Goal: Information Seeking & Learning: Learn about a topic

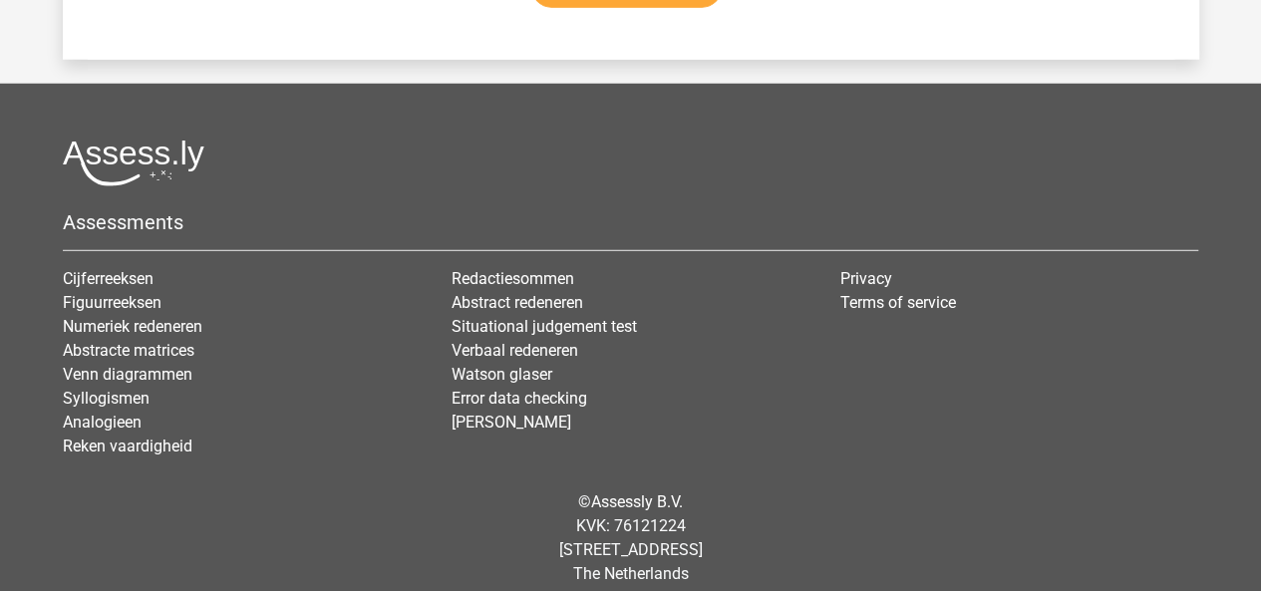
scroll to position [10272, 0]
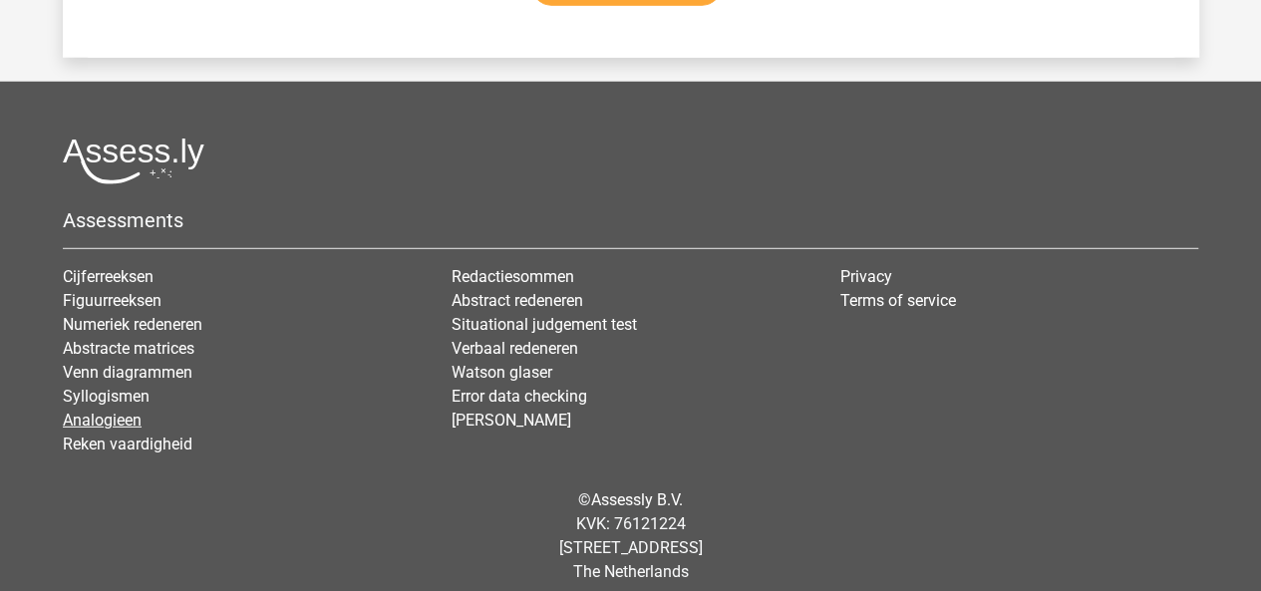
click at [132, 411] on link "Analogieen" at bounding box center [102, 420] width 79 height 19
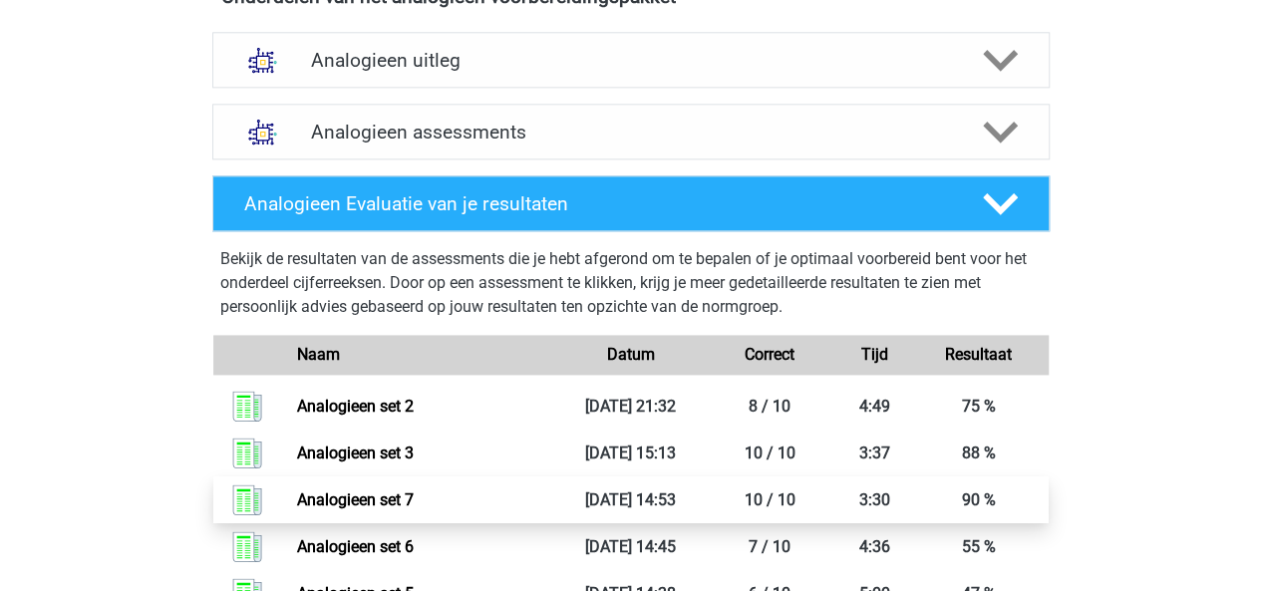
scroll to position [1182, 0]
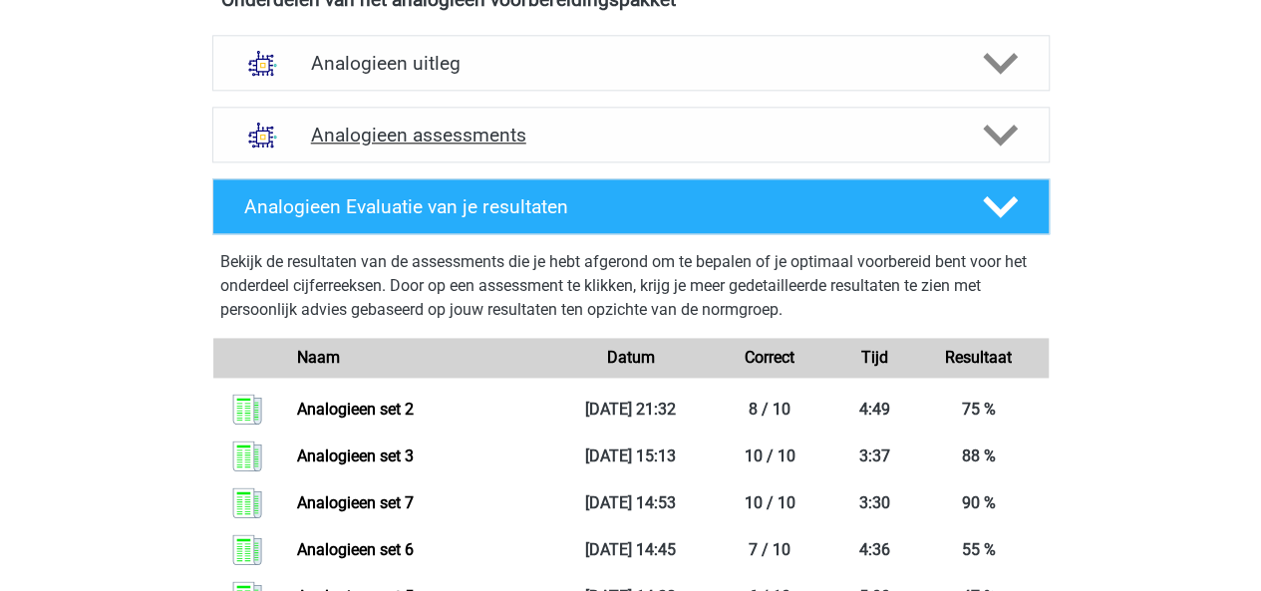
click at [1002, 133] on polygon at bounding box center [1000, 136] width 35 height 22
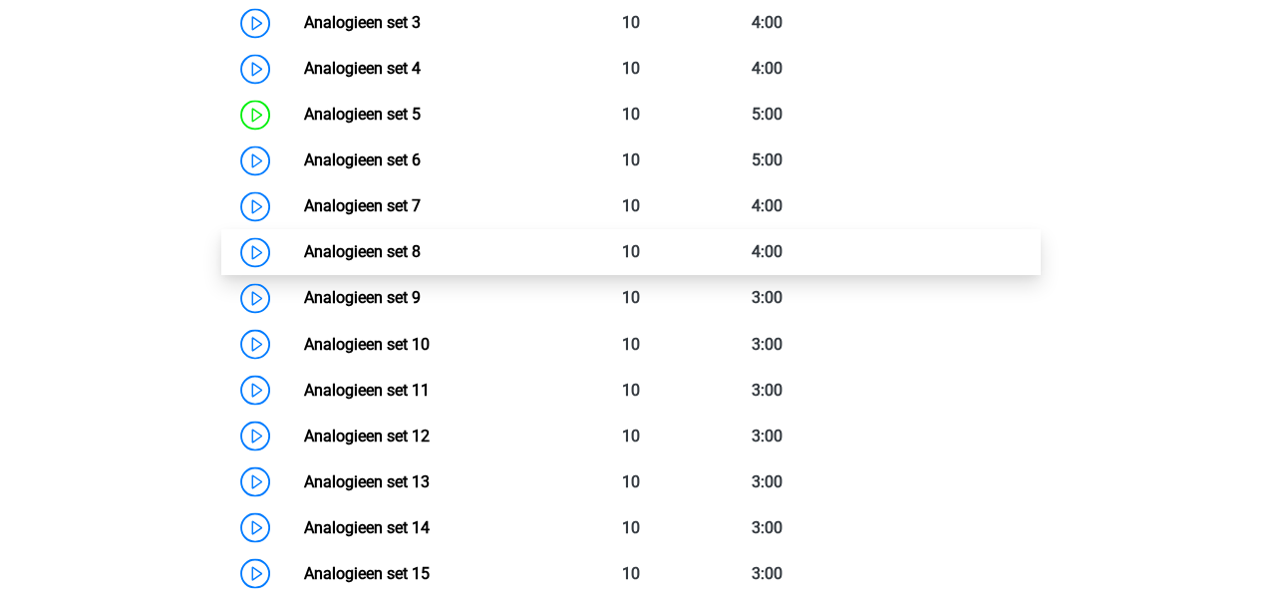
scroll to position [1598, 0]
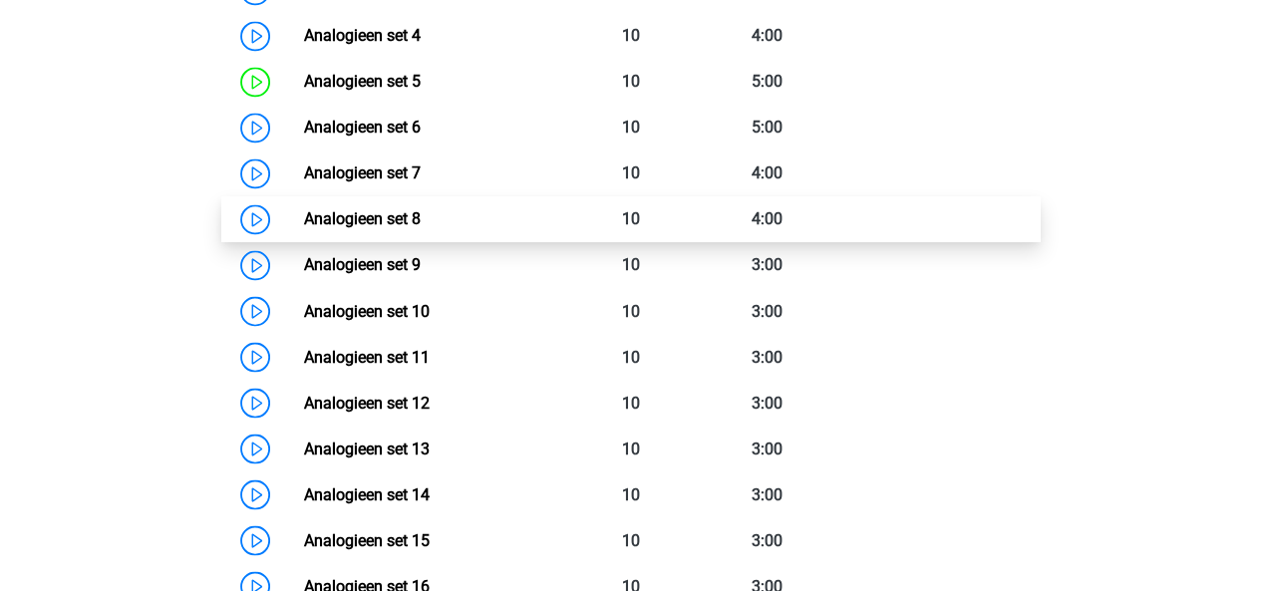
click at [421, 227] on link "Analogieen set 8" at bounding box center [362, 218] width 117 height 19
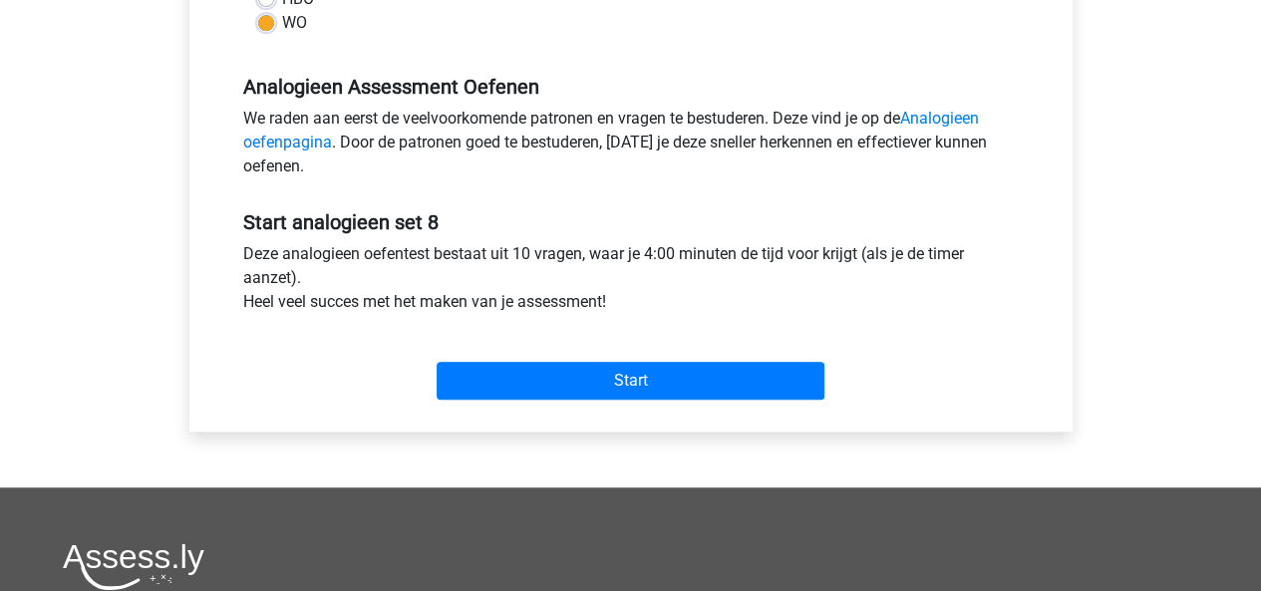
scroll to position [573, 0]
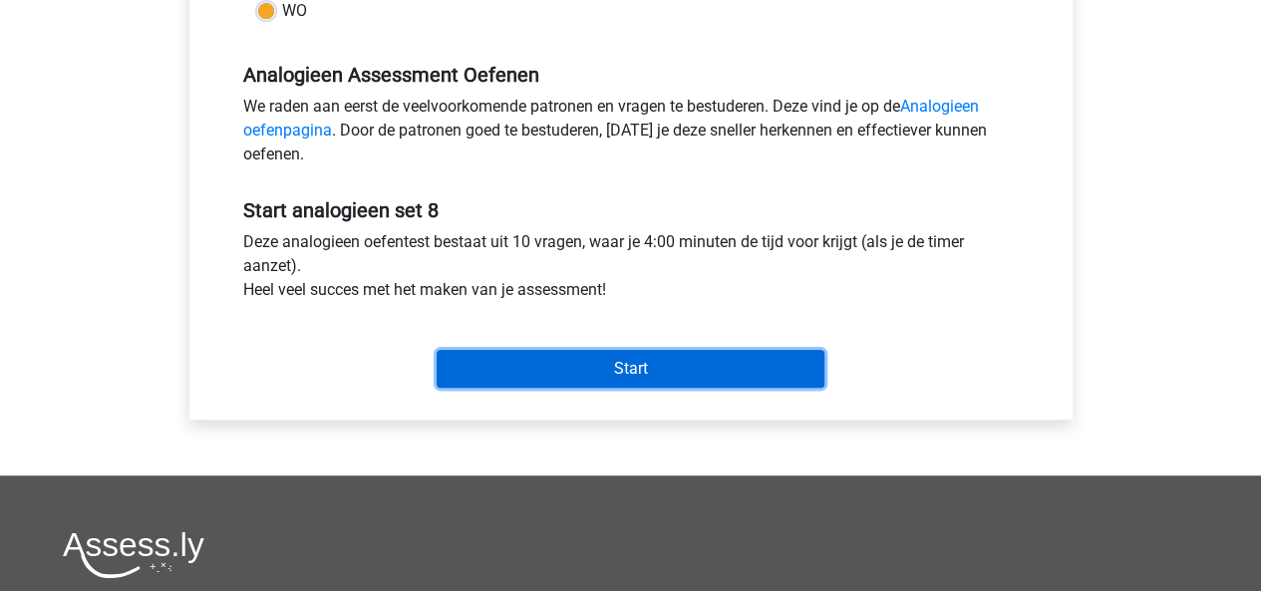
click at [653, 352] on input "Start" at bounding box center [630, 369] width 388 height 38
click at [524, 366] on input "Start" at bounding box center [630, 369] width 388 height 38
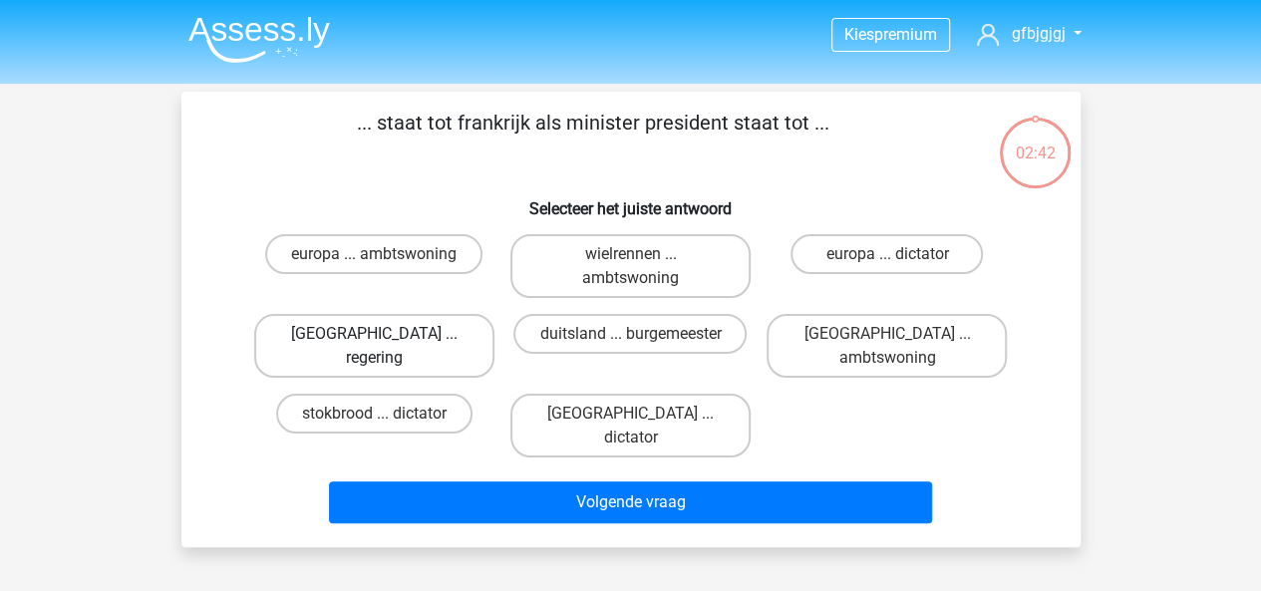
click at [403, 326] on label "[GEOGRAPHIC_DATA] ... regering" at bounding box center [374, 346] width 240 height 64
click at [387, 334] on input "parijs ... regering" at bounding box center [380, 340] width 13 height 13
radio input "true"
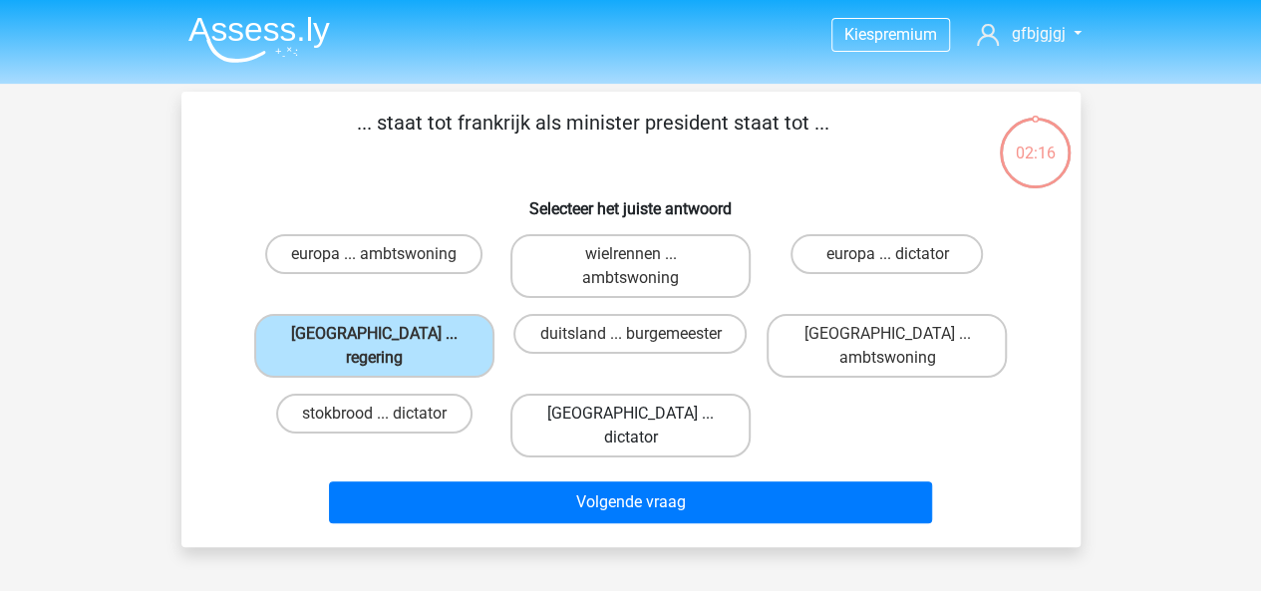
click at [661, 394] on label "[GEOGRAPHIC_DATA] ... dictator" at bounding box center [630, 426] width 240 height 64
click at [643, 414] on input "[GEOGRAPHIC_DATA] ... dictator" at bounding box center [636, 420] width 13 height 13
radio input "true"
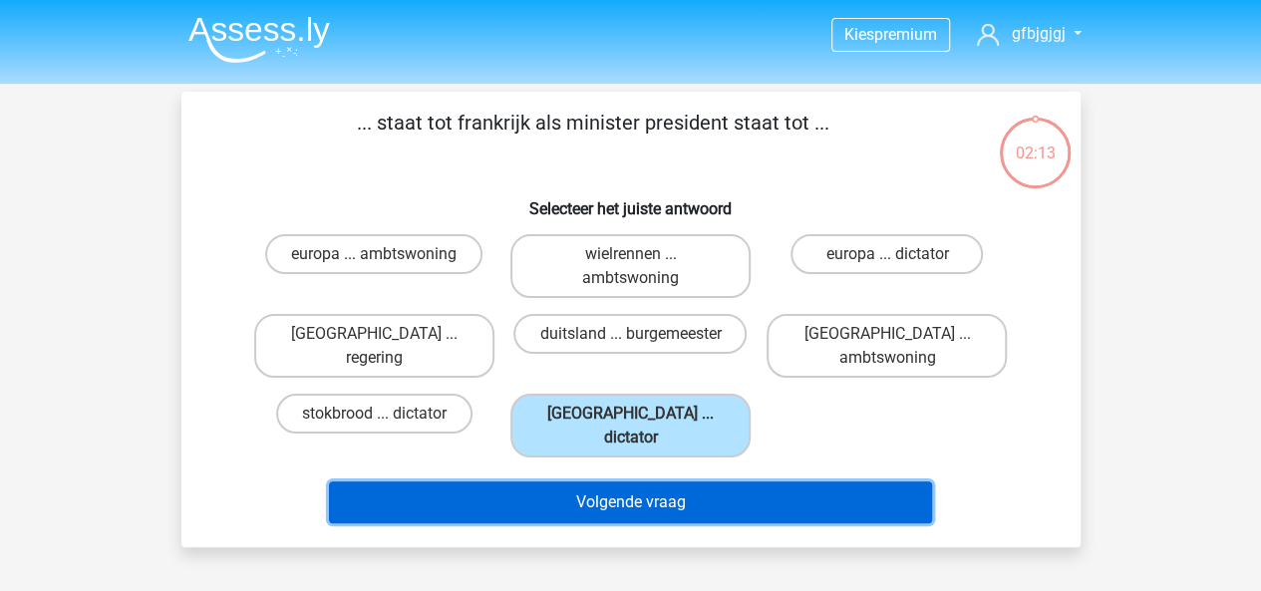
click at [692, 481] on button "Volgende vraag" at bounding box center [630, 502] width 603 height 42
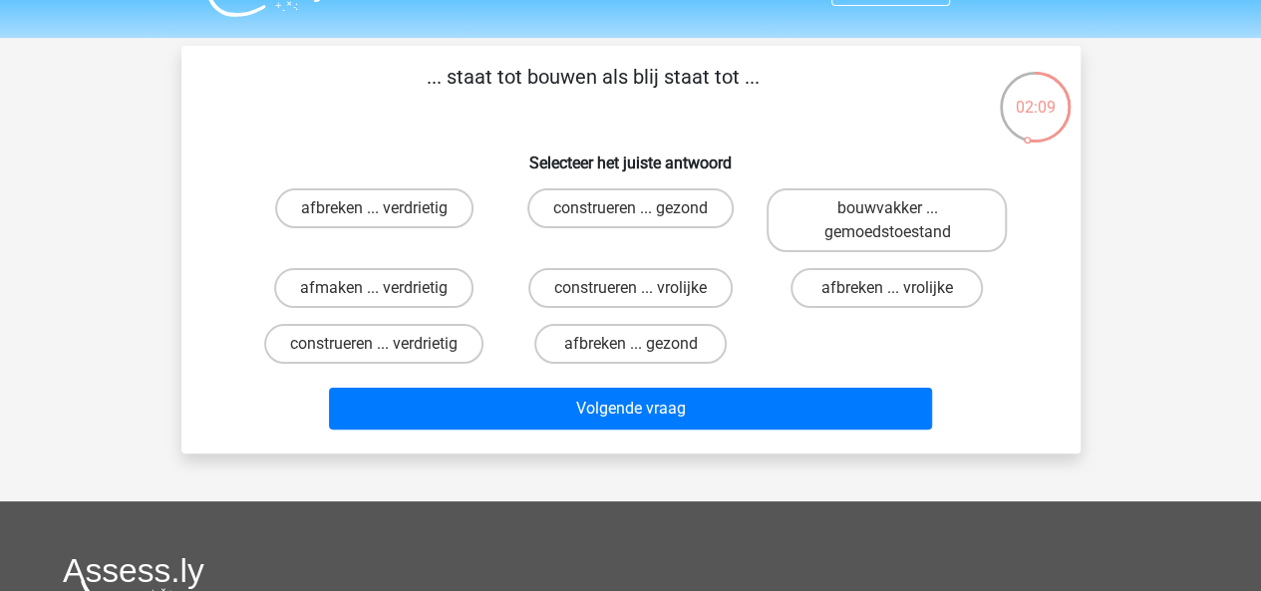
scroll to position [21, 0]
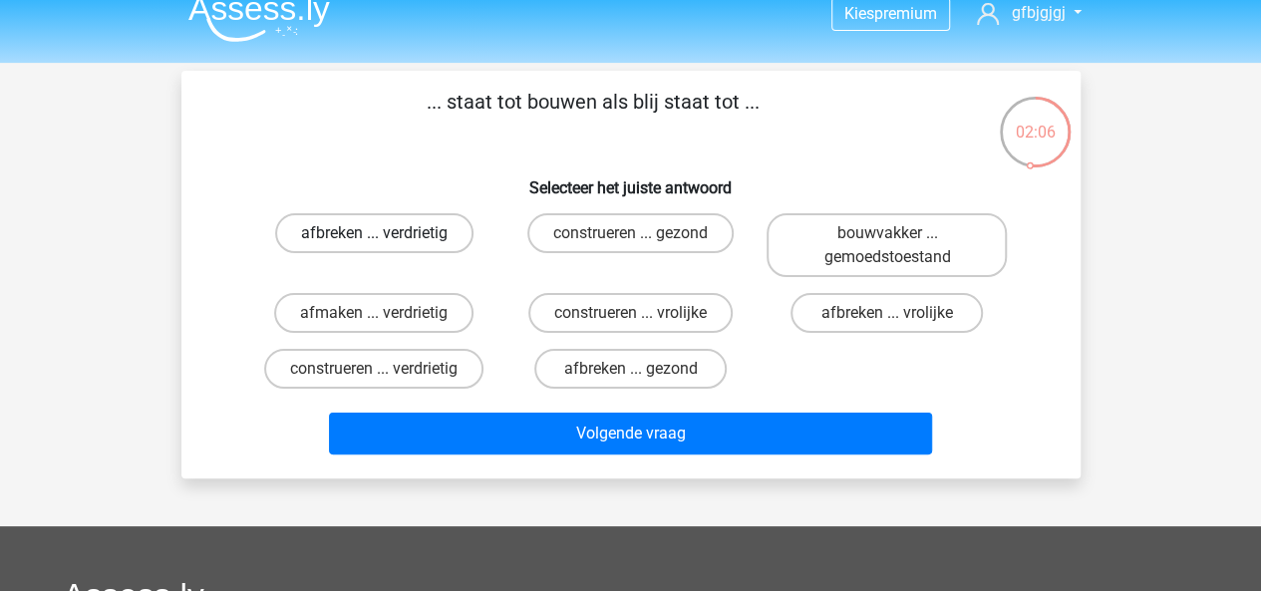
click at [406, 241] on label "afbreken ... verdrietig" at bounding box center [374, 233] width 198 height 40
click at [387, 241] on input "afbreken ... verdrietig" at bounding box center [380, 239] width 13 height 13
radio input "true"
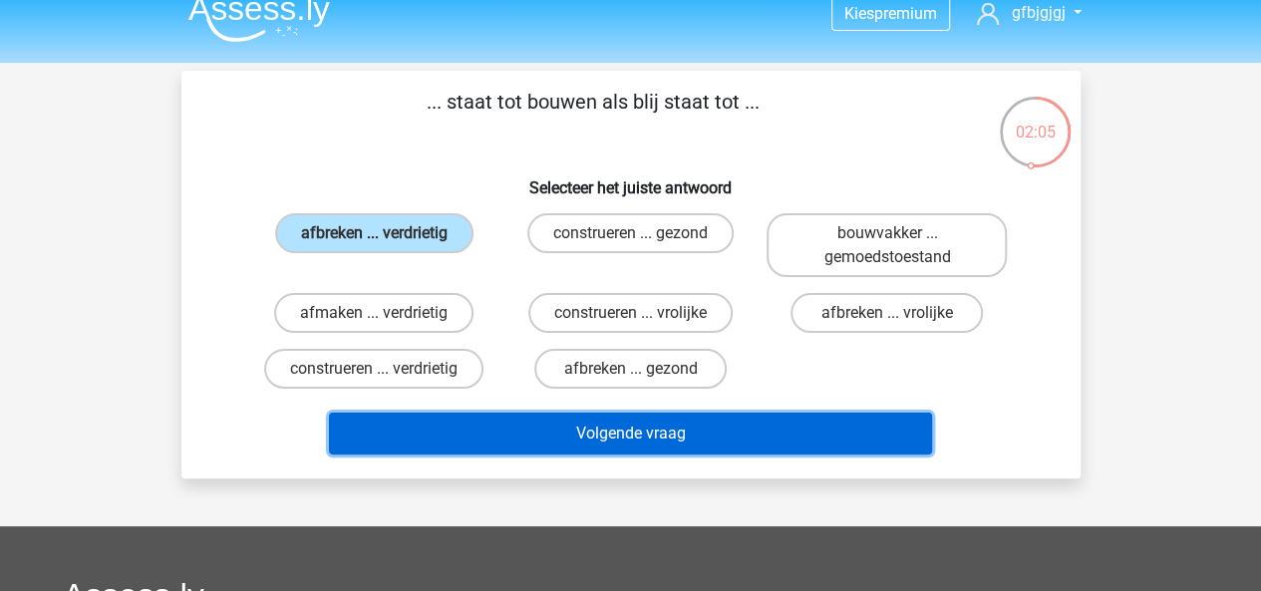
click at [555, 446] on button "Volgende vraag" at bounding box center [630, 434] width 603 height 42
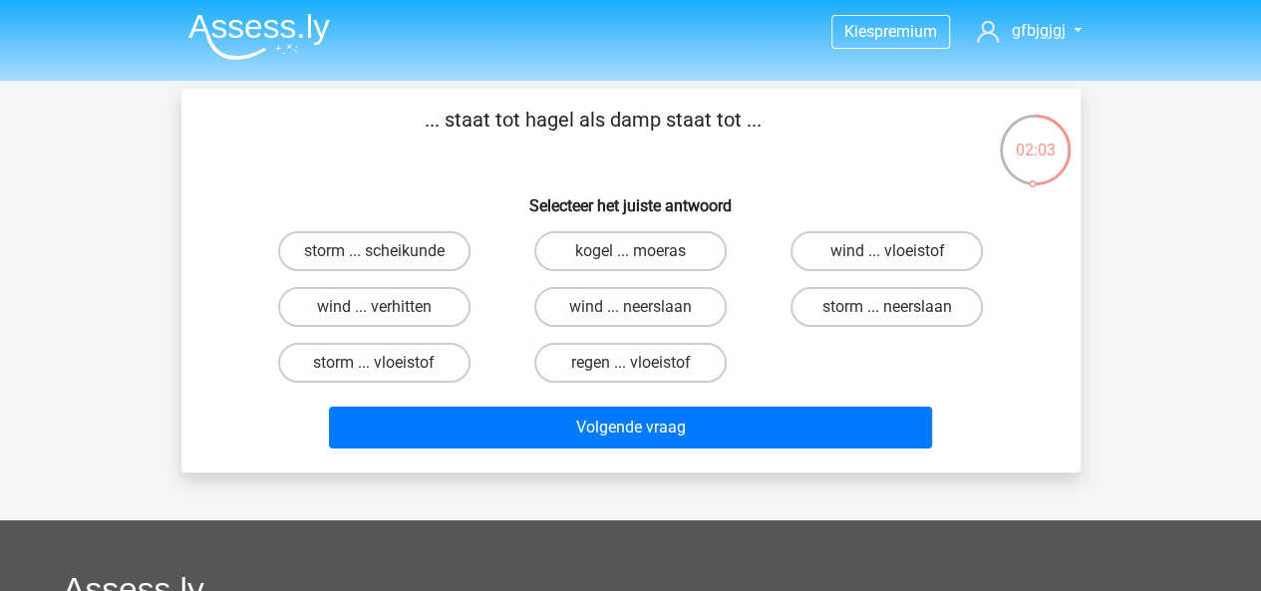
scroll to position [0, 0]
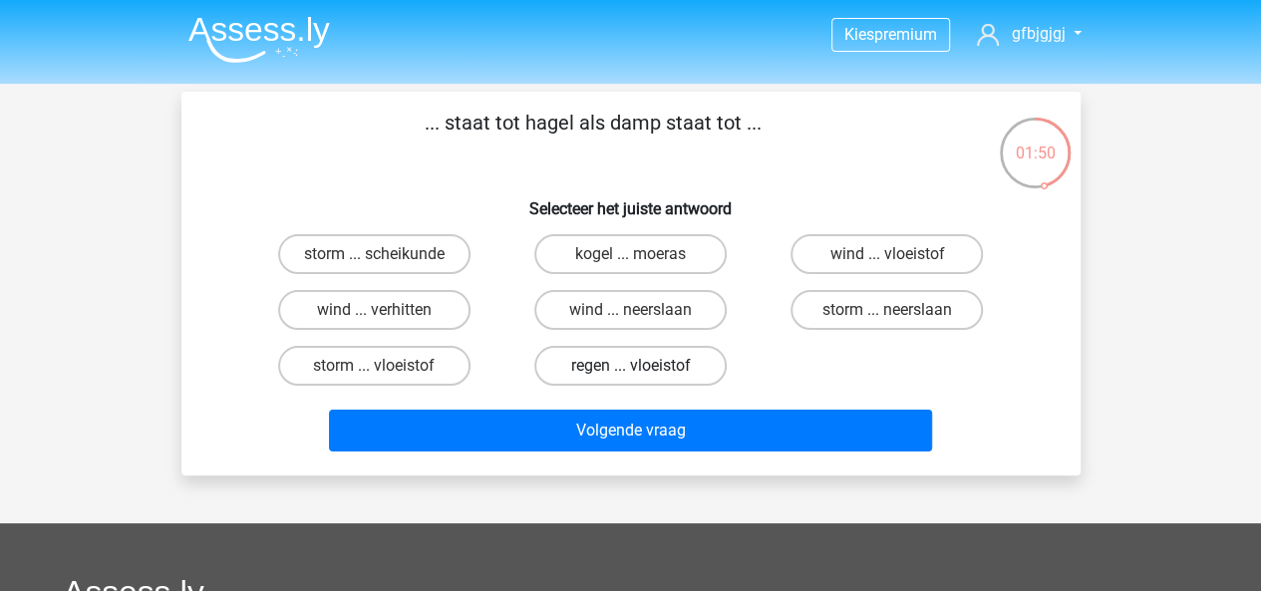
click at [616, 370] on label "regen ... vloeistof" at bounding box center [630, 366] width 192 height 40
click at [630, 370] on input "regen ... vloeistof" at bounding box center [636, 372] width 13 height 13
radio input "true"
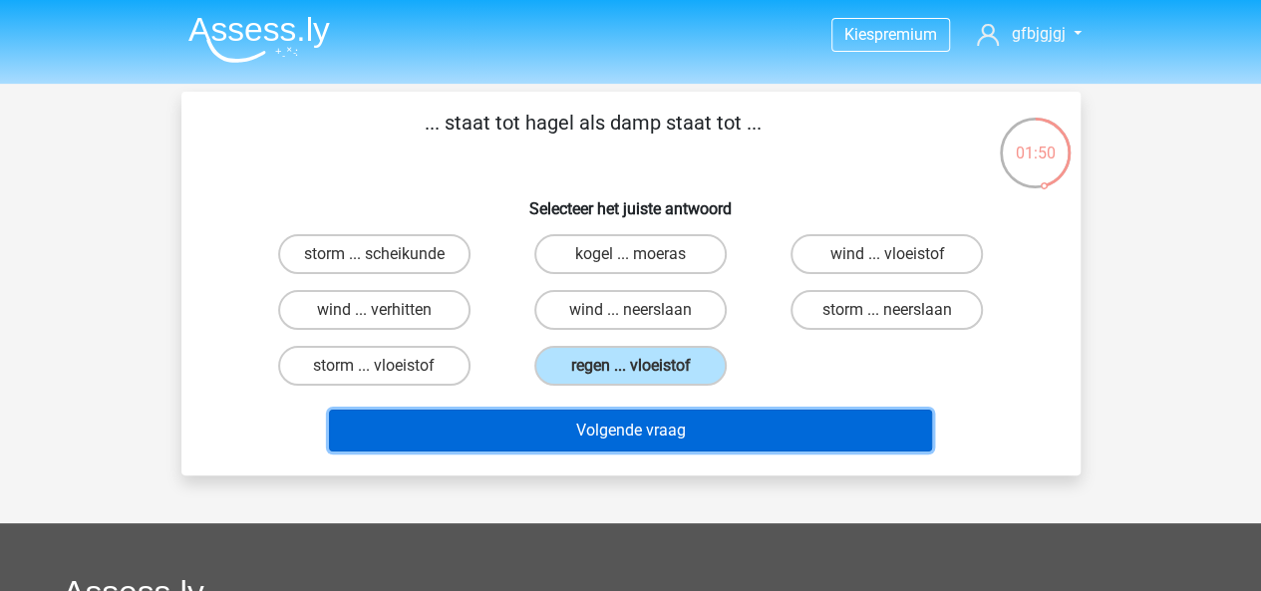
click at [624, 421] on button "Volgende vraag" at bounding box center [630, 431] width 603 height 42
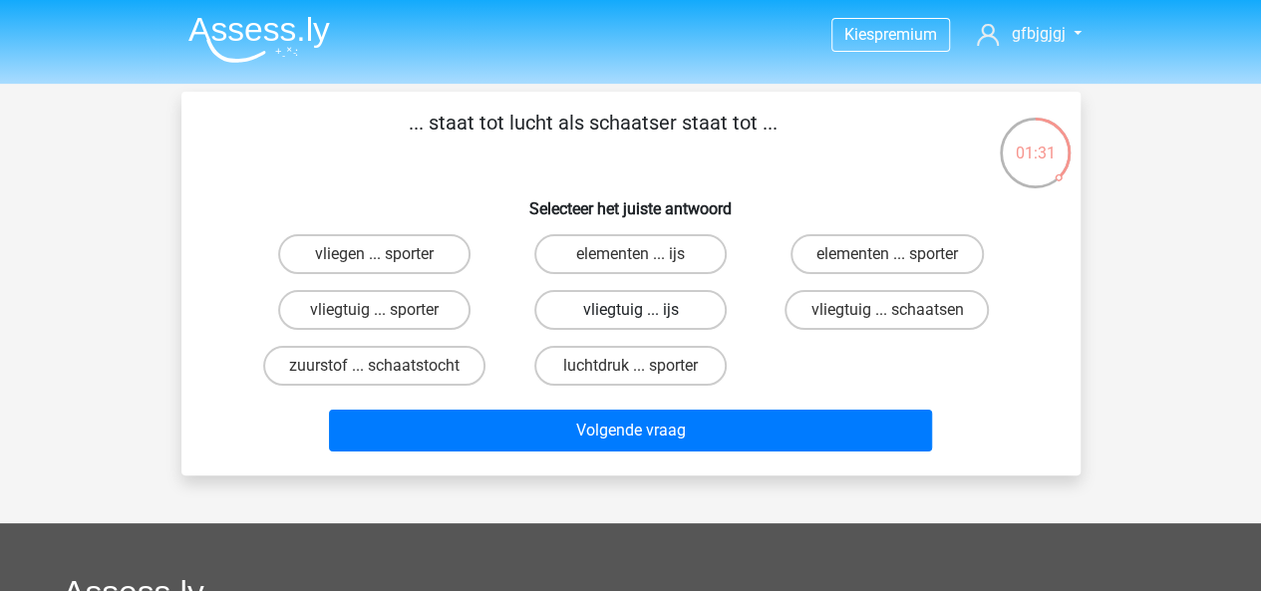
click at [680, 308] on label "vliegtuig ... ijs" at bounding box center [630, 310] width 192 height 40
click at [643, 310] on input "vliegtuig ... ijs" at bounding box center [636, 316] width 13 height 13
radio input "true"
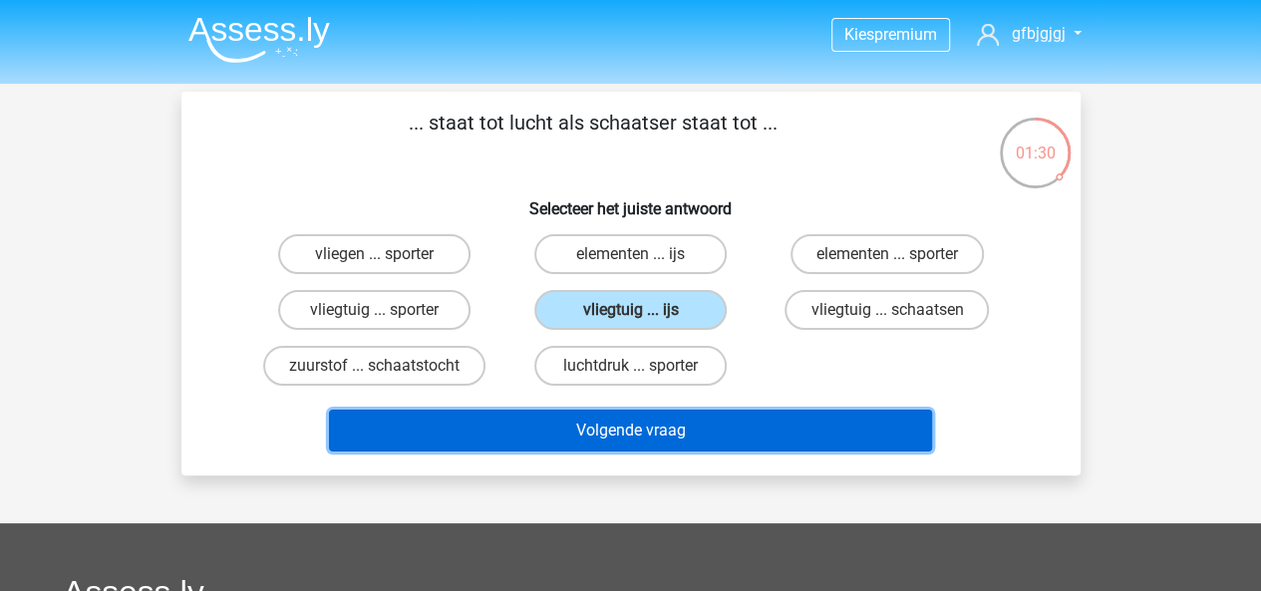
click at [765, 445] on button "Volgende vraag" at bounding box center [630, 431] width 603 height 42
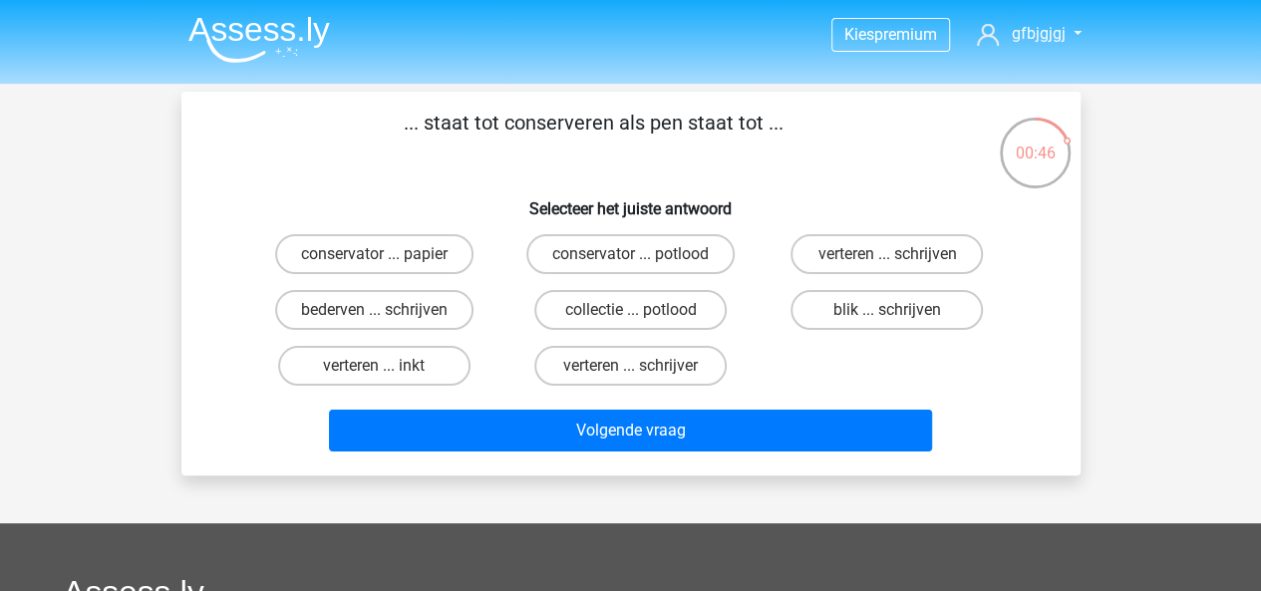
click at [269, 33] on img at bounding box center [258, 39] width 141 height 47
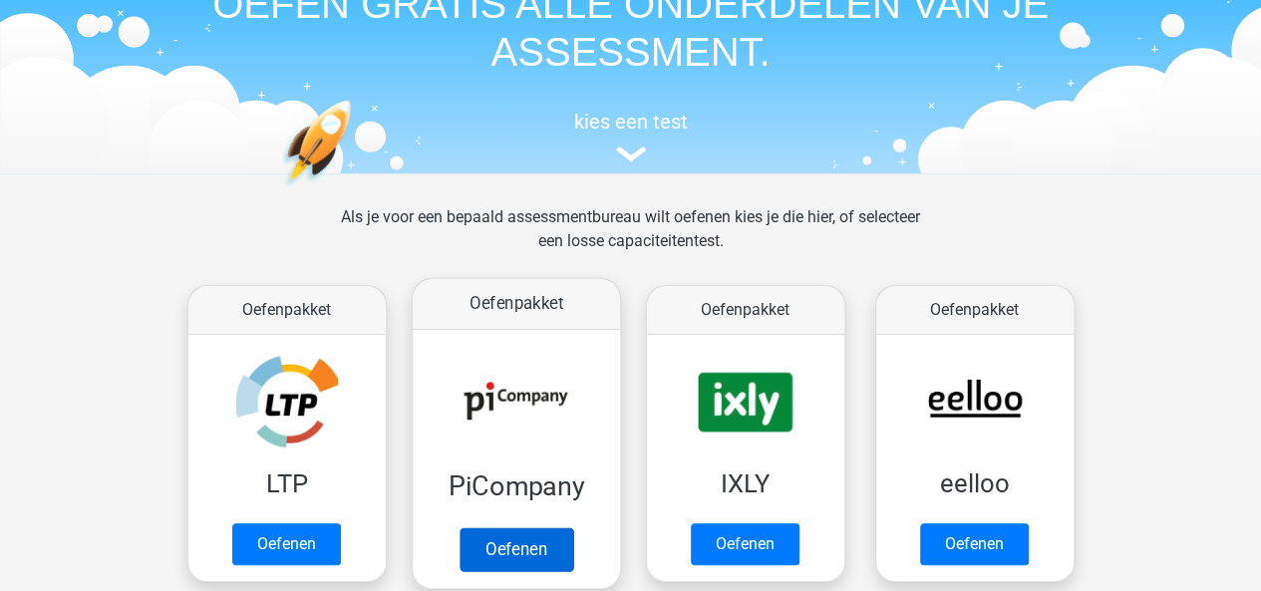
scroll to position [140, 0]
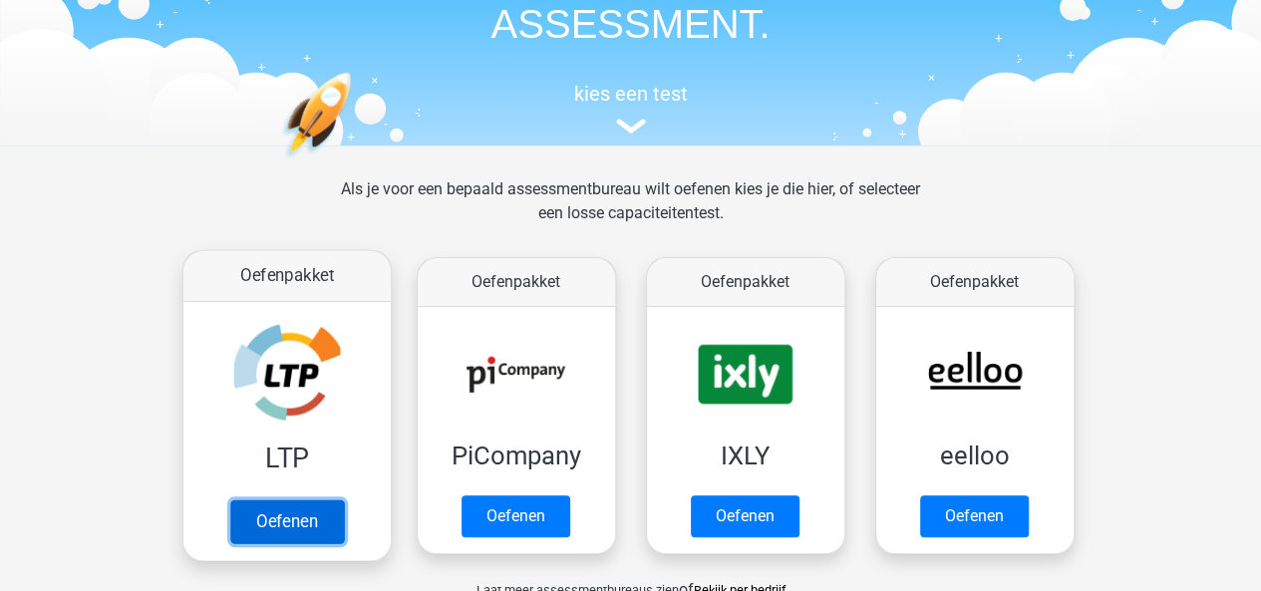
click at [303, 499] on link "Oefenen" at bounding box center [286, 521] width 114 height 44
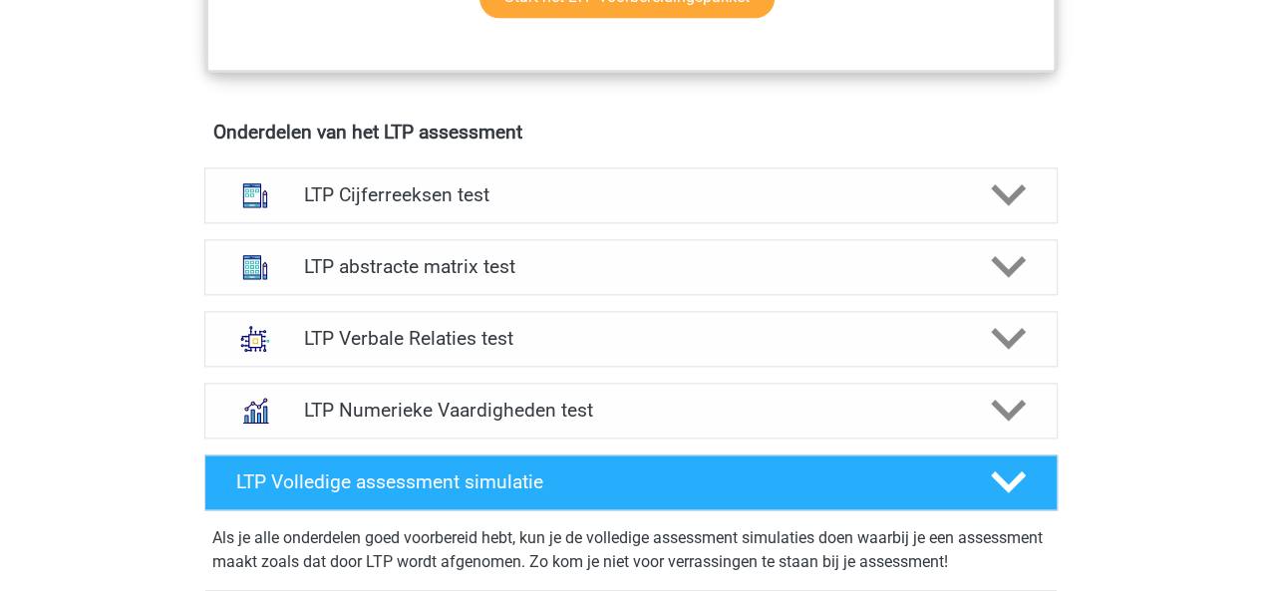
scroll to position [1196, 0]
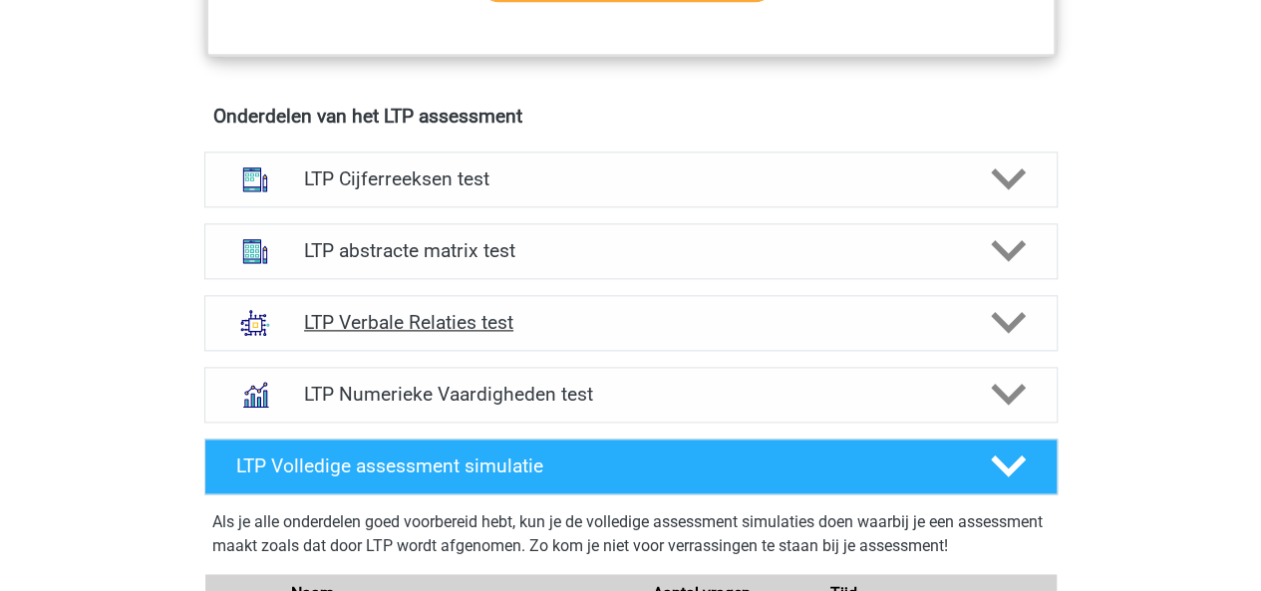
click at [1004, 316] on icon at bounding box center [1007, 322] width 35 height 35
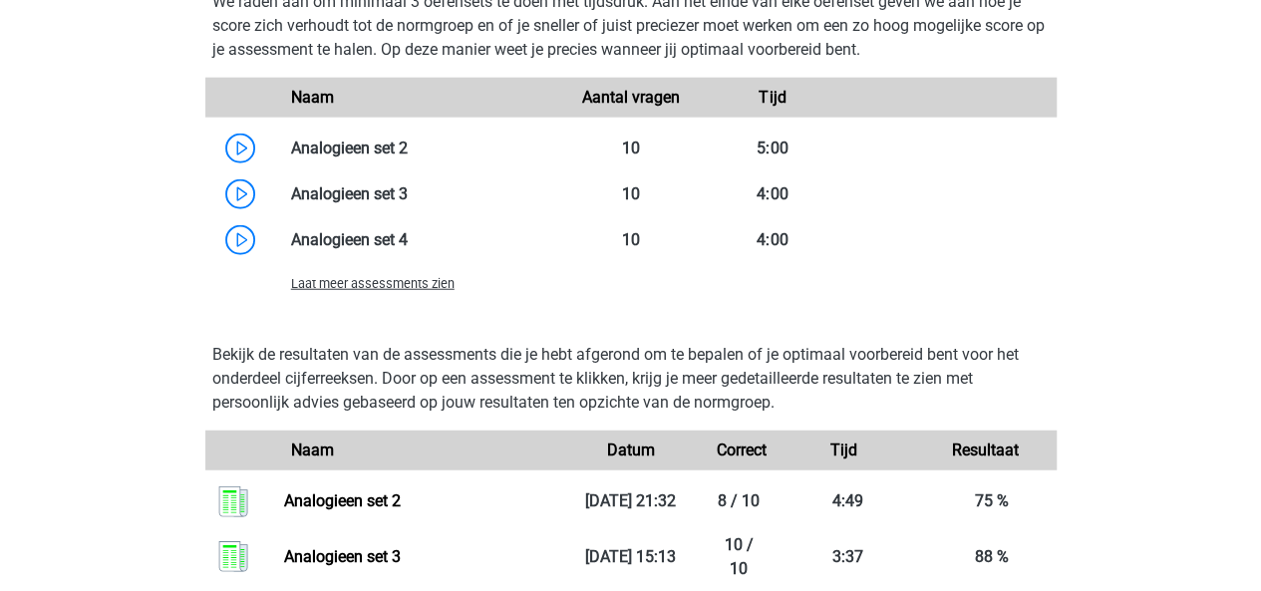
scroll to position [2413, 0]
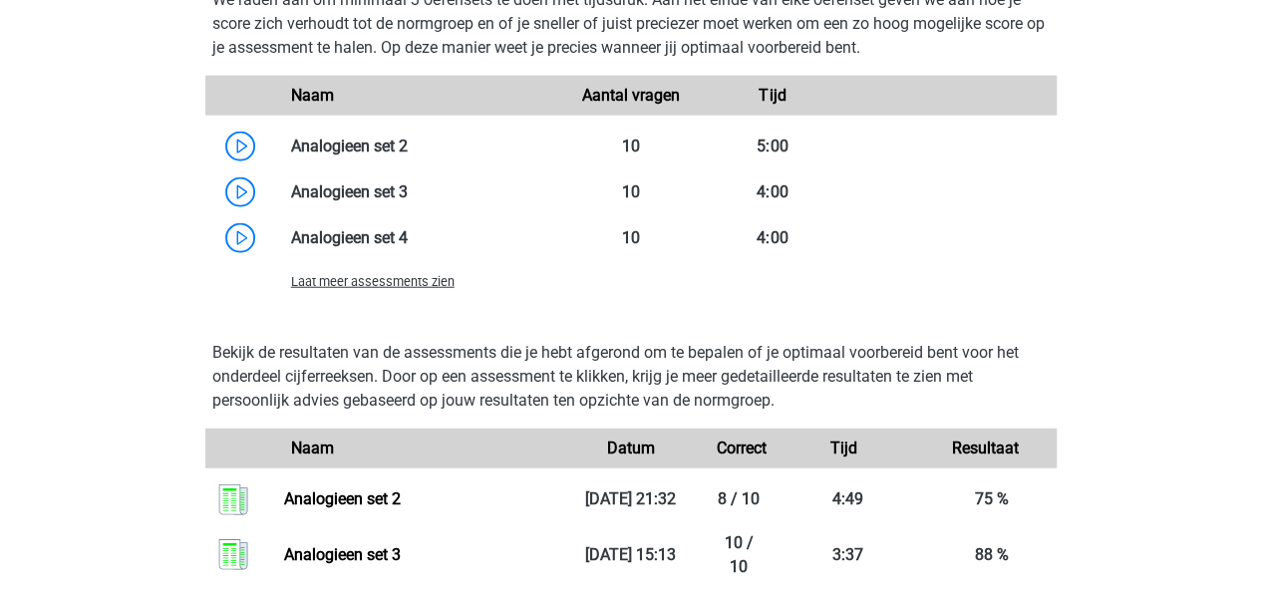
click at [426, 282] on span "Laat meer assessments zien" at bounding box center [372, 281] width 163 height 15
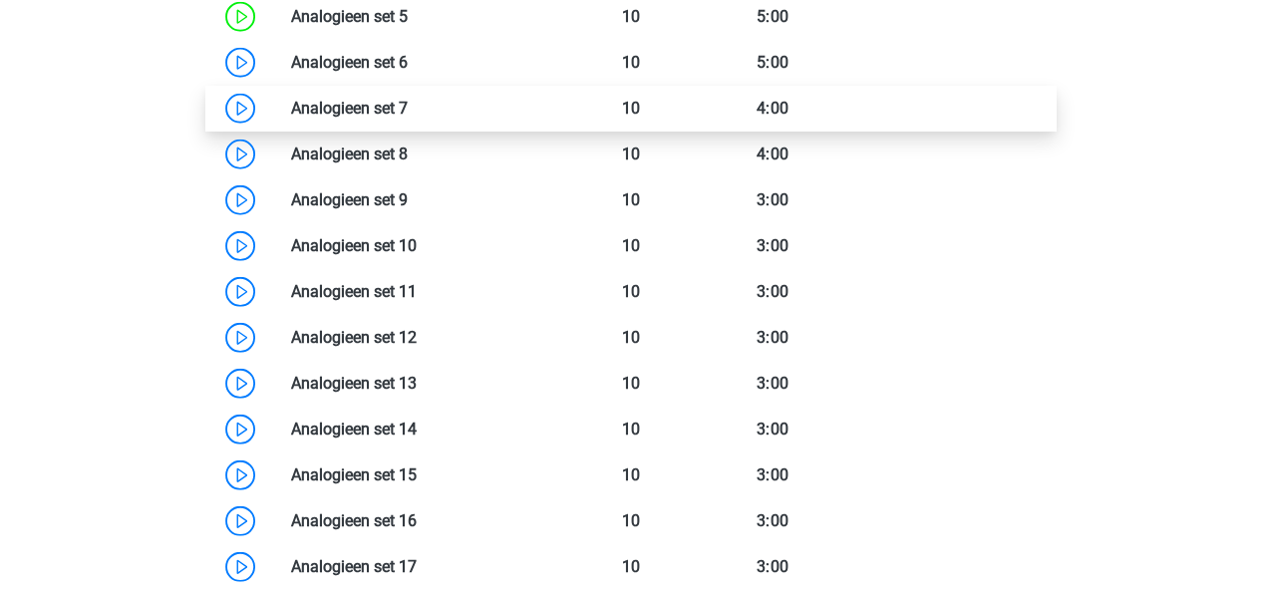
scroll to position [2676, 0]
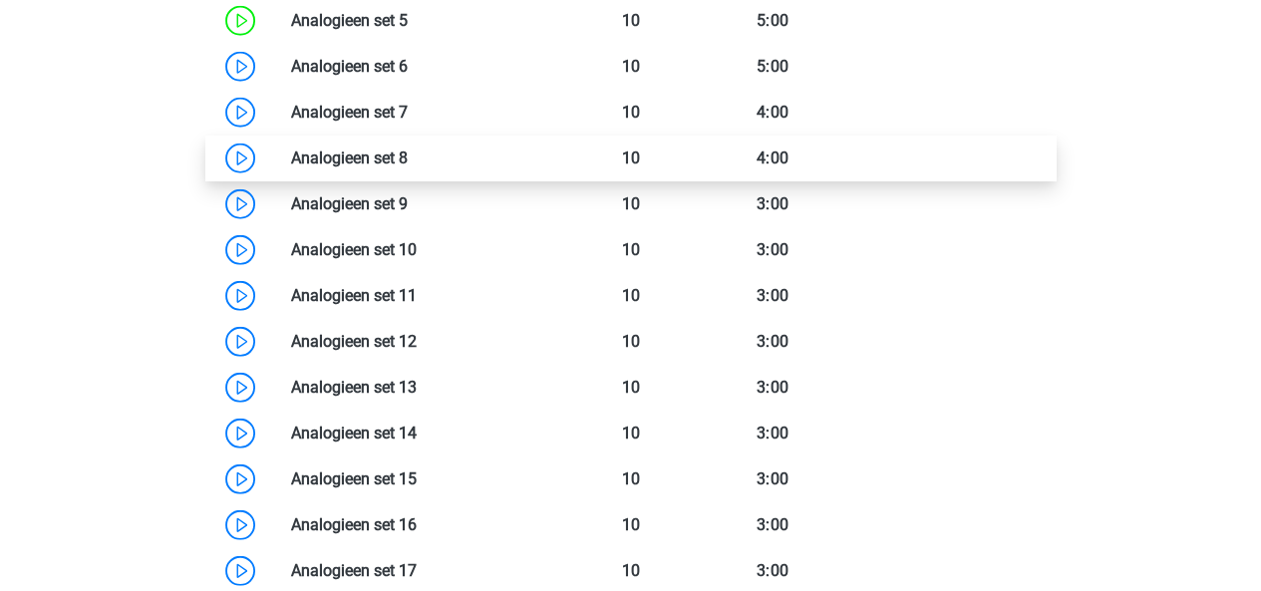
click at [408, 155] on link at bounding box center [408, 157] width 0 height 19
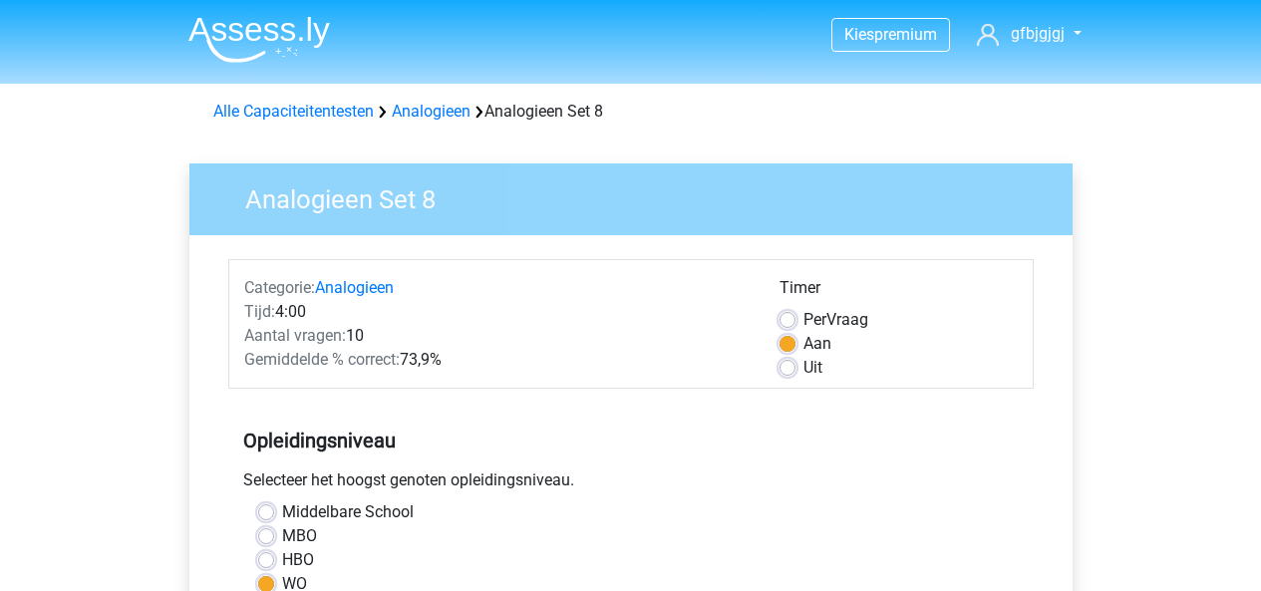
scroll to position [261, 0]
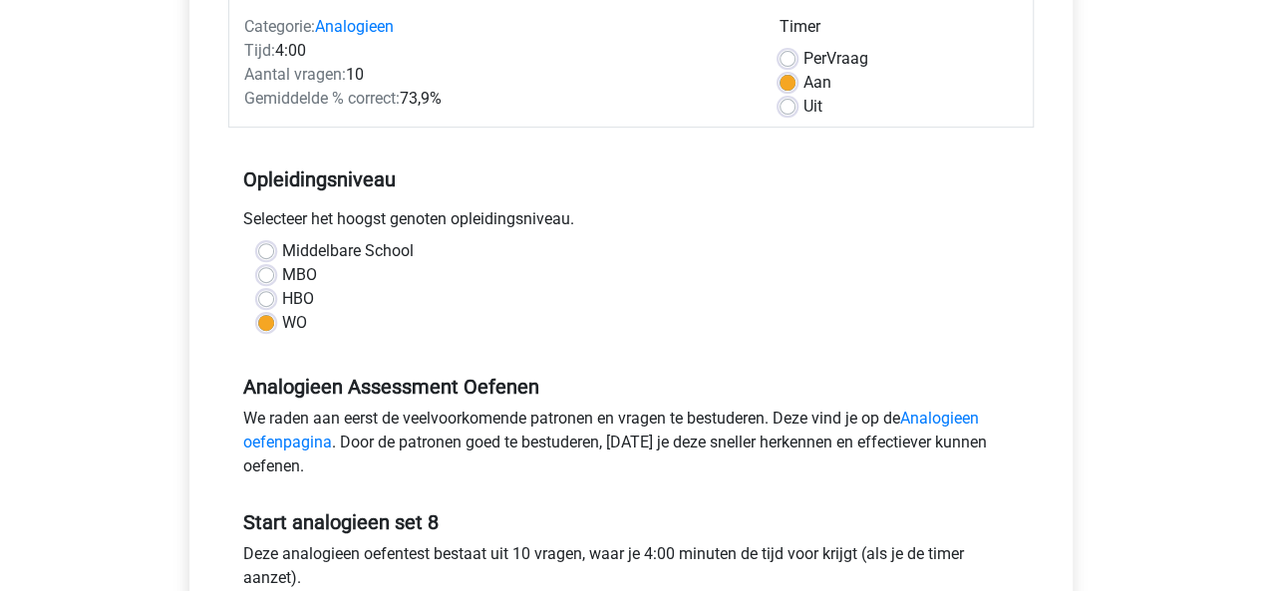
click at [803, 101] on label "Uit" at bounding box center [812, 107] width 19 height 24
click at [794, 101] on input "Uit" at bounding box center [787, 105] width 16 height 20
radio input "true"
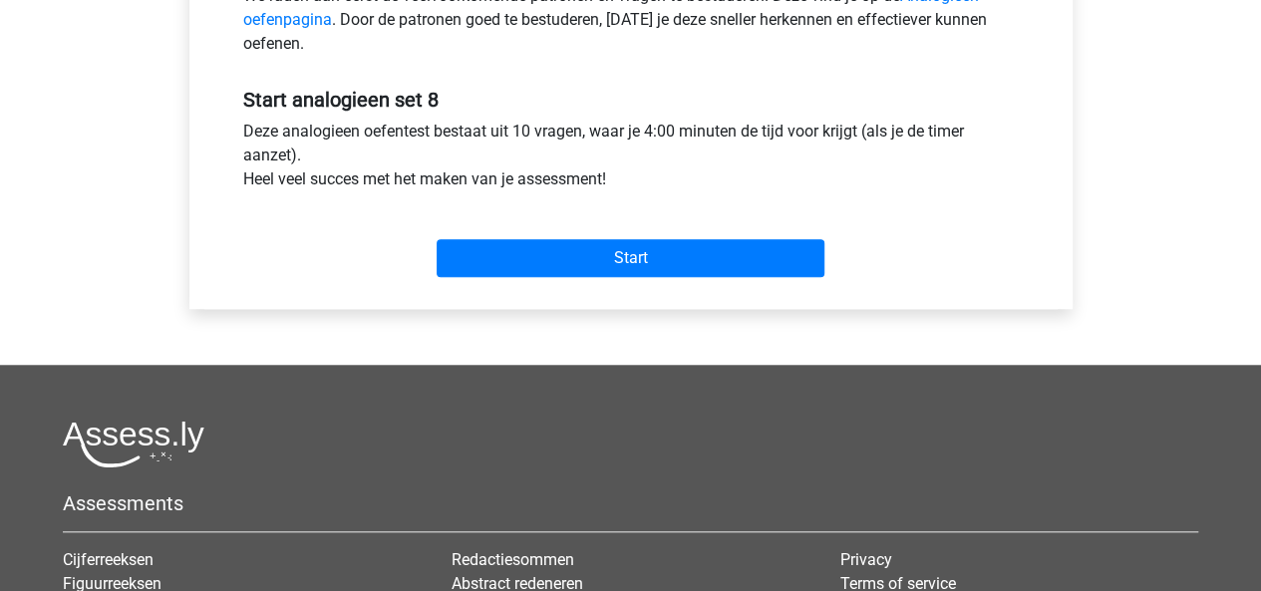
scroll to position [686, 0]
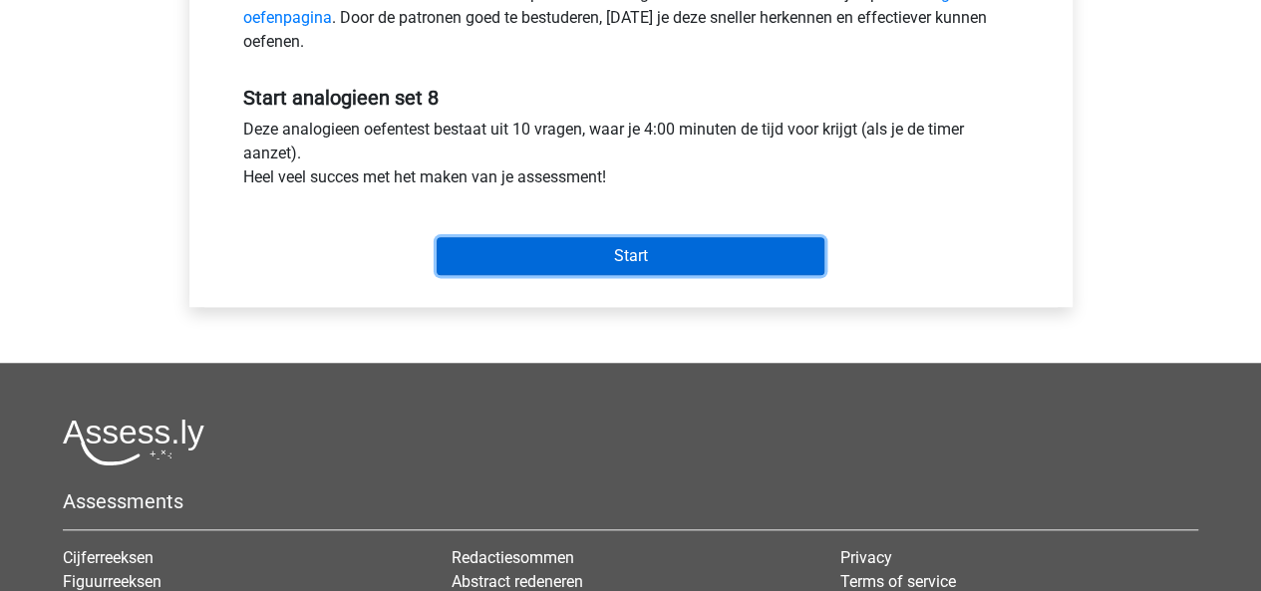
click at [687, 255] on input "Start" at bounding box center [630, 256] width 388 height 38
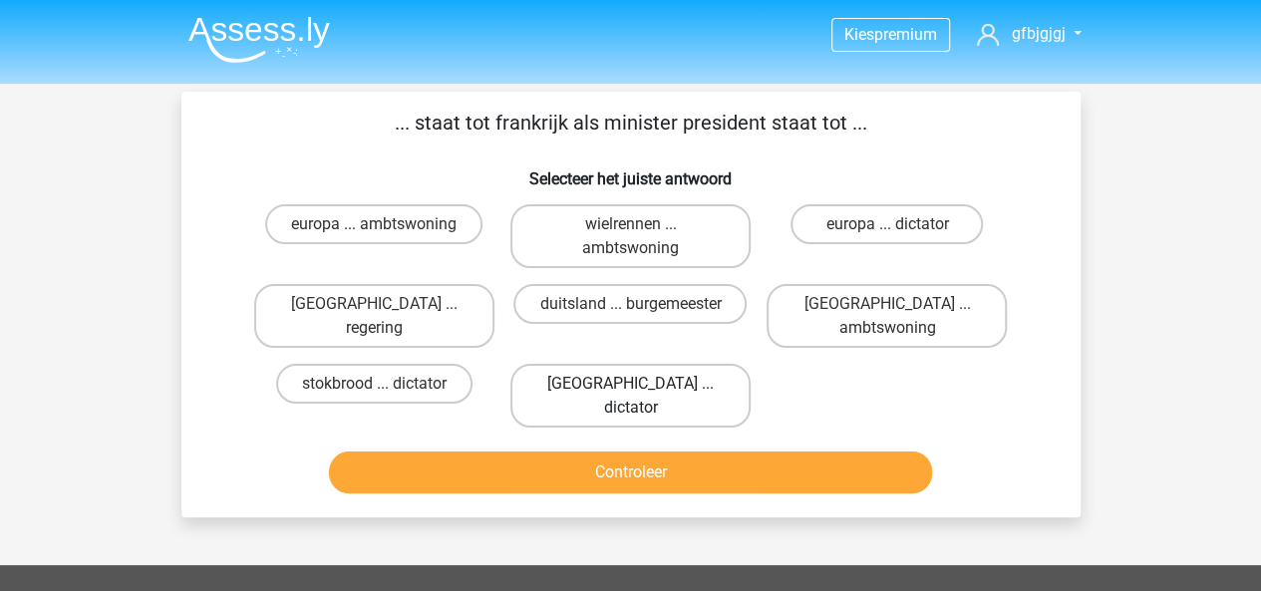
click at [648, 364] on label "[GEOGRAPHIC_DATA] ... dictator" at bounding box center [630, 396] width 240 height 64
click at [643, 384] on input "[GEOGRAPHIC_DATA] ... dictator" at bounding box center [636, 390] width 13 height 13
radio input "true"
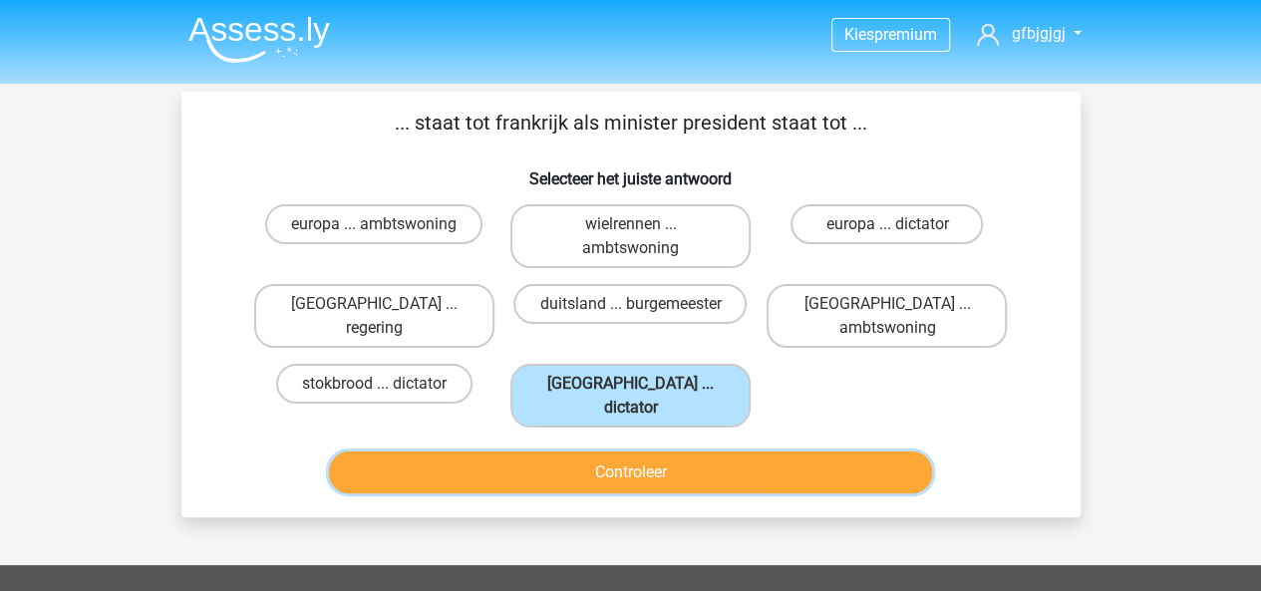
click at [782, 451] on button "Controleer" at bounding box center [630, 472] width 603 height 42
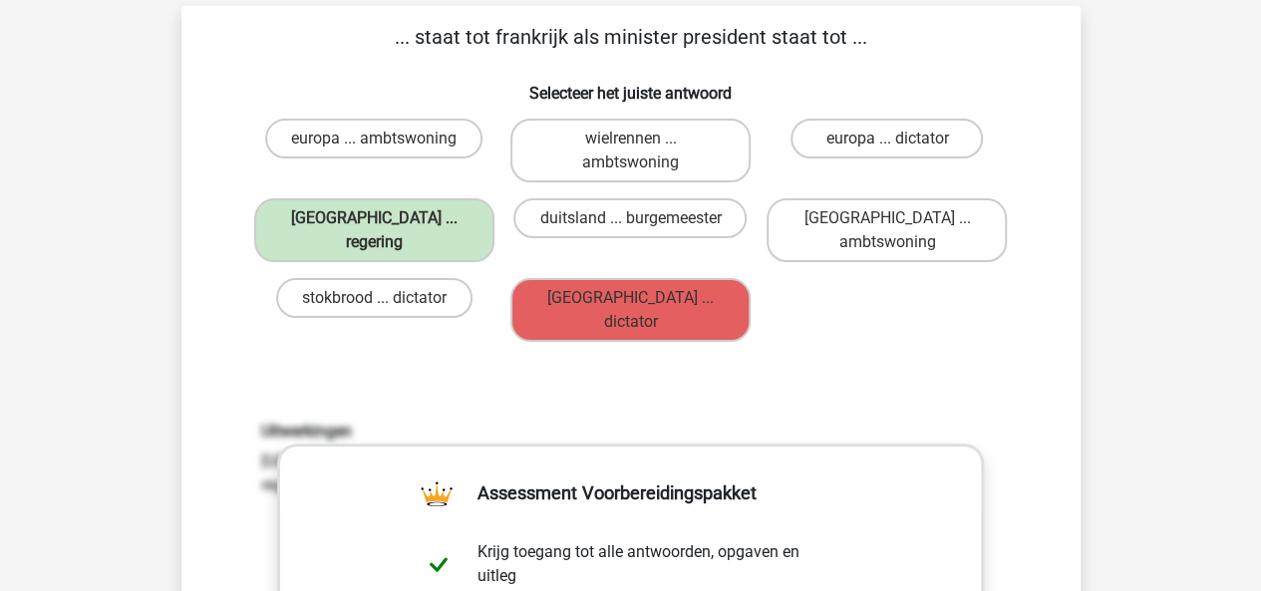
scroll to position [75, 0]
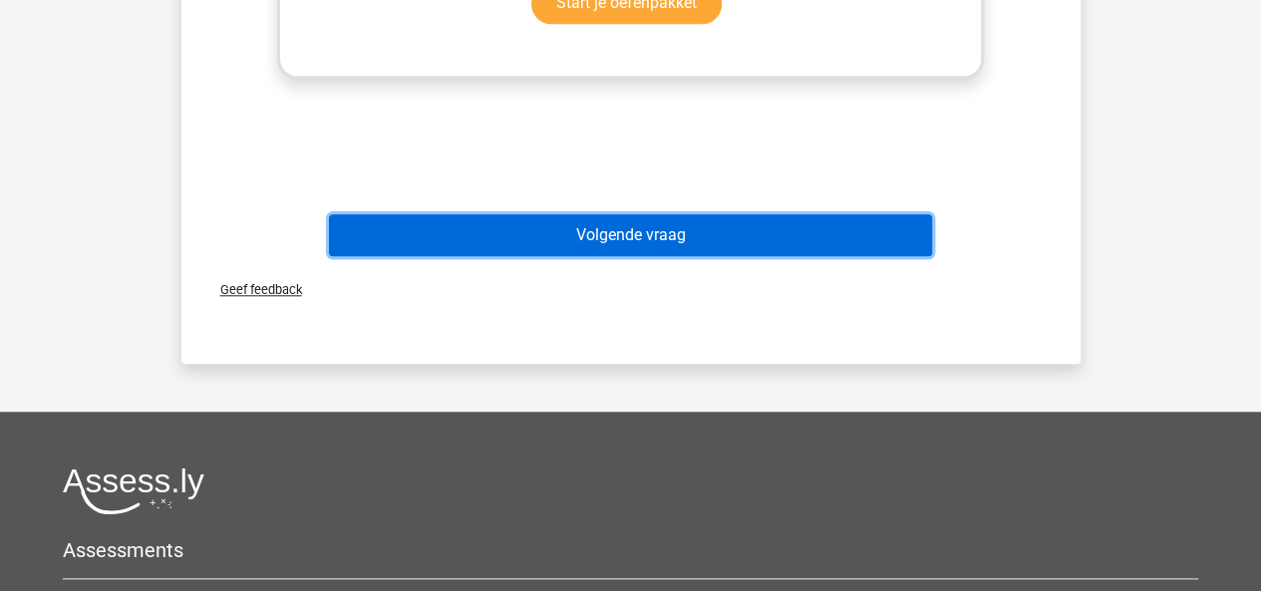
click at [719, 214] on button "Volgende vraag" at bounding box center [630, 235] width 603 height 42
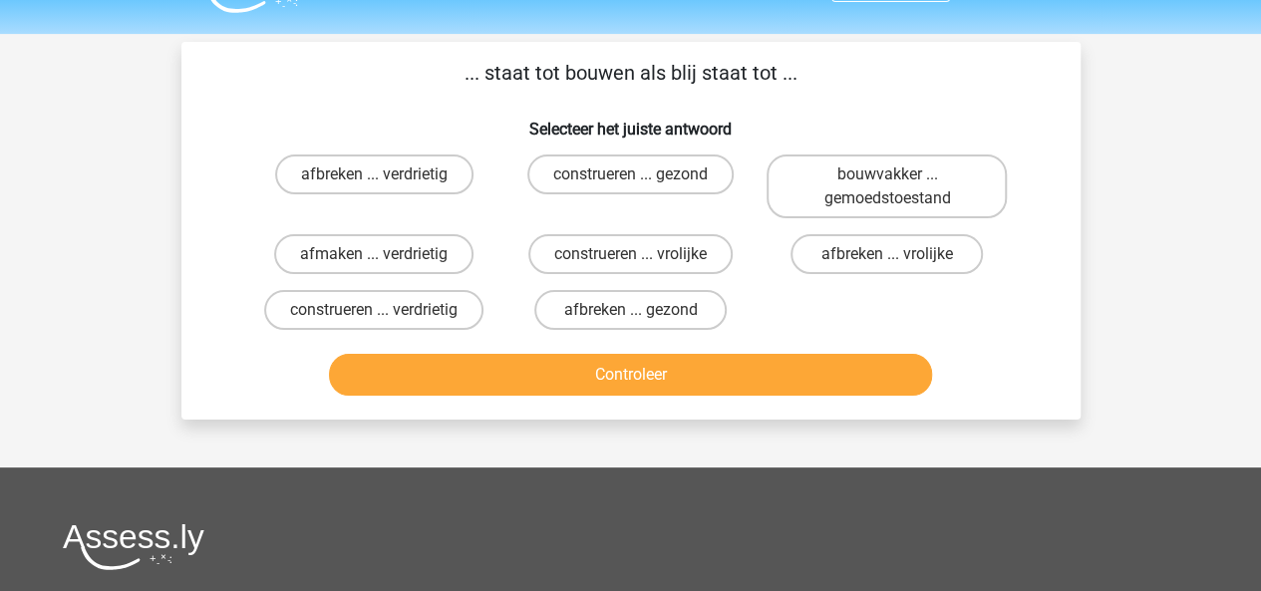
scroll to position [25, 0]
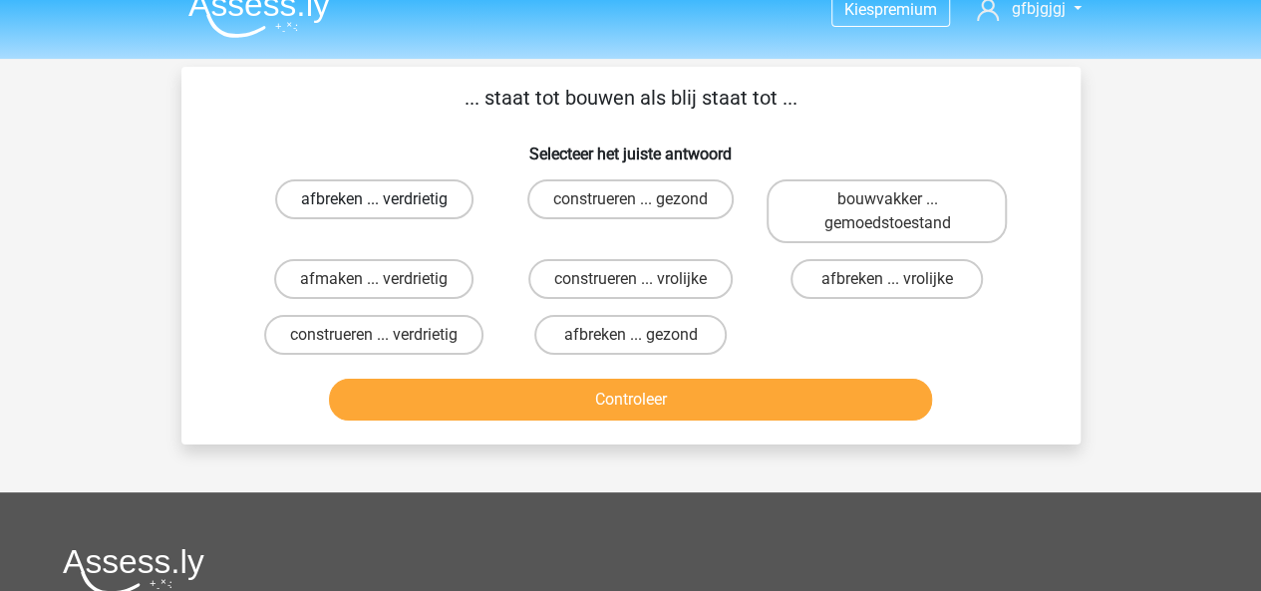
click at [427, 193] on label "afbreken ... verdrietig" at bounding box center [374, 199] width 198 height 40
click at [387, 199] on input "afbreken ... verdrietig" at bounding box center [380, 205] width 13 height 13
radio input "true"
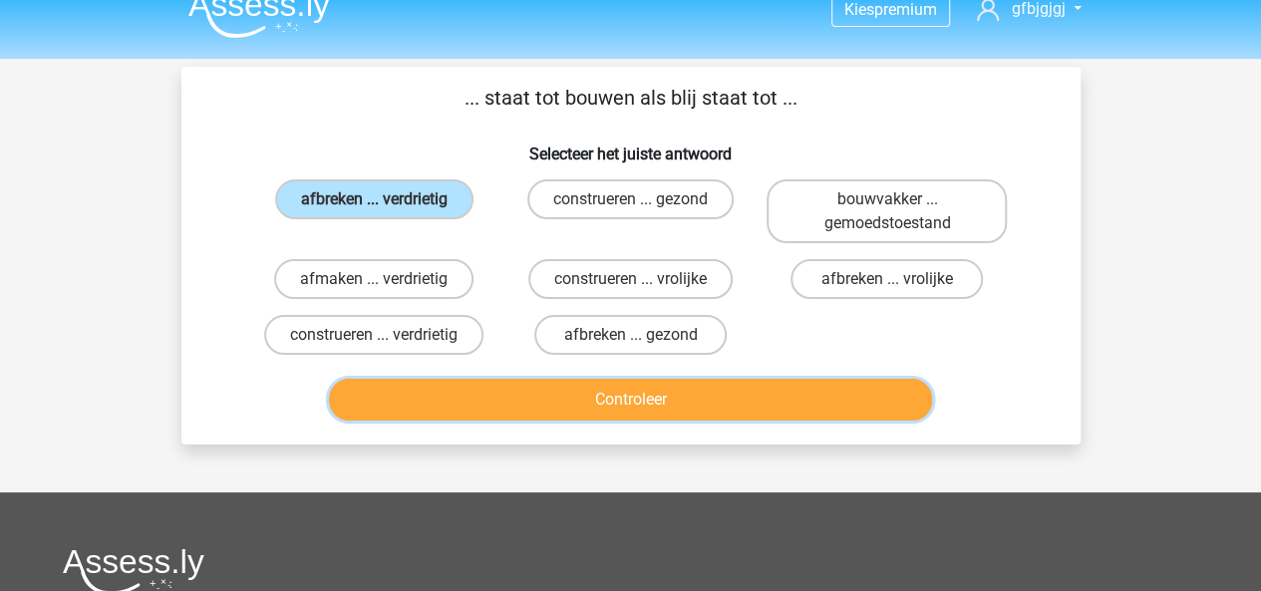
click at [634, 404] on button "Controleer" at bounding box center [630, 400] width 603 height 42
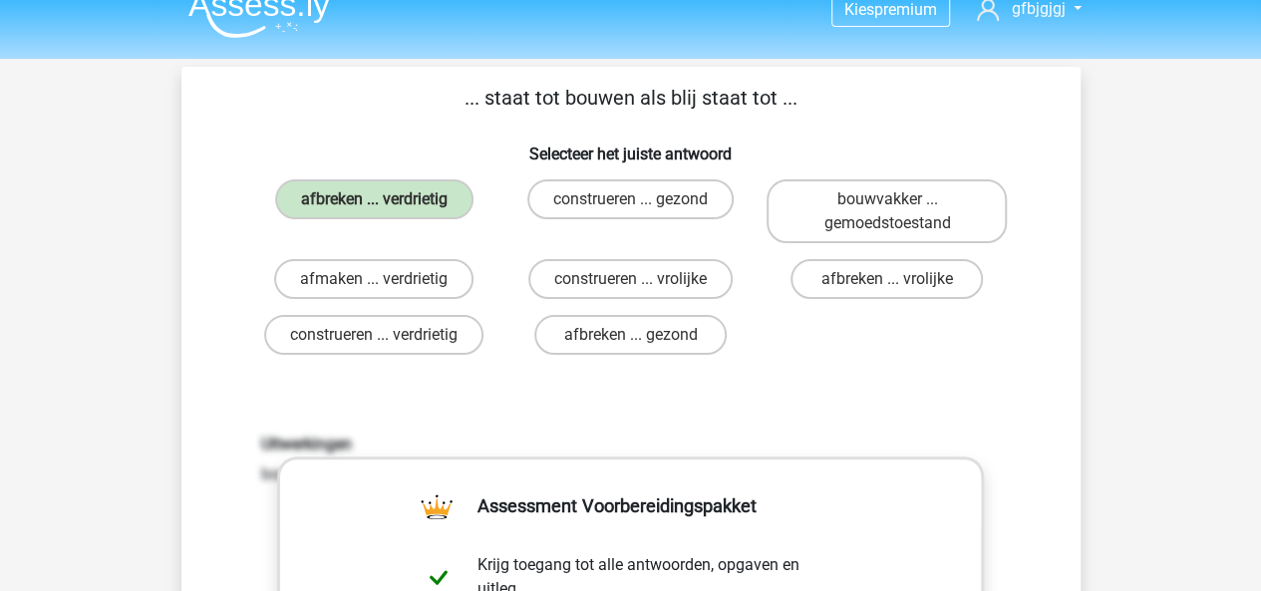
scroll to position [623, 0]
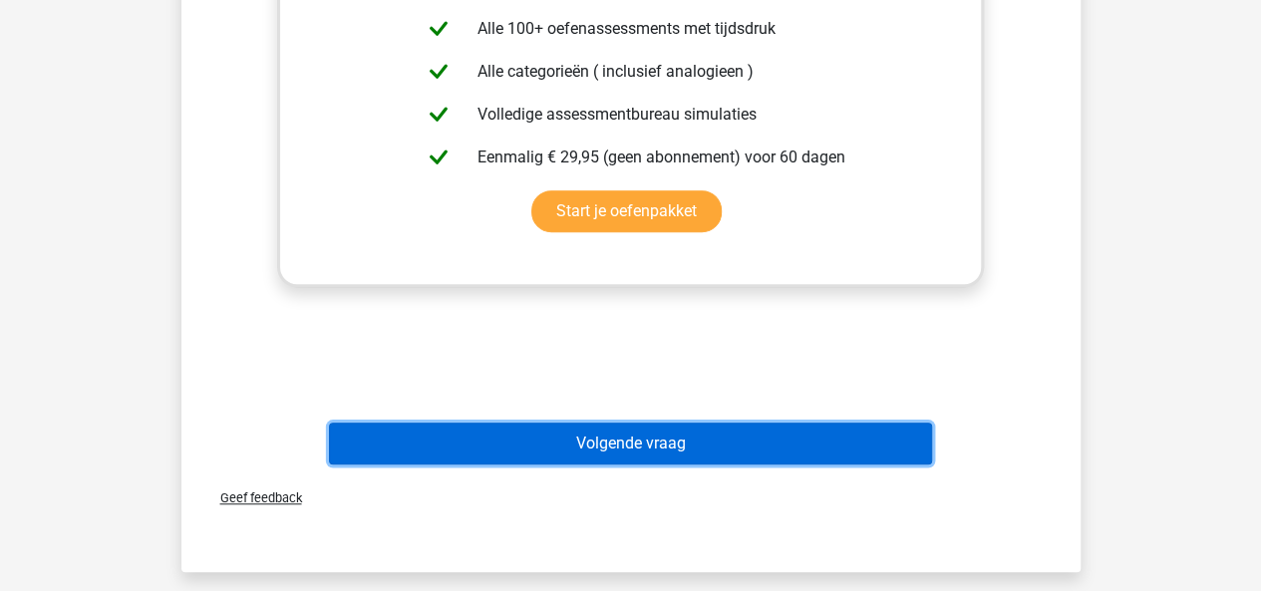
click at [684, 431] on button "Volgende vraag" at bounding box center [630, 443] width 603 height 42
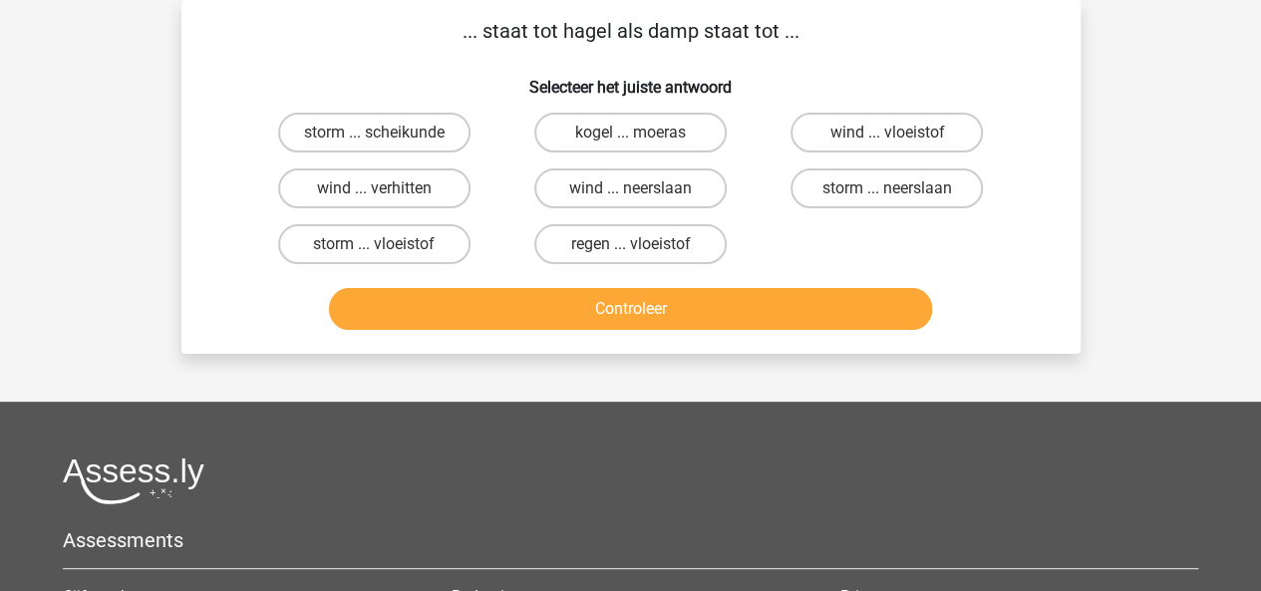
scroll to position [58, 0]
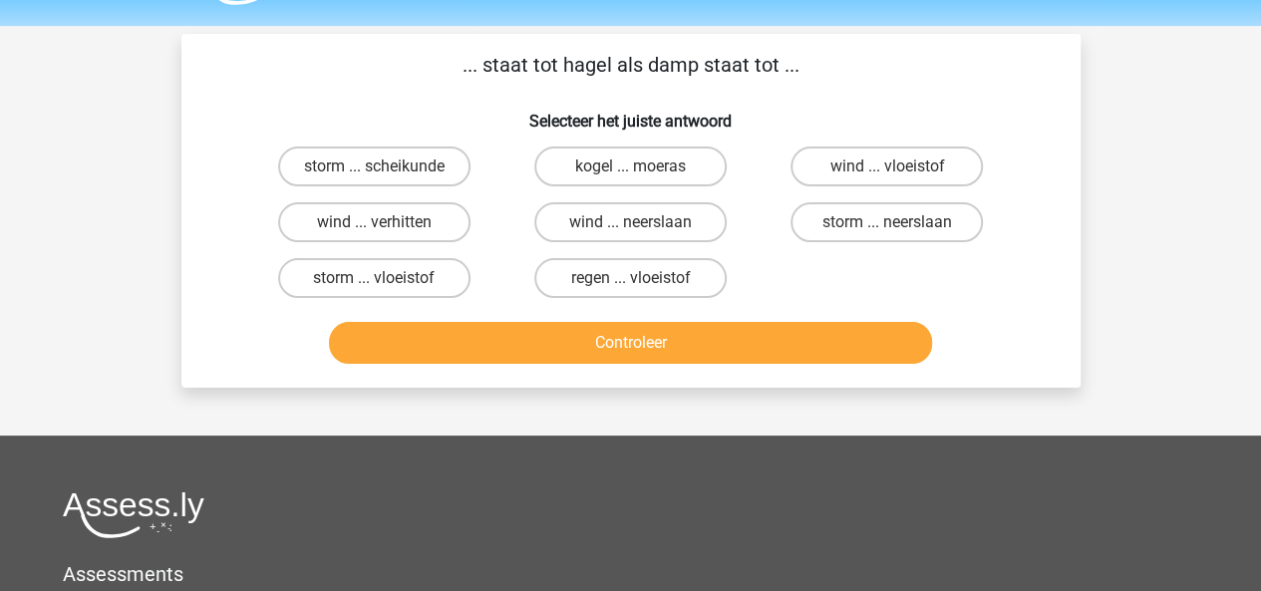
click at [632, 280] on input "regen ... vloeistof" at bounding box center [636, 284] width 13 height 13
radio input "true"
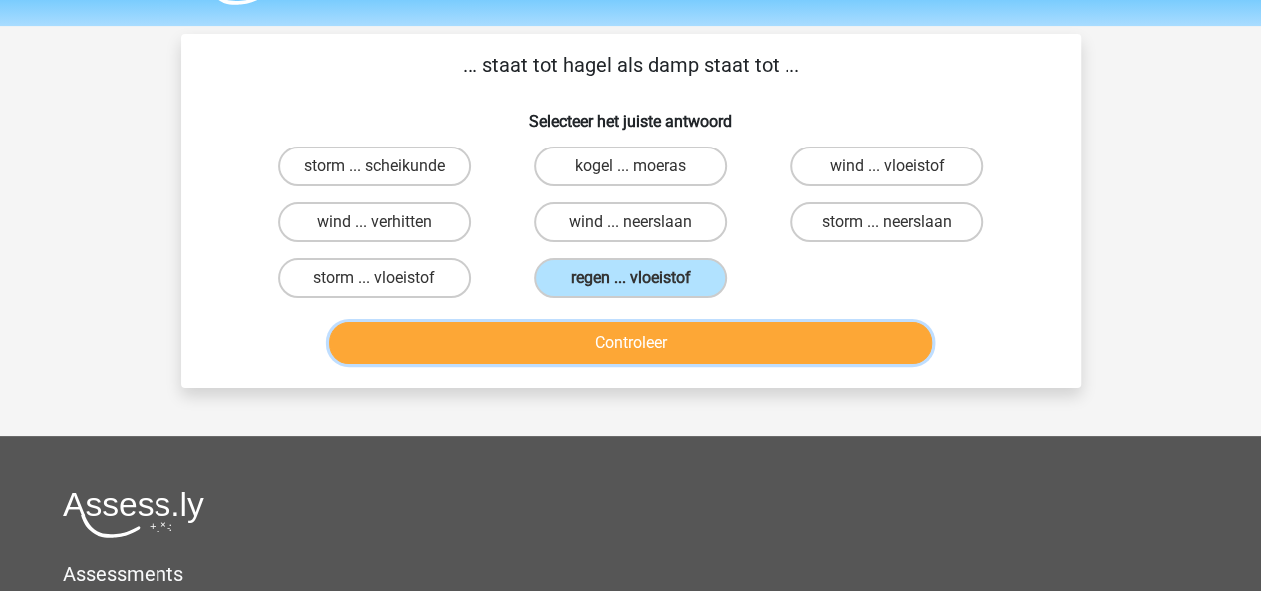
click at [648, 328] on button "Controleer" at bounding box center [630, 343] width 603 height 42
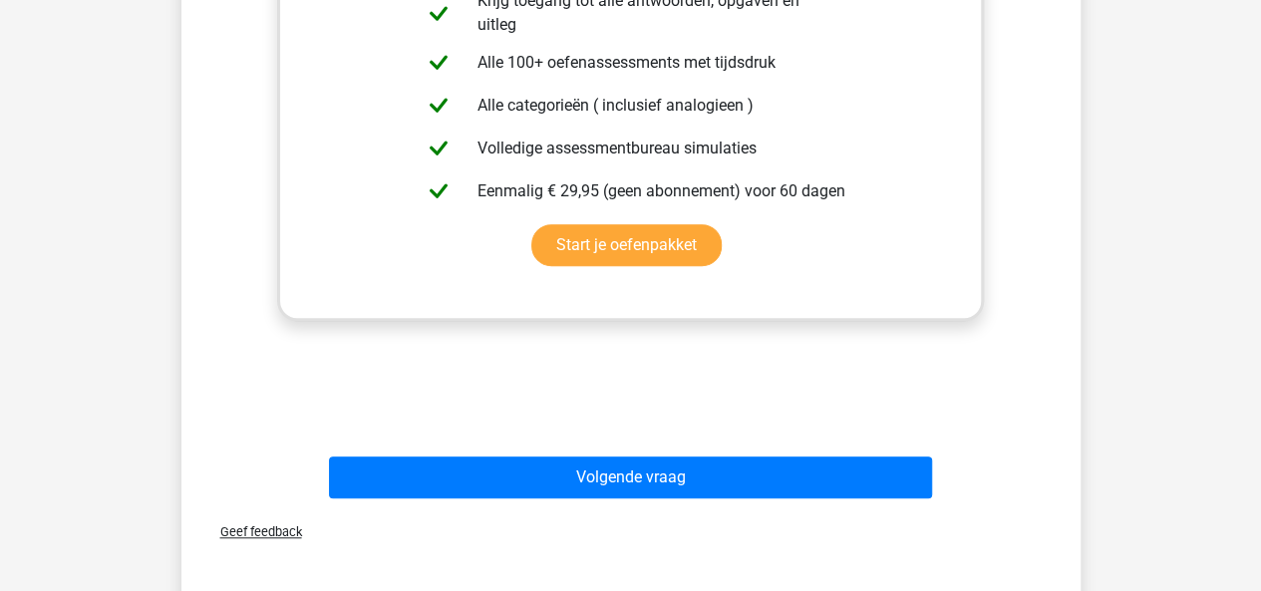
scroll to position [566, 0]
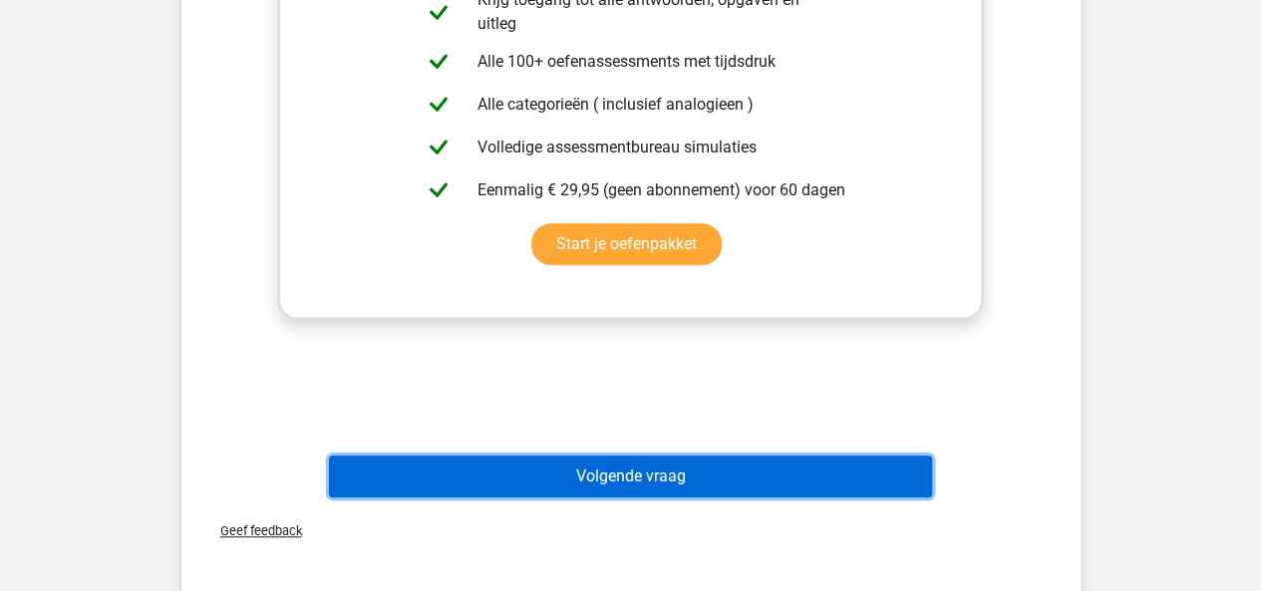
click at [669, 456] on button "Volgende vraag" at bounding box center [630, 476] width 603 height 42
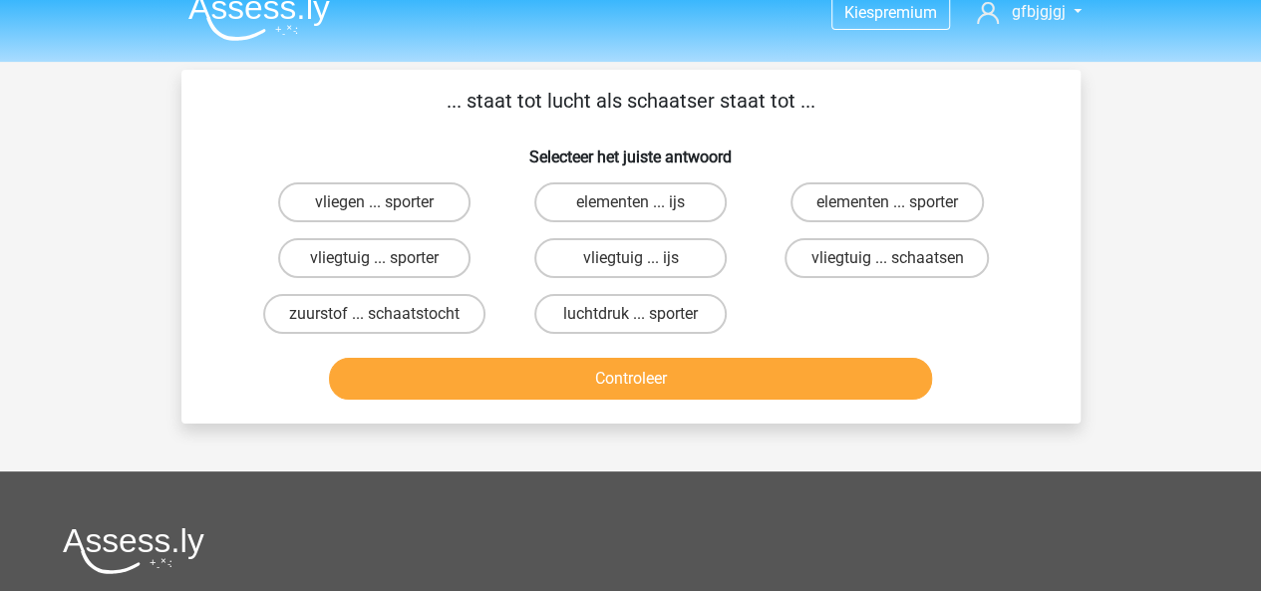
scroll to position [33, 0]
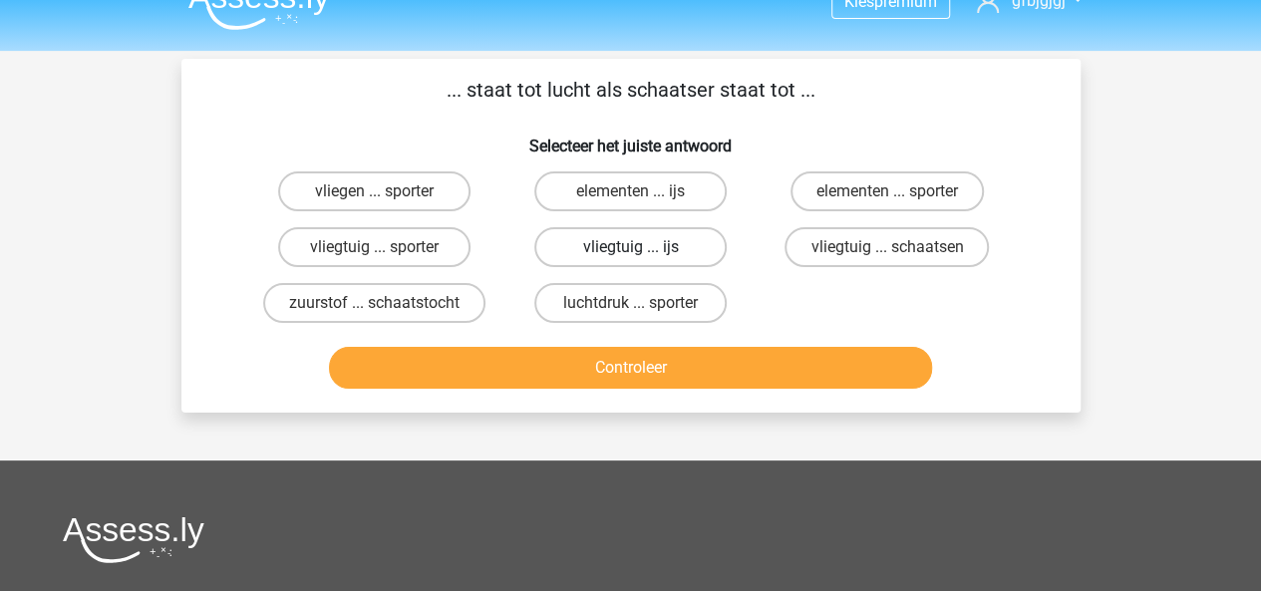
click at [653, 244] on label "vliegtuig ... ijs" at bounding box center [630, 247] width 192 height 40
click at [643, 247] on input "vliegtuig ... ijs" at bounding box center [636, 253] width 13 height 13
radio input "true"
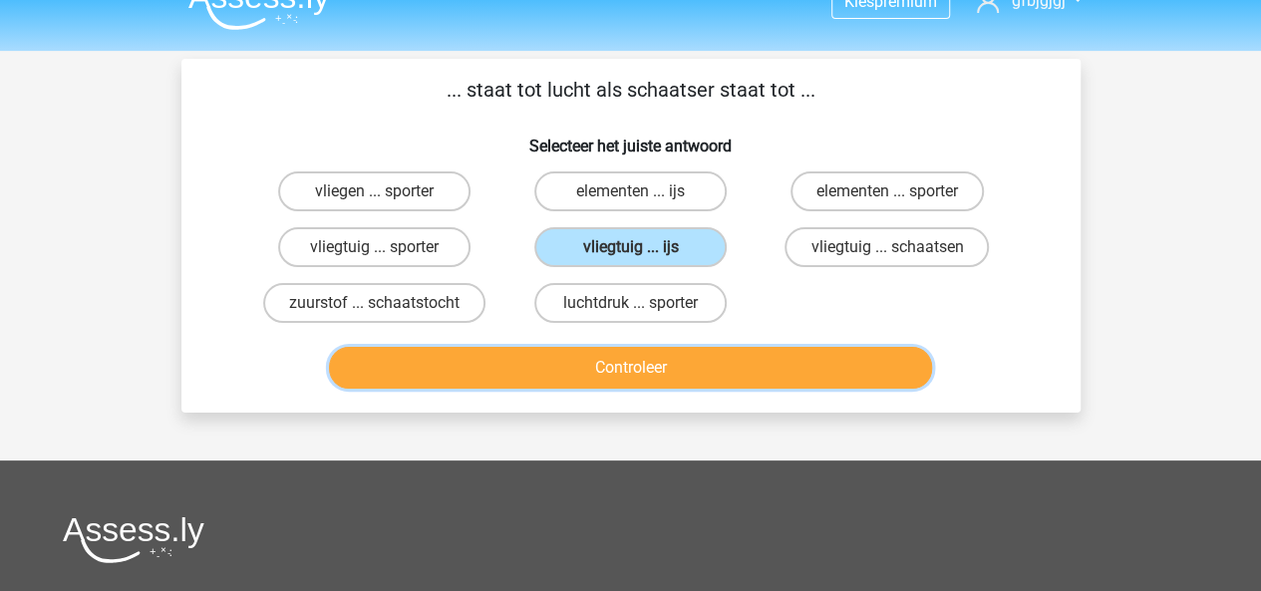
click at [775, 370] on button "Controleer" at bounding box center [630, 368] width 603 height 42
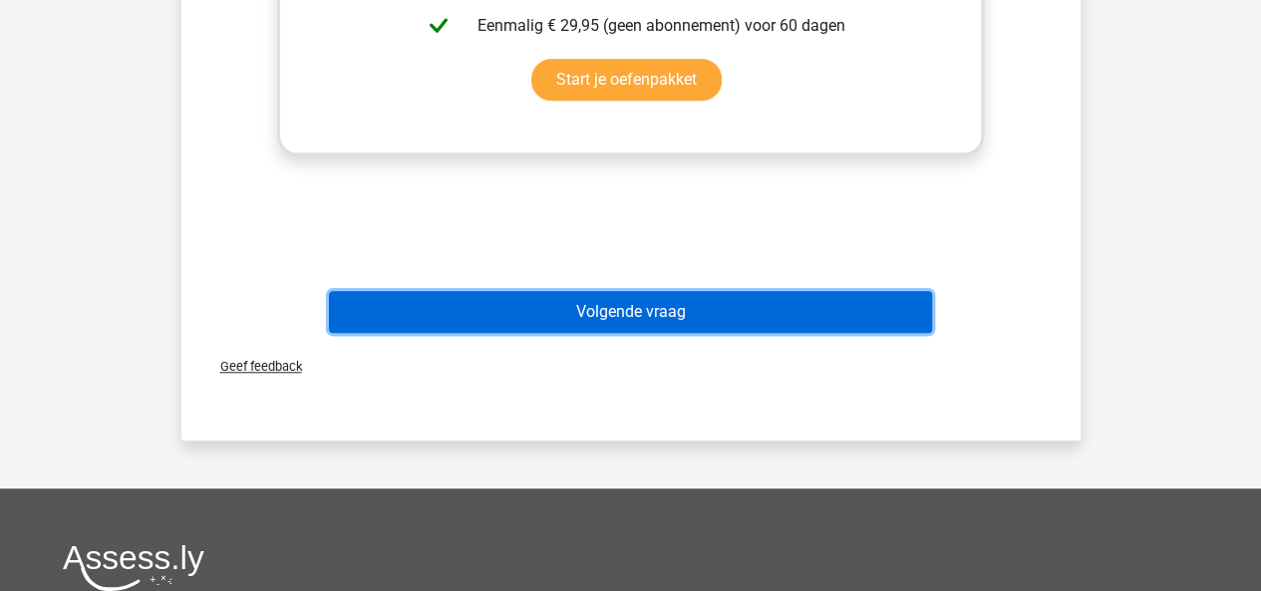
click at [696, 296] on button "Volgende vraag" at bounding box center [630, 312] width 603 height 42
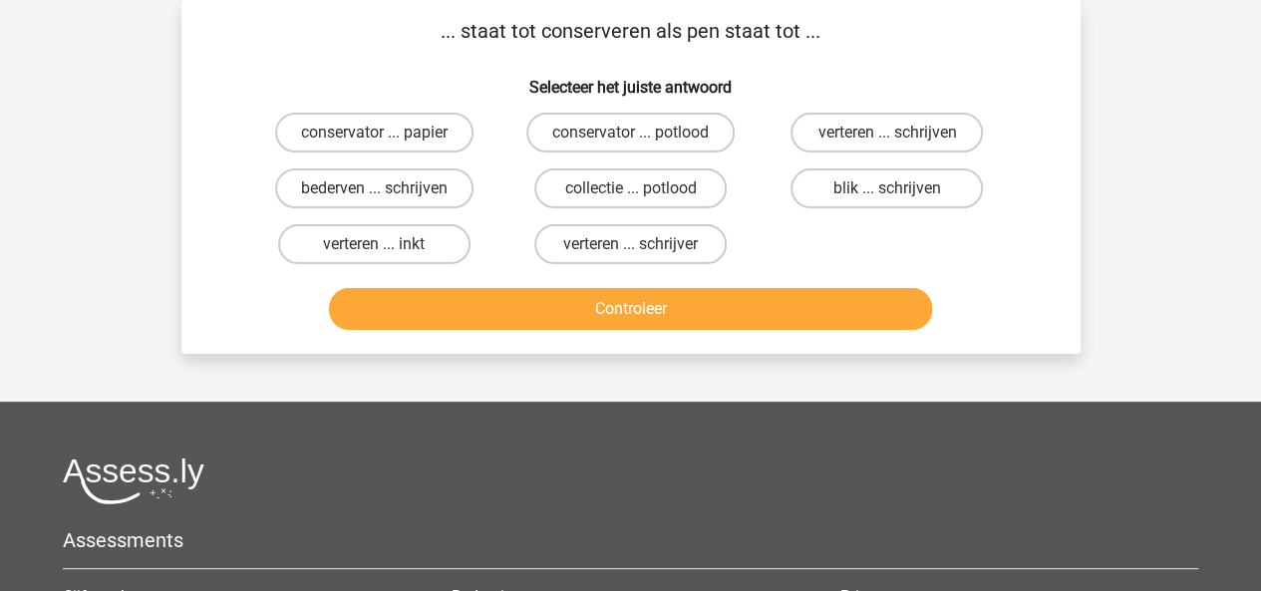
scroll to position [56, 0]
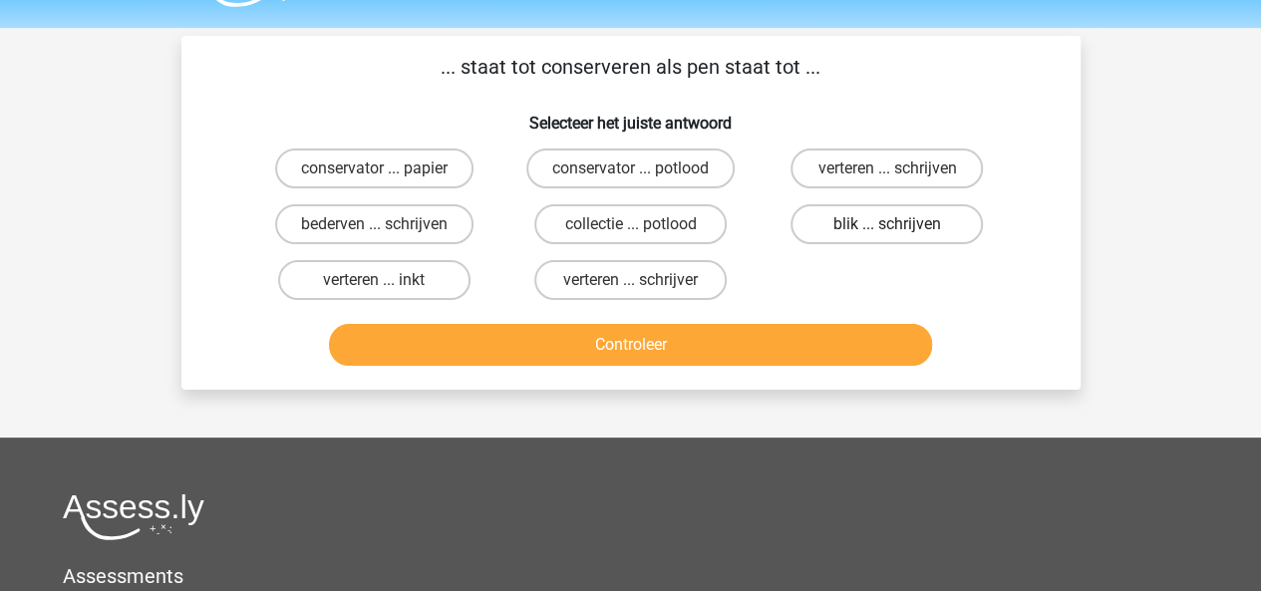
click at [847, 212] on label "blik ... schrijven" at bounding box center [886, 224] width 192 height 40
click at [887, 224] on input "blik ... schrijven" at bounding box center [893, 230] width 13 height 13
radio input "true"
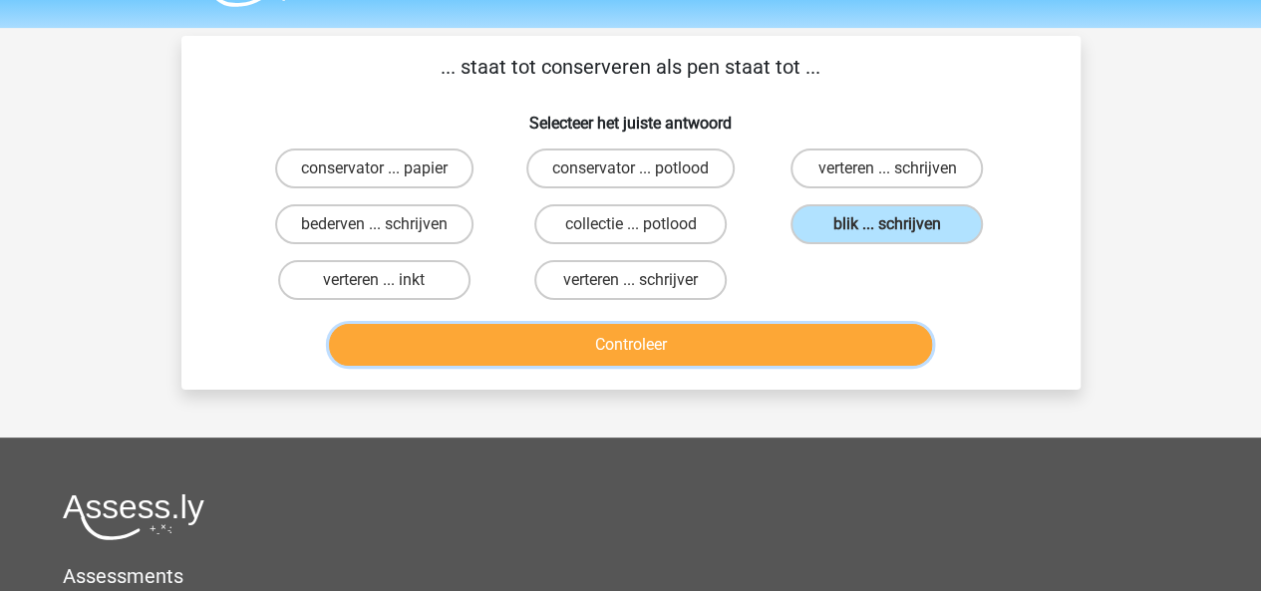
click at [768, 351] on button "Controleer" at bounding box center [630, 345] width 603 height 42
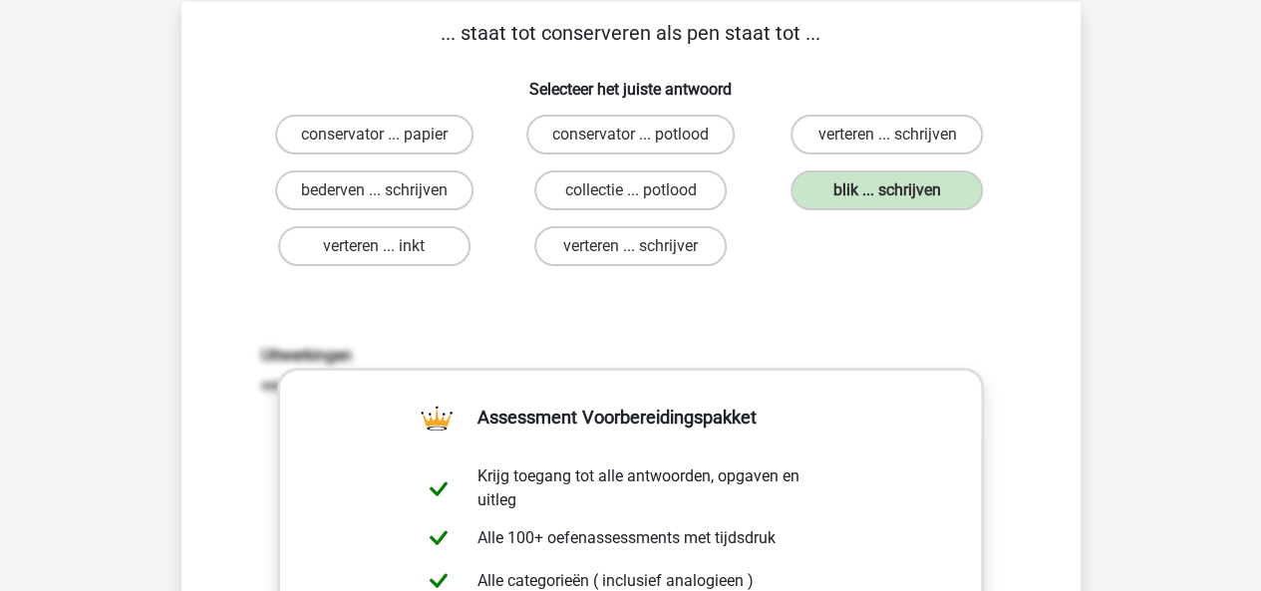
scroll to position [548, 0]
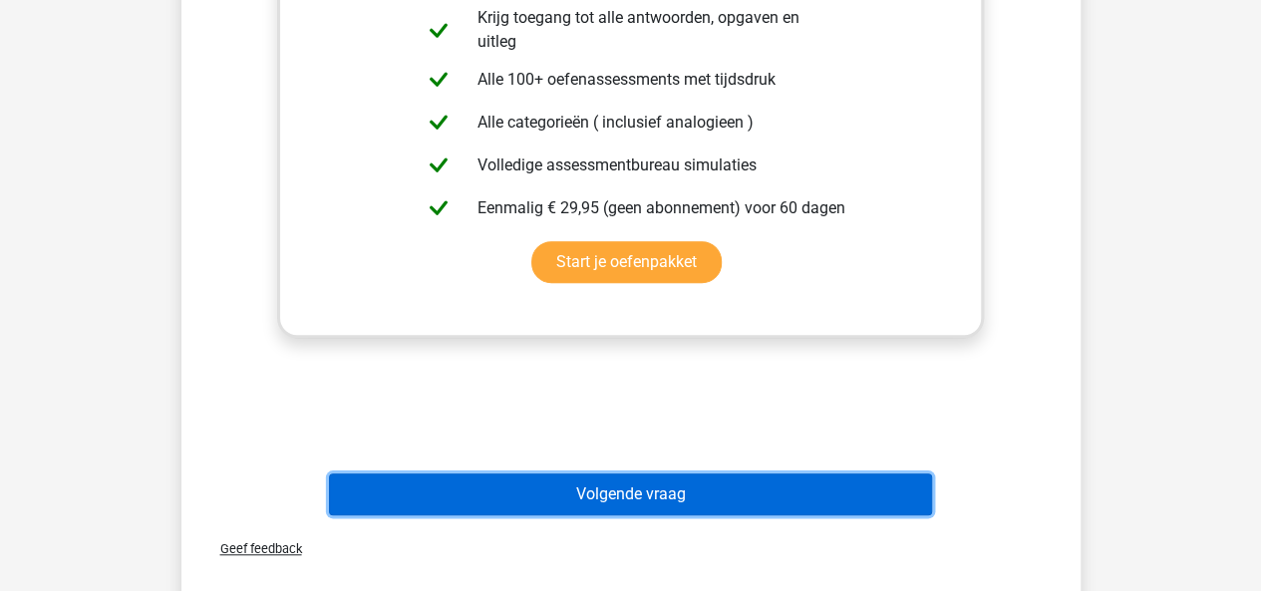
click at [636, 488] on button "Volgende vraag" at bounding box center [630, 494] width 603 height 42
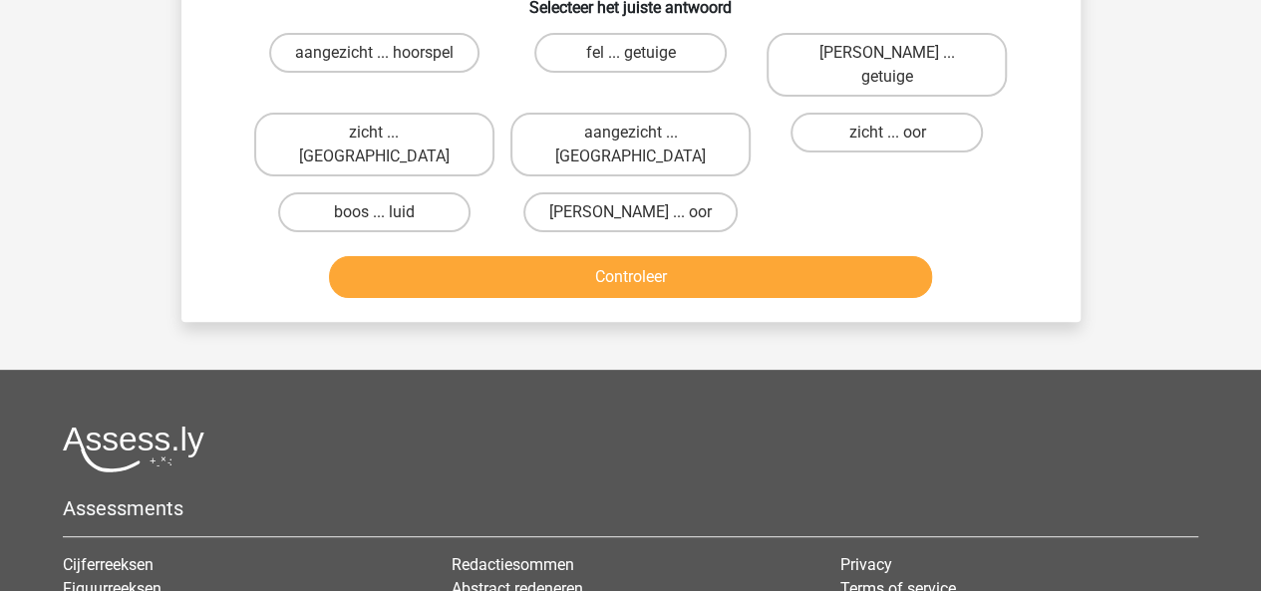
scroll to position [92, 0]
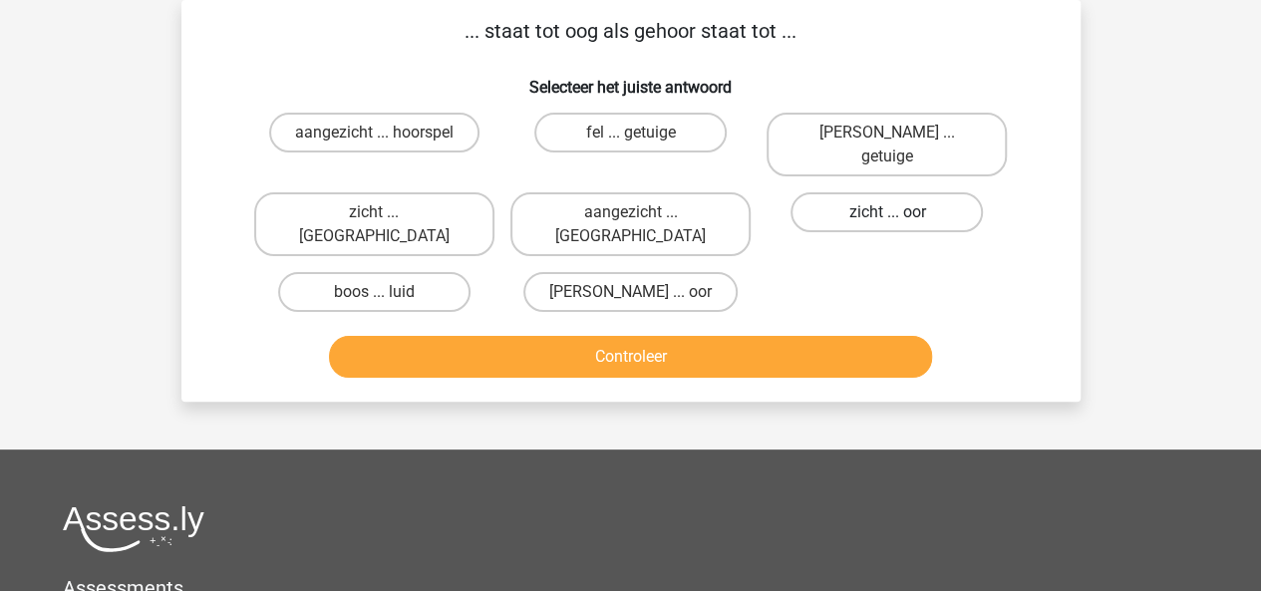
click at [851, 195] on label "zicht ... oor" at bounding box center [886, 212] width 192 height 40
click at [887, 212] on input "zicht ... oor" at bounding box center [893, 218] width 13 height 13
radio input "true"
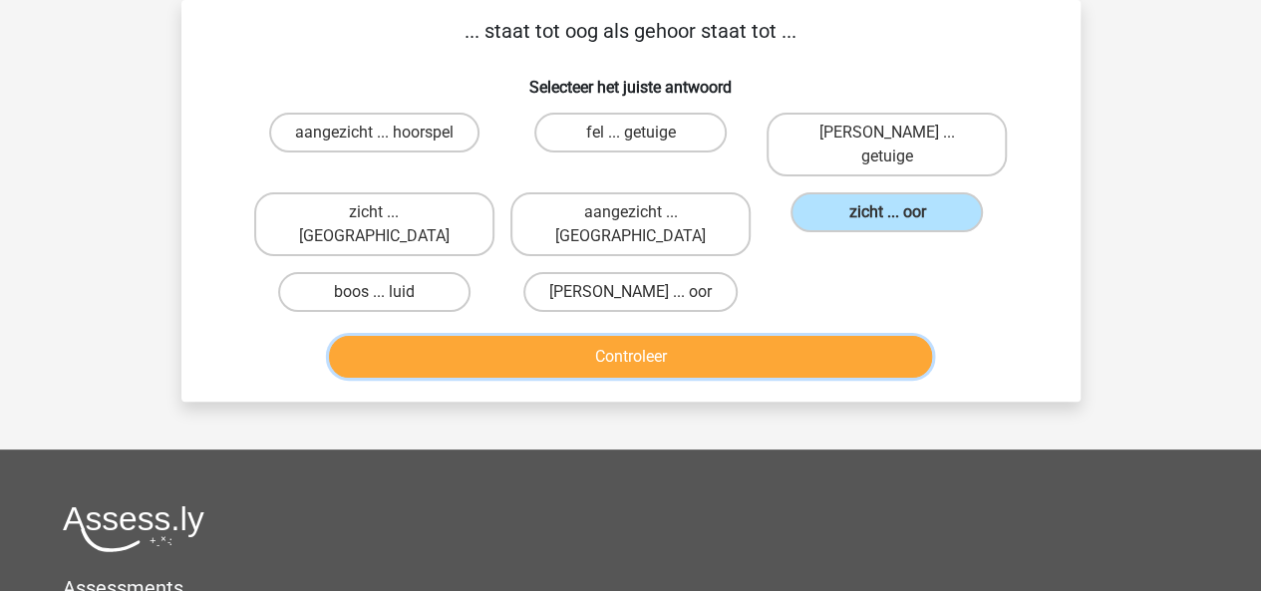
click at [731, 336] on button "Controleer" at bounding box center [630, 357] width 603 height 42
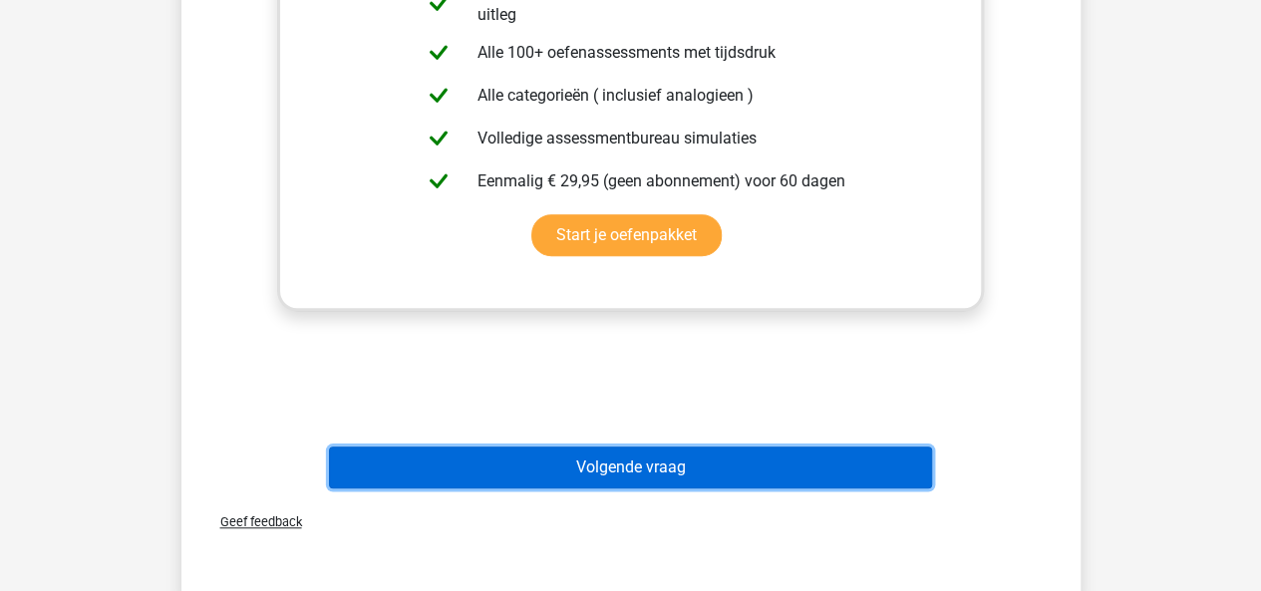
click at [674, 446] on button "Volgende vraag" at bounding box center [630, 467] width 603 height 42
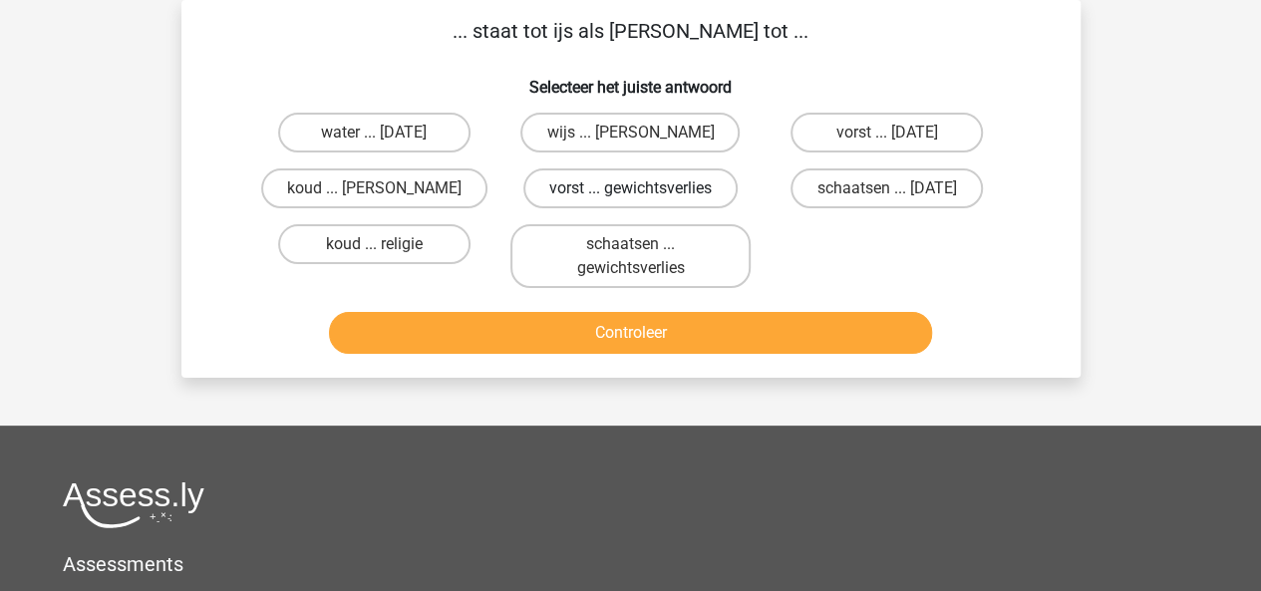
click at [644, 187] on label "vorst ... gewichtsverlies" at bounding box center [630, 188] width 214 height 40
click at [643, 188] on input "vorst ... gewichtsverlies" at bounding box center [636, 194] width 13 height 13
radio input "true"
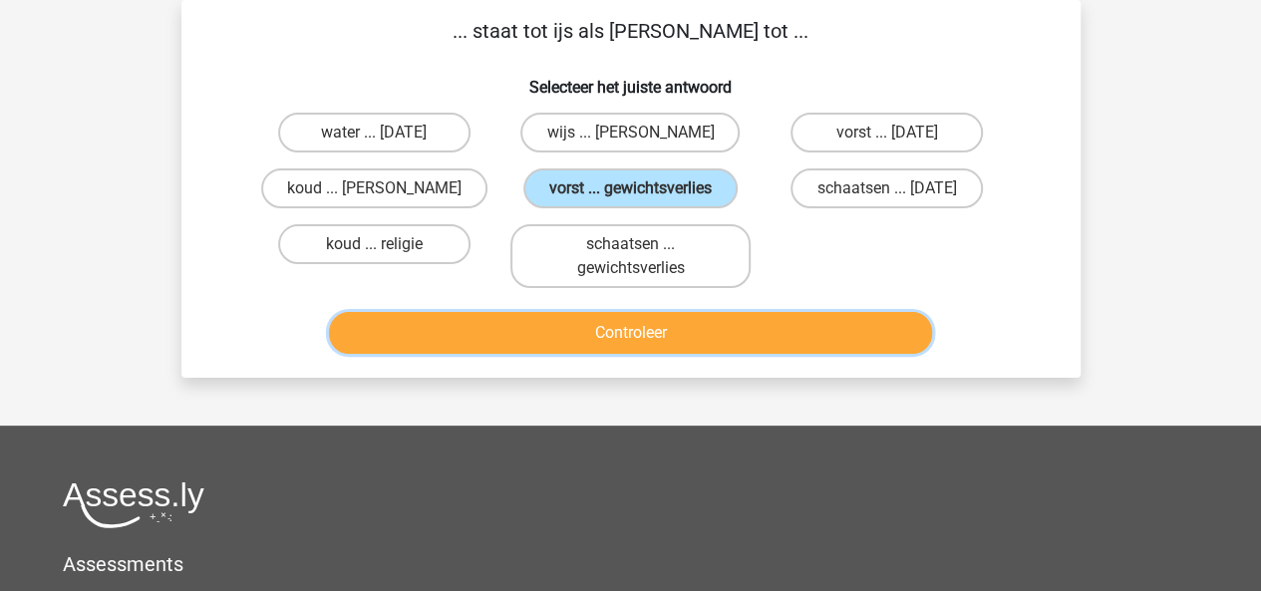
click at [781, 348] on button "Controleer" at bounding box center [630, 333] width 603 height 42
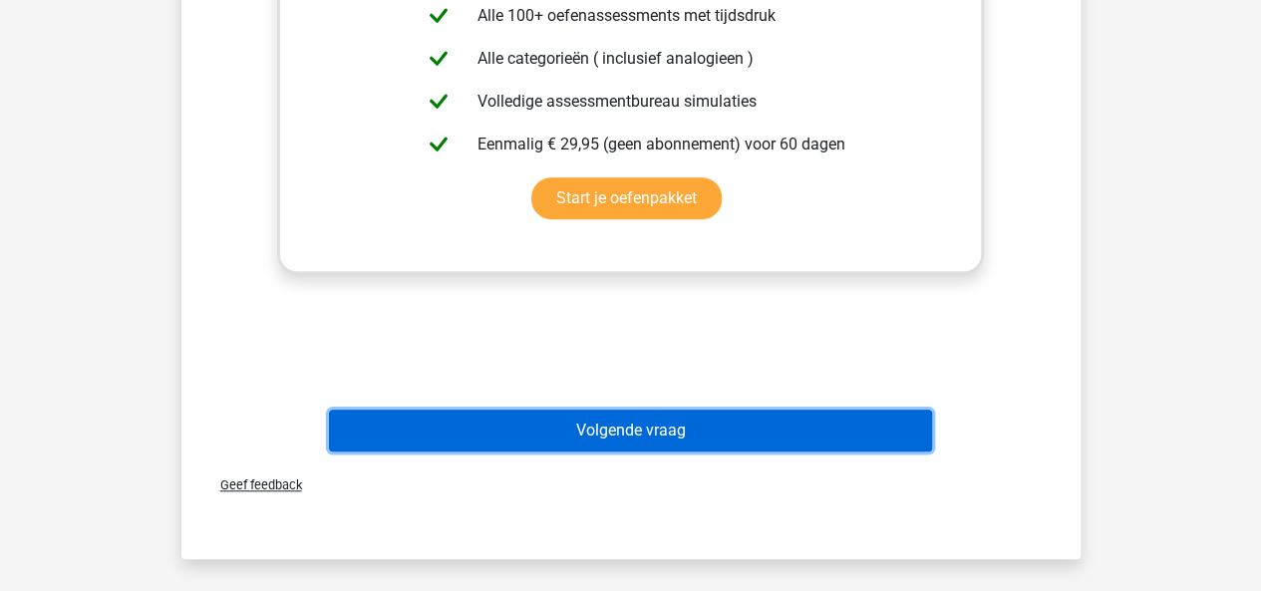
click at [690, 445] on button "Volgende vraag" at bounding box center [630, 431] width 603 height 42
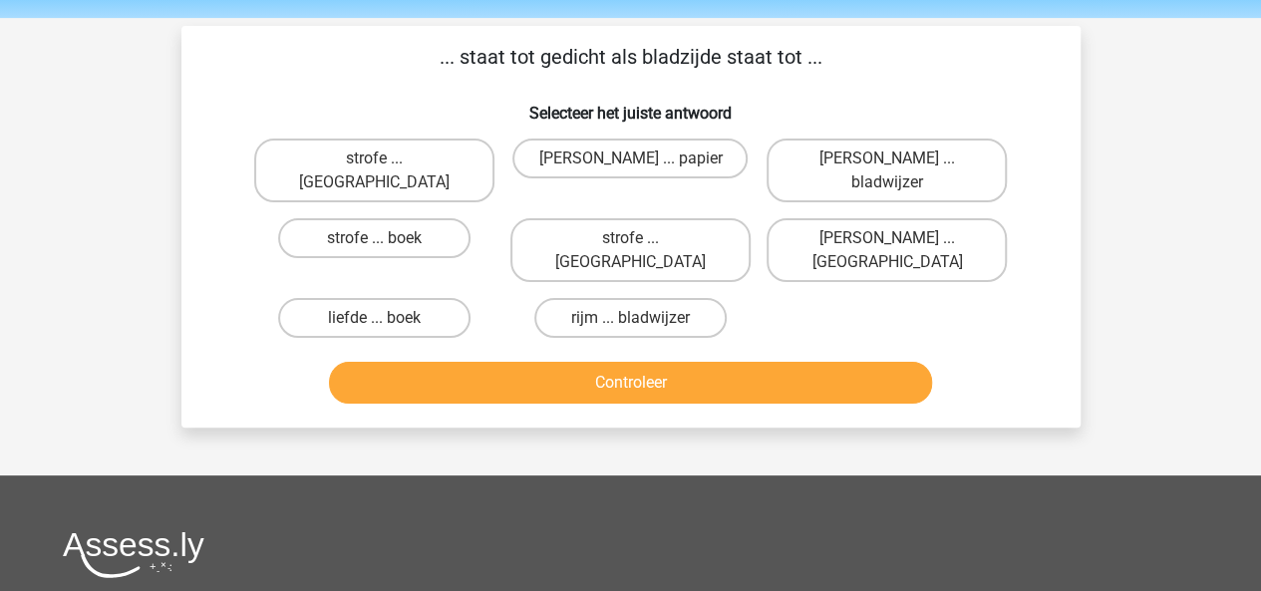
scroll to position [54, 0]
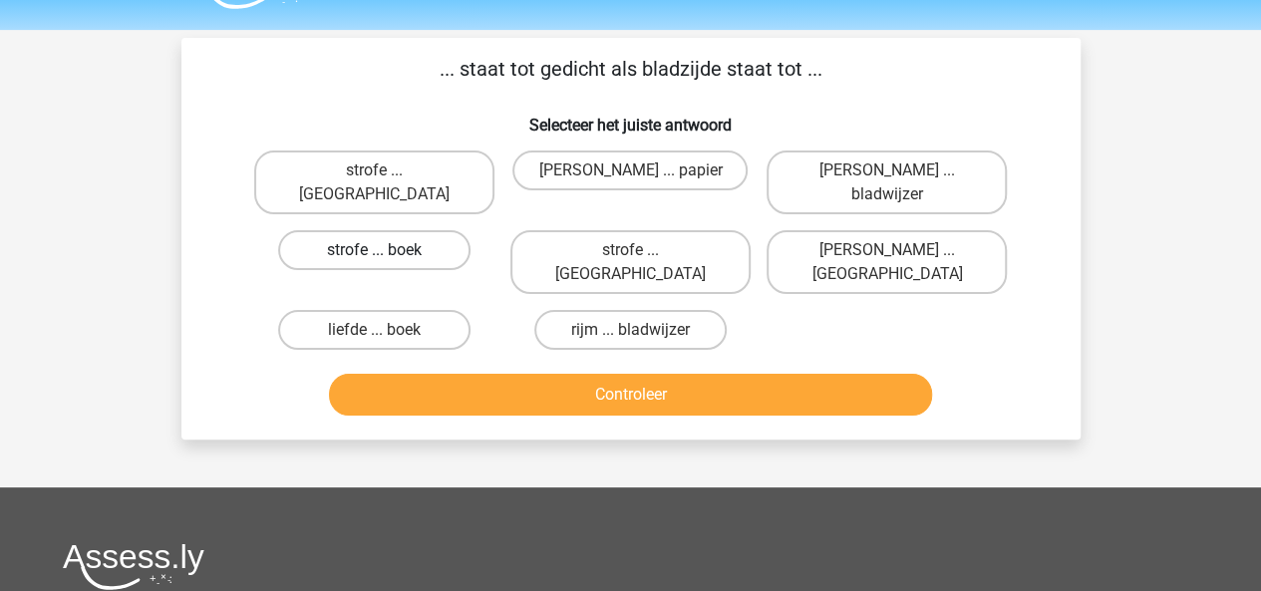
click at [434, 233] on label "strofe ... boek" at bounding box center [374, 250] width 192 height 40
click at [387, 250] on input "strofe ... boek" at bounding box center [380, 256] width 13 height 13
radio input "true"
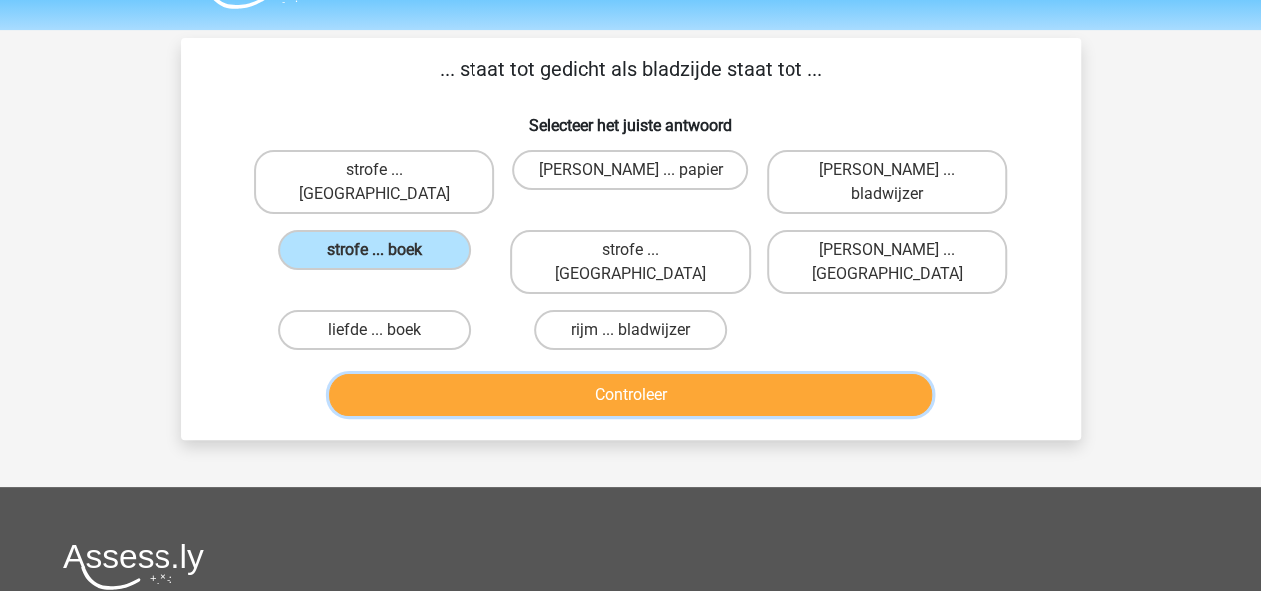
click at [538, 374] on button "Controleer" at bounding box center [630, 395] width 603 height 42
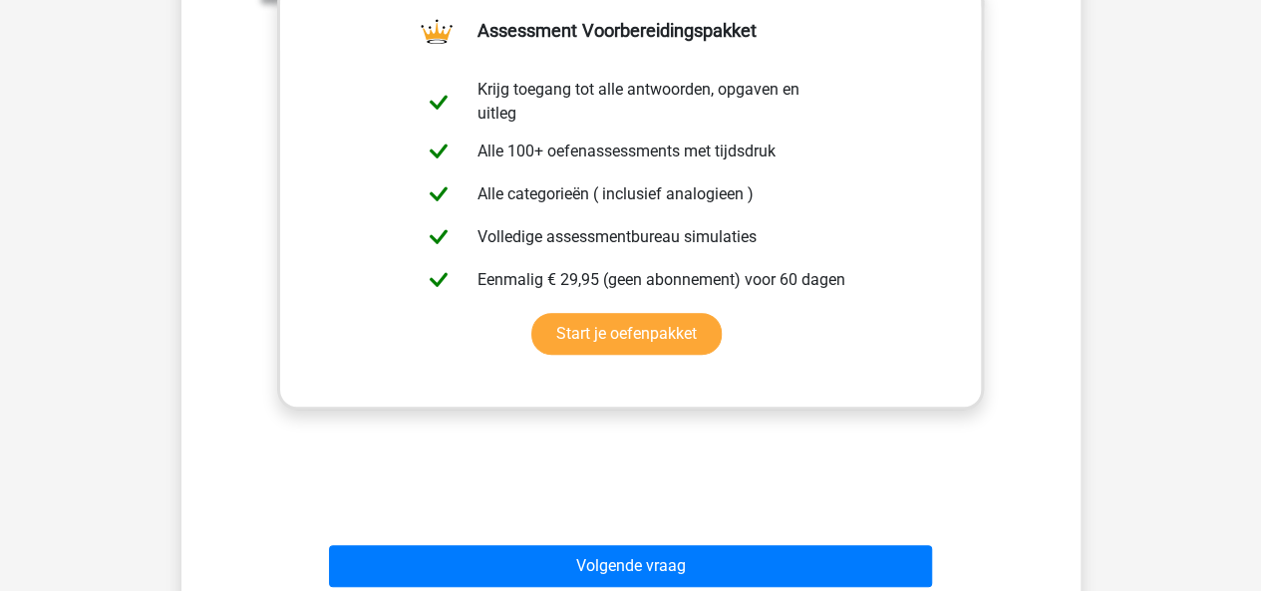
scroll to position [606, 0]
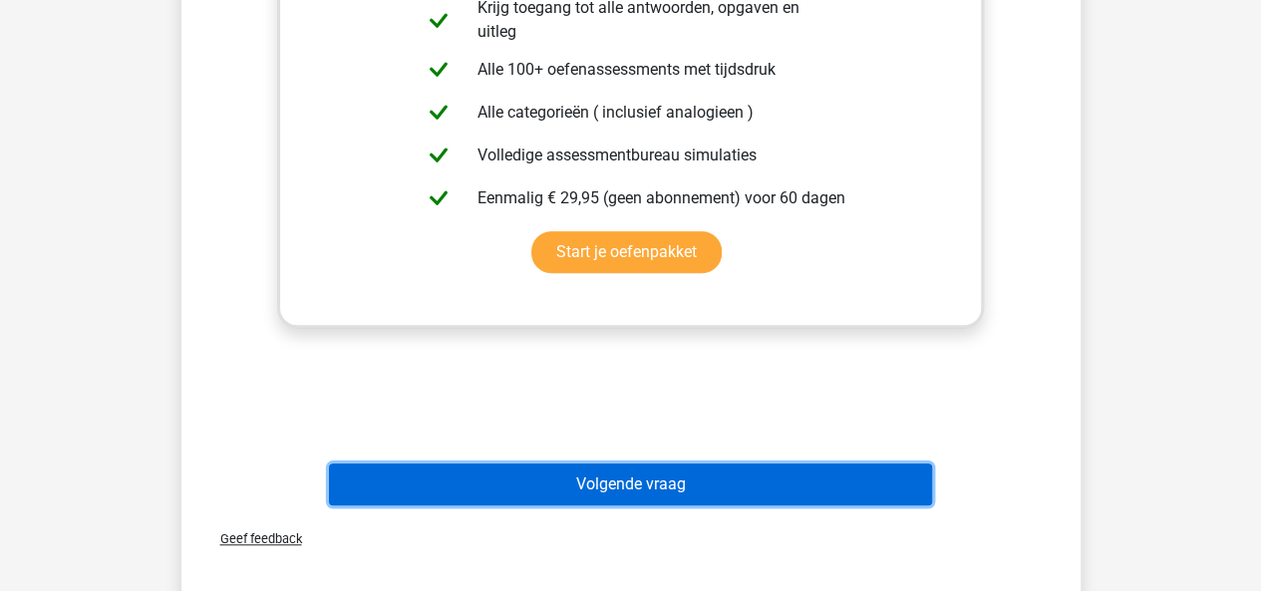
click at [634, 463] on button "Volgende vraag" at bounding box center [630, 484] width 603 height 42
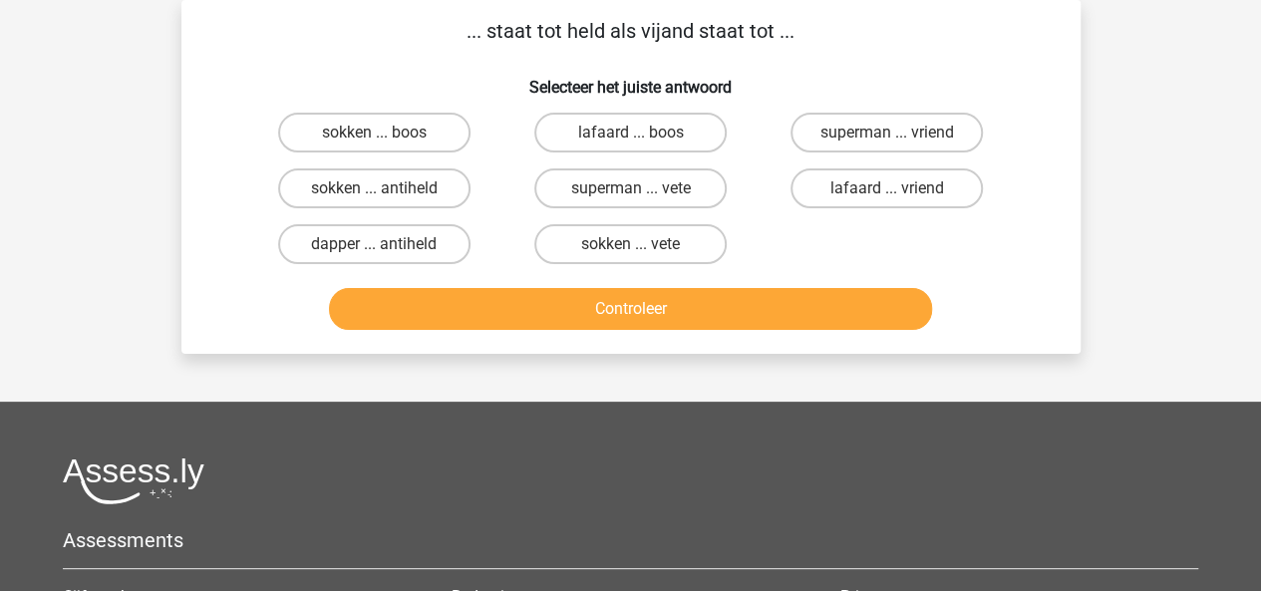
scroll to position [54, 0]
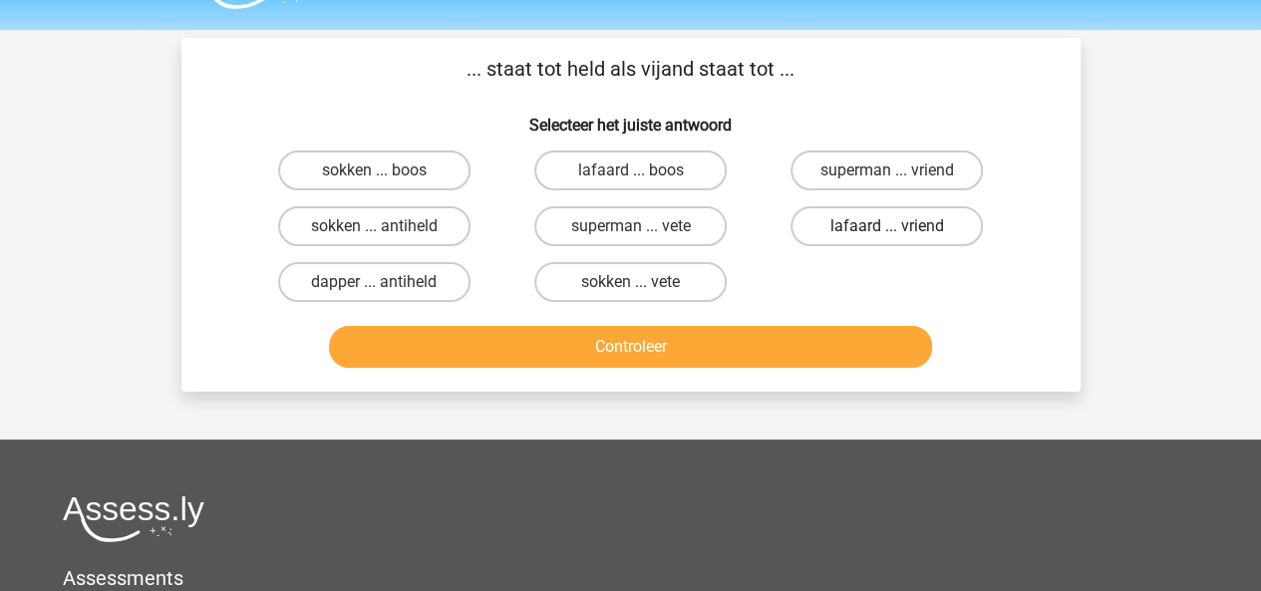
click at [867, 222] on label "lafaard ... vriend" at bounding box center [886, 226] width 192 height 40
click at [887, 226] on input "lafaard ... vriend" at bounding box center [893, 232] width 13 height 13
radio input "true"
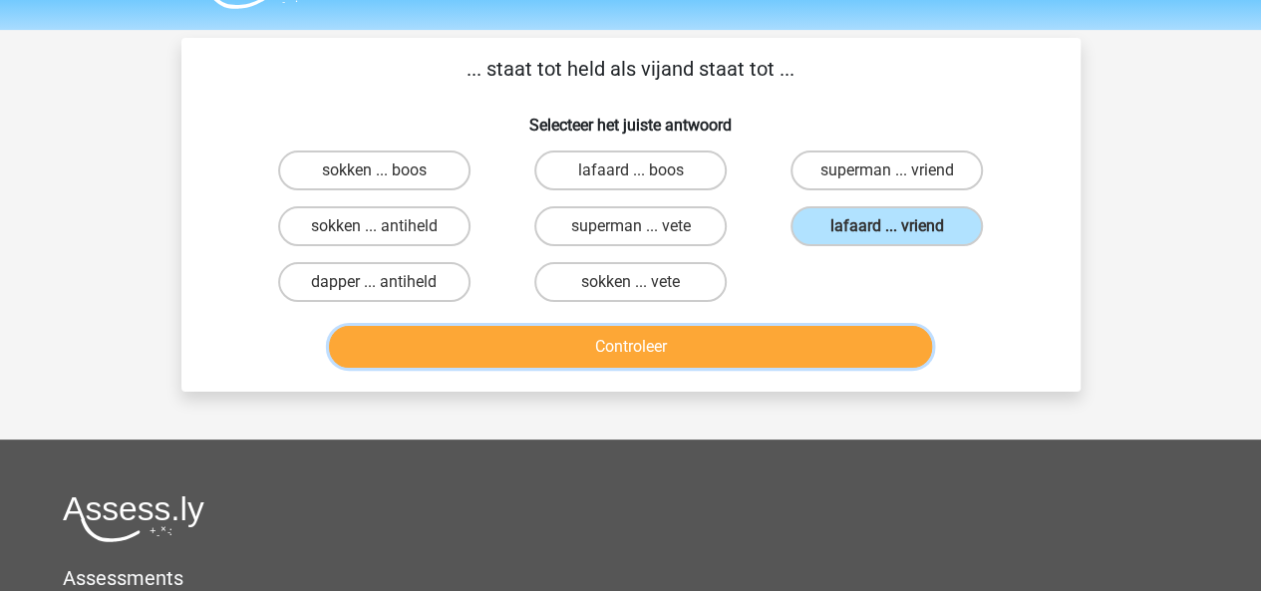
click at [773, 348] on button "Controleer" at bounding box center [630, 347] width 603 height 42
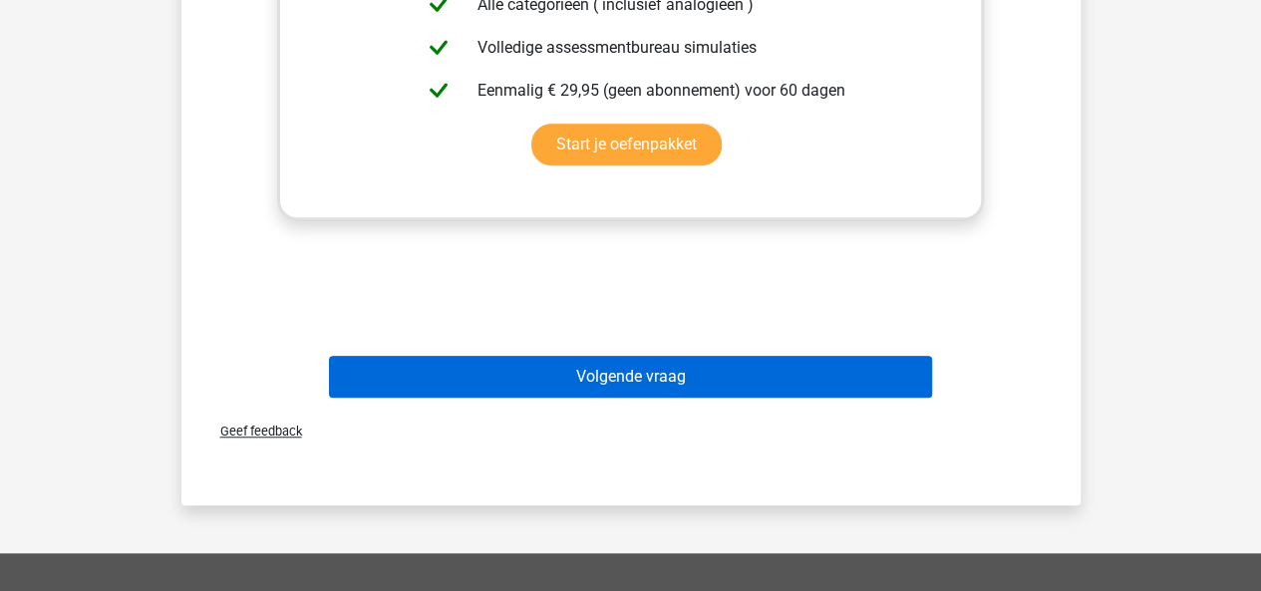
scroll to position [732, 0]
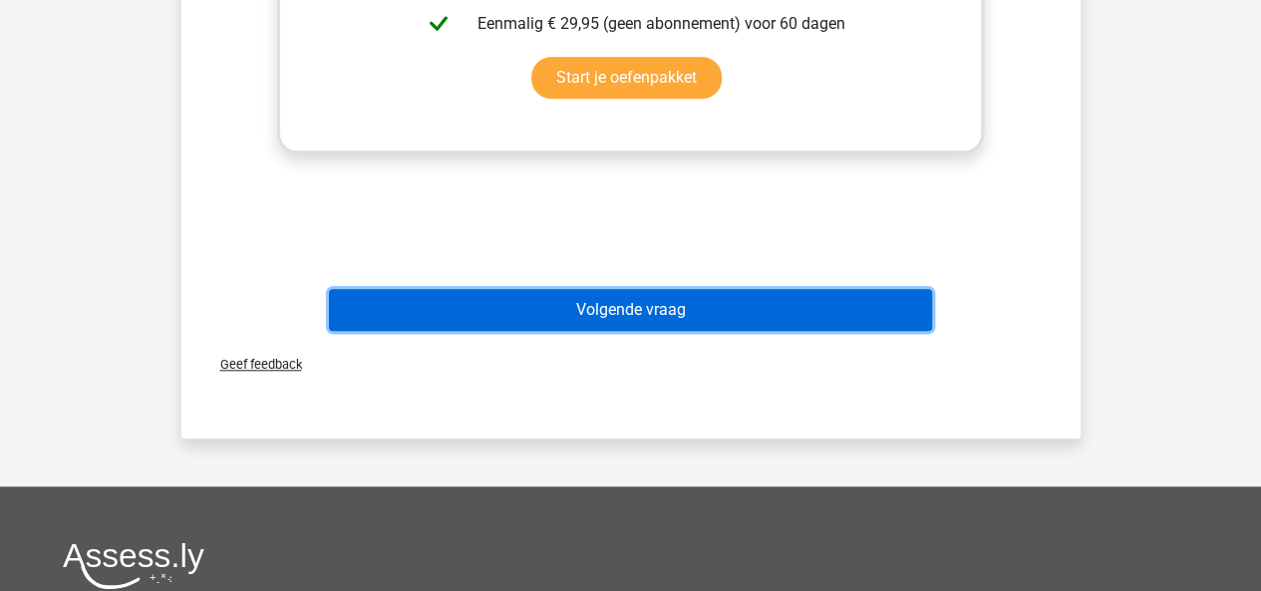
click at [650, 305] on button "Volgende vraag" at bounding box center [630, 310] width 603 height 42
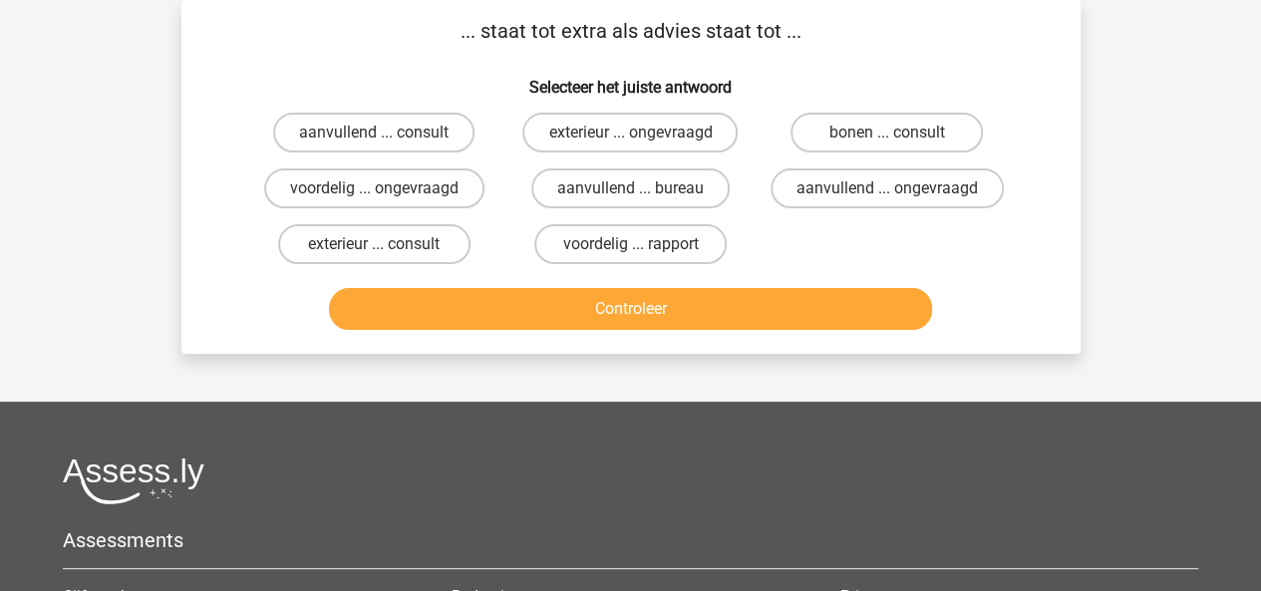
scroll to position [92, 0]
click at [436, 138] on label "aanvullend ... consult" at bounding box center [373, 133] width 201 height 40
click at [387, 138] on input "aanvullend ... consult" at bounding box center [380, 139] width 13 height 13
radio input "true"
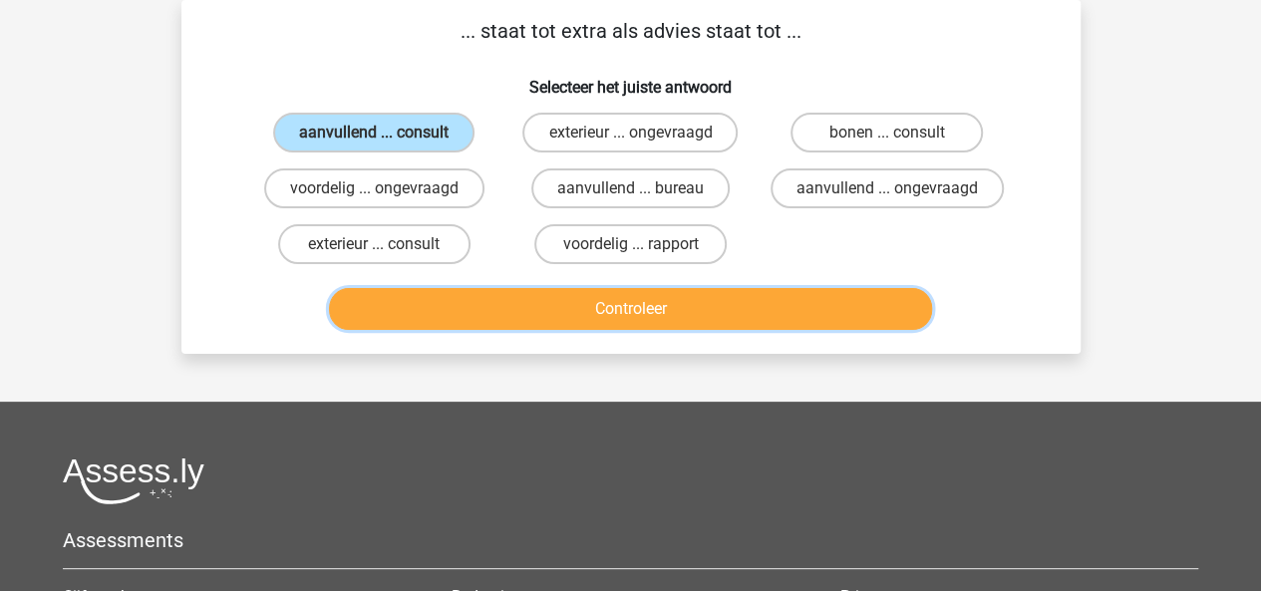
click at [511, 300] on button "Controleer" at bounding box center [630, 309] width 603 height 42
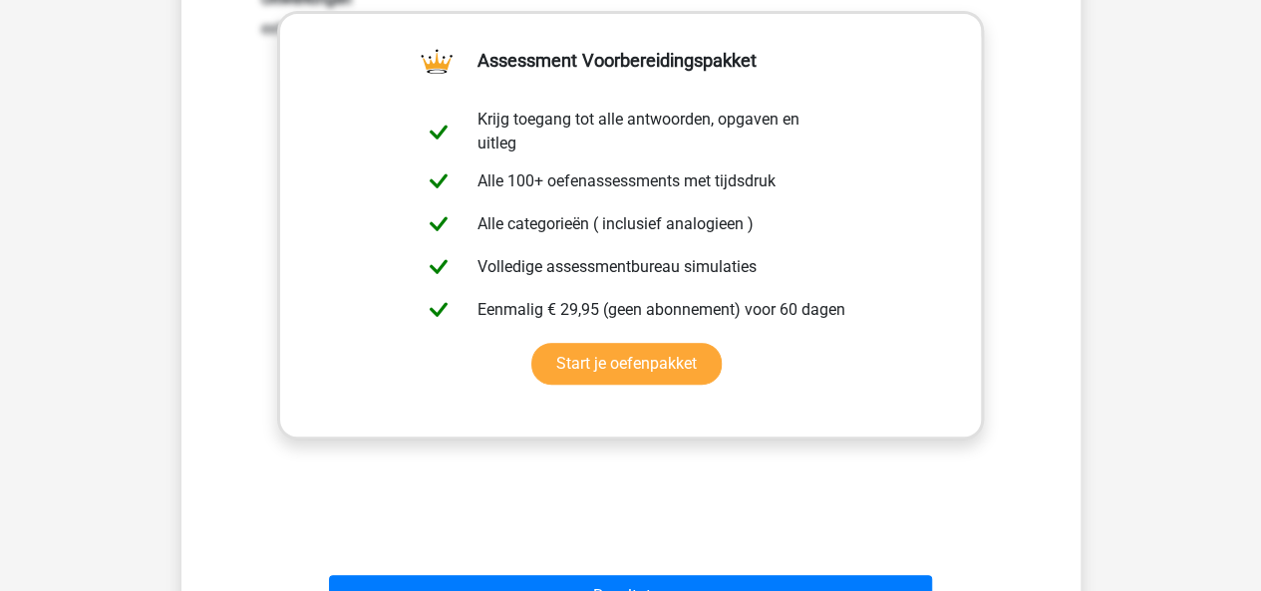
scroll to position [729, 0]
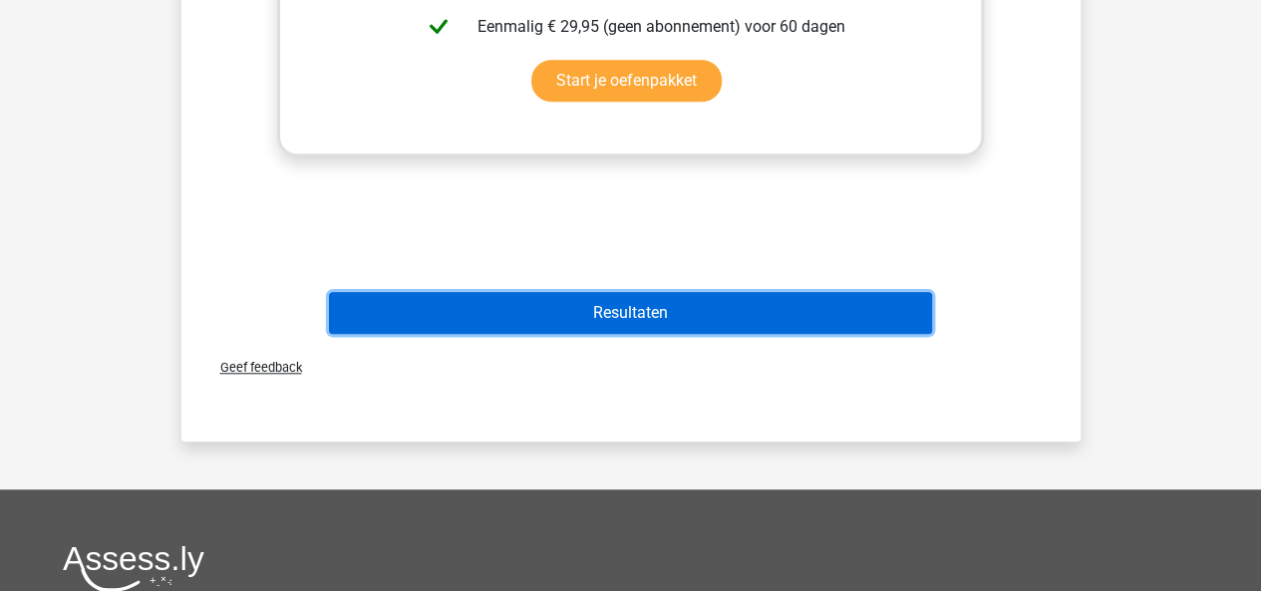
click at [731, 323] on button "Resultaten" at bounding box center [630, 313] width 603 height 42
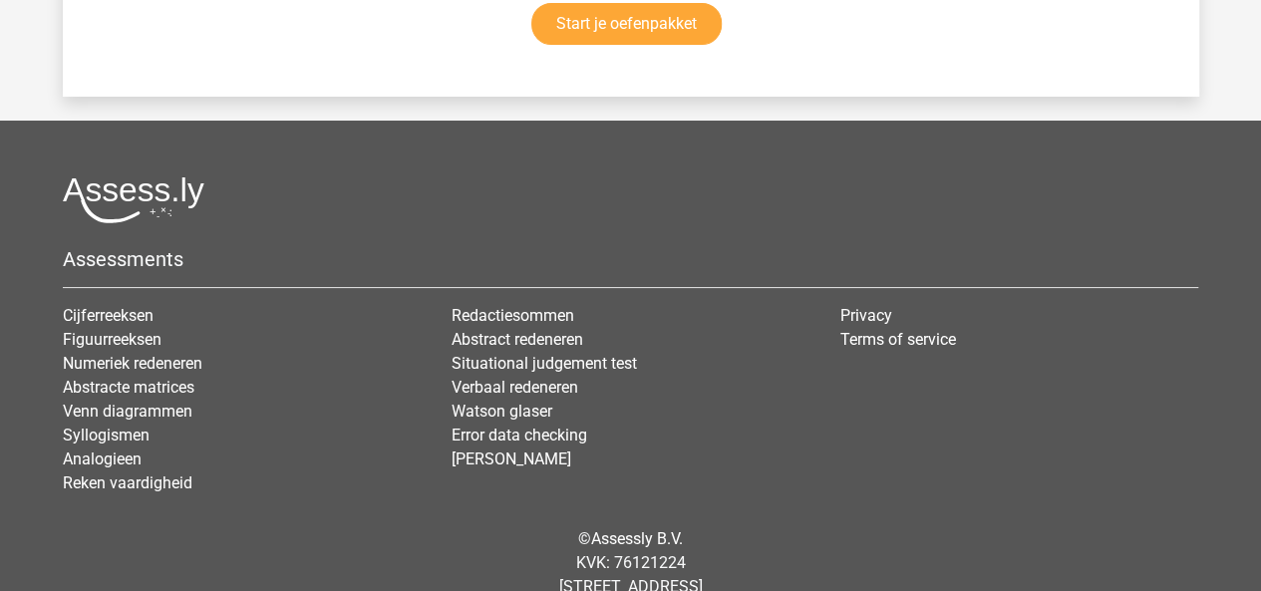
scroll to position [3798, 0]
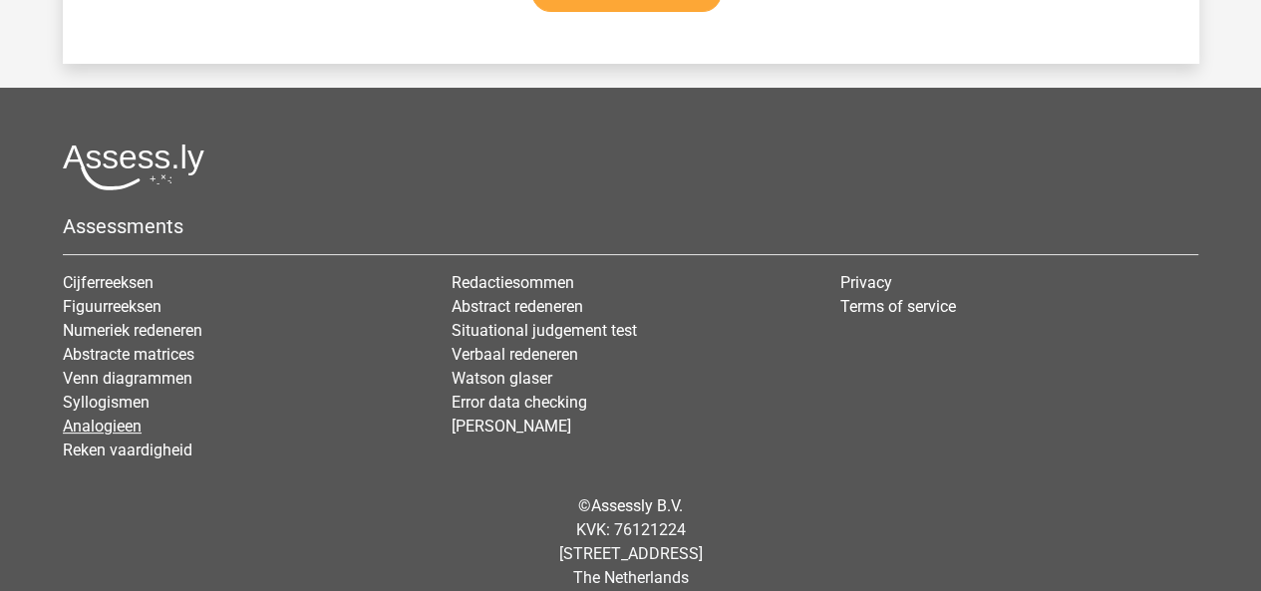
click at [126, 417] on link "Analogieen" at bounding box center [102, 426] width 79 height 19
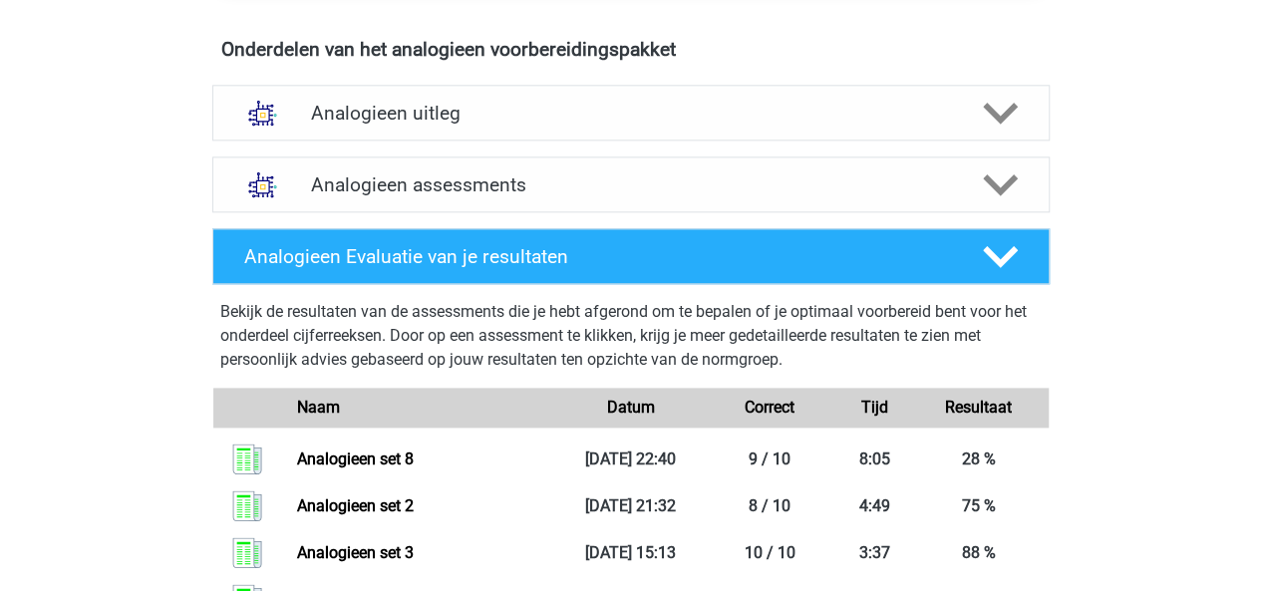
scroll to position [1138, 0]
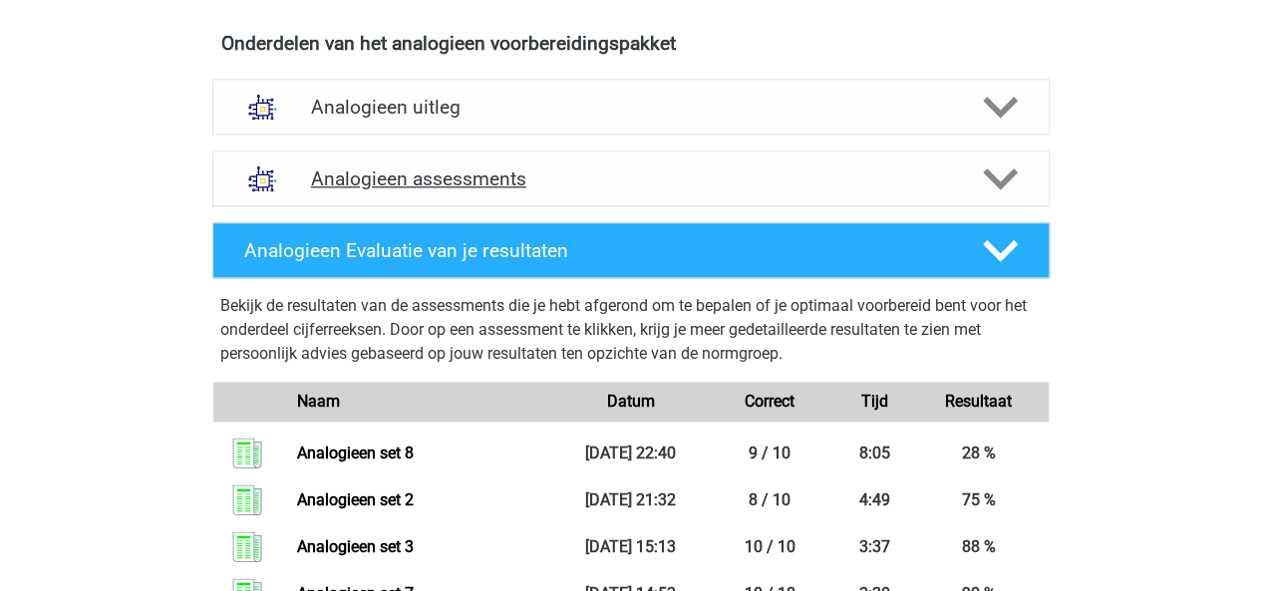
click at [995, 165] on icon at bounding box center [1000, 178] width 35 height 35
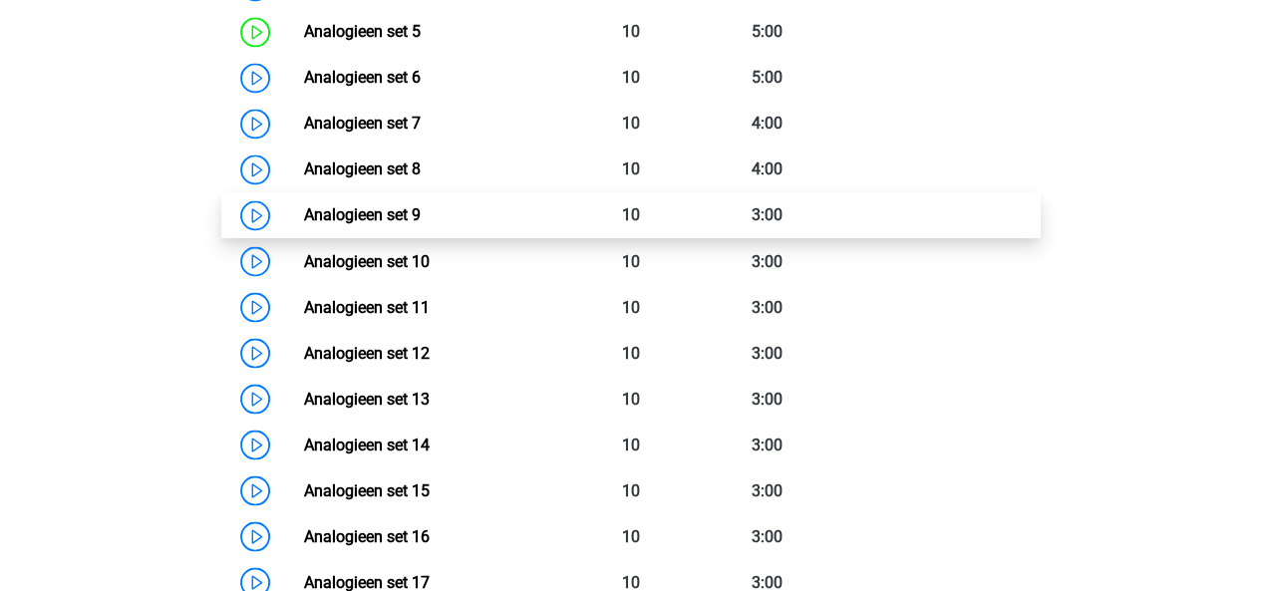
scroll to position [1602, 0]
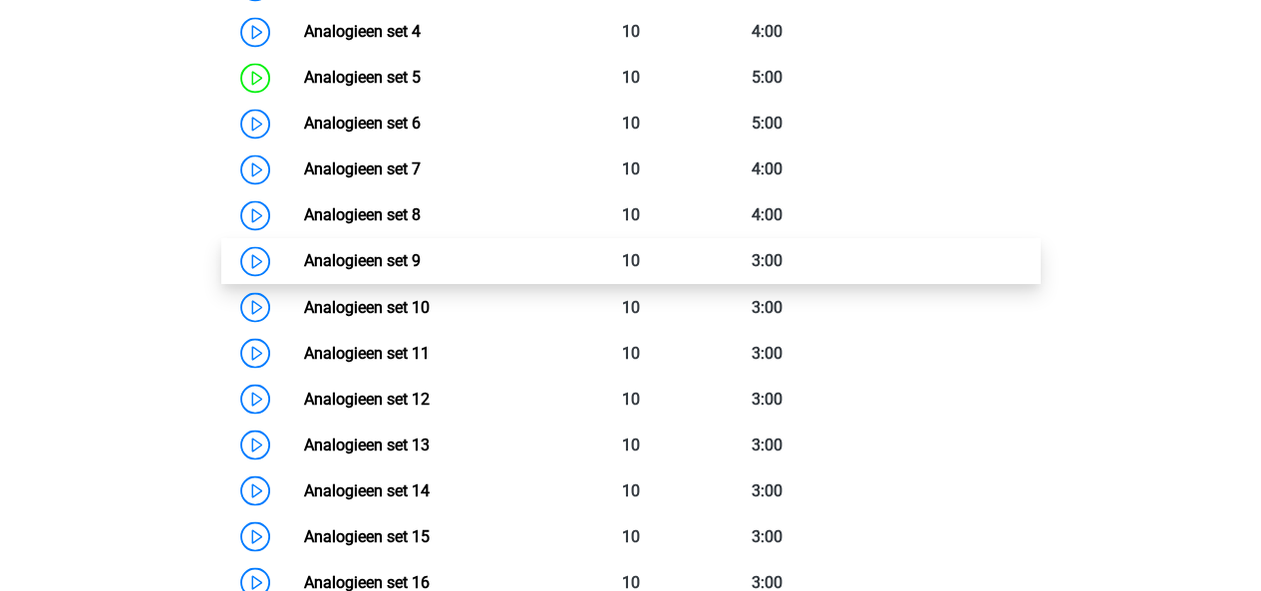
click at [421, 251] on link "Analogieen set 9" at bounding box center [362, 260] width 117 height 19
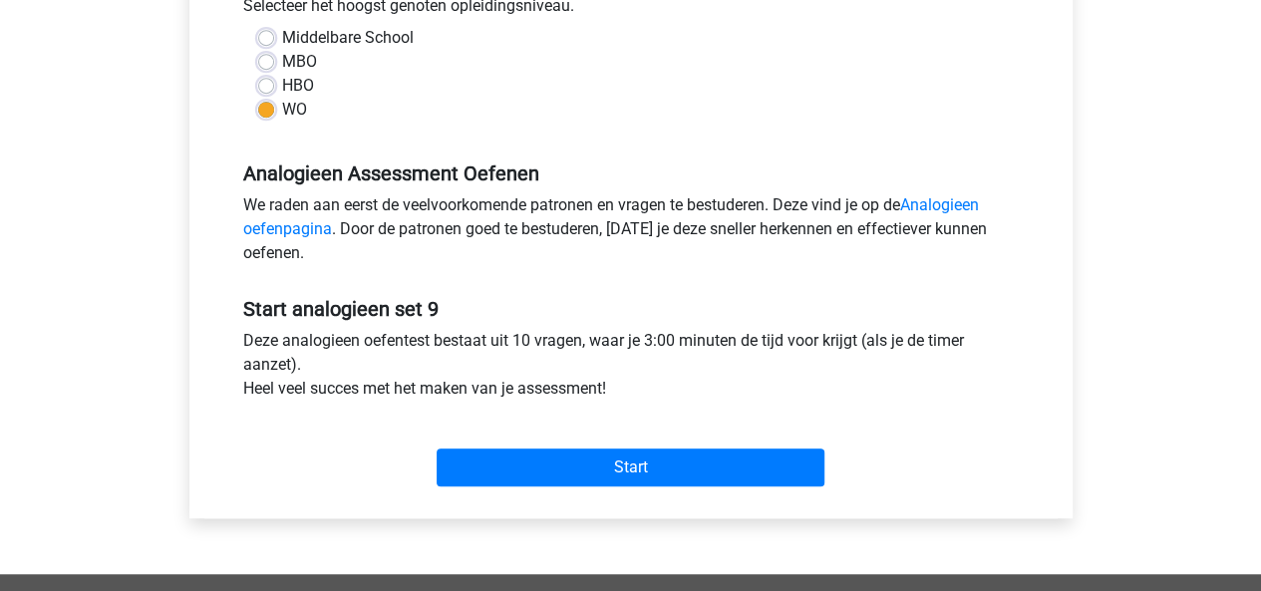
scroll to position [484, 0]
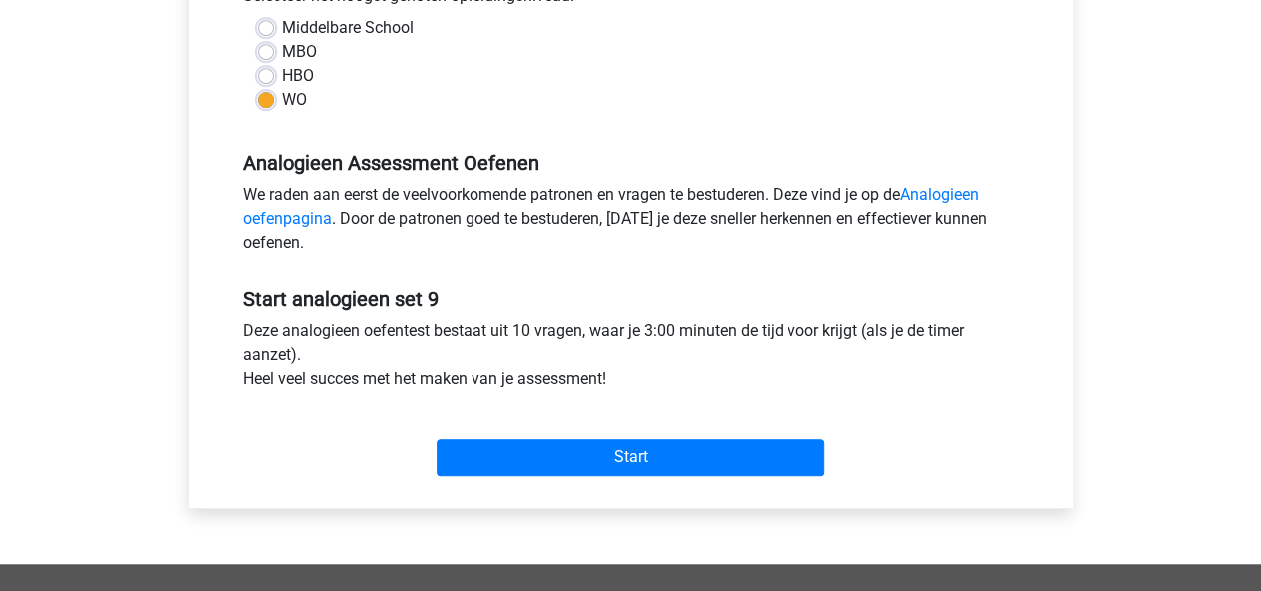
click at [688, 433] on div "Start" at bounding box center [630, 442] width 805 height 70
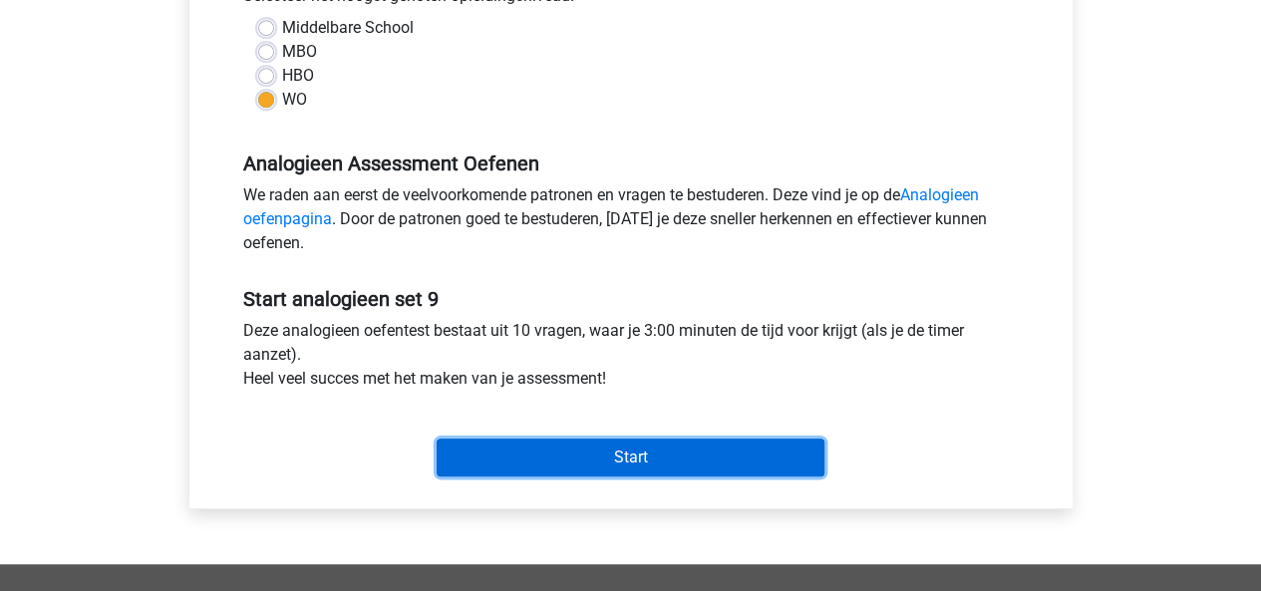
click at [662, 440] on input "Start" at bounding box center [630, 457] width 388 height 38
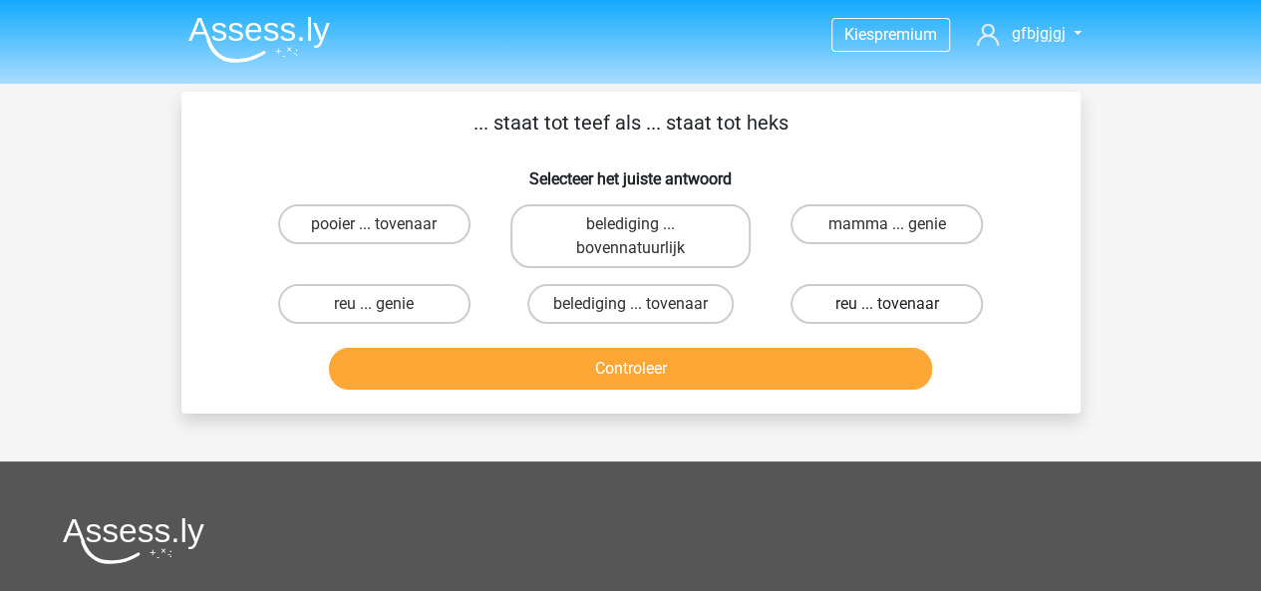
click at [865, 320] on label "reu ... tovenaar" at bounding box center [886, 304] width 192 height 40
click at [887, 317] on input "reu ... tovenaar" at bounding box center [893, 310] width 13 height 13
radio input "true"
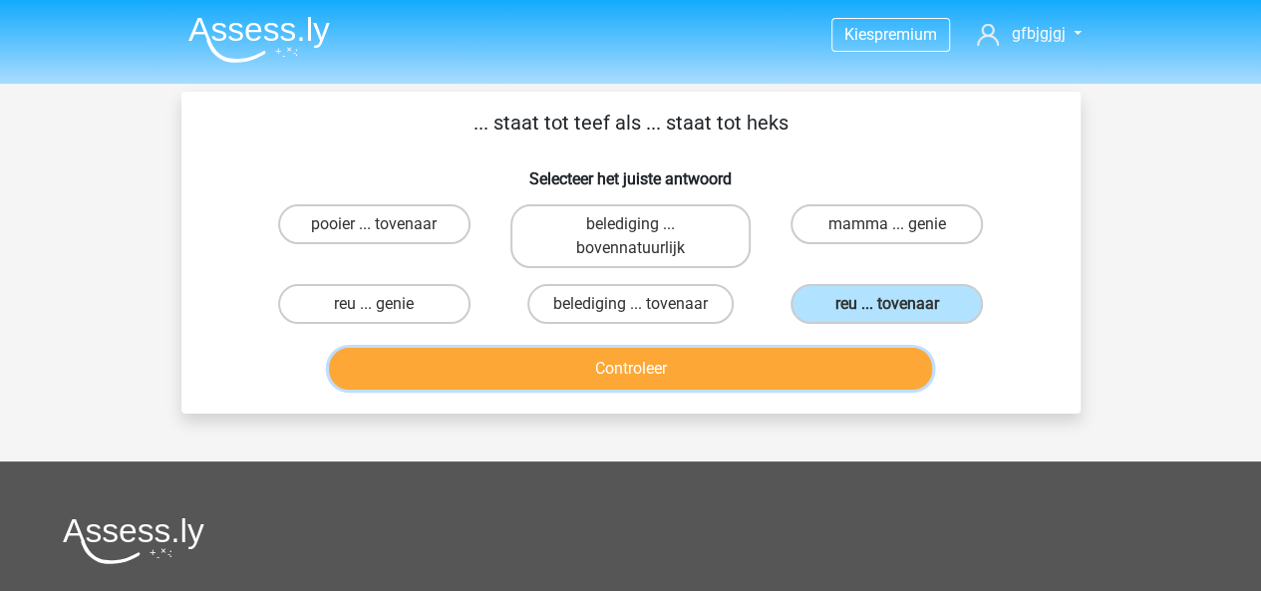
click at [827, 351] on button "Controleer" at bounding box center [630, 369] width 603 height 42
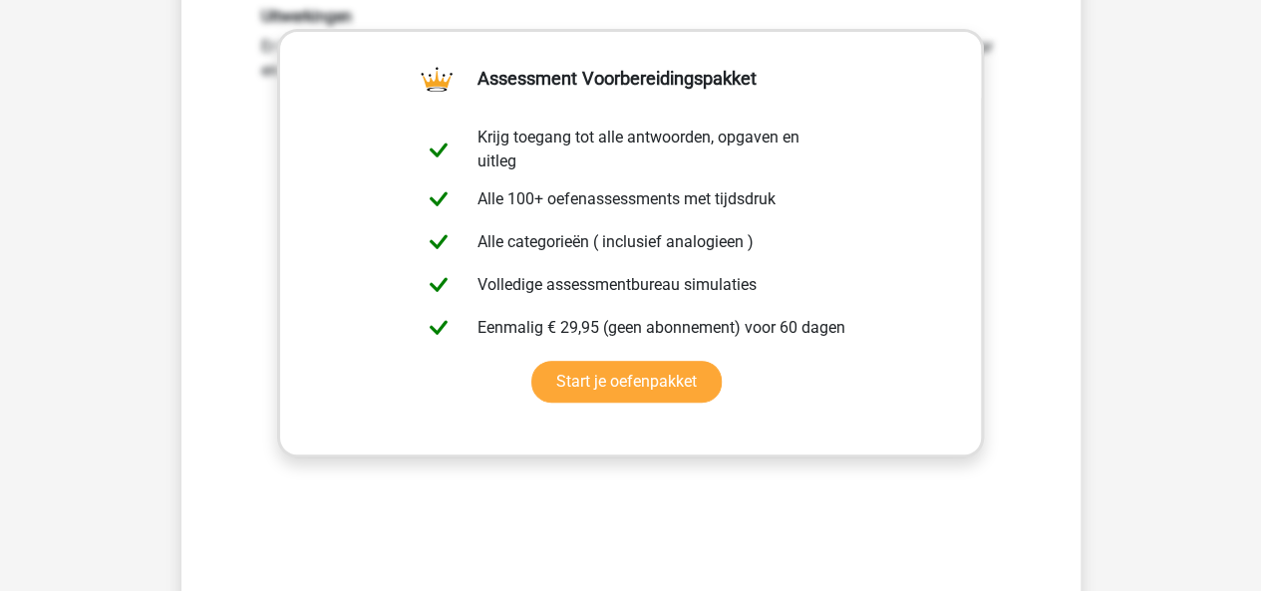
scroll to position [484, 0]
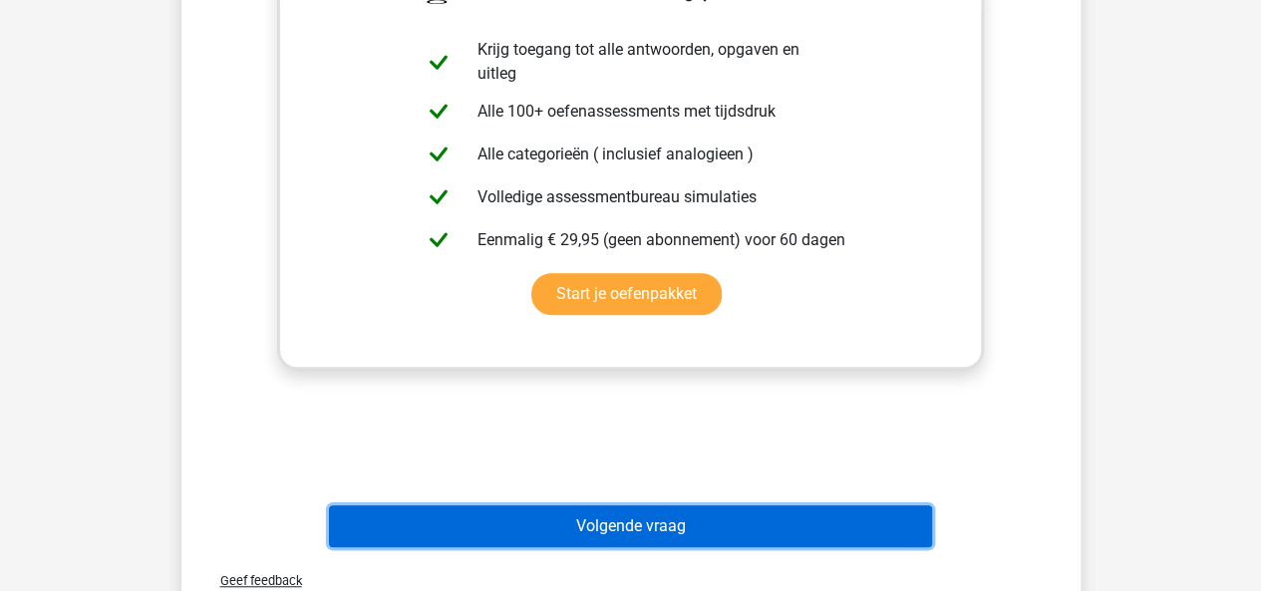
click at [614, 527] on button "Volgende vraag" at bounding box center [630, 526] width 603 height 42
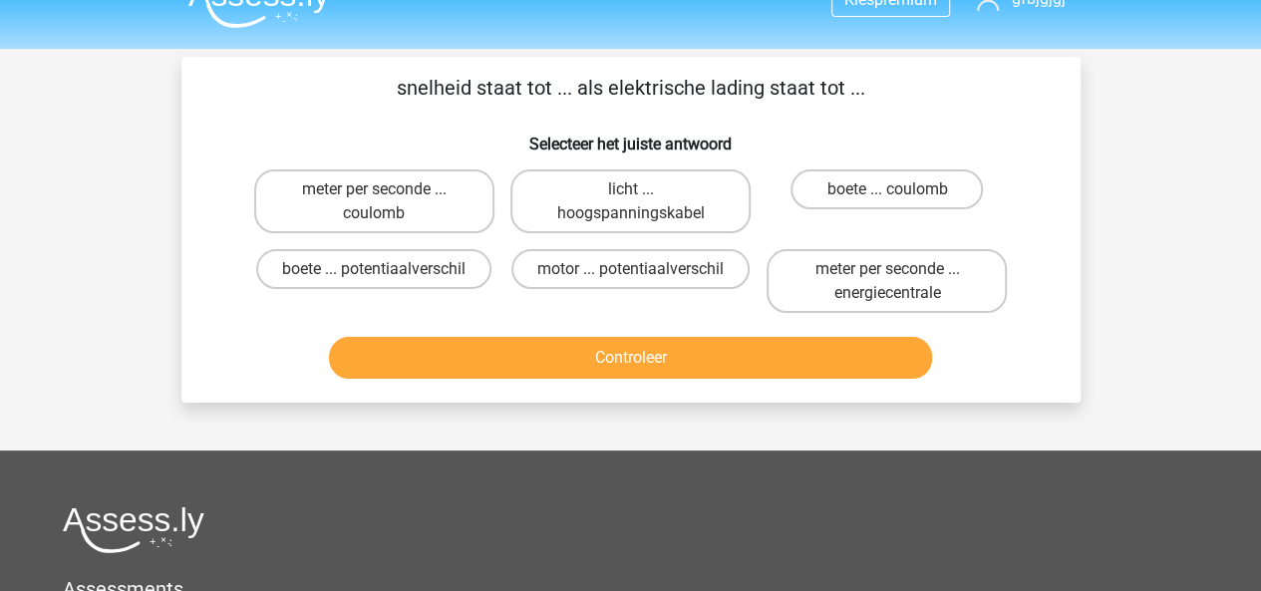
scroll to position [23, 0]
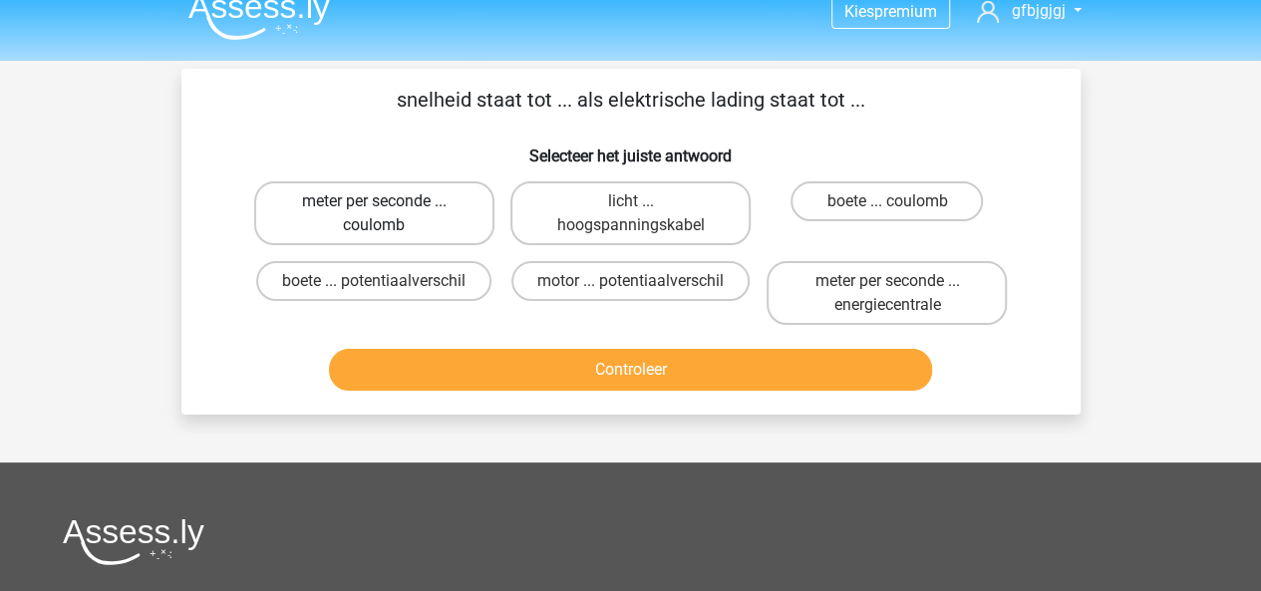
click at [335, 238] on label "meter per seconde ... coulomb" at bounding box center [374, 213] width 240 height 64
click at [374, 214] on input "meter per seconde ... coulomb" at bounding box center [380, 207] width 13 height 13
radio input "true"
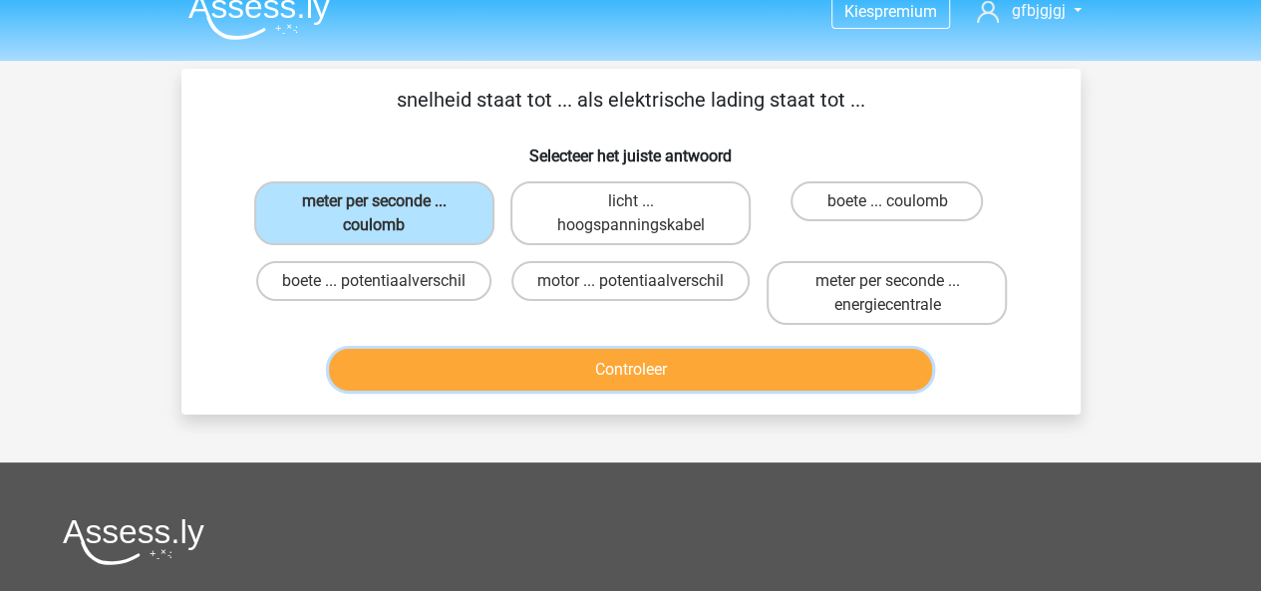
click at [454, 360] on button "Controleer" at bounding box center [630, 370] width 603 height 42
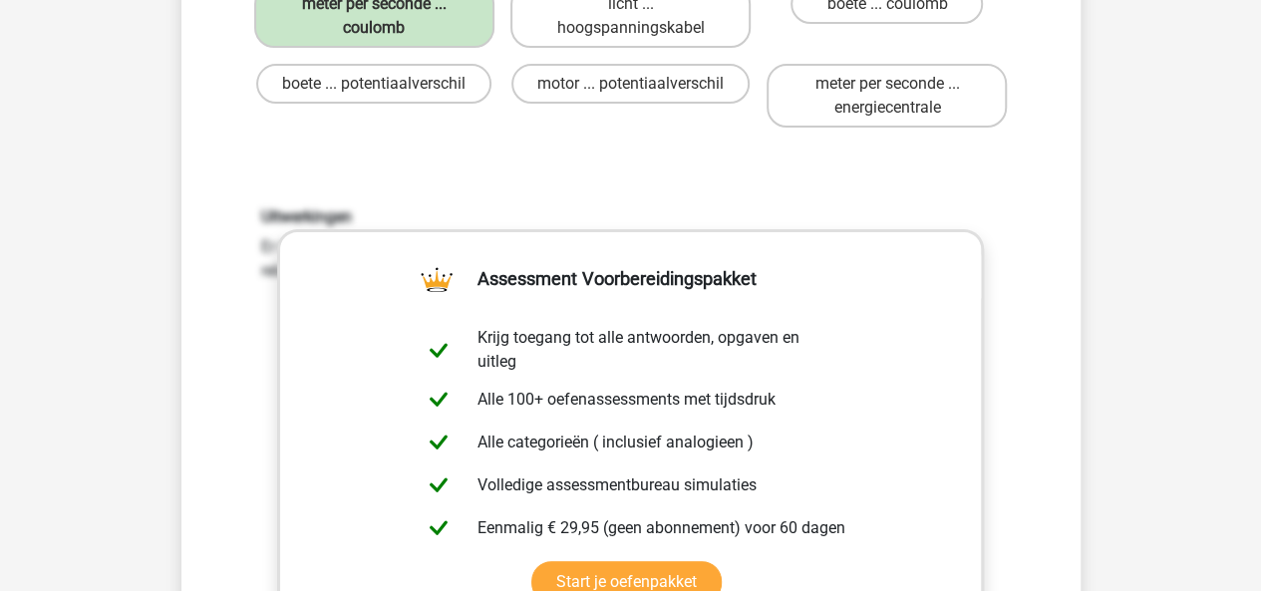
scroll to position [209, 0]
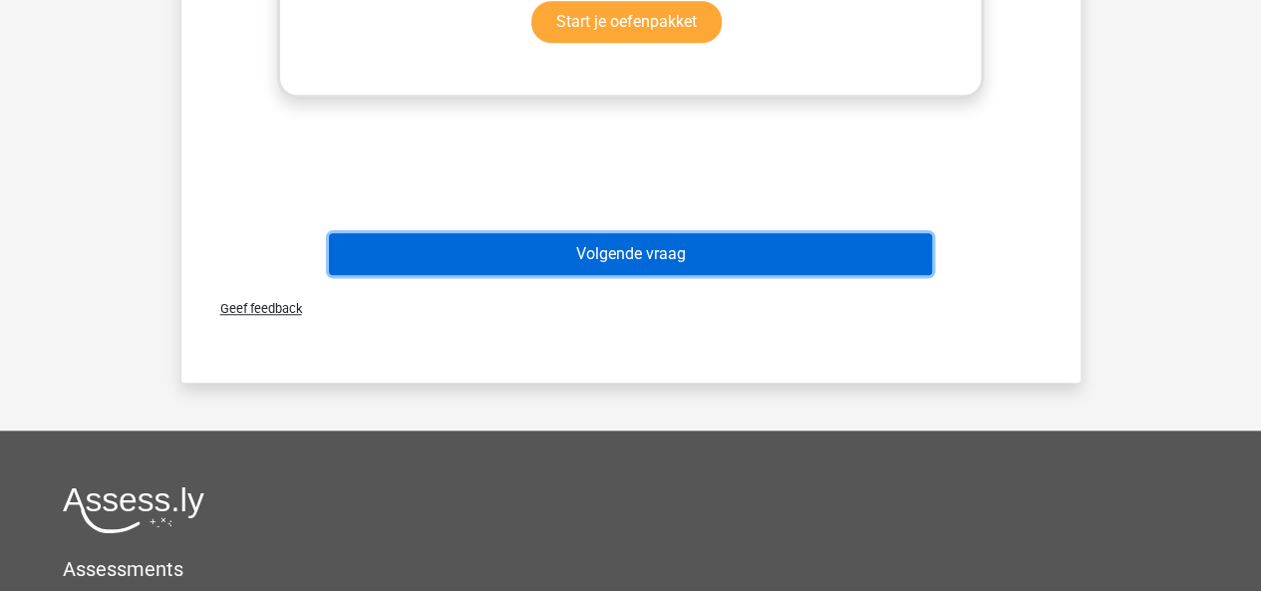
click at [621, 252] on button "Volgende vraag" at bounding box center [630, 254] width 603 height 42
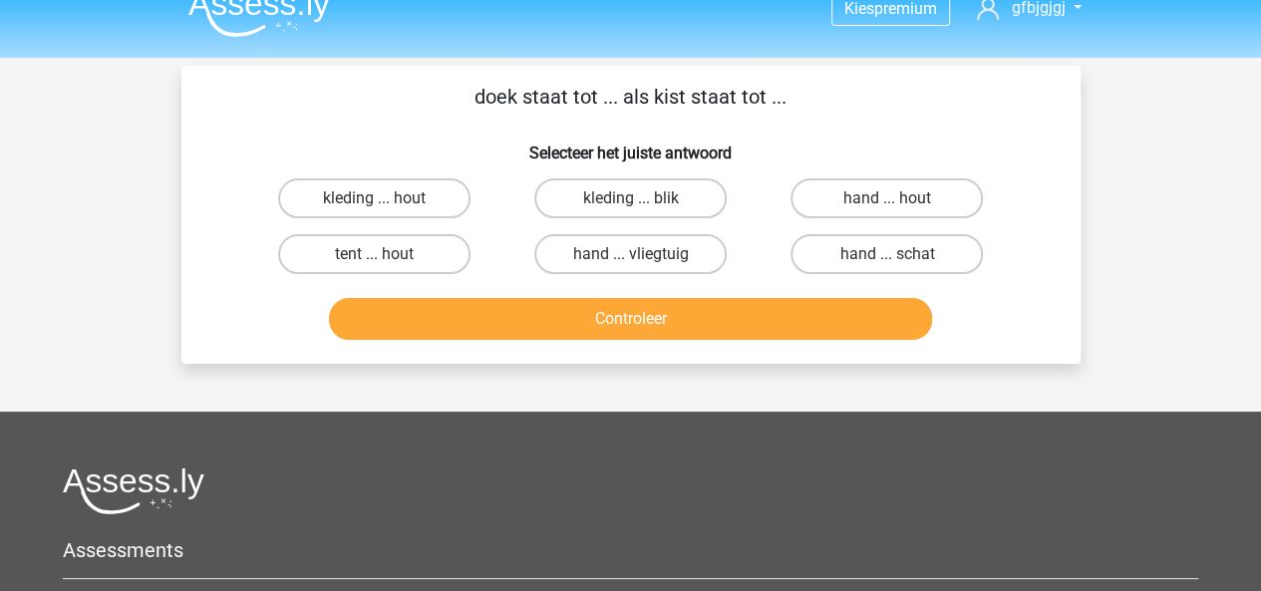
scroll to position [25, 0]
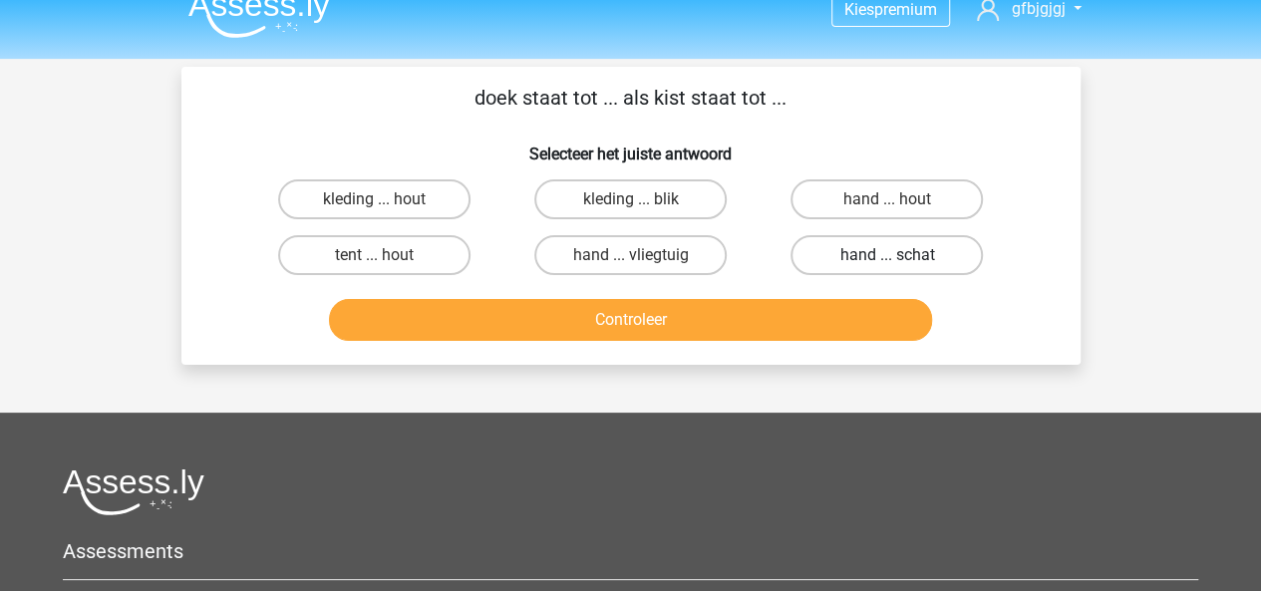
click at [804, 263] on label "hand ... schat" at bounding box center [886, 255] width 192 height 40
click at [887, 263] on input "hand ... schat" at bounding box center [893, 261] width 13 height 13
radio input "true"
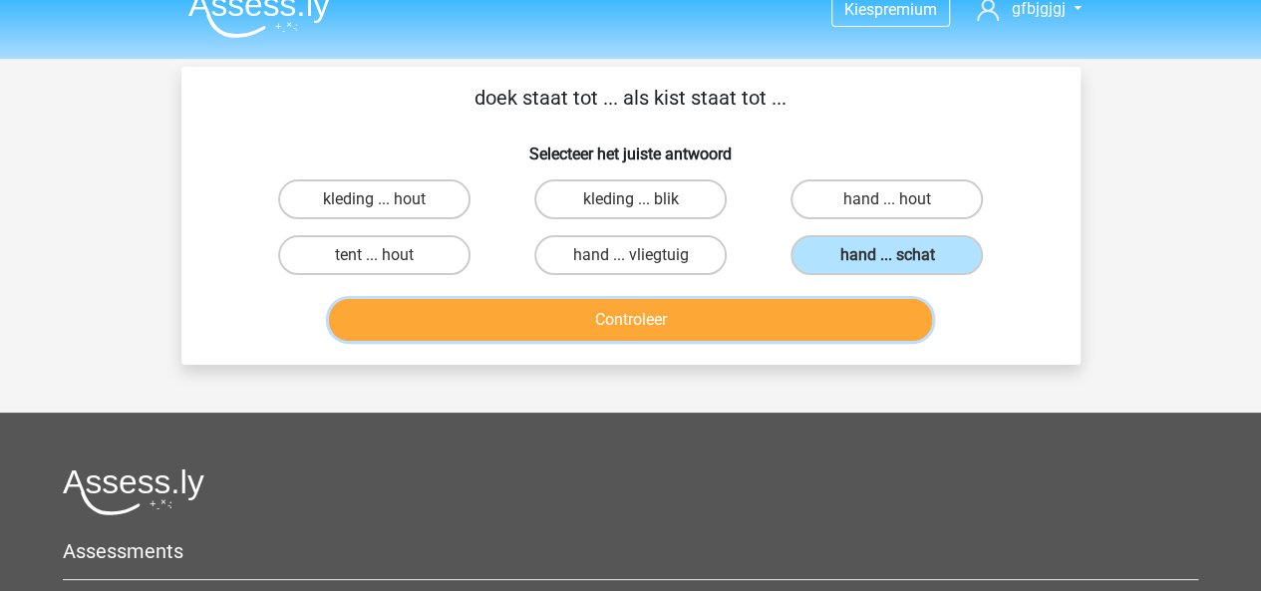
click at [765, 325] on button "Controleer" at bounding box center [630, 320] width 603 height 42
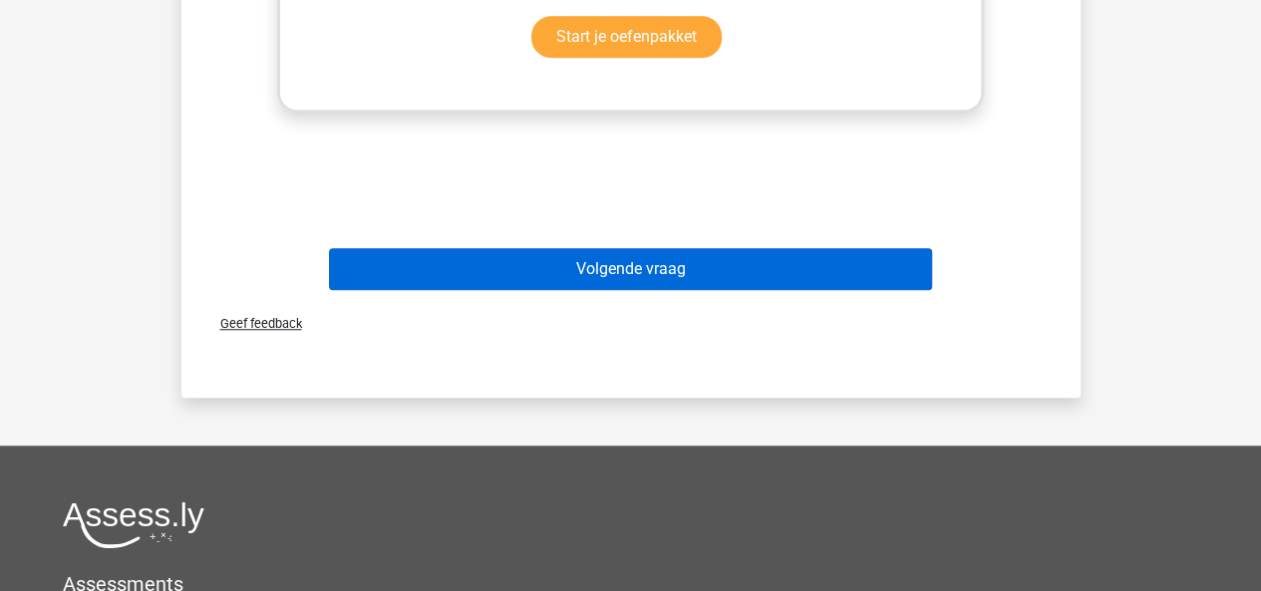
scroll to position [718, 0]
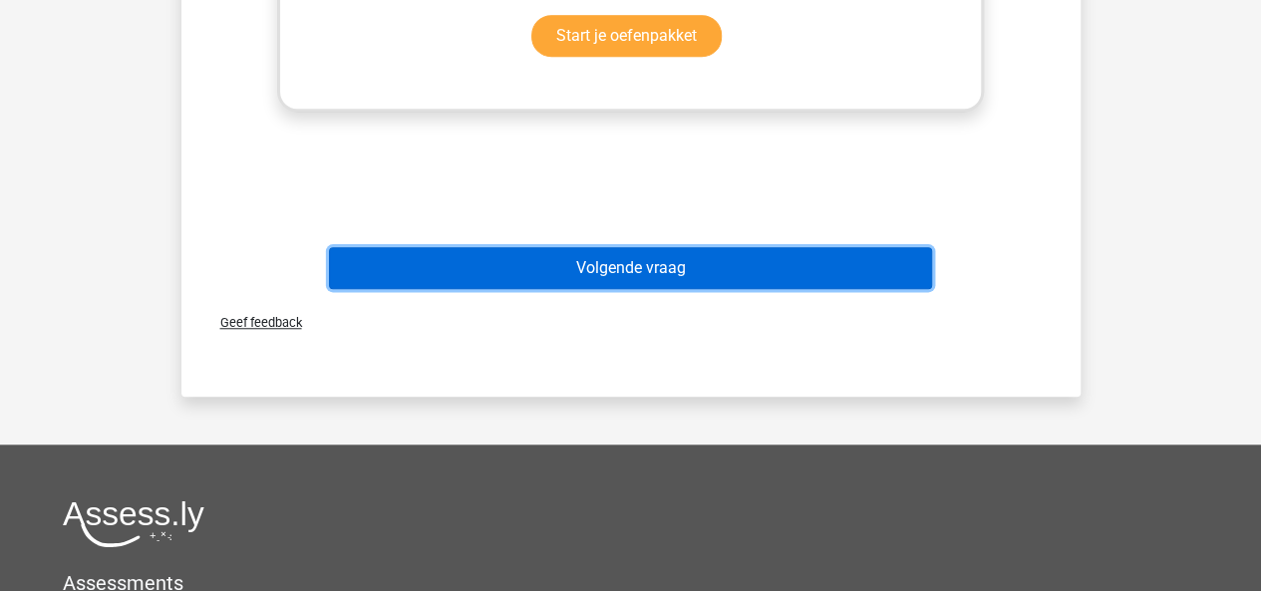
click at [709, 273] on button "Volgende vraag" at bounding box center [630, 268] width 603 height 42
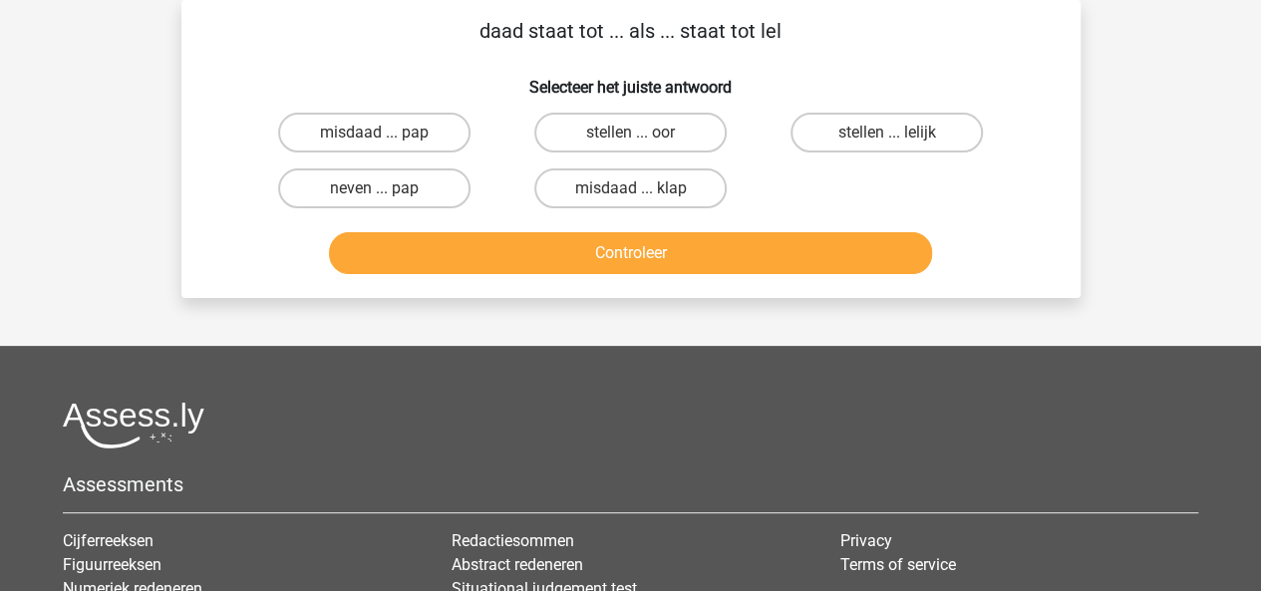
scroll to position [58, 0]
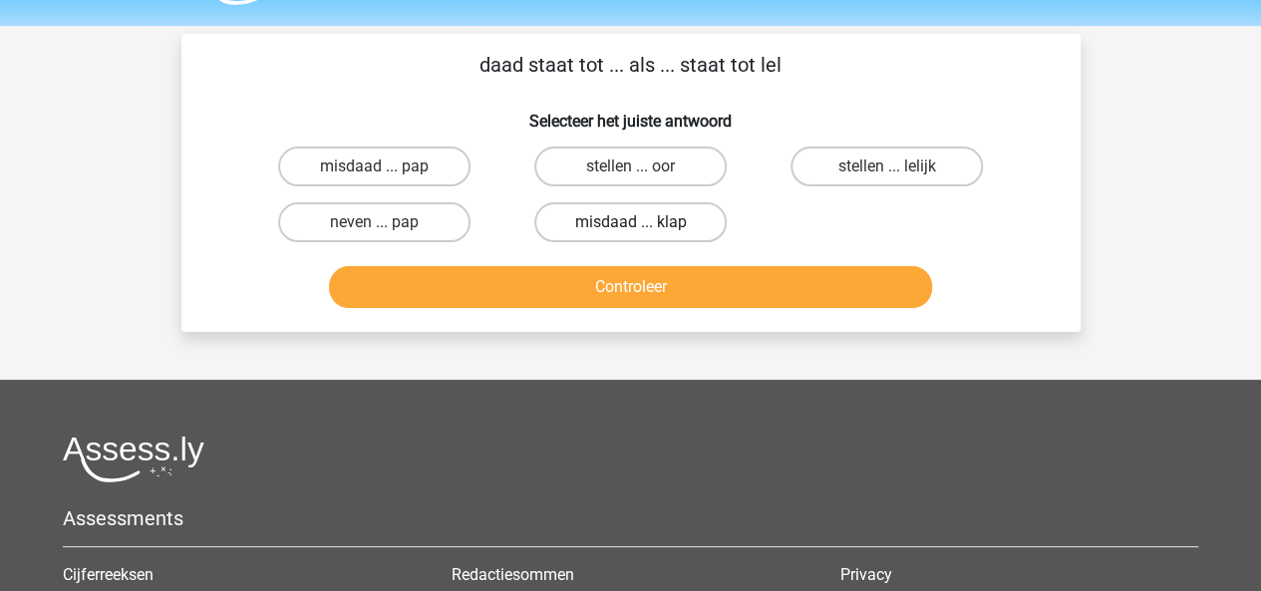
click at [558, 231] on label "misdaad ... klap" at bounding box center [630, 222] width 192 height 40
click at [630, 231] on input "misdaad ... klap" at bounding box center [636, 228] width 13 height 13
radio input "true"
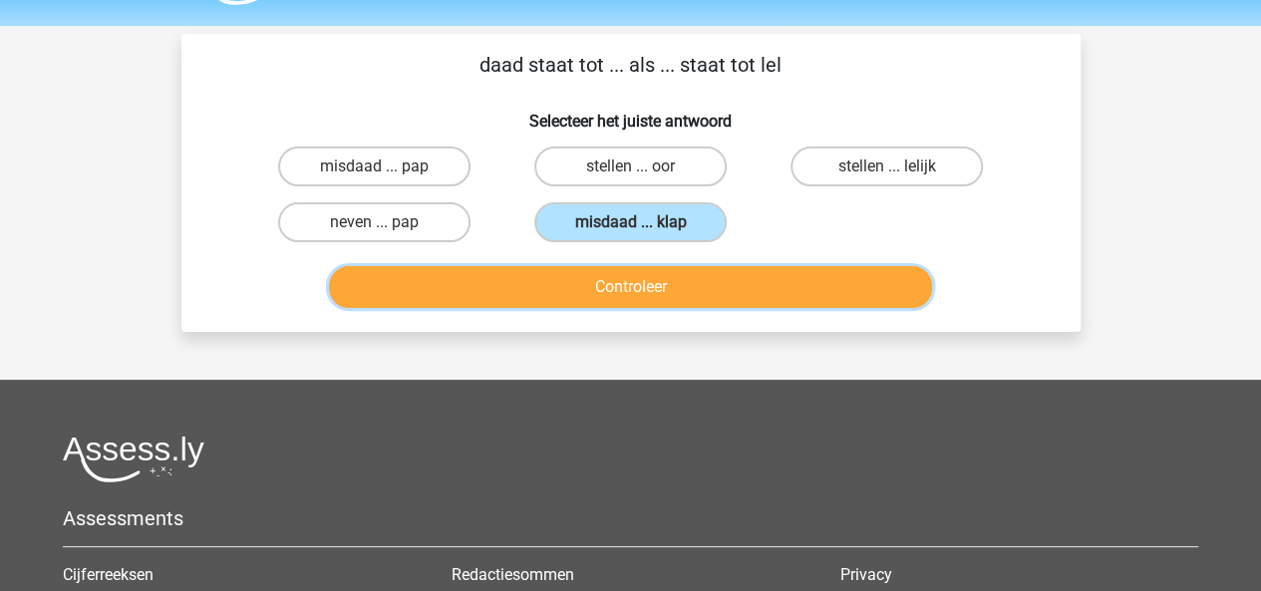
click at [560, 277] on button "Controleer" at bounding box center [630, 287] width 603 height 42
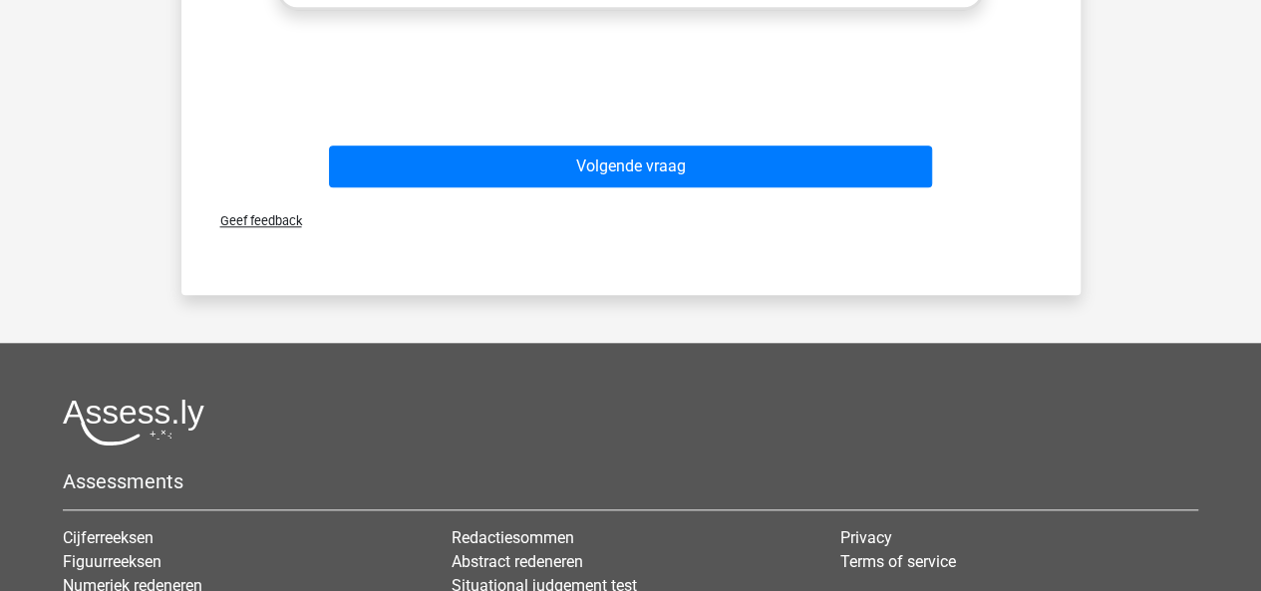
scroll to position [842, 0]
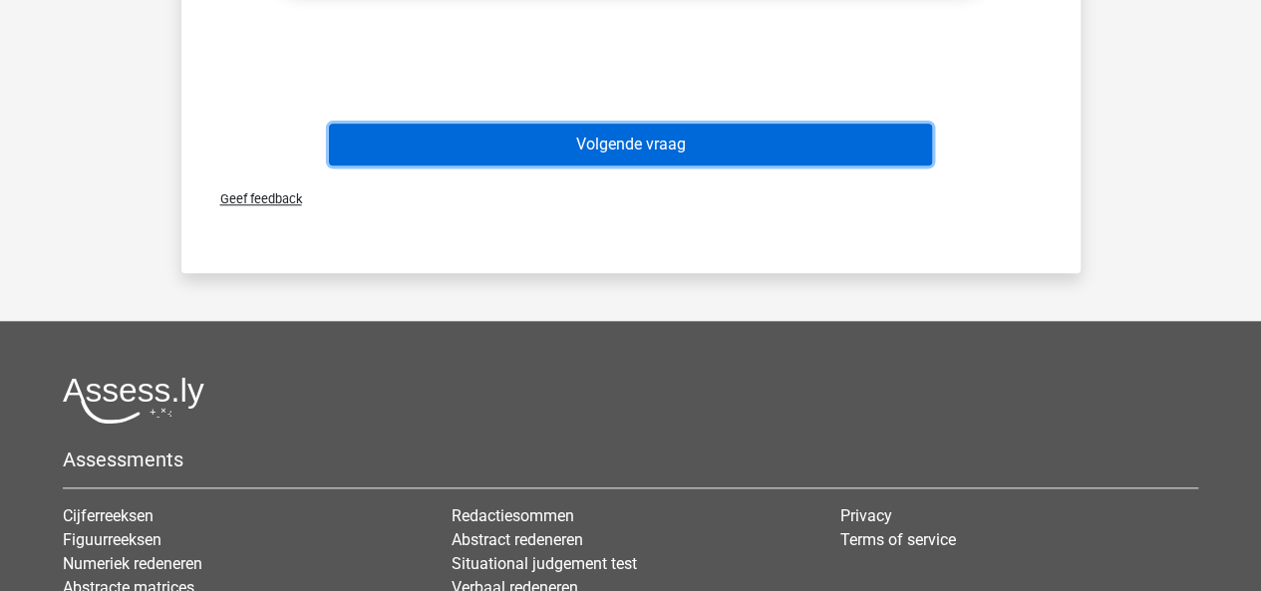
click at [729, 164] on button "Volgende vraag" at bounding box center [630, 145] width 603 height 42
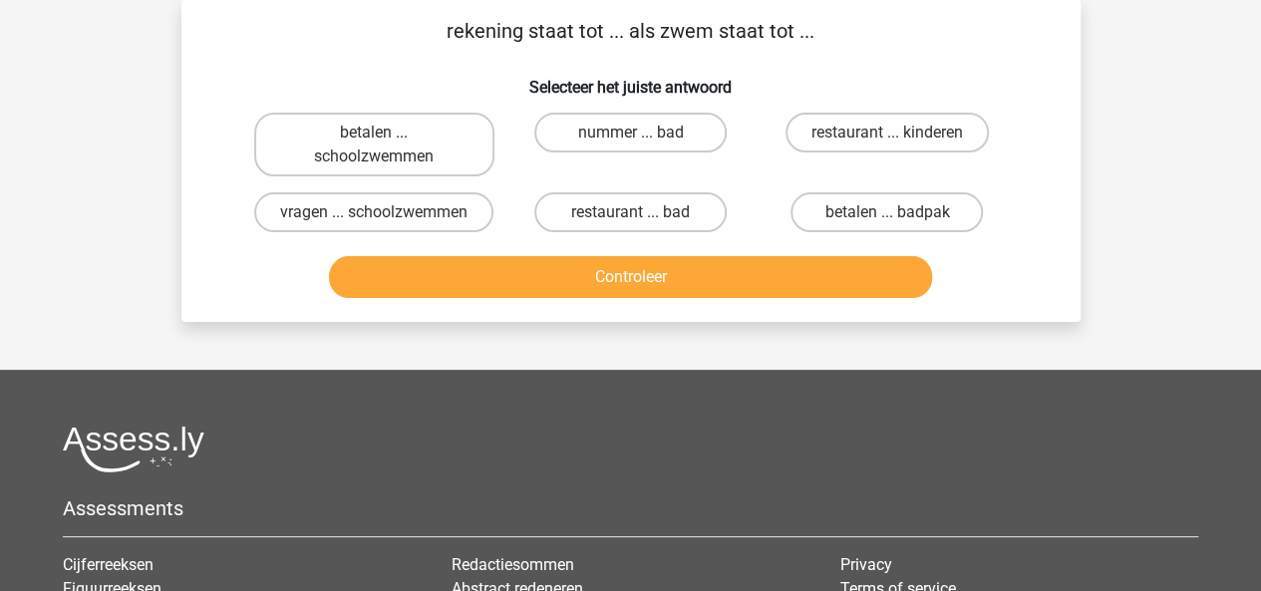
scroll to position [92, 0]
click at [654, 140] on label "nummer ... bad" at bounding box center [630, 133] width 192 height 40
click at [643, 140] on input "nummer ... bad" at bounding box center [636, 139] width 13 height 13
radio input "true"
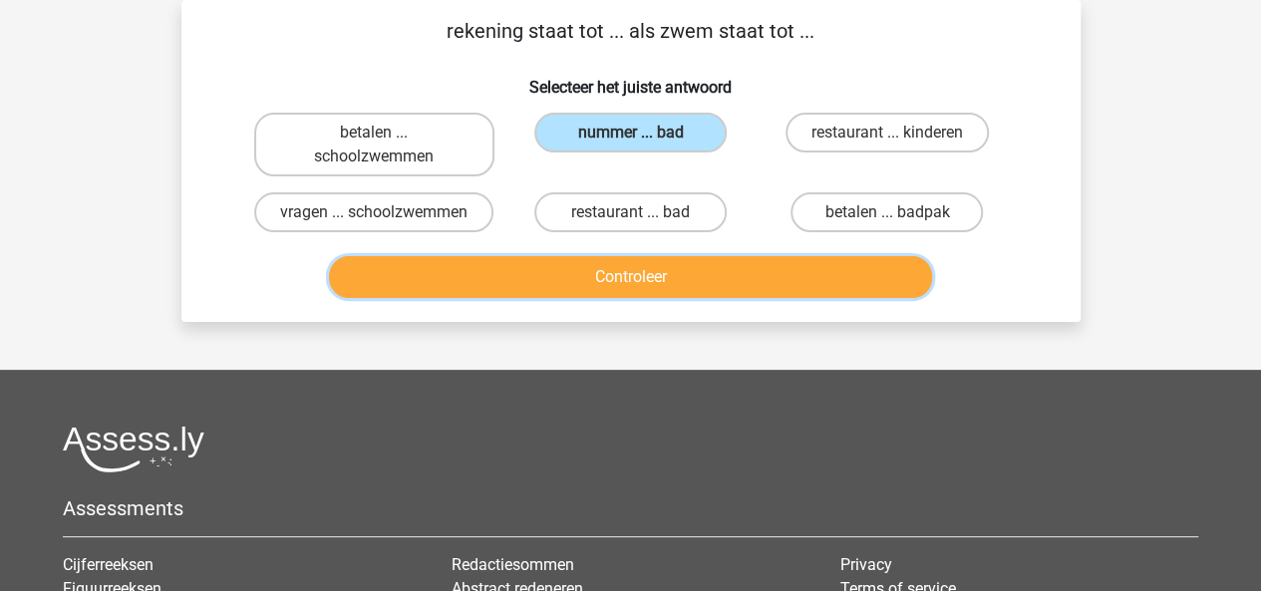
click at [715, 296] on button "Controleer" at bounding box center [630, 277] width 603 height 42
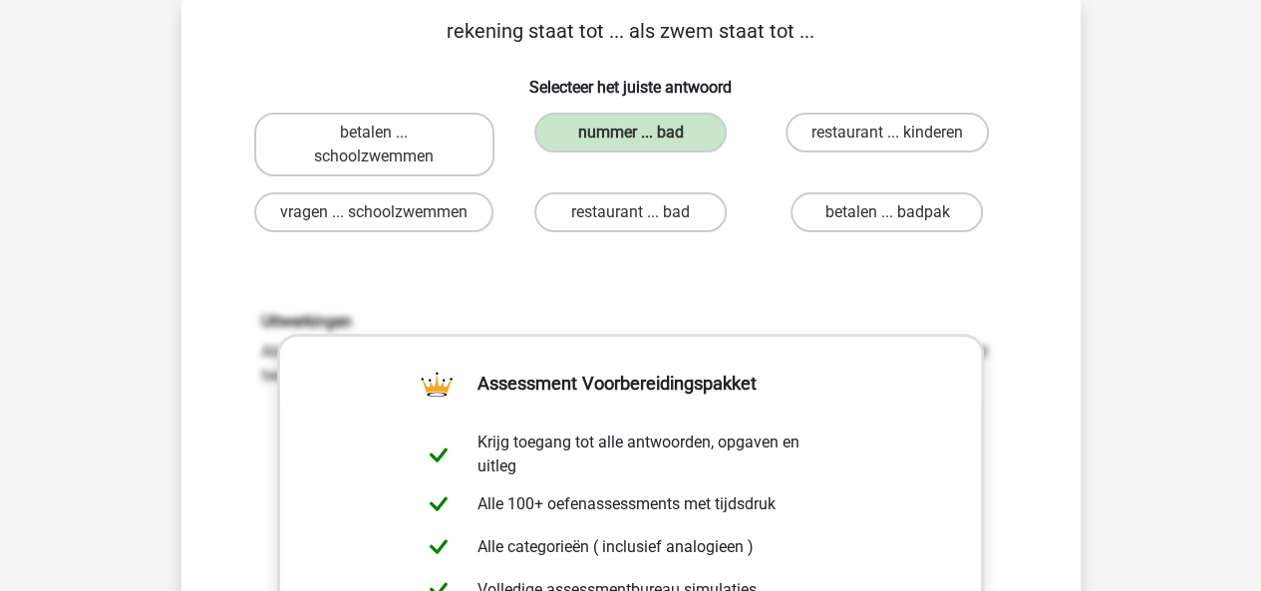
scroll to position [616, 0]
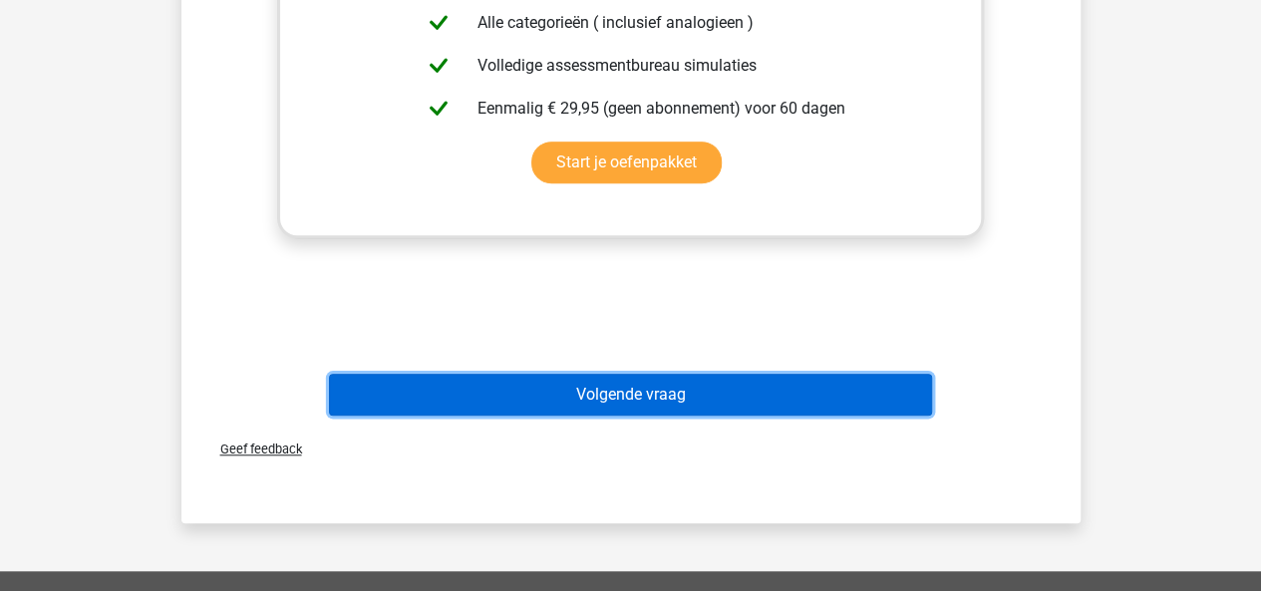
click at [637, 416] on button "Volgende vraag" at bounding box center [630, 395] width 603 height 42
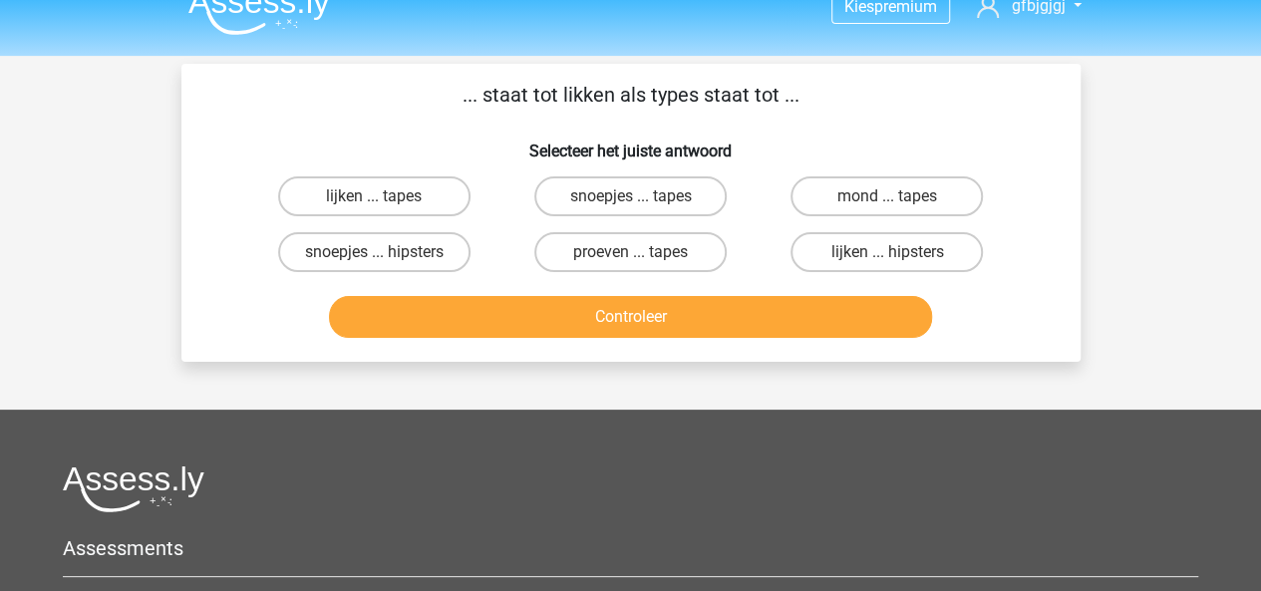
scroll to position [16, 0]
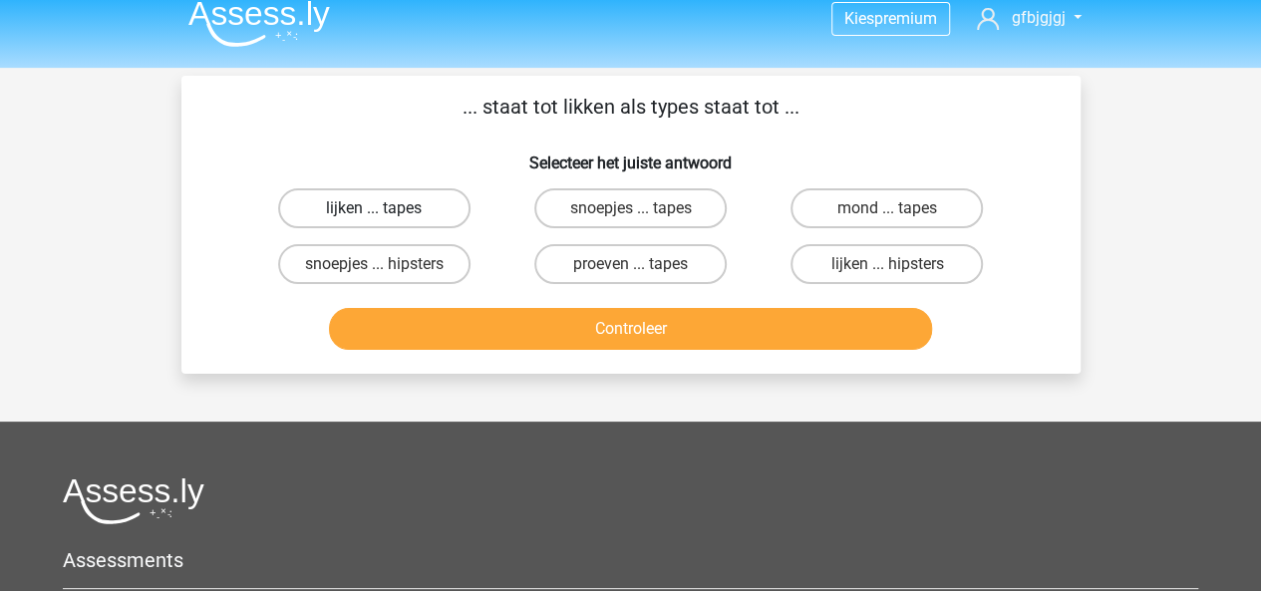
click at [380, 206] on label "lijken ... tapes" at bounding box center [374, 208] width 192 height 40
click at [380, 208] on input "lijken ... tapes" at bounding box center [380, 214] width 13 height 13
radio input "true"
click at [514, 301] on div "Controleer" at bounding box center [630, 325] width 835 height 66
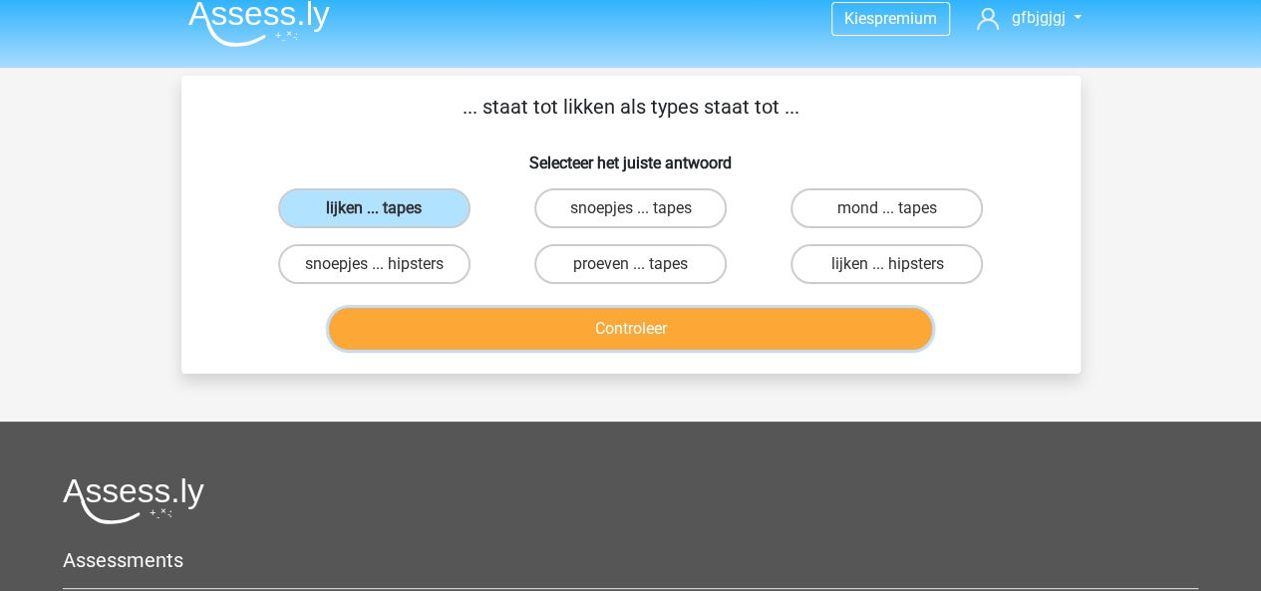
click at [520, 318] on button "Controleer" at bounding box center [630, 329] width 603 height 42
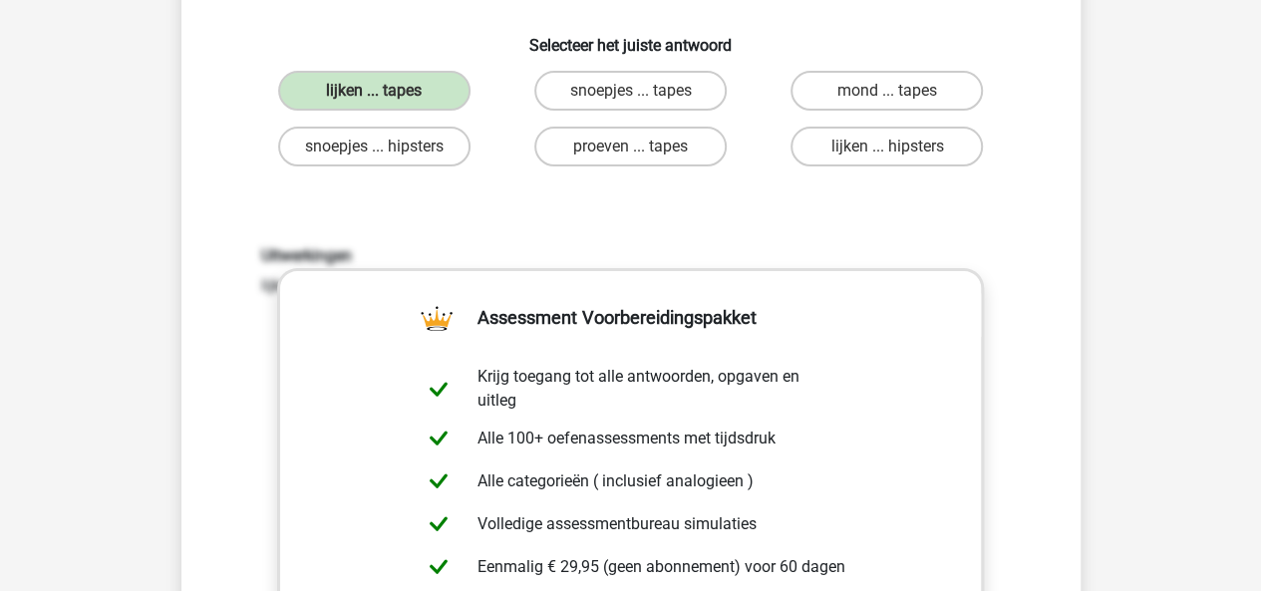
scroll to position [571, 0]
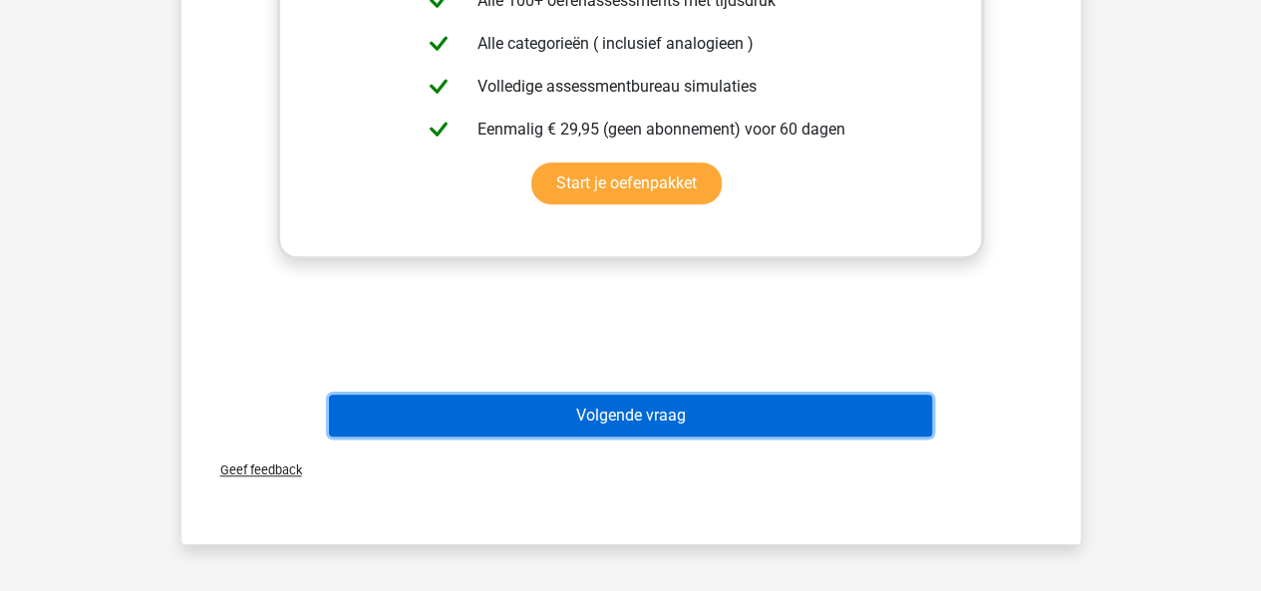
click at [649, 407] on button "Volgende vraag" at bounding box center [630, 416] width 603 height 42
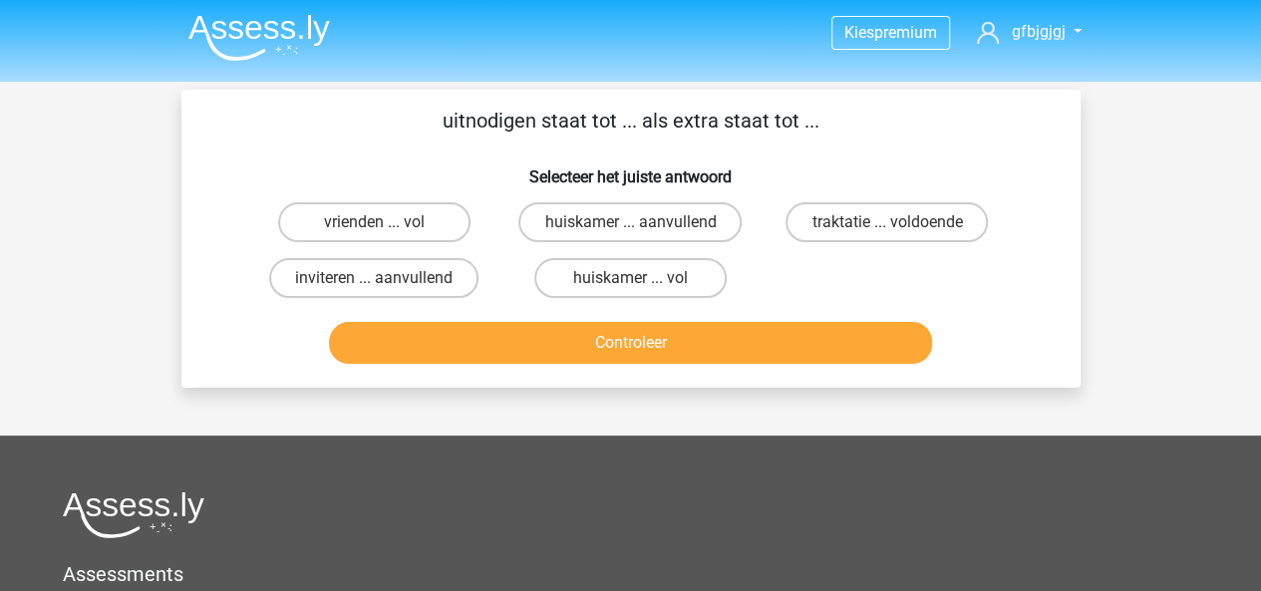
scroll to position [0, 0]
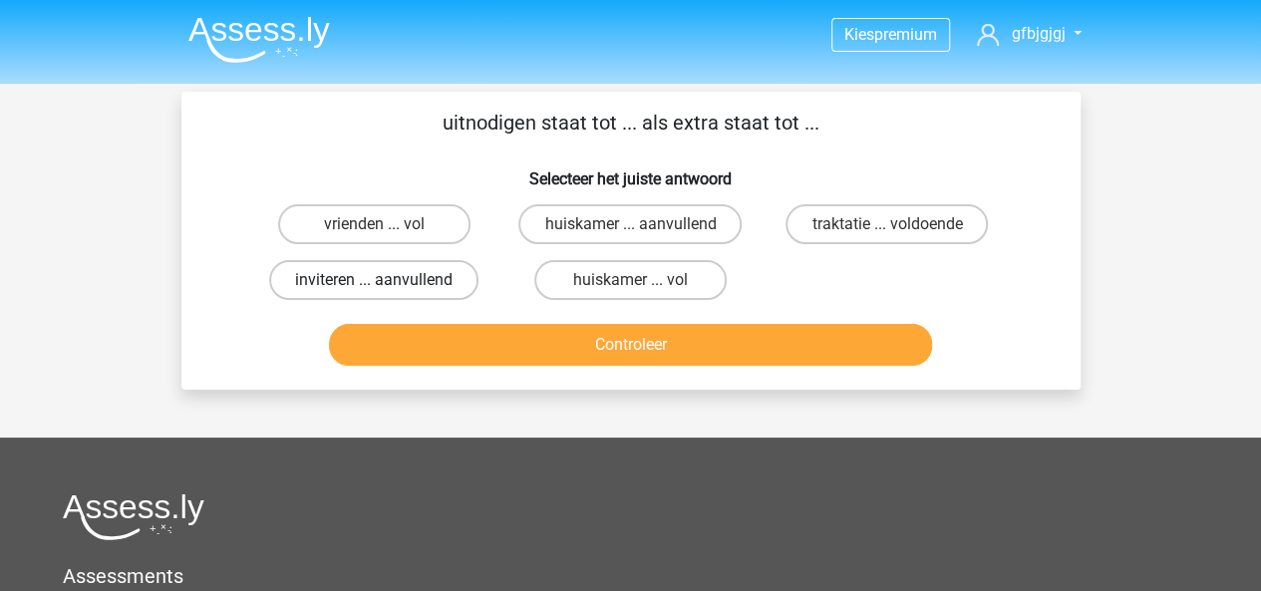
click at [424, 263] on label "inviteren ... aanvullend" at bounding box center [373, 280] width 209 height 40
click at [387, 280] on input "inviteren ... aanvullend" at bounding box center [380, 286] width 13 height 13
radio input "true"
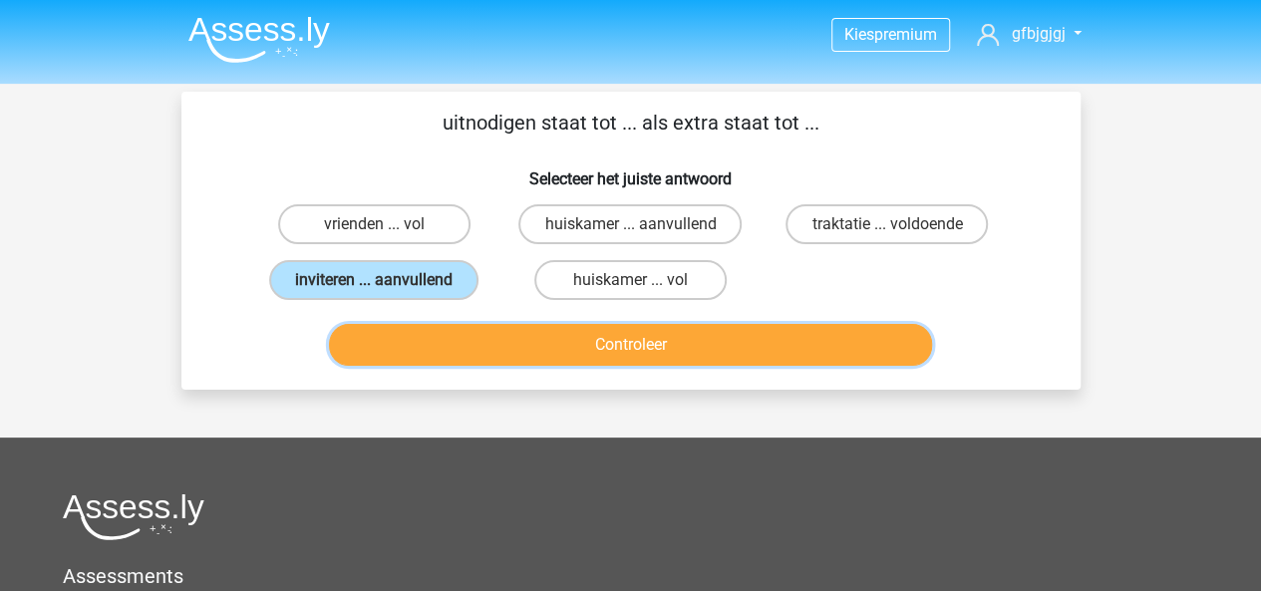
click at [460, 331] on button "Controleer" at bounding box center [630, 345] width 603 height 42
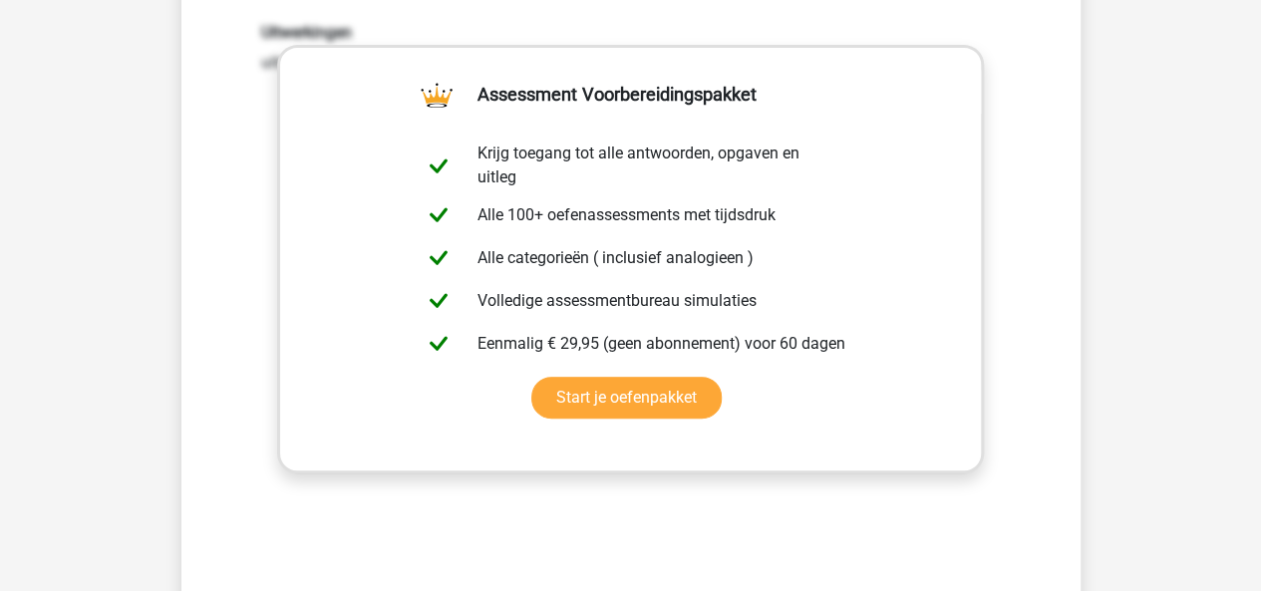
scroll to position [419, 0]
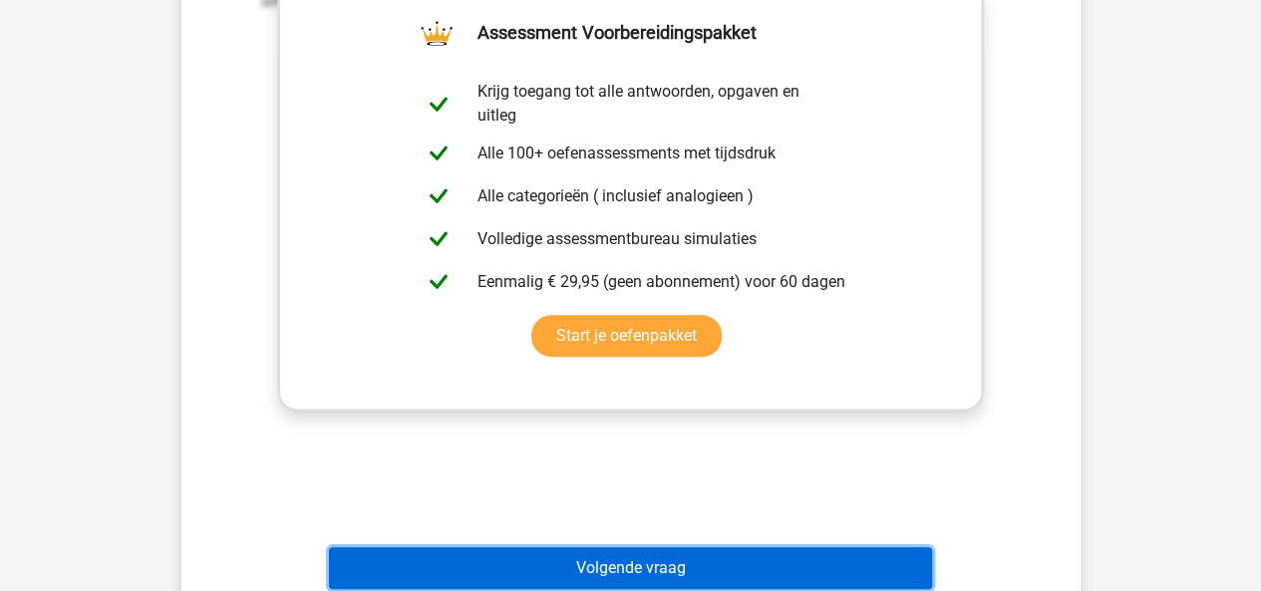
click at [602, 564] on button "Volgende vraag" at bounding box center [630, 568] width 603 height 42
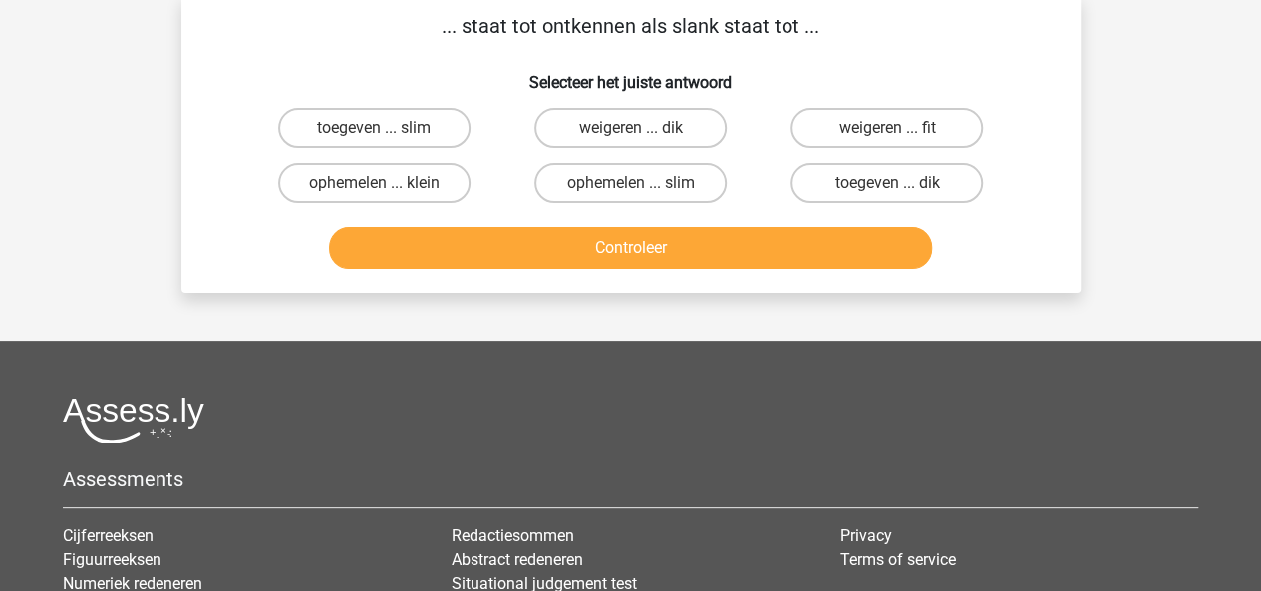
scroll to position [92, 0]
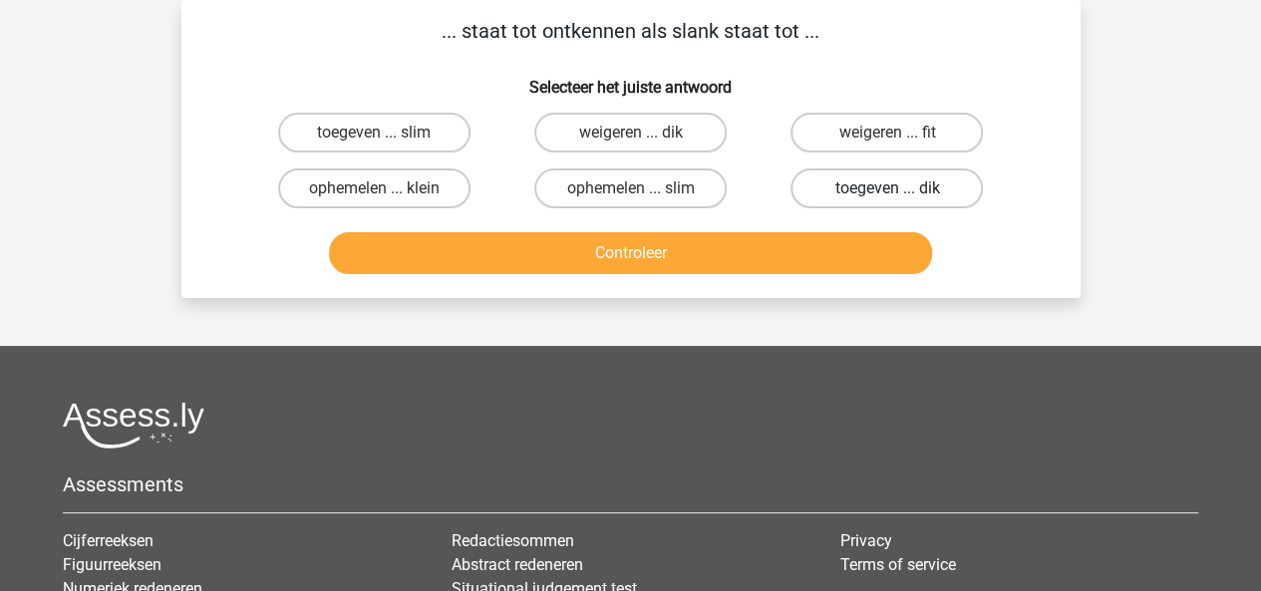
click at [851, 187] on label "toegeven ... dik" at bounding box center [886, 188] width 192 height 40
click at [887, 188] on input "toegeven ... dik" at bounding box center [893, 194] width 13 height 13
radio input "true"
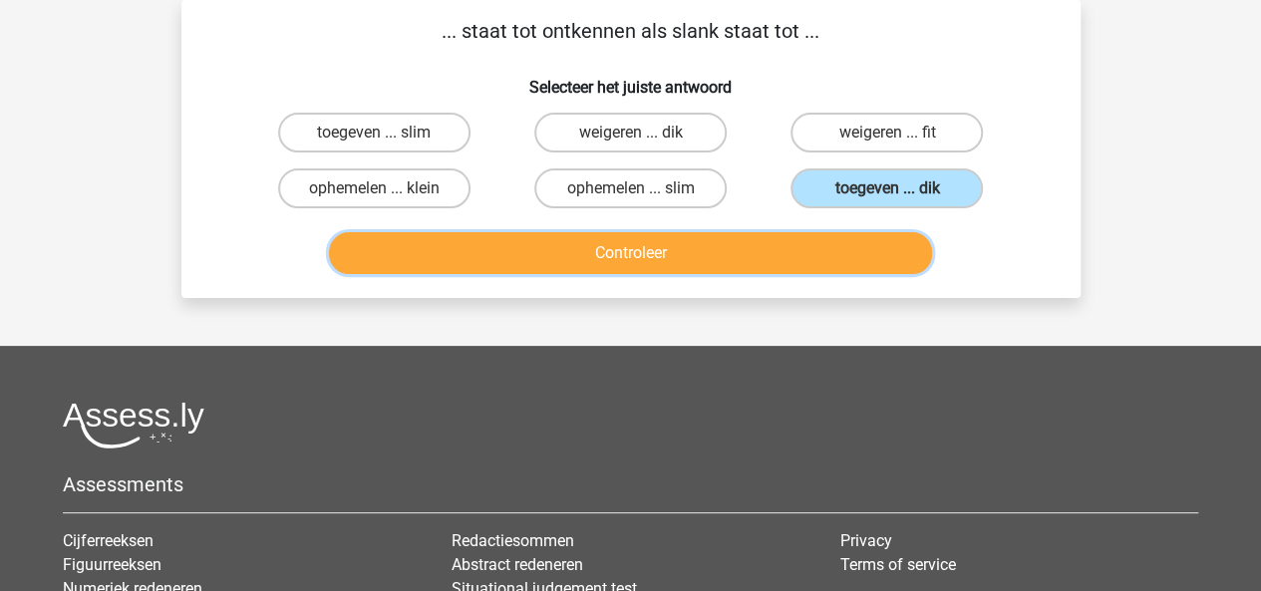
click at [700, 257] on button "Controleer" at bounding box center [630, 253] width 603 height 42
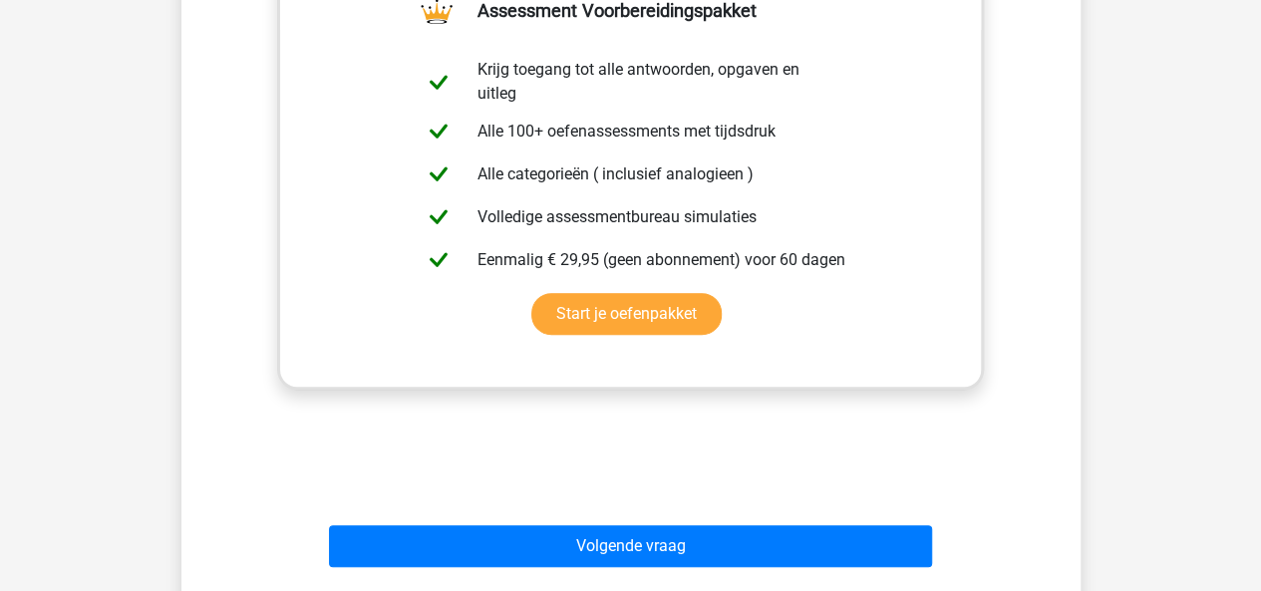
scroll to position [630, 0]
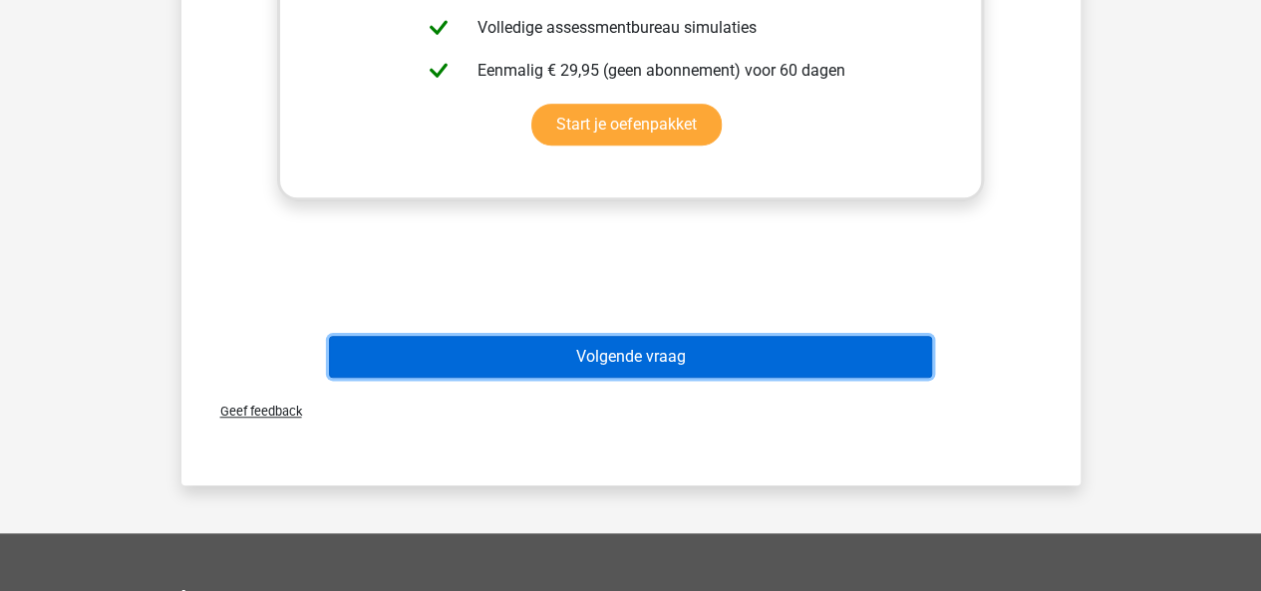
click at [666, 360] on button "Volgende vraag" at bounding box center [630, 357] width 603 height 42
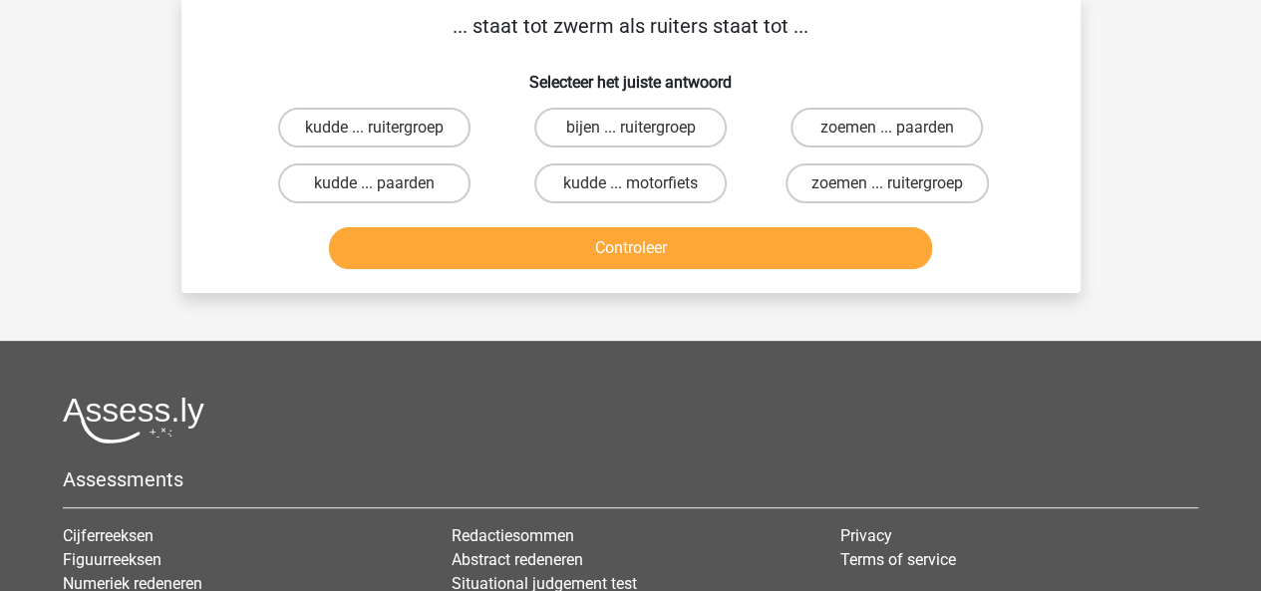
scroll to position [92, 0]
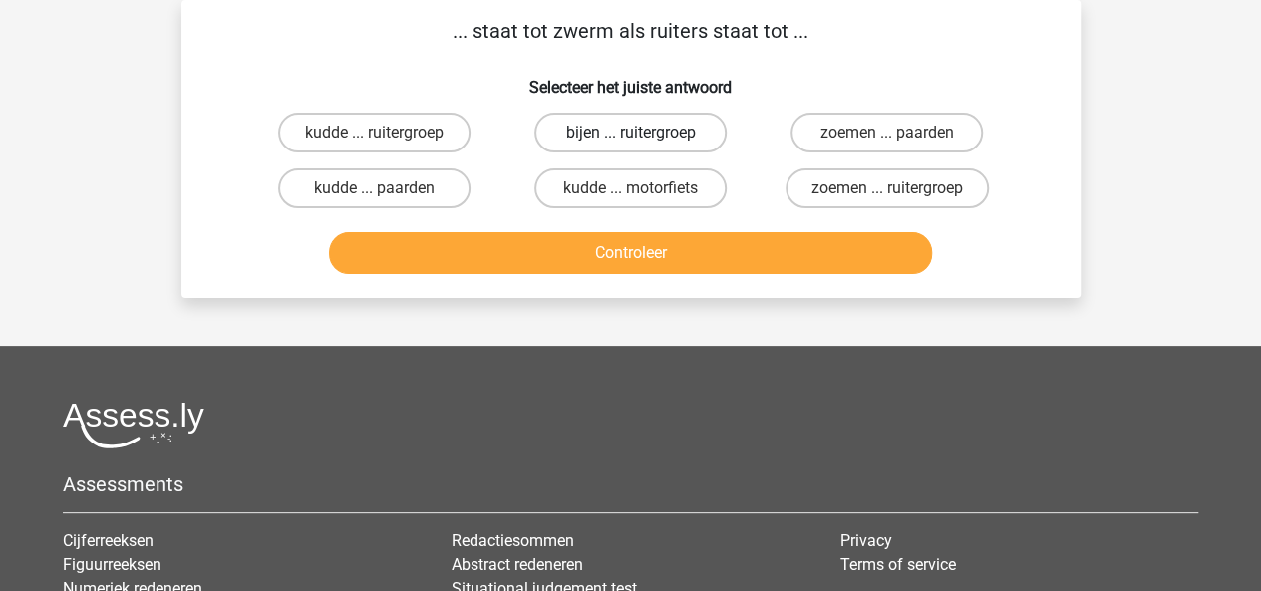
click at [674, 131] on label "bijen ... ruitergroep" at bounding box center [630, 133] width 192 height 40
click at [643, 133] on input "bijen ... ruitergroep" at bounding box center [636, 139] width 13 height 13
radio input "true"
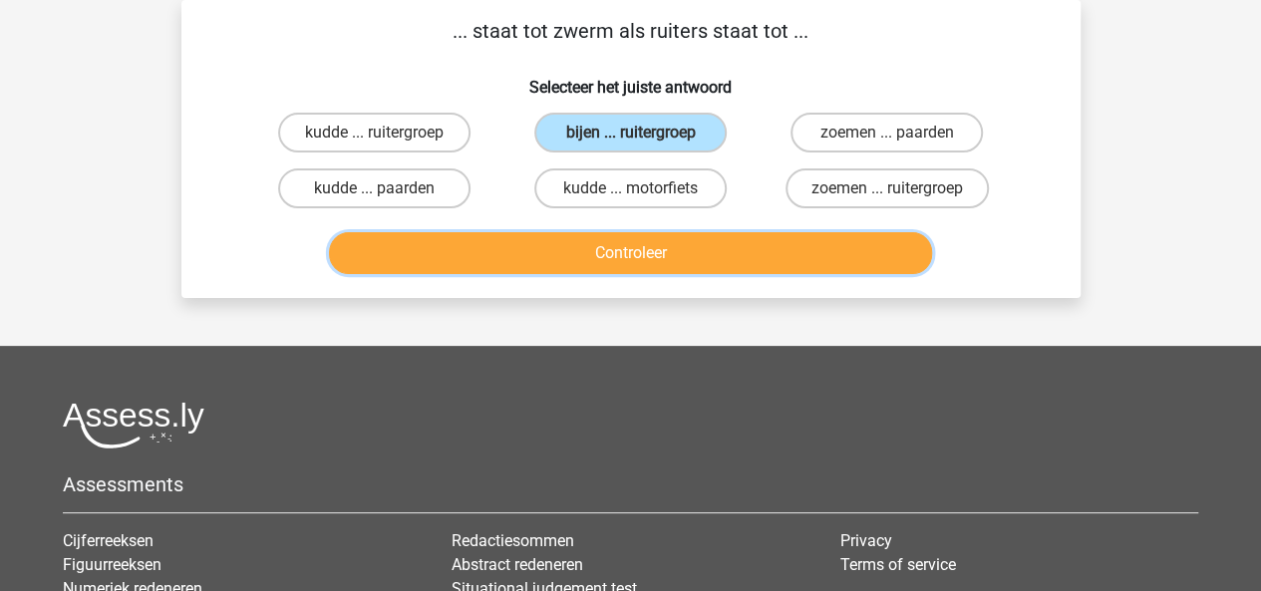
click at [797, 256] on button "Controleer" at bounding box center [630, 253] width 603 height 42
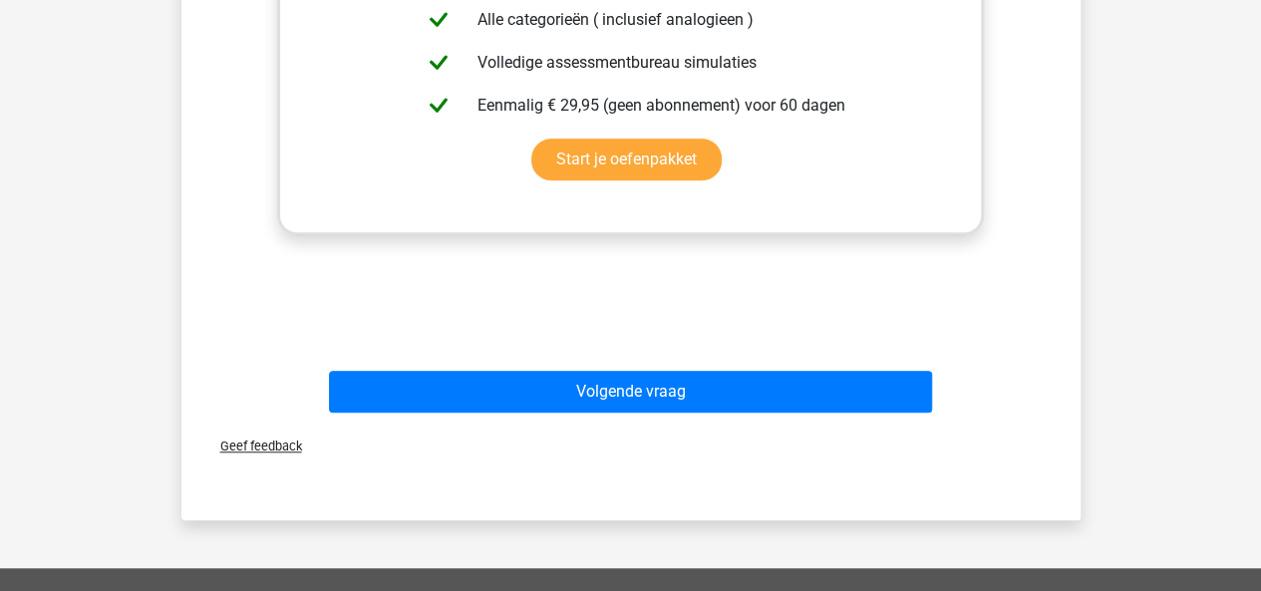
scroll to position [636, 0]
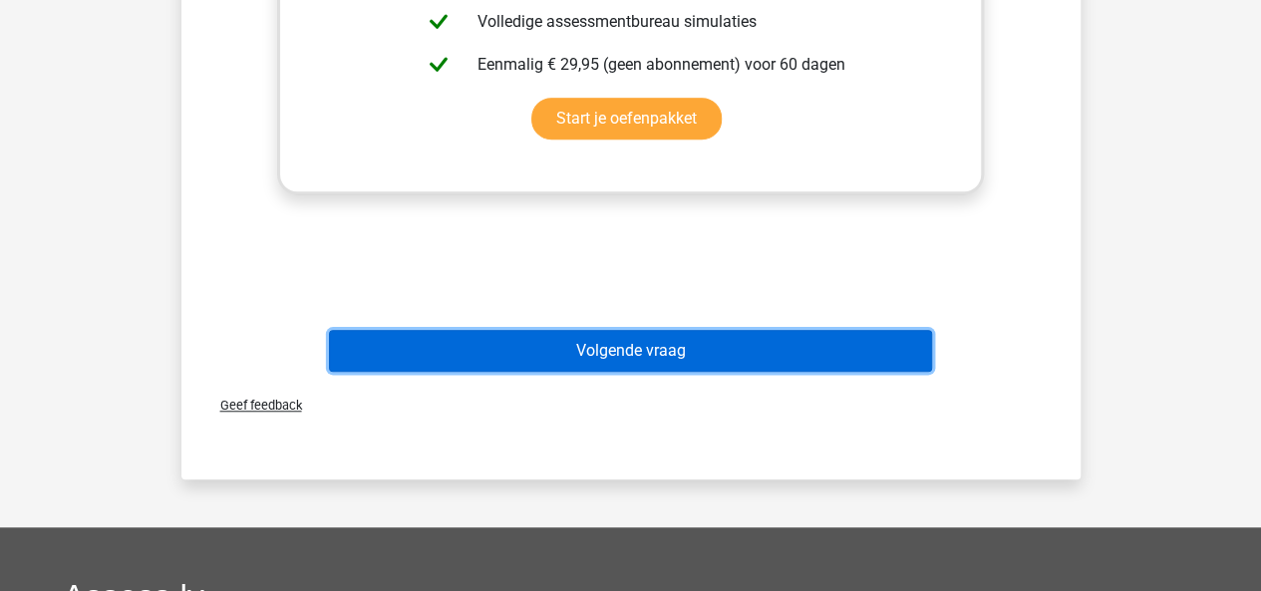
click at [645, 368] on button "Volgende vraag" at bounding box center [630, 351] width 603 height 42
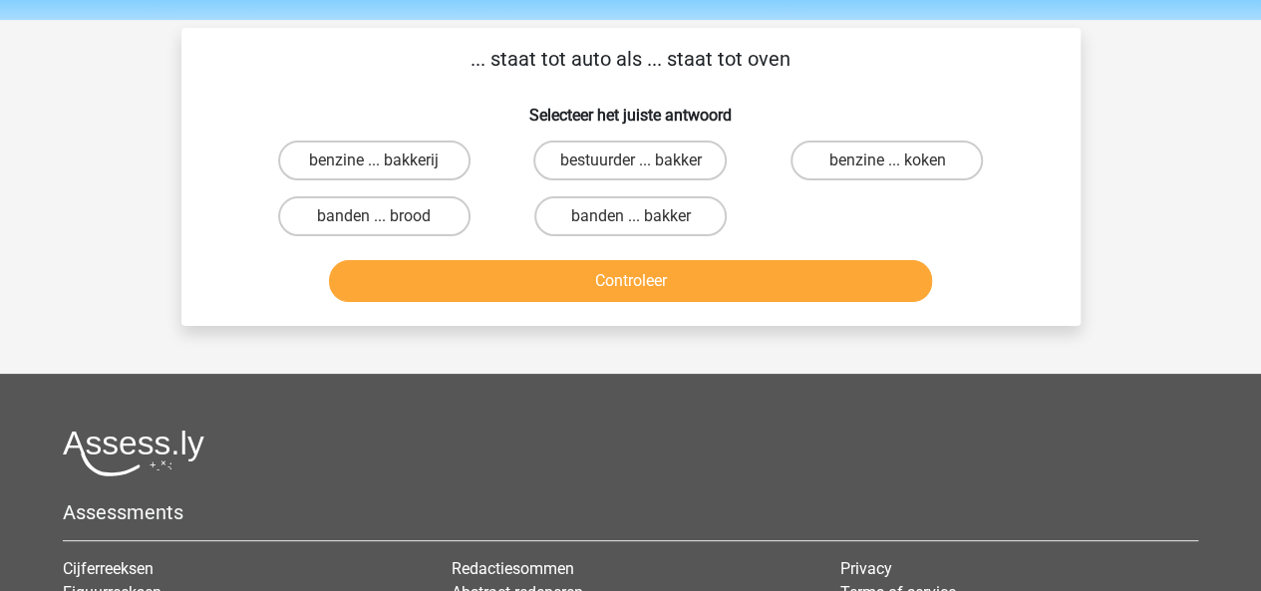
scroll to position [68, 0]
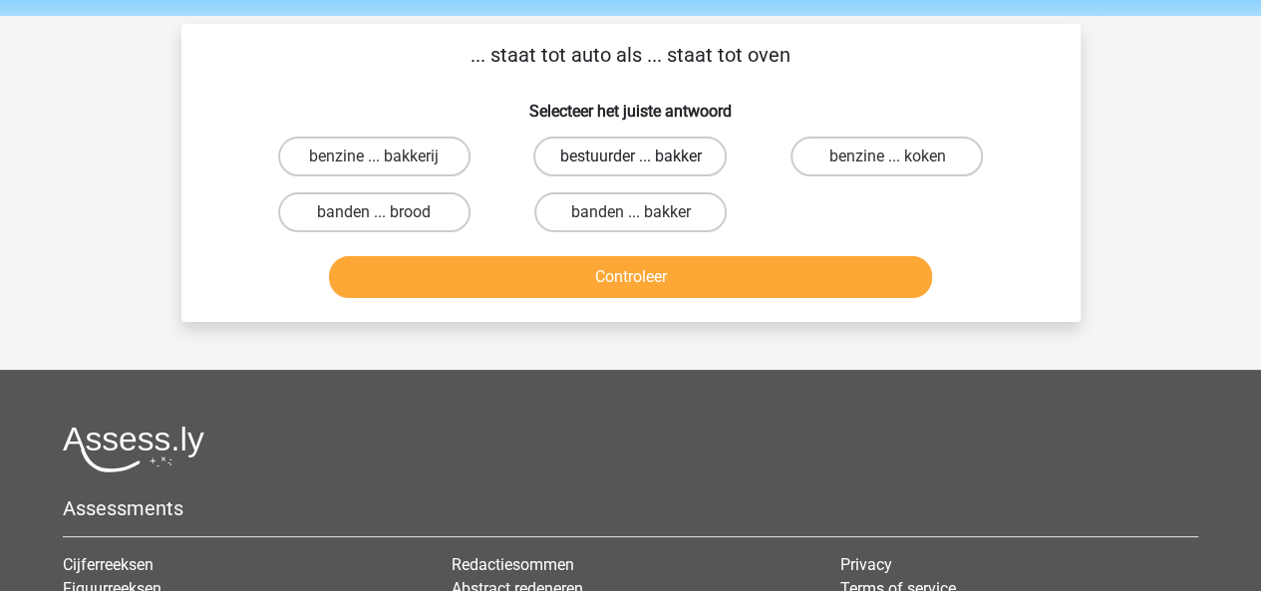
click at [599, 148] on label "bestuurder ... bakker" at bounding box center [629, 157] width 193 height 40
click at [630, 156] on input "bestuurder ... bakker" at bounding box center [636, 162] width 13 height 13
radio input "true"
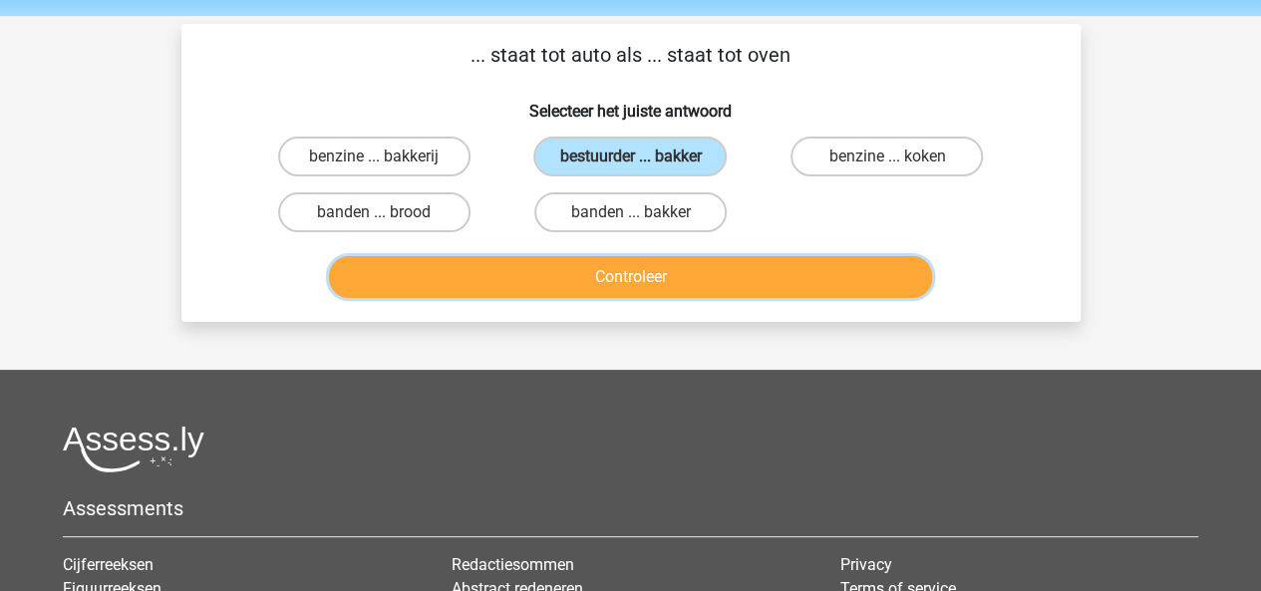
click at [638, 290] on button "Controleer" at bounding box center [630, 277] width 603 height 42
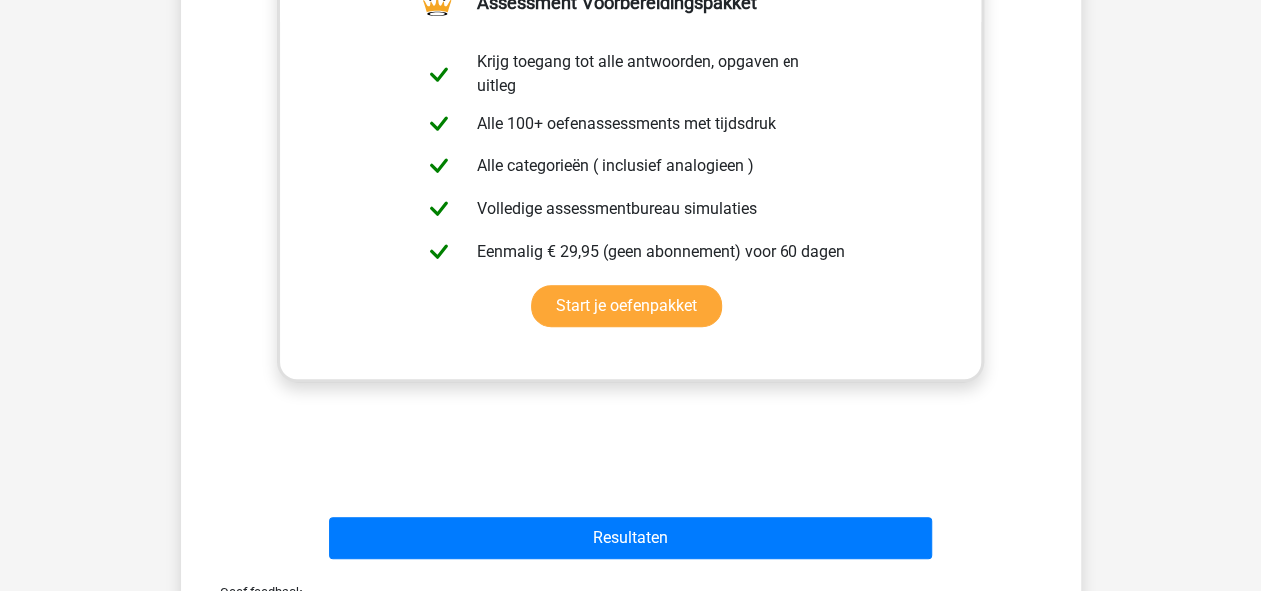
scroll to position [480, 0]
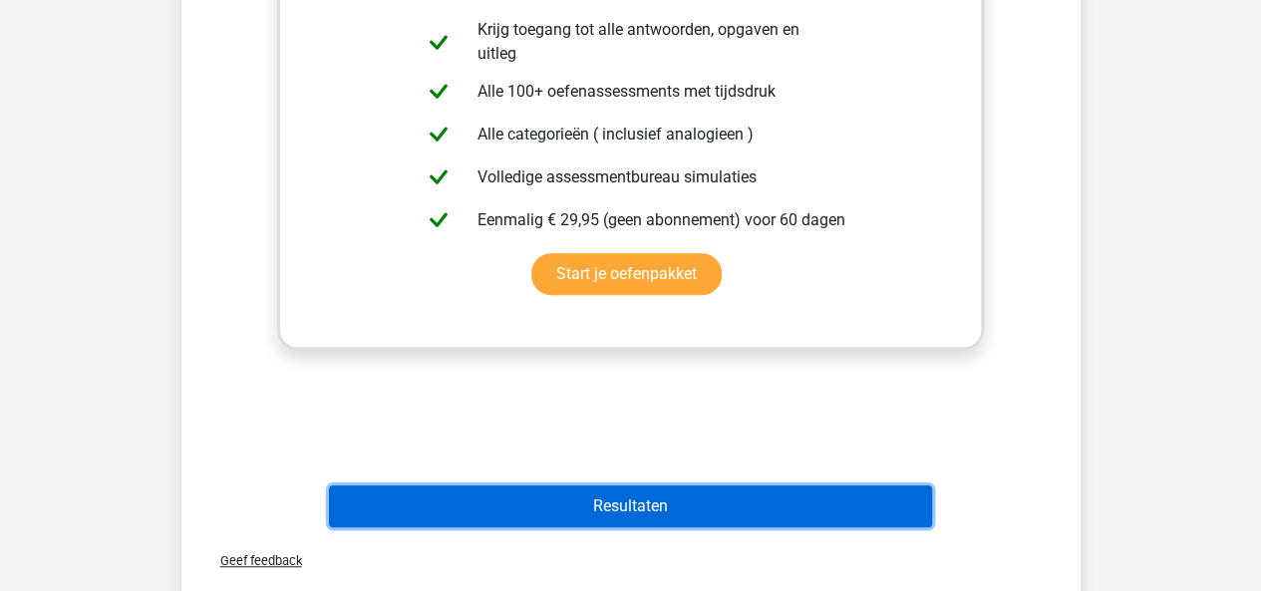
click at [600, 485] on button "Resultaten" at bounding box center [630, 506] width 603 height 42
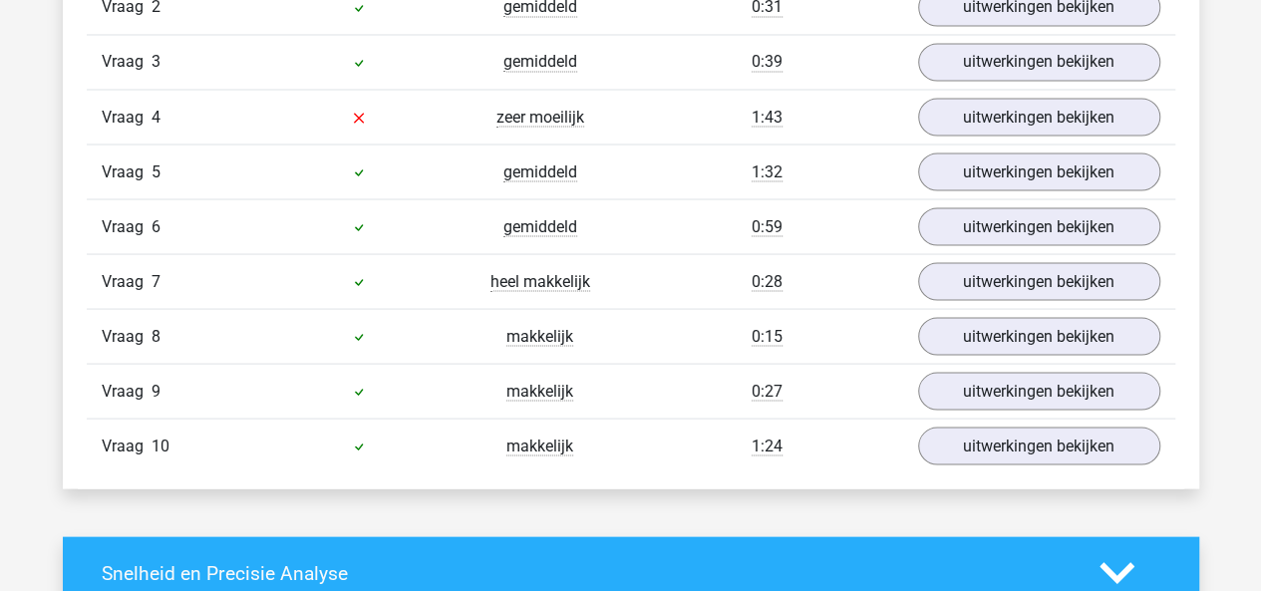
scroll to position [1800, 0]
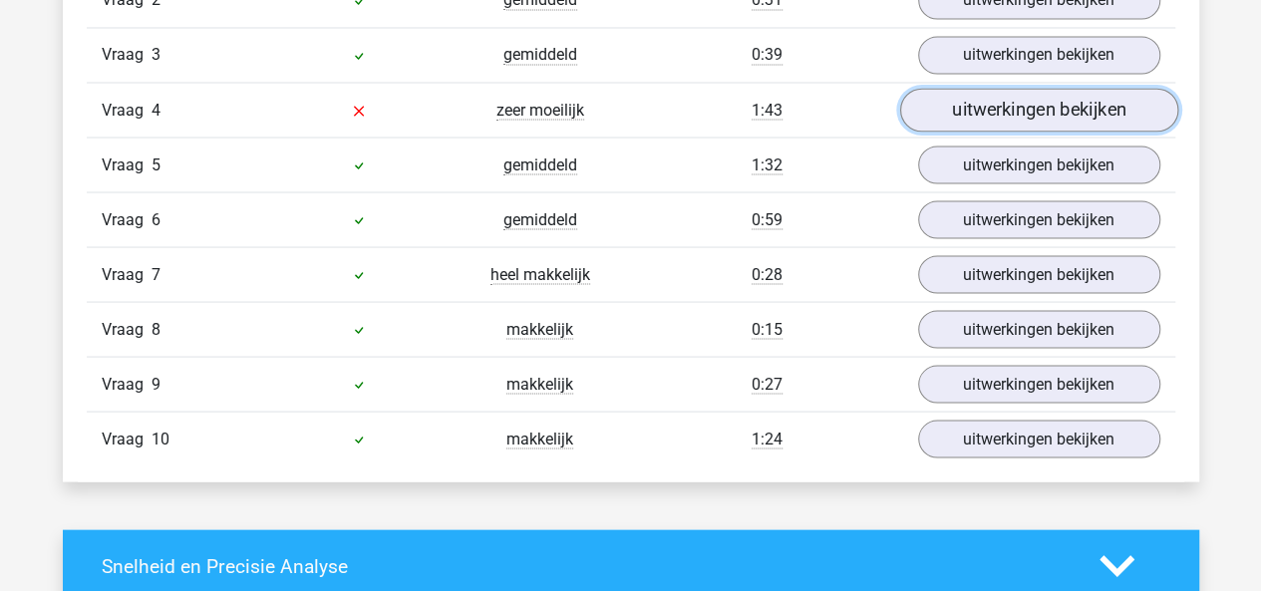
click at [973, 103] on link "uitwerkingen bekijken" at bounding box center [1038, 111] width 278 height 44
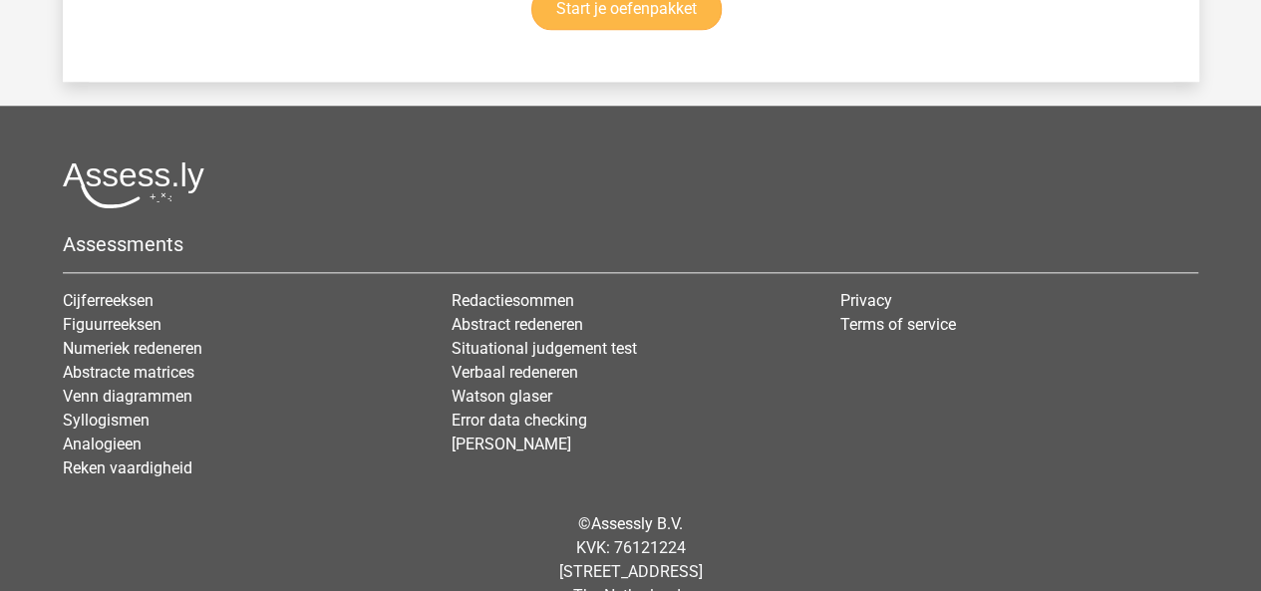
scroll to position [4793, 0]
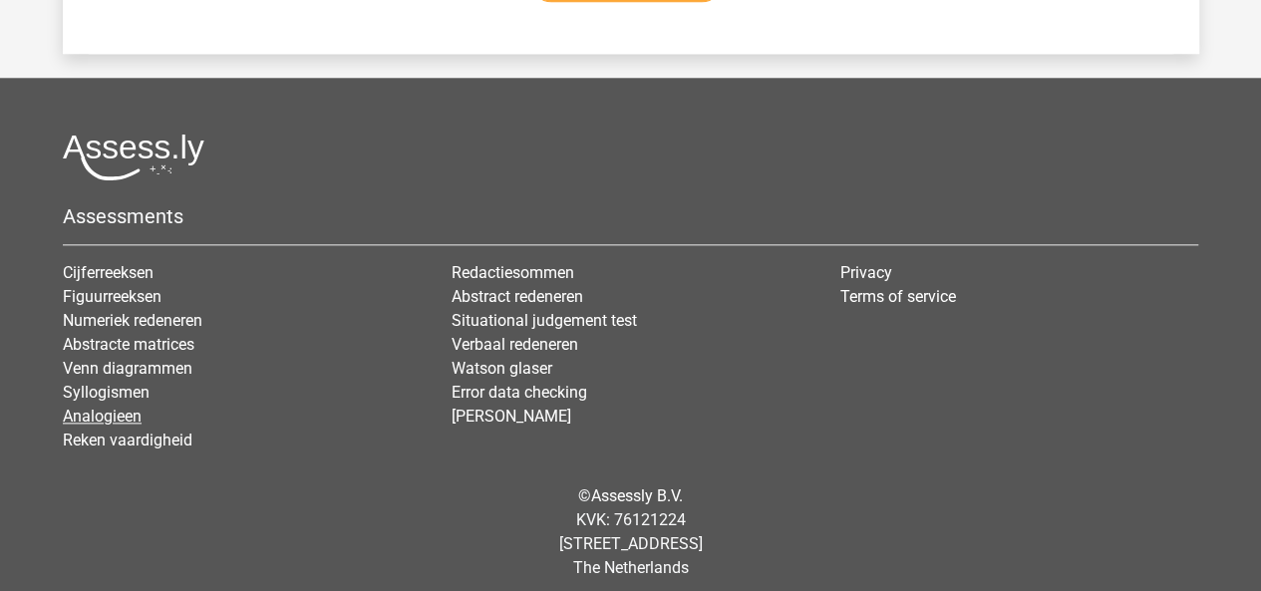
click at [106, 407] on link "Analogieen" at bounding box center [102, 416] width 79 height 19
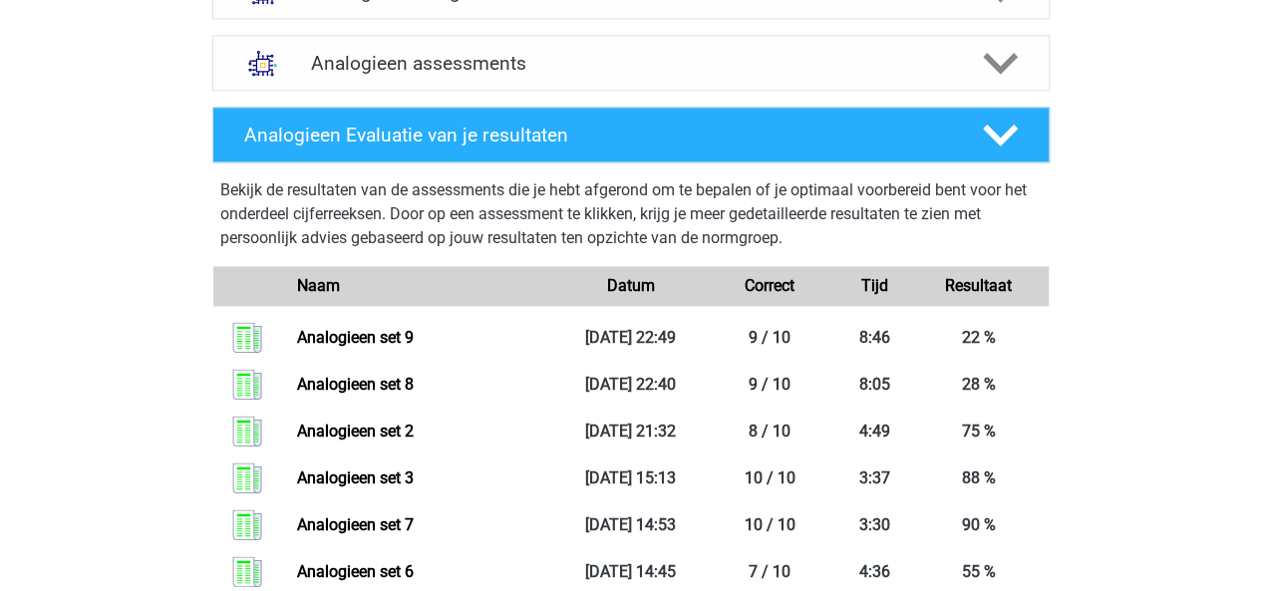
scroll to position [1256, 0]
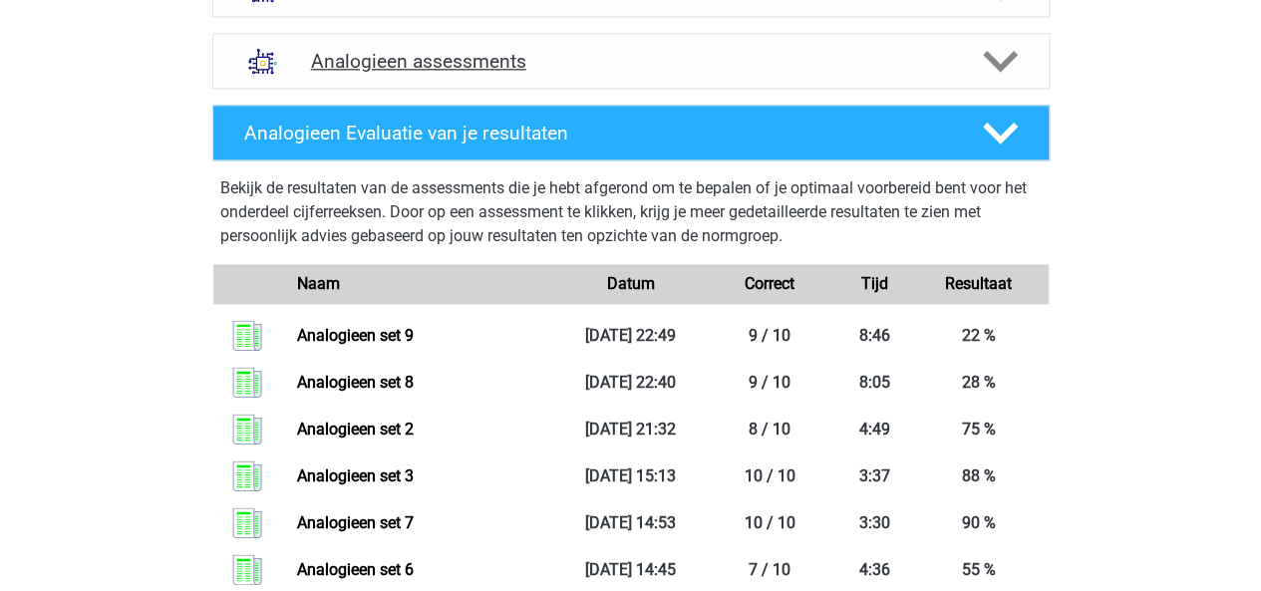
click at [1003, 54] on icon at bounding box center [1000, 61] width 35 height 35
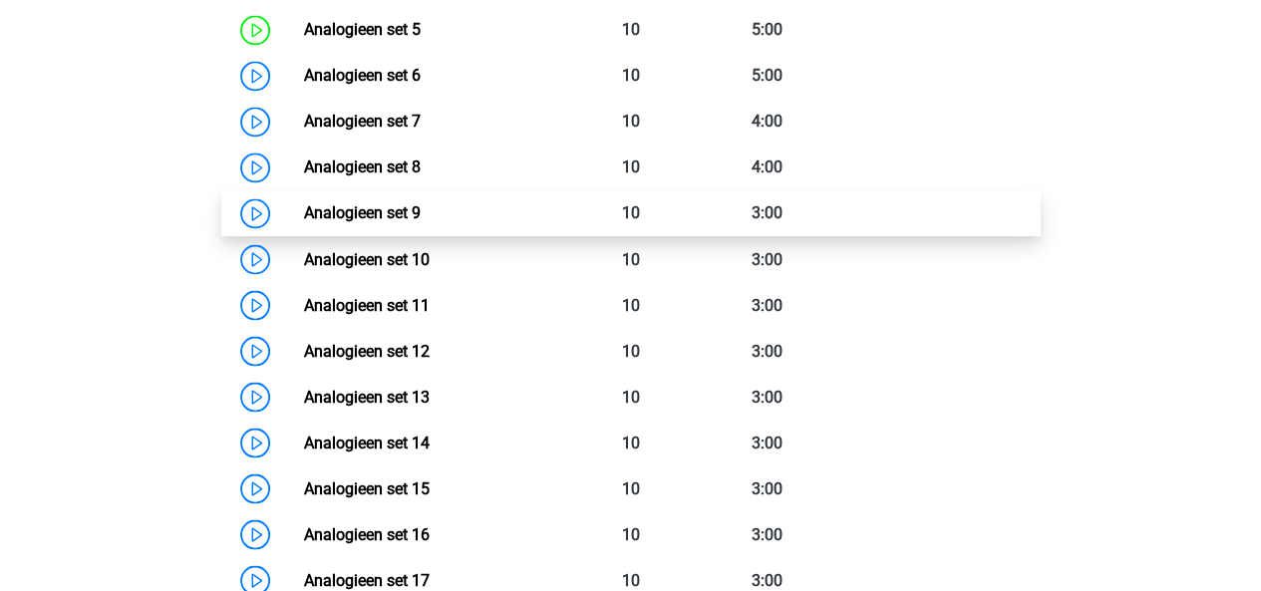
scroll to position [1647, 0]
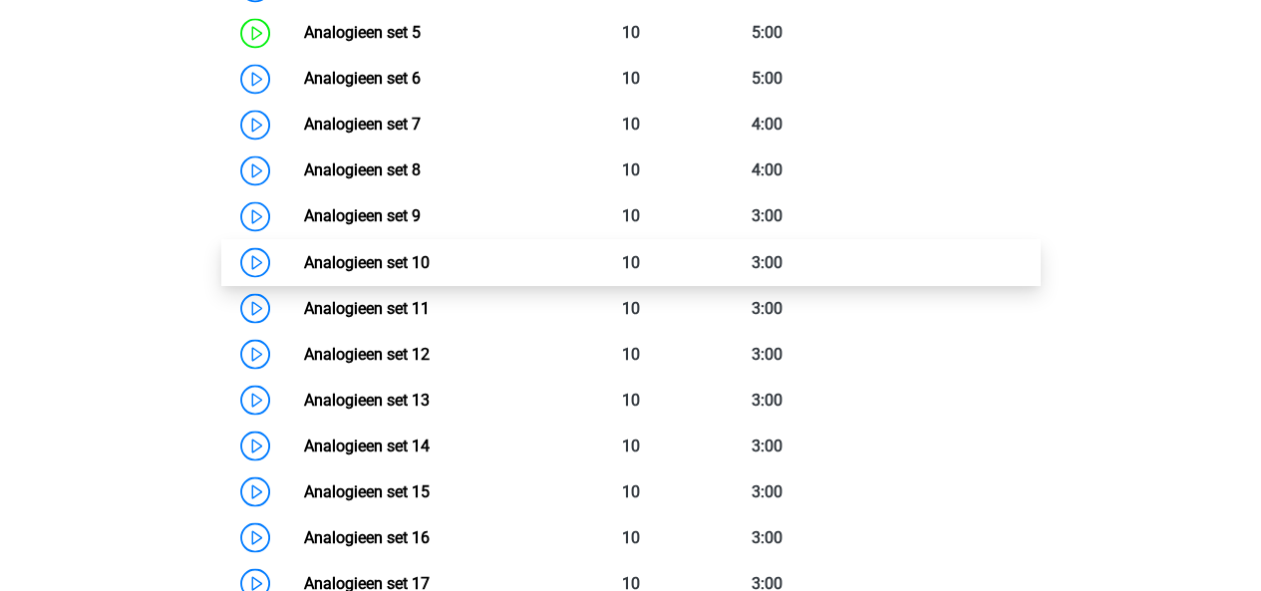
click at [386, 265] on link "Analogieen set 10" at bounding box center [367, 261] width 126 height 19
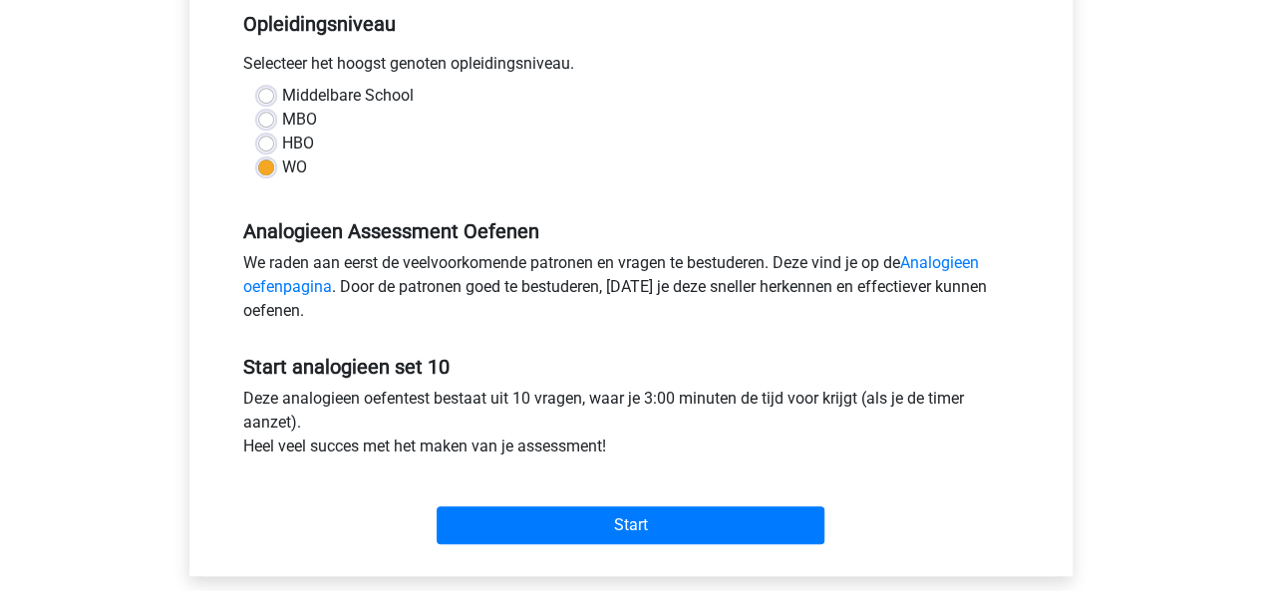
scroll to position [438, 0]
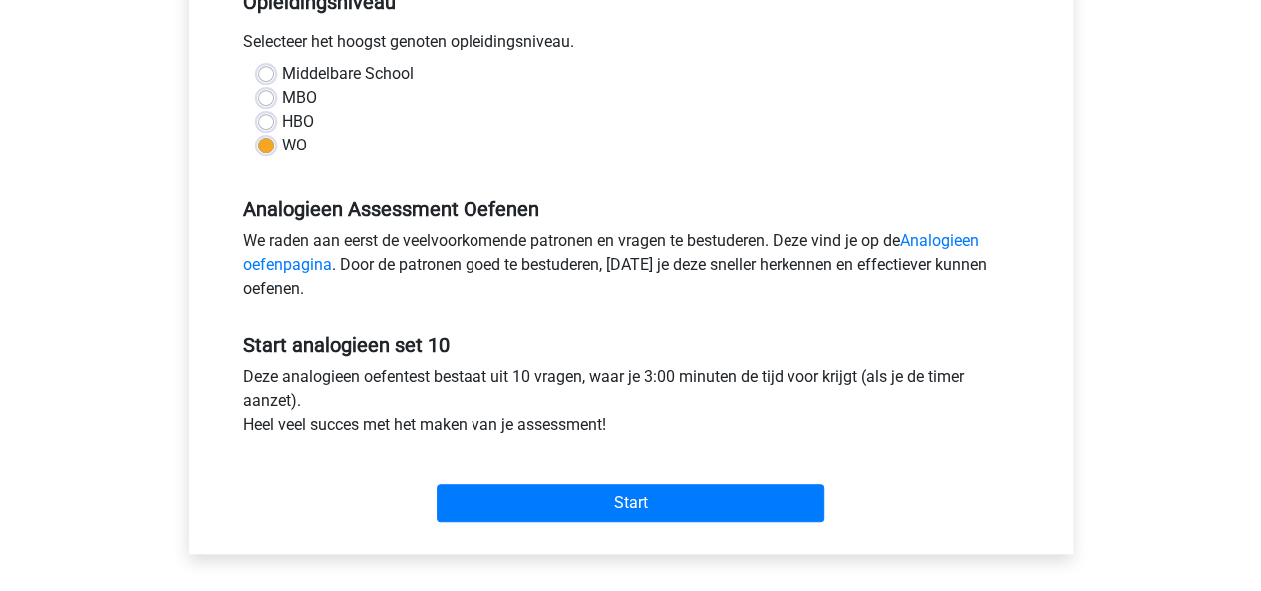
drag, startPoint x: 1252, startPoint y: 277, endPoint x: 1257, endPoint y: 206, distance: 70.9
click at [1257, 206] on div "Kies premium gfbjgjgj dylandeharo@gmail.com" at bounding box center [630, 349] width 1261 height 1574
click at [1176, 227] on div "Kies premium gfbjgjgj dylandeharo@gmail.com" at bounding box center [630, 349] width 1261 height 1574
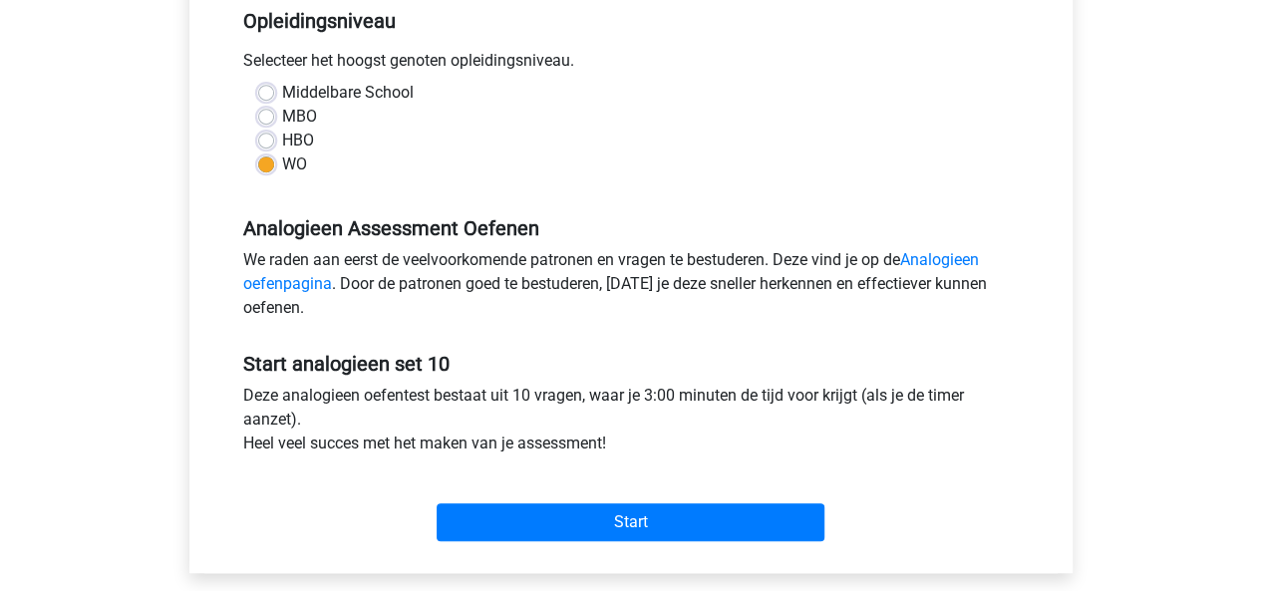
scroll to position [422, 0]
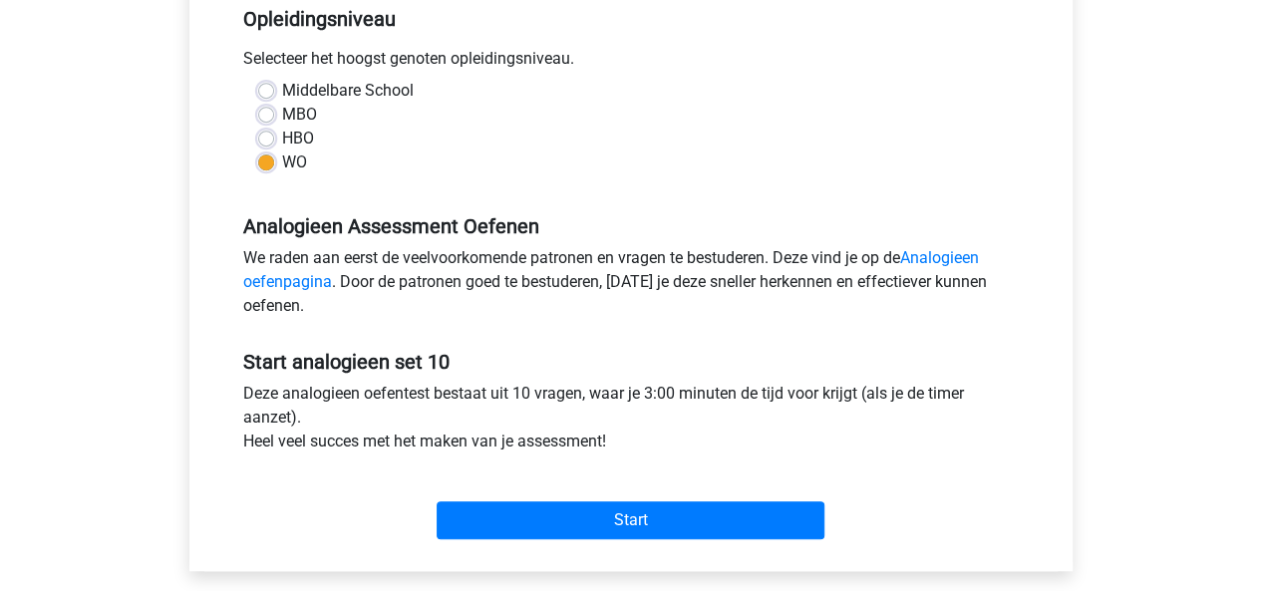
click at [700, 429] on div "Deze analogieen oefentest bestaat uit 10 vragen, waar je 3:00 minuten de tijd v…" at bounding box center [630, 422] width 805 height 80
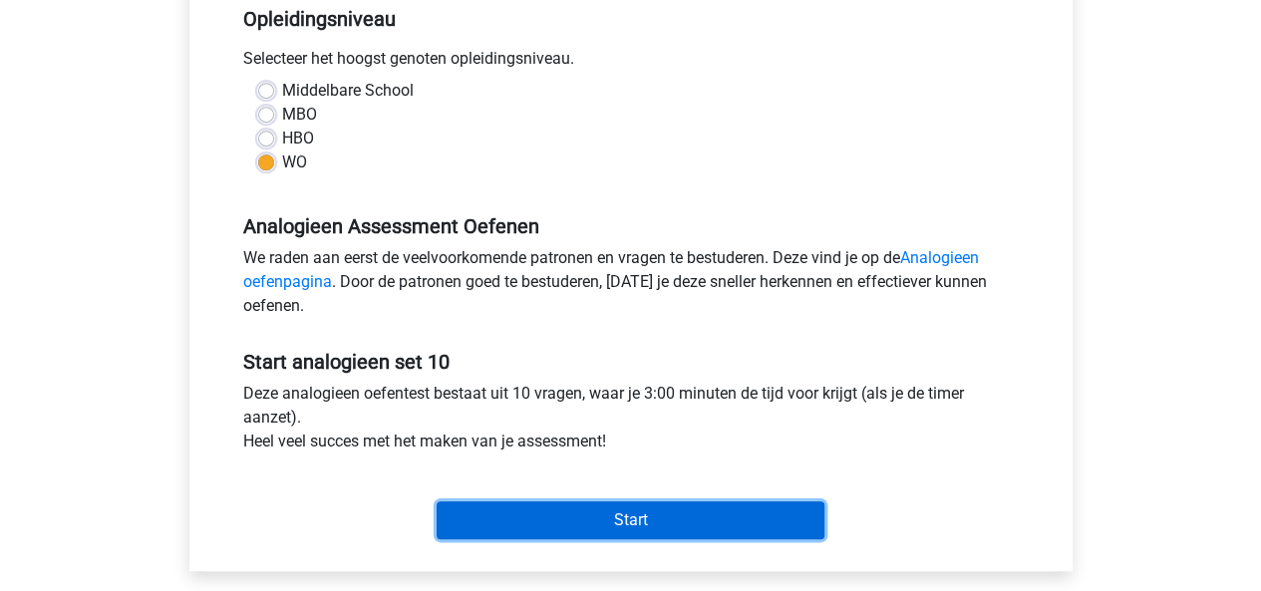
click at [682, 503] on input "Start" at bounding box center [630, 520] width 388 height 38
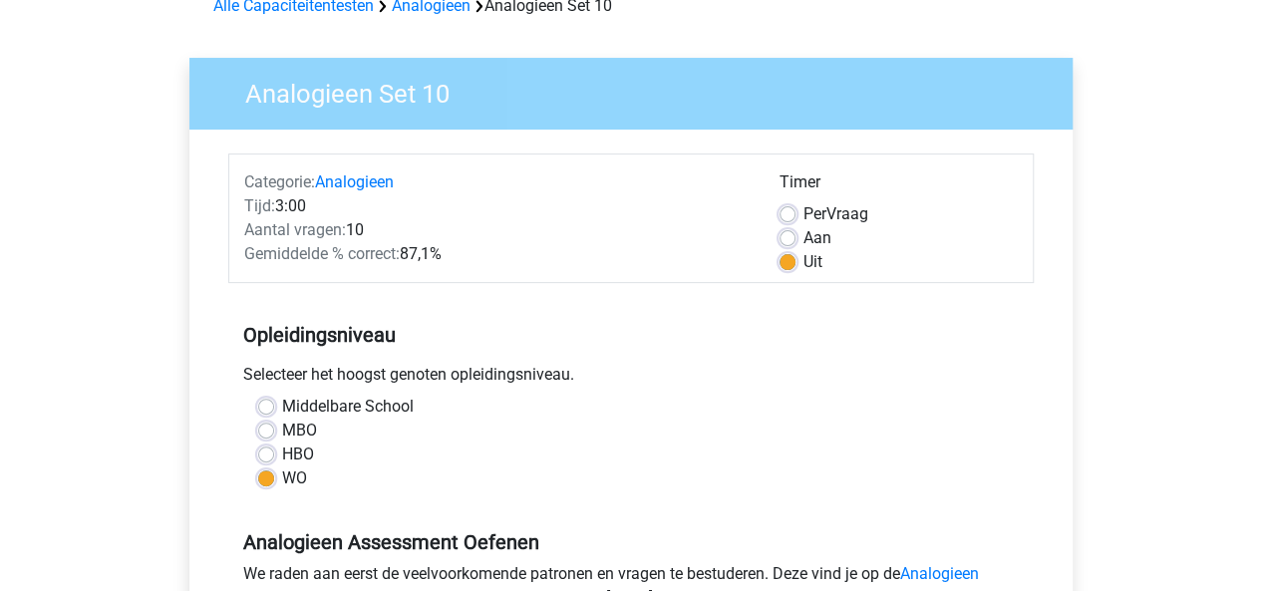
scroll to position [83, 0]
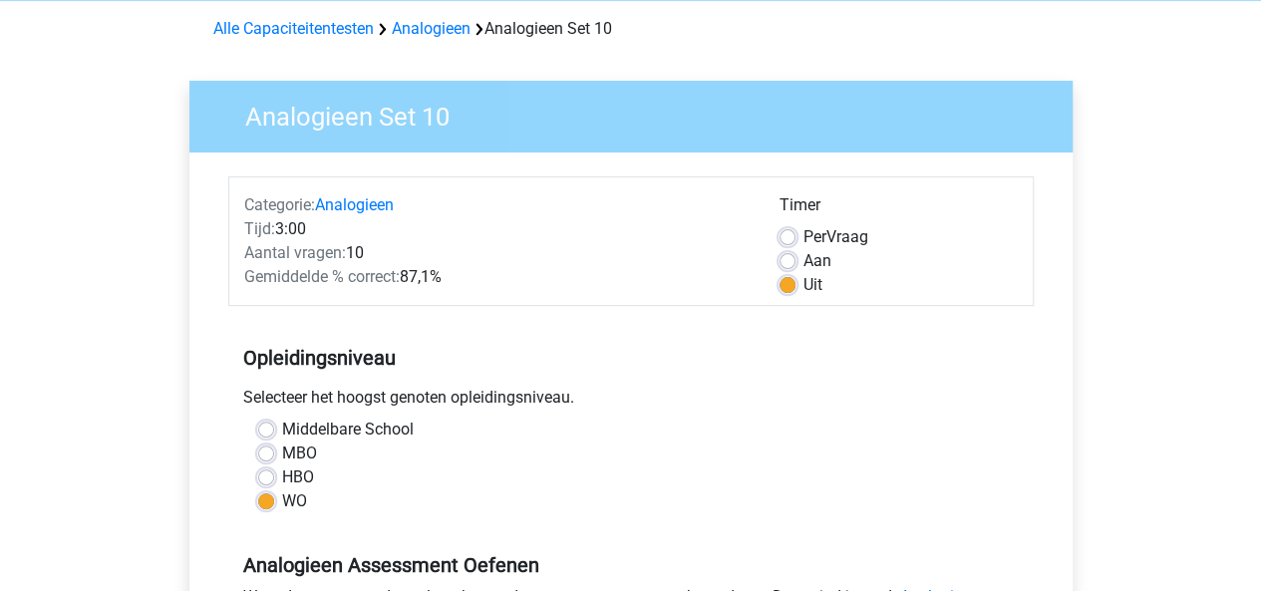
click at [797, 263] on div "Aan" at bounding box center [898, 261] width 238 height 24
click at [797, 260] on div "Aan" at bounding box center [898, 261] width 238 height 24
click at [795, 258] on div "Aan" at bounding box center [898, 261] width 238 height 24
click at [803, 253] on label "Aan" at bounding box center [817, 261] width 28 height 24
click at [791, 253] on input "Aan" at bounding box center [787, 259] width 16 height 20
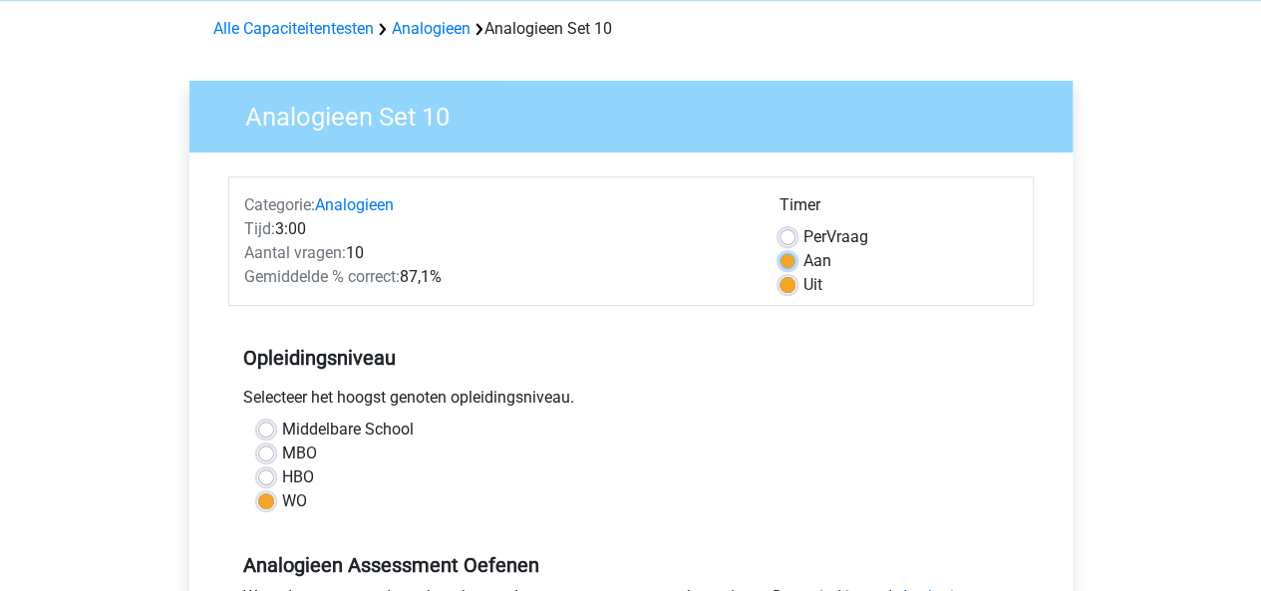
radio input "true"
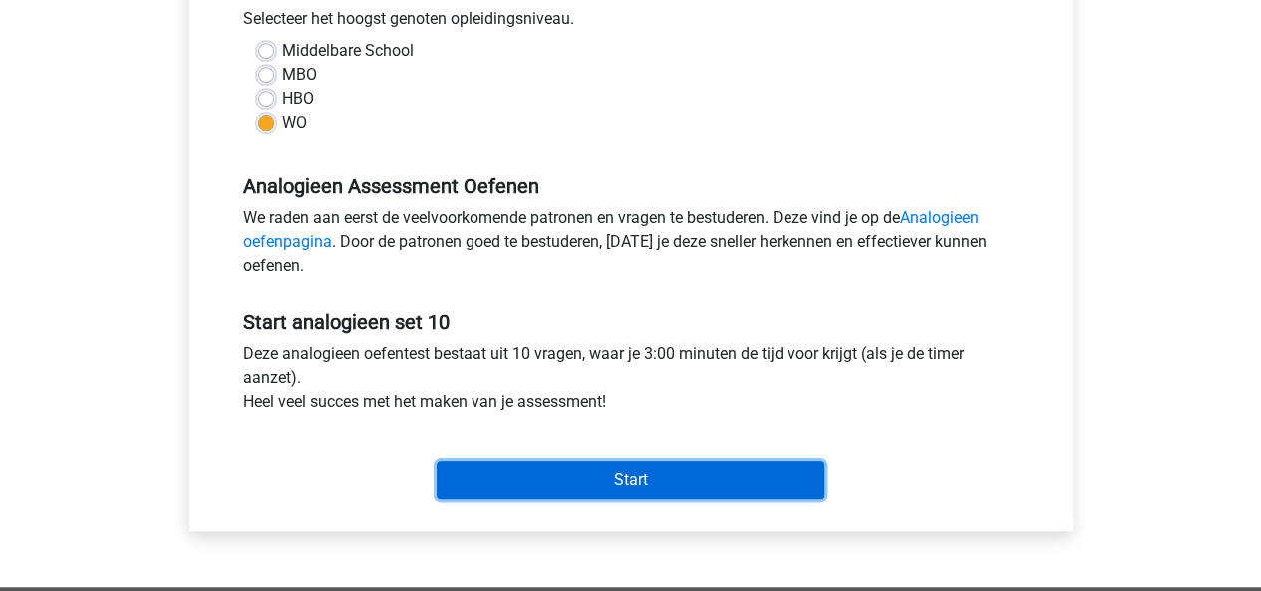
click at [643, 487] on input "Start" at bounding box center [630, 480] width 388 height 38
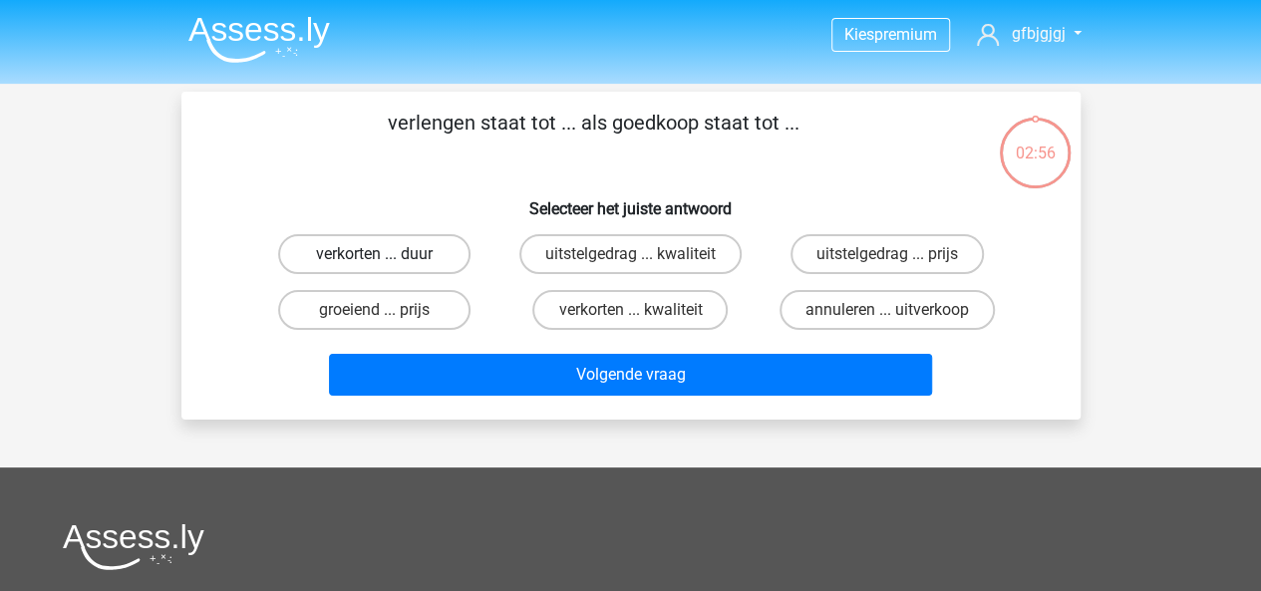
click at [390, 248] on label "verkorten ... duur" at bounding box center [374, 254] width 192 height 40
click at [387, 254] on input "verkorten ... duur" at bounding box center [380, 260] width 13 height 13
radio input "true"
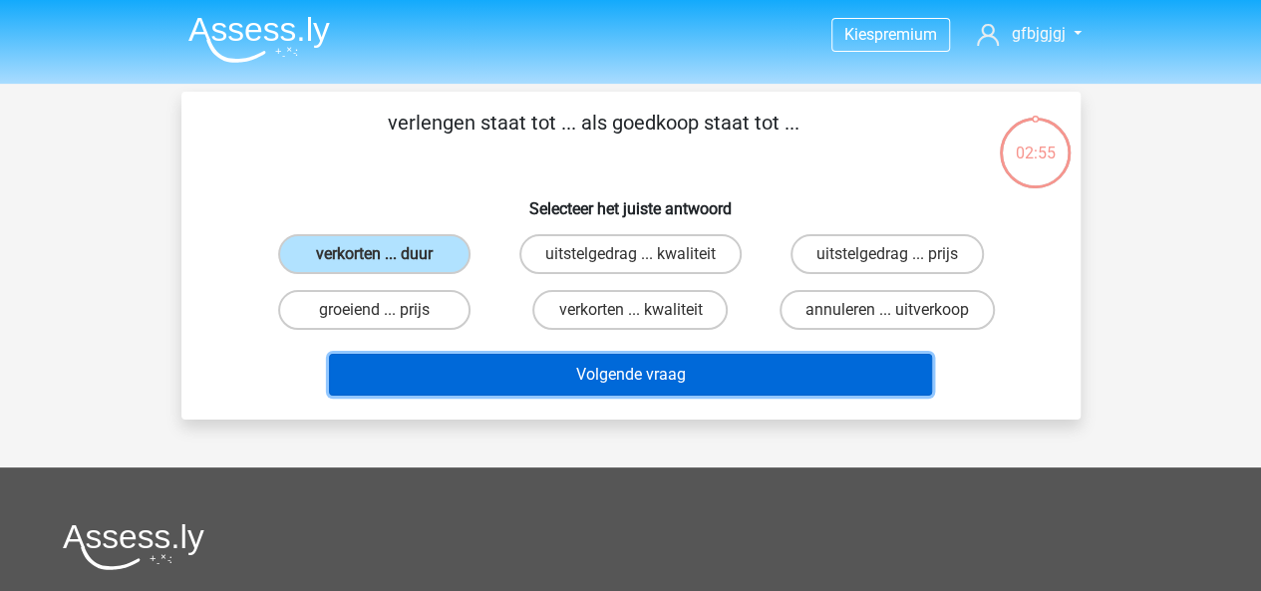
click at [490, 366] on button "Volgende vraag" at bounding box center [630, 375] width 603 height 42
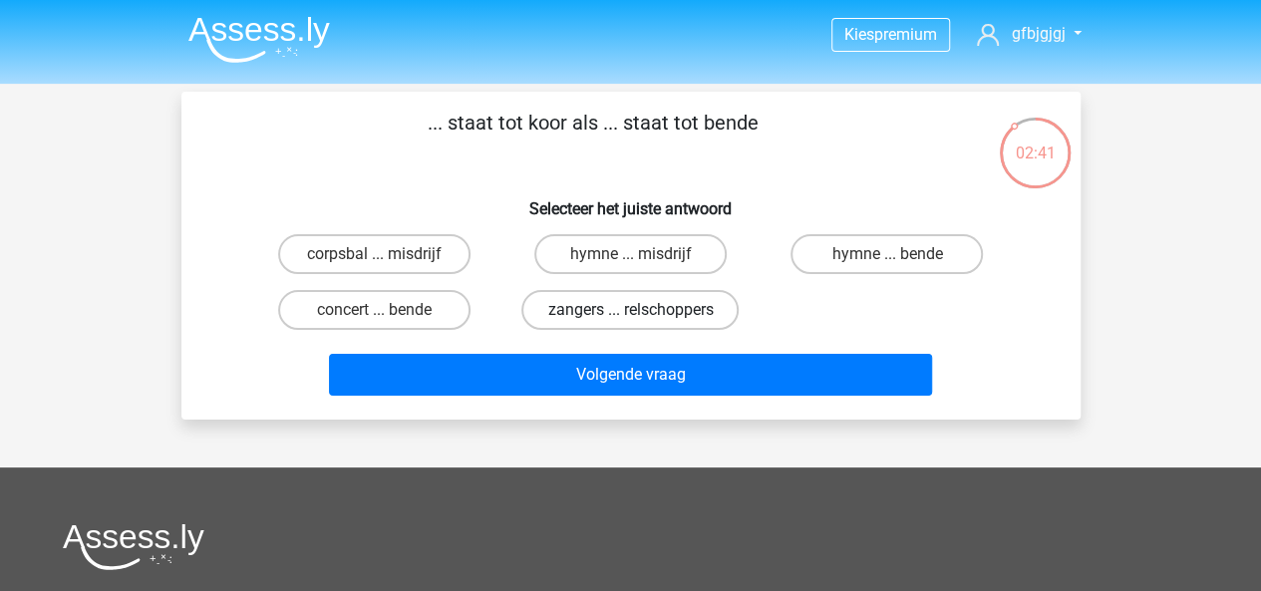
click at [605, 309] on label "zangers ... relschoppers" at bounding box center [629, 310] width 217 height 40
click at [630, 310] on input "zangers ... relschoppers" at bounding box center [636, 316] width 13 height 13
radio input "true"
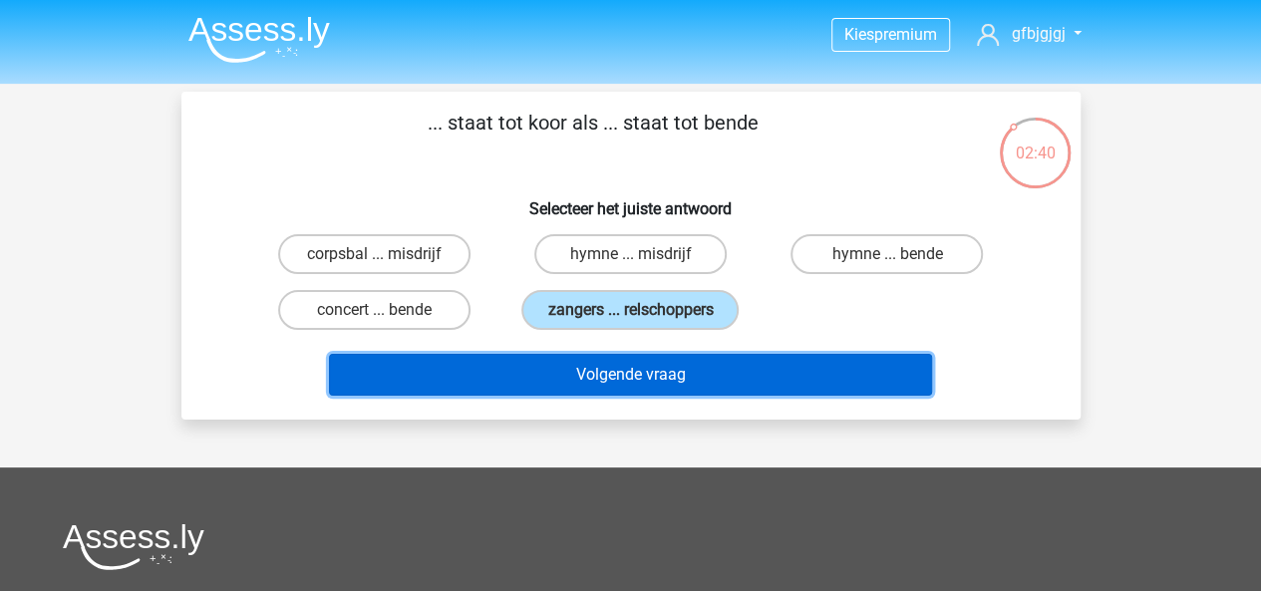
click at [616, 359] on button "Volgende vraag" at bounding box center [630, 375] width 603 height 42
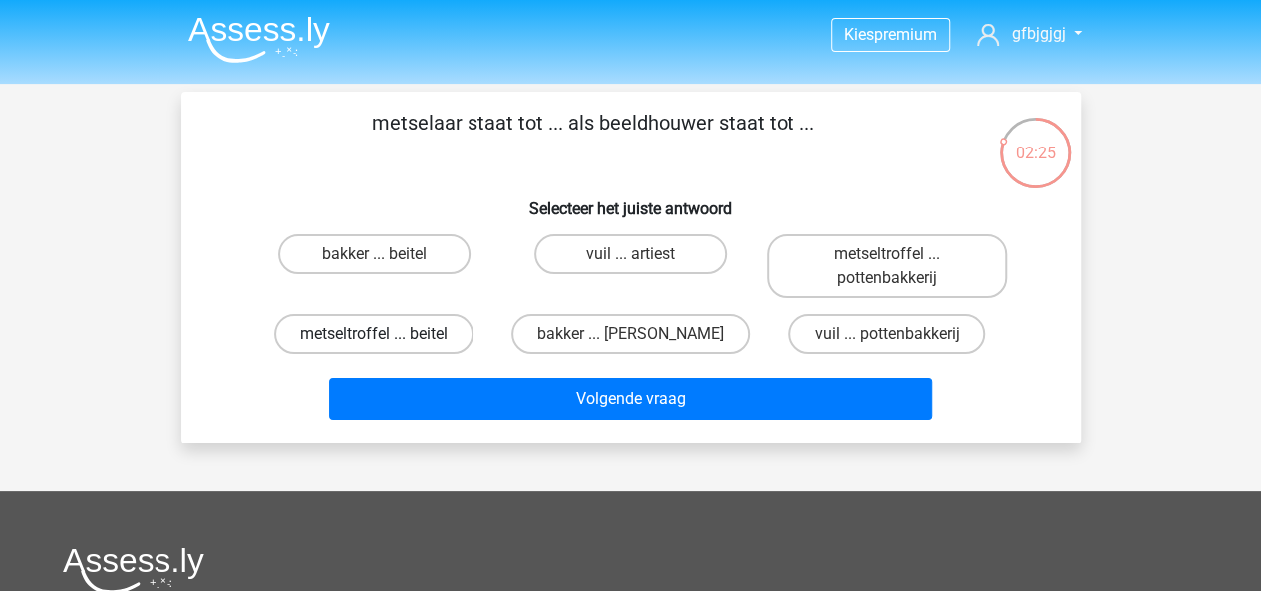
click at [403, 333] on label "metseltroffel ... beitel" at bounding box center [373, 334] width 199 height 40
click at [387, 334] on input "metseltroffel ... beitel" at bounding box center [380, 340] width 13 height 13
radio input "true"
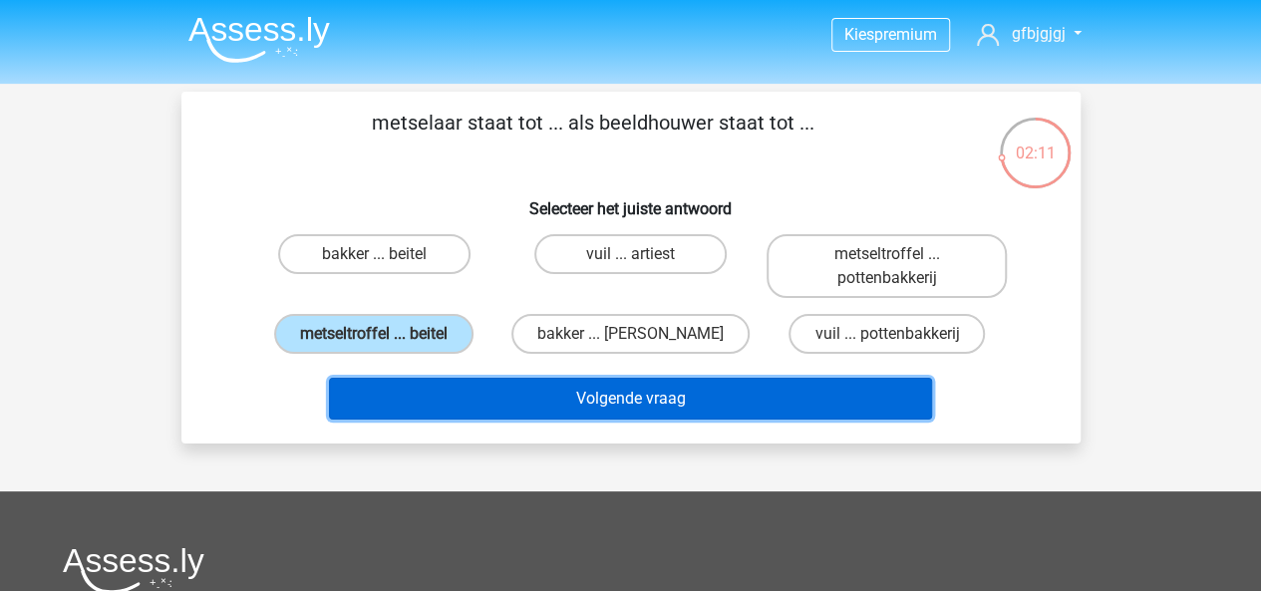
click at [468, 394] on button "Volgende vraag" at bounding box center [630, 399] width 603 height 42
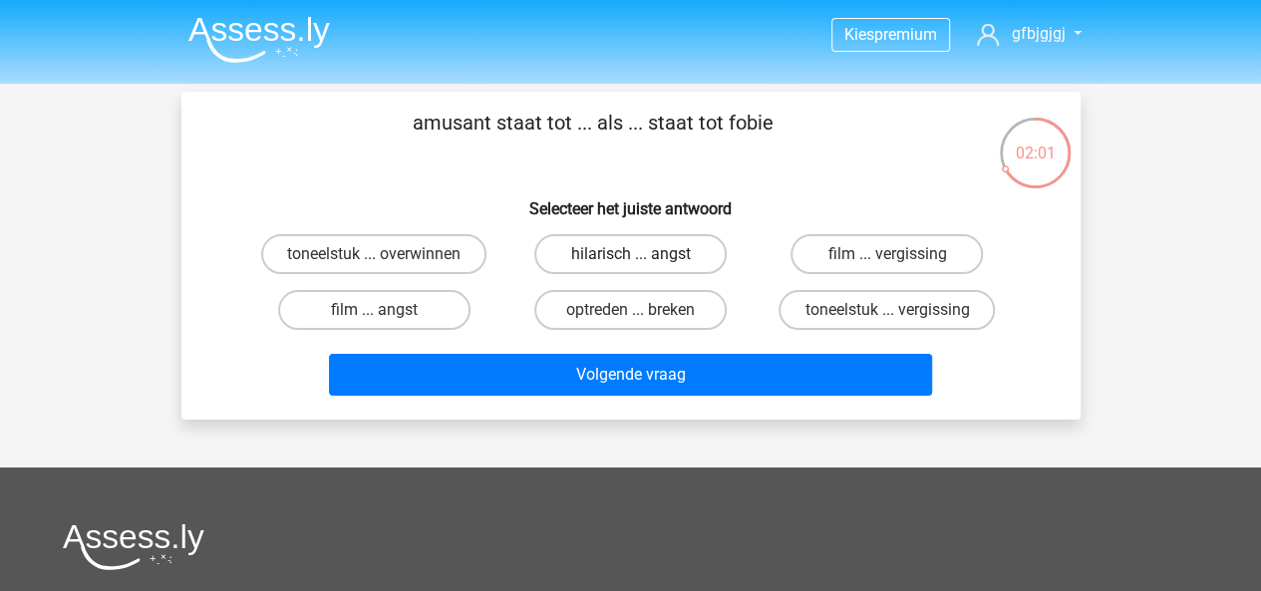
click at [640, 253] on label "hilarisch ... angst" at bounding box center [630, 254] width 192 height 40
click at [640, 254] on input "hilarisch ... angst" at bounding box center [636, 260] width 13 height 13
radio input "true"
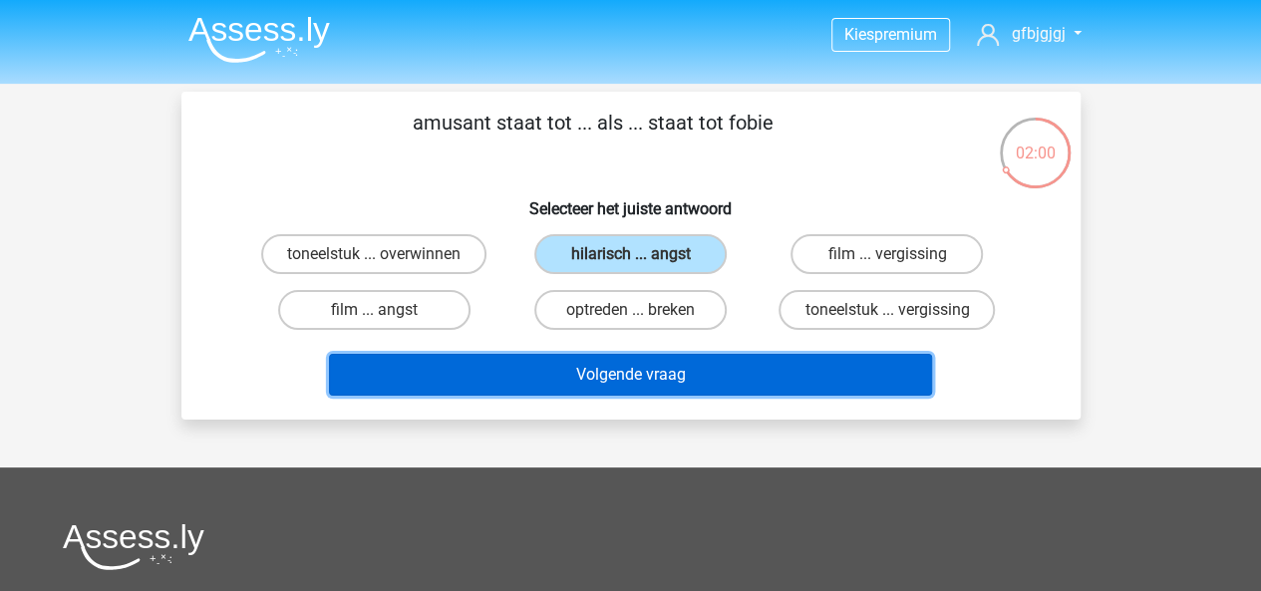
click at [719, 364] on button "Volgende vraag" at bounding box center [630, 375] width 603 height 42
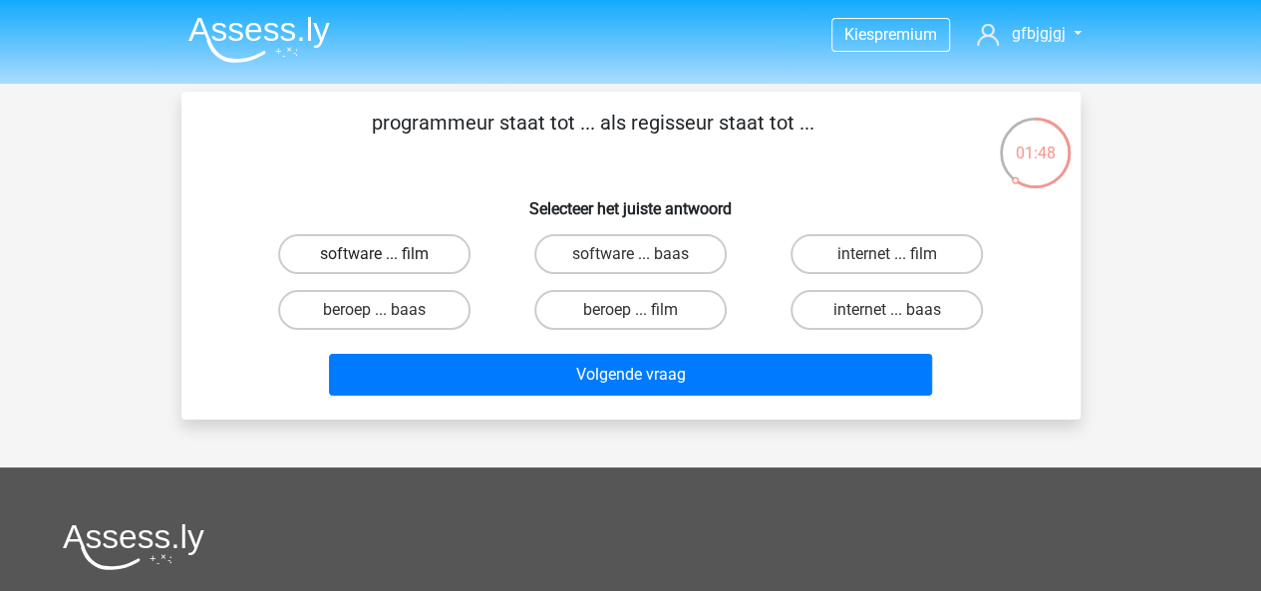
click at [387, 252] on label "software ... film" at bounding box center [374, 254] width 192 height 40
click at [387, 254] on input "software ... film" at bounding box center [380, 260] width 13 height 13
radio input "true"
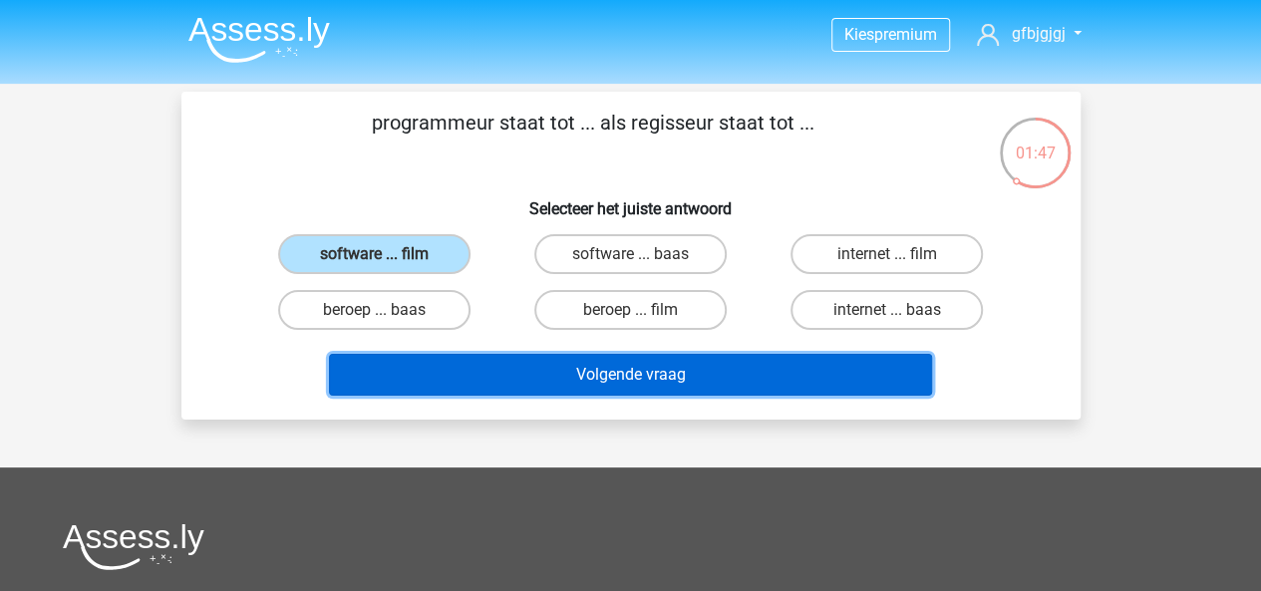
click at [528, 374] on button "Volgende vraag" at bounding box center [630, 375] width 603 height 42
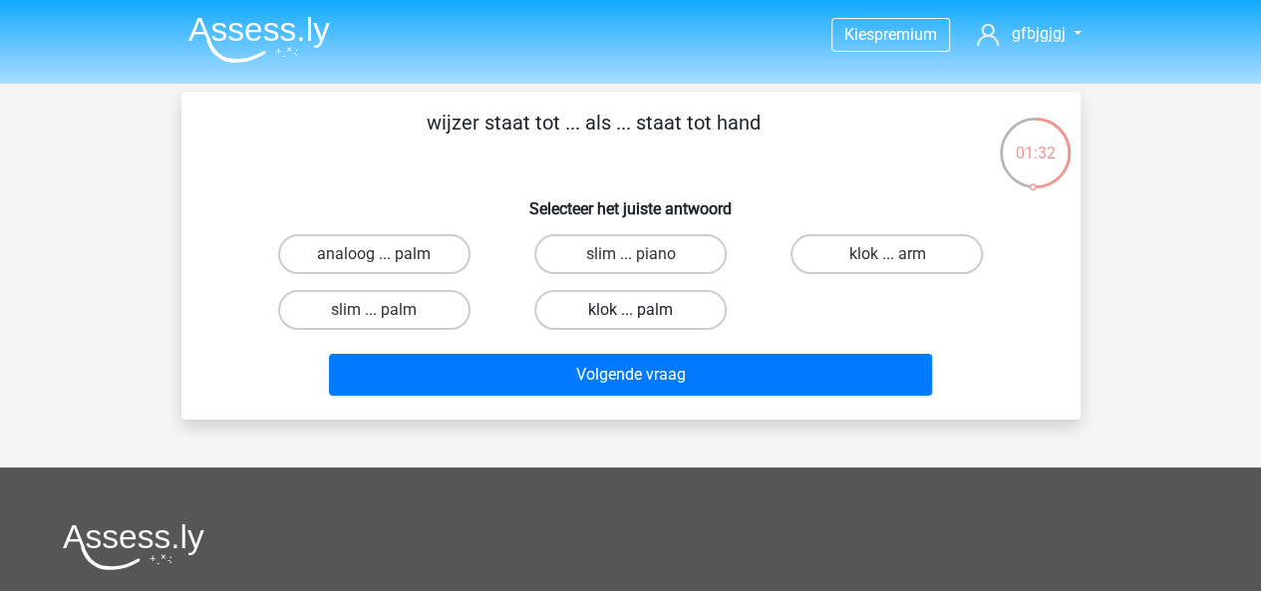
click at [688, 307] on label "klok ... palm" at bounding box center [630, 310] width 192 height 40
click at [643, 310] on input "klok ... palm" at bounding box center [636, 316] width 13 height 13
radio input "true"
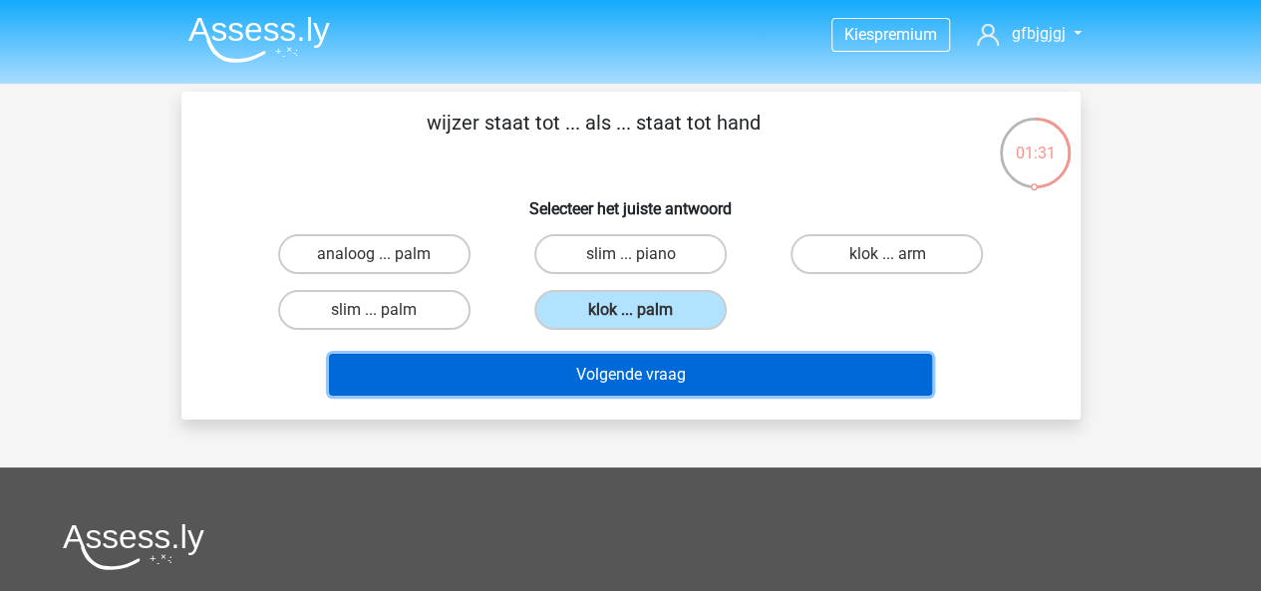
click at [690, 358] on button "Volgende vraag" at bounding box center [630, 375] width 603 height 42
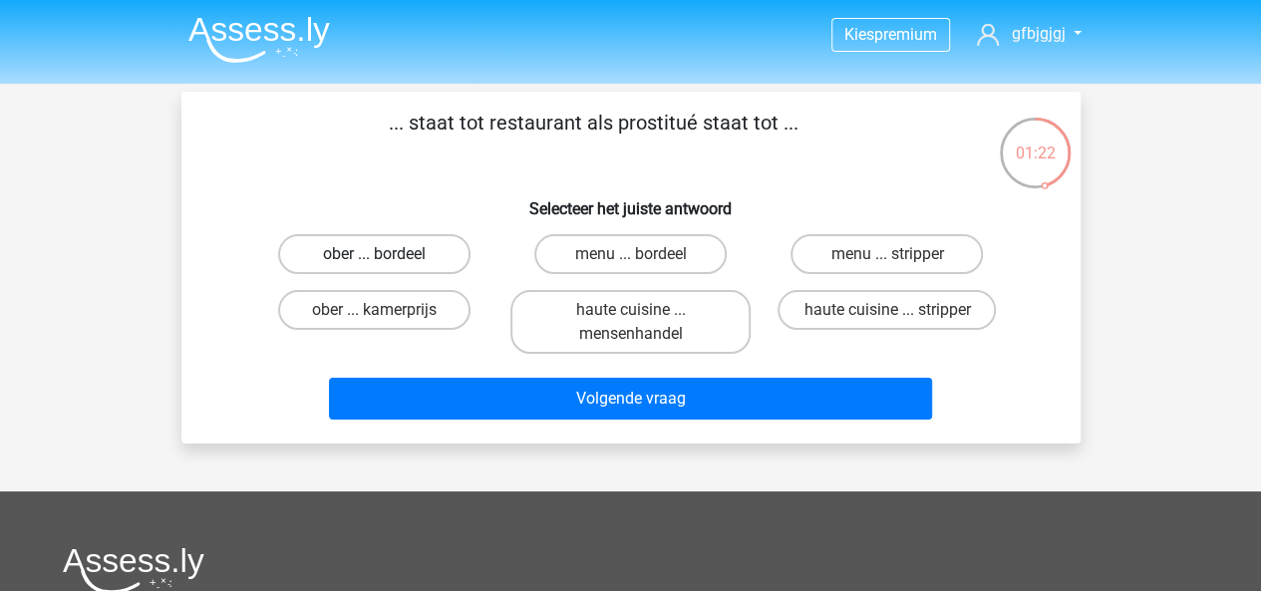
click at [407, 256] on label "ober ... bordeel" at bounding box center [374, 254] width 192 height 40
click at [387, 256] on input "ober ... bordeel" at bounding box center [380, 260] width 13 height 13
radio input "true"
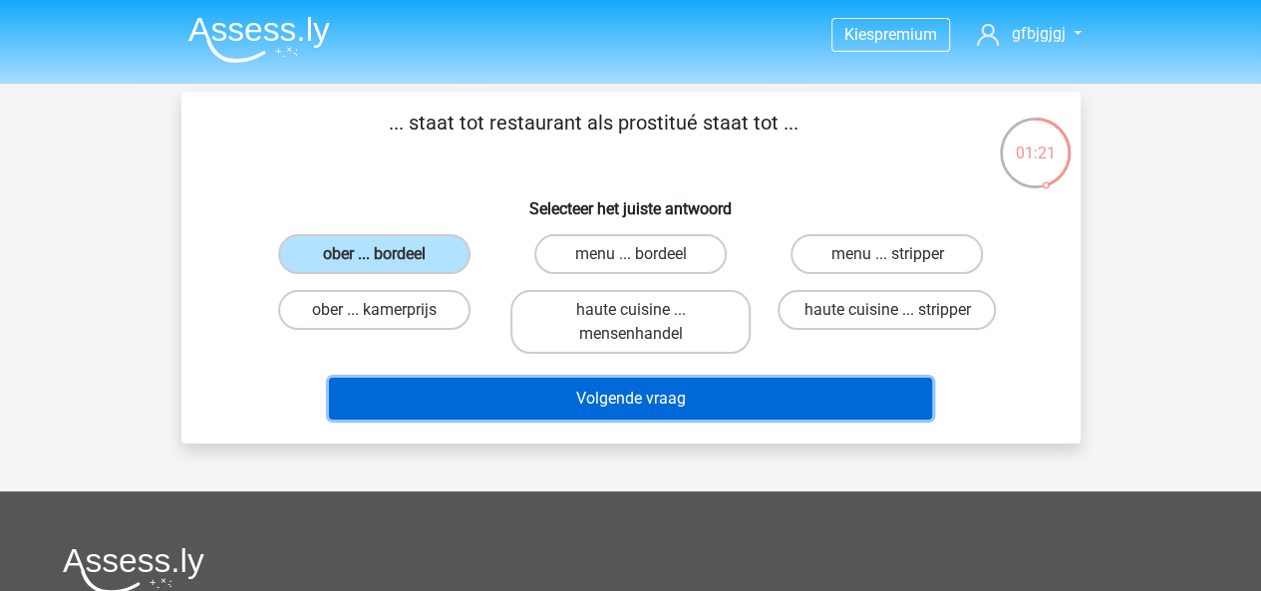
click at [488, 398] on button "Volgende vraag" at bounding box center [630, 399] width 603 height 42
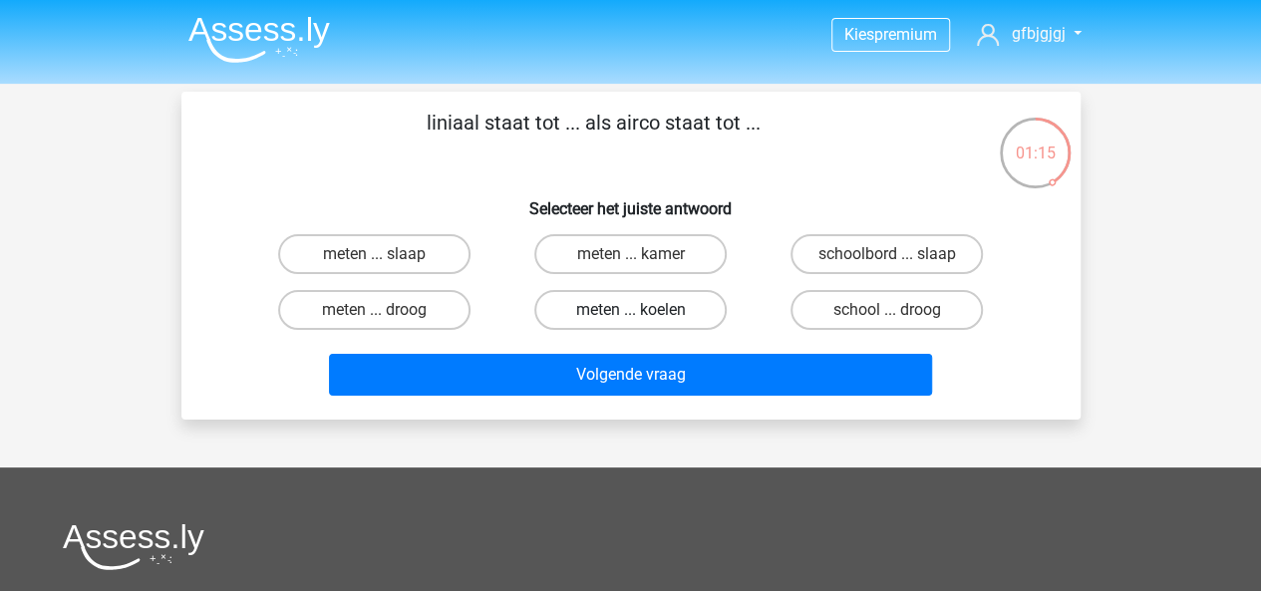
click at [646, 310] on label "meten ... koelen" at bounding box center [630, 310] width 192 height 40
click at [643, 310] on input "meten ... koelen" at bounding box center [636, 316] width 13 height 13
radio input "true"
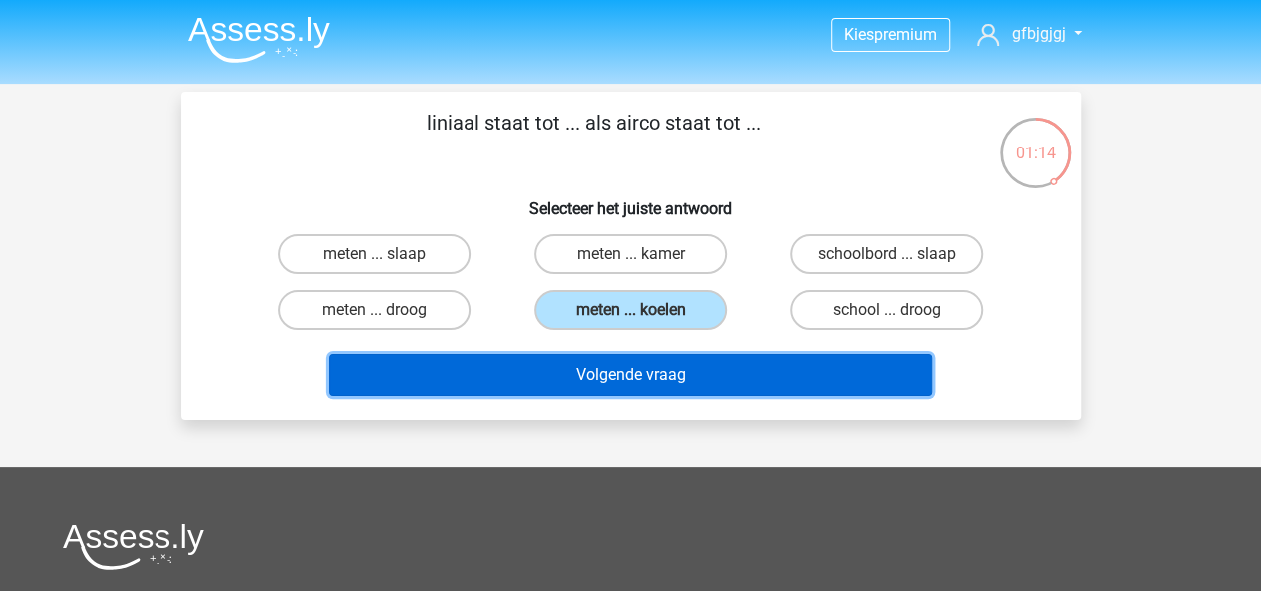
click at [664, 360] on button "Volgende vraag" at bounding box center [630, 375] width 603 height 42
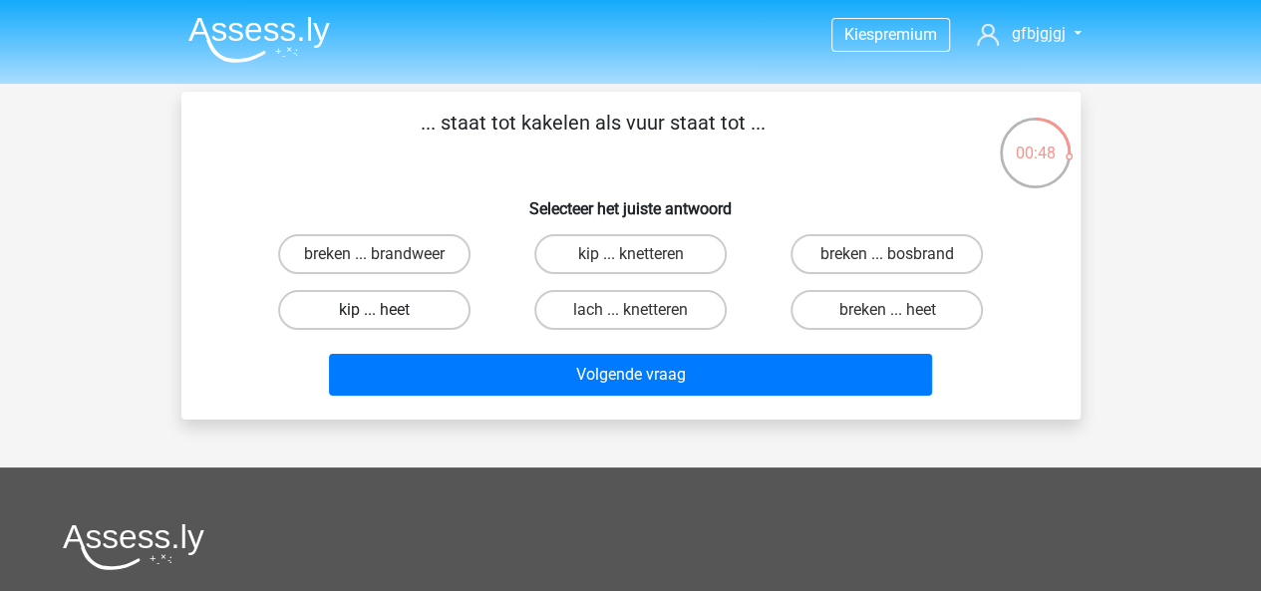
click at [426, 306] on label "kip ... heet" at bounding box center [374, 310] width 192 height 40
click at [387, 310] on input "kip ... heet" at bounding box center [380, 316] width 13 height 13
radio input "true"
click at [645, 256] on label "kip ... knetteren" at bounding box center [630, 254] width 192 height 40
click at [643, 256] on input "kip ... knetteren" at bounding box center [636, 260] width 13 height 13
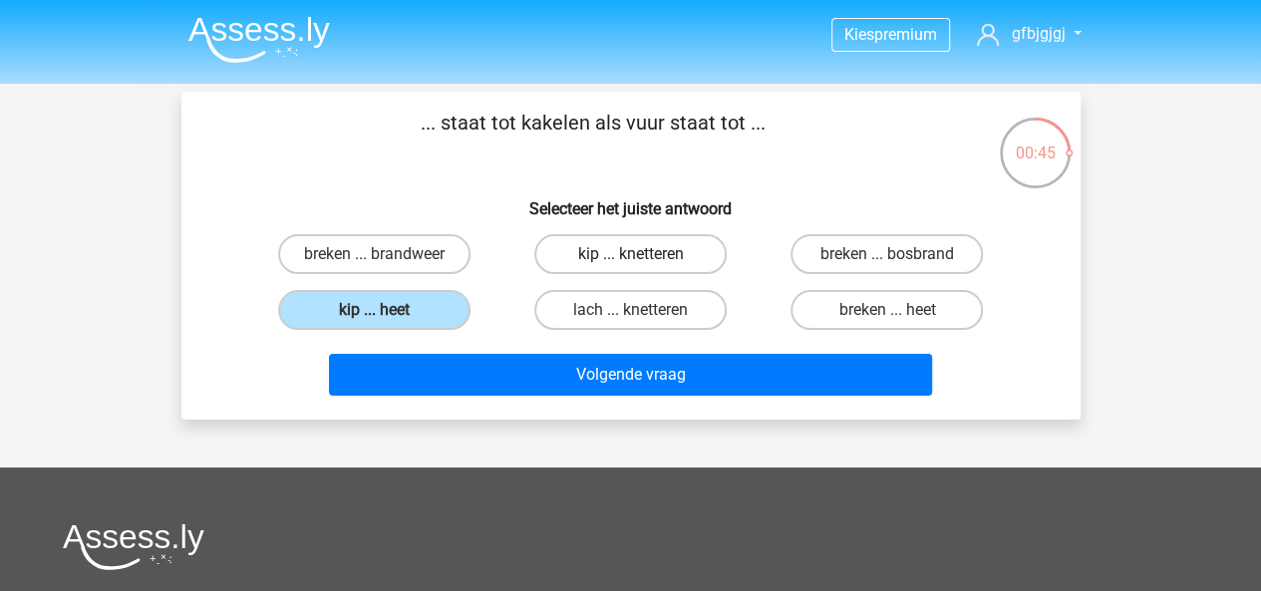
radio input "true"
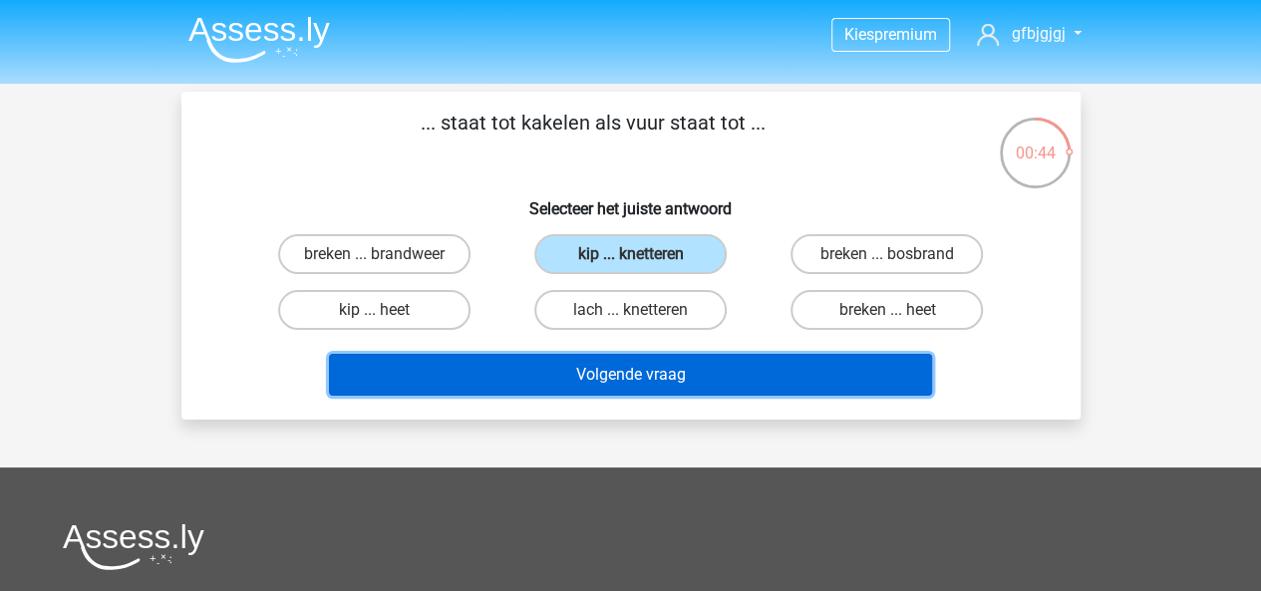
click at [601, 372] on button "Volgende vraag" at bounding box center [630, 375] width 603 height 42
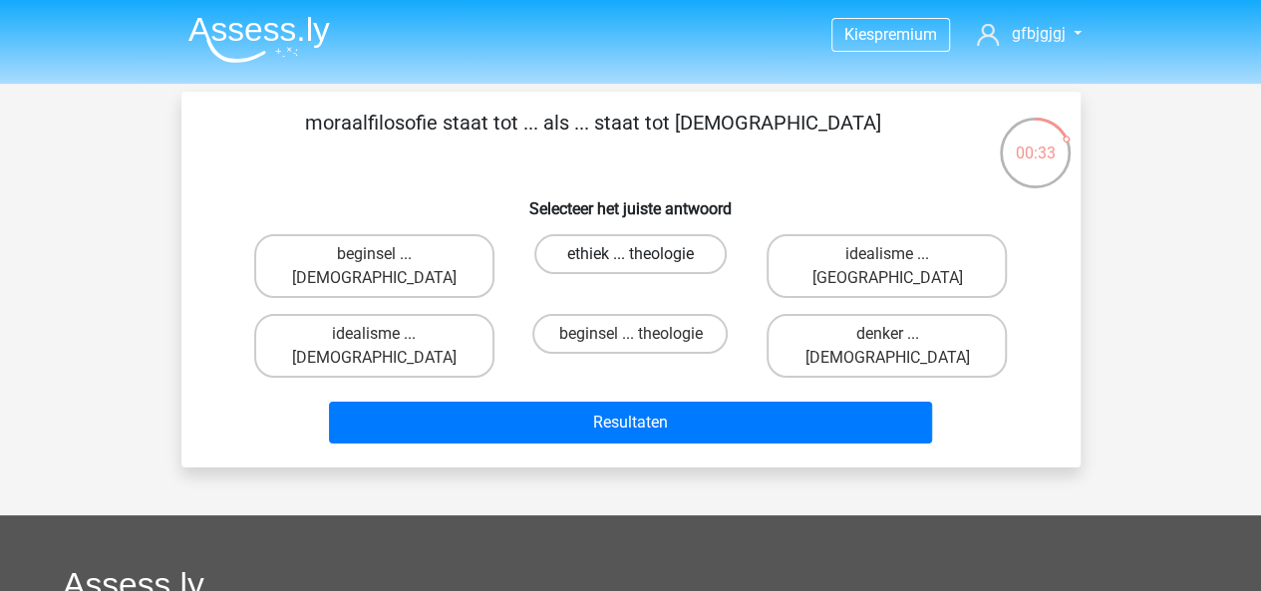
click at [613, 252] on label "ethiek ... theologie" at bounding box center [630, 254] width 192 height 40
click at [630, 254] on input "ethiek ... theologie" at bounding box center [636, 260] width 13 height 13
radio input "true"
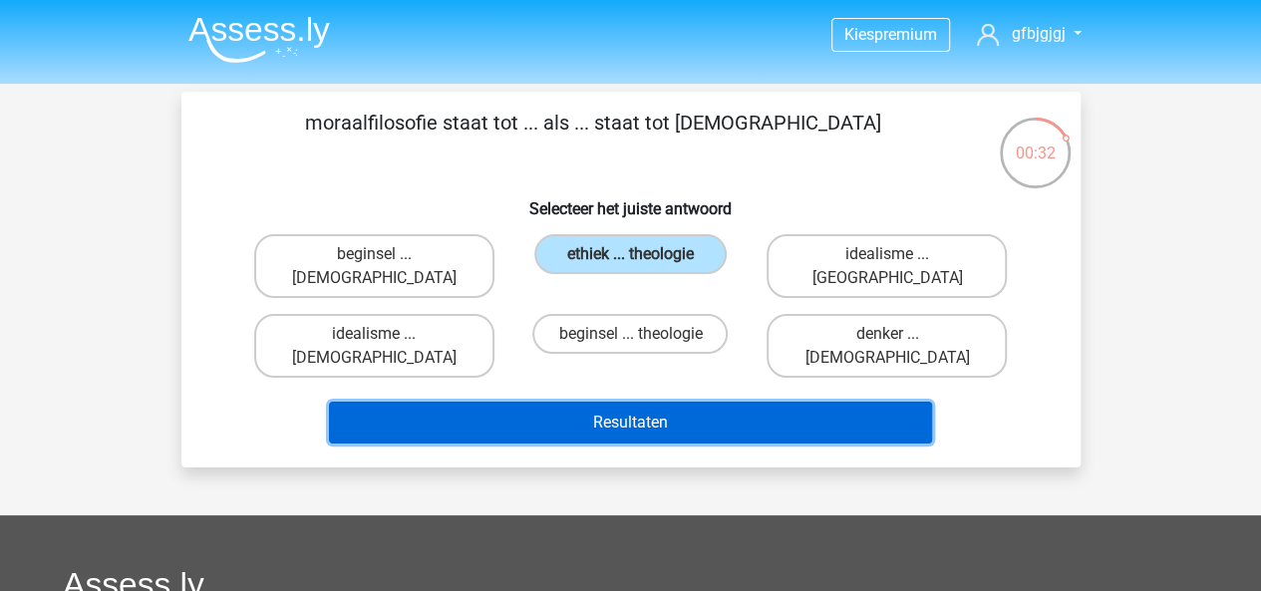
click at [715, 402] on button "Resultaten" at bounding box center [630, 423] width 603 height 42
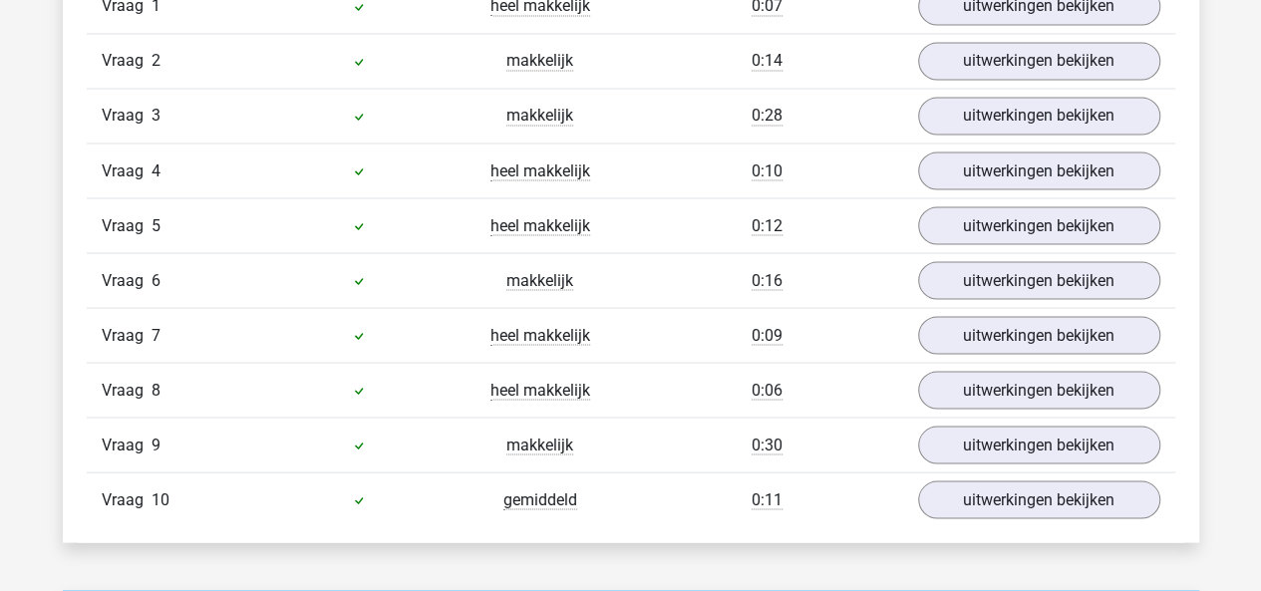
scroll to position [1689, 0]
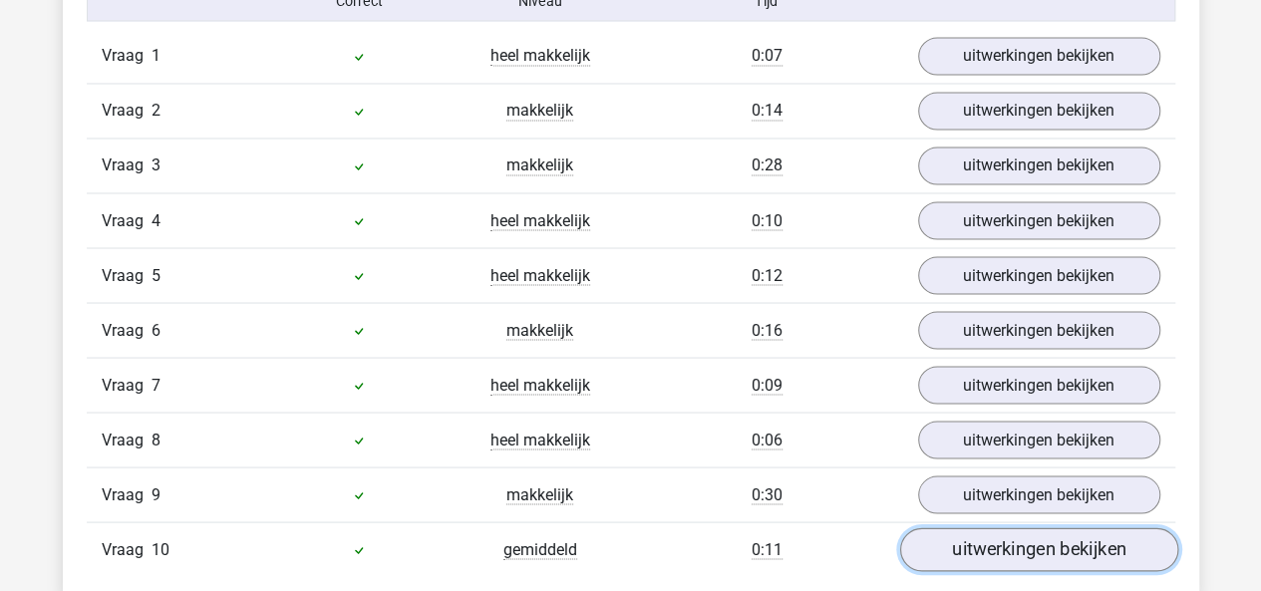
click at [1000, 532] on link "uitwerkingen bekijken" at bounding box center [1038, 550] width 278 height 44
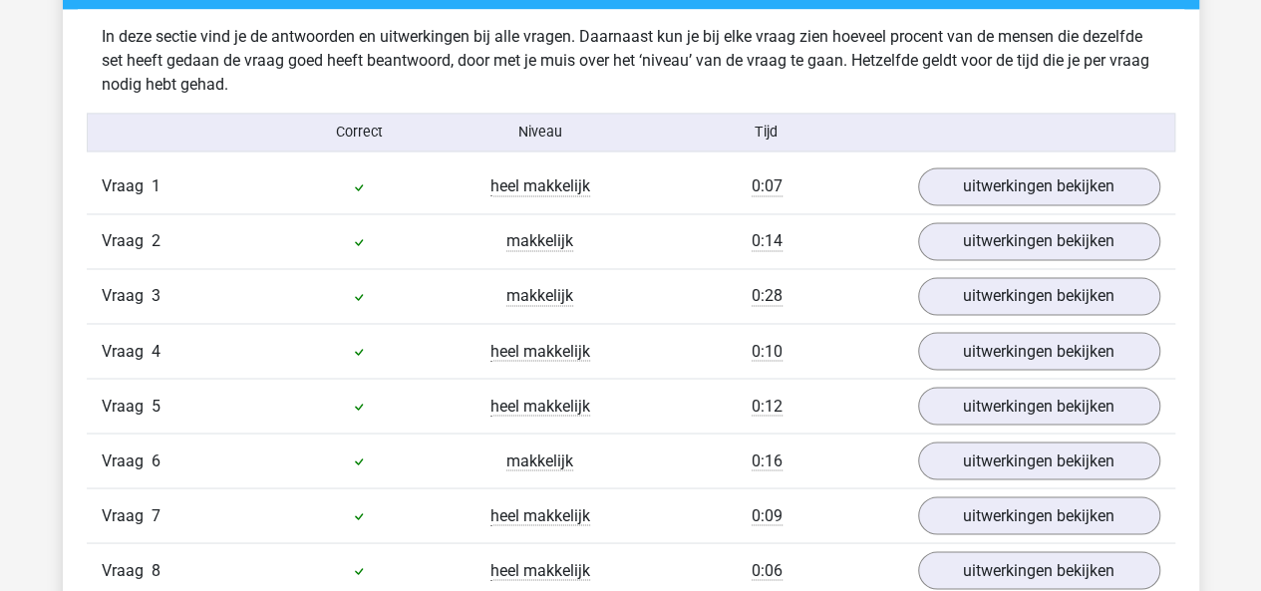
scroll to position [1526, 0]
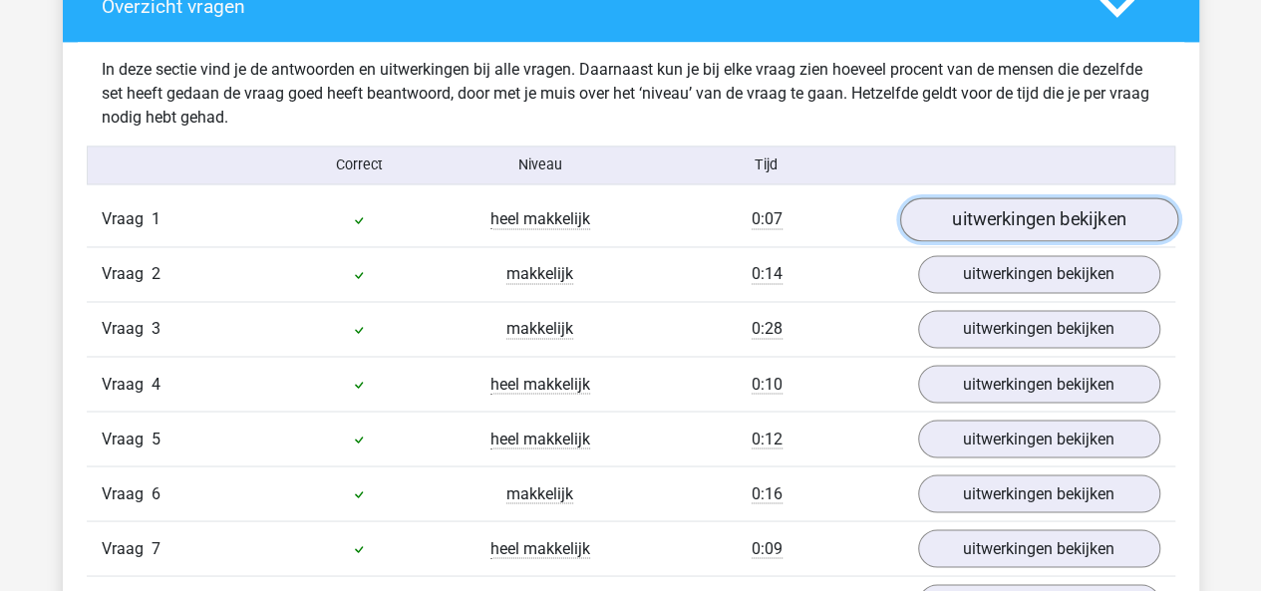
click at [969, 224] on link "uitwerkingen bekijken" at bounding box center [1038, 220] width 278 height 44
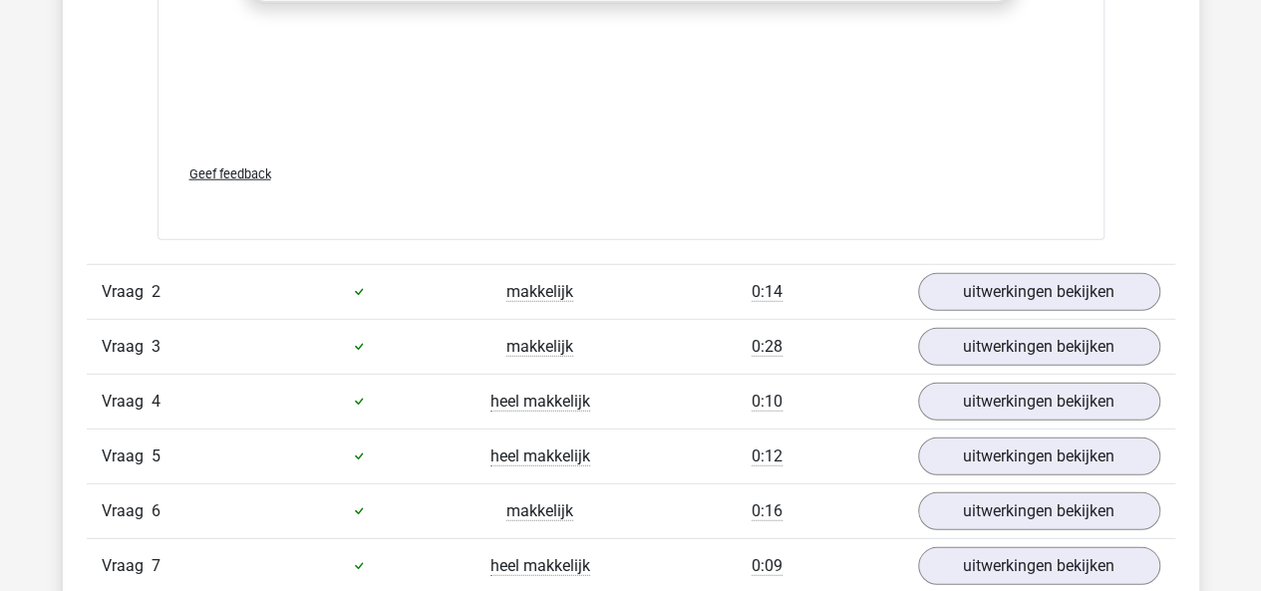
scroll to position [2646, 0]
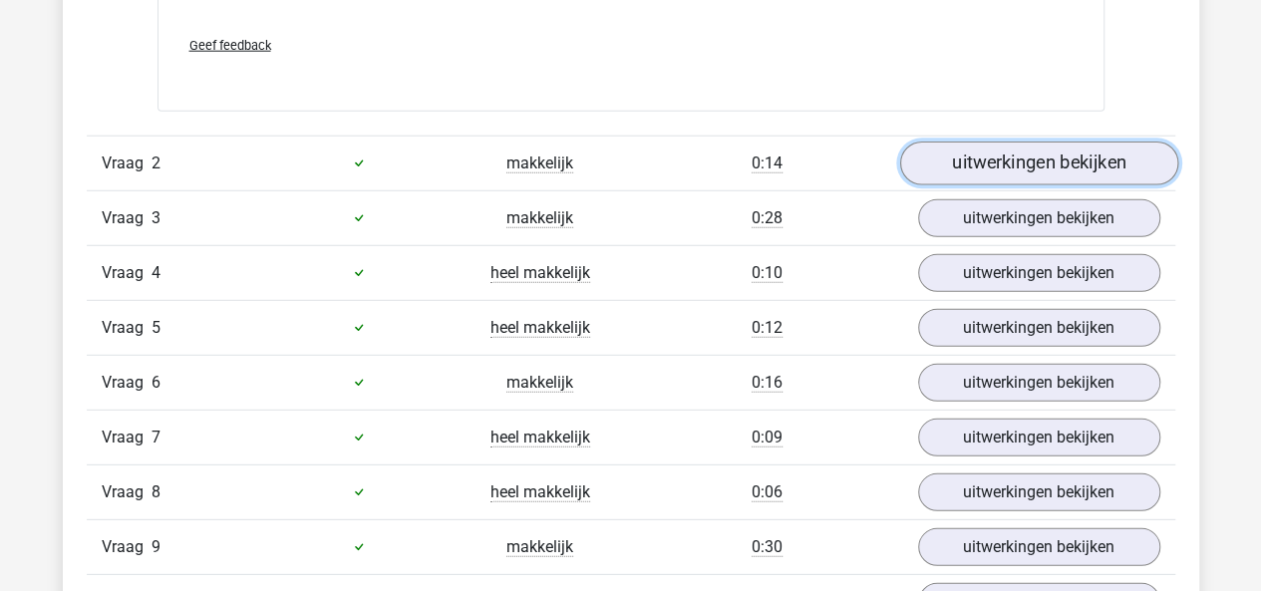
click at [967, 174] on link "uitwerkingen bekijken" at bounding box center [1038, 163] width 278 height 44
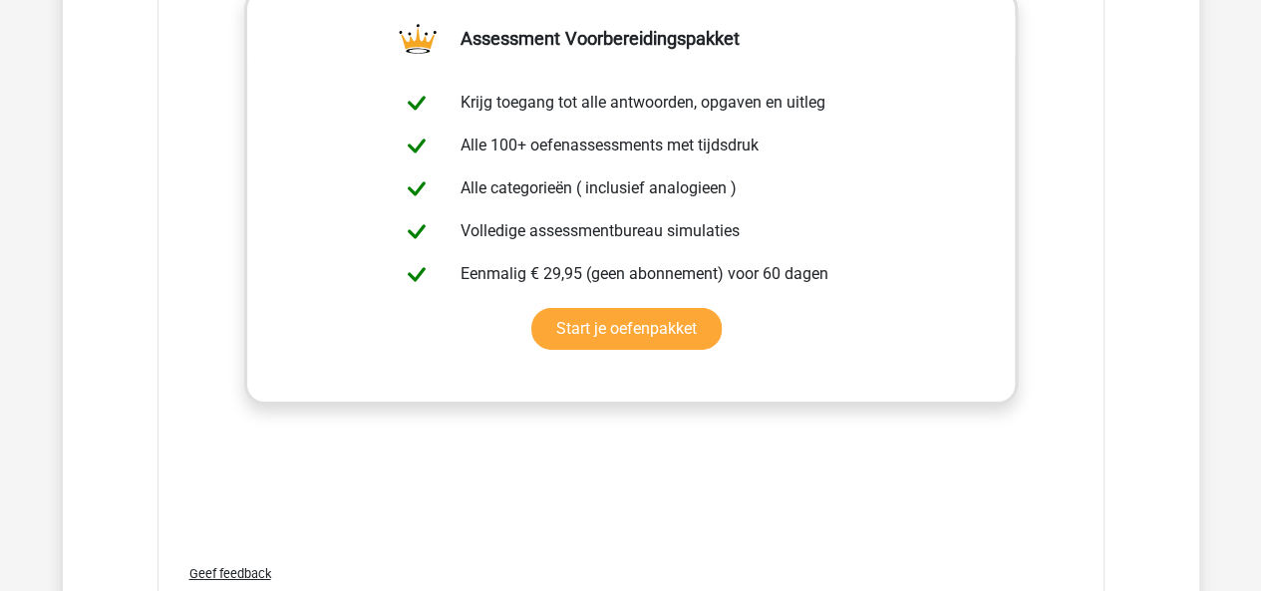
scroll to position [3394, 0]
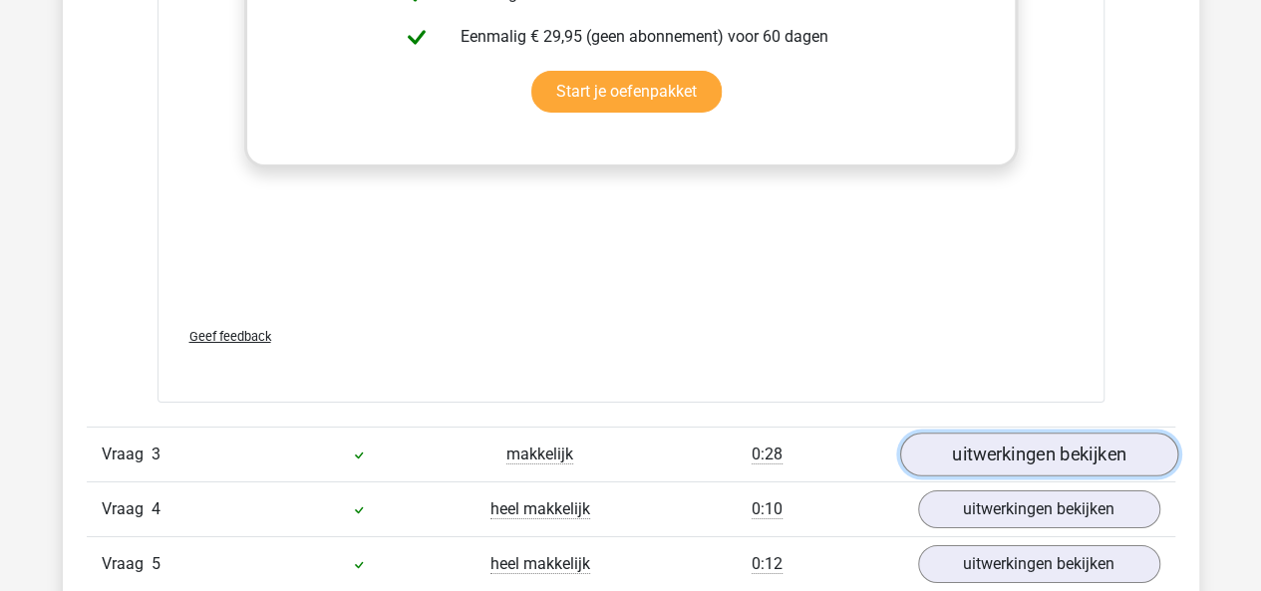
click at [998, 465] on link "uitwerkingen bekijken" at bounding box center [1038, 454] width 278 height 44
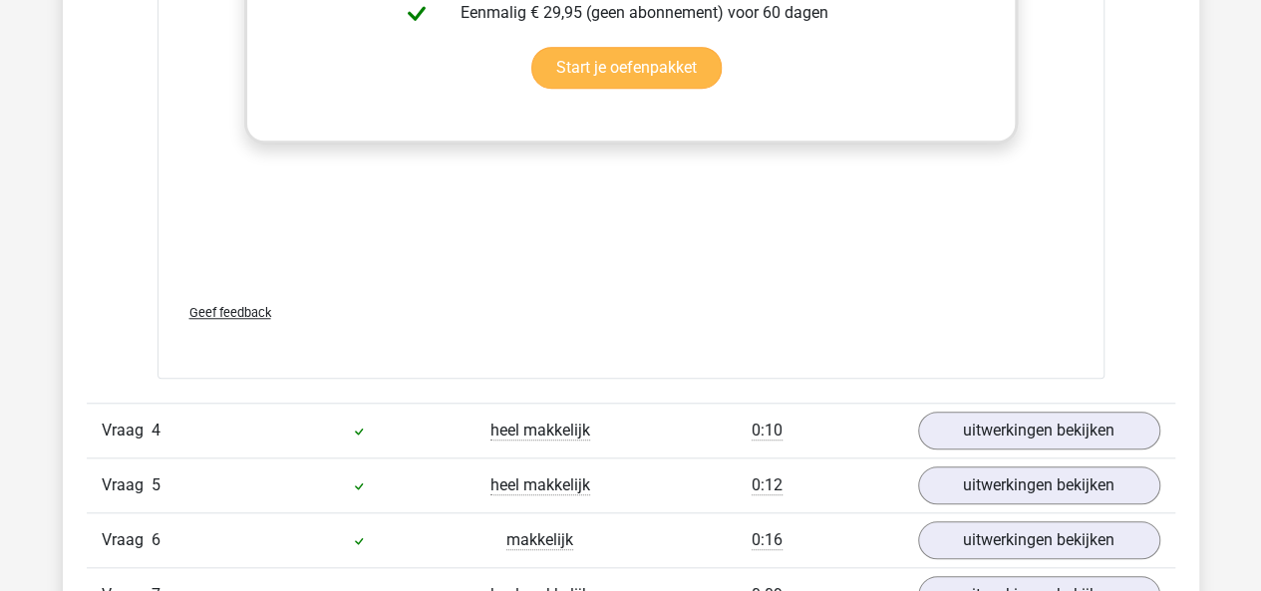
scroll to position [4530, 0]
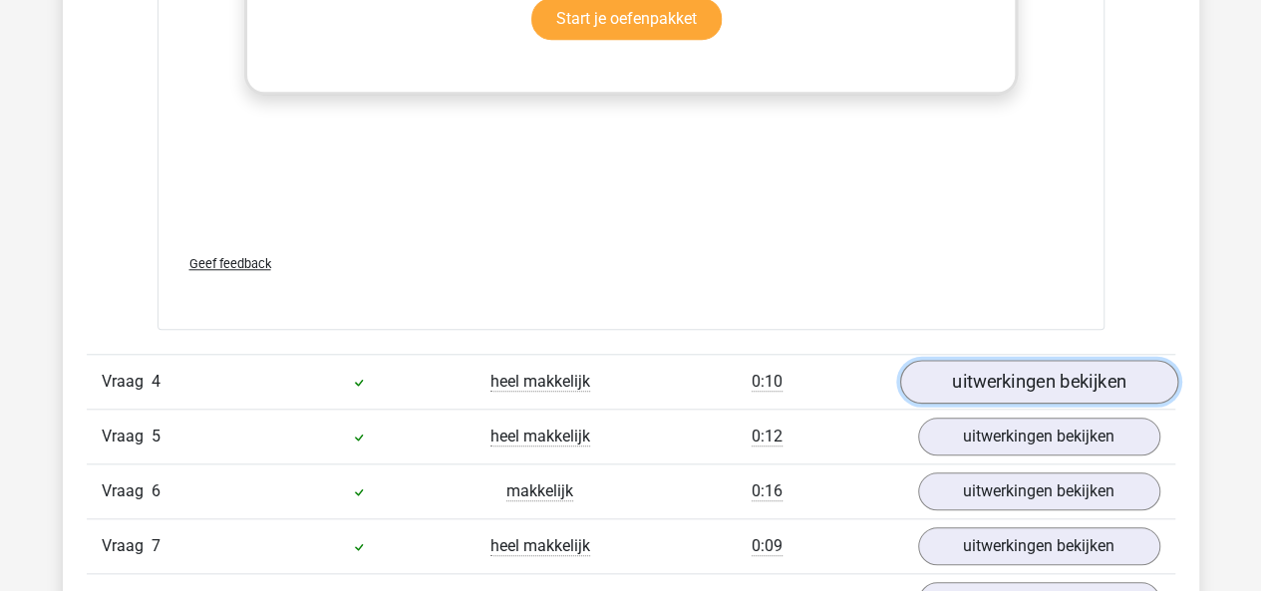
click at [990, 366] on link "uitwerkingen bekijken" at bounding box center [1038, 382] width 278 height 44
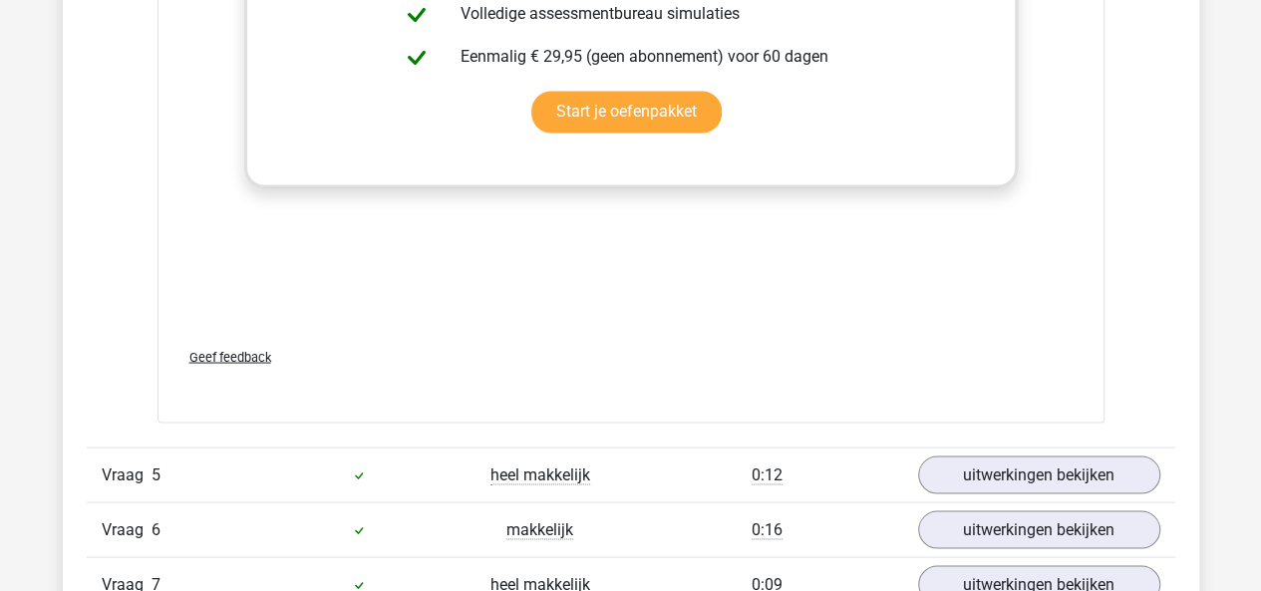
scroll to position [5845, 0]
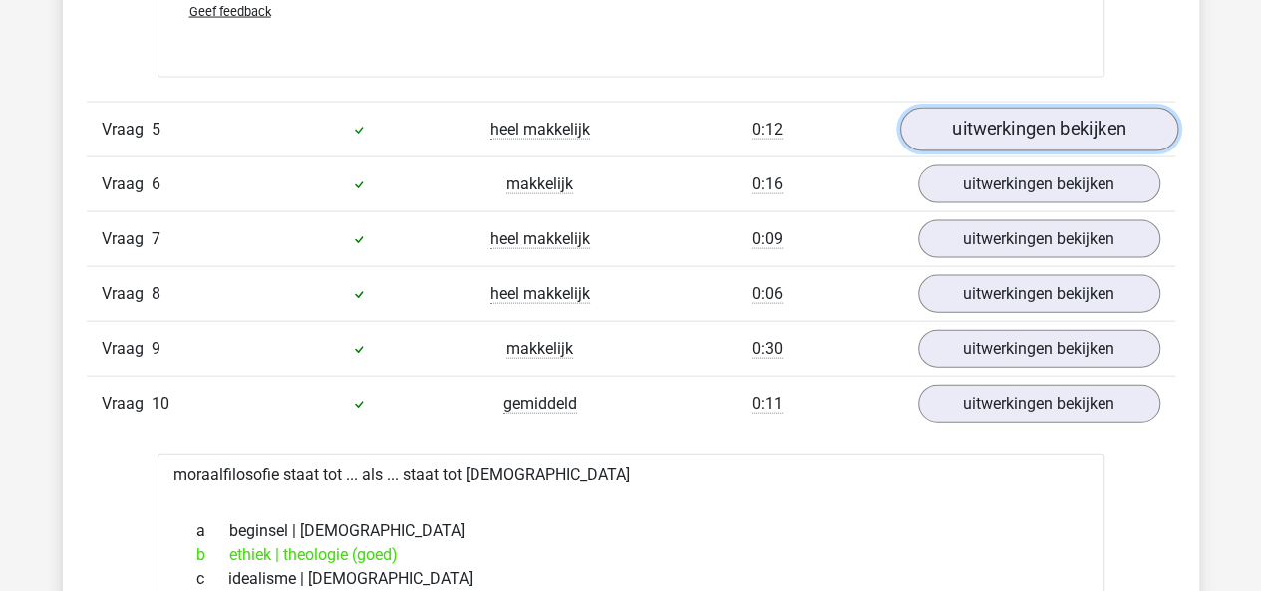
click at [1013, 129] on link "uitwerkingen bekijken" at bounding box center [1038, 131] width 278 height 44
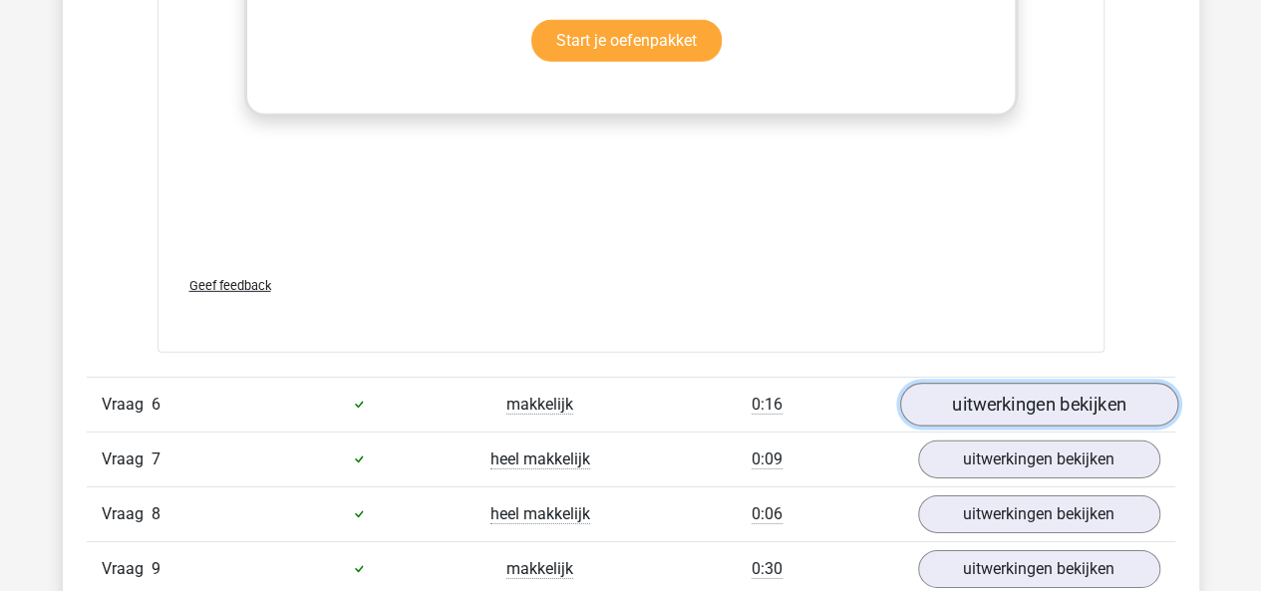
click at [975, 391] on link "uitwerkingen bekijken" at bounding box center [1038, 405] width 278 height 44
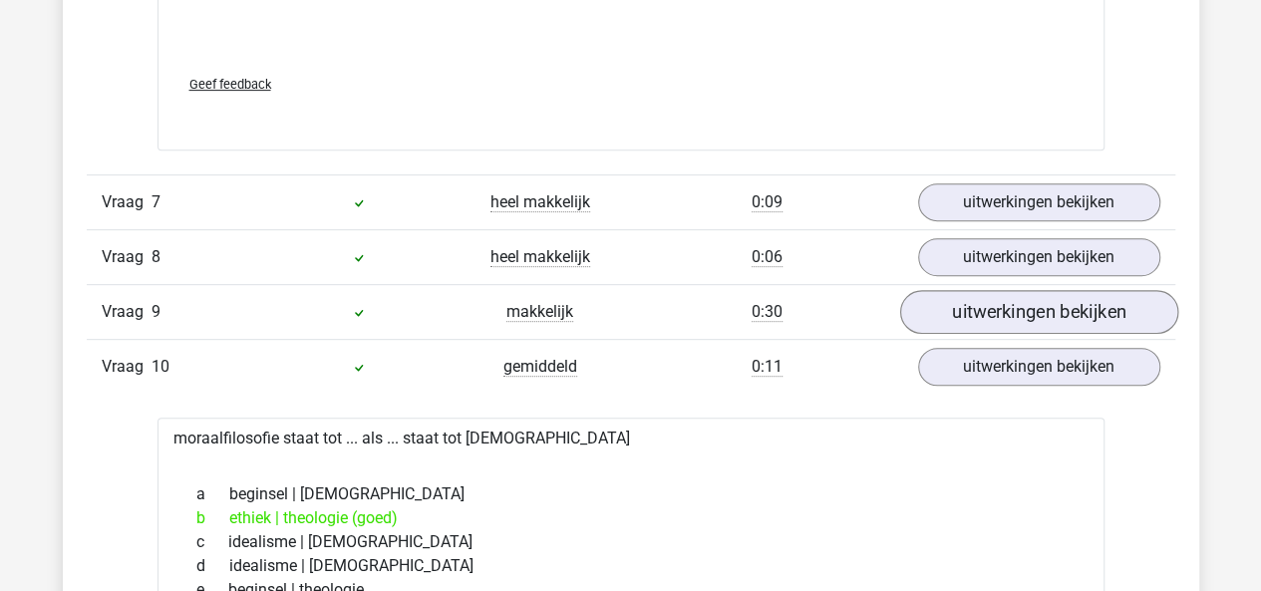
scroll to position [7905, 0]
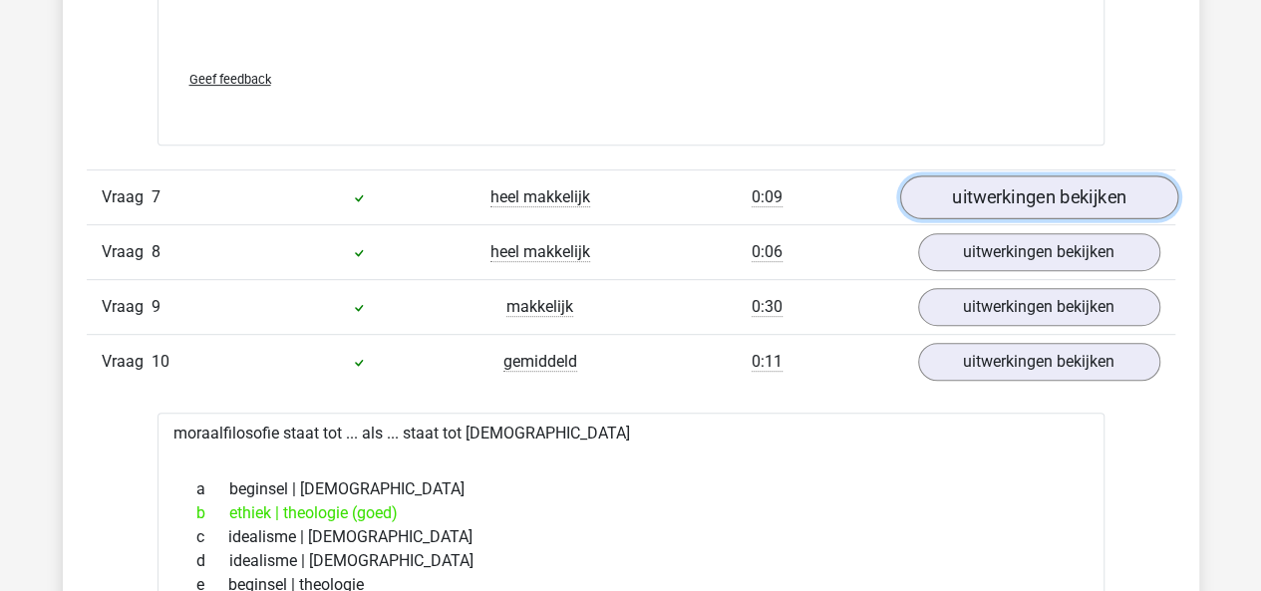
click at [998, 175] on link "uitwerkingen bekijken" at bounding box center [1038, 197] width 278 height 44
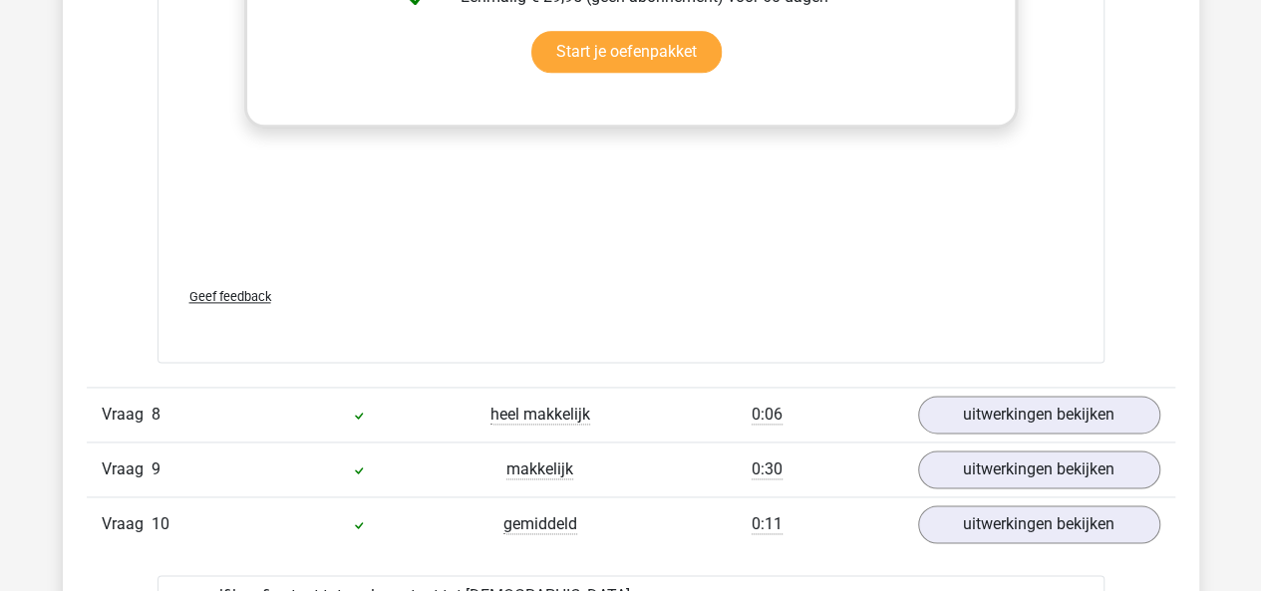
scroll to position [8888, 0]
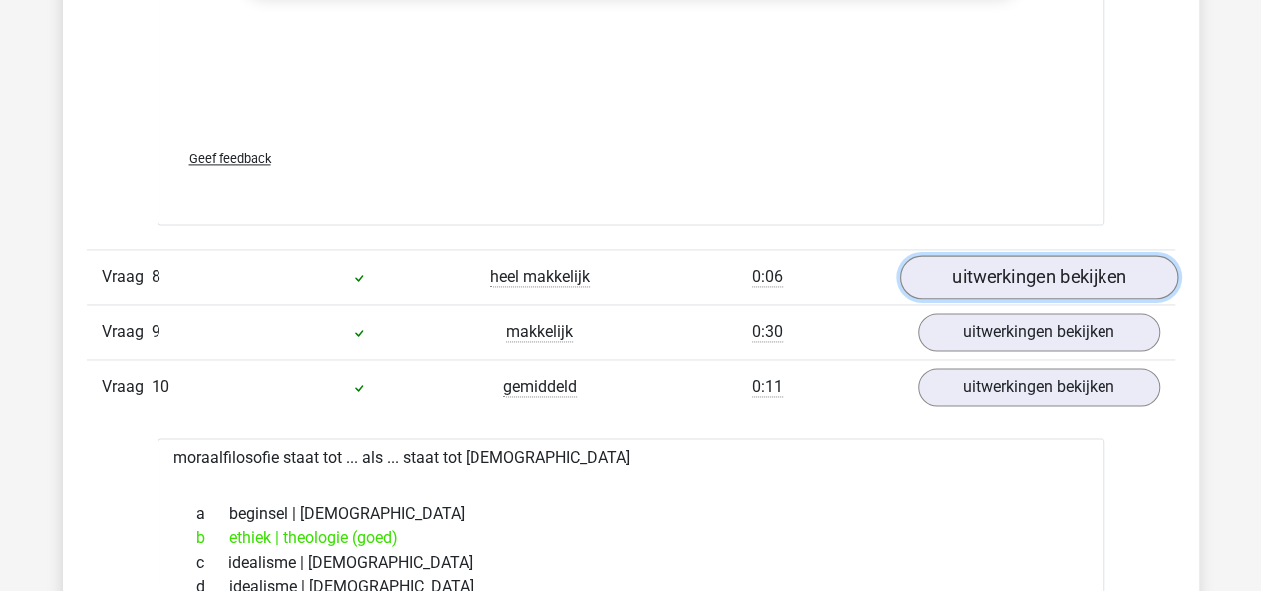
click at [946, 255] on link "uitwerkingen bekijken" at bounding box center [1038, 277] width 278 height 44
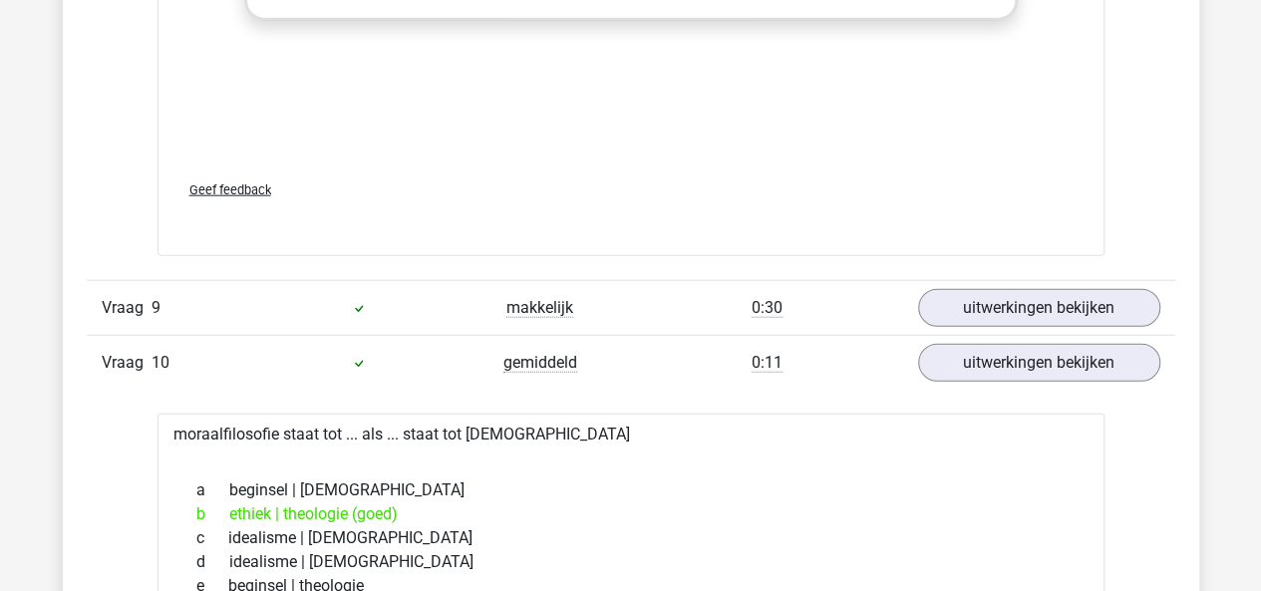
scroll to position [9938, 0]
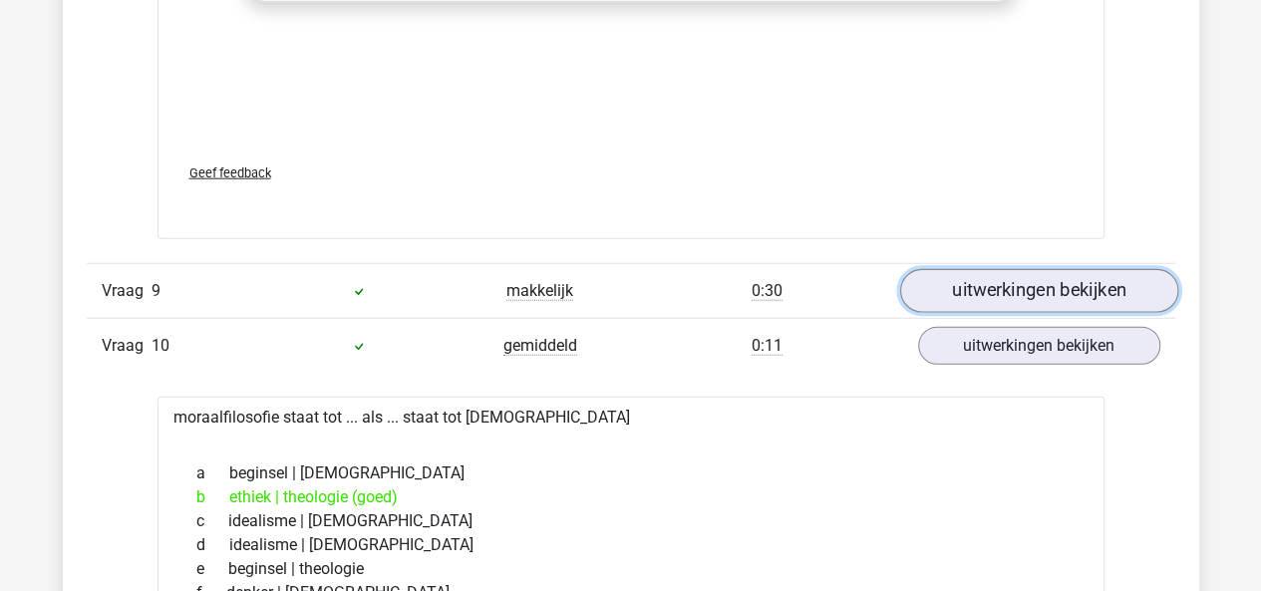
click at [959, 269] on link "uitwerkingen bekijken" at bounding box center [1038, 291] width 278 height 44
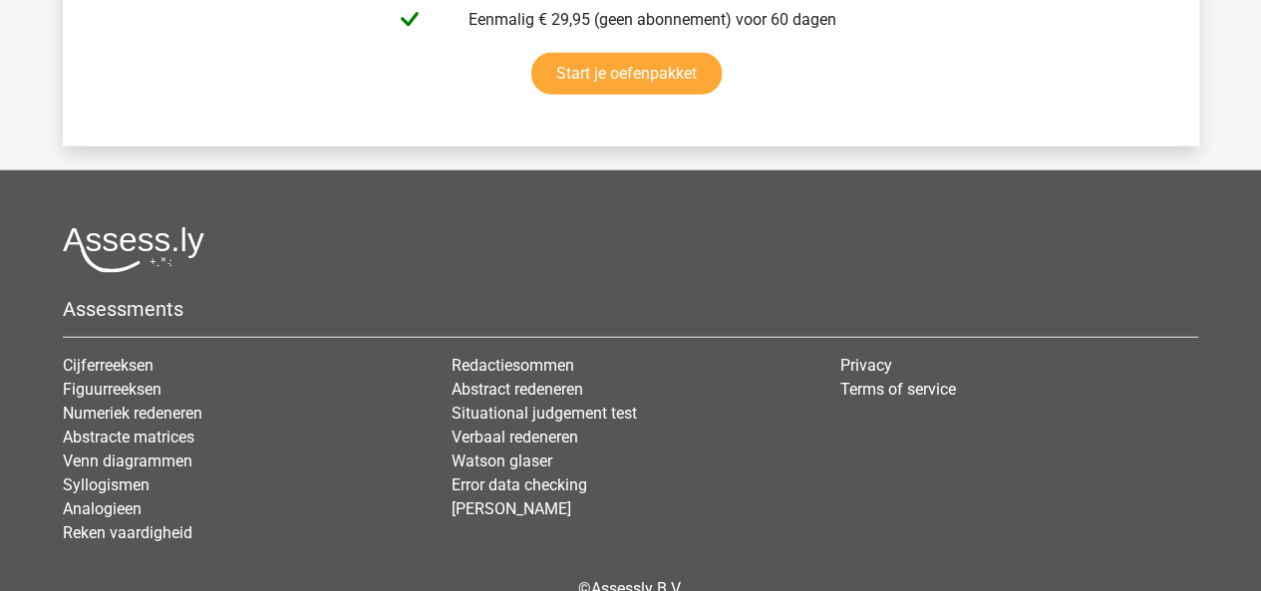
scroll to position [13799, 0]
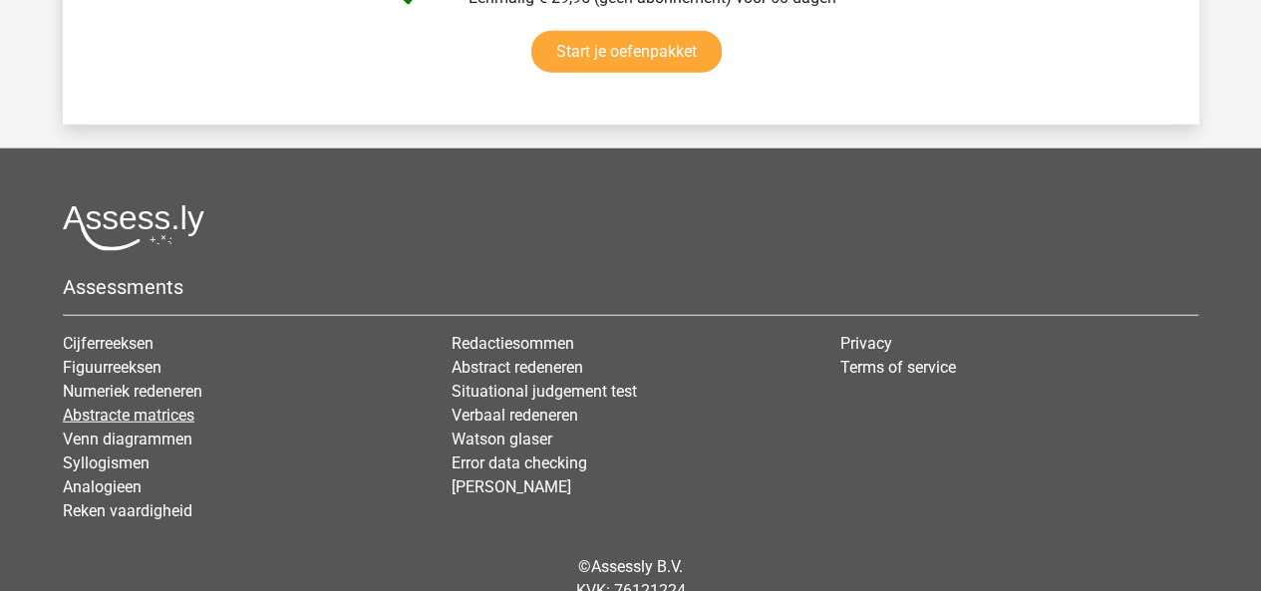
click at [185, 406] on link "Abstracte matrices" at bounding box center [129, 415] width 132 height 19
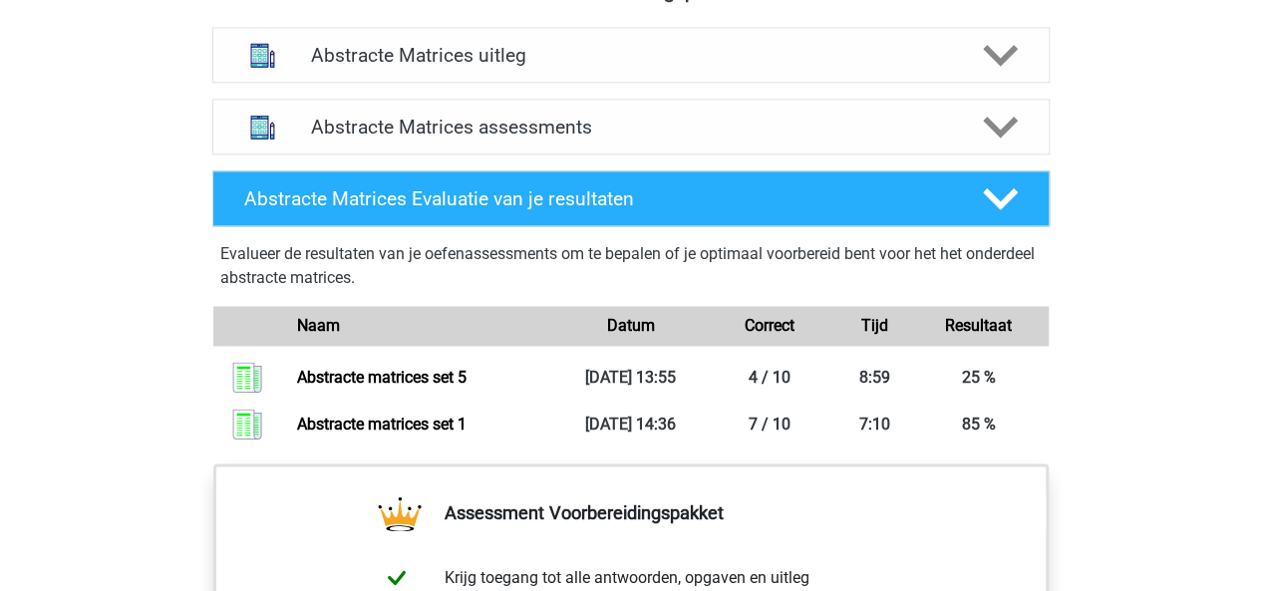
scroll to position [1194, 0]
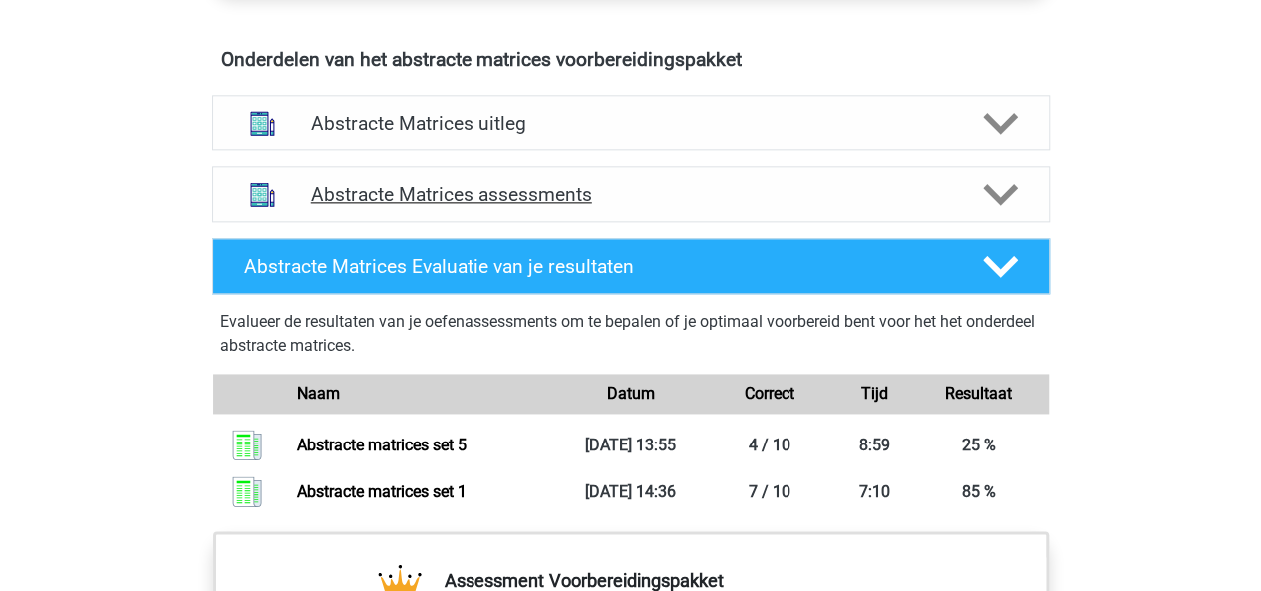
click at [990, 191] on polygon at bounding box center [1000, 195] width 35 height 22
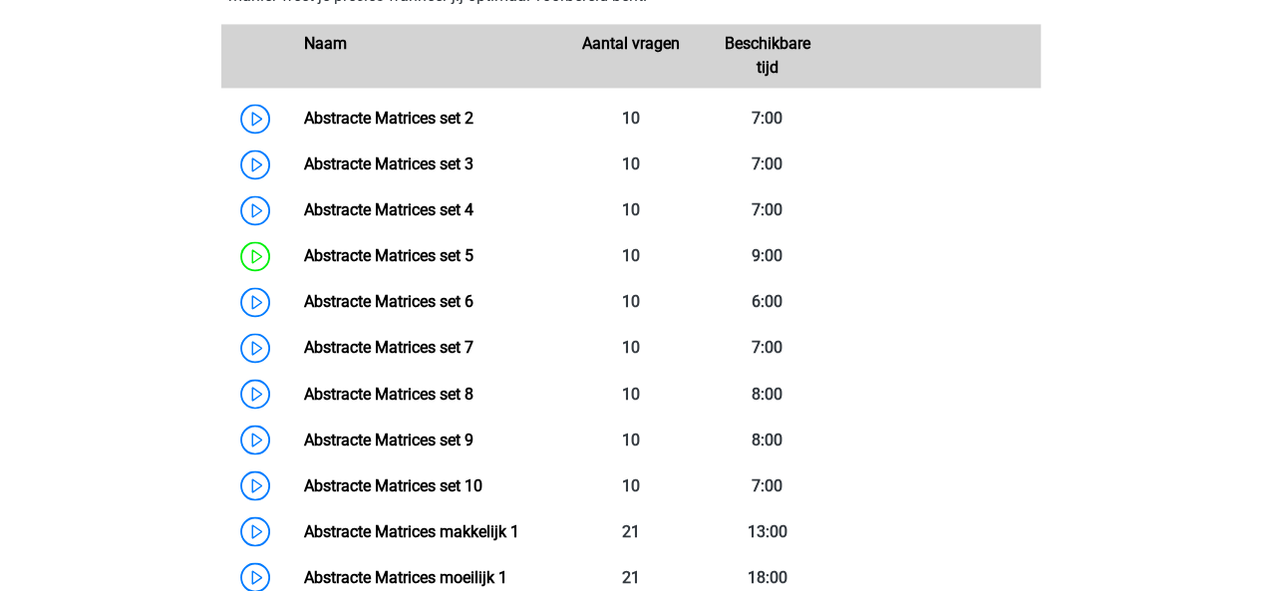
scroll to position [1501, 0]
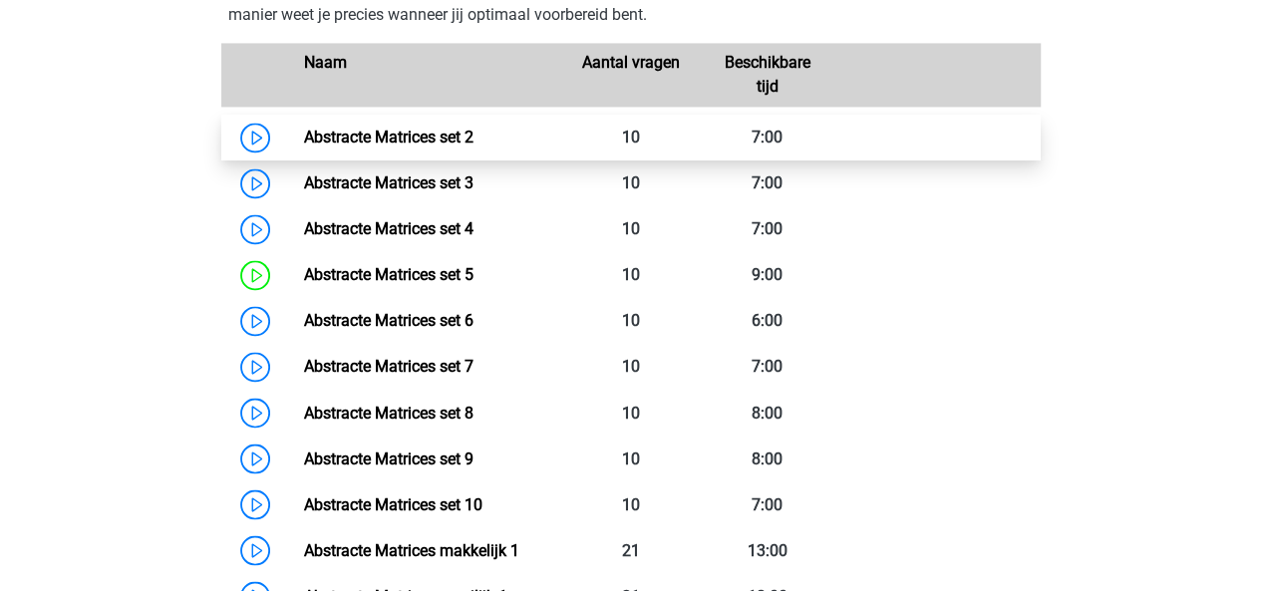
click at [448, 135] on link "Abstracte Matrices set 2" at bounding box center [388, 137] width 169 height 19
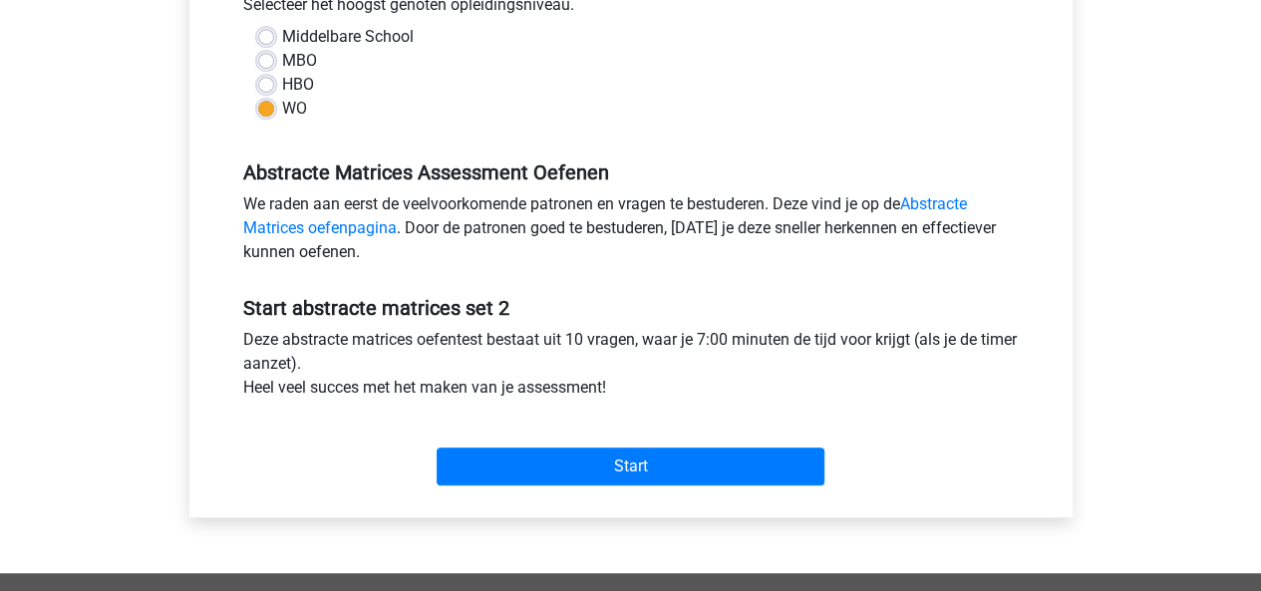
scroll to position [480, 0]
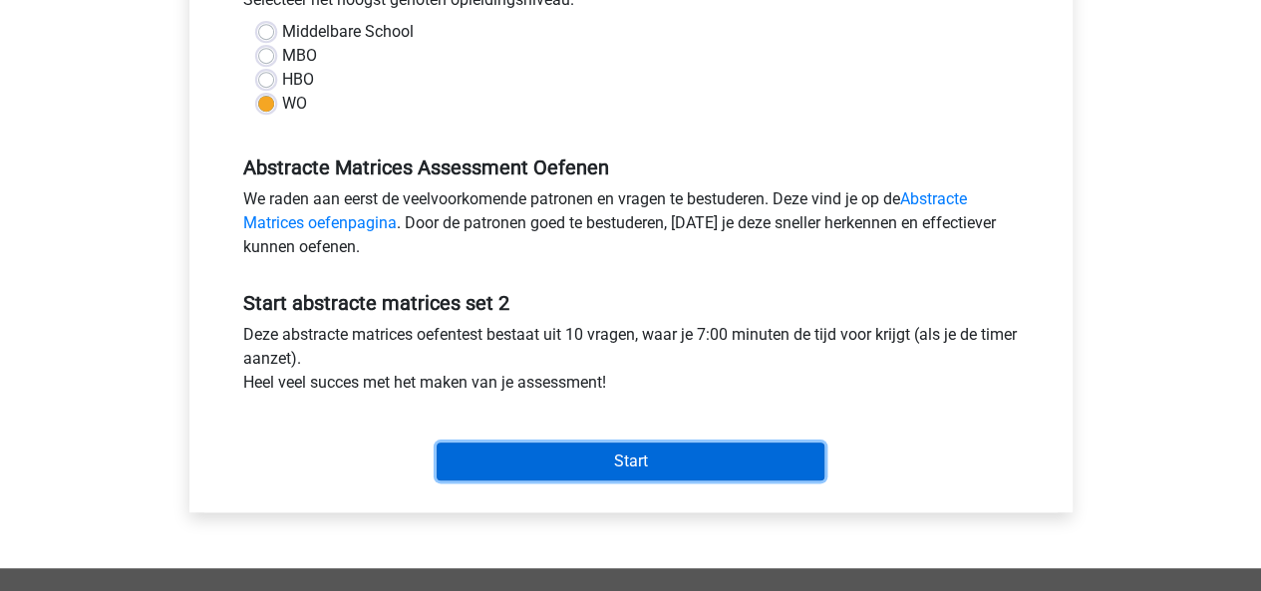
click at [640, 461] on input "Start" at bounding box center [630, 461] width 388 height 38
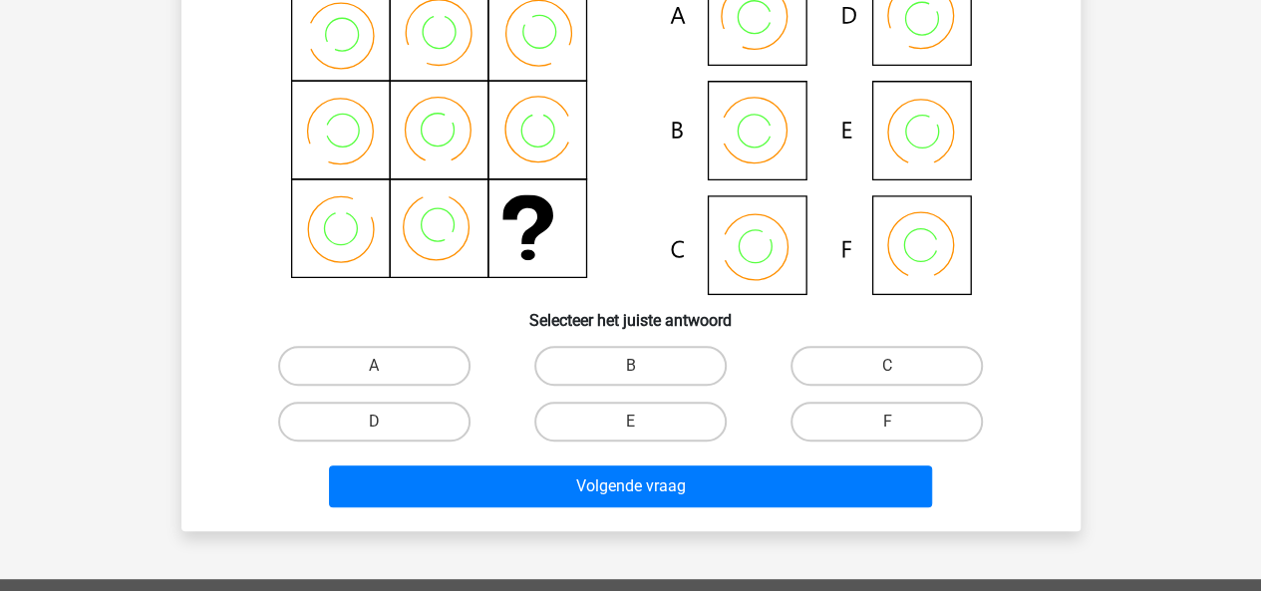
scroll to position [234, 0]
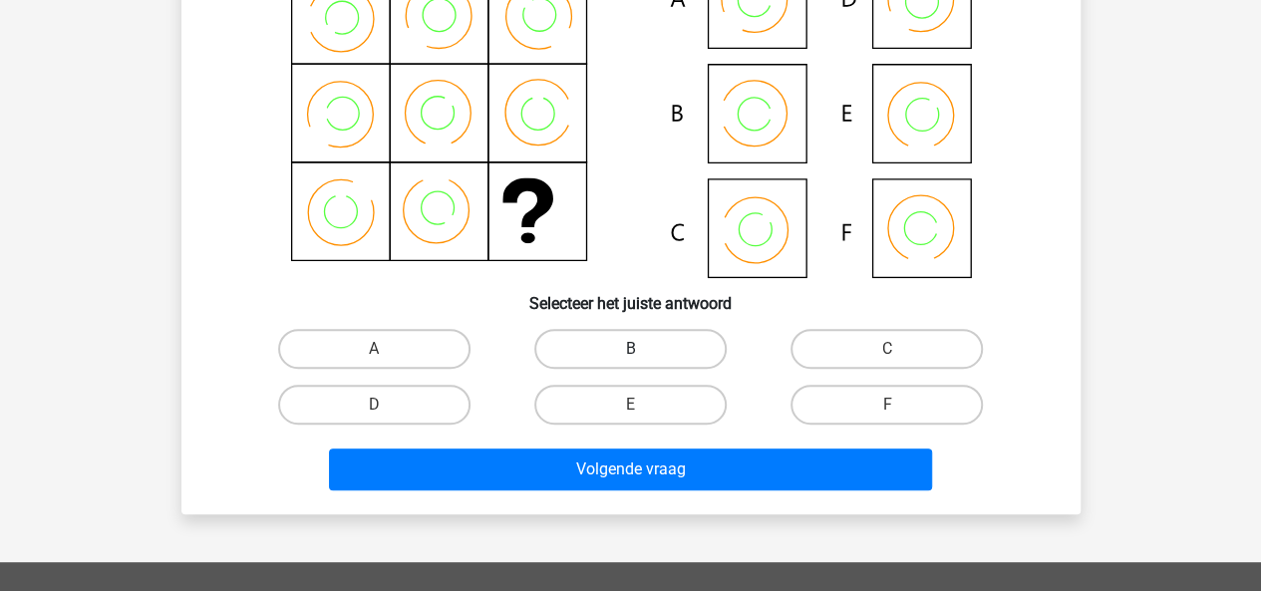
click at [686, 354] on label "B" at bounding box center [630, 349] width 192 height 40
click at [643, 354] on input "B" at bounding box center [636, 355] width 13 height 13
radio input "true"
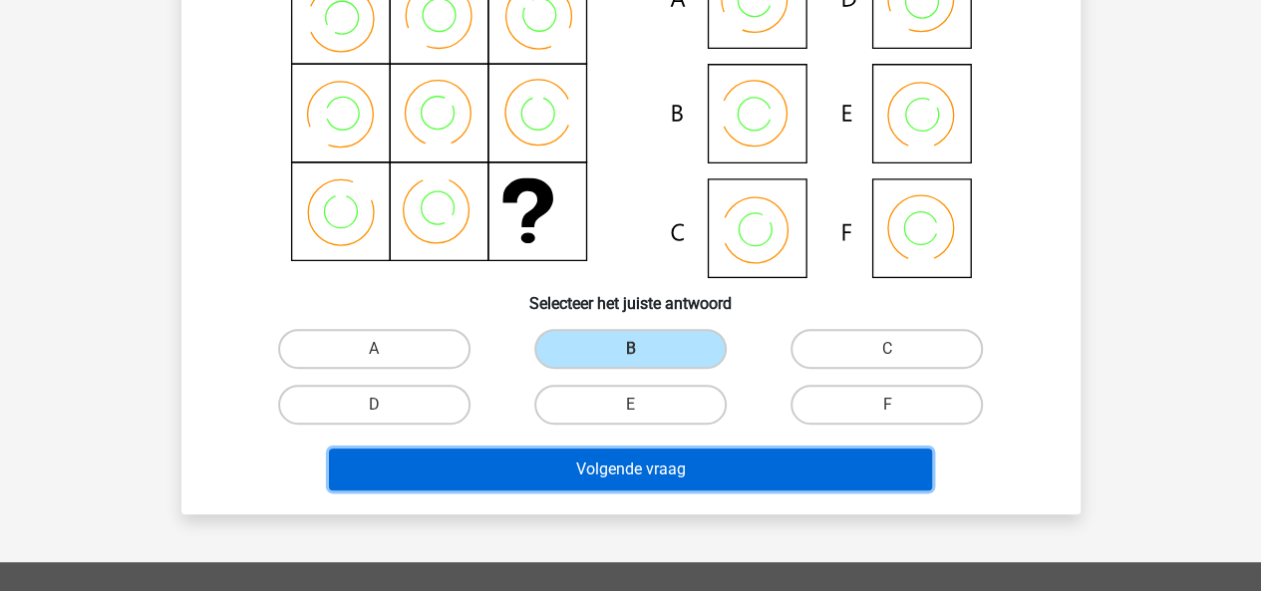
click at [753, 463] on button "Volgende vraag" at bounding box center [630, 469] width 603 height 42
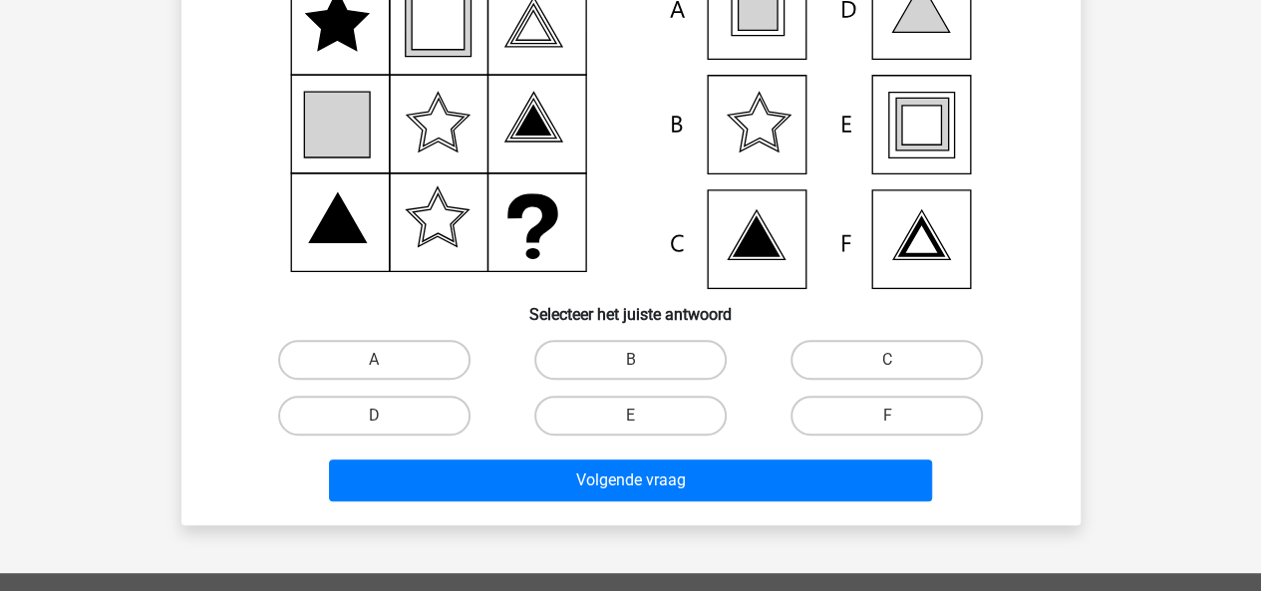
scroll to position [237, 0]
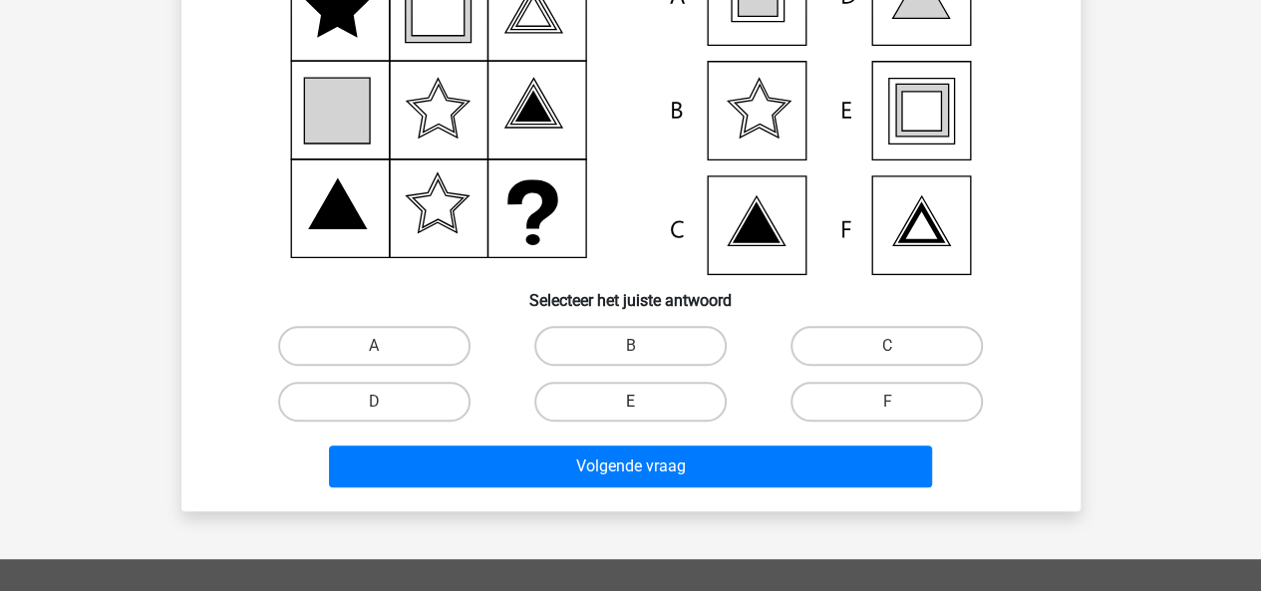
click at [707, 386] on label "E" at bounding box center [630, 402] width 192 height 40
click at [643, 402] on input "E" at bounding box center [636, 408] width 13 height 13
radio input "true"
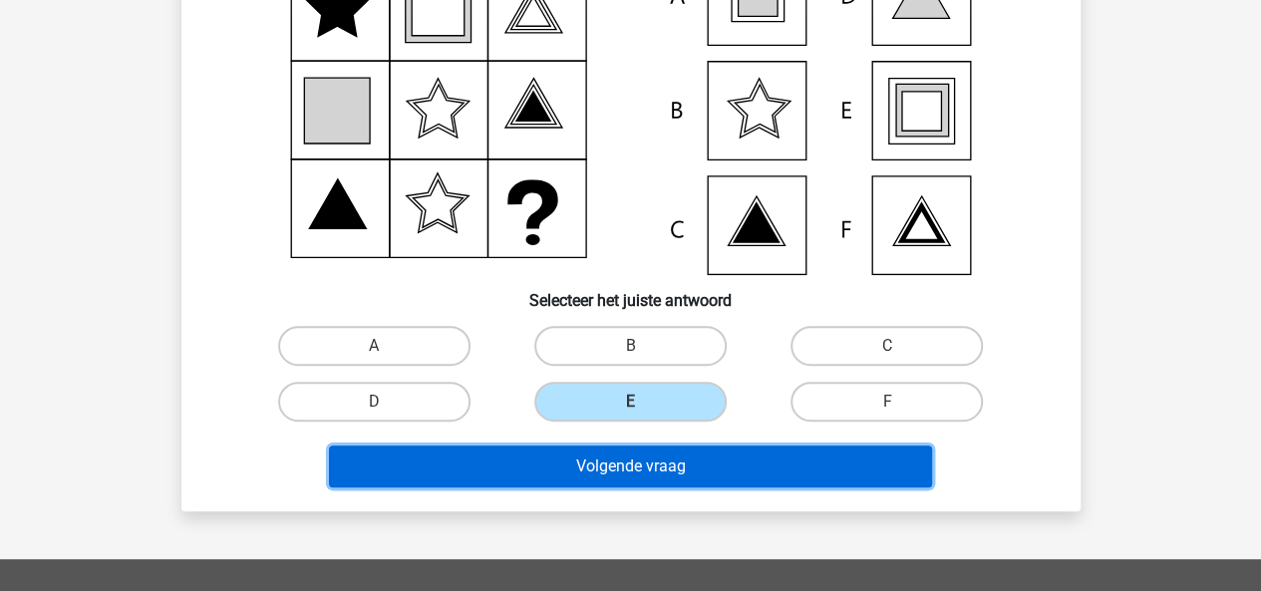
click at [658, 481] on button "Volgende vraag" at bounding box center [630, 466] width 603 height 42
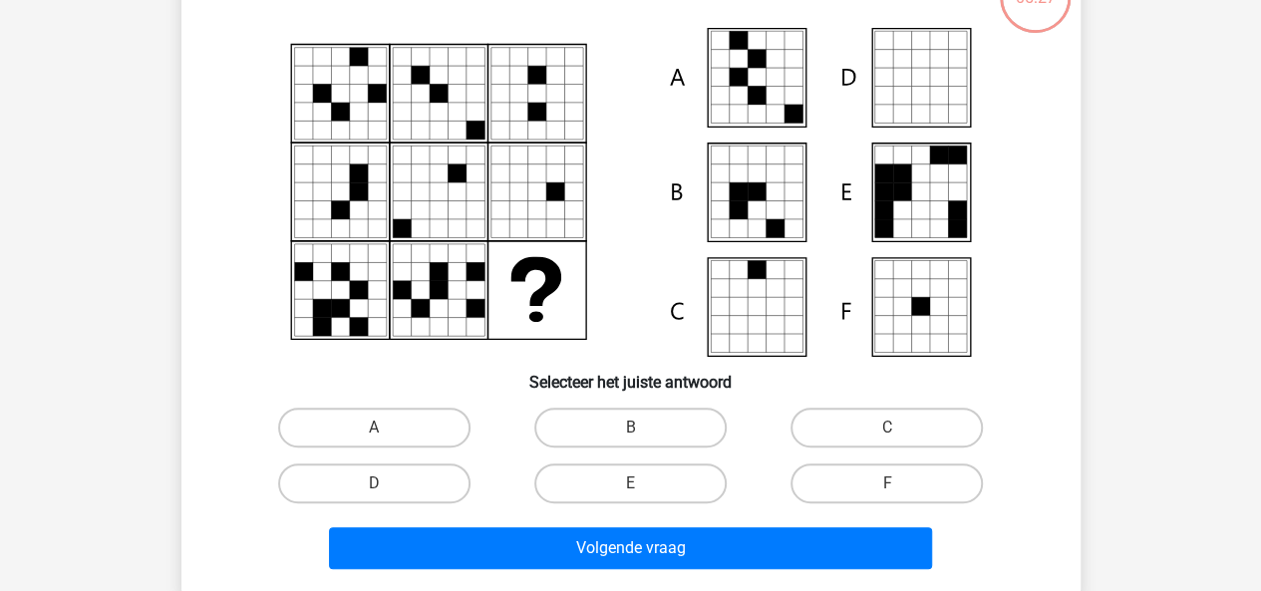
scroll to position [164, 0]
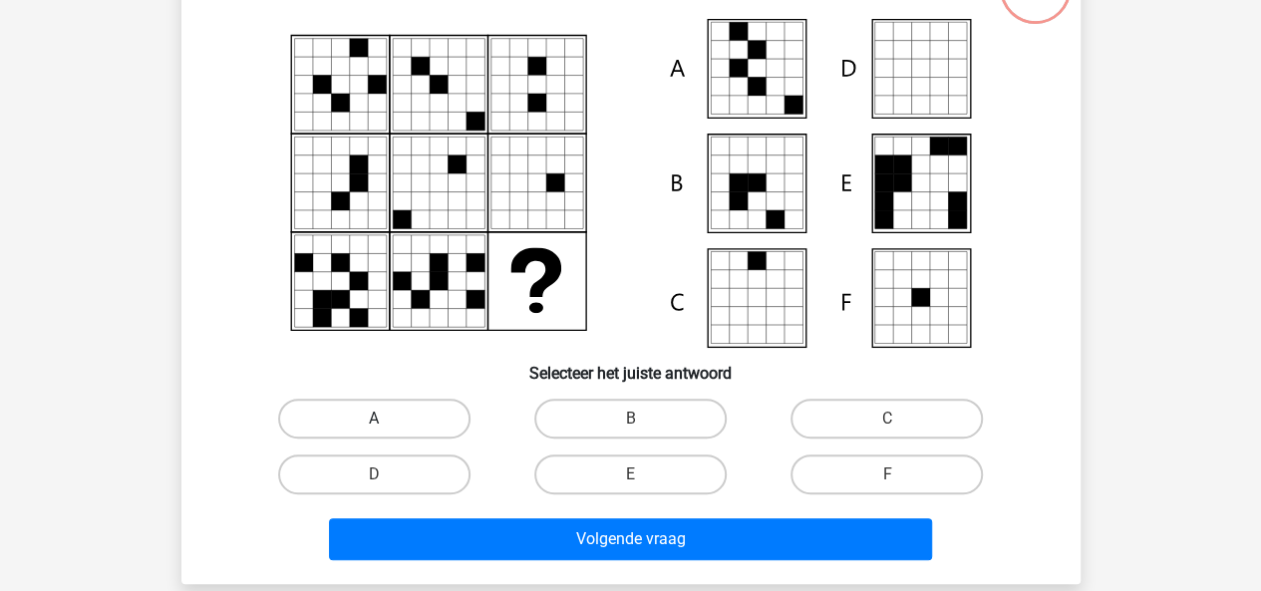
click at [376, 402] on label "A" at bounding box center [374, 419] width 192 height 40
click at [376, 419] on input "A" at bounding box center [380, 425] width 13 height 13
radio input "true"
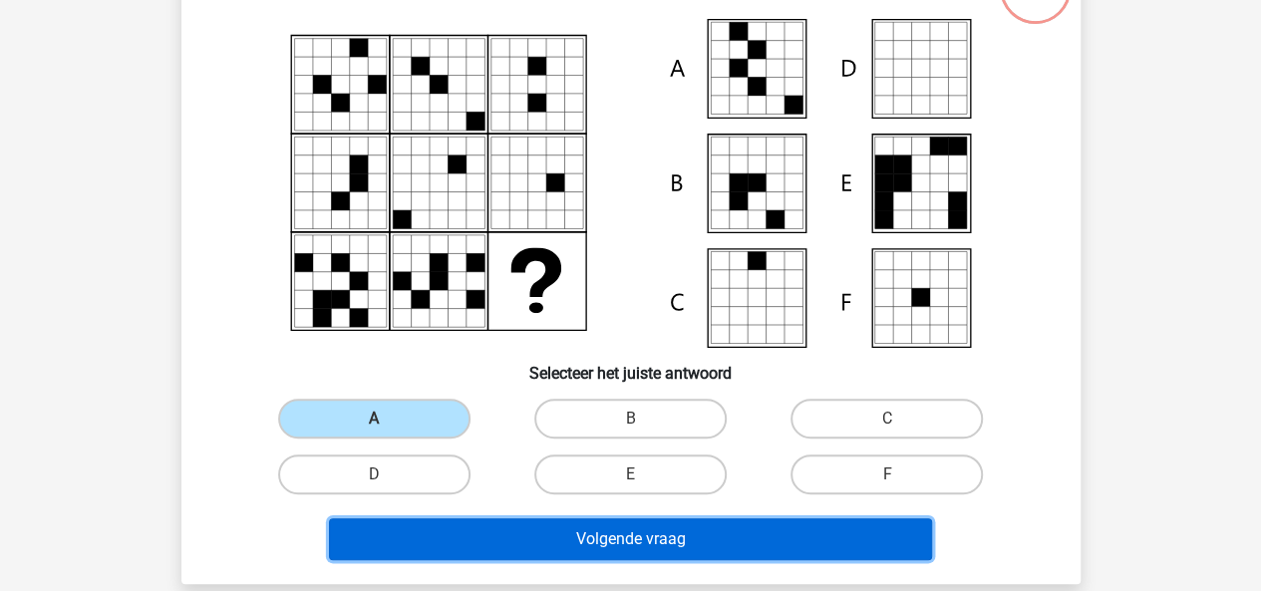
click at [507, 534] on button "Volgende vraag" at bounding box center [630, 539] width 603 height 42
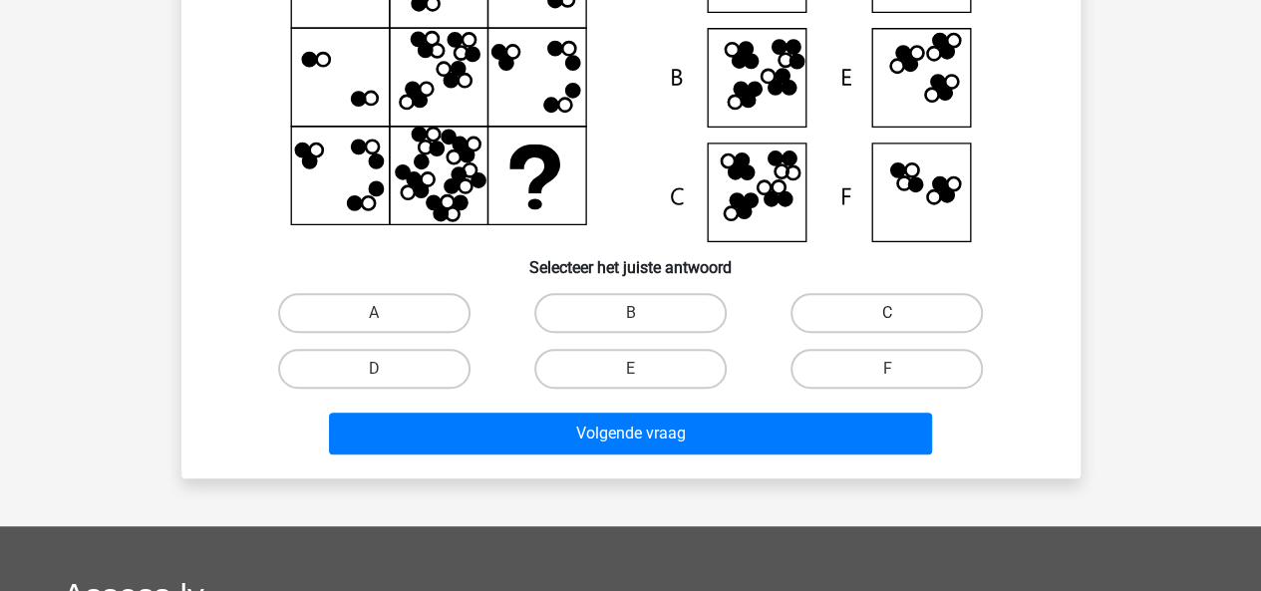
scroll to position [277, 0]
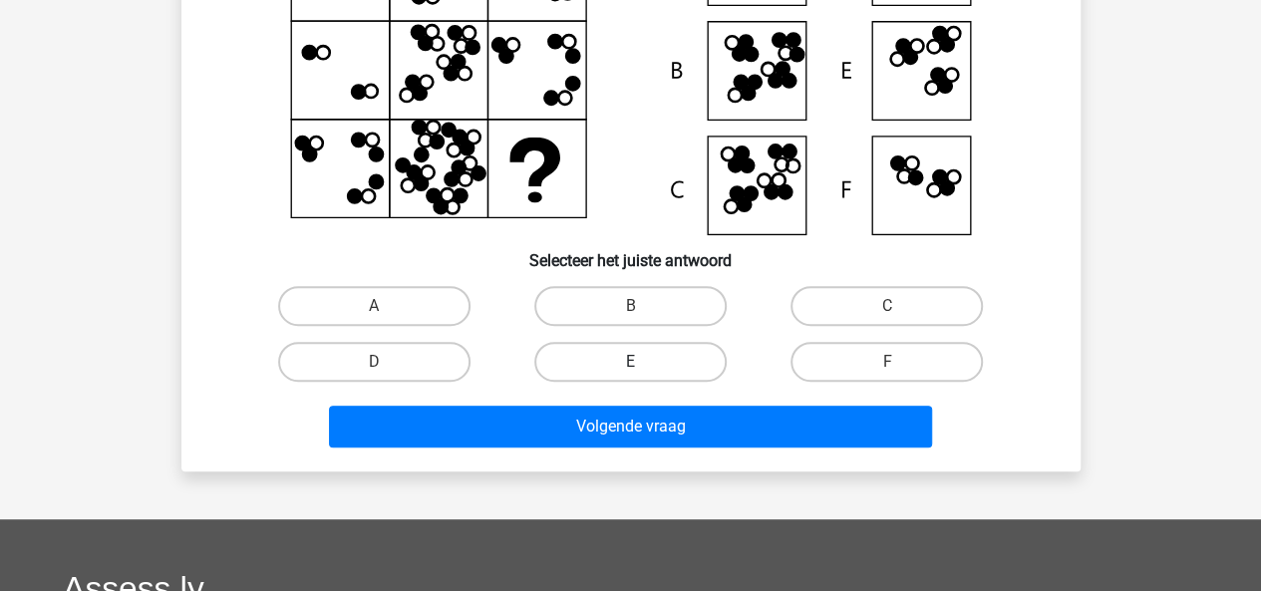
click at [673, 364] on label "E" at bounding box center [630, 362] width 192 height 40
click at [643, 364] on input "E" at bounding box center [636, 368] width 13 height 13
radio input "true"
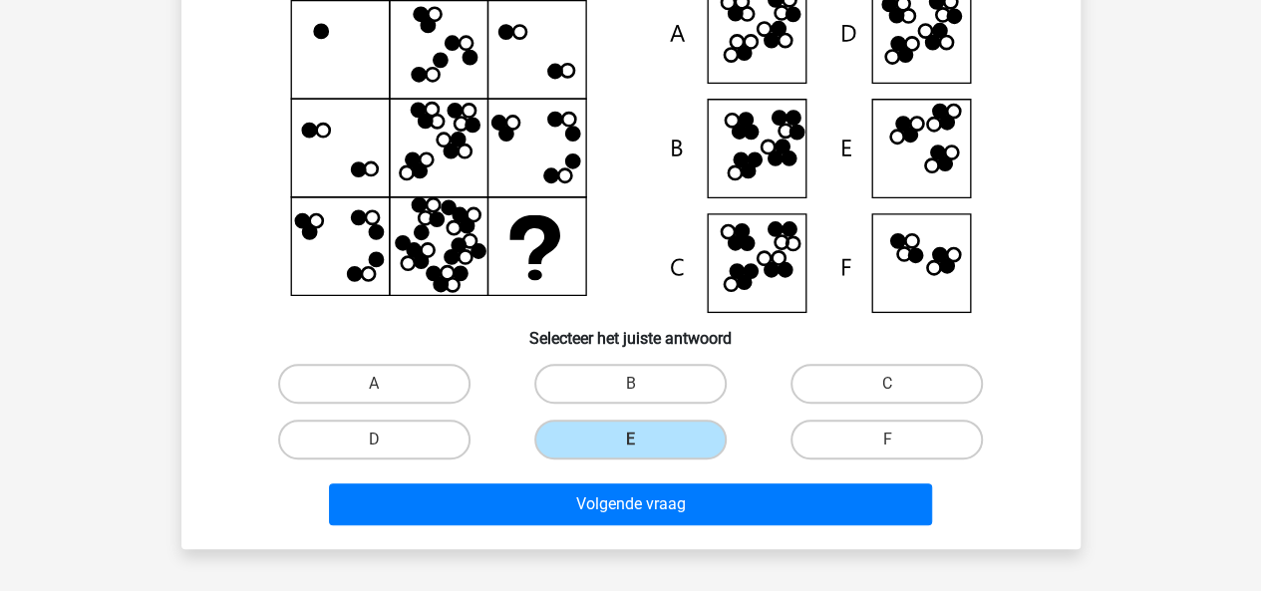
scroll to position [202, 0]
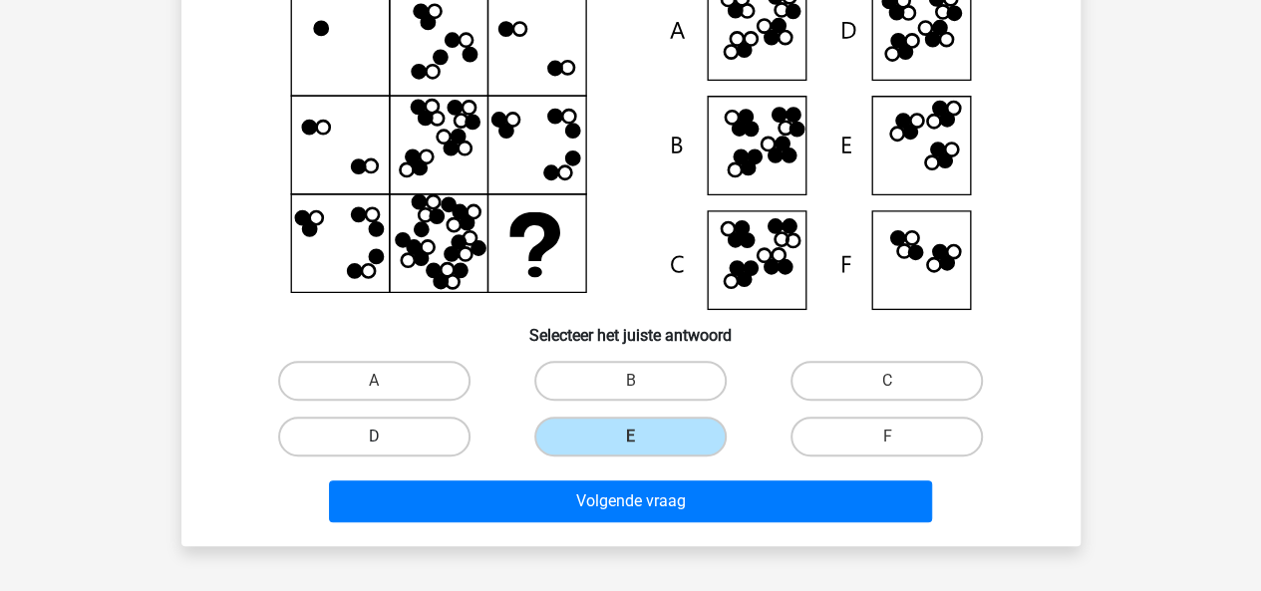
click at [441, 427] on label "D" at bounding box center [374, 437] width 192 height 40
click at [387, 436] on input "D" at bounding box center [380, 442] width 13 height 13
radio input "true"
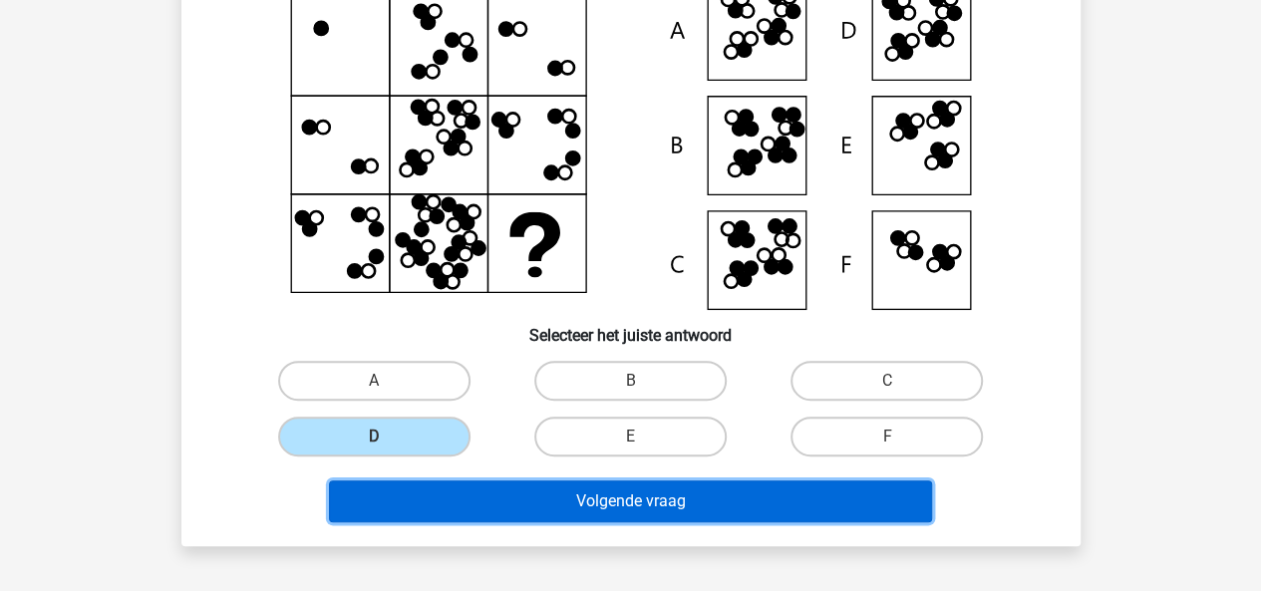
click at [519, 505] on button "Volgende vraag" at bounding box center [630, 501] width 603 height 42
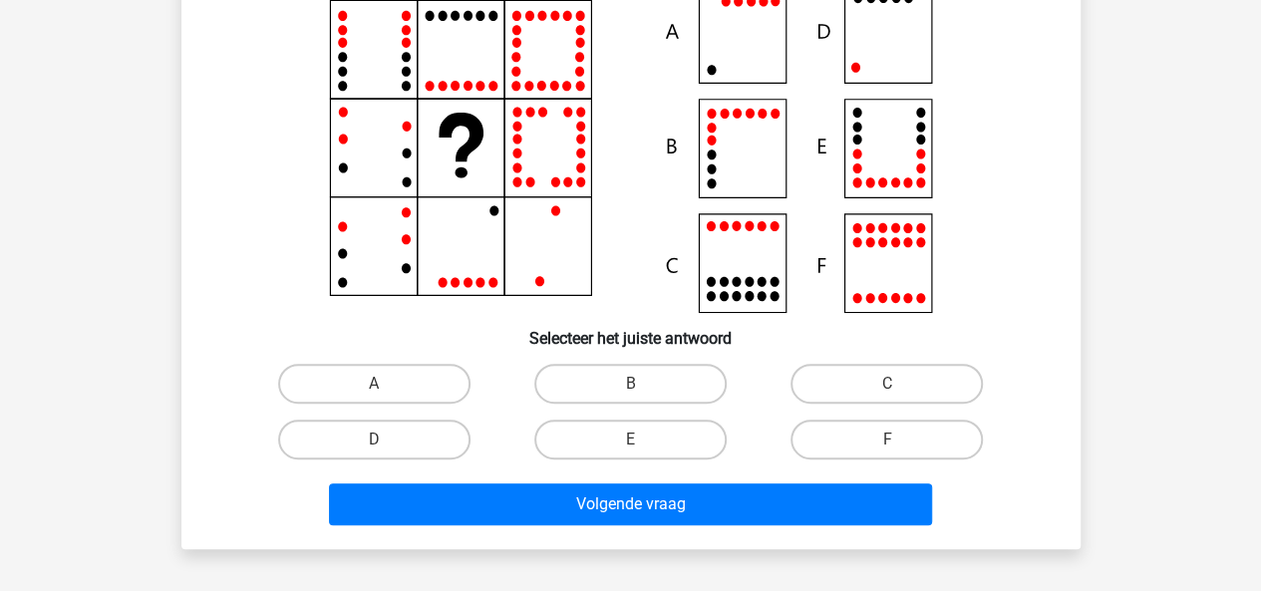
scroll to position [200, 0]
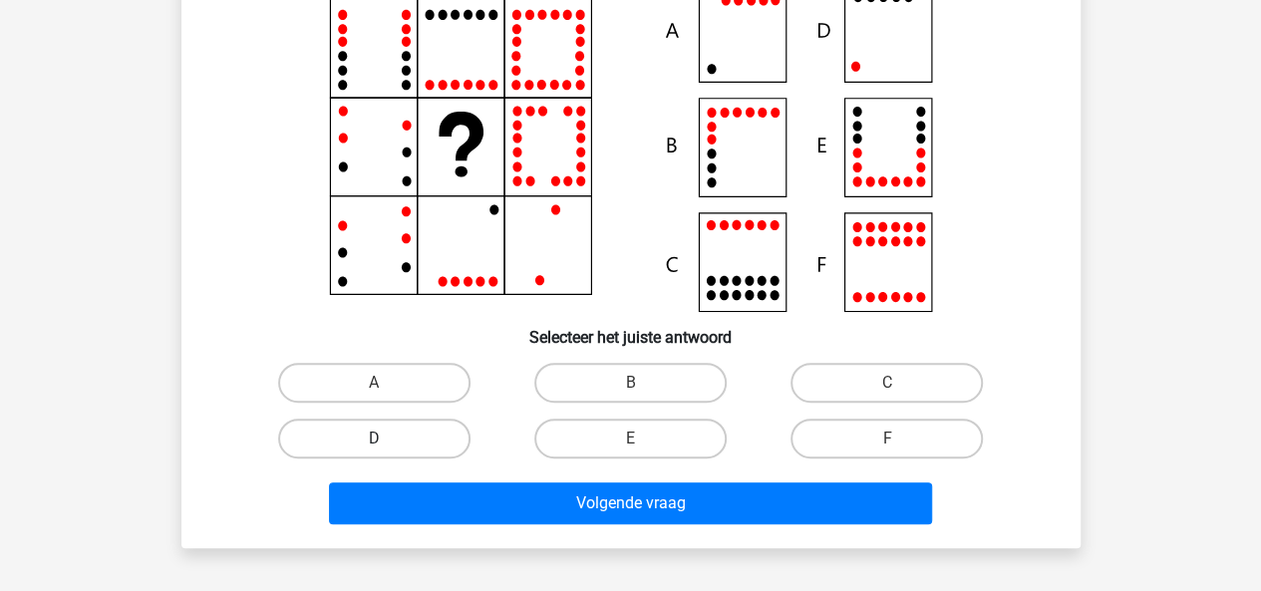
click at [440, 439] on label "D" at bounding box center [374, 439] width 192 height 40
click at [387, 439] on input "D" at bounding box center [380, 444] width 13 height 13
radio input "true"
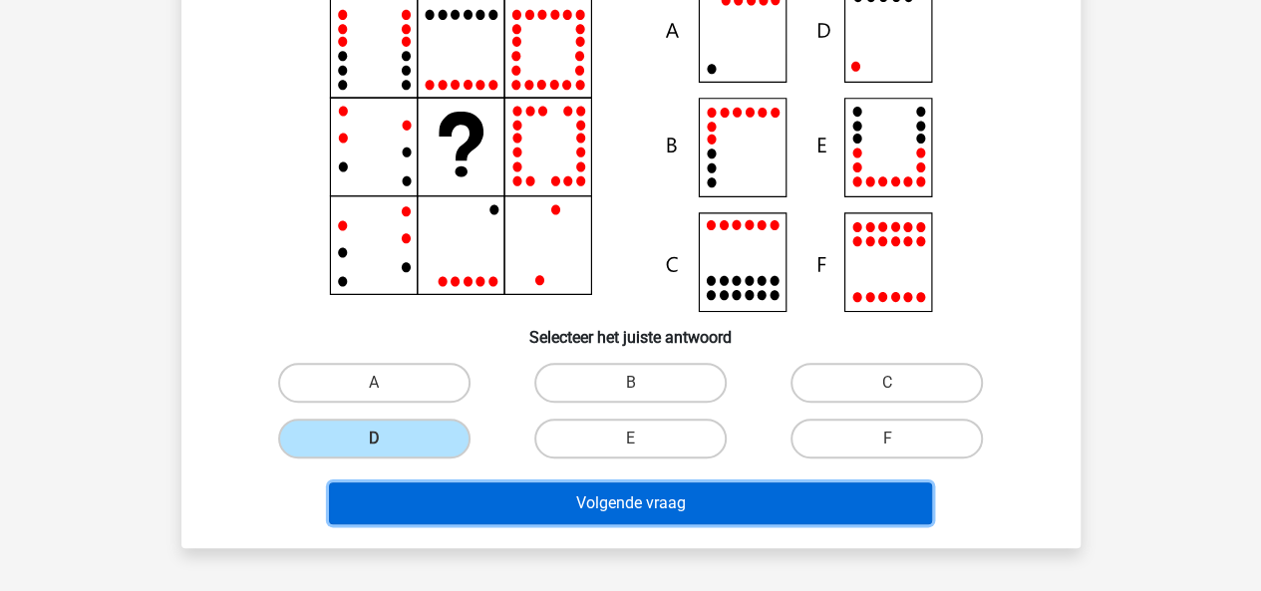
click at [493, 499] on button "Volgende vraag" at bounding box center [630, 503] width 603 height 42
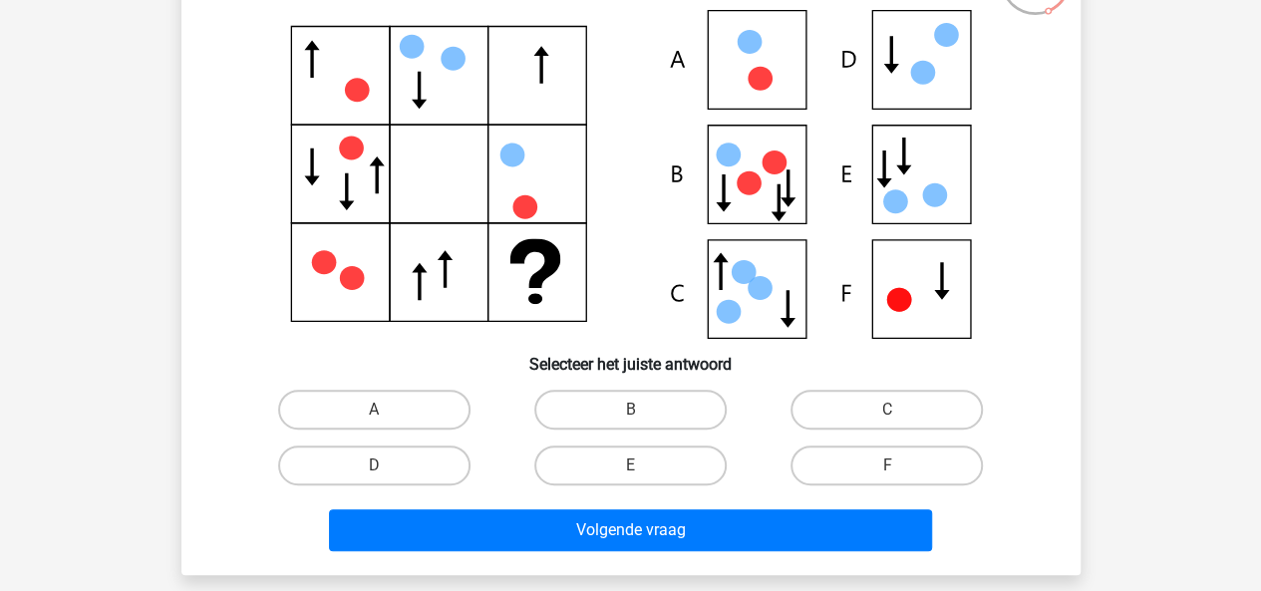
scroll to position [231, 0]
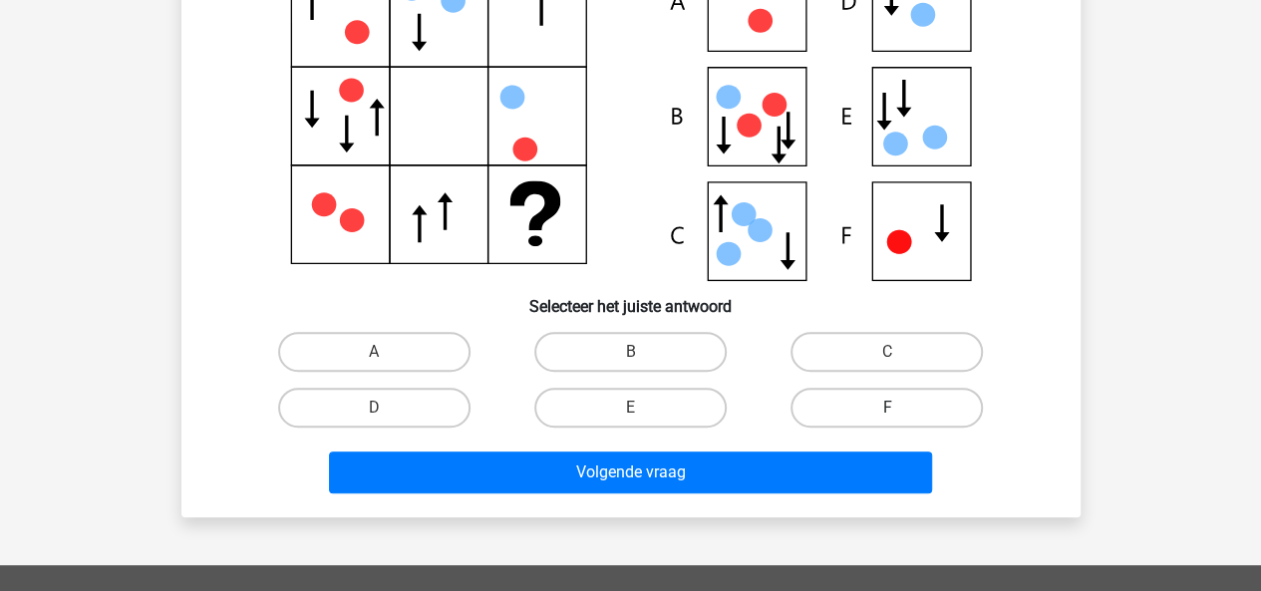
click at [891, 396] on label "F" at bounding box center [886, 408] width 192 height 40
click at [891, 408] on input "F" at bounding box center [893, 414] width 13 height 13
radio input "true"
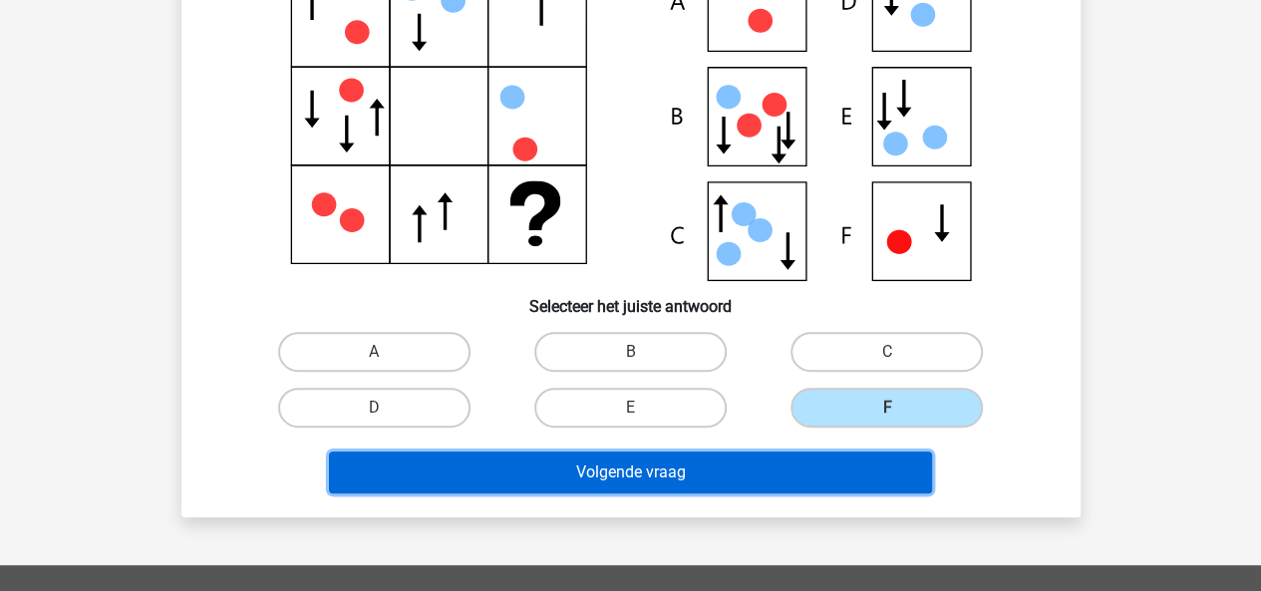
click at [771, 473] on button "Volgende vraag" at bounding box center [630, 472] width 603 height 42
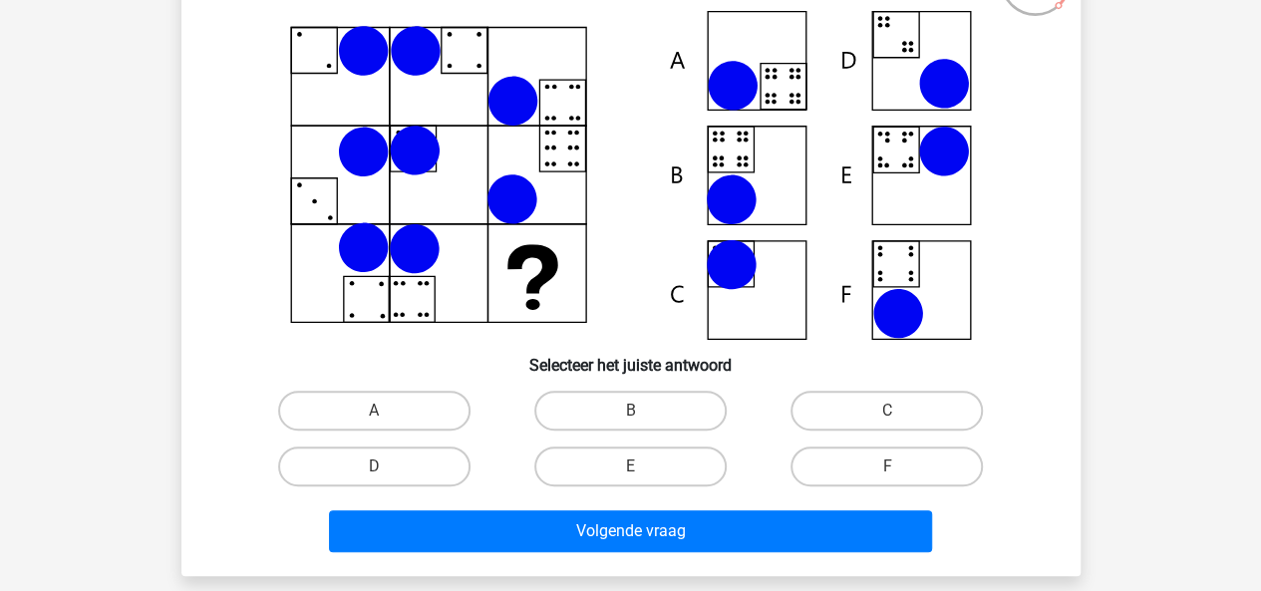
scroll to position [155, 0]
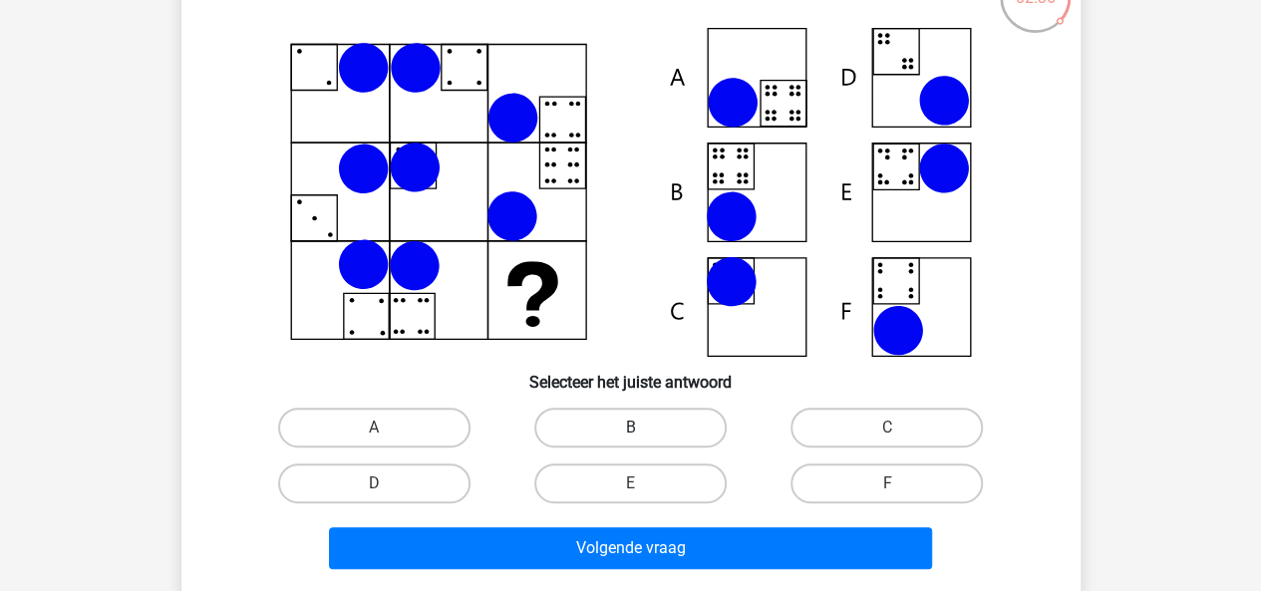
click at [651, 445] on label "B" at bounding box center [630, 428] width 192 height 40
click at [643, 440] on input "B" at bounding box center [636, 433] width 13 height 13
radio input "true"
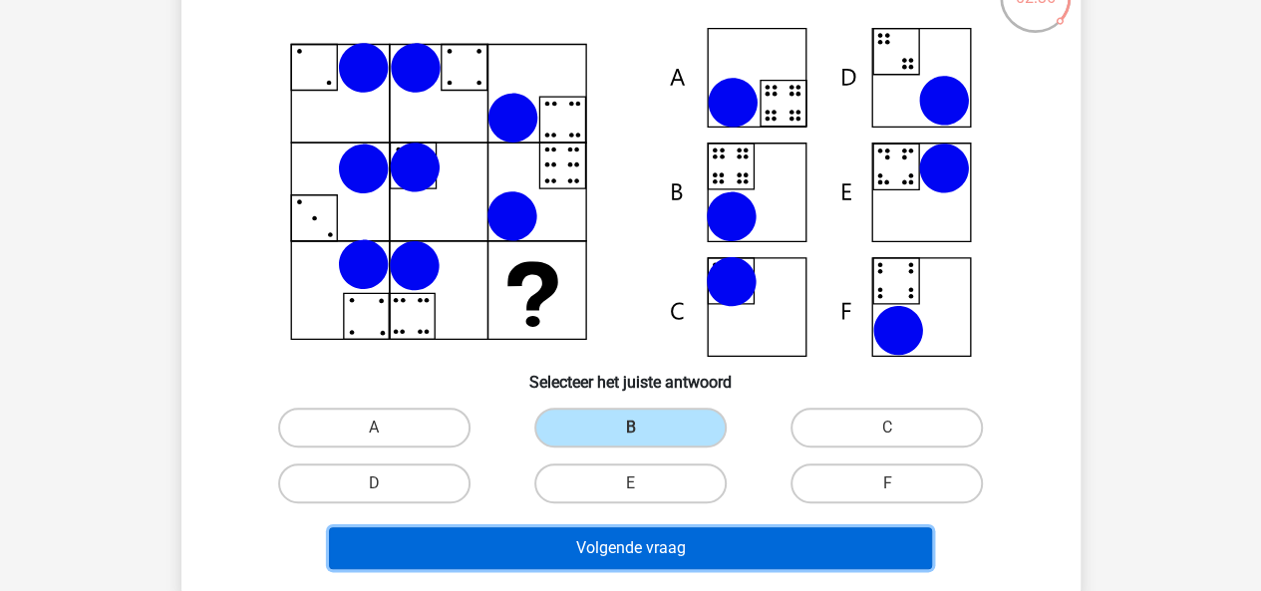
click at [748, 534] on button "Volgende vraag" at bounding box center [630, 548] width 603 height 42
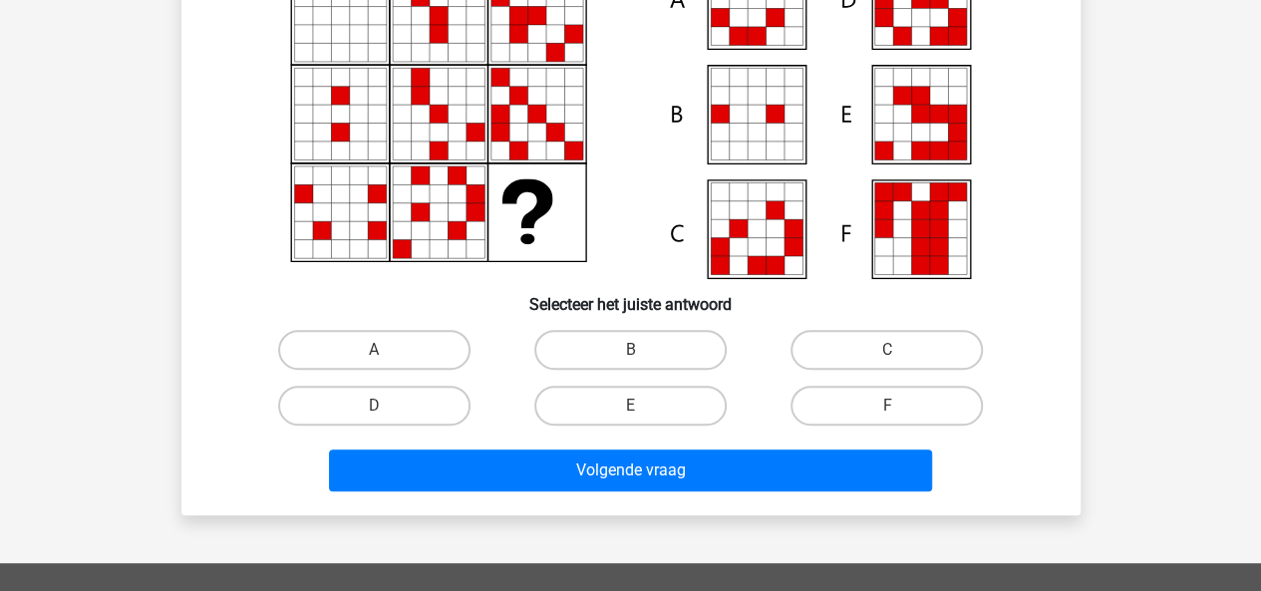
scroll to position [237, 0]
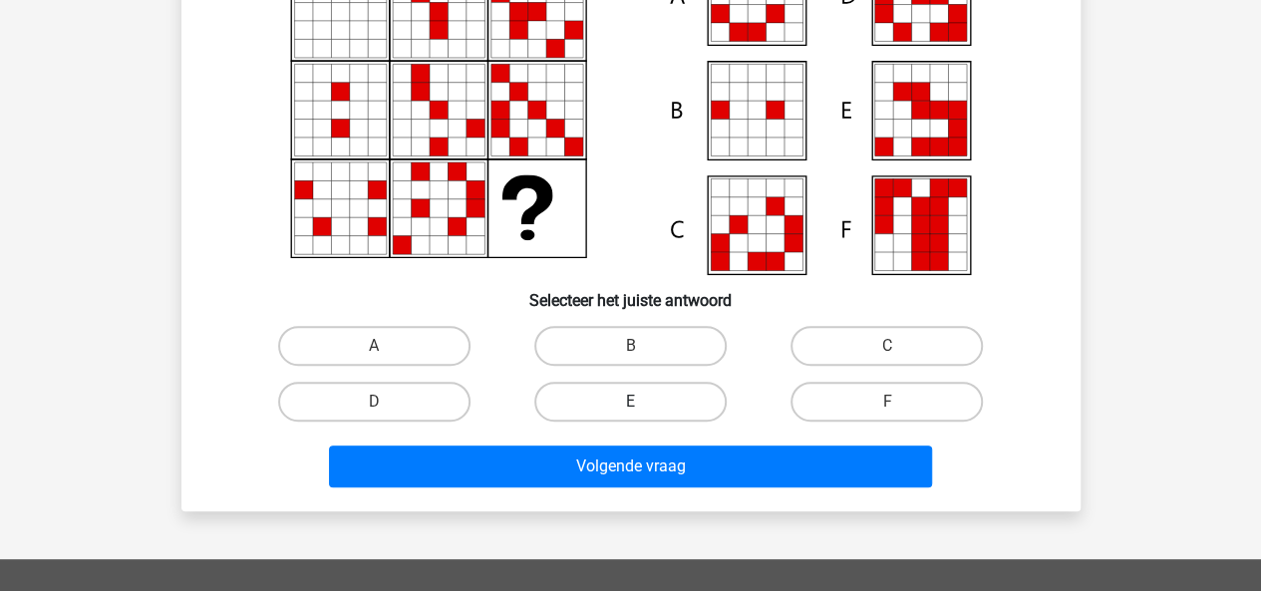
click at [634, 393] on label "E" at bounding box center [630, 402] width 192 height 40
click at [634, 402] on input "E" at bounding box center [636, 408] width 13 height 13
radio input "true"
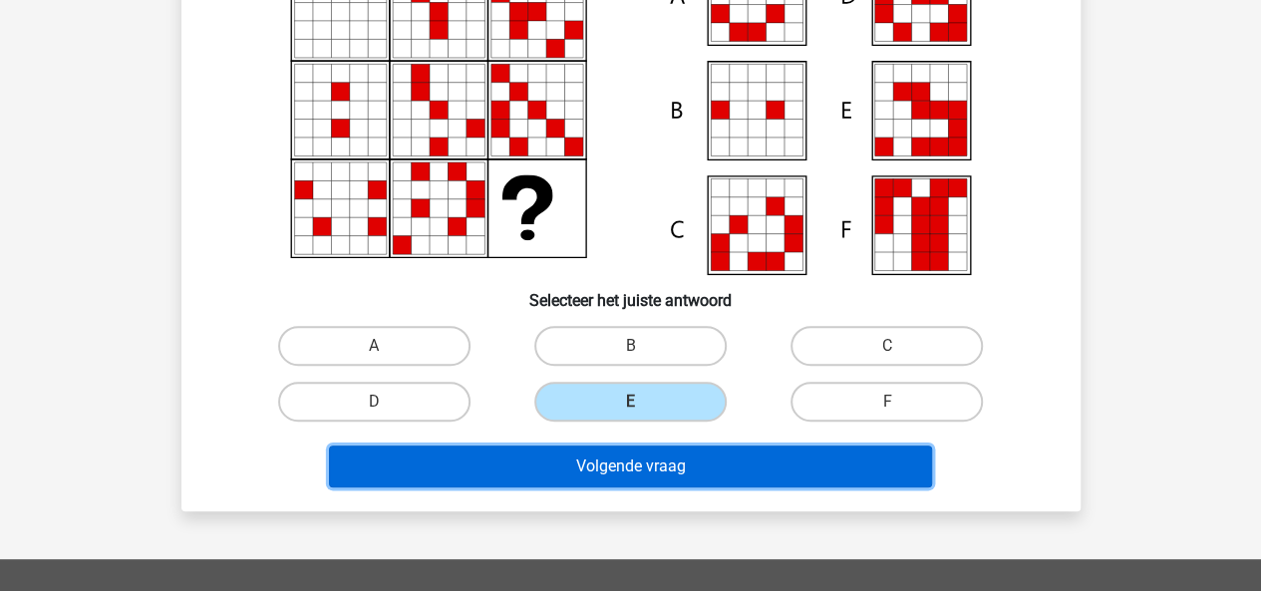
click at [644, 474] on button "Volgende vraag" at bounding box center [630, 466] width 603 height 42
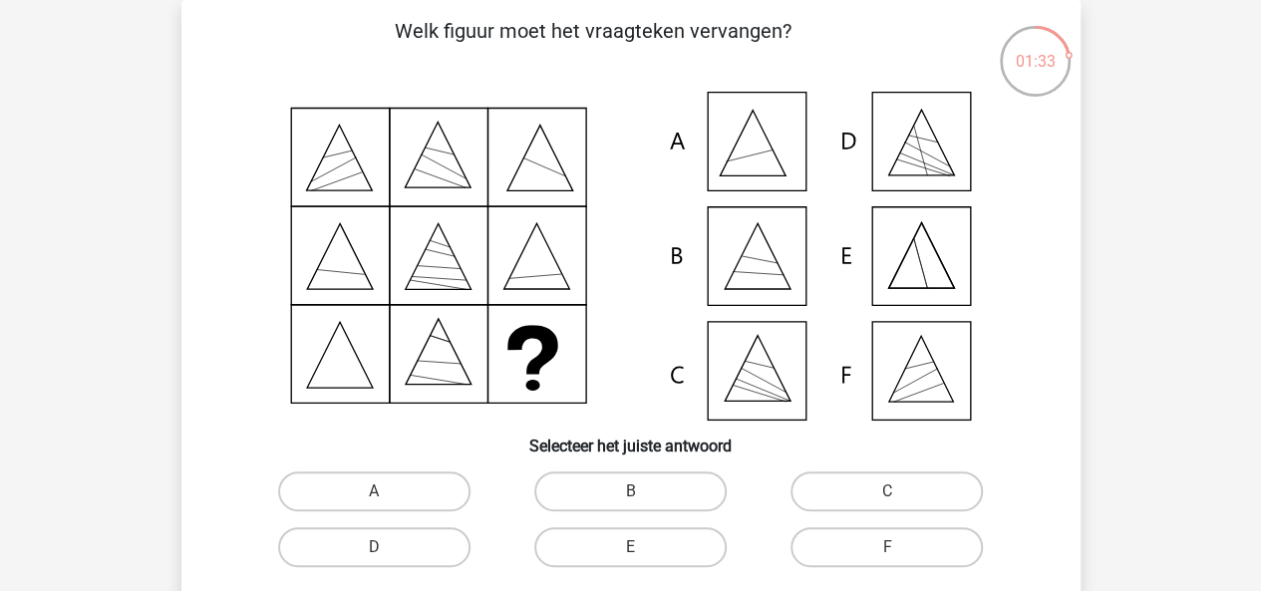
scroll to position [157, 0]
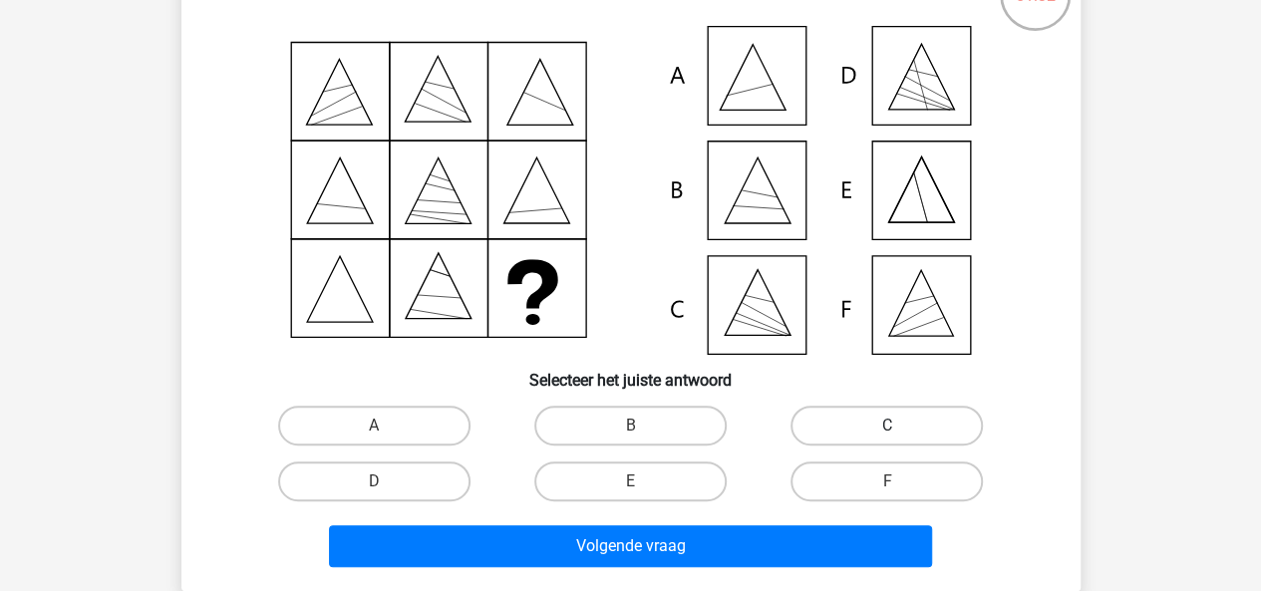
click at [851, 431] on label "C" at bounding box center [886, 426] width 192 height 40
click at [887, 431] on input "C" at bounding box center [893, 431] width 13 height 13
radio input "true"
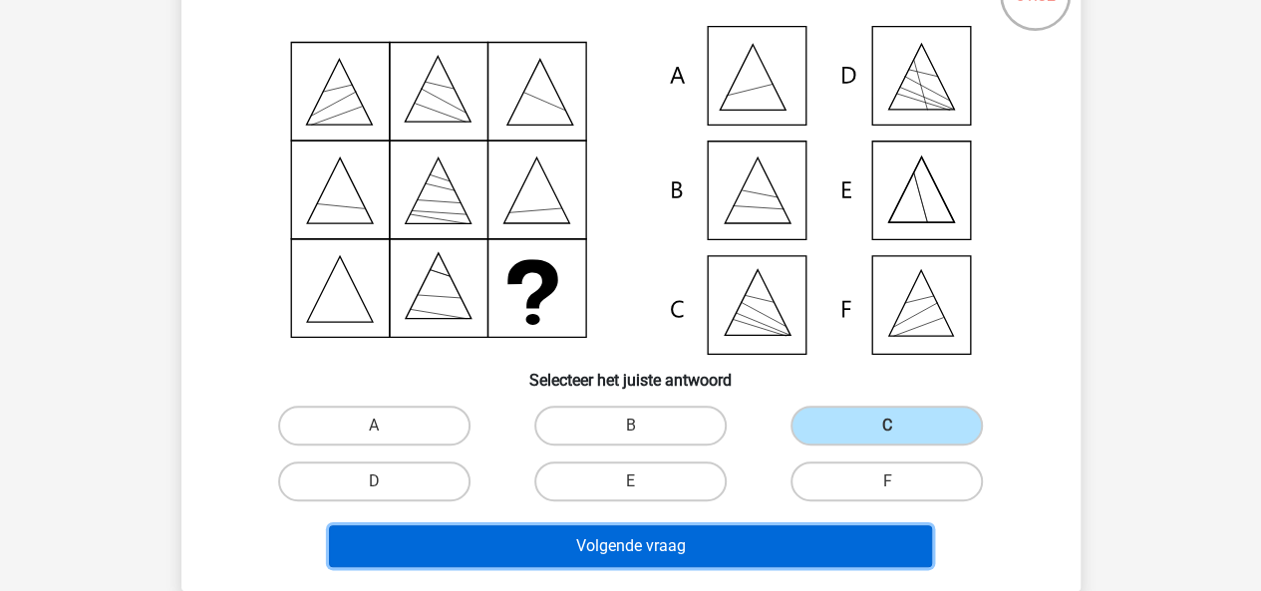
click at [718, 548] on button "Volgende vraag" at bounding box center [630, 546] width 603 height 42
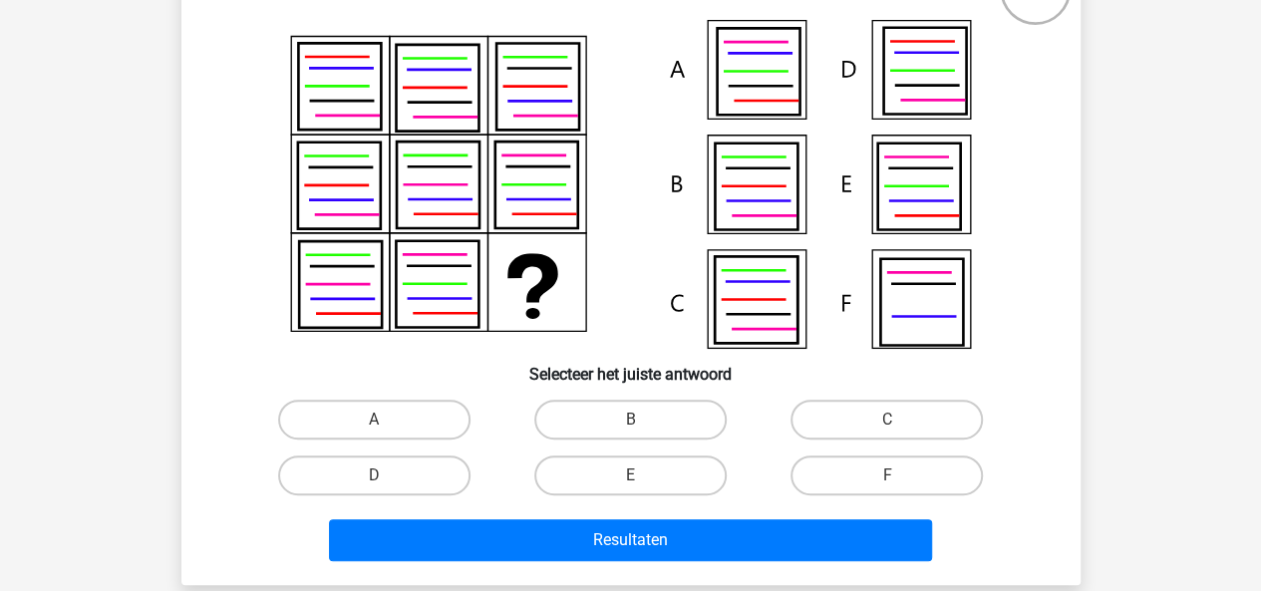
scroll to position [164, 0]
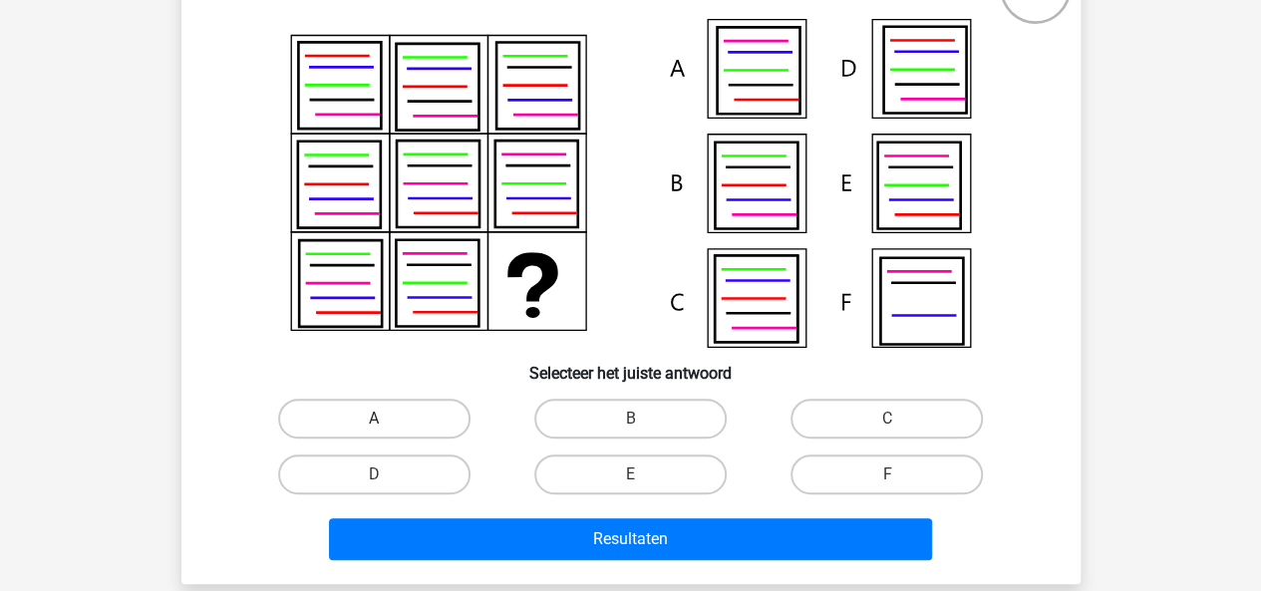
click at [345, 428] on label "A" at bounding box center [374, 419] width 192 height 40
click at [374, 428] on input "A" at bounding box center [380, 425] width 13 height 13
radio input "true"
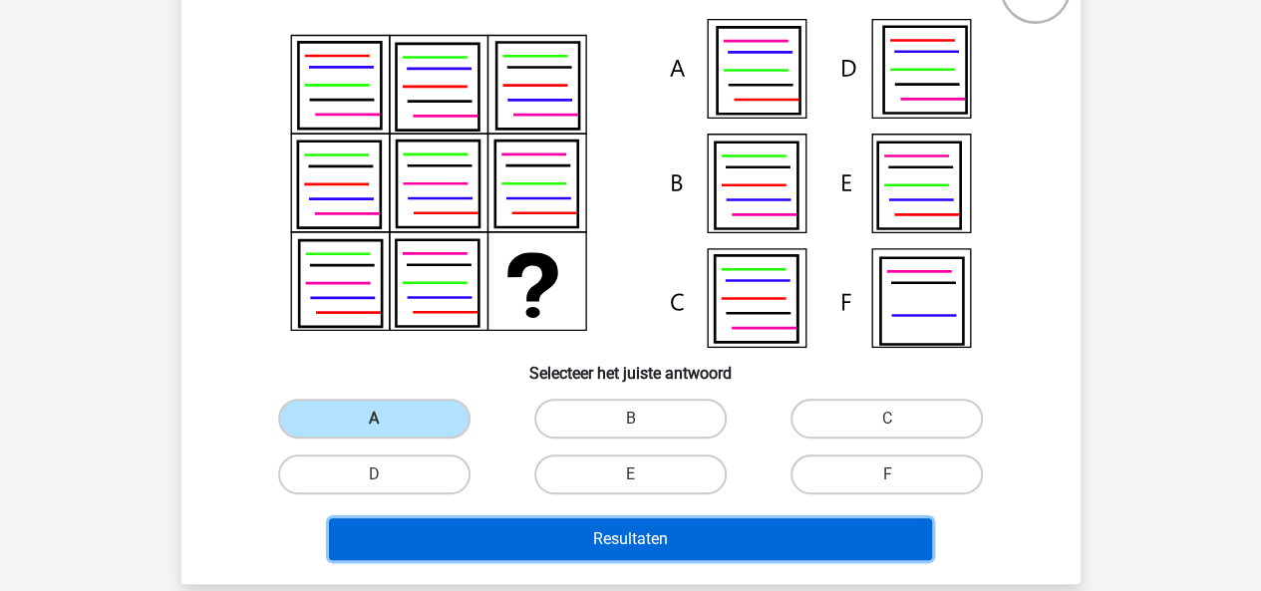
click at [484, 539] on button "Resultaten" at bounding box center [630, 539] width 603 height 42
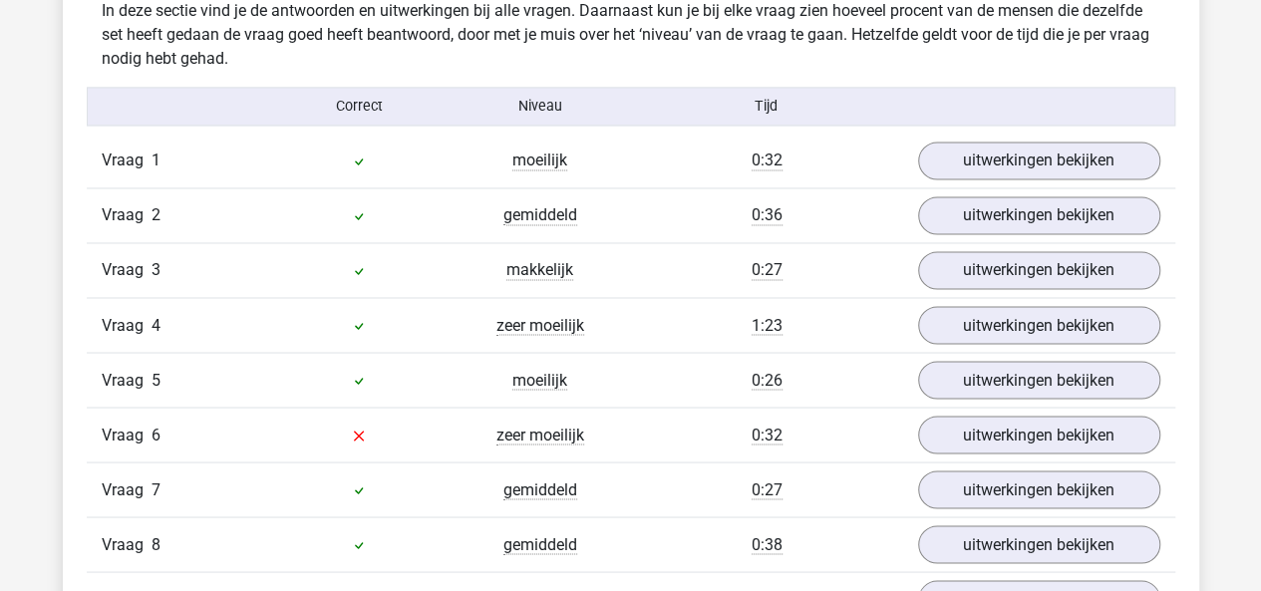
scroll to position [1598, 0]
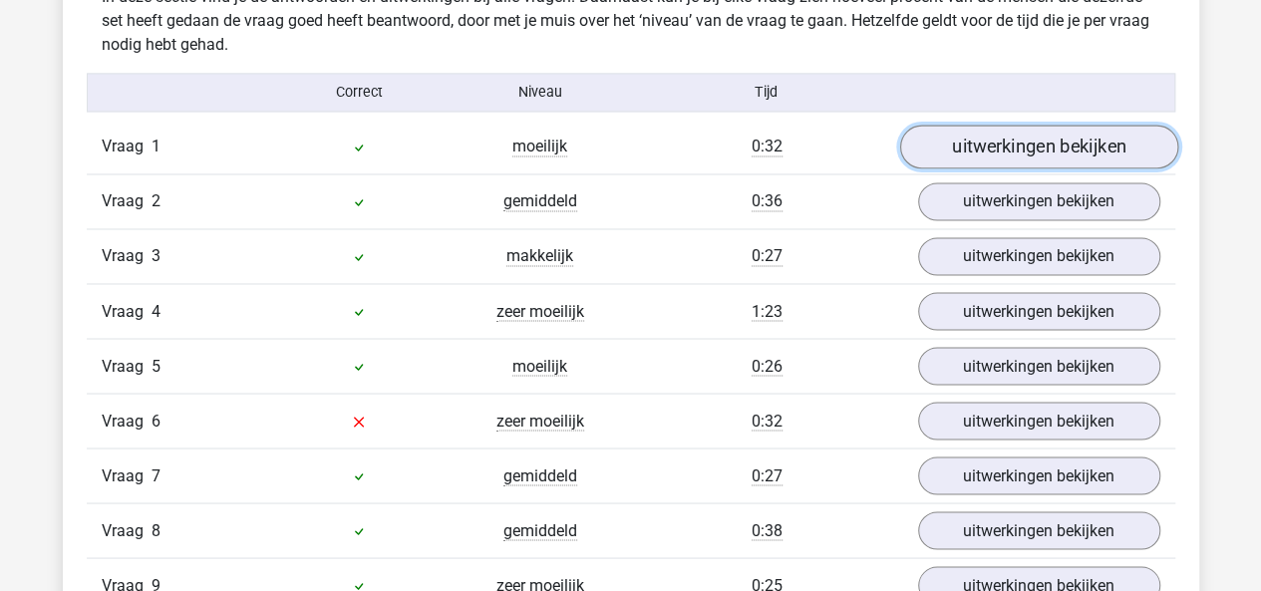
click at [990, 153] on link "uitwerkingen bekijken" at bounding box center [1038, 148] width 278 height 44
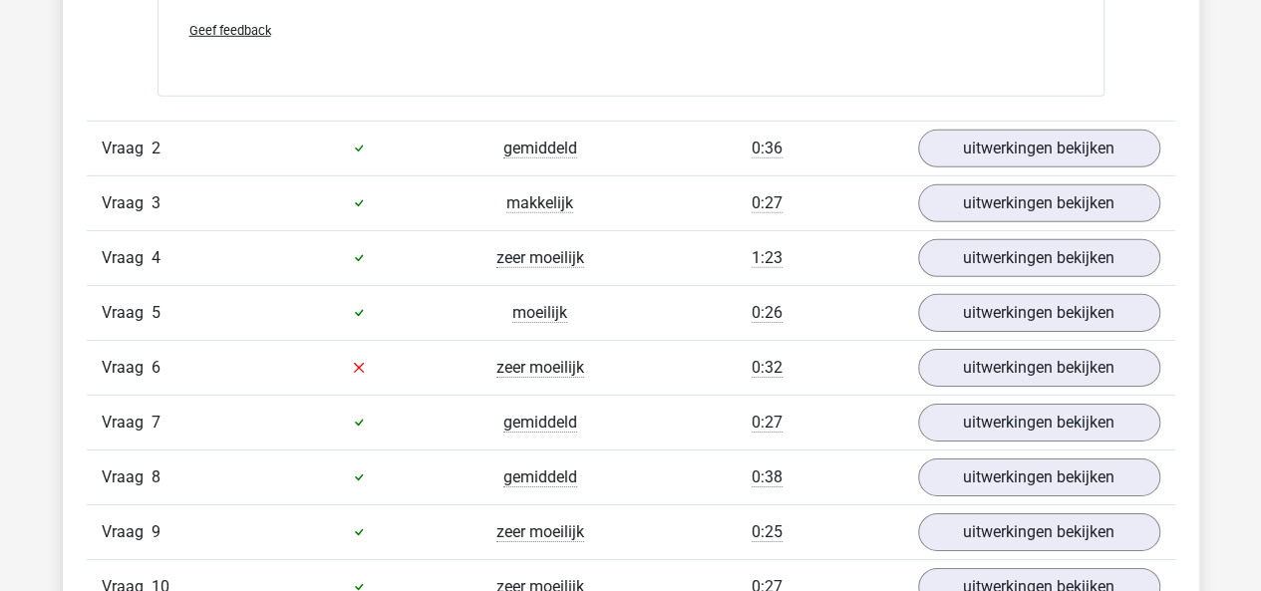
scroll to position [3009, 0]
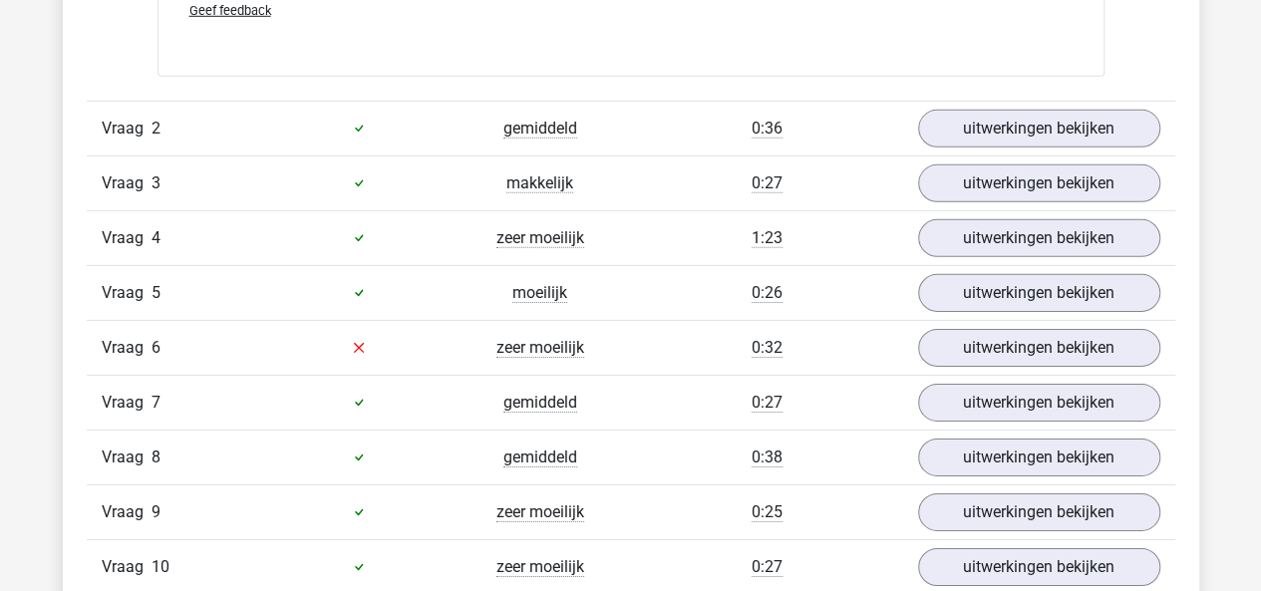
click at [949, 257] on div "Vraag 4 zeer moeilijk 1:23 uitwerkingen bekijken" at bounding box center [631, 237] width 1088 height 55
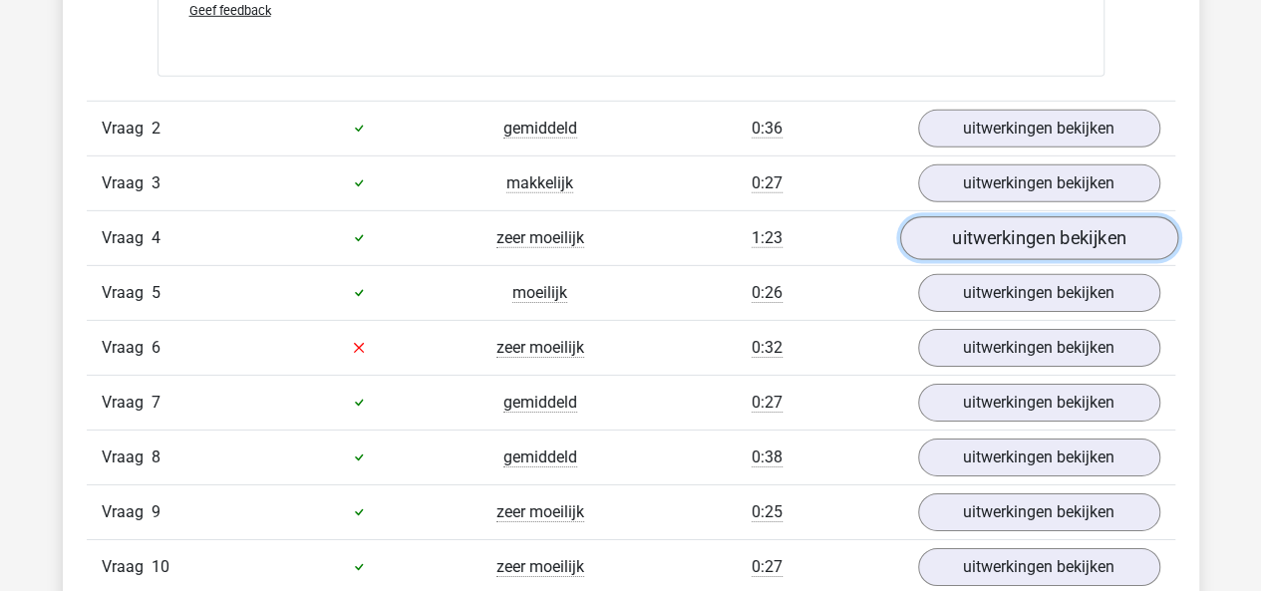
click at [945, 240] on link "uitwerkingen bekijken" at bounding box center [1038, 238] width 278 height 44
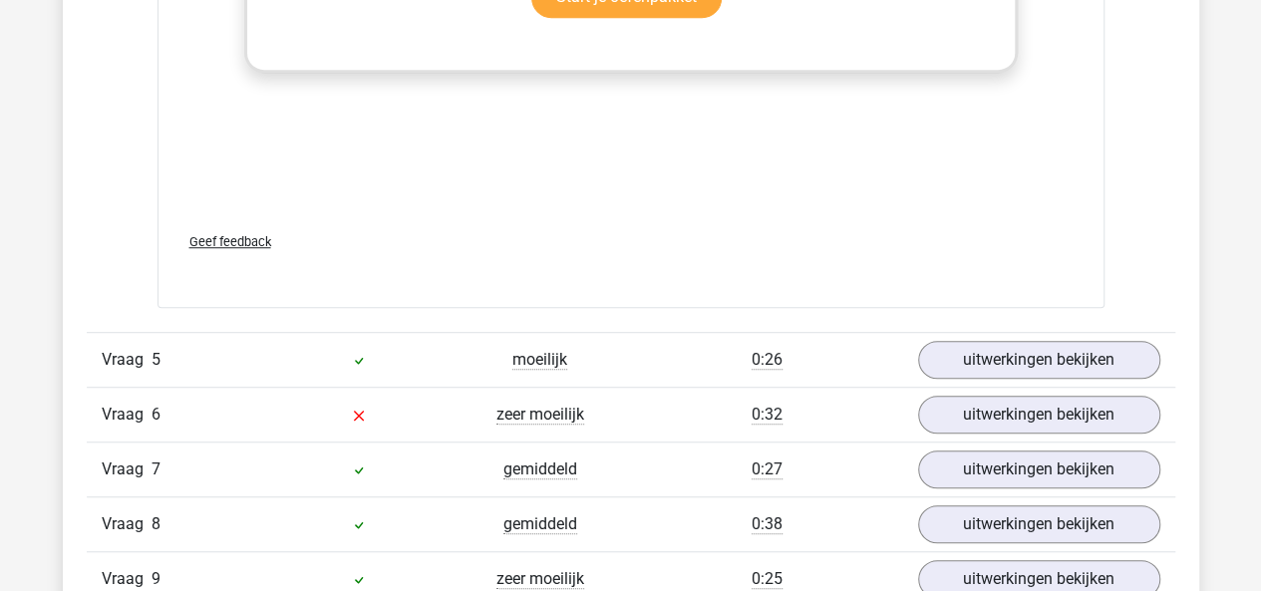
scroll to position [4333, 0]
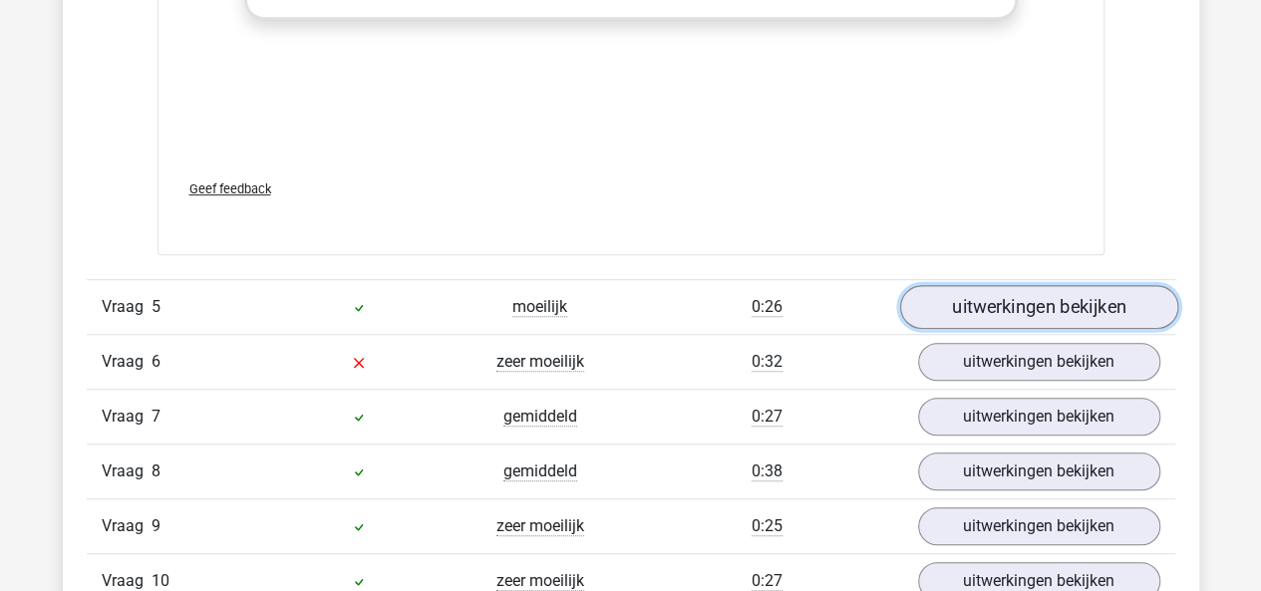
click at [985, 285] on link "uitwerkingen bekijken" at bounding box center [1038, 307] width 278 height 44
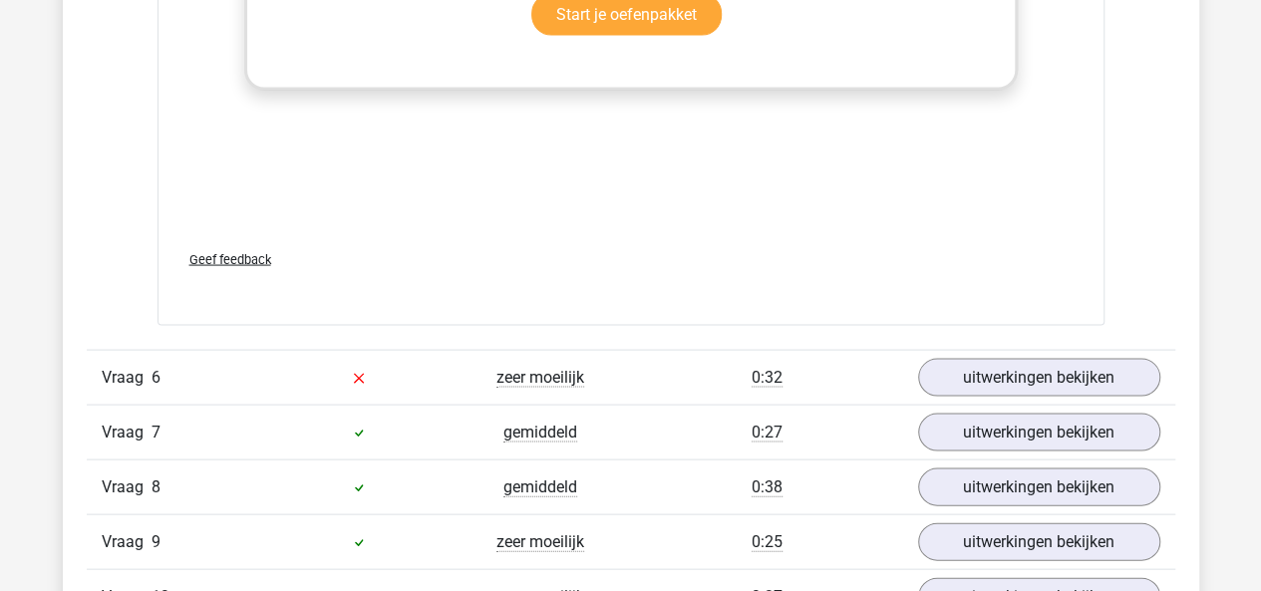
scroll to position [5658, 0]
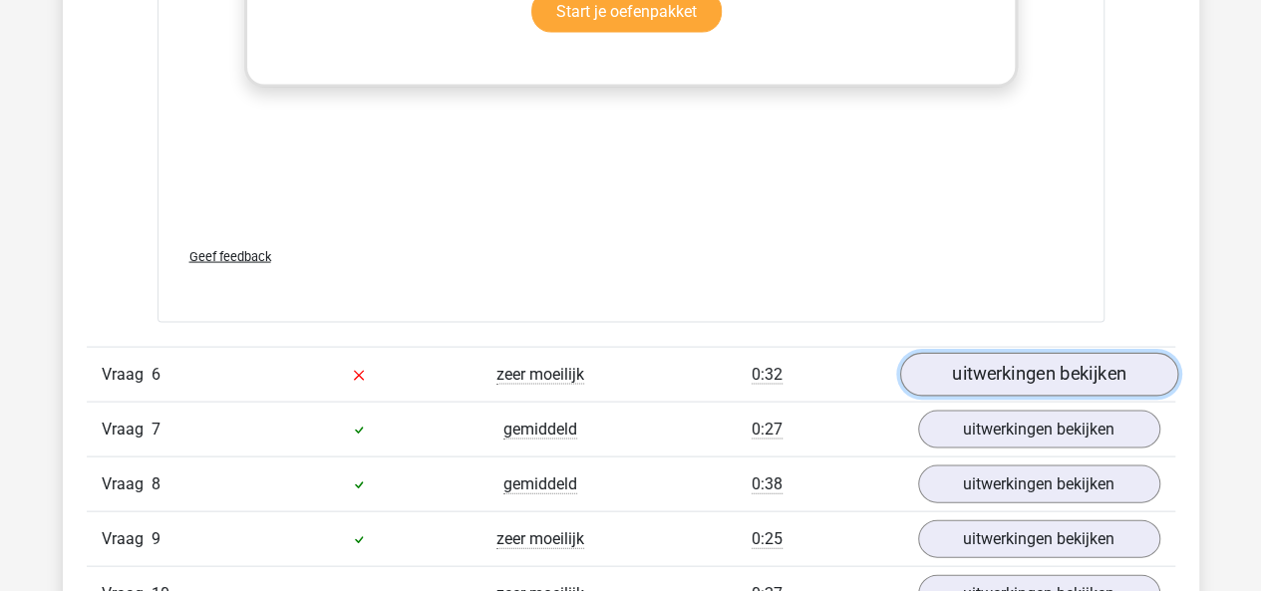
click at [935, 374] on link "uitwerkingen bekijken" at bounding box center [1038, 374] width 278 height 44
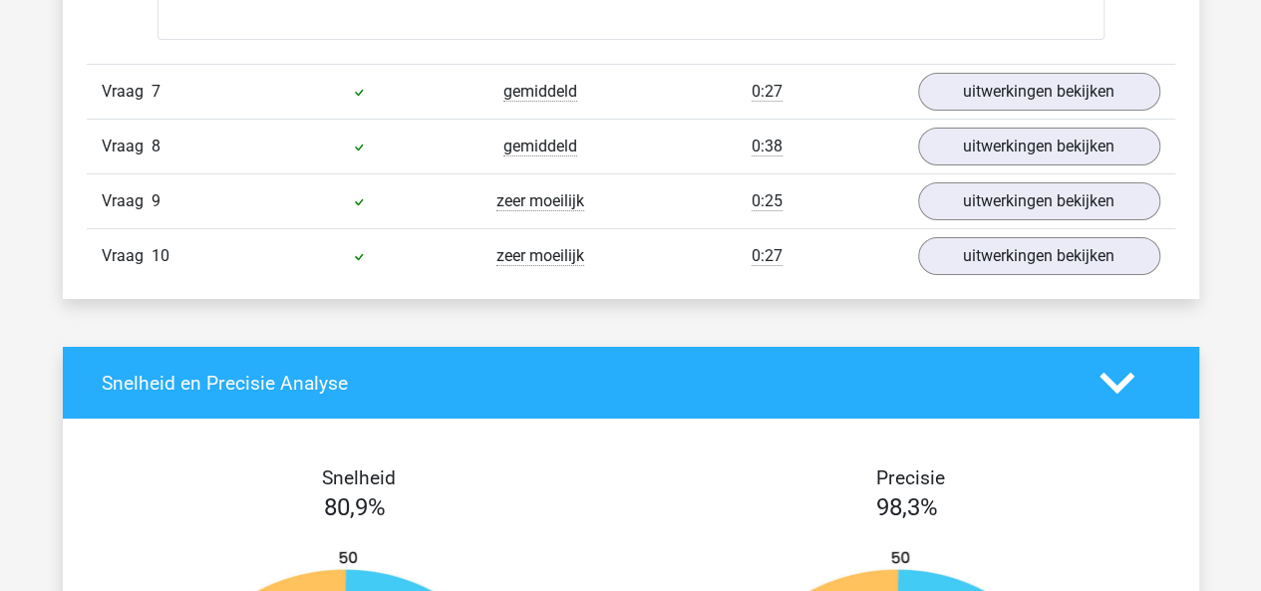
scroll to position [7312, 0]
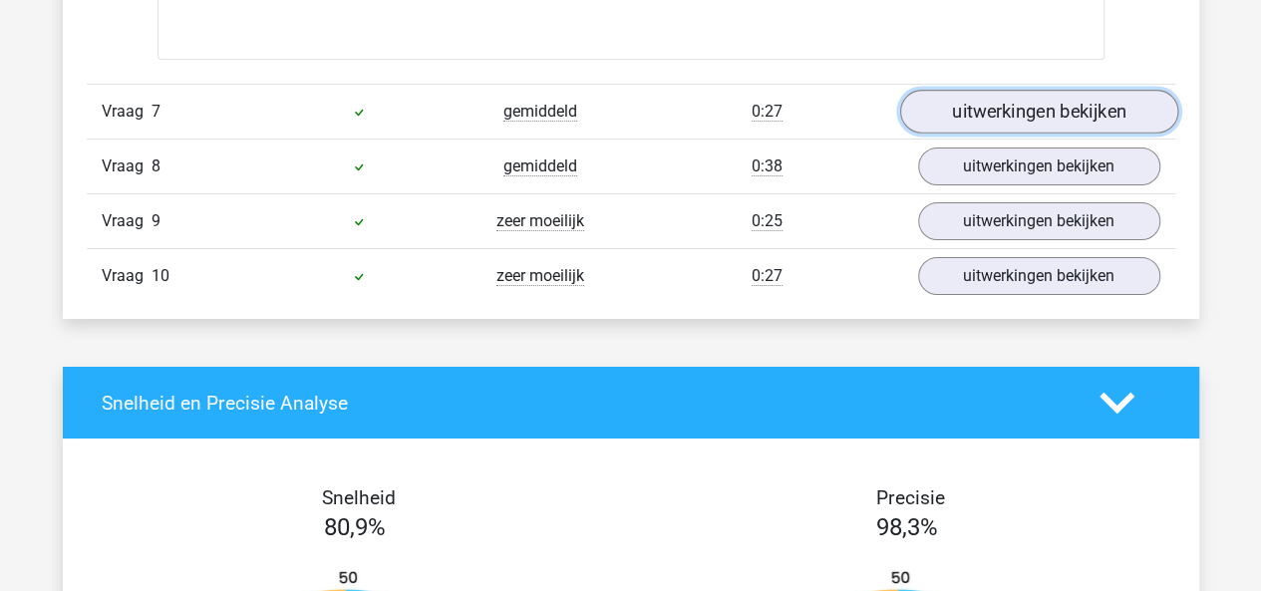
click at [1088, 116] on link "uitwerkingen bekijken" at bounding box center [1038, 113] width 278 height 44
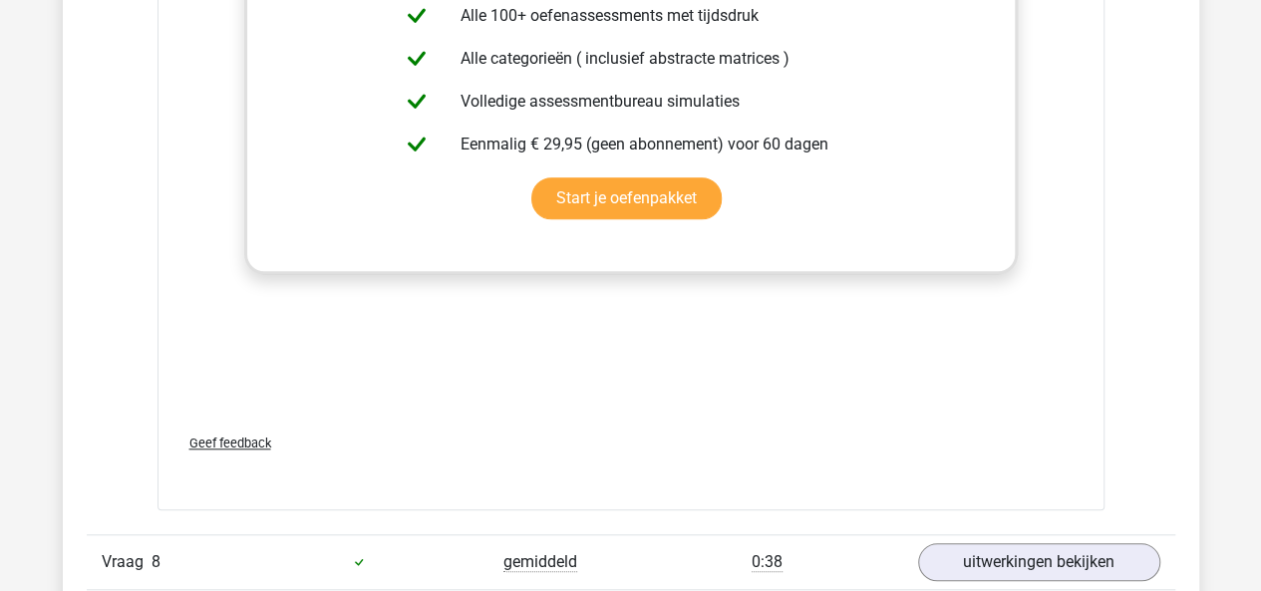
scroll to position [8607, 0]
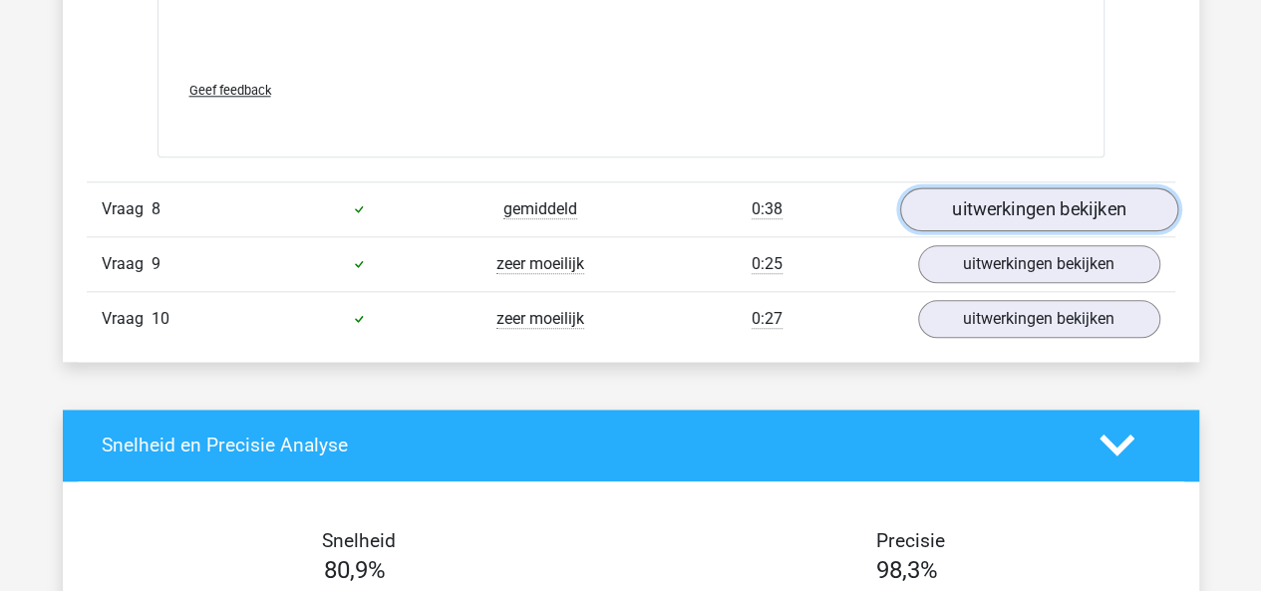
click at [995, 198] on link "uitwerkingen bekijken" at bounding box center [1038, 209] width 278 height 44
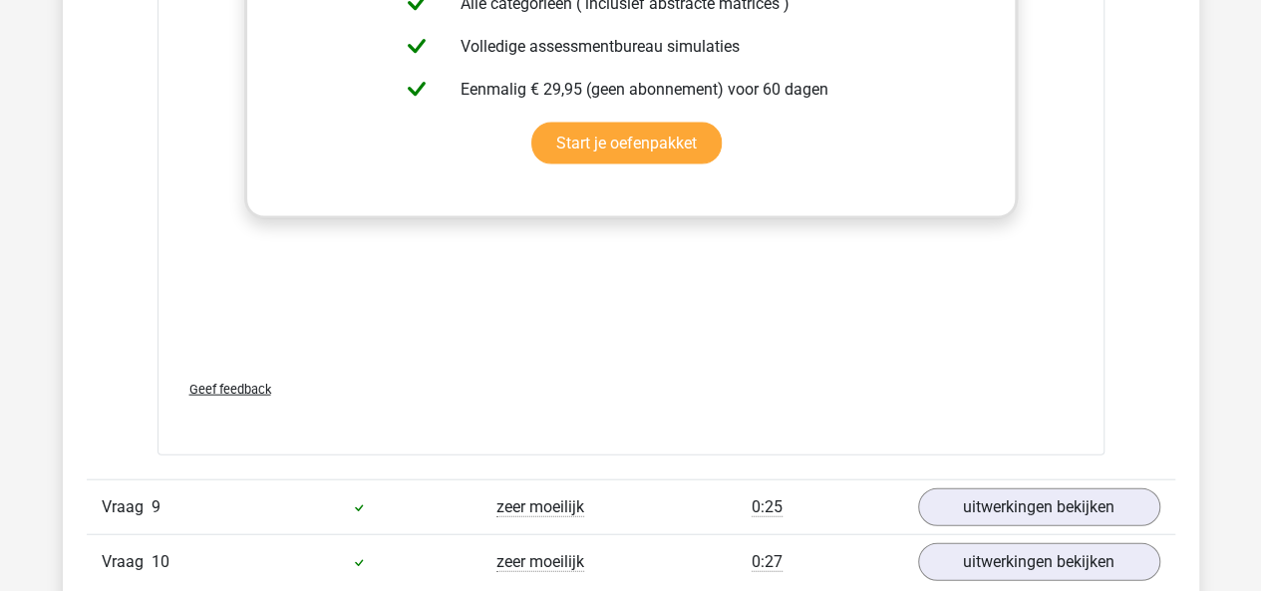
scroll to position [9743, 0]
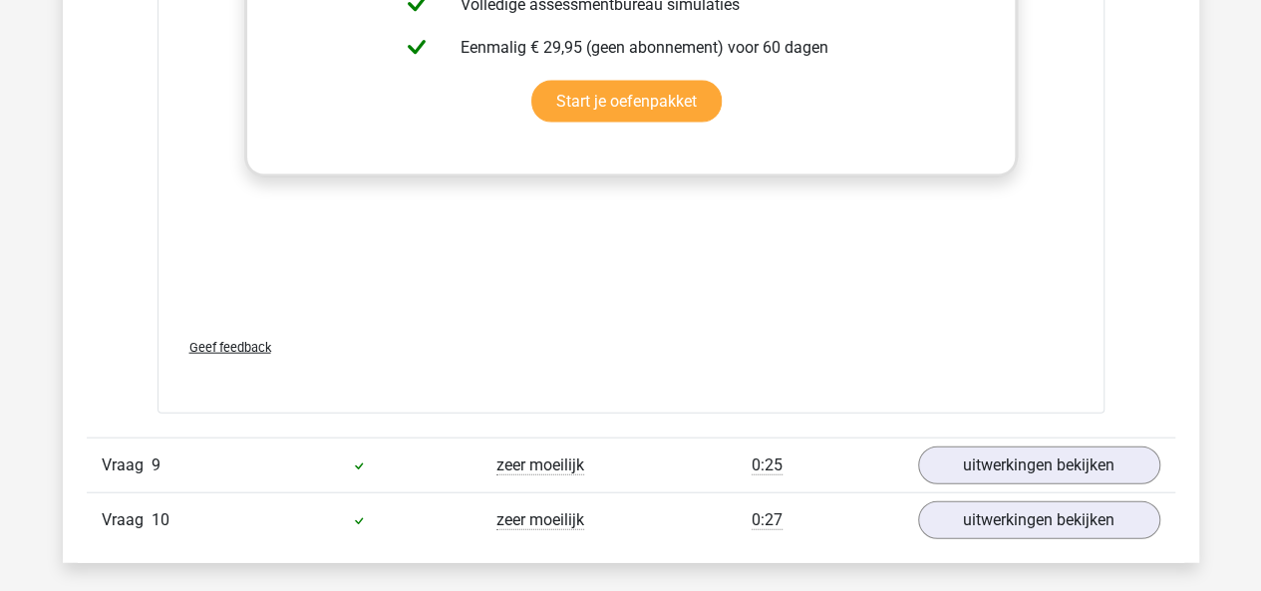
click at [984, 437] on div "Vraag 9 zeer moeilijk 0:25 uitwerkingen bekijken" at bounding box center [631, 464] width 1088 height 55
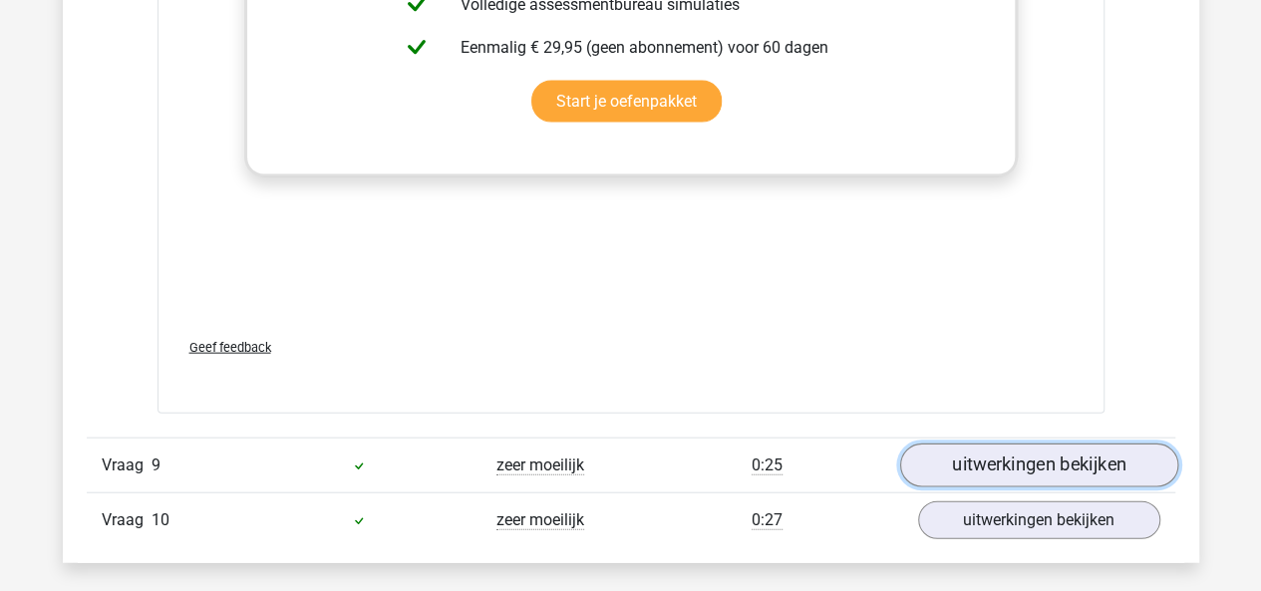
click at [990, 443] on link "uitwerkingen bekijken" at bounding box center [1038, 465] width 278 height 44
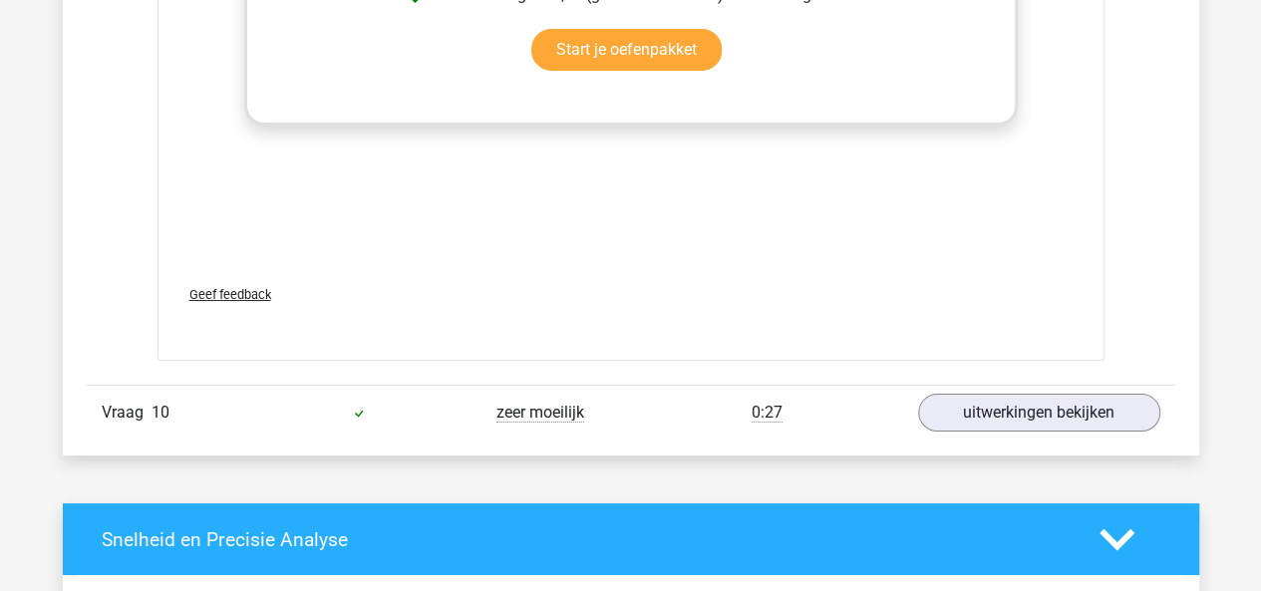
scroll to position [11211, 0]
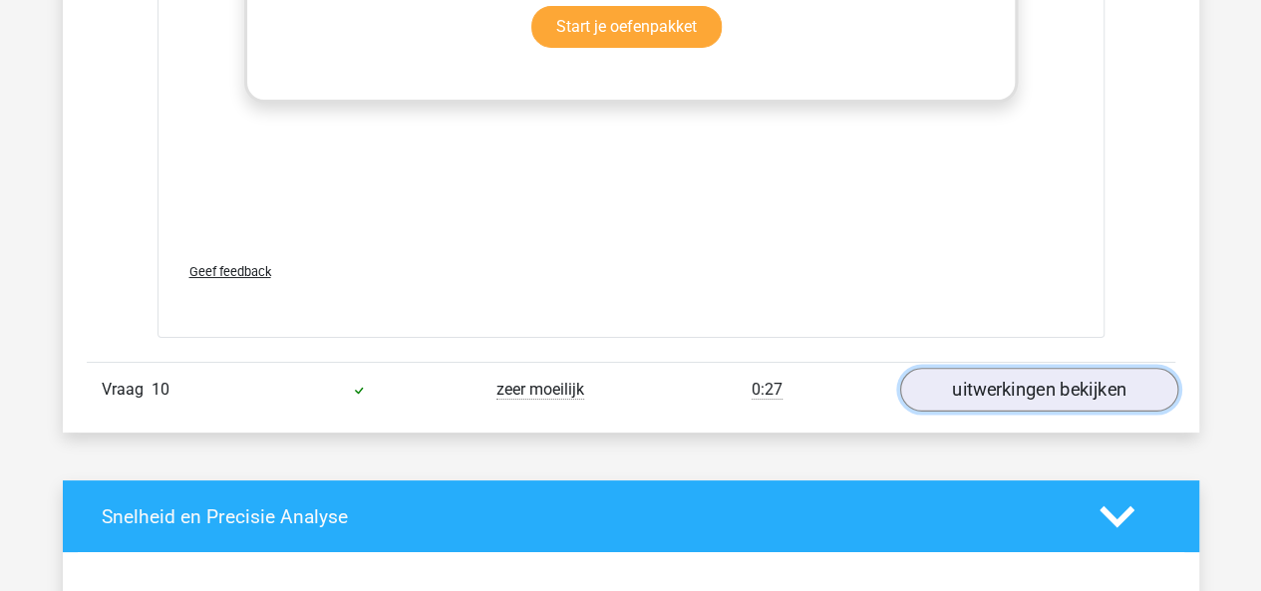
click at [1012, 373] on link "uitwerkingen bekijken" at bounding box center [1038, 390] width 278 height 44
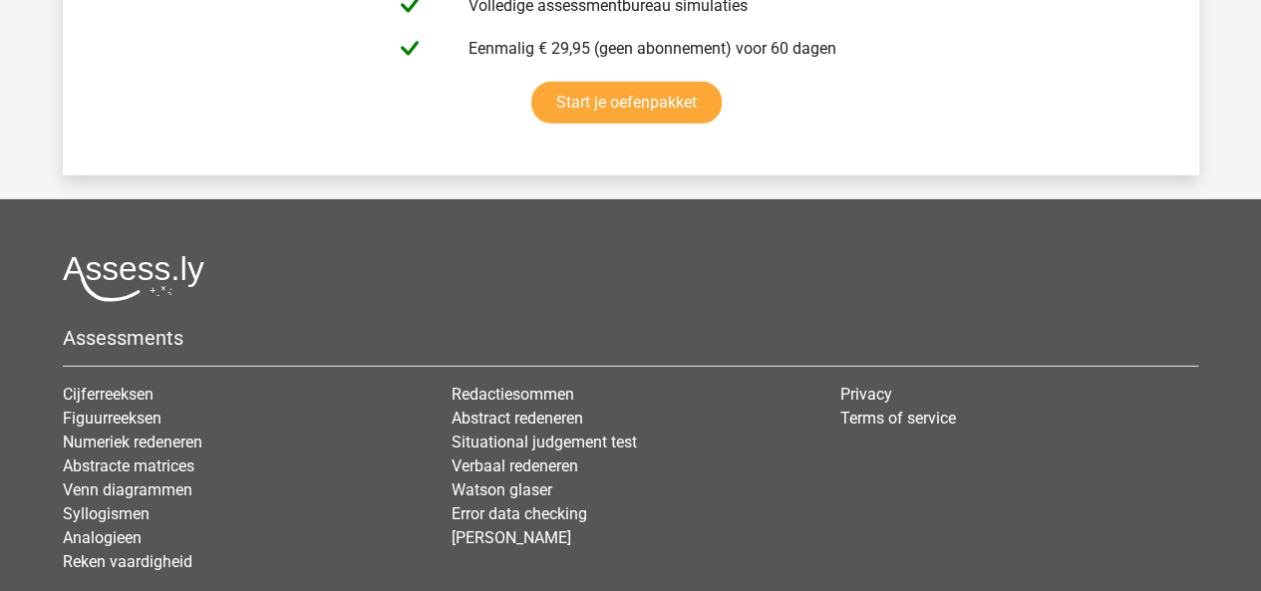
scroll to position [14429, 0]
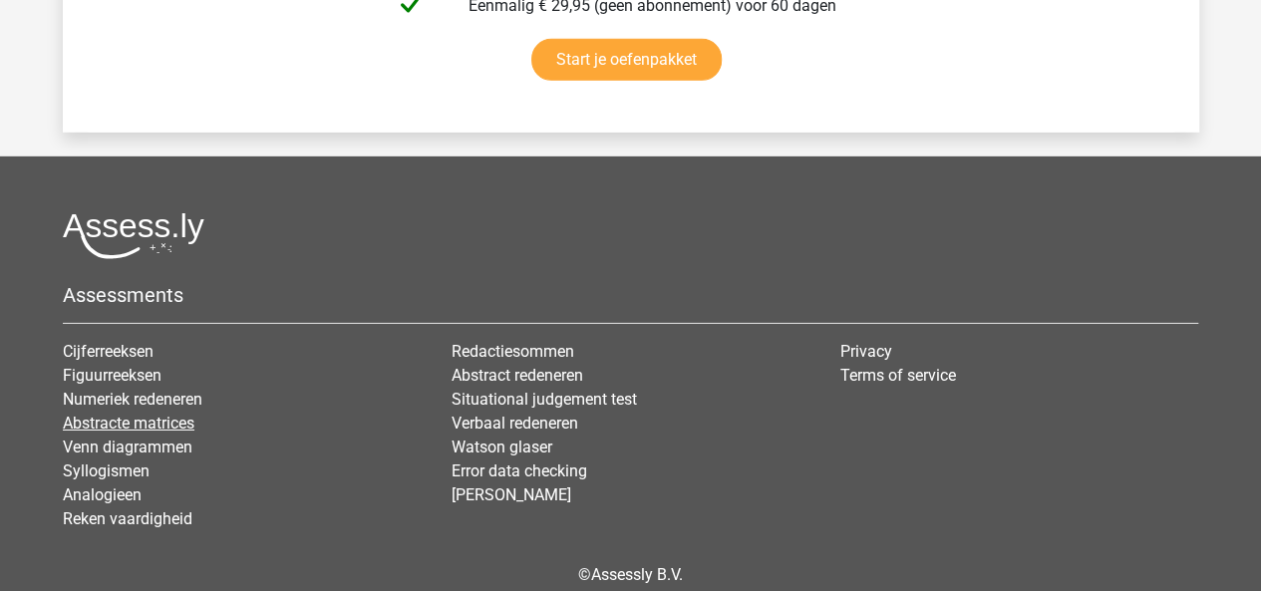
click at [184, 414] on link "Abstracte matrices" at bounding box center [129, 423] width 132 height 19
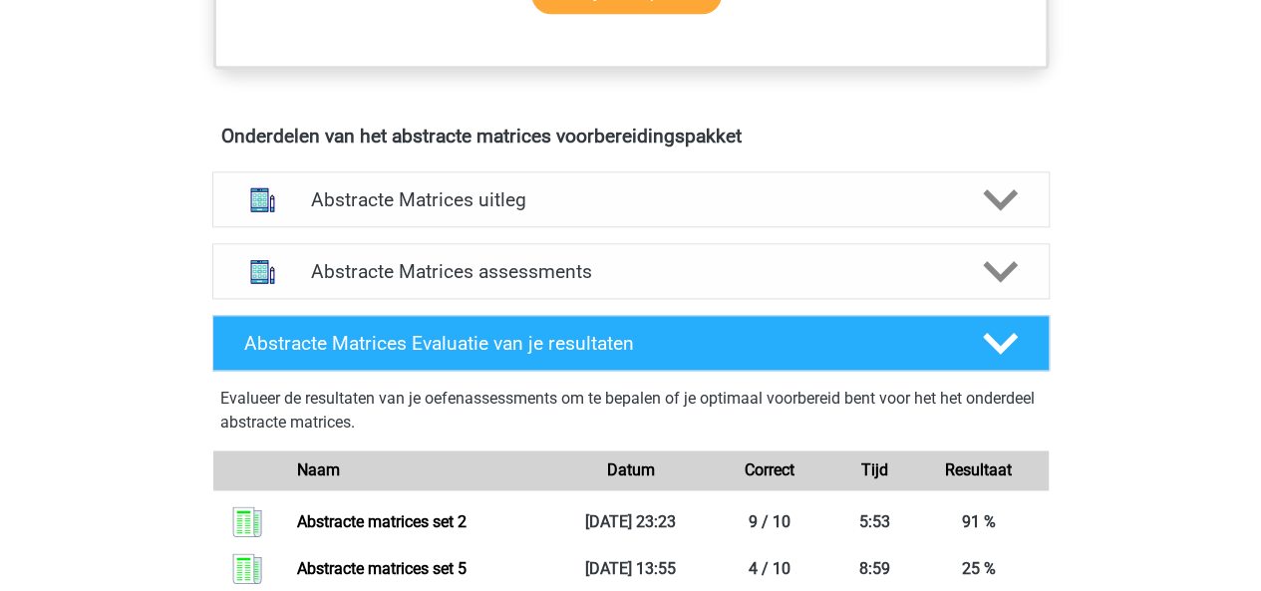
scroll to position [1171, 0]
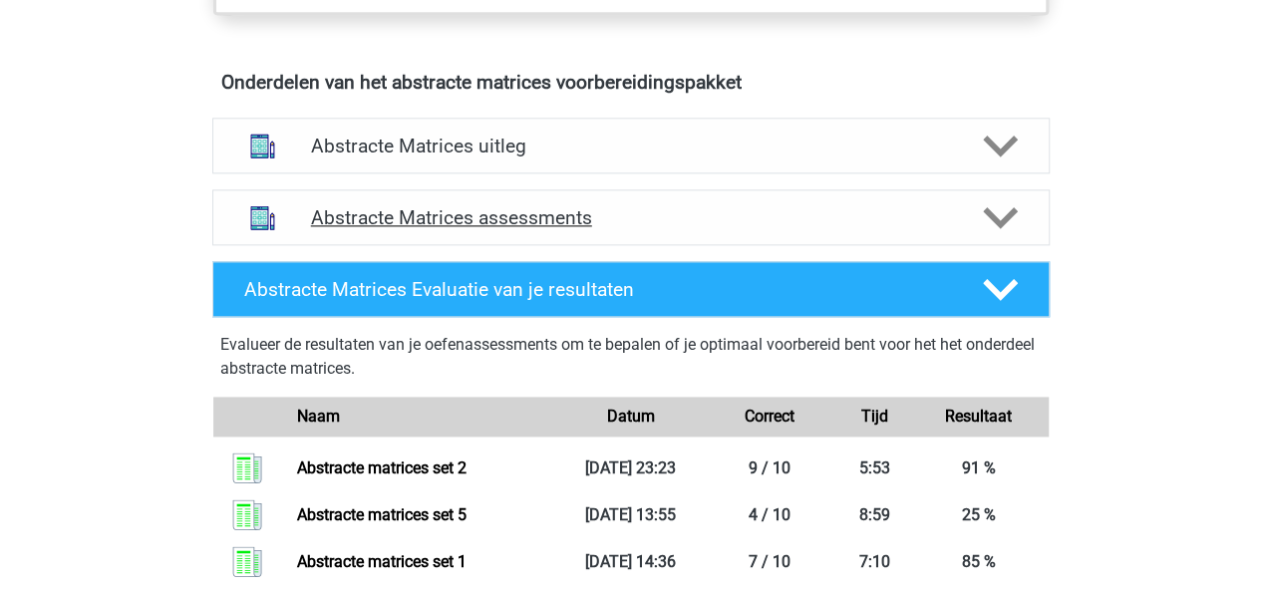
click at [993, 216] on polygon at bounding box center [1000, 218] width 35 height 22
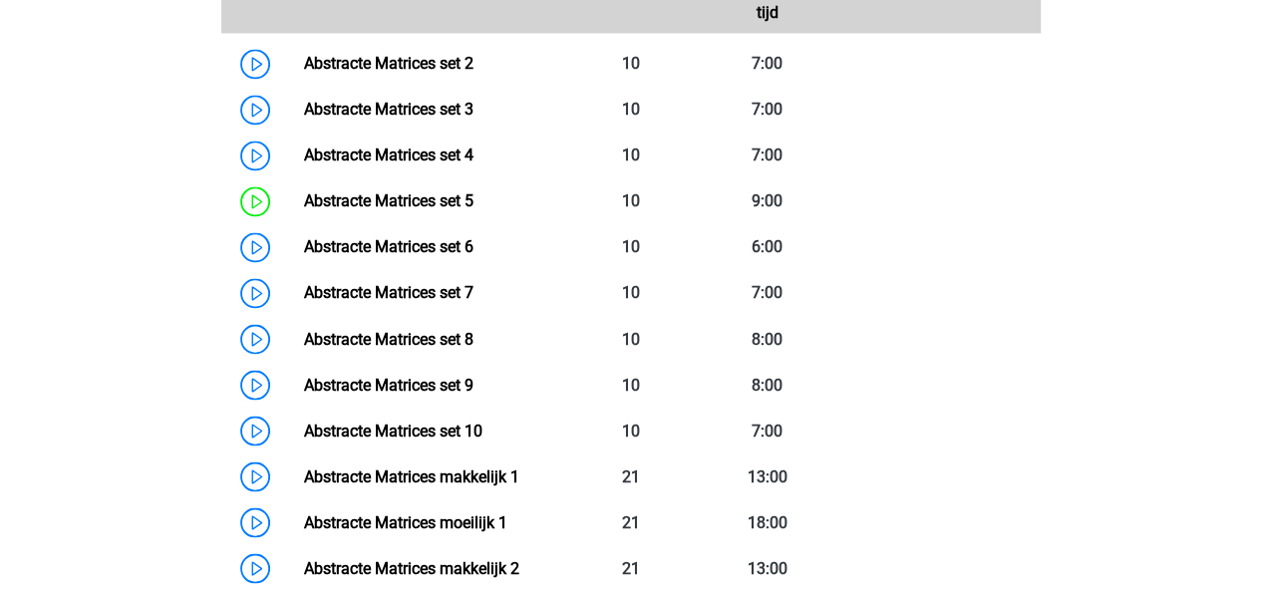
scroll to position [1576, 0]
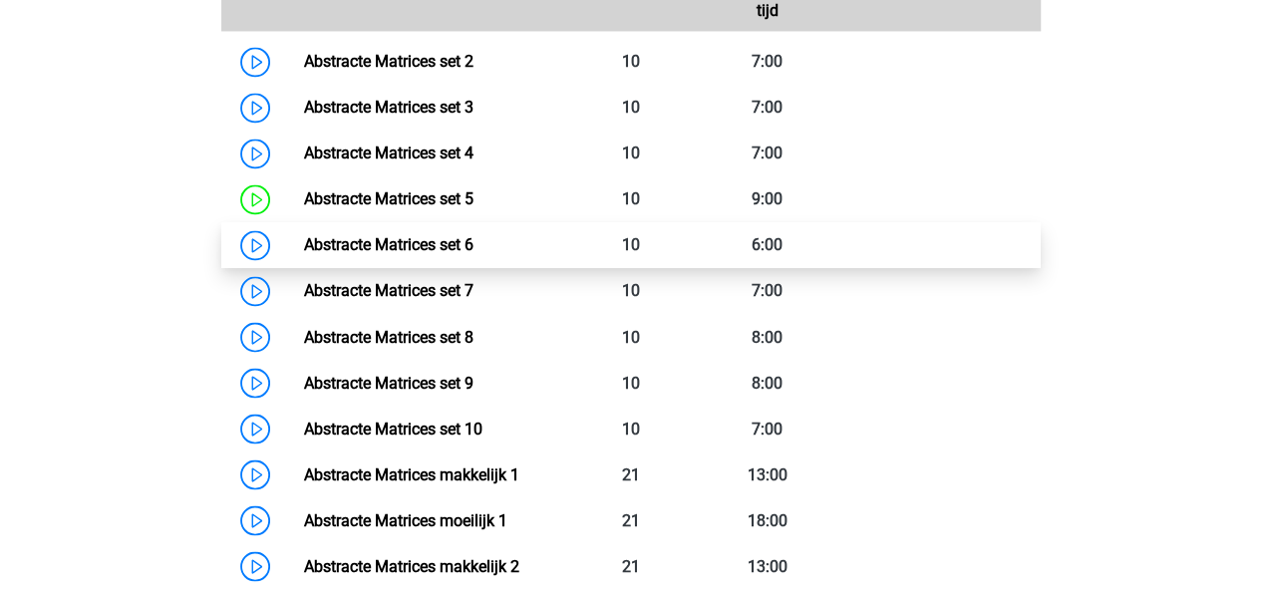
click at [473, 251] on link "Abstracte Matrices set 6" at bounding box center [388, 244] width 169 height 19
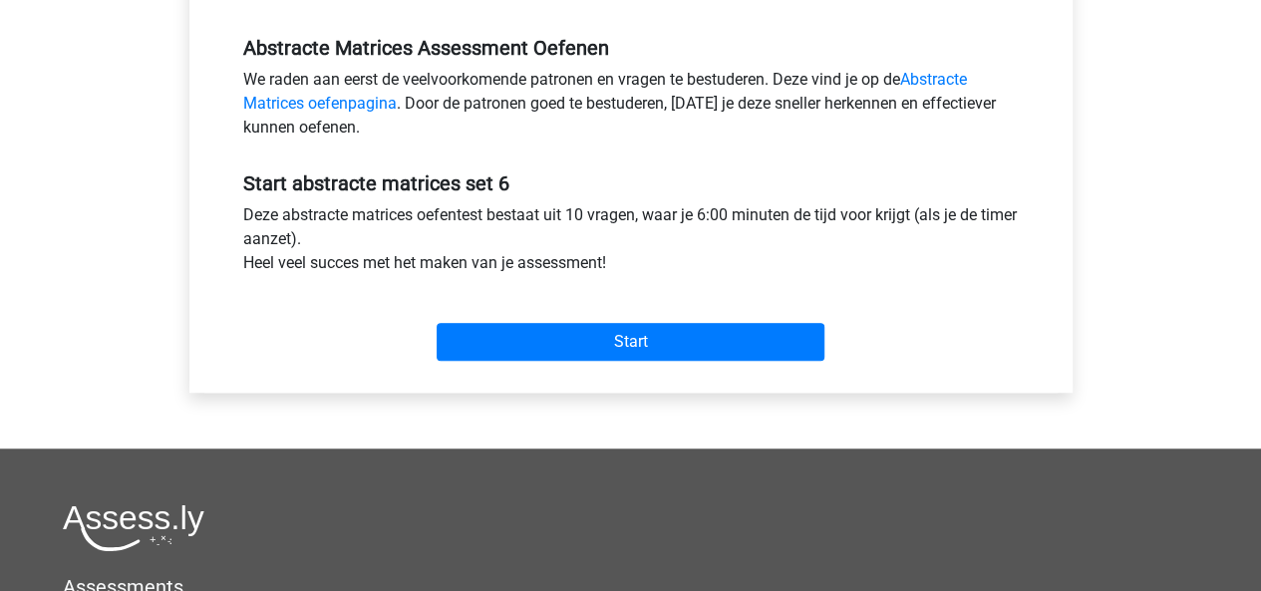
scroll to position [642, 0]
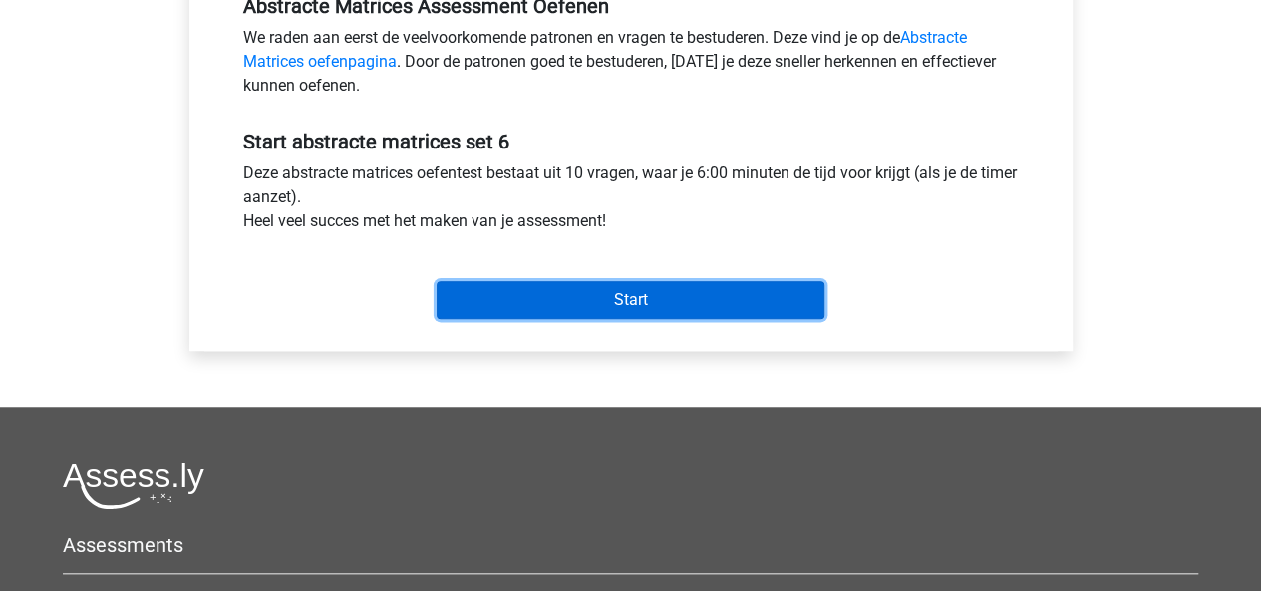
click at [516, 291] on input "Start" at bounding box center [630, 300] width 388 height 38
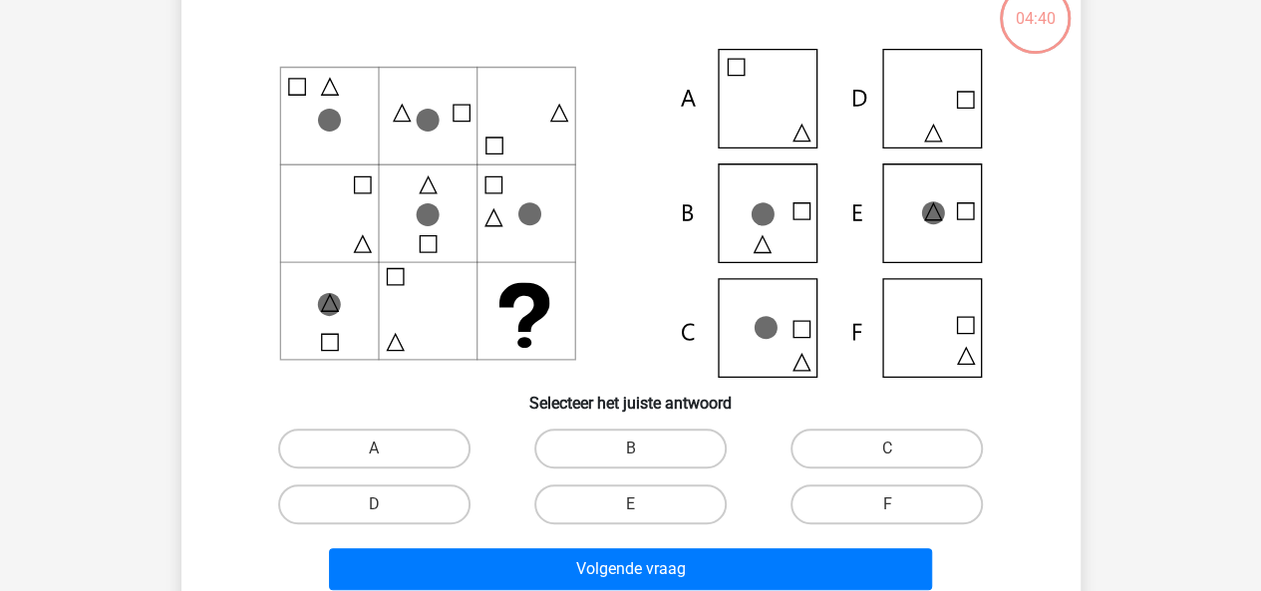
scroll to position [170, 0]
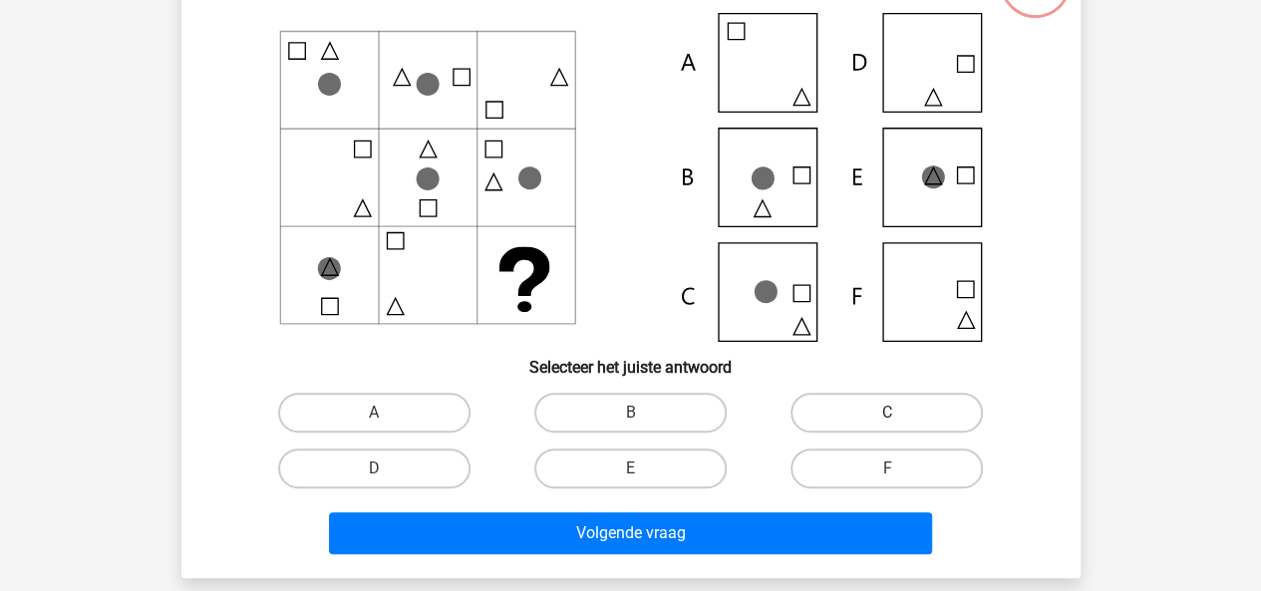
click at [823, 404] on label "C" at bounding box center [886, 413] width 192 height 40
click at [887, 413] on input "C" at bounding box center [893, 419] width 13 height 13
radio input "true"
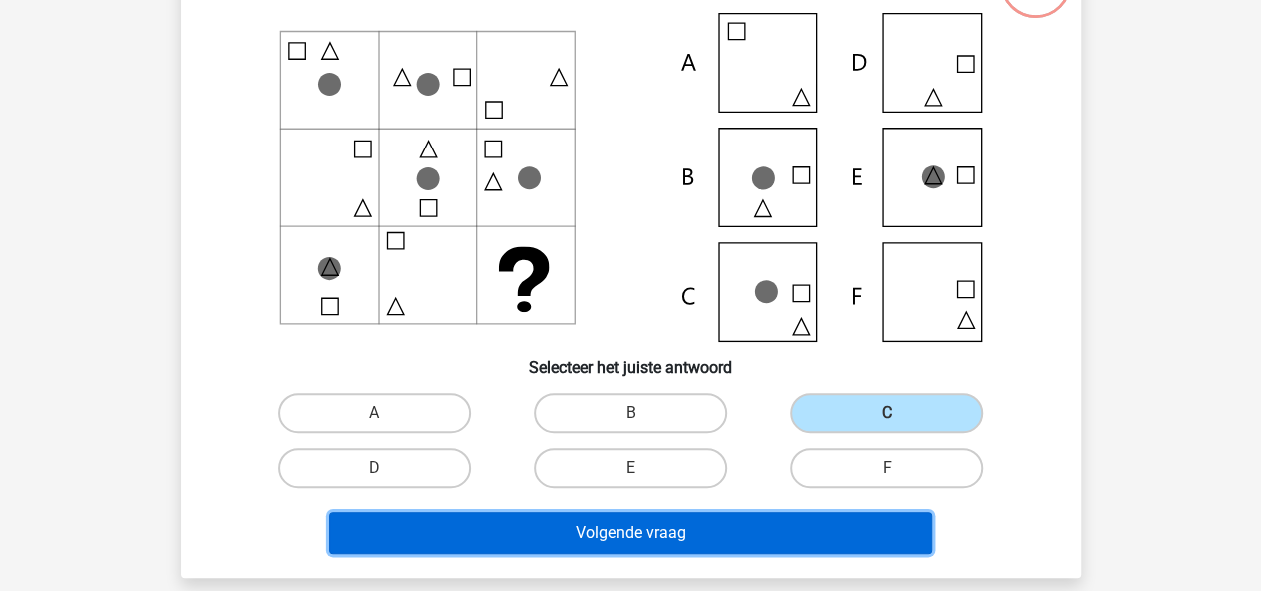
click at [732, 515] on button "Volgende vraag" at bounding box center [630, 533] width 603 height 42
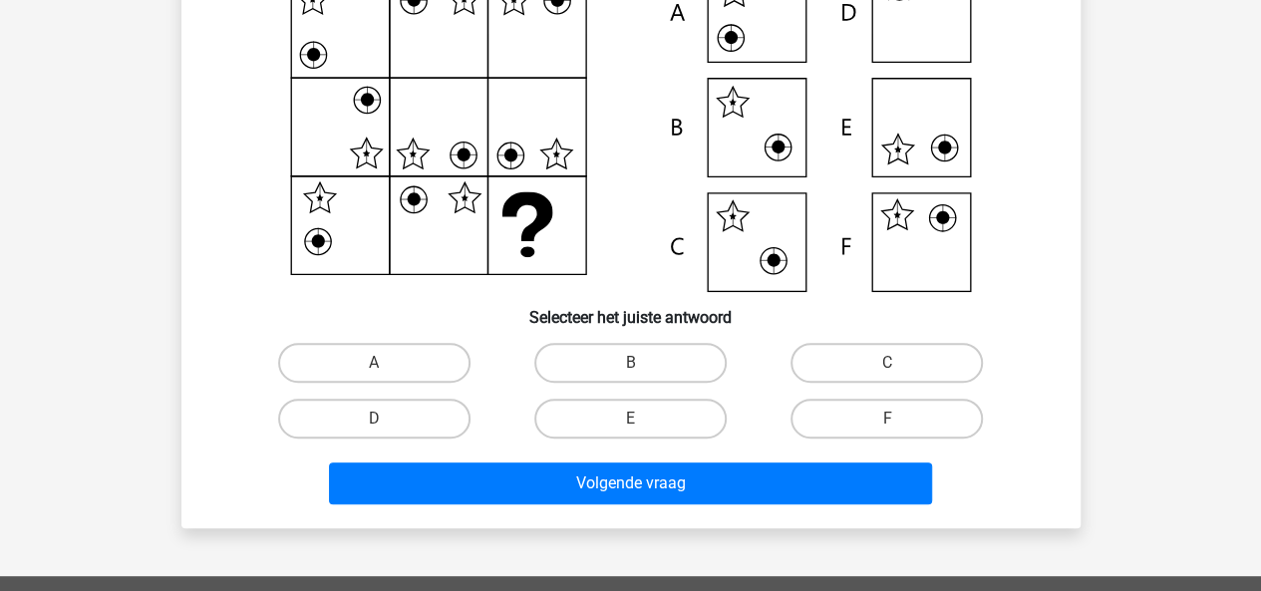
scroll to position [229, 0]
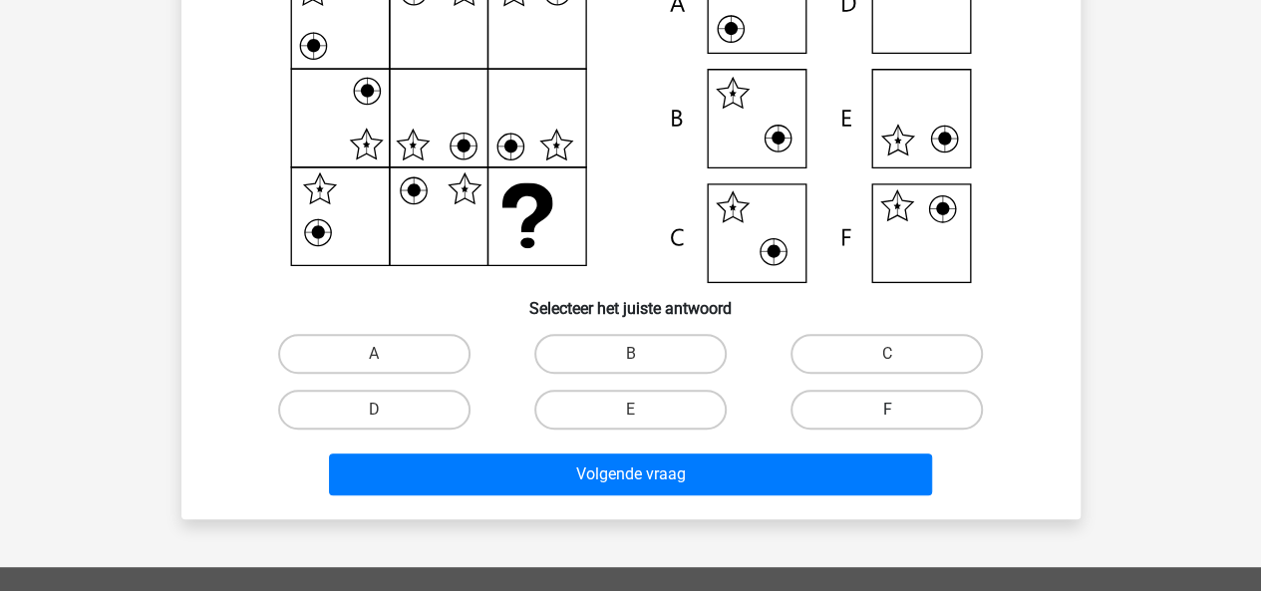
click at [902, 409] on label "F" at bounding box center [886, 410] width 192 height 40
click at [900, 410] on input "F" at bounding box center [893, 416] width 13 height 13
radio input "true"
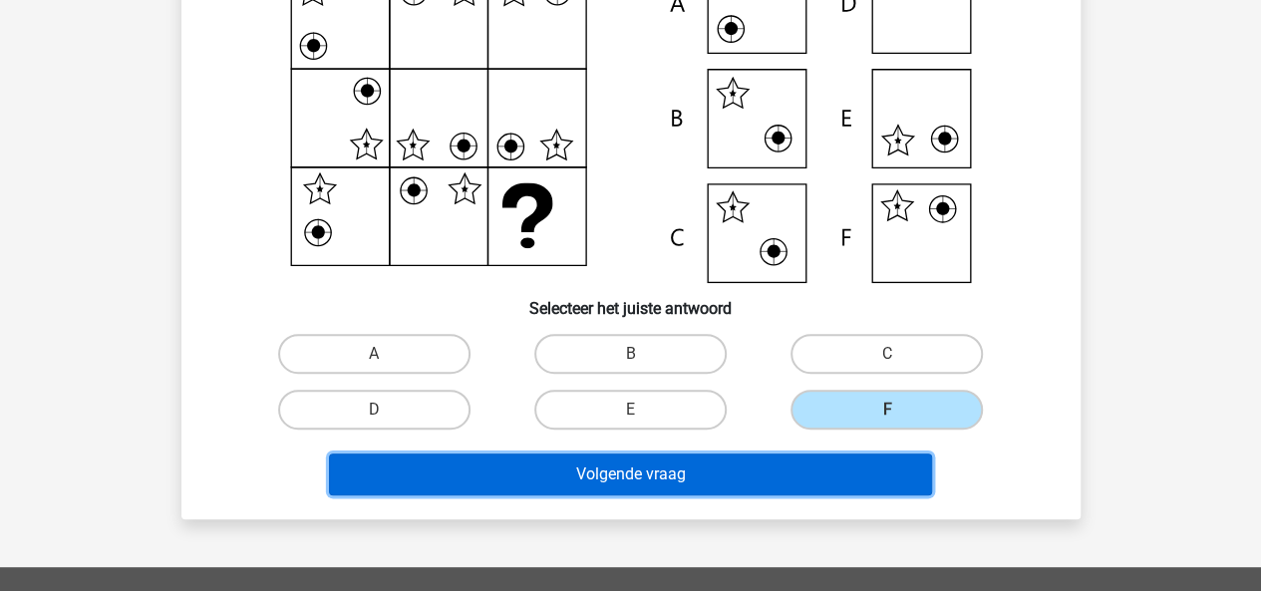
click at [846, 460] on button "Volgende vraag" at bounding box center [630, 474] width 603 height 42
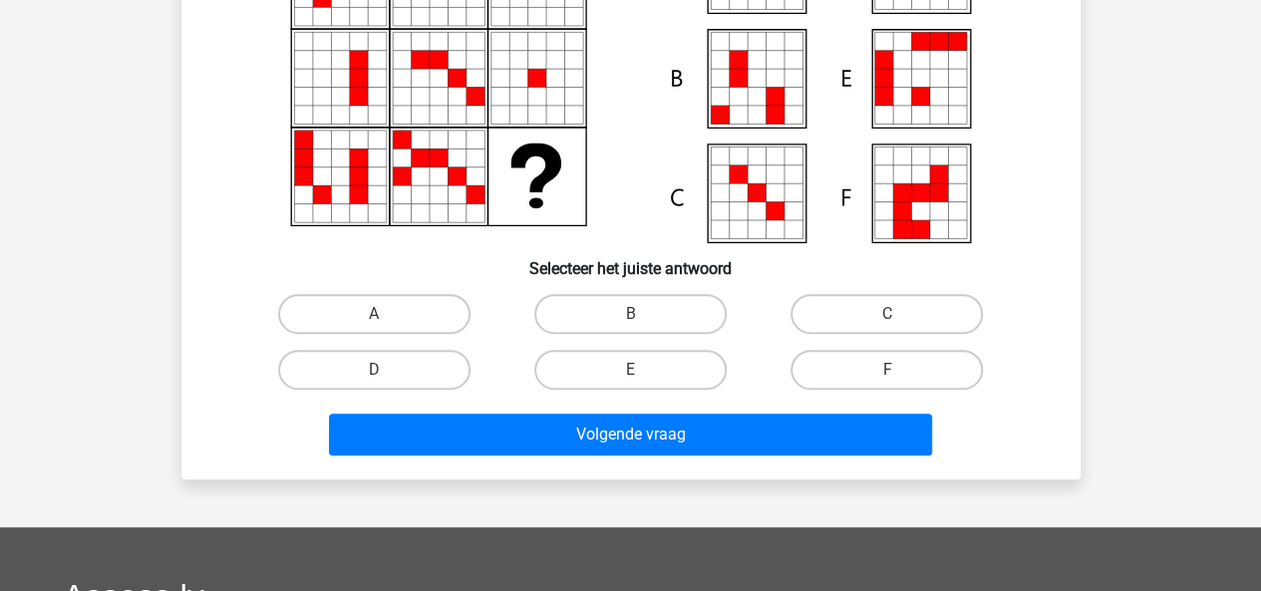
scroll to position [271, 0]
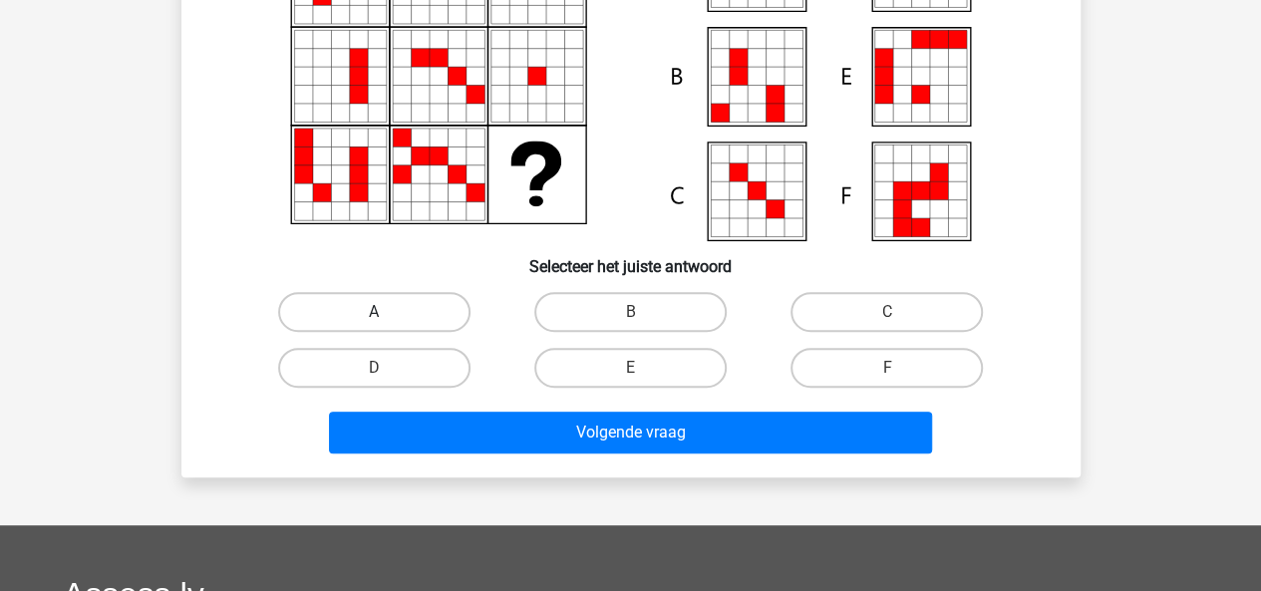
click at [437, 306] on label "A" at bounding box center [374, 312] width 192 height 40
click at [387, 312] on input "A" at bounding box center [380, 318] width 13 height 13
radio input "true"
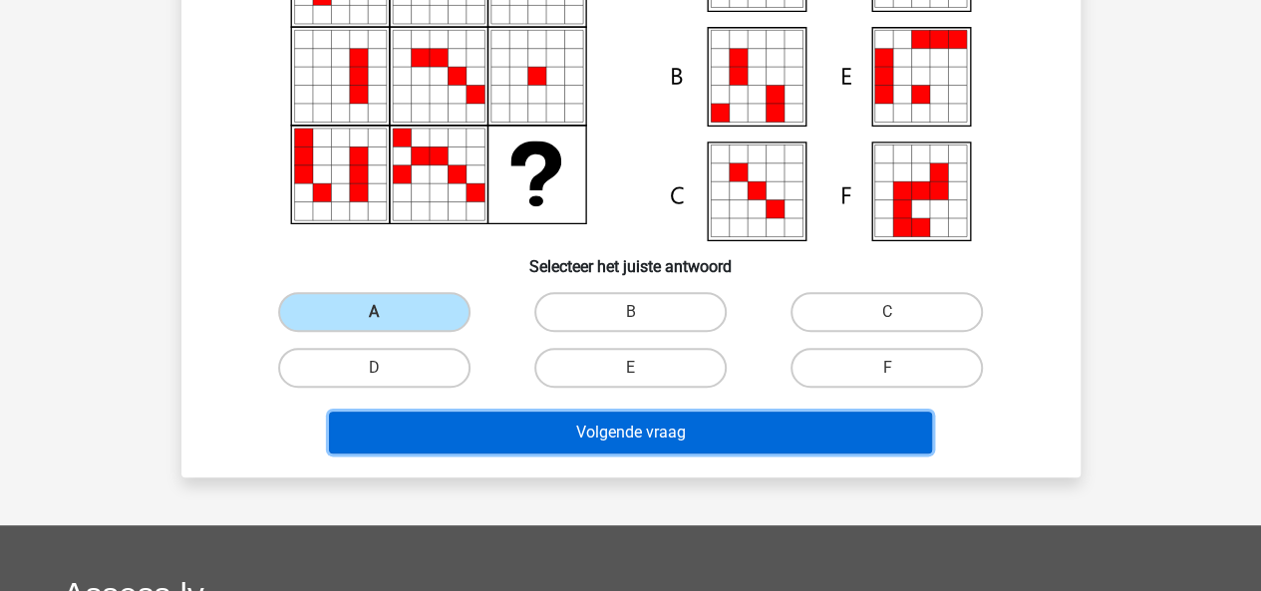
click at [510, 426] on button "Volgende vraag" at bounding box center [630, 433] width 603 height 42
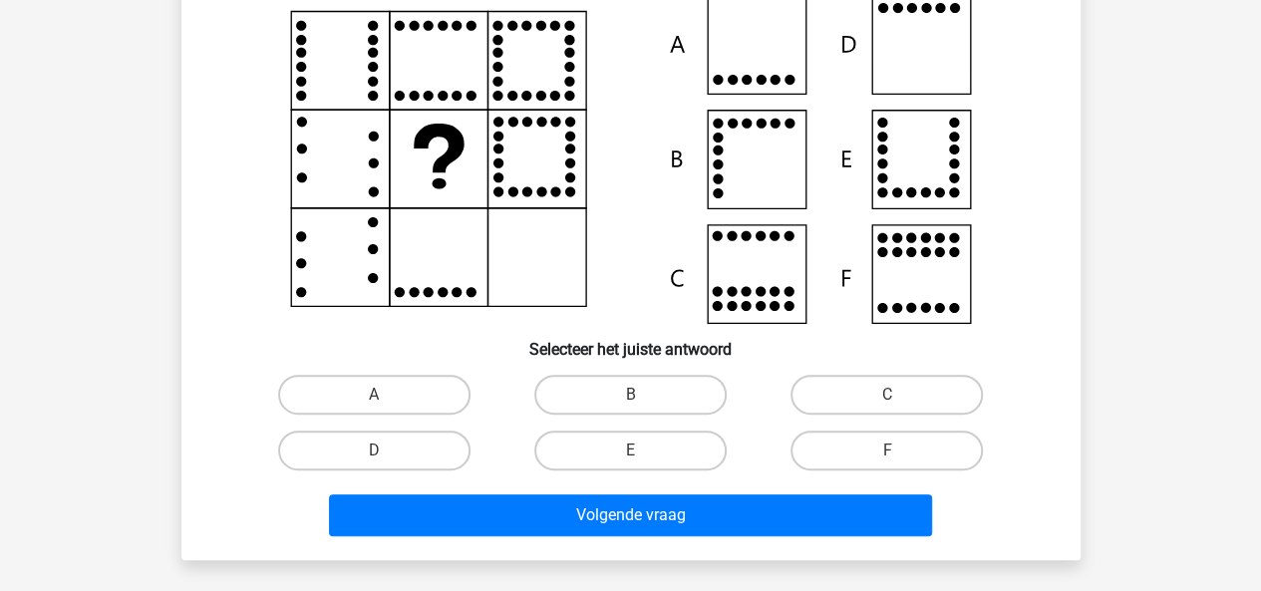
scroll to position [195, 0]
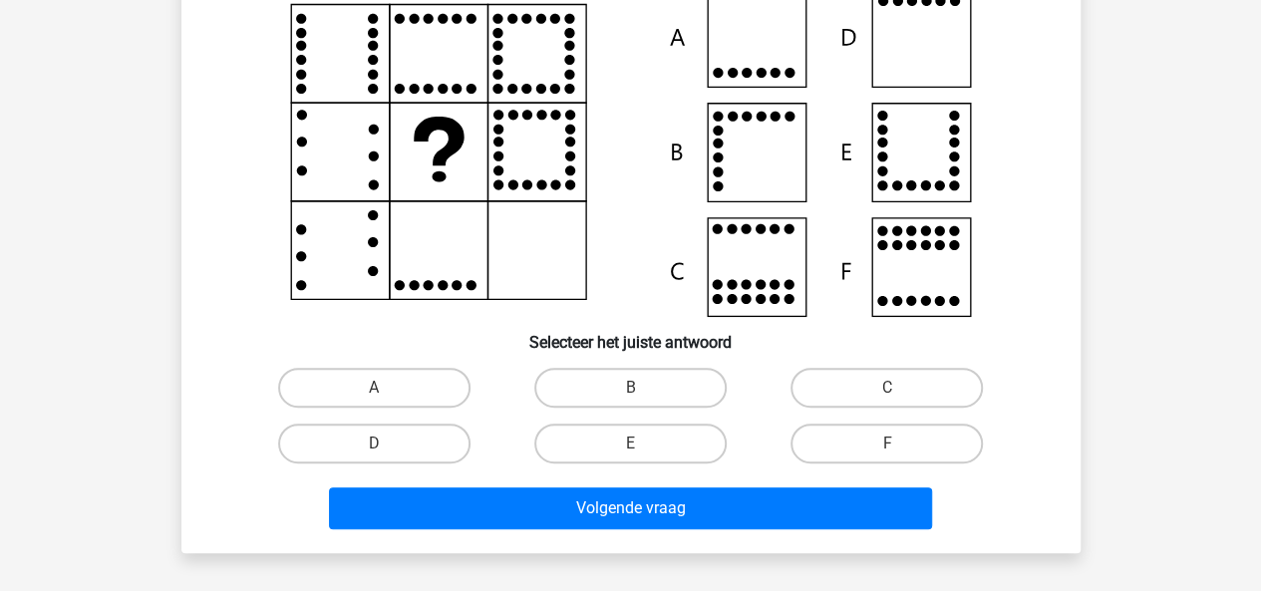
click at [428, 417] on div "D" at bounding box center [374, 444] width 256 height 56
click at [420, 444] on label "D" at bounding box center [374, 443] width 192 height 40
click at [387, 444] on input "D" at bounding box center [380, 449] width 13 height 13
radio input "true"
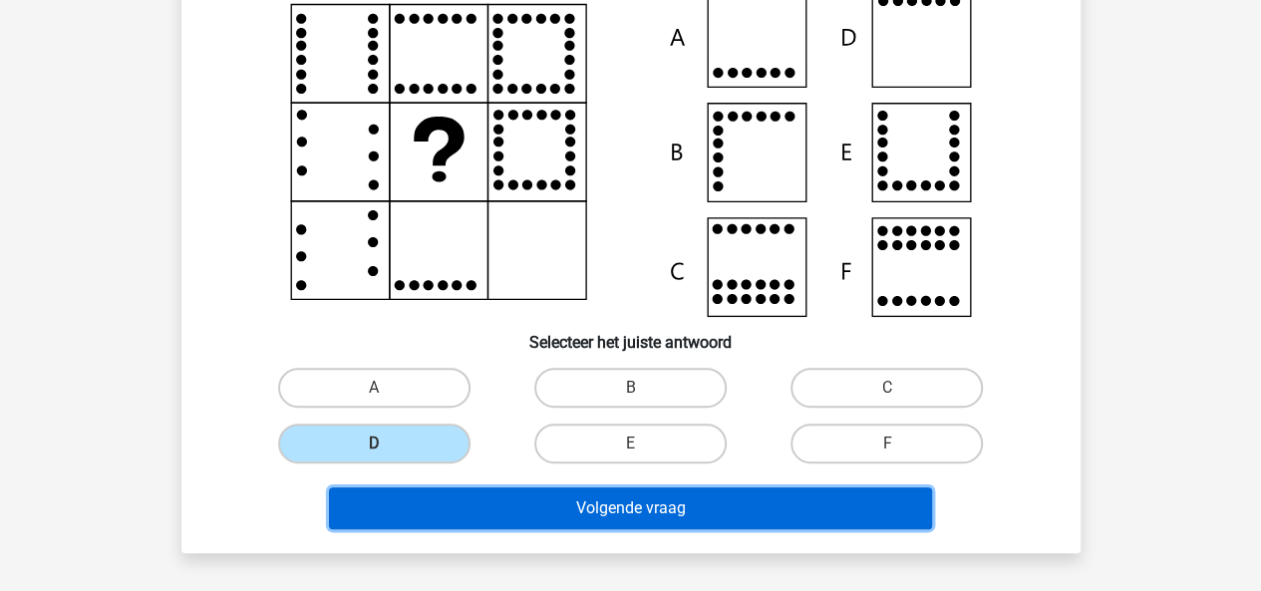
click at [509, 497] on button "Volgende vraag" at bounding box center [630, 508] width 603 height 42
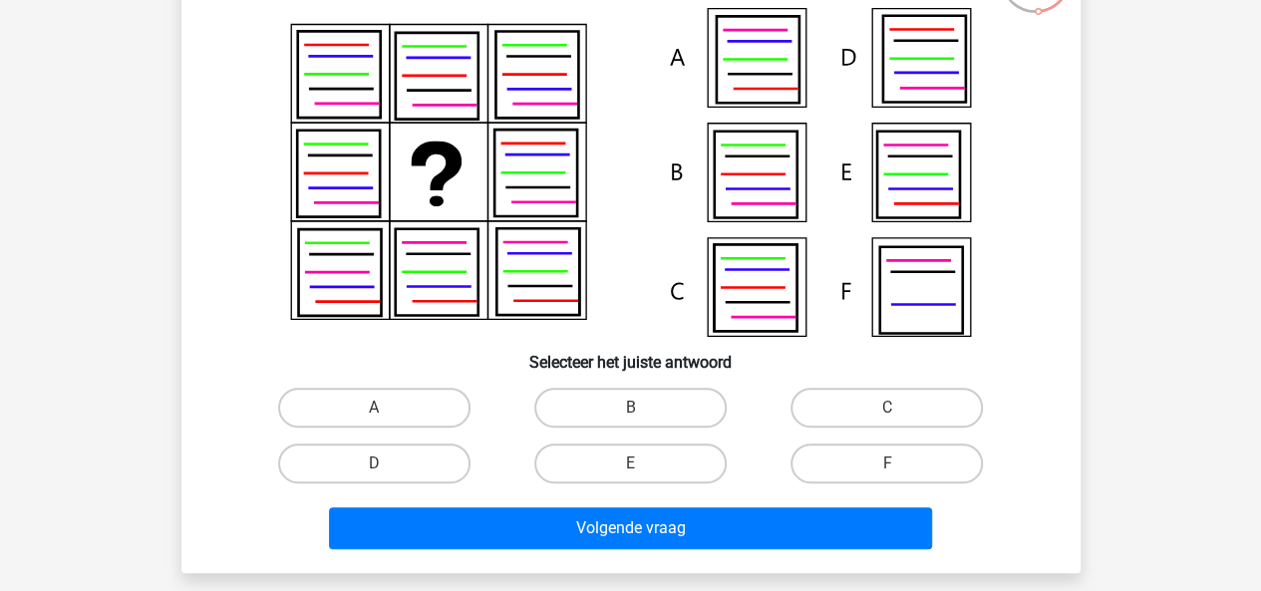
scroll to position [191, 0]
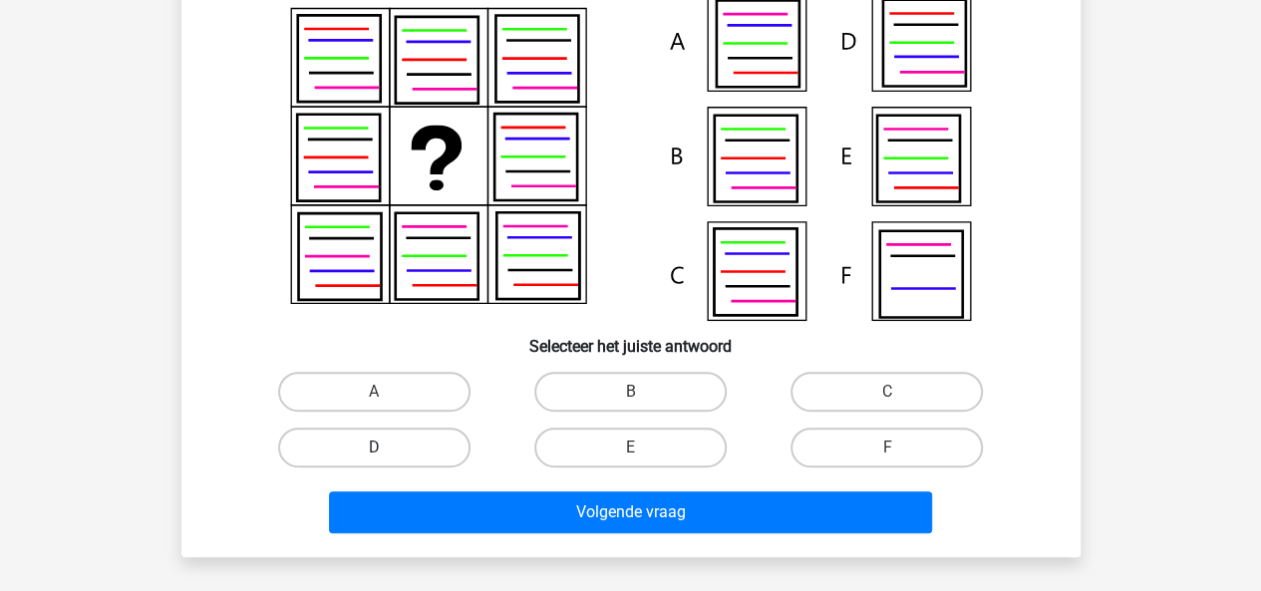
click at [437, 457] on label "D" at bounding box center [374, 447] width 192 height 40
click at [387, 457] on input "D" at bounding box center [380, 453] width 13 height 13
radio input "true"
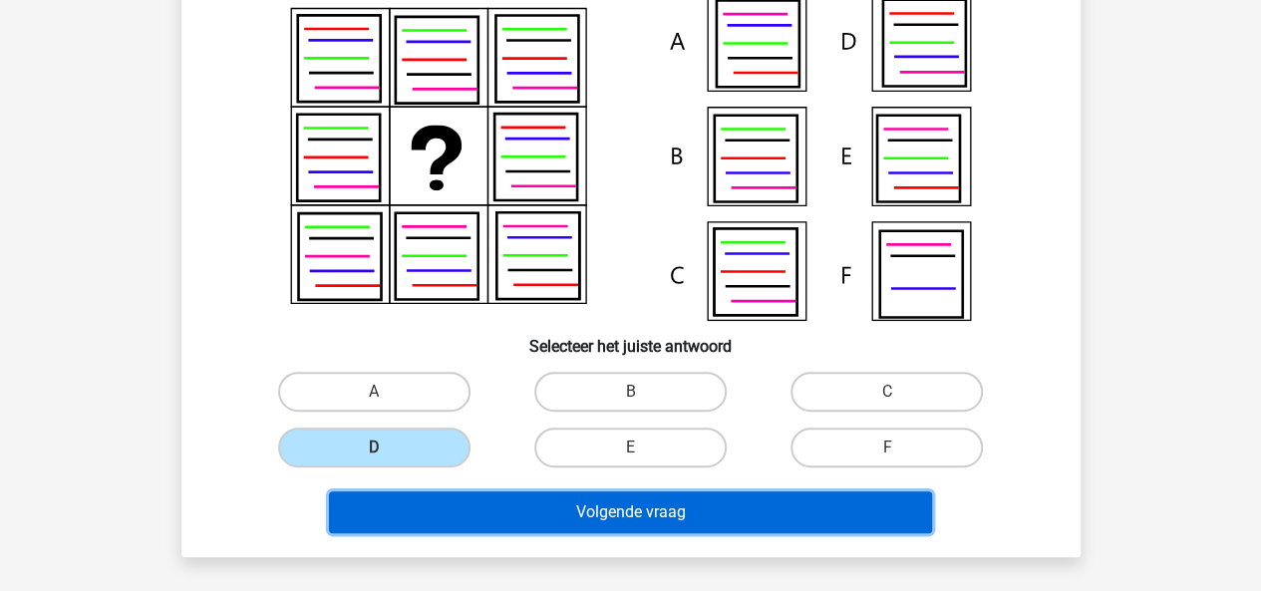
click at [518, 507] on button "Volgende vraag" at bounding box center [630, 512] width 603 height 42
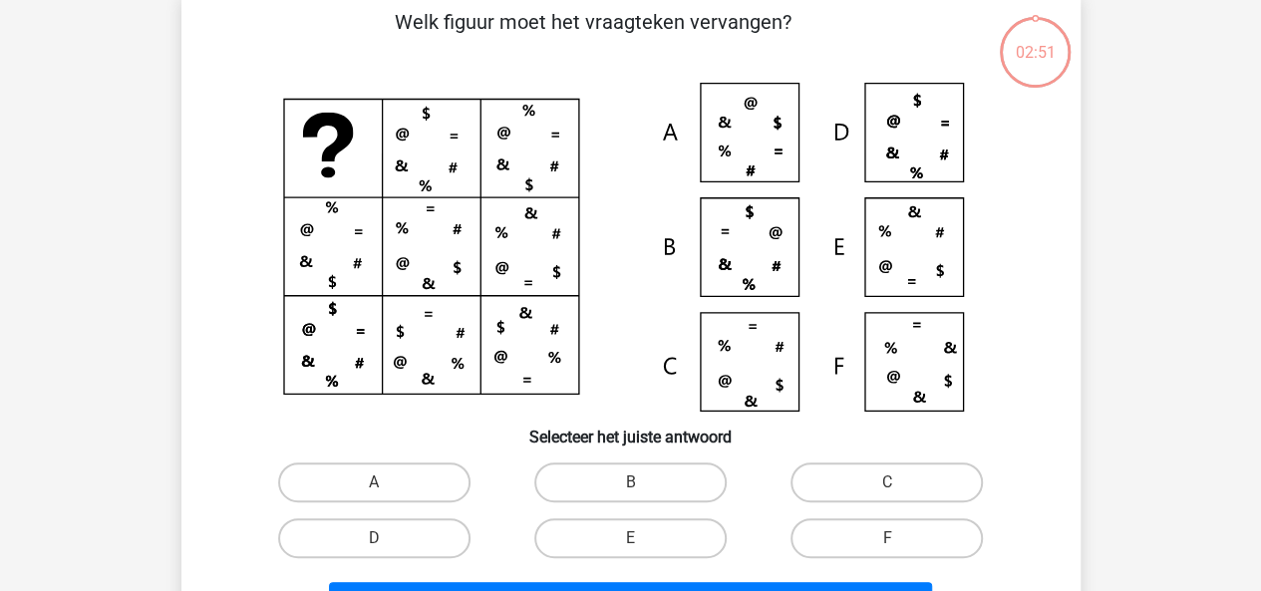
scroll to position [92, 0]
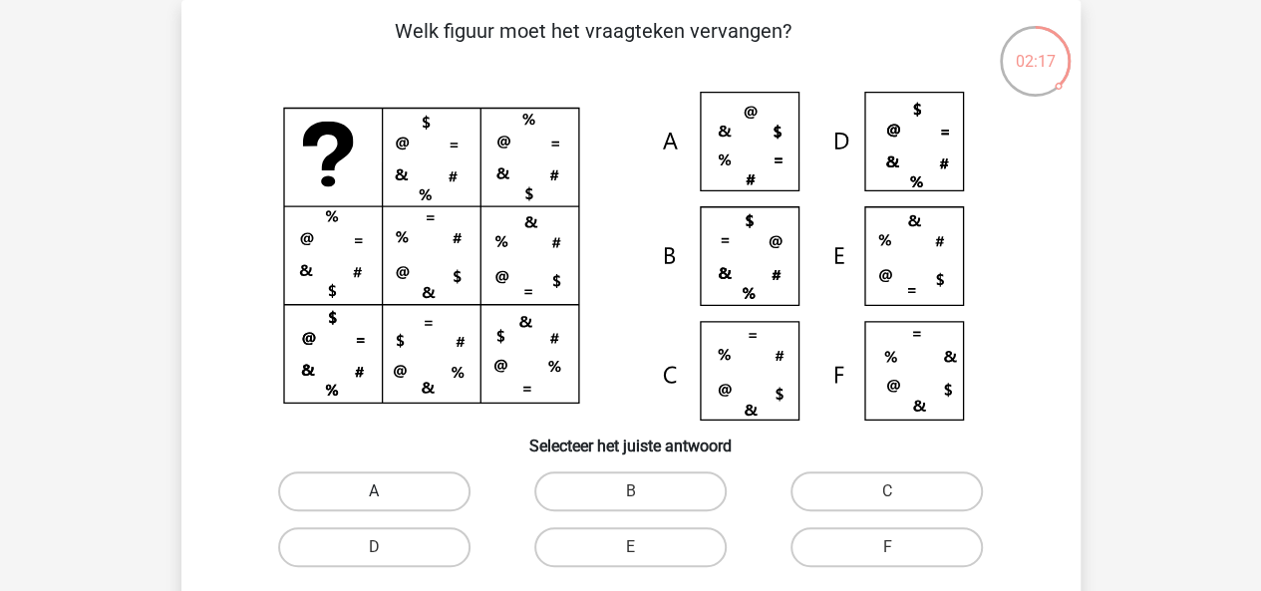
click at [307, 508] on label "A" at bounding box center [374, 491] width 192 height 40
click at [374, 504] on input "A" at bounding box center [380, 497] width 13 height 13
radio input "true"
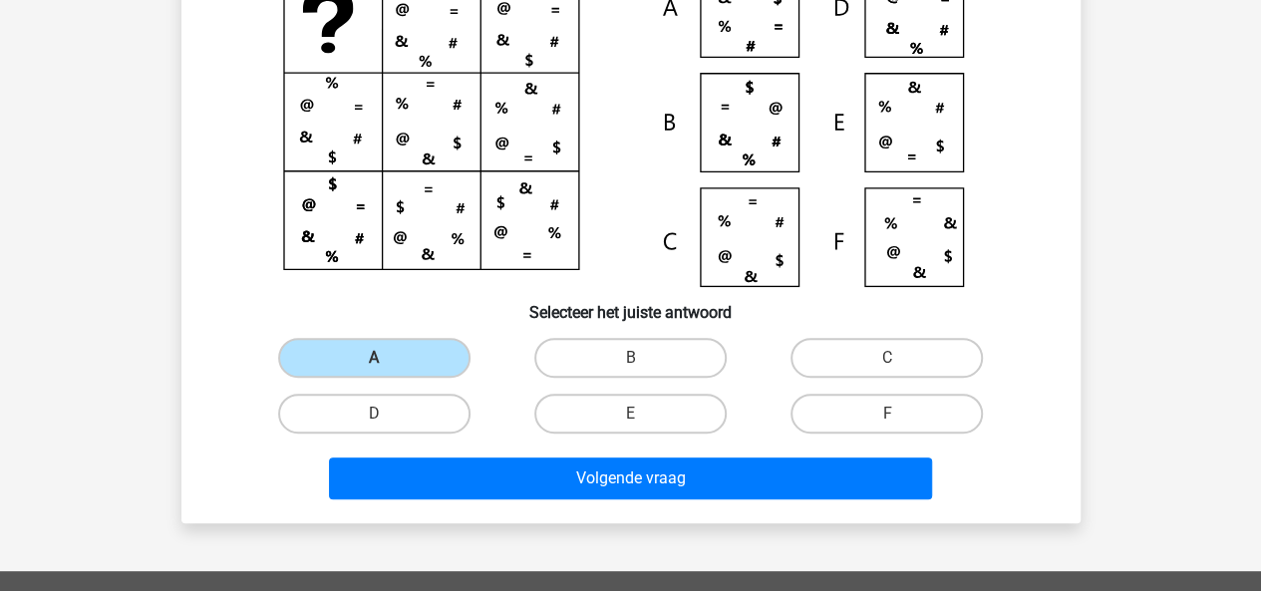
scroll to position [237, 0]
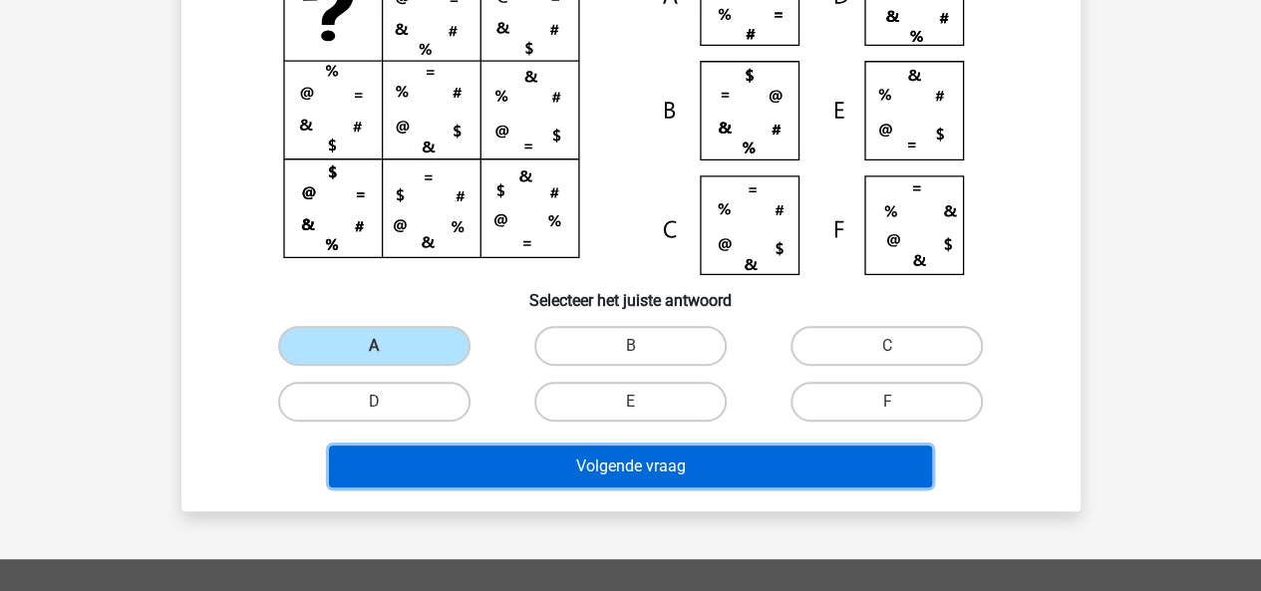
click at [497, 445] on button "Volgende vraag" at bounding box center [630, 466] width 603 height 42
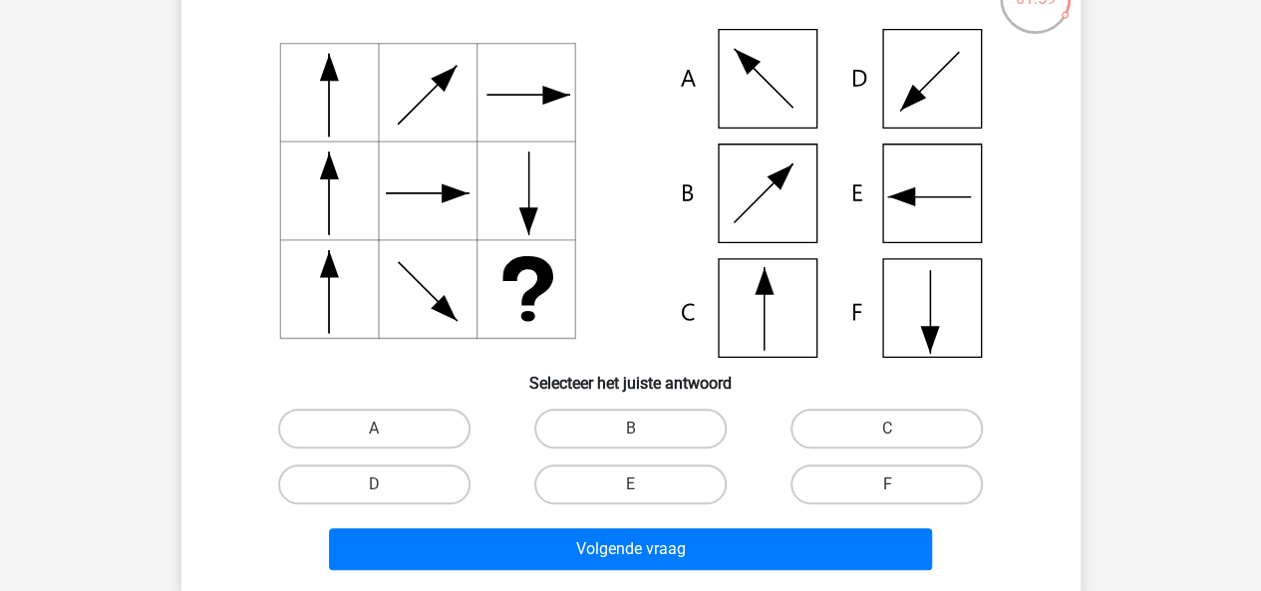
scroll to position [157, 0]
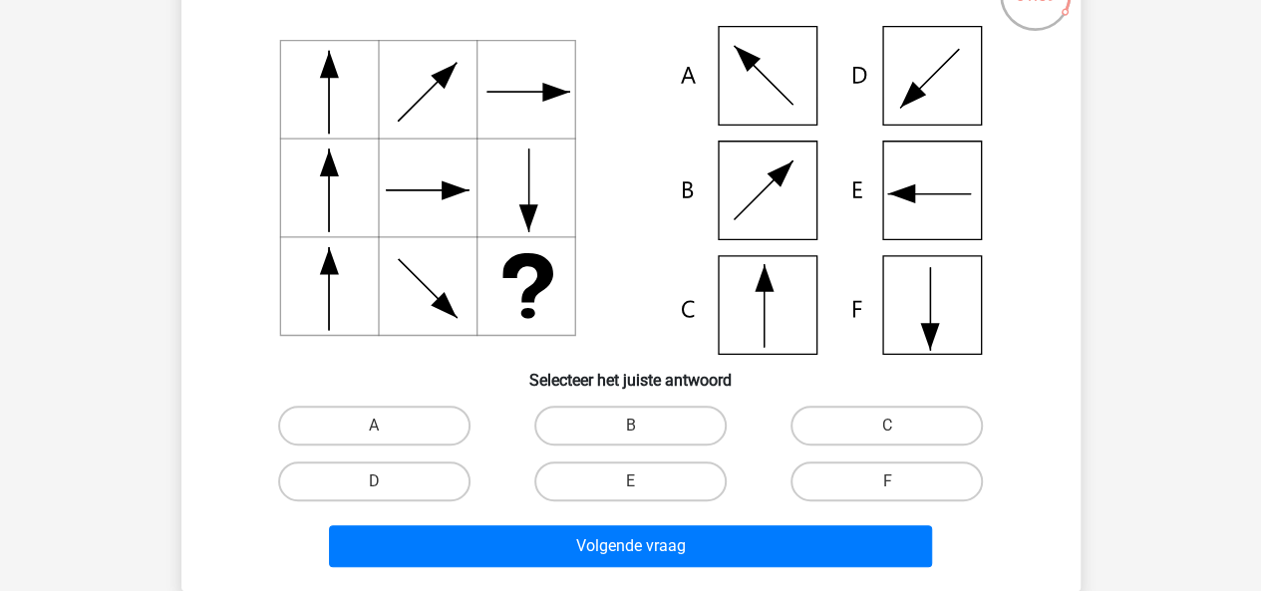
click at [695, 502] on div "E" at bounding box center [630, 481] width 256 height 56
click at [694, 493] on label "E" at bounding box center [630, 481] width 192 height 40
click at [643, 493] on input "E" at bounding box center [636, 487] width 13 height 13
radio input "true"
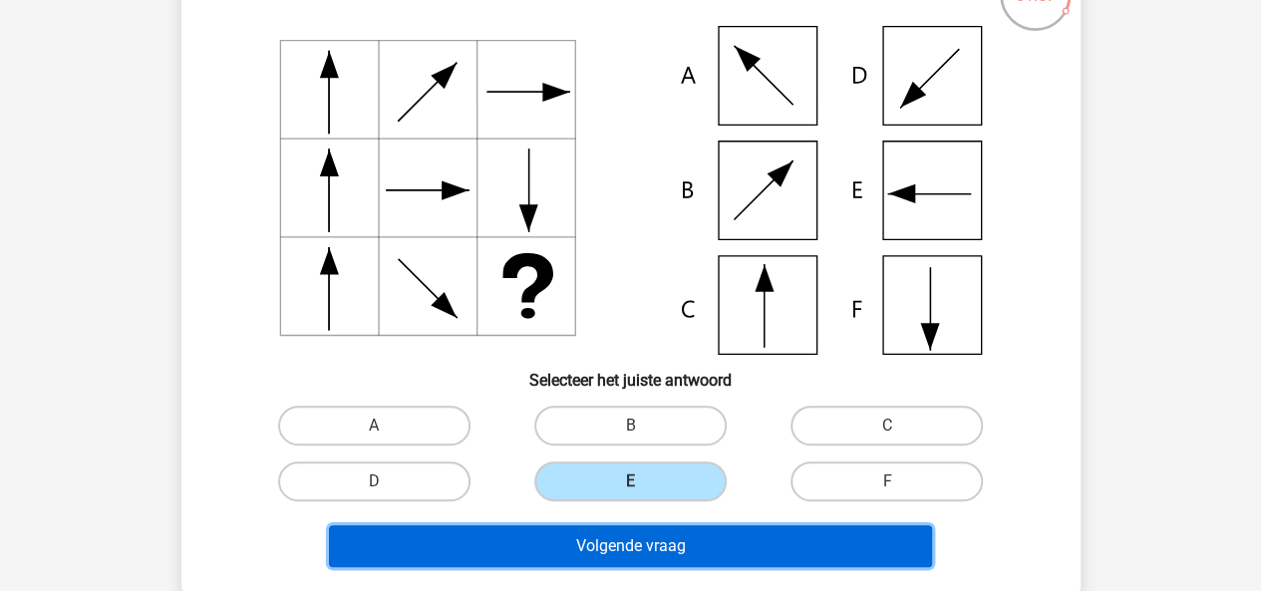
click at [712, 545] on button "Volgende vraag" at bounding box center [630, 546] width 603 height 42
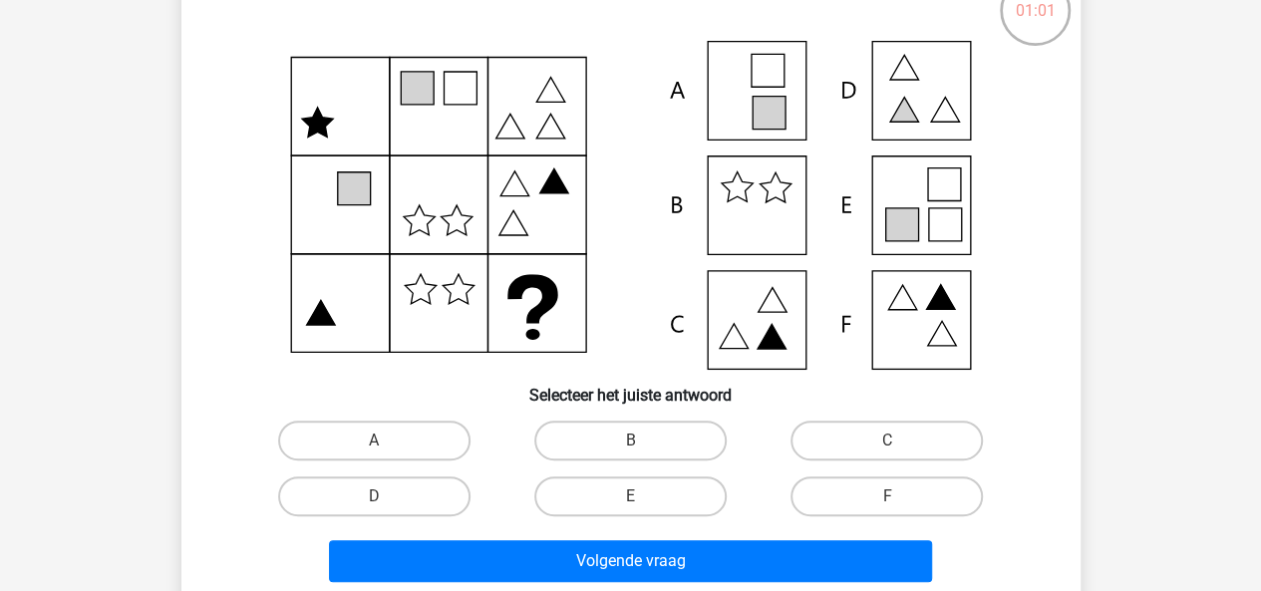
scroll to position [162, 0]
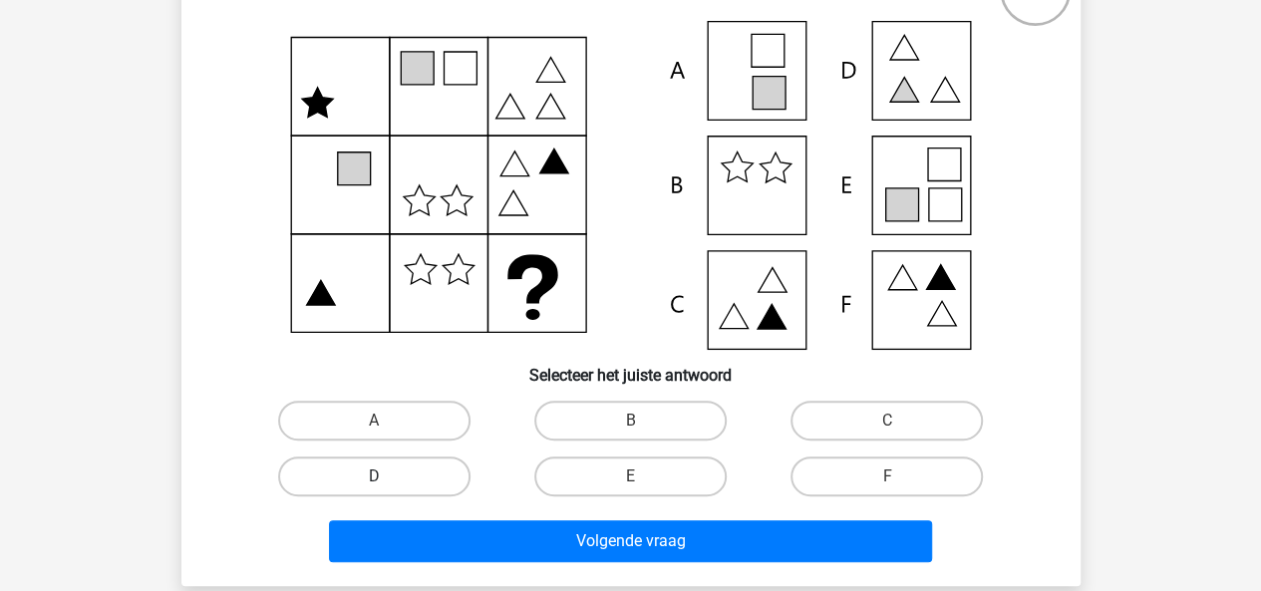
click at [456, 477] on label "D" at bounding box center [374, 476] width 192 height 40
click at [387, 477] on input "D" at bounding box center [380, 482] width 13 height 13
radio input "true"
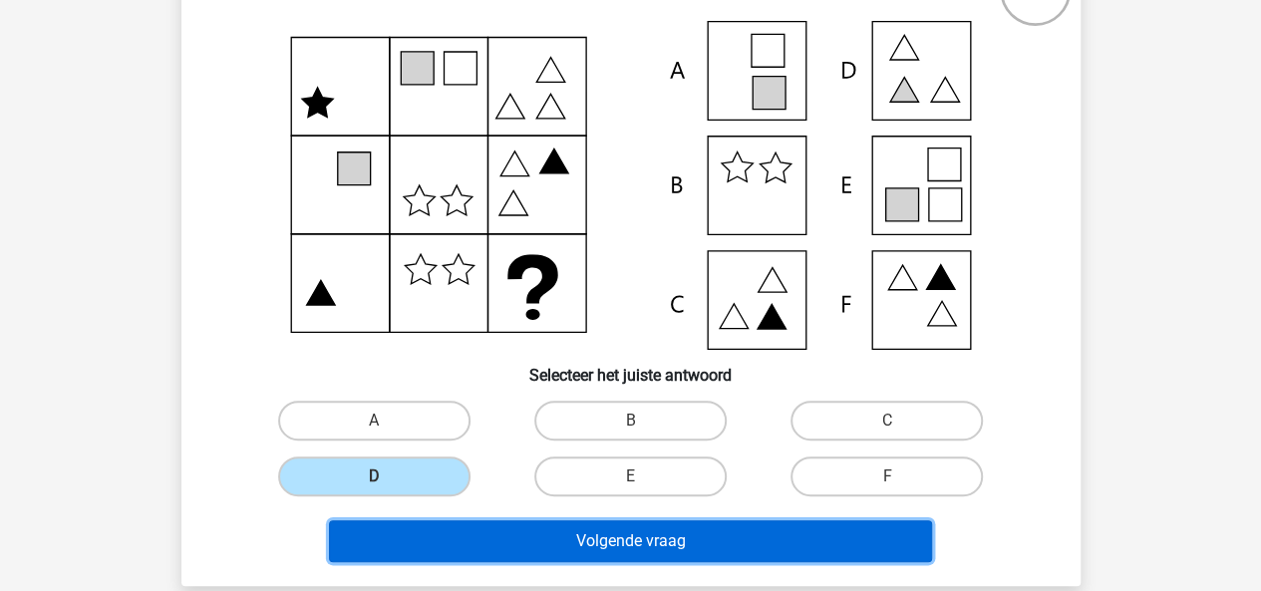
click at [512, 552] on button "Volgende vraag" at bounding box center [630, 541] width 603 height 42
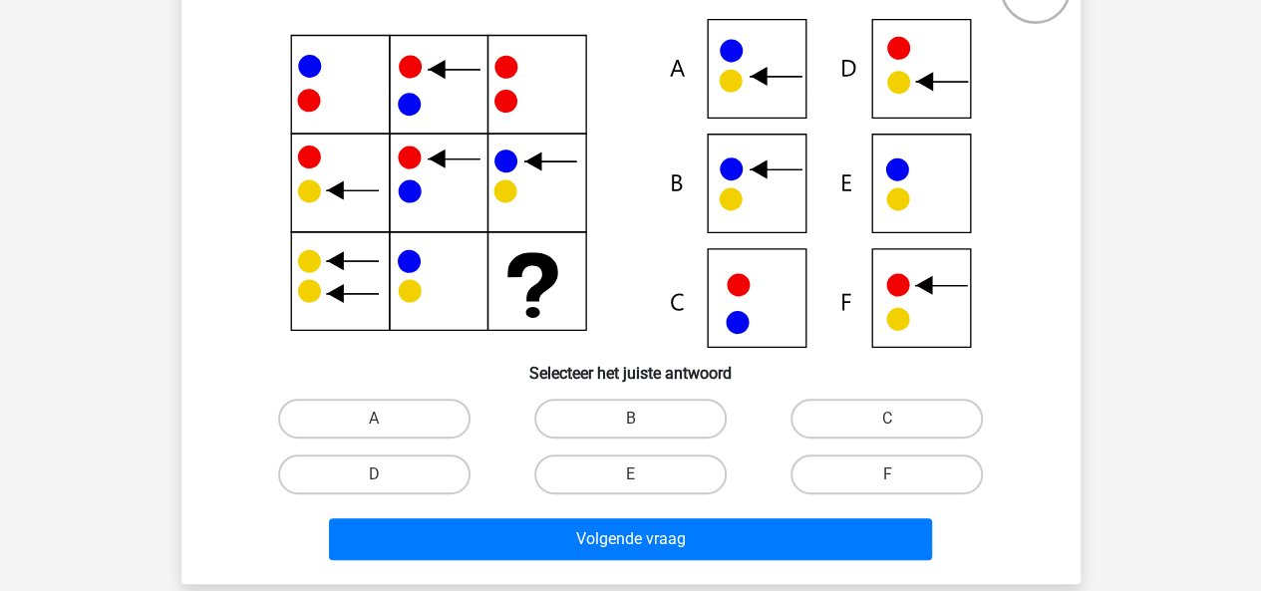
scroll to position [173, 0]
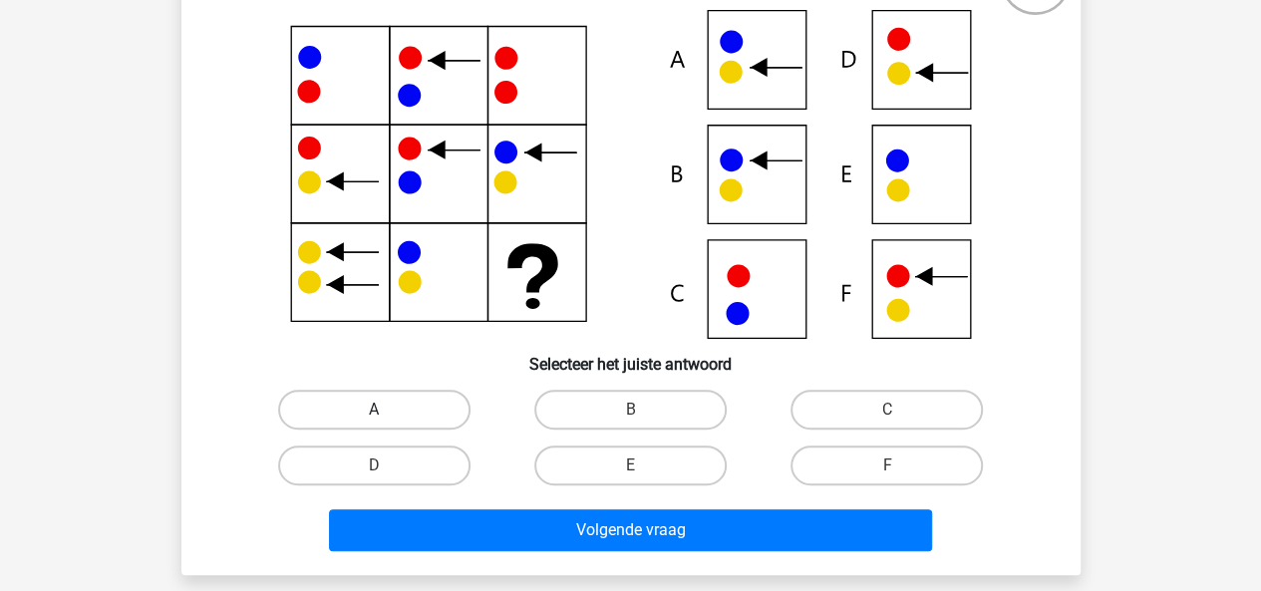
click at [359, 420] on label "A" at bounding box center [374, 410] width 192 height 40
click at [374, 420] on input "A" at bounding box center [380, 416] width 13 height 13
radio input "true"
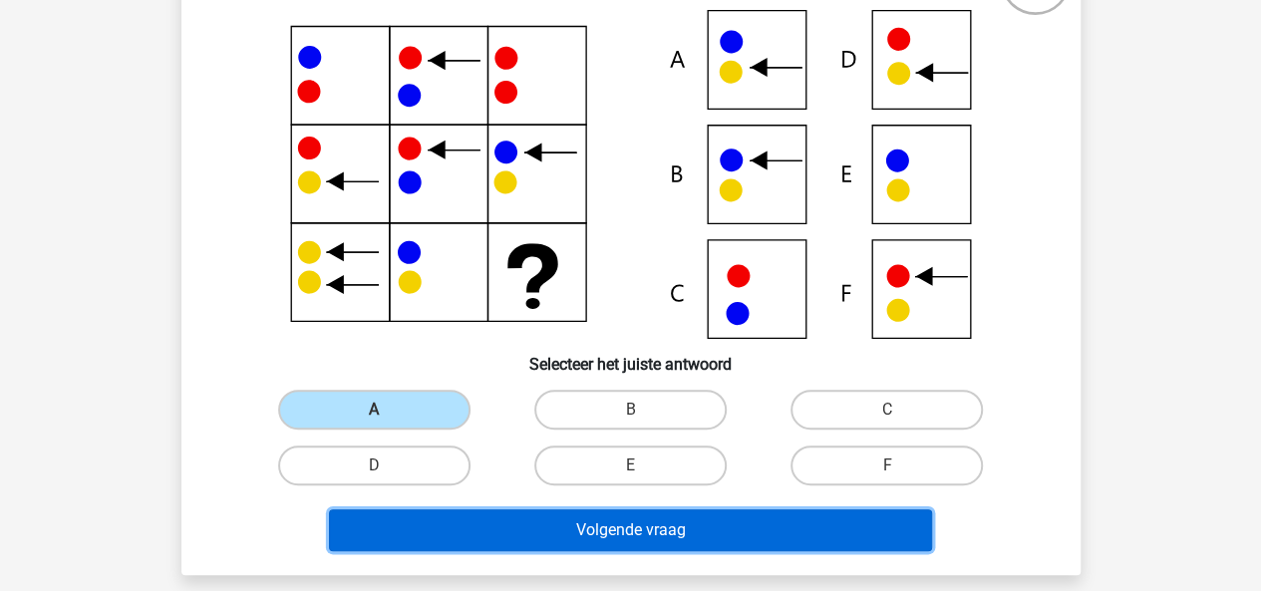
click at [512, 527] on button "Volgende vraag" at bounding box center [630, 530] width 603 height 42
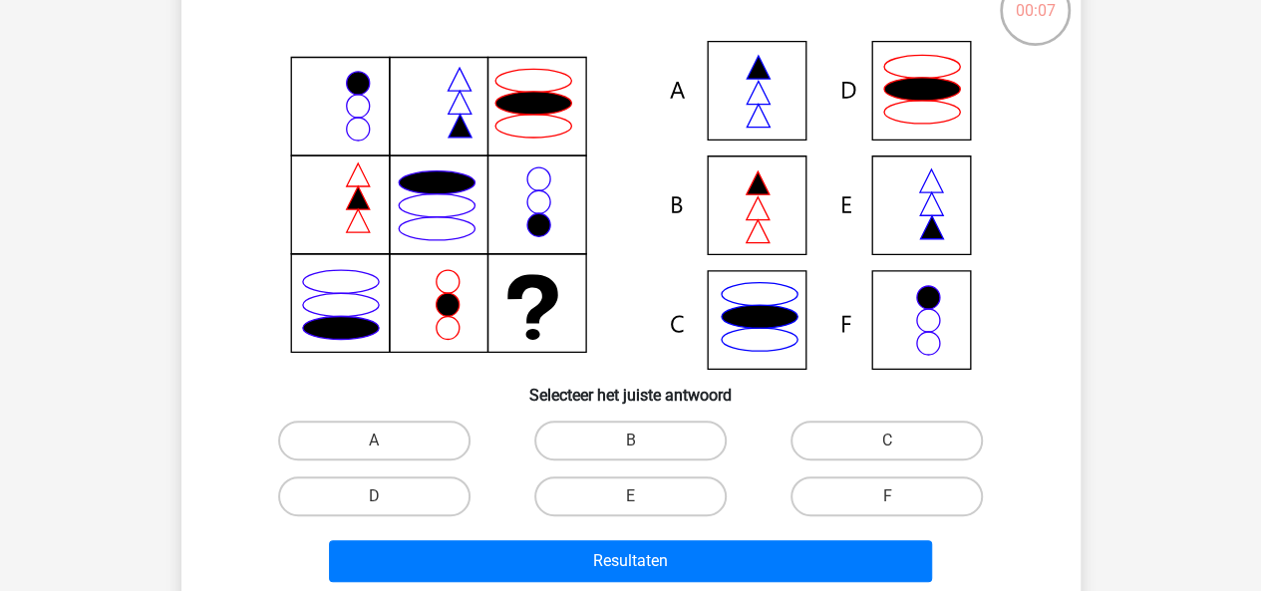
scroll to position [167, 0]
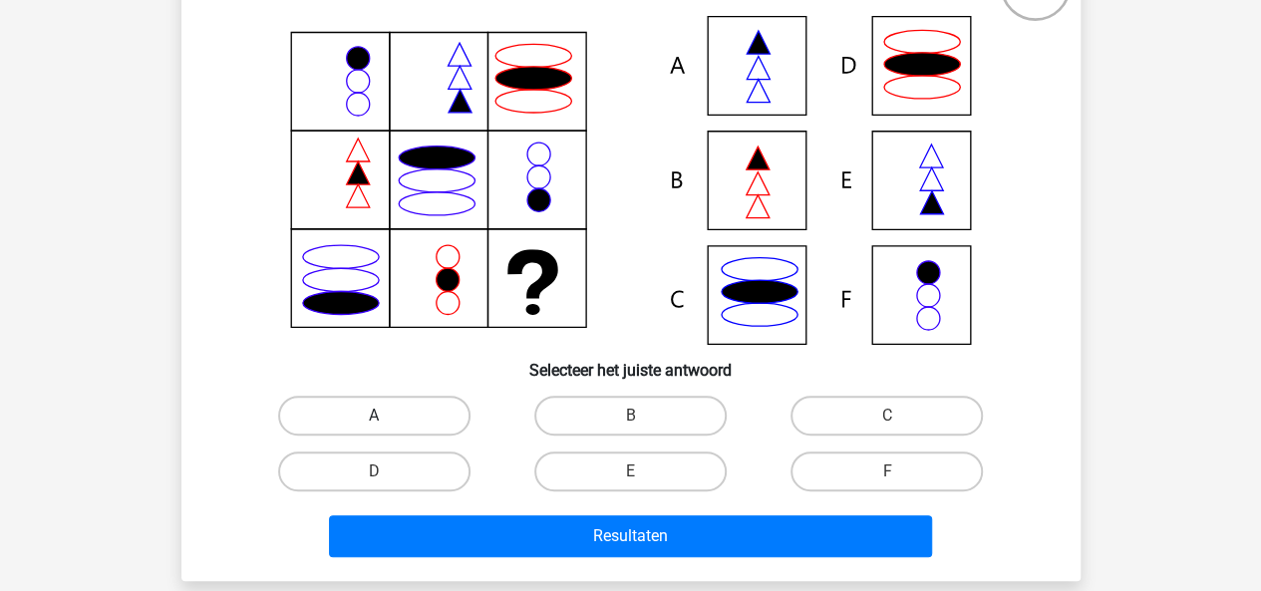
click at [371, 398] on label "A" at bounding box center [374, 416] width 192 height 40
click at [374, 416] on input "A" at bounding box center [380, 422] width 13 height 13
radio input "true"
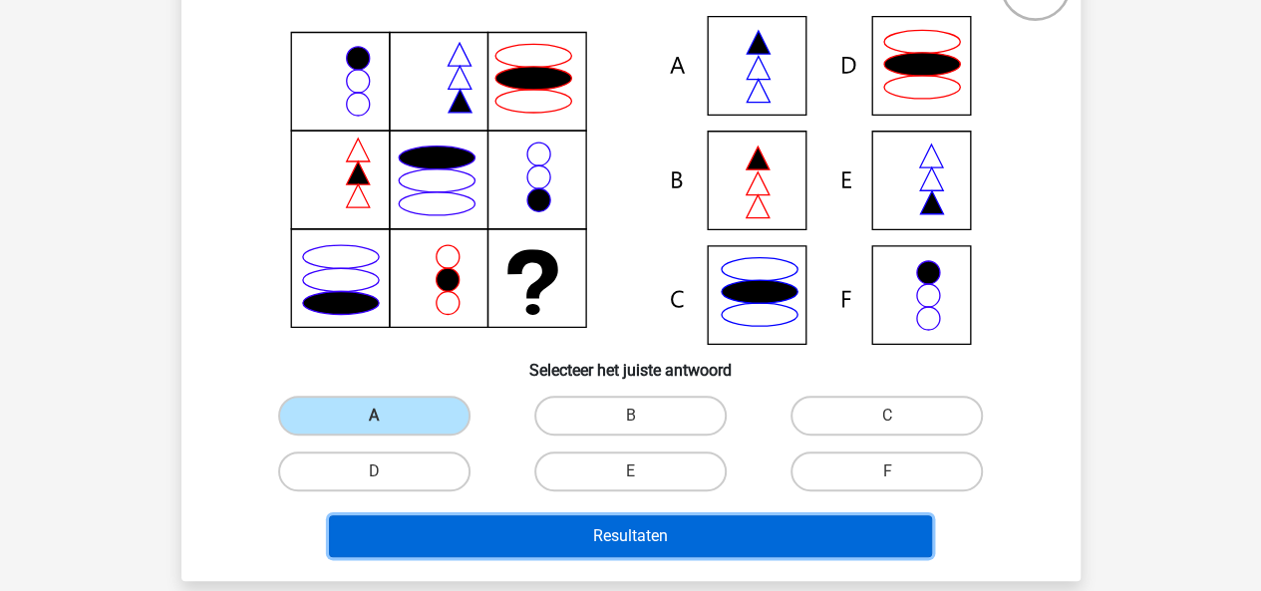
click at [505, 524] on button "Resultaten" at bounding box center [630, 536] width 603 height 42
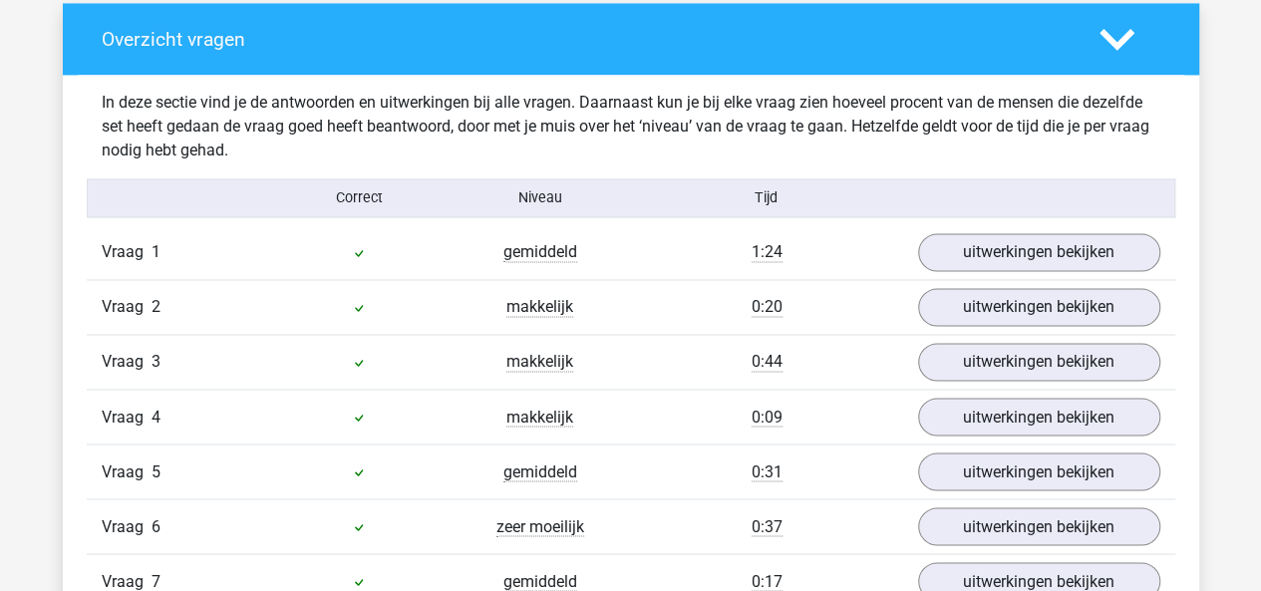
scroll to position [1499, 0]
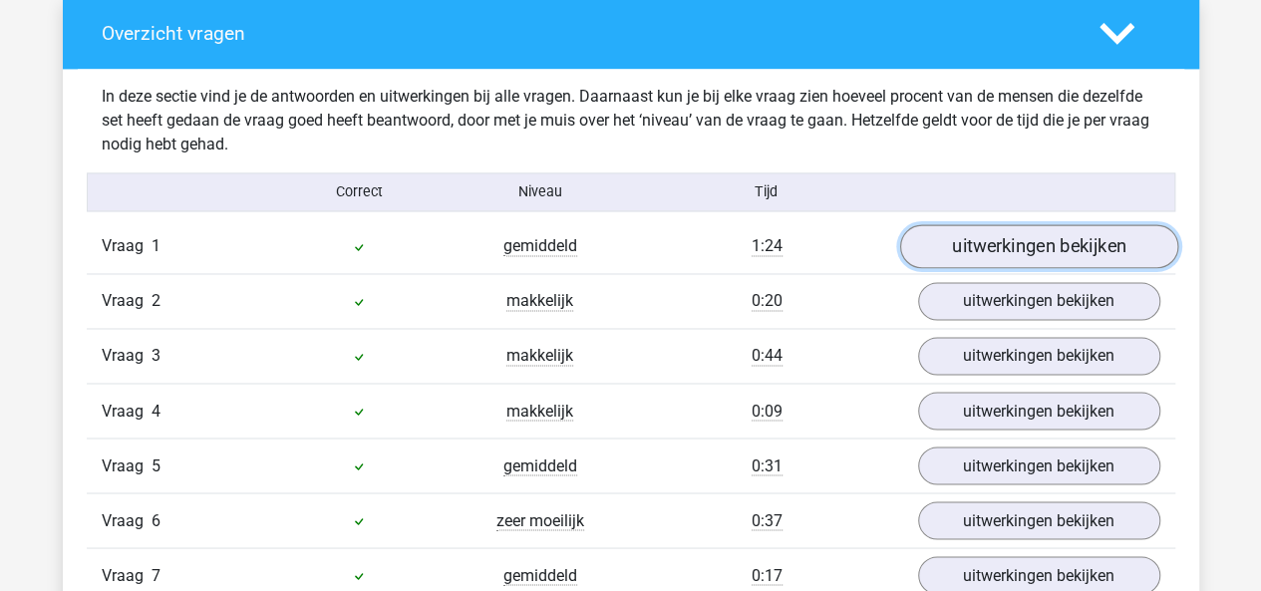
click at [940, 240] on link "uitwerkingen bekijken" at bounding box center [1038, 247] width 278 height 44
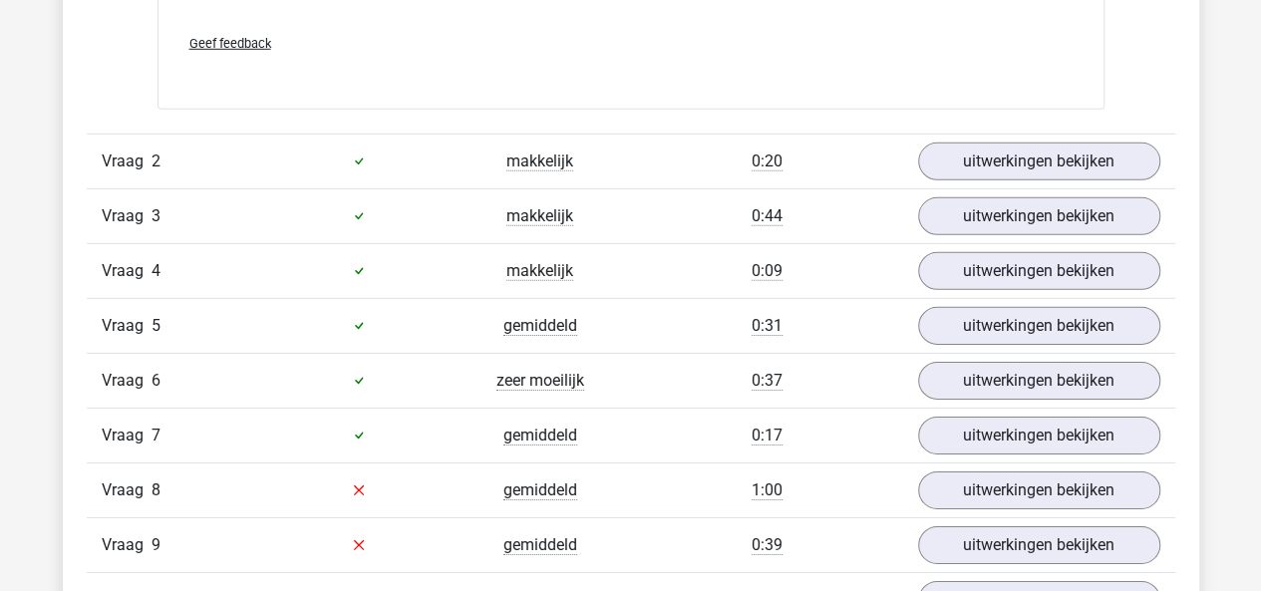
scroll to position [2977, 0]
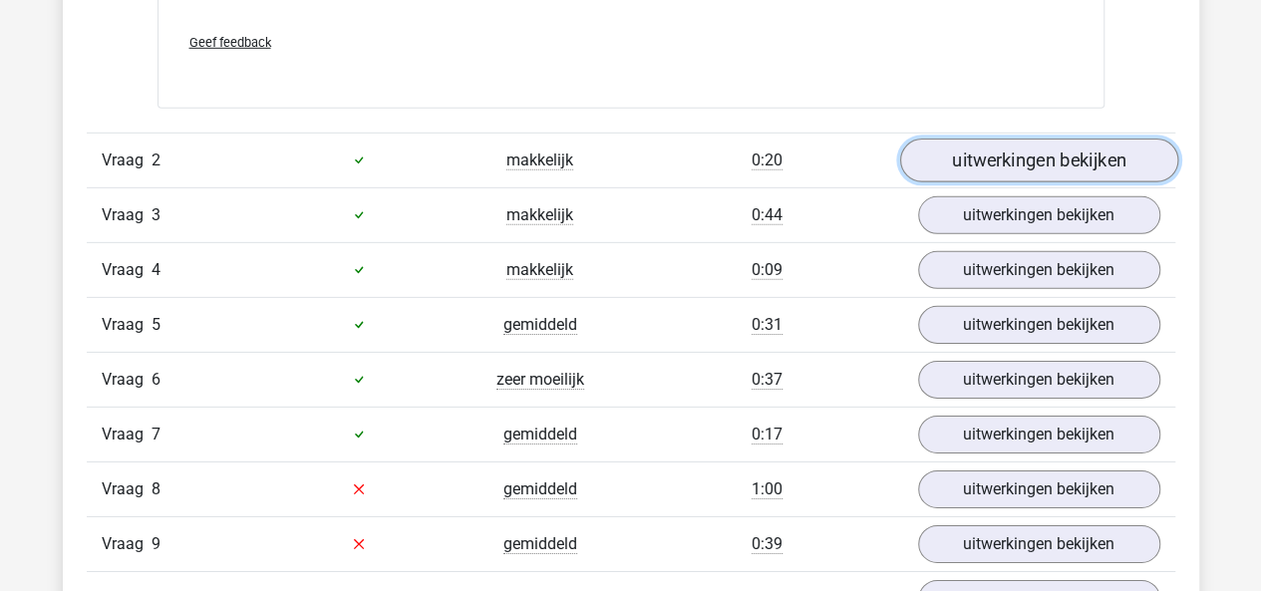
click at [988, 152] on link "uitwerkingen bekijken" at bounding box center [1038, 161] width 278 height 44
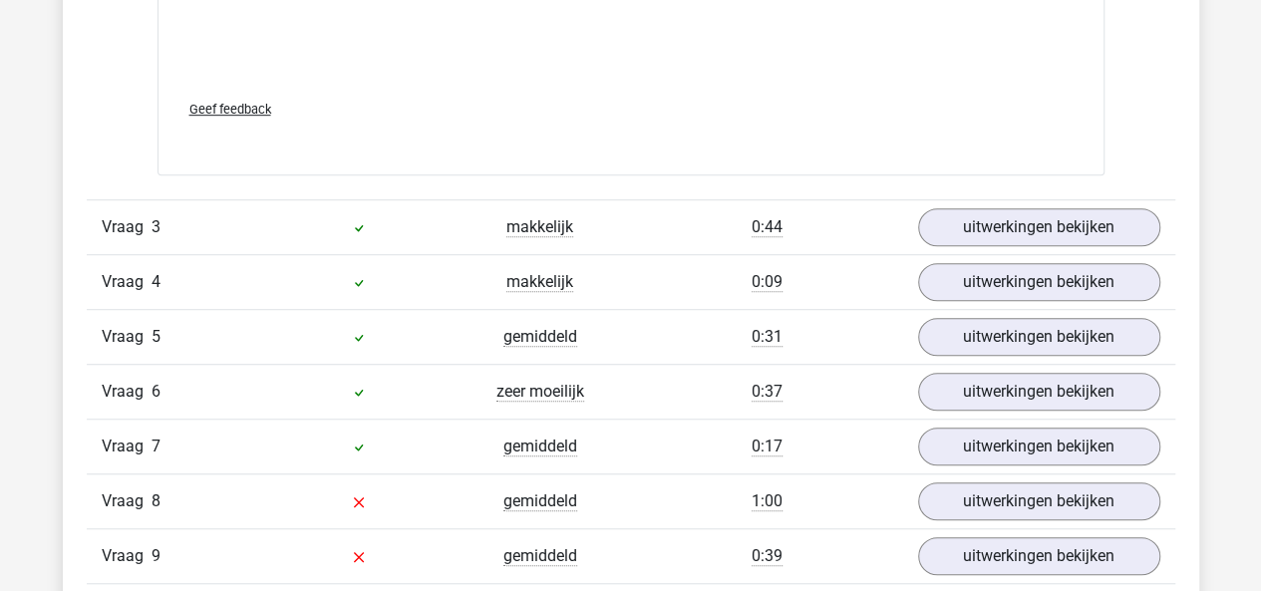
scroll to position [4329, 0]
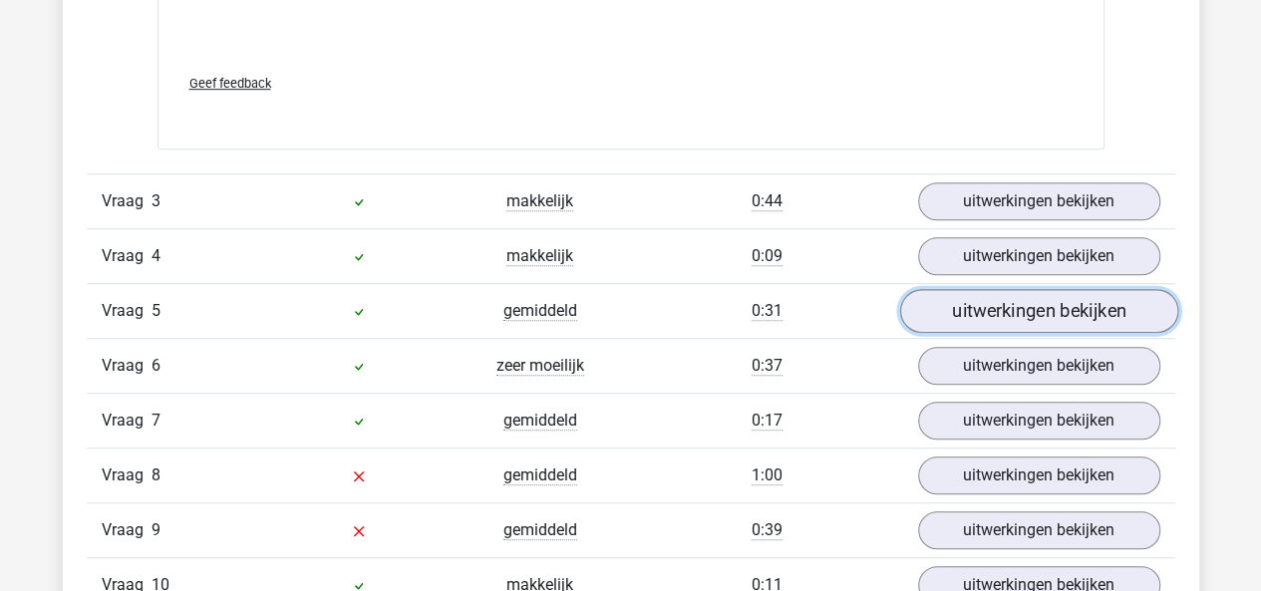
click at [1000, 314] on link "uitwerkingen bekijken" at bounding box center [1038, 311] width 278 height 44
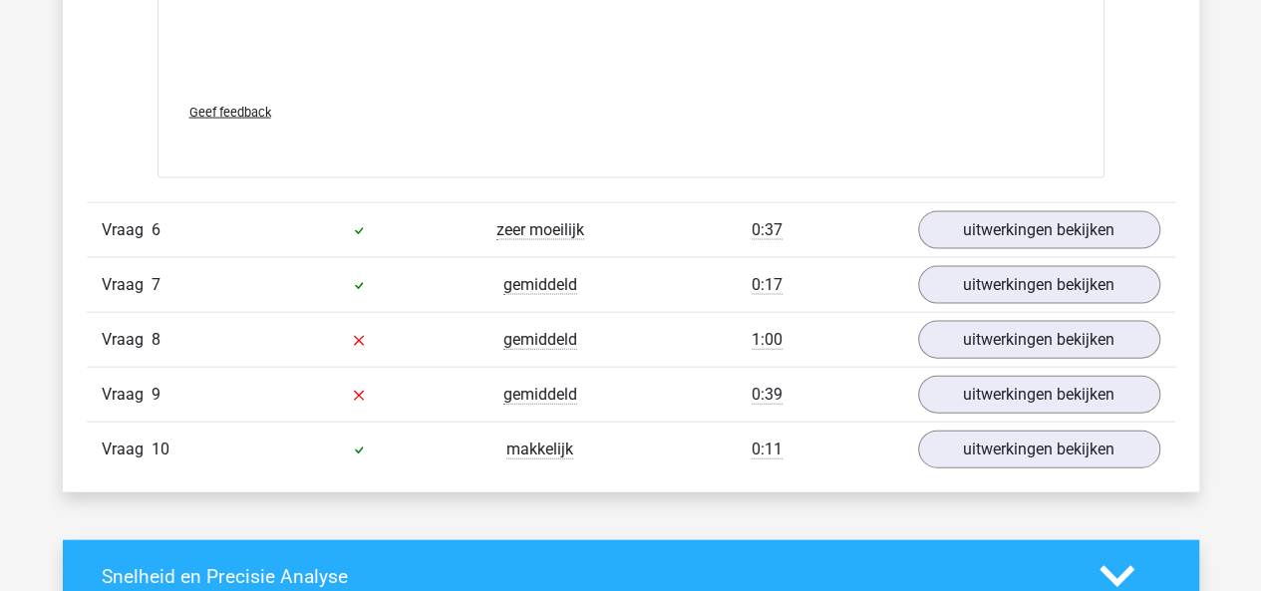
scroll to position [5807, 0]
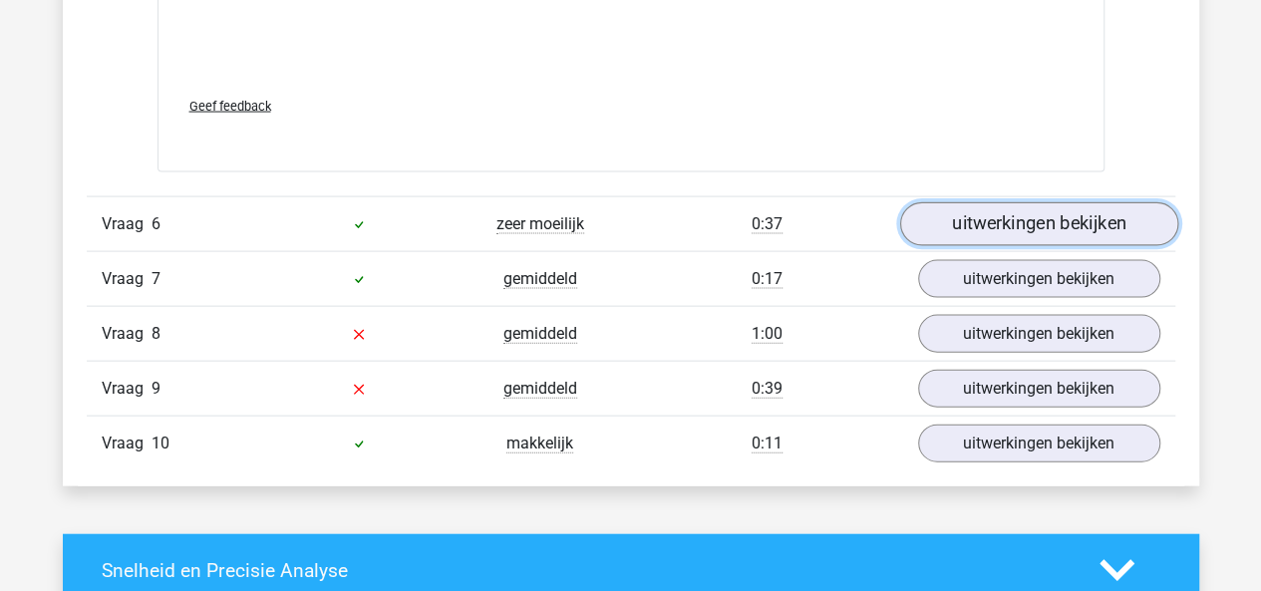
click at [947, 226] on link "uitwerkingen bekijken" at bounding box center [1038, 224] width 278 height 44
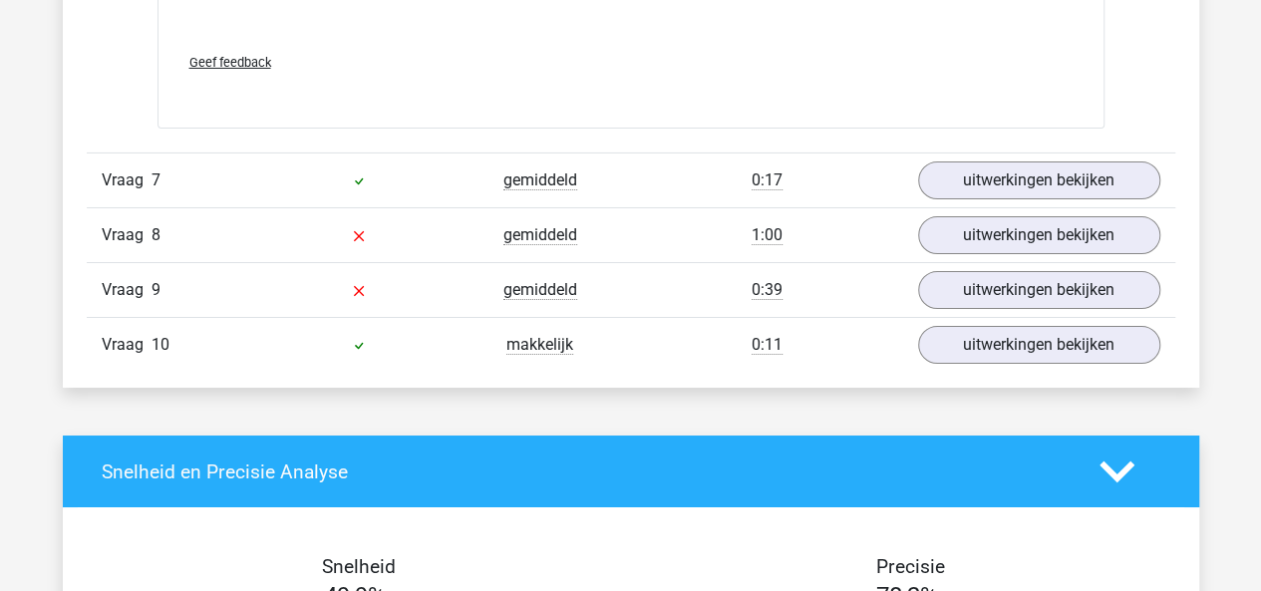
scroll to position [7187, 0]
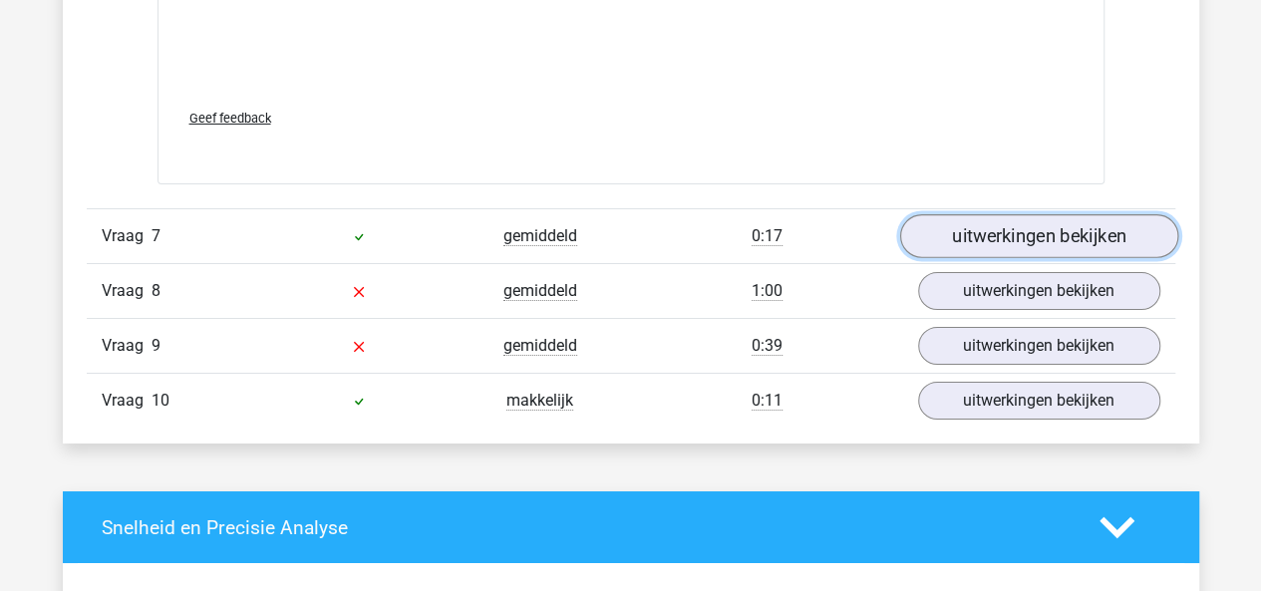
click at [973, 215] on link "uitwerkingen bekijken" at bounding box center [1038, 237] width 278 height 44
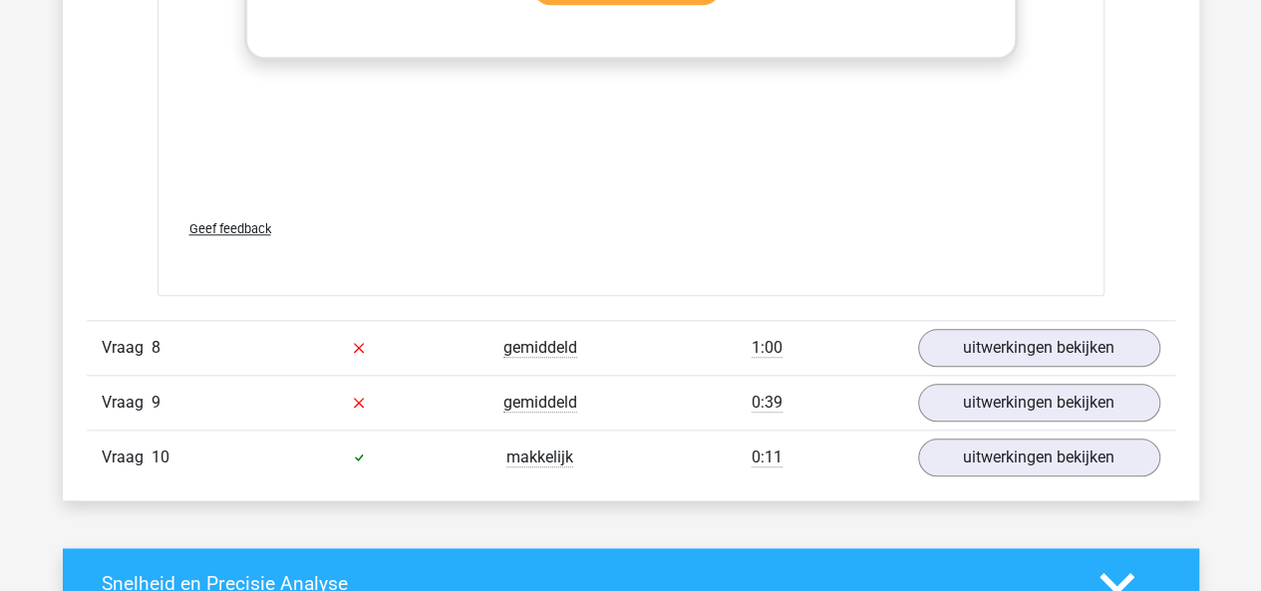
scroll to position [8485, 0]
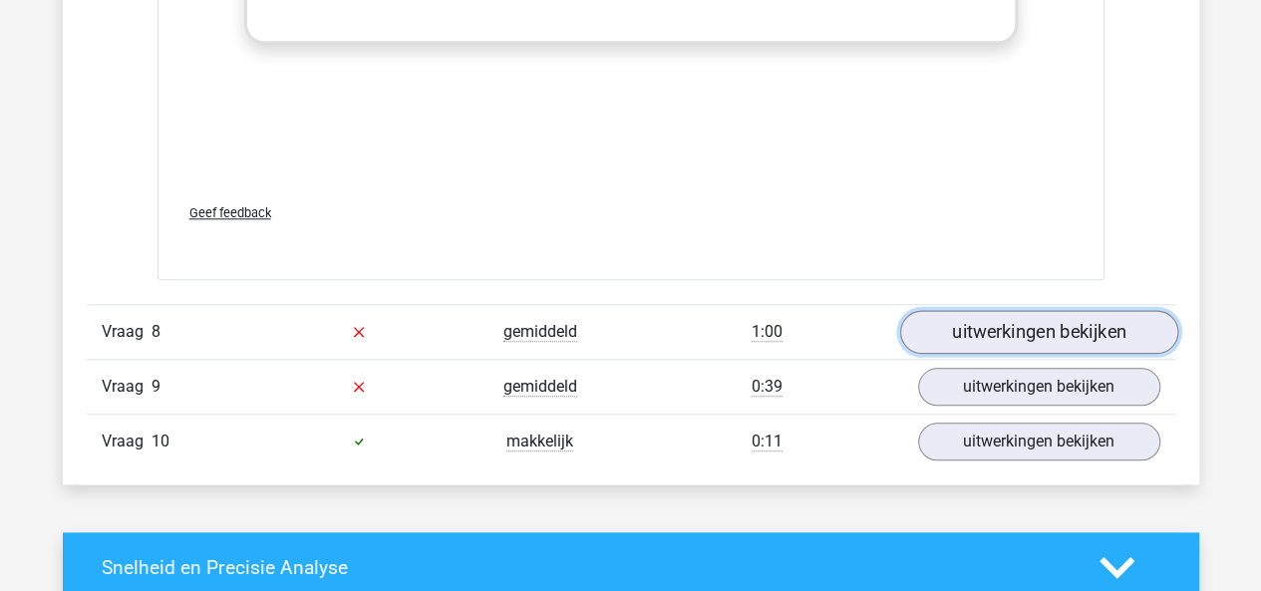
click at [946, 332] on link "uitwerkingen bekijken" at bounding box center [1038, 332] width 278 height 44
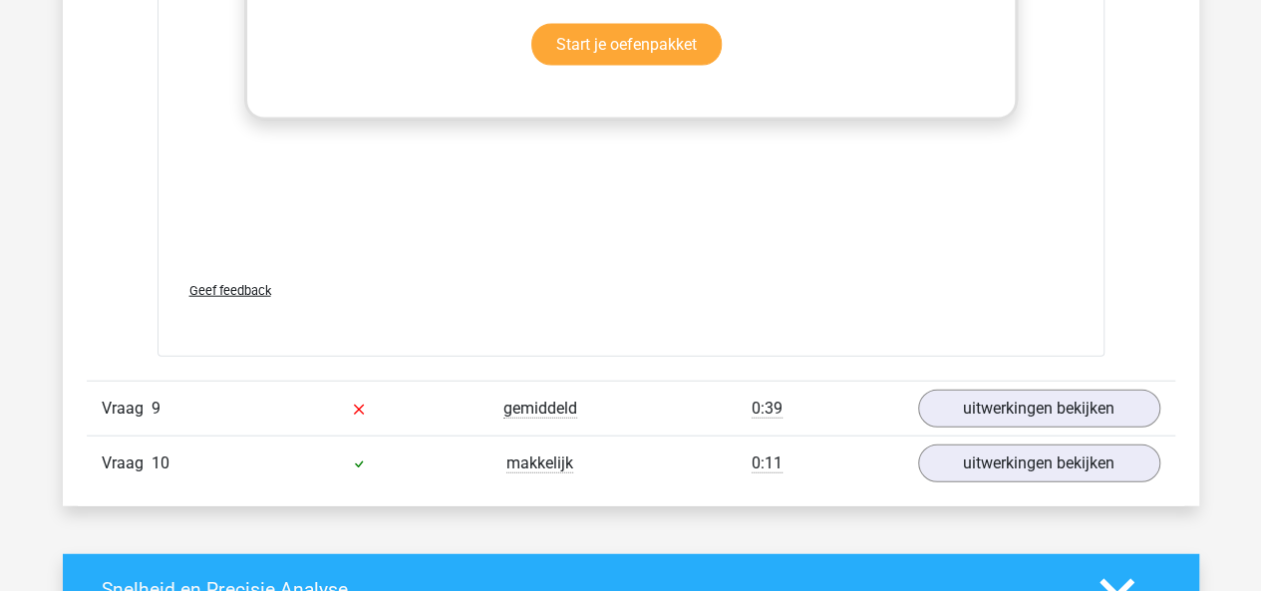
scroll to position [9805, 0]
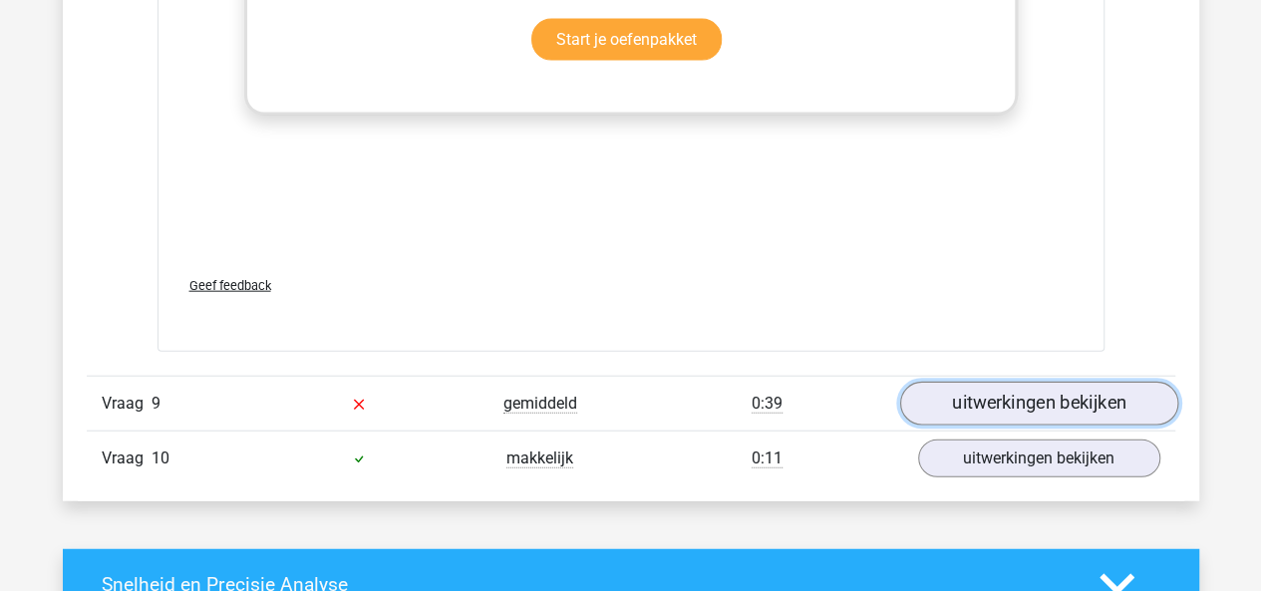
click at [1014, 384] on link "uitwerkingen bekijken" at bounding box center [1038, 404] width 278 height 44
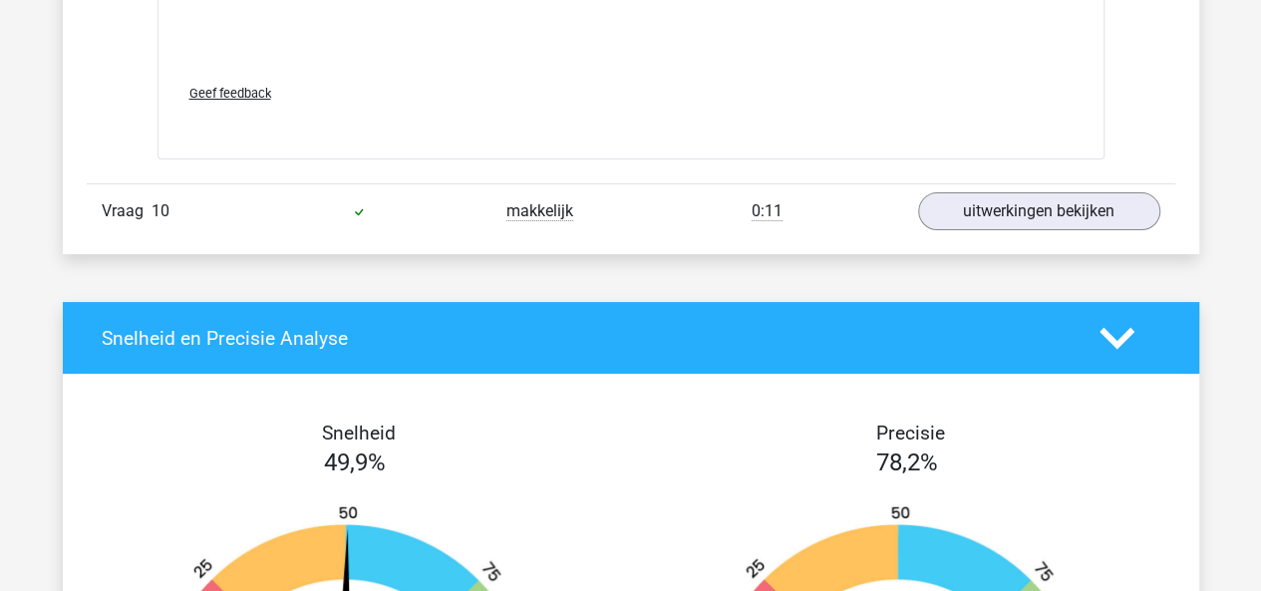
scroll to position [11398, 0]
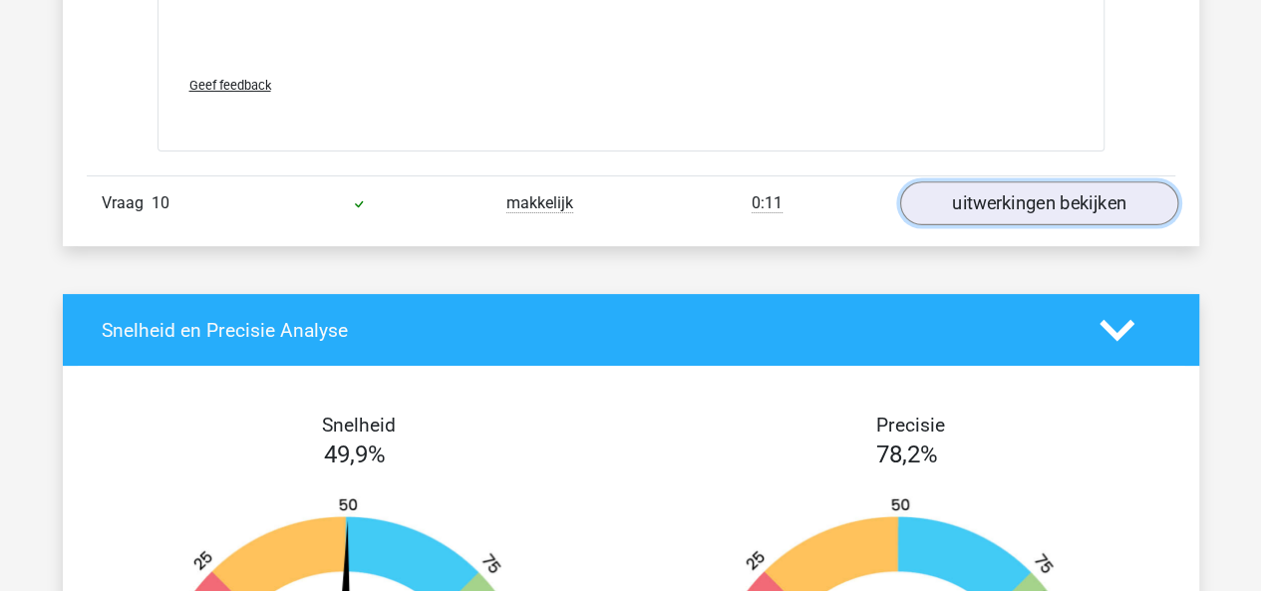
click at [1003, 195] on link "uitwerkingen bekijken" at bounding box center [1038, 203] width 278 height 44
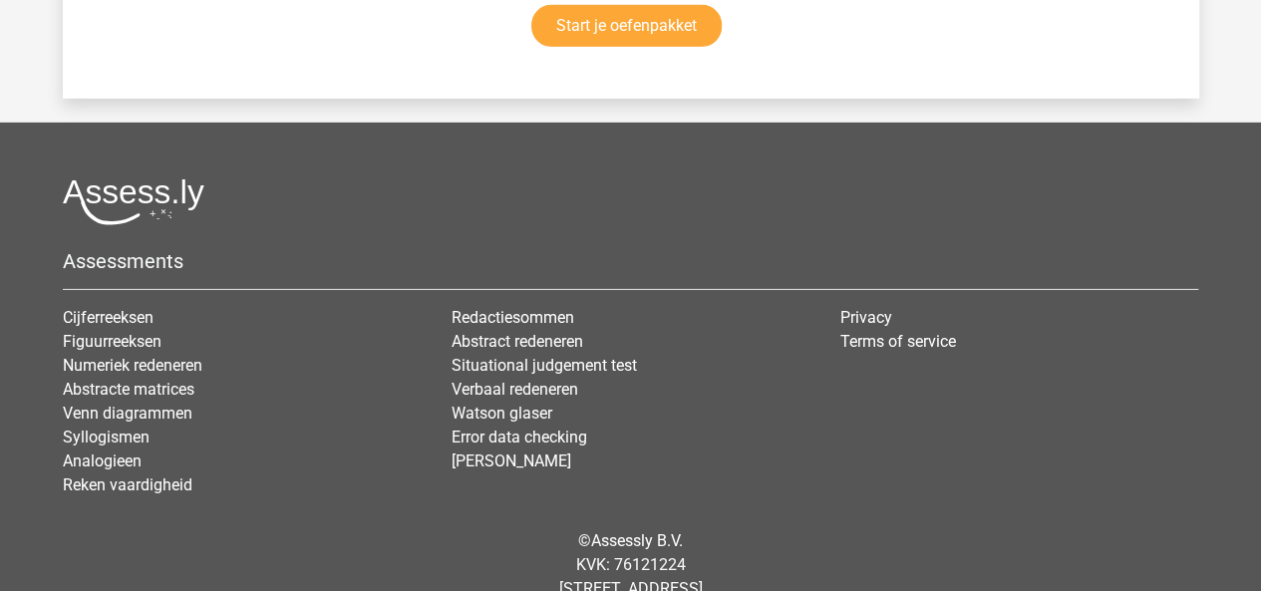
scroll to position [14491, 0]
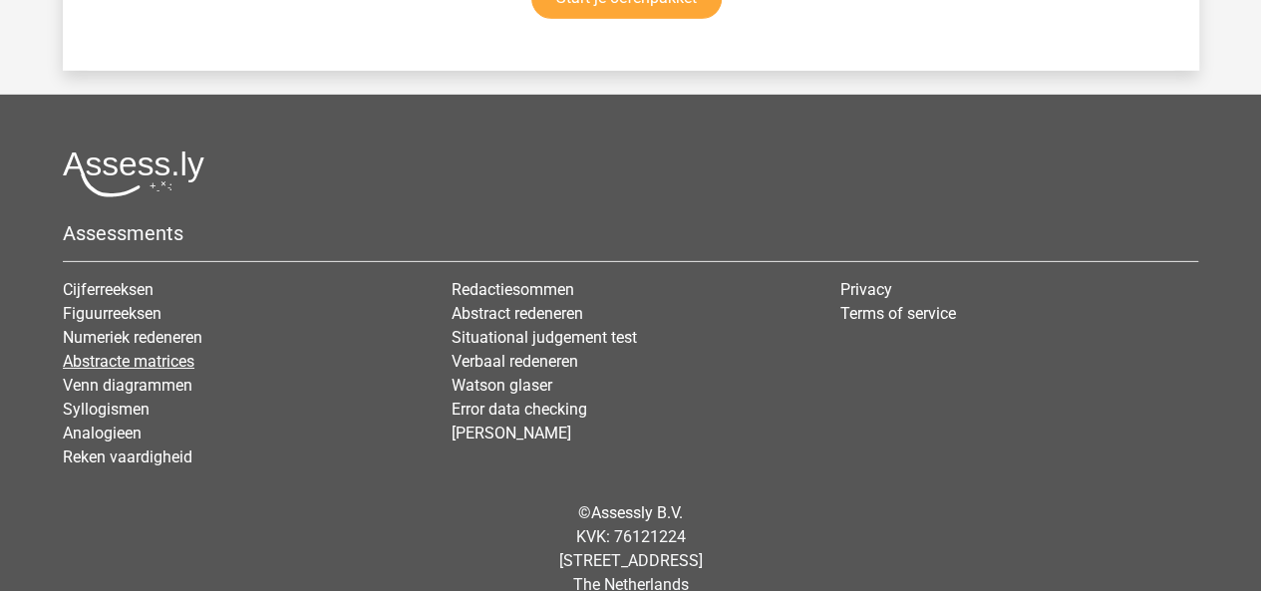
click at [142, 352] on link "Abstracte matrices" at bounding box center [129, 361] width 132 height 19
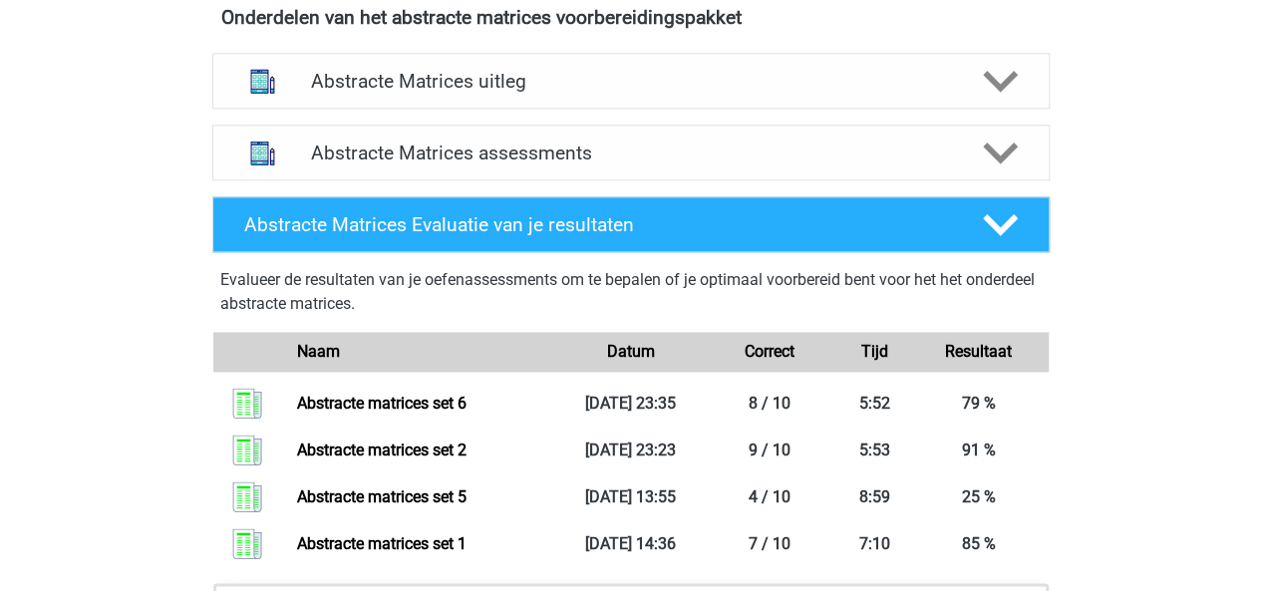
scroll to position [1214, 0]
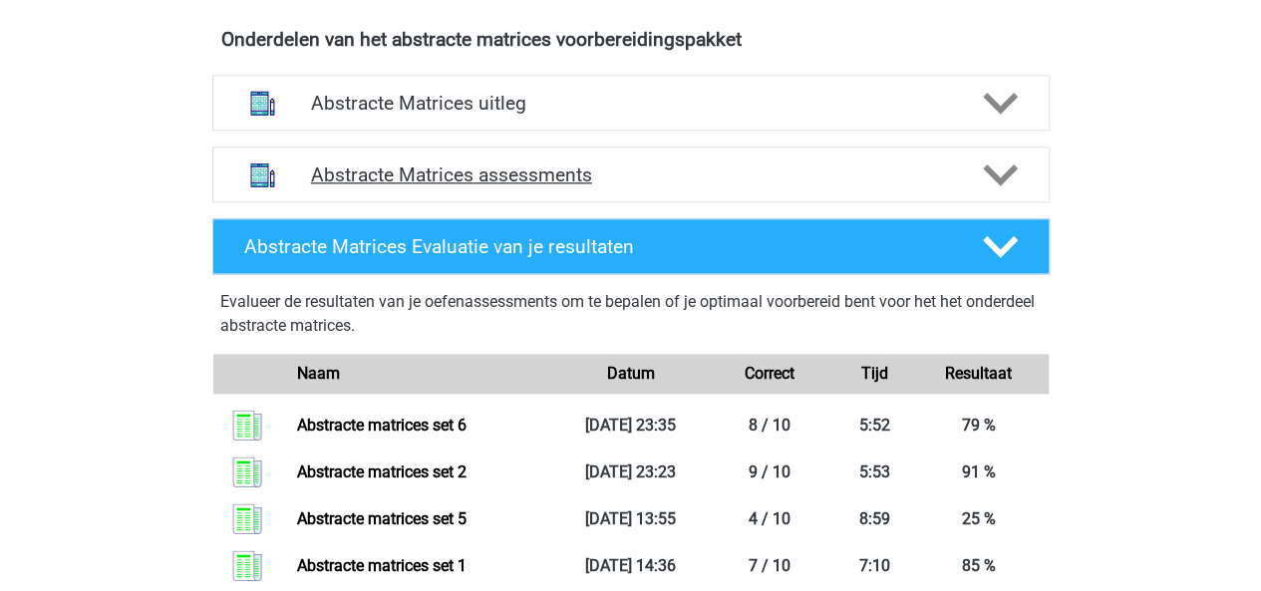
click at [990, 160] on icon at bounding box center [1000, 174] width 35 height 35
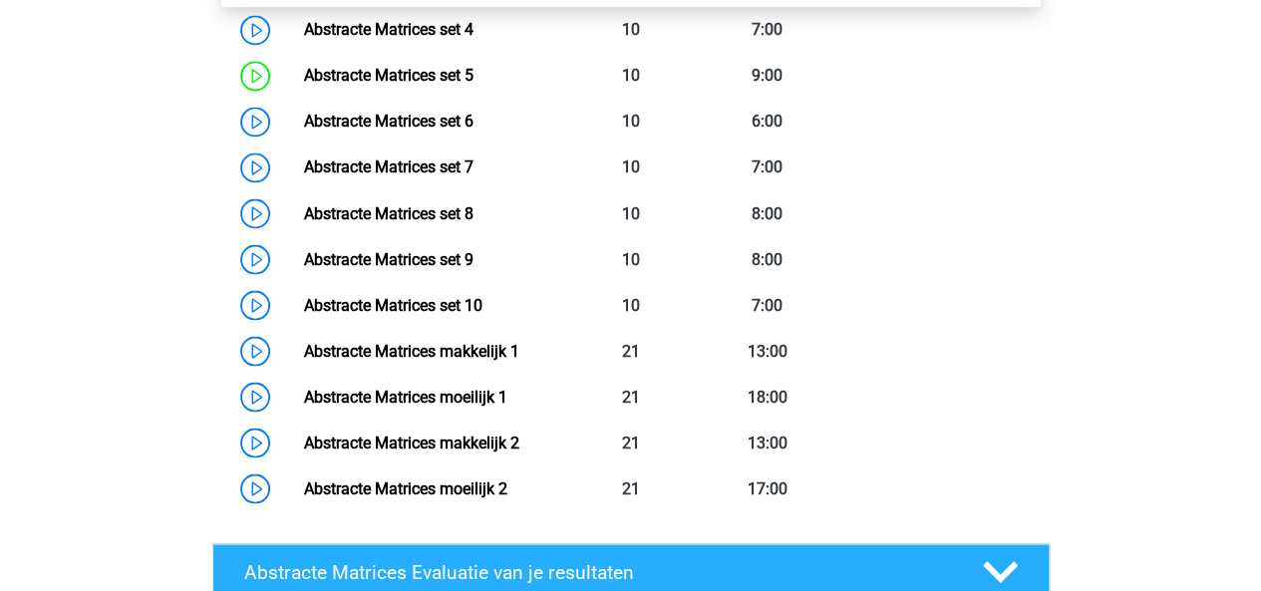
scroll to position [1700, 0]
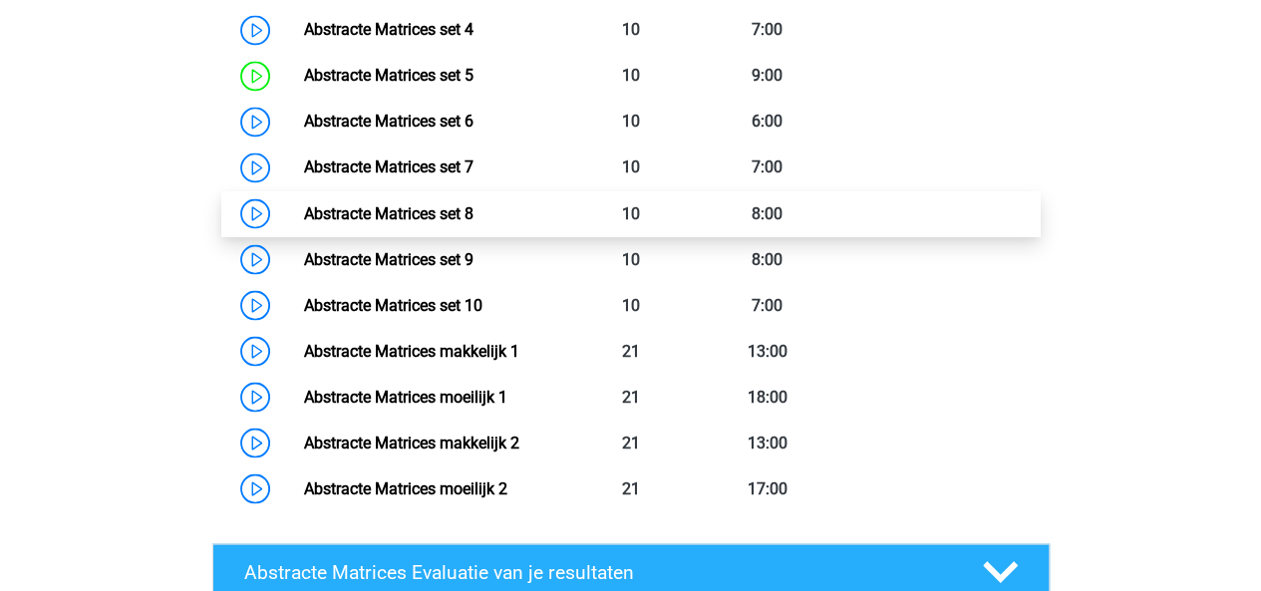
click at [470, 211] on link "Abstracte Matrices set 8" at bounding box center [388, 212] width 169 height 19
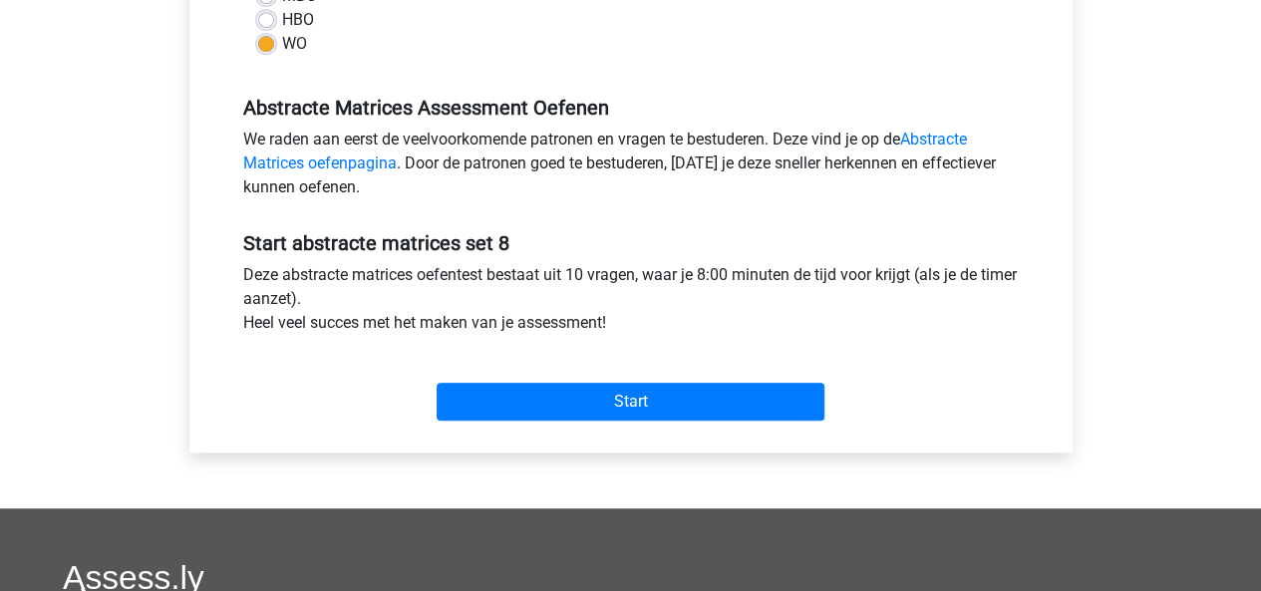
scroll to position [556, 0]
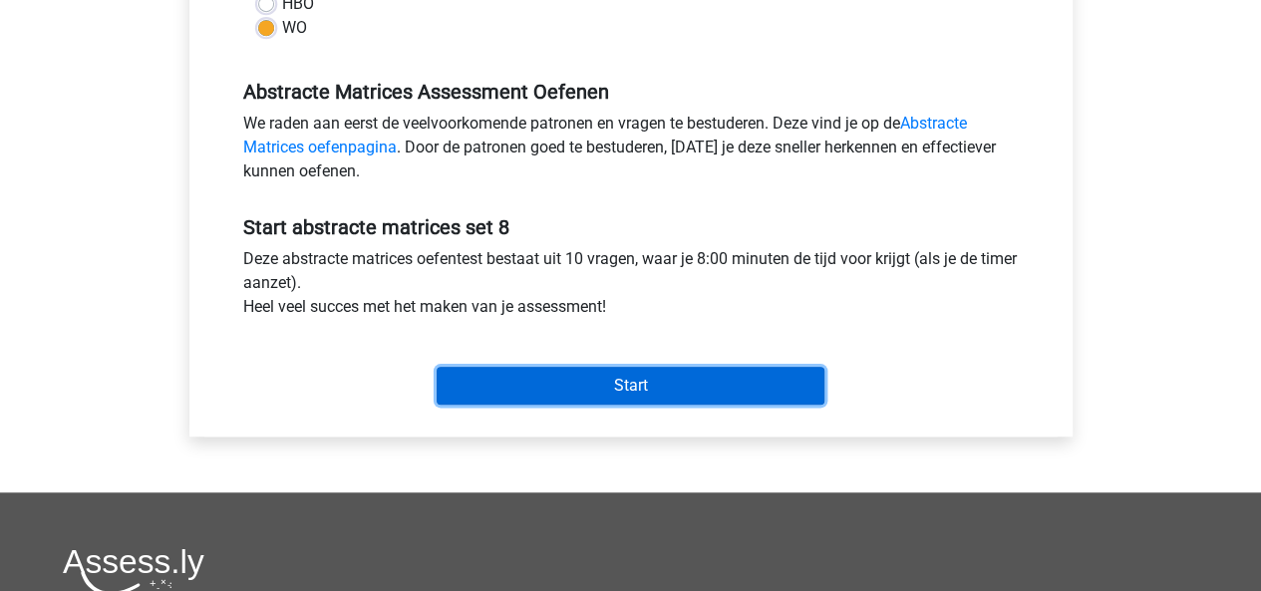
click at [662, 396] on input "Start" at bounding box center [630, 386] width 388 height 38
click at [510, 377] on input "Start" at bounding box center [630, 386] width 388 height 38
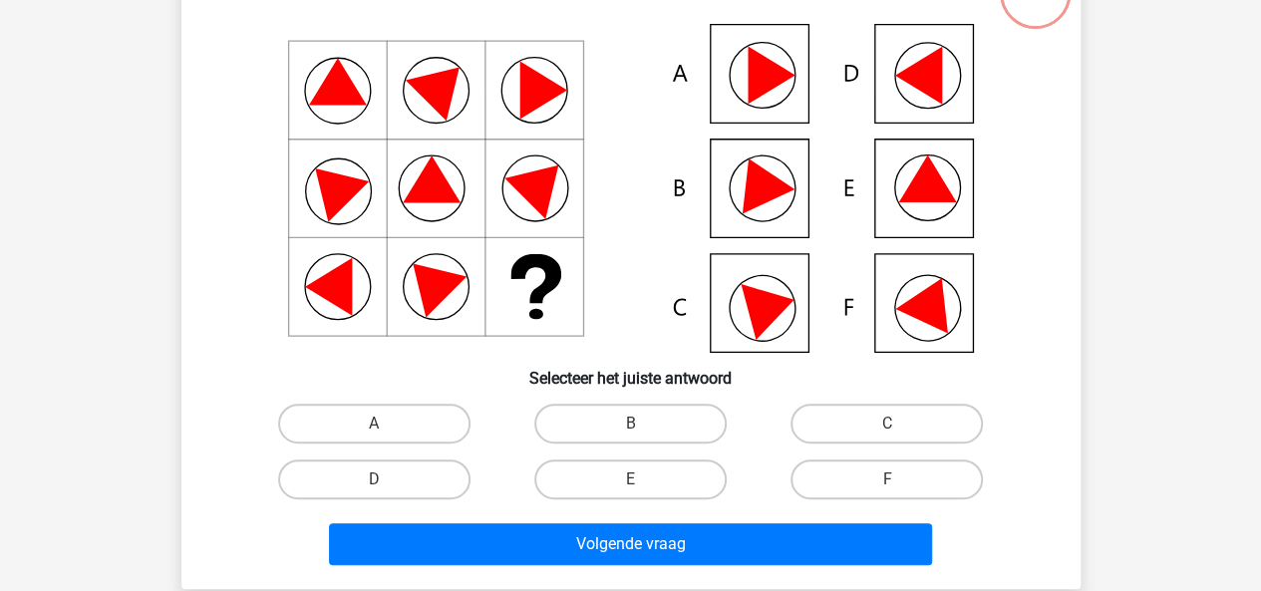
scroll to position [177, 0]
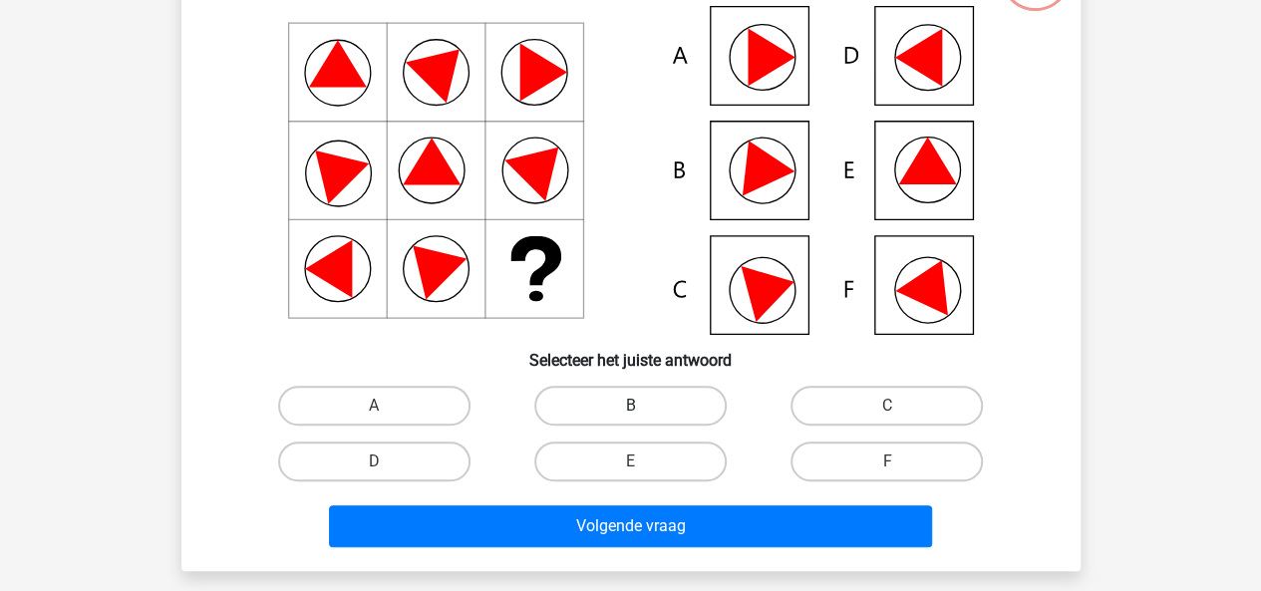
click at [602, 394] on label "B" at bounding box center [630, 406] width 192 height 40
click at [630, 406] on input "B" at bounding box center [636, 412] width 13 height 13
radio input "true"
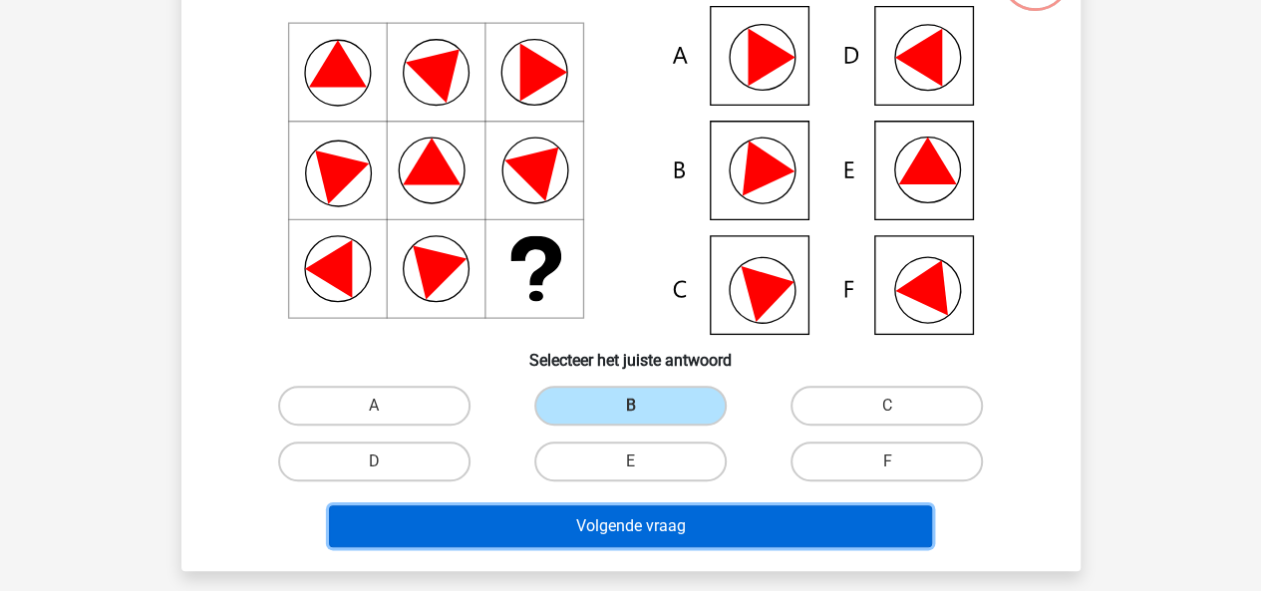
click at [695, 512] on button "Volgende vraag" at bounding box center [630, 526] width 603 height 42
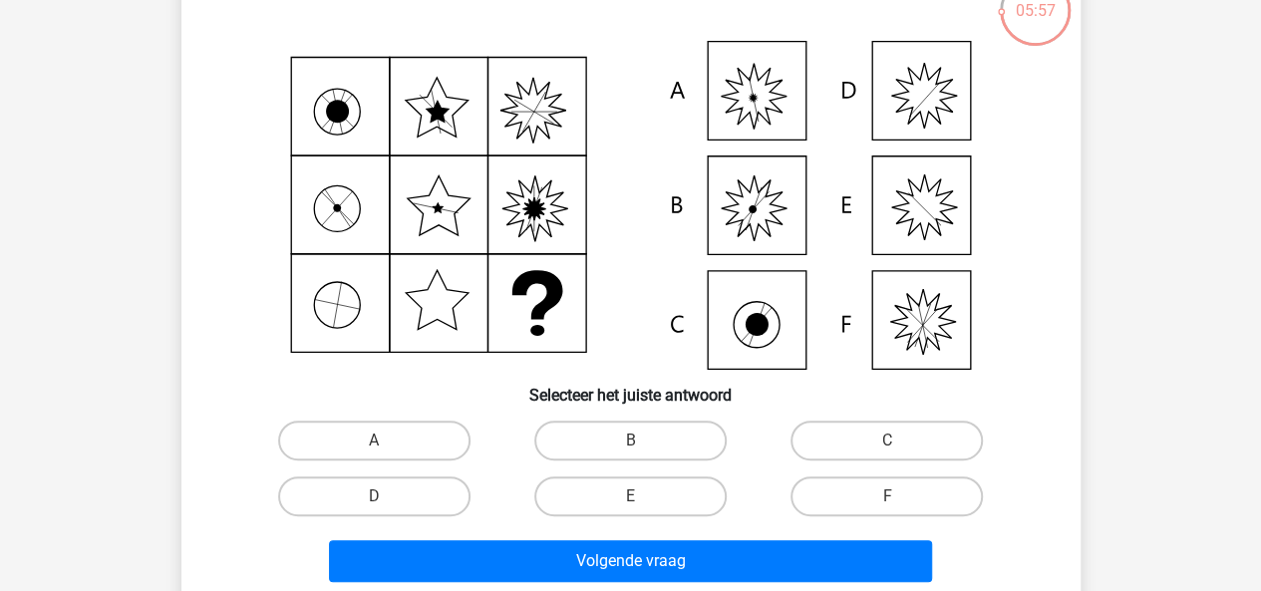
scroll to position [162, 0]
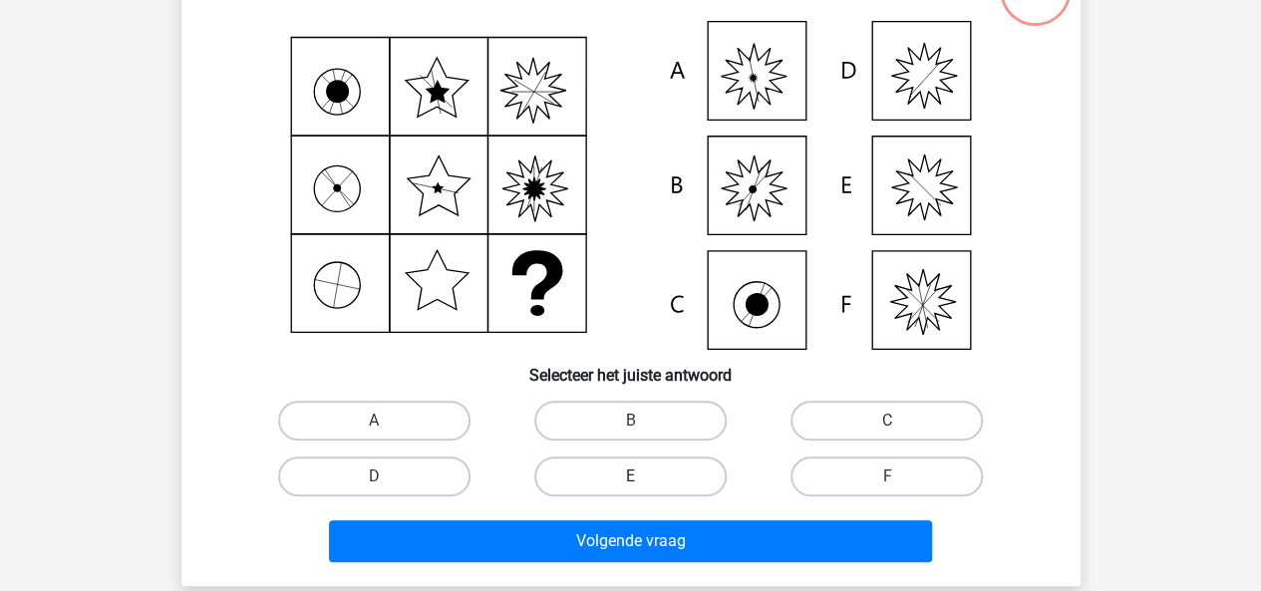
click at [670, 456] on label "E" at bounding box center [630, 476] width 192 height 40
click at [643, 476] on input "E" at bounding box center [636, 482] width 13 height 13
radio input "true"
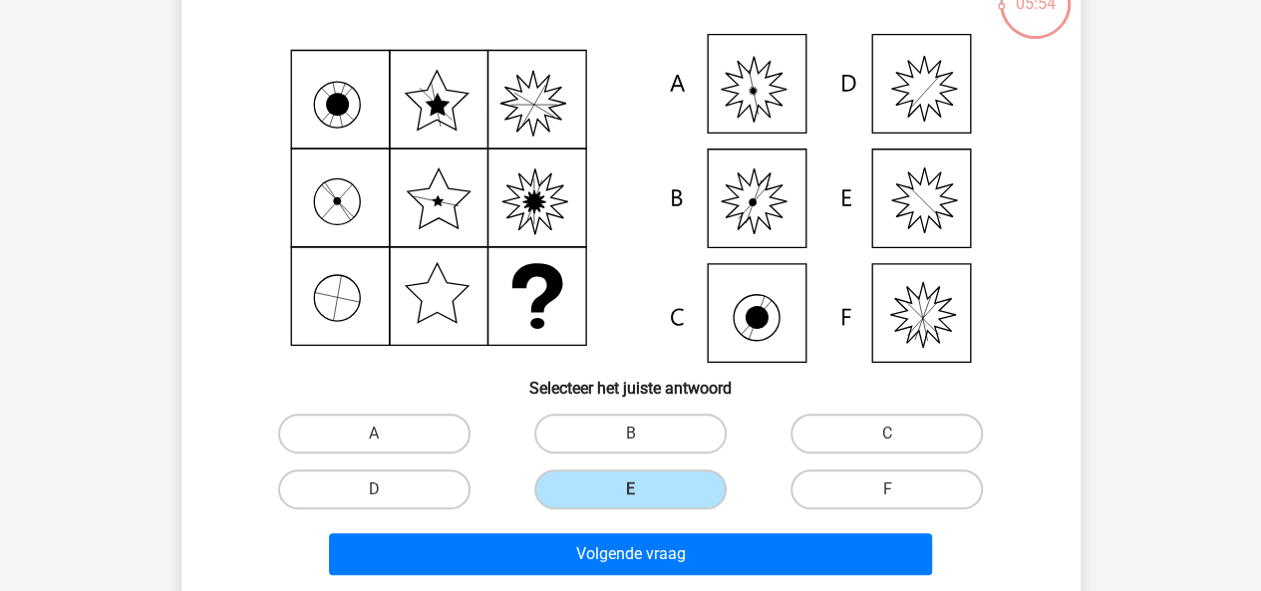
scroll to position [153, 0]
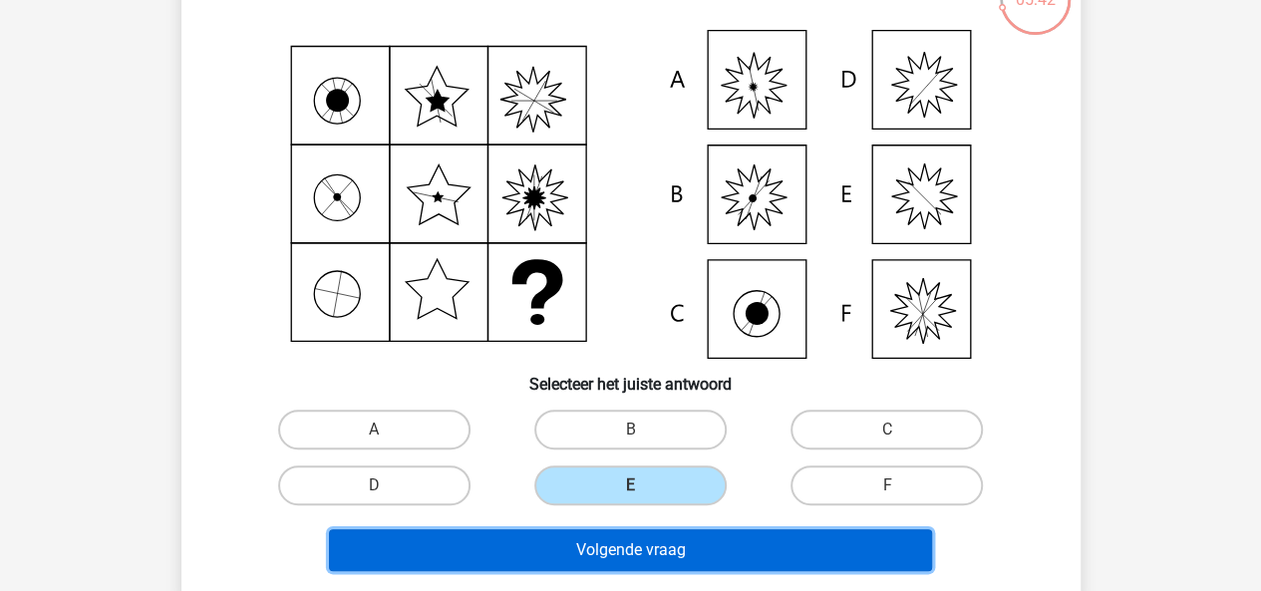
click at [698, 549] on button "Volgende vraag" at bounding box center [630, 550] width 603 height 42
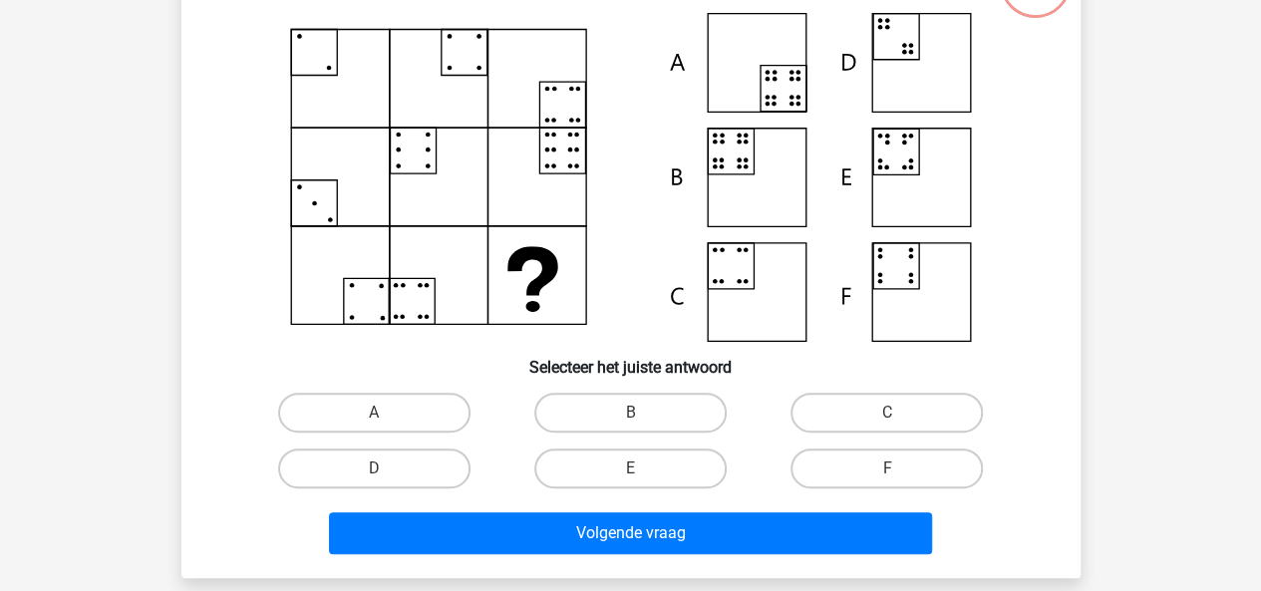
scroll to position [191, 0]
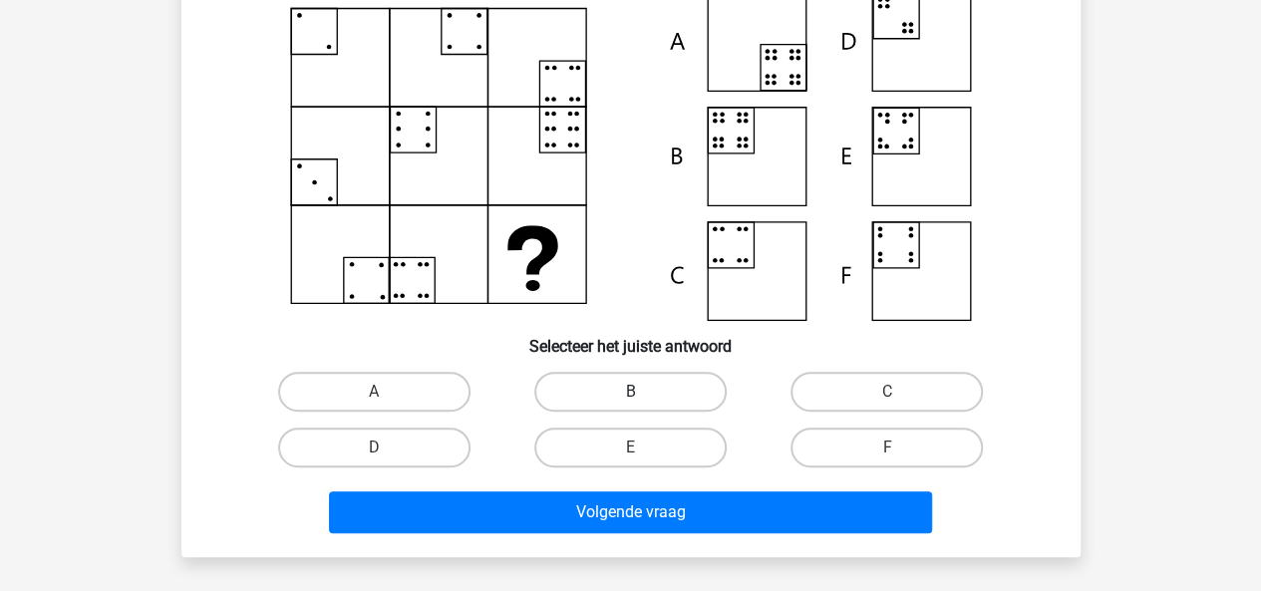
click at [639, 382] on label "B" at bounding box center [630, 392] width 192 height 40
click at [639, 392] on input "B" at bounding box center [636, 398] width 13 height 13
radio input "true"
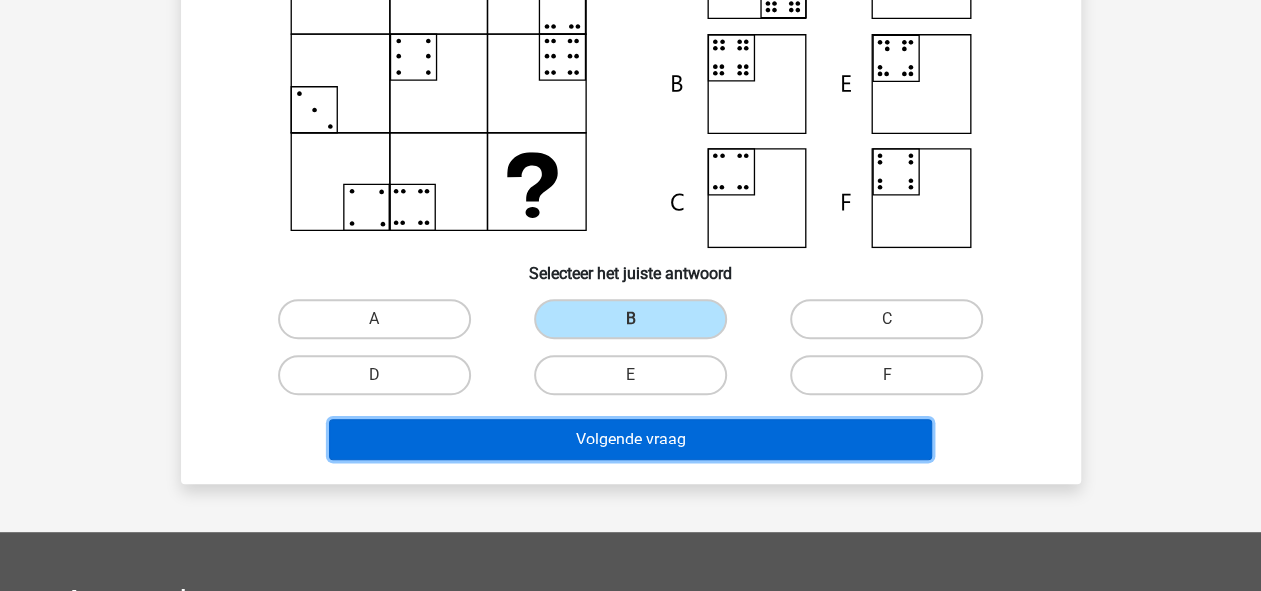
click at [702, 447] on button "Volgende vraag" at bounding box center [630, 440] width 603 height 42
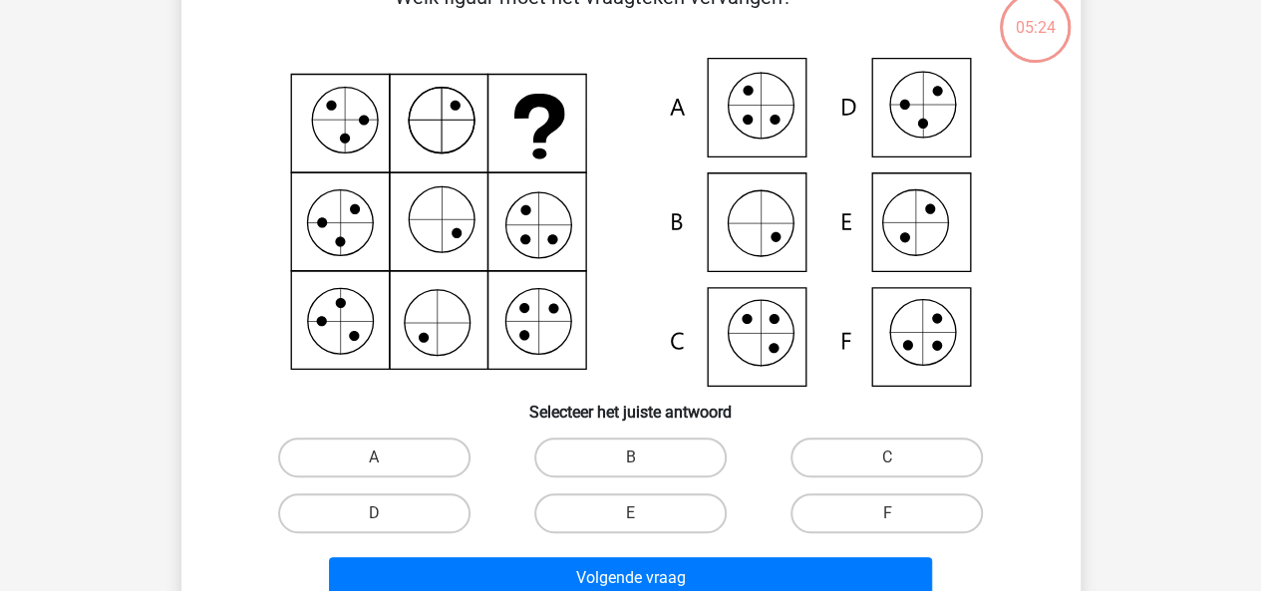
scroll to position [92, 0]
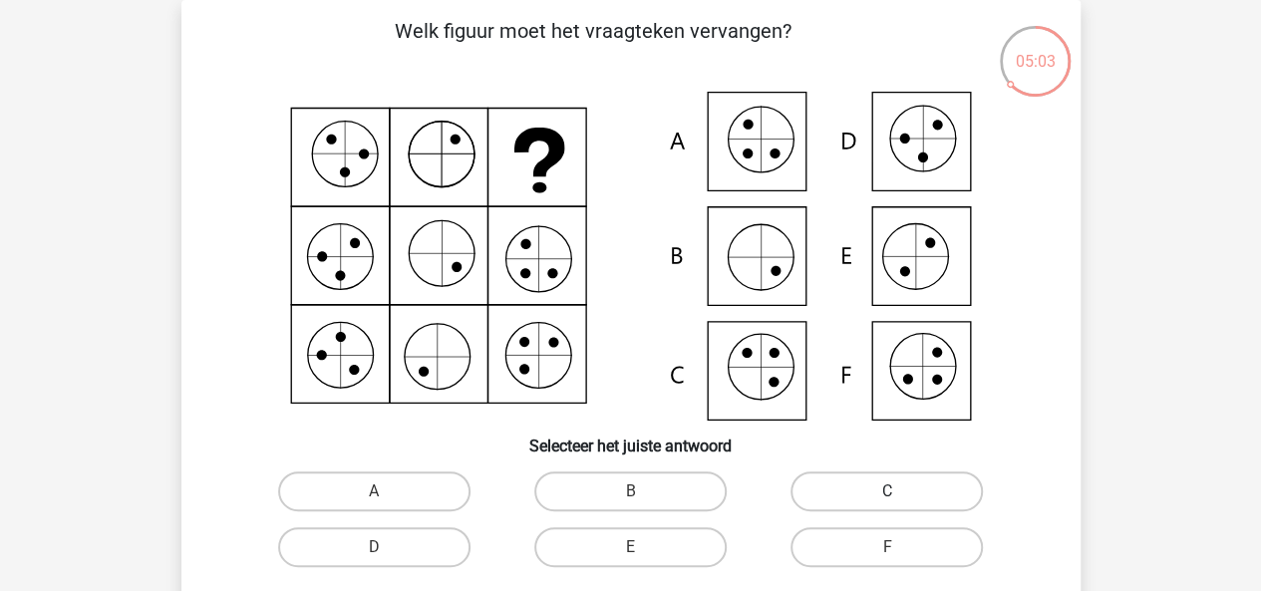
click at [871, 501] on label "C" at bounding box center [886, 491] width 192 height 40
click at [887, 501] on input "C" at bounding box center [893, 497] width 13 height 13
radio input "true"
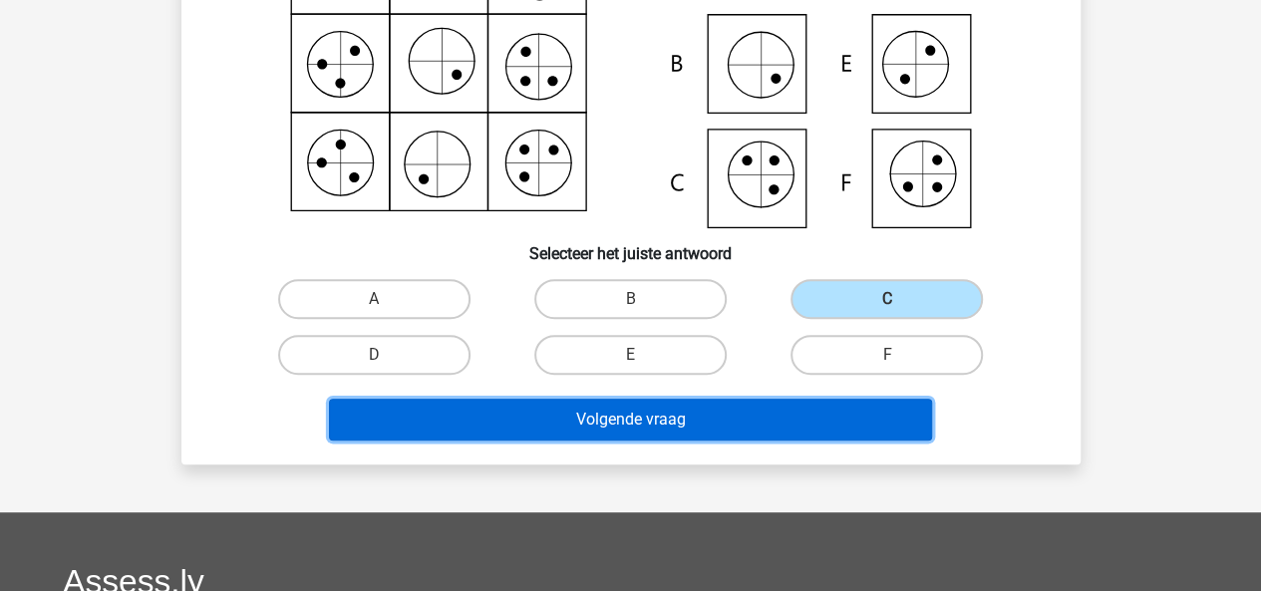
click at [791, 410] on button "Volgende vraag" at bounding box center [630, 420] width 603 height 42
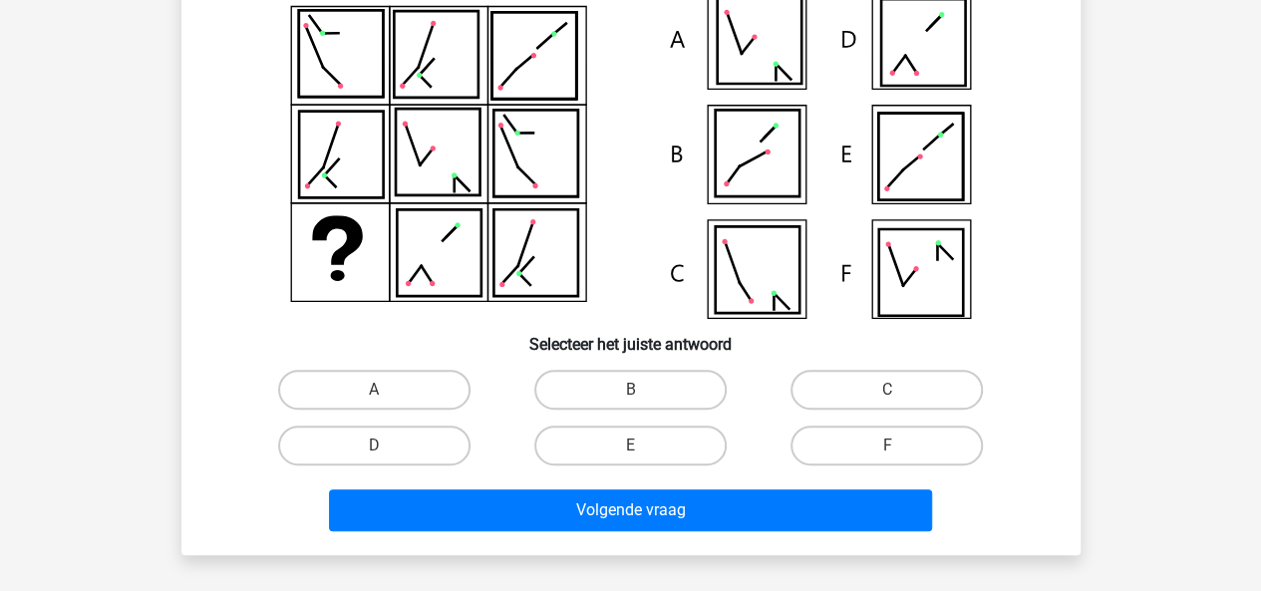
scroll to position [224, 0]
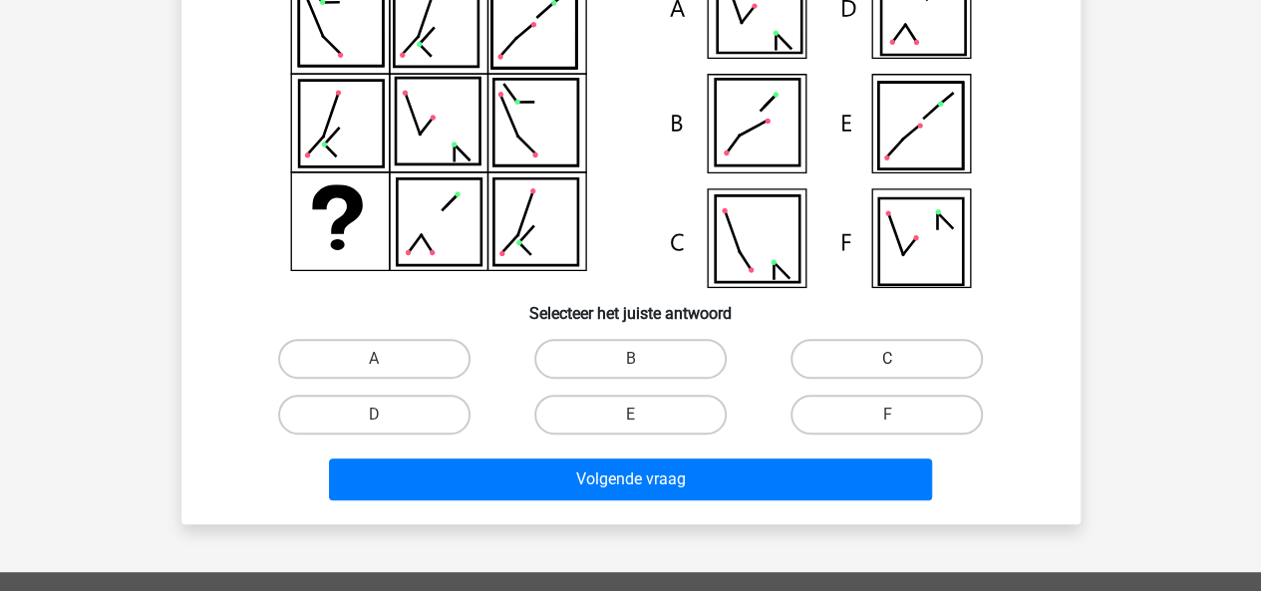
click at [857, 352] on label "C" at bounding box center [886, 359] width 192 height 40
click at [887, 359] on input "C" at bounding box center [893, 365] width 13 height 13
radio input "true"
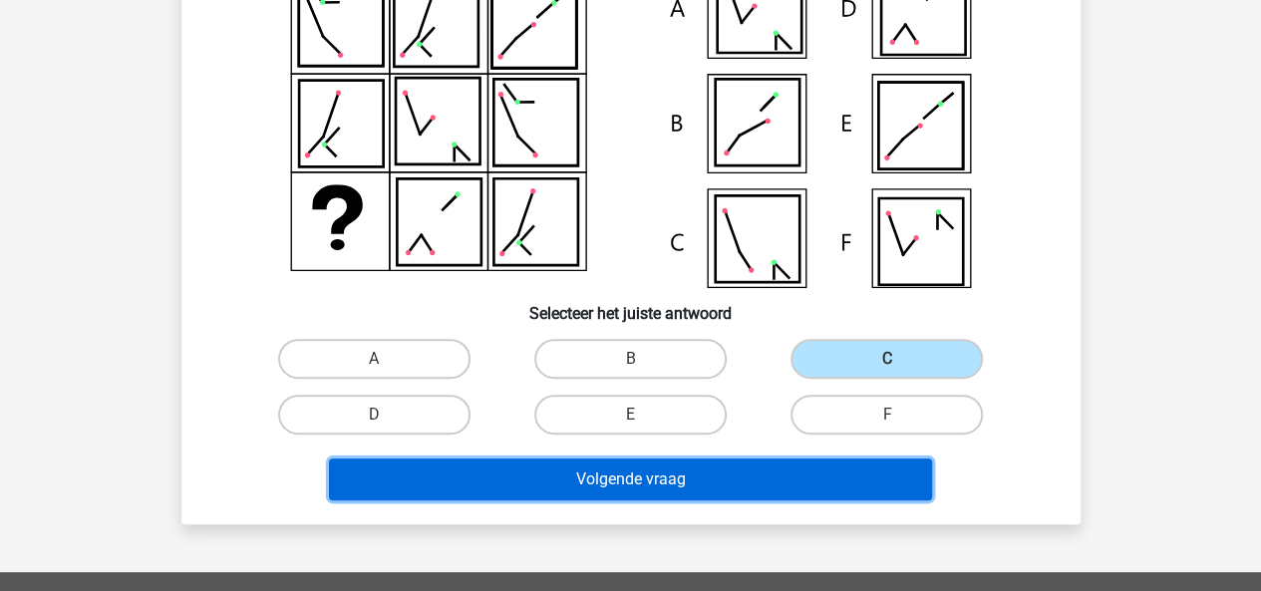
click at [724, 458] on button "Volgende vraag" at bounding box center [630, 479] width 603 height 42
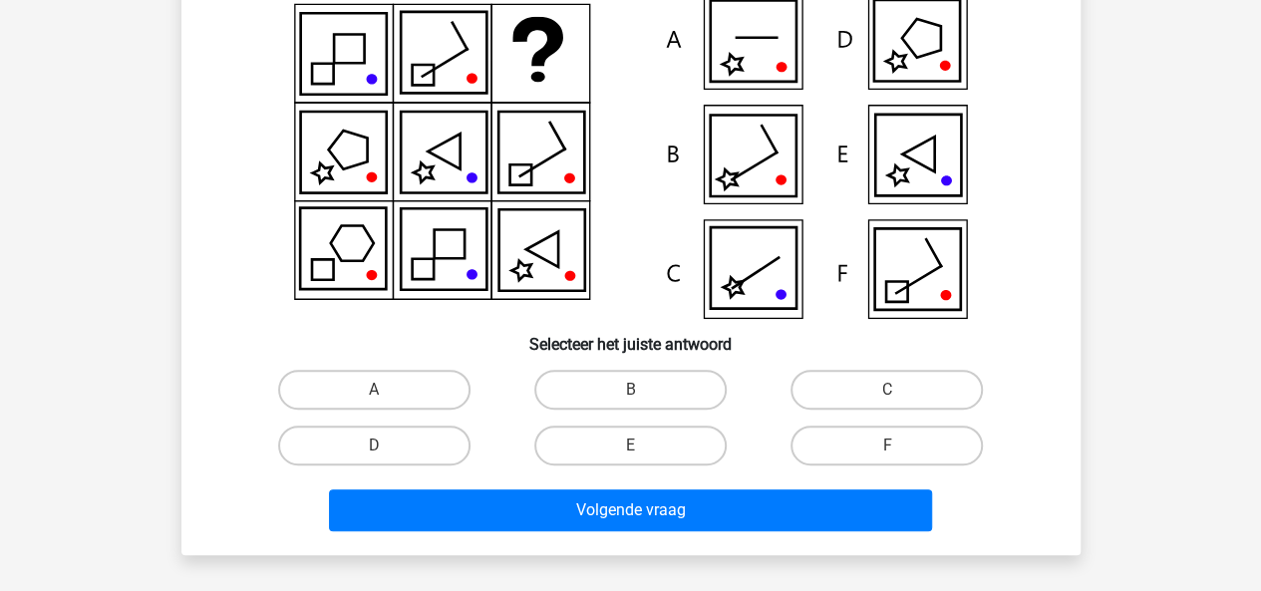
scroll to position [200, 0]
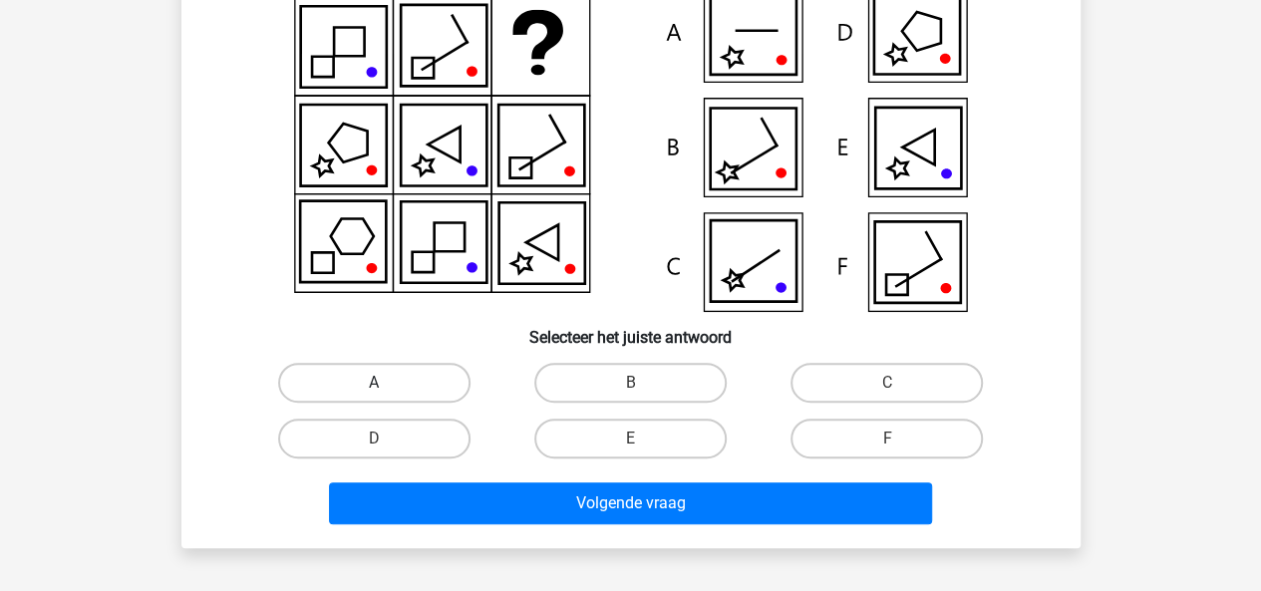
click at [395, 397] on label "A" at bounding box center [374, 383] width 192 height 40
click at [387, 396] on input "A" at bounding box center [380, 389] width 13 height 13
radio input "true"
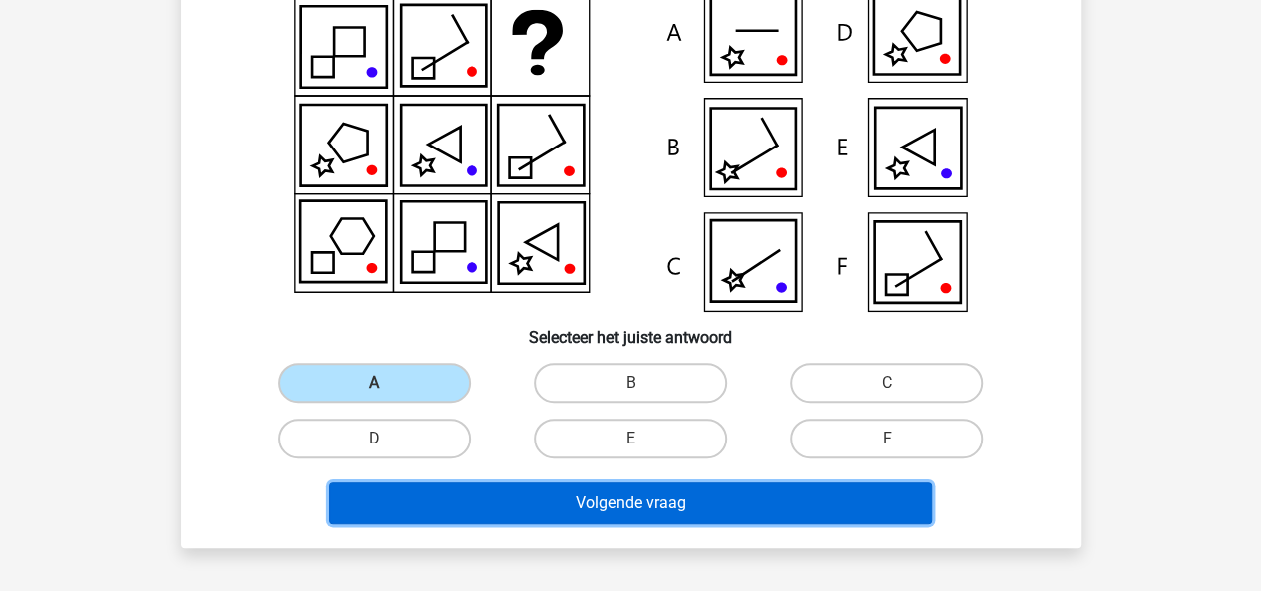
click at [472, 503] on button "Volgende vraag" at bounding box center [630, 503] width 603 height 42
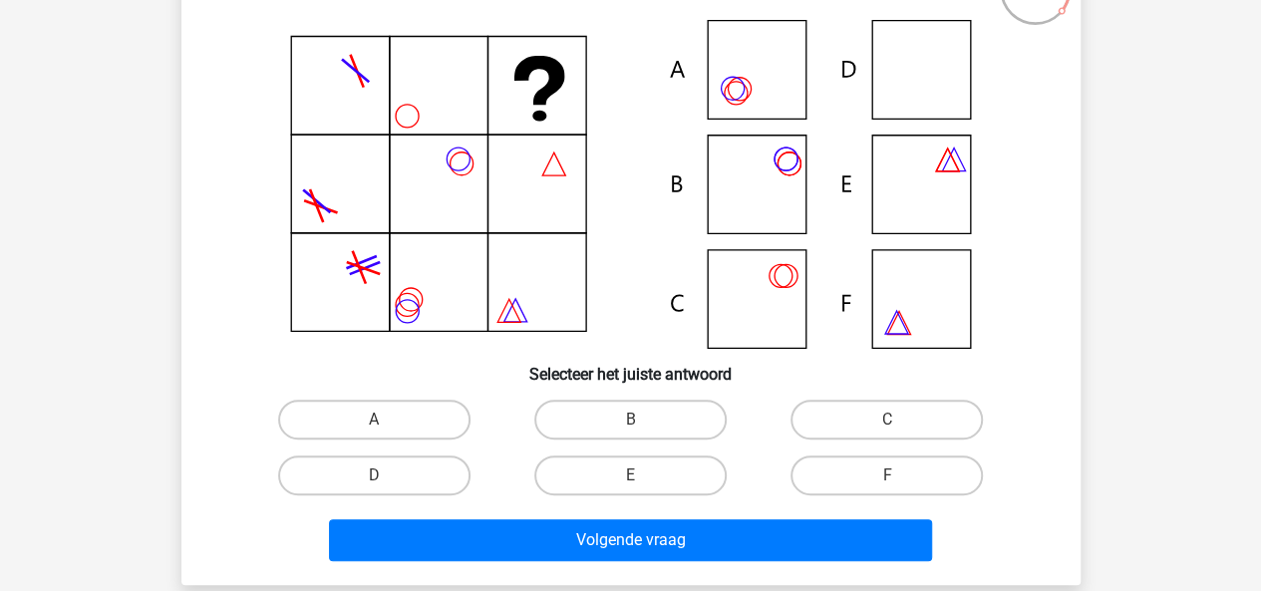
scroll to position [164, 0]
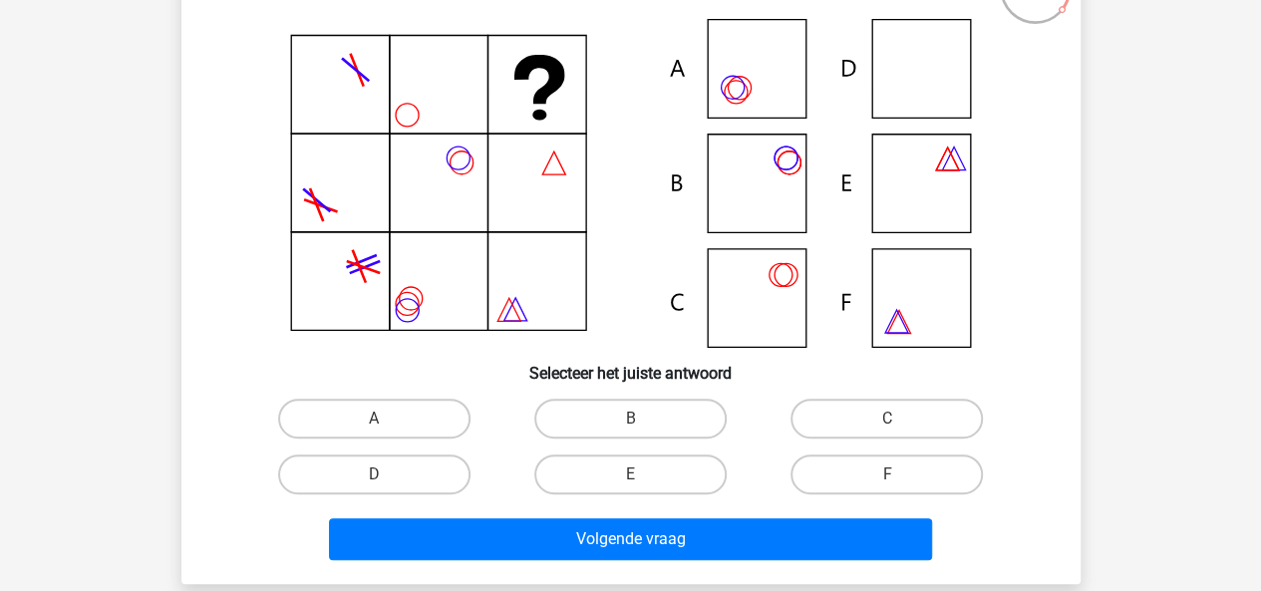
click at [430, 453] on div "D" at bounding box center [374, 474] width 256 height 56
click at [429, 471] on label "D" at bounding box center [374, 474] width 192 height 40
click at [387, 474] on input "D" at bounding box center [380, 480] width 13 height 13
radio input "true"
click at [470, 512] on div "Volgende vraag" at bounding box center [630, 535] width 835 height 66
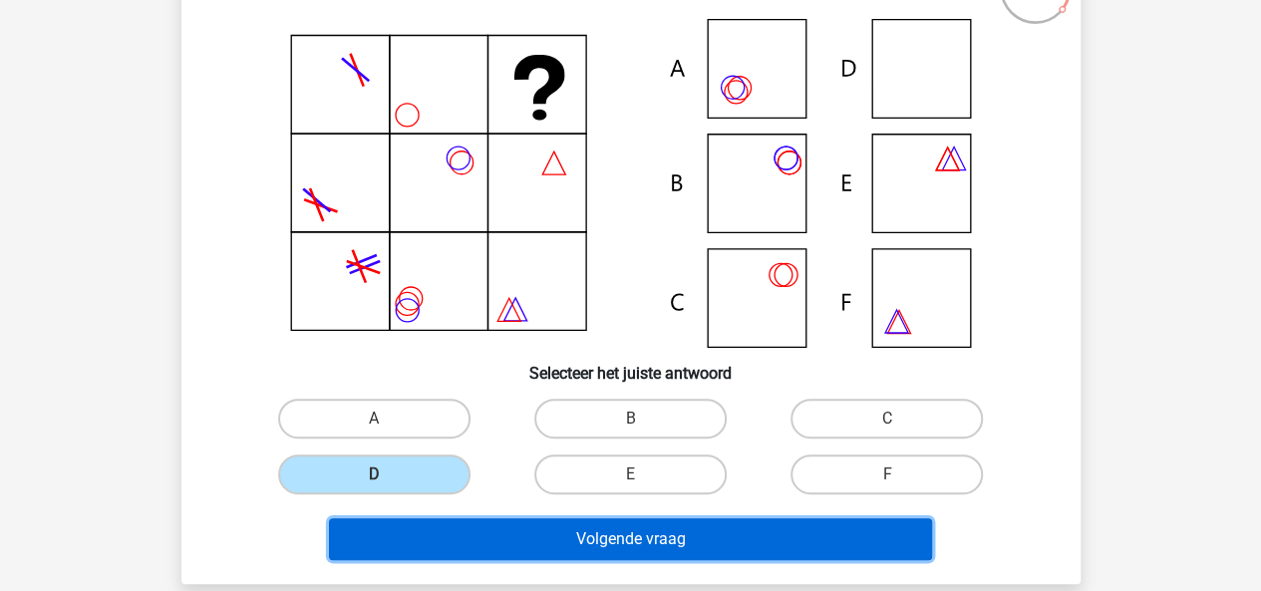
click at [472, 521] on button "Volgende vraag" at bounding box center [630, 539] width 603 height 42
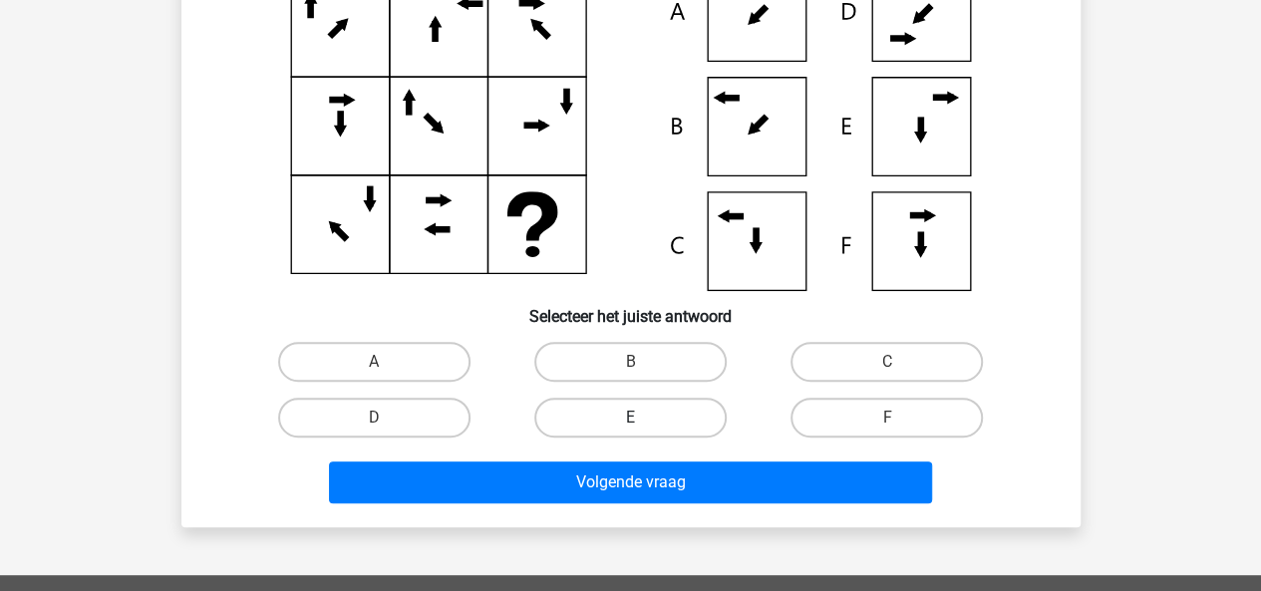
scroll to position [237, 0]
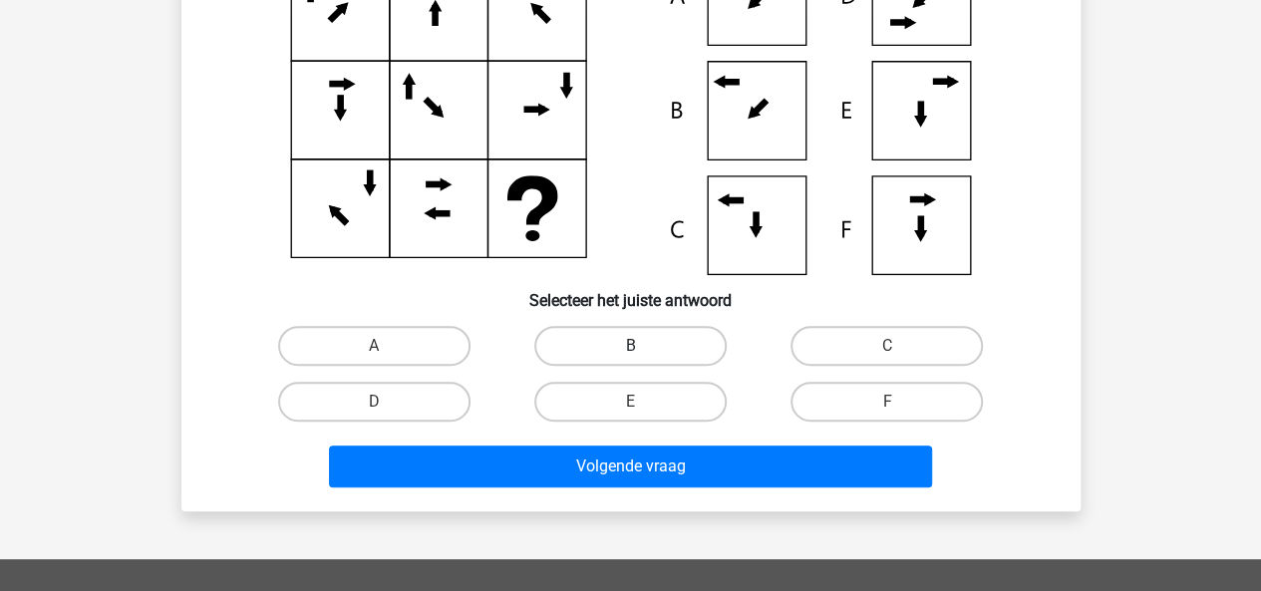
click at [648, 351] on label "B" at bounding box center [630, 346] width 192 height 40
click at [643, 351] on input "B" at bounding box center [636, 352] width 13 height 13
radio input "true"
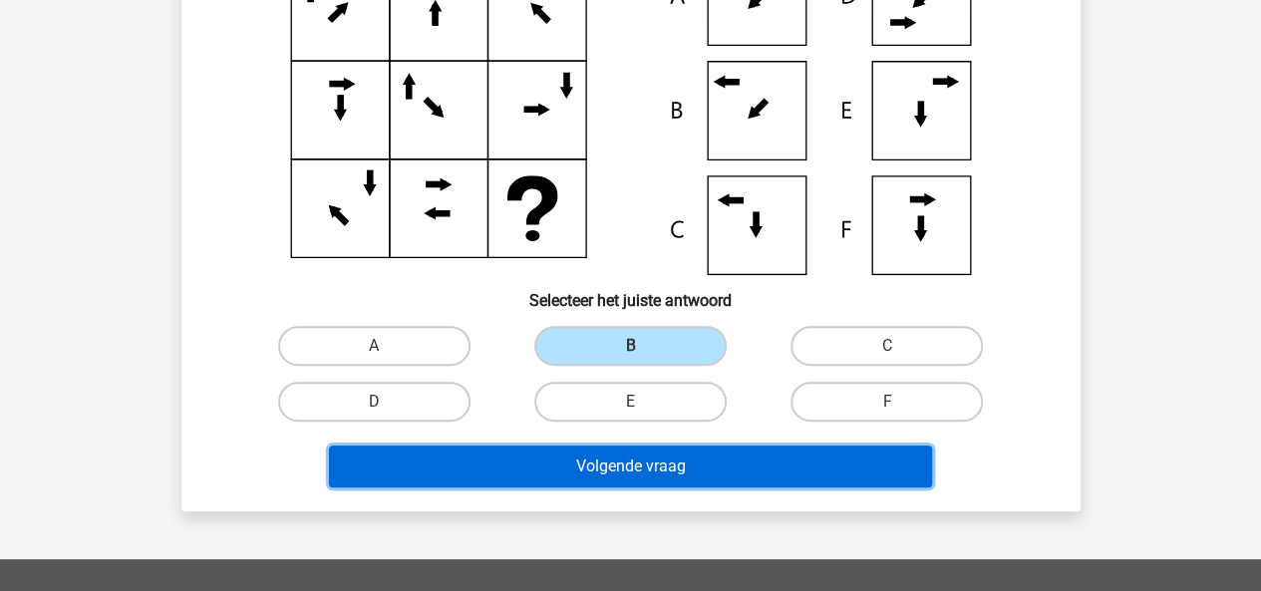
click at [737, 447] on button "Volgende vraag" at bounding box center [630, 466] width 603 height 42
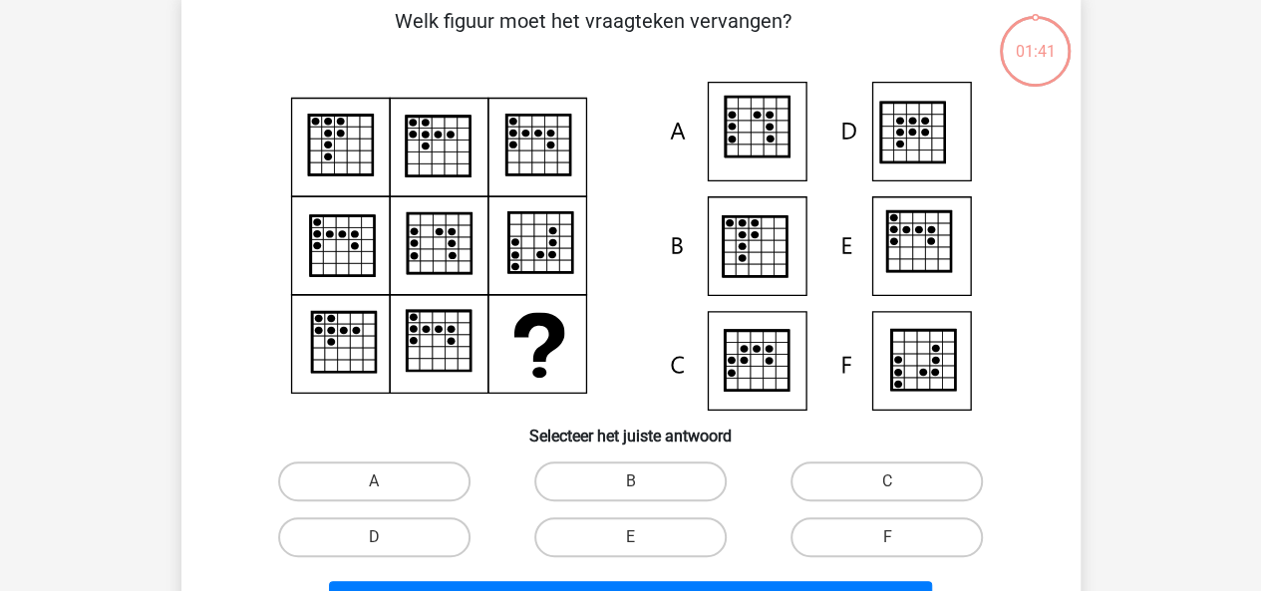
scroll to position [92, 0]
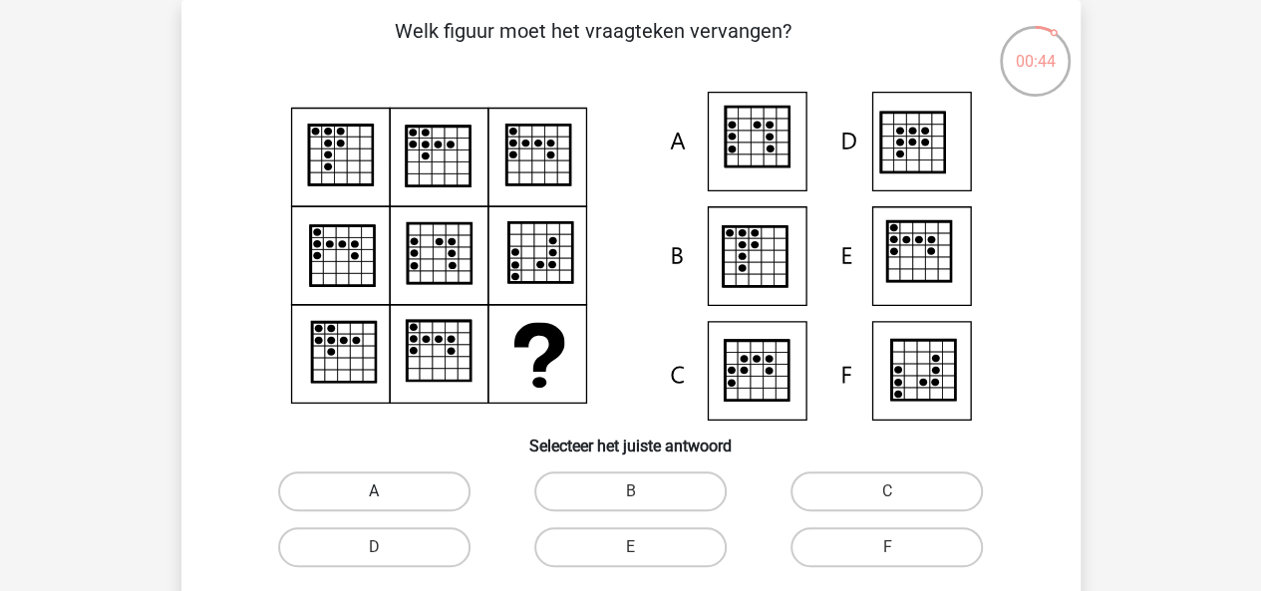
click at [367, 498] on label "A" at bounding box center [374, 491] width 192 height 40
click at [374, 498] on input "A" at bounding box center [380, 497] width 13 height 13
radio input "true"
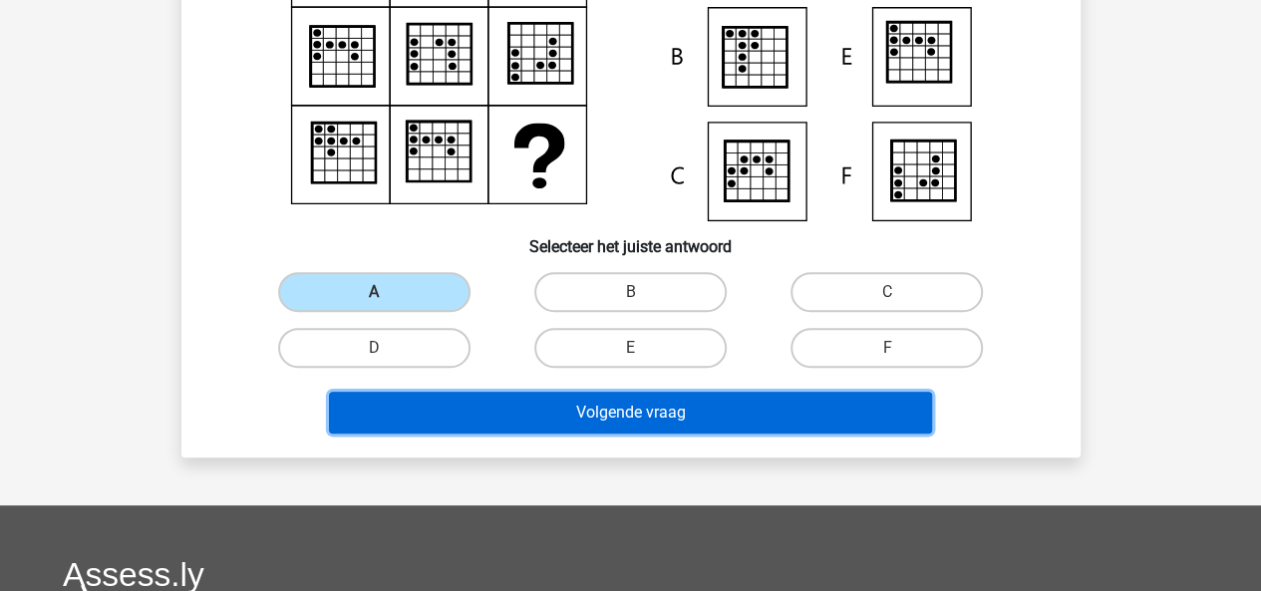
click at [483, 418] on button "Volgende vraag" at bounding box center [630, 413] width 603 height 42
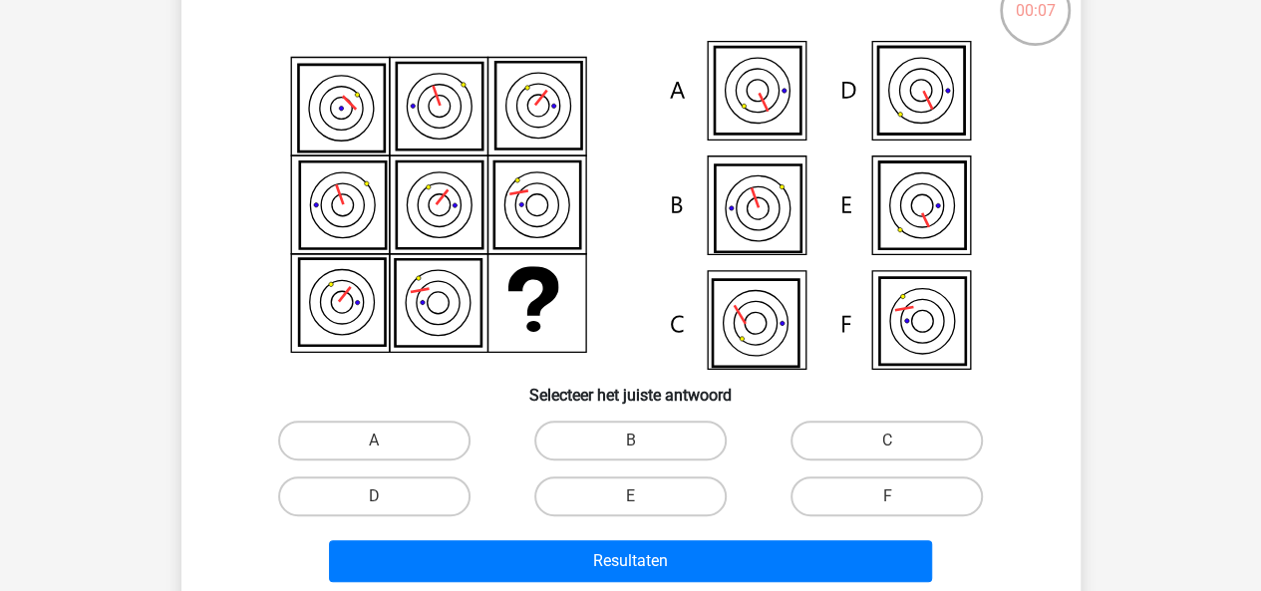
scroll to position [149, 0]
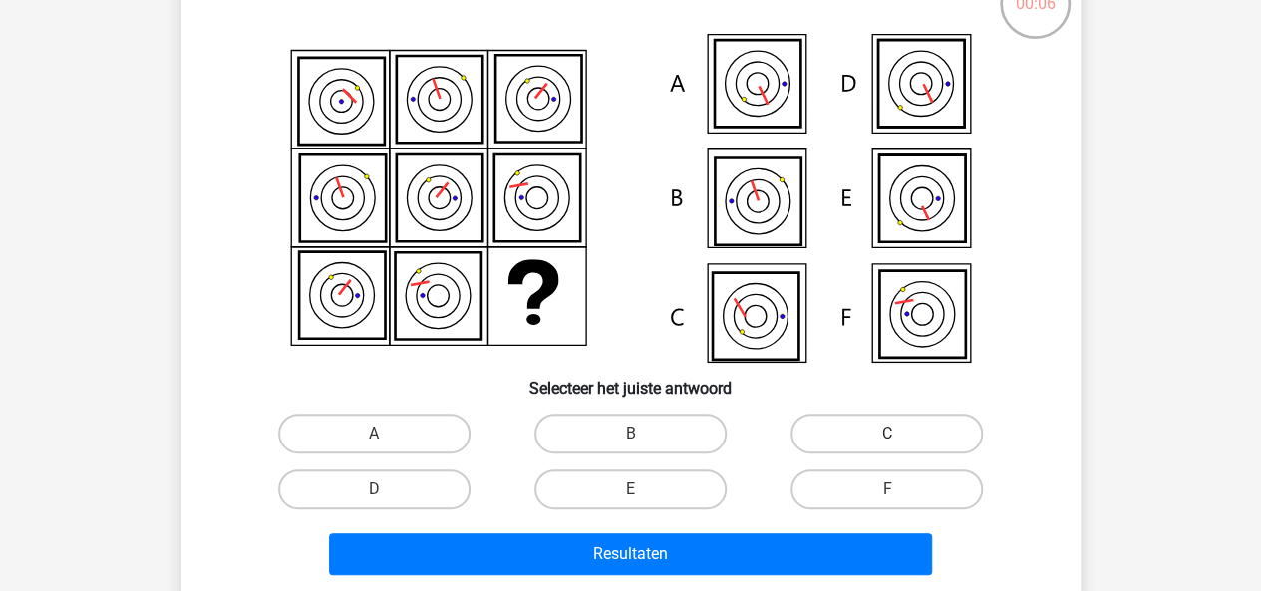
click at [857, 435] on label "C" at bounding box center [886, 434] width 192 height 40
click at [887, 435] on input "C" at bounding box center [893, 439] width 13 height 13
radio input "true"
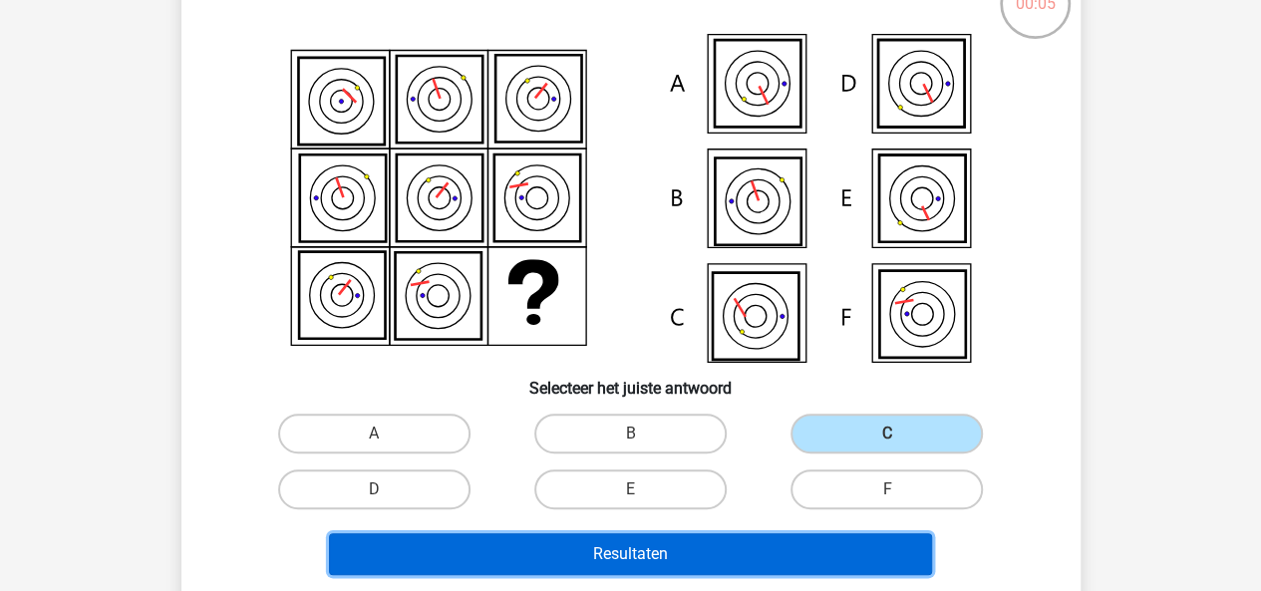
click at [718, 544] on button "Resultaten" at bounding box center [630, 554] width 603 height 42
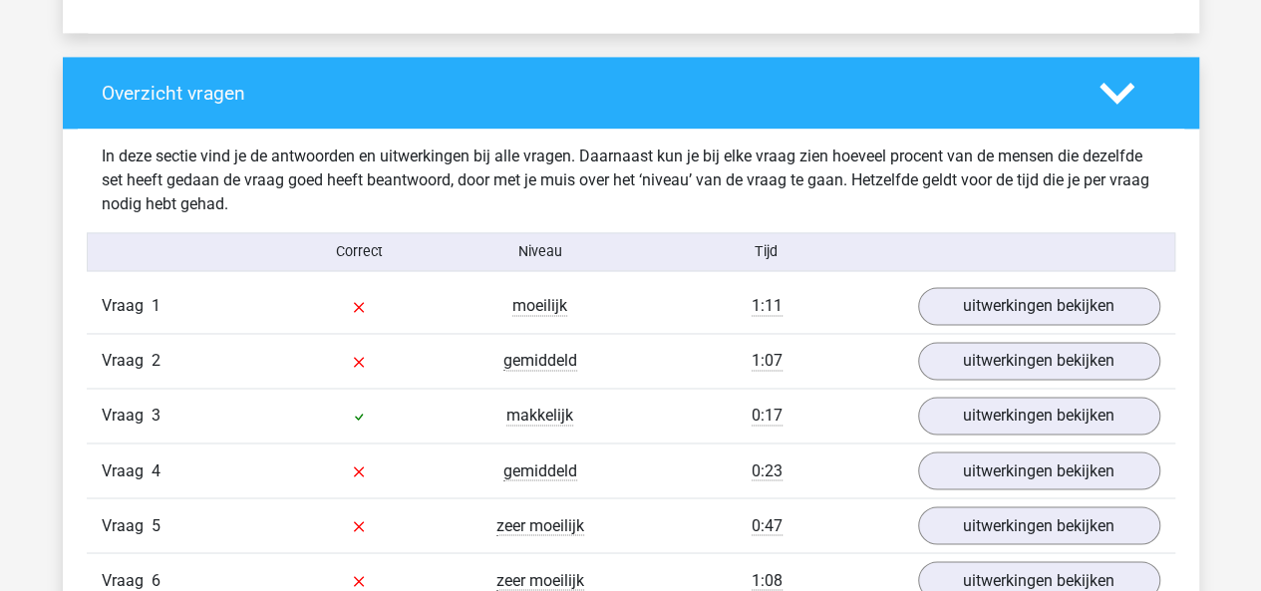
scroll to position [1481, 0]
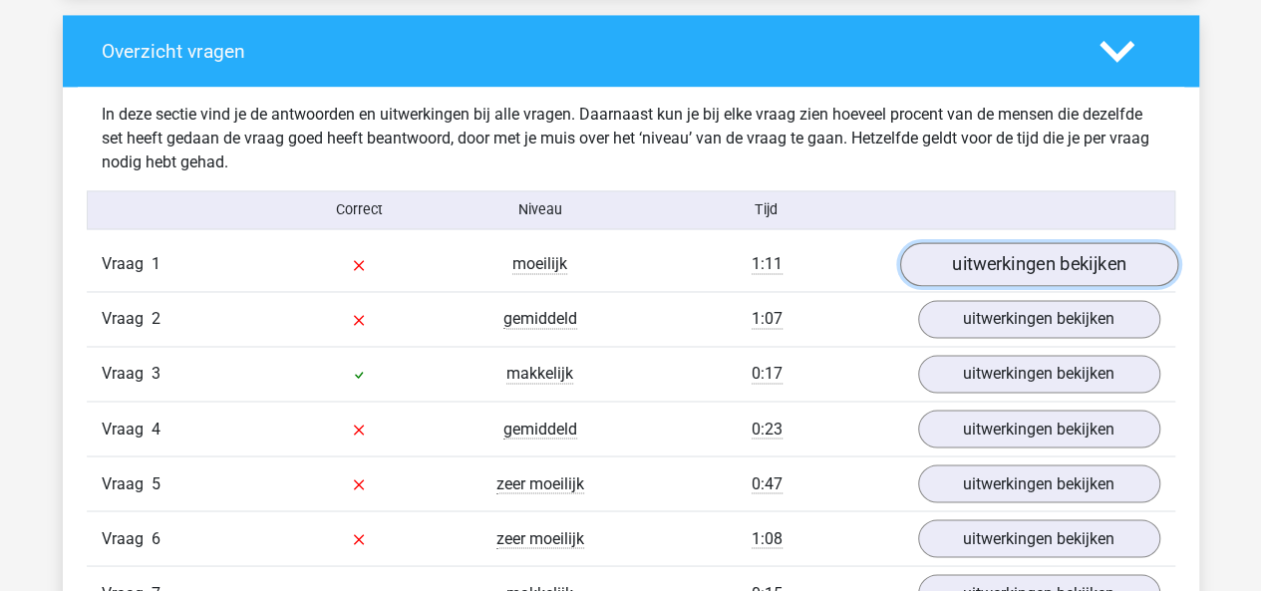
click at [1014, 272] on link "uitwerkingen bekijken" at bounding box center [1038, 265] width 278 height 44
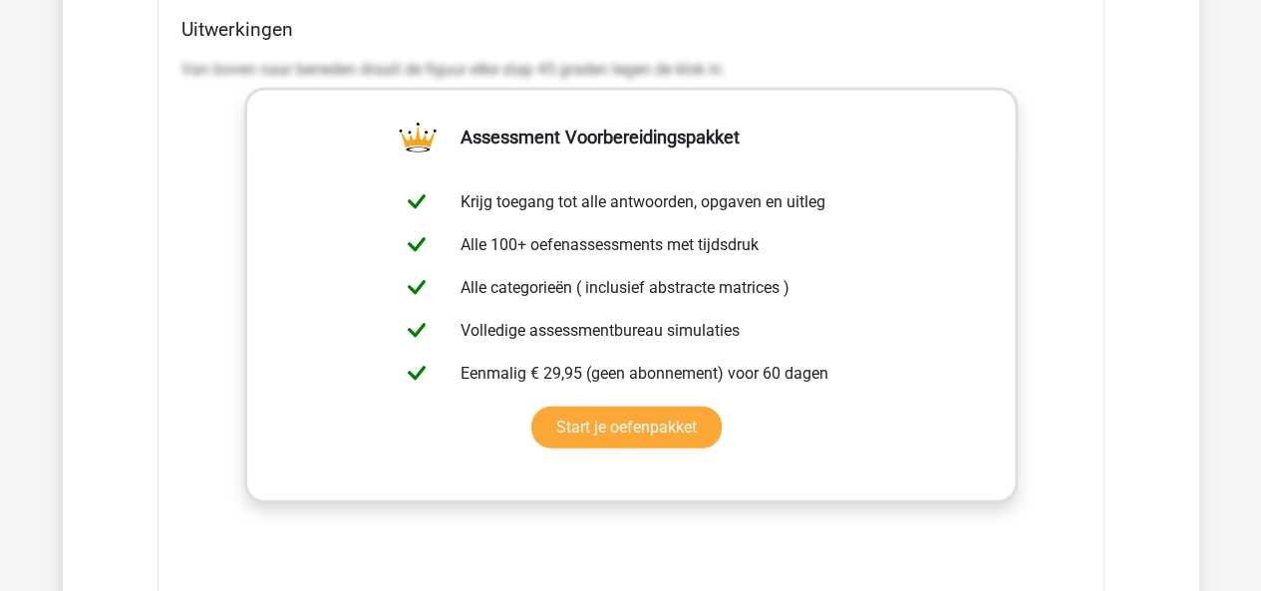
scroll to position [2905, 0]
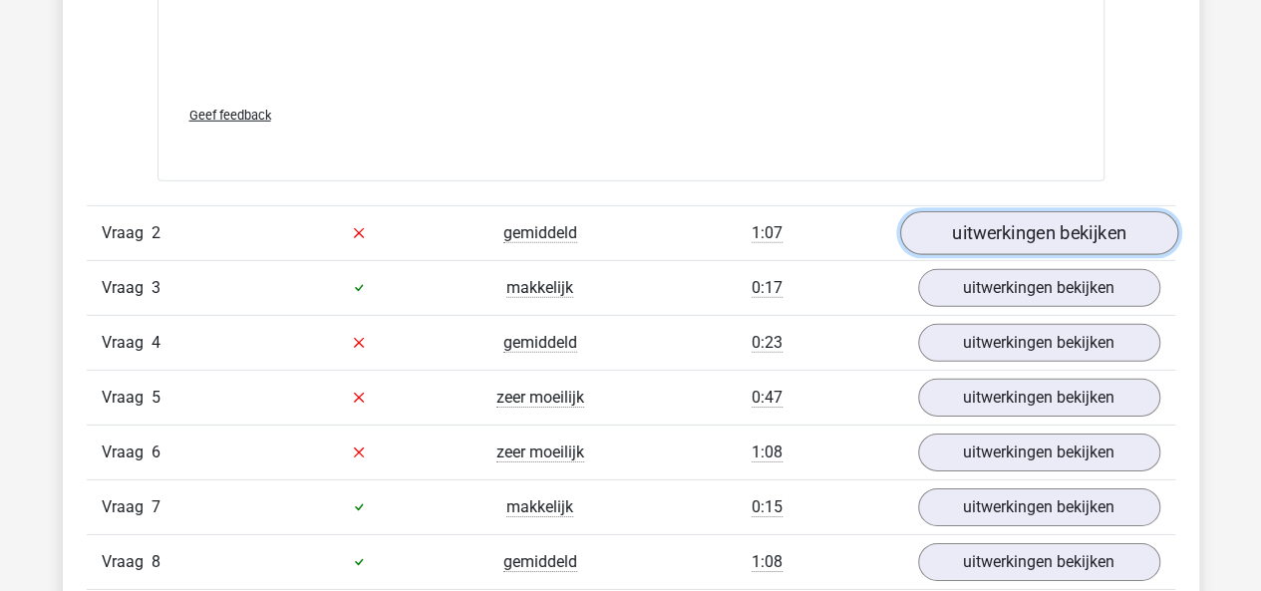
click at [967, 219] on link "uitwerkingen bekijken" at bounding box center [1038, 233] width 278 height 44
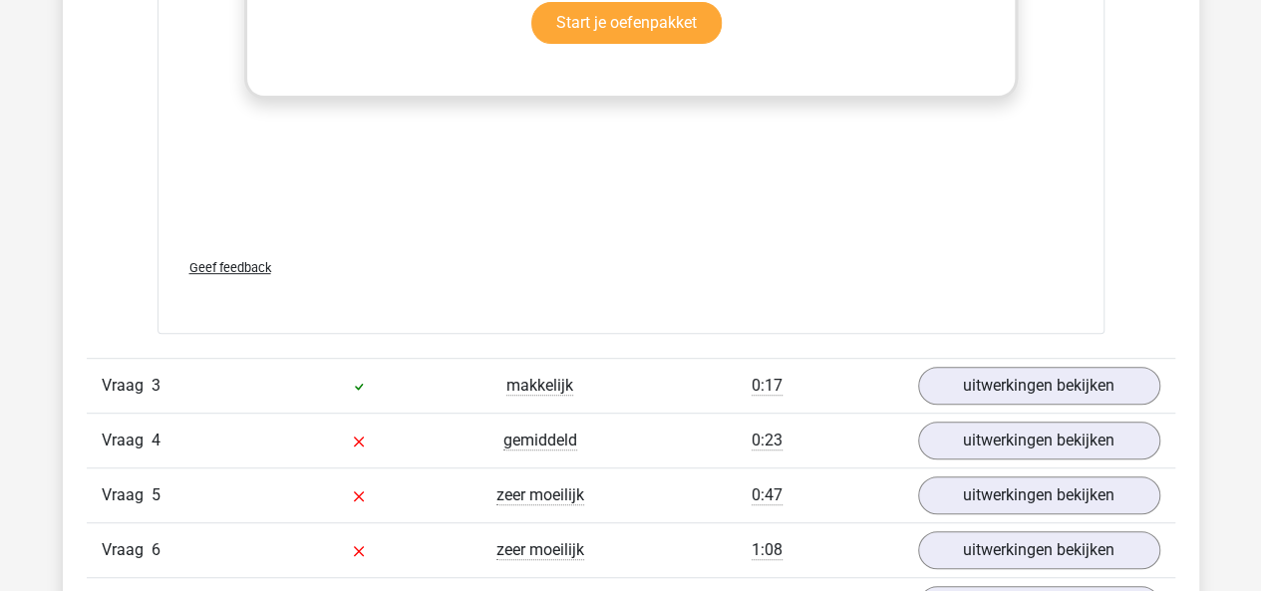
scroll to position [4218, 0]
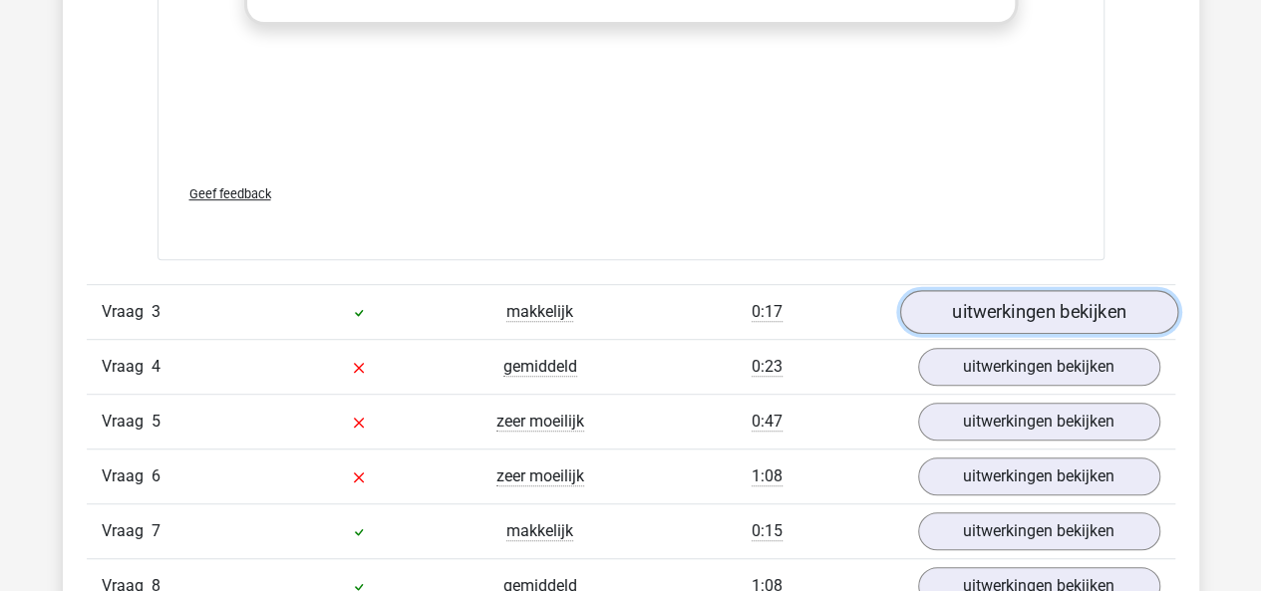
click at [963, 300] on link "uitwerkingen bekijken" at bounding box center [1038, 312] width 278 height 44
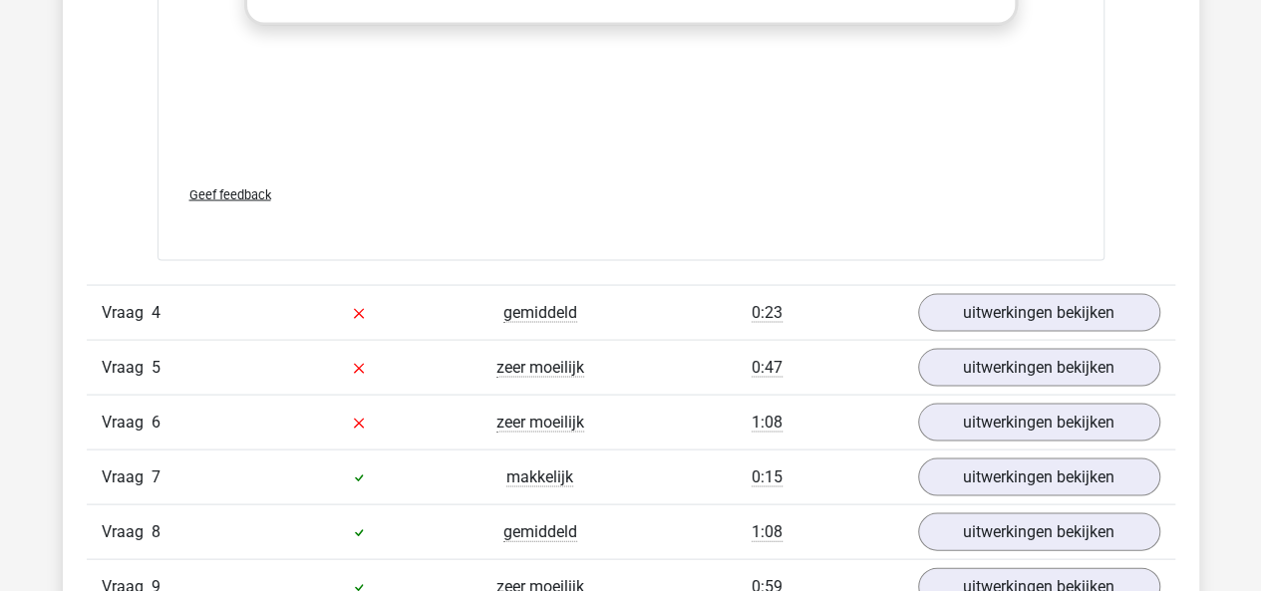
scroll to position [5626, 0]
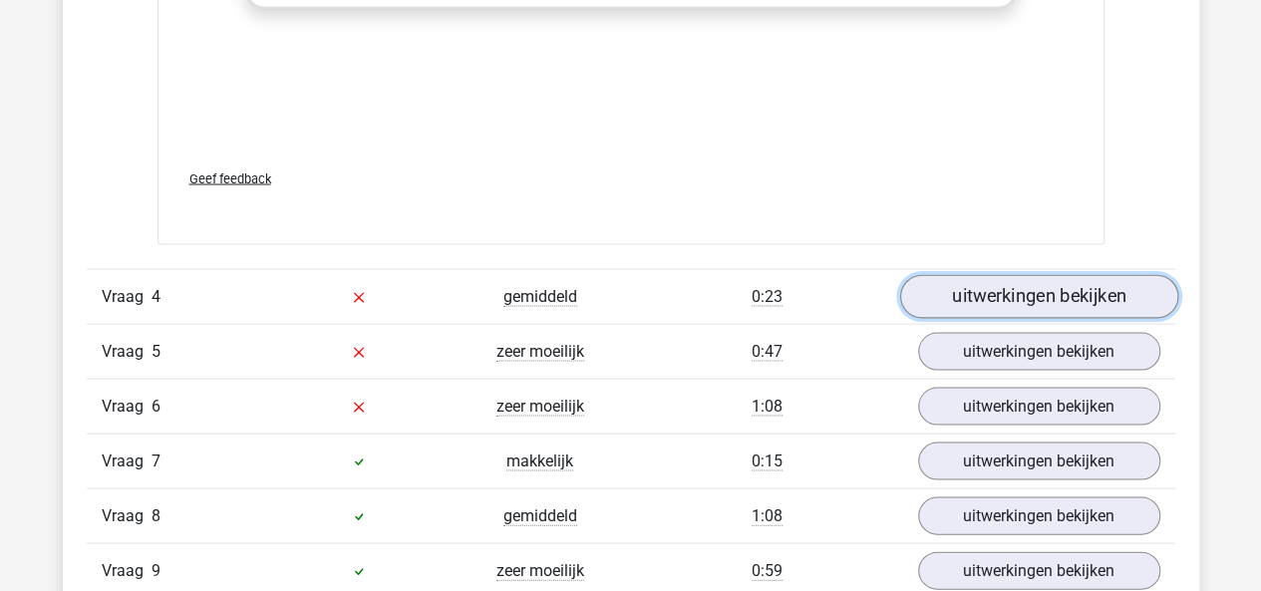
click at [976, 280] on link "uitwerkingen bekijken" at bounding box center [1038, 296] width 278 height 44
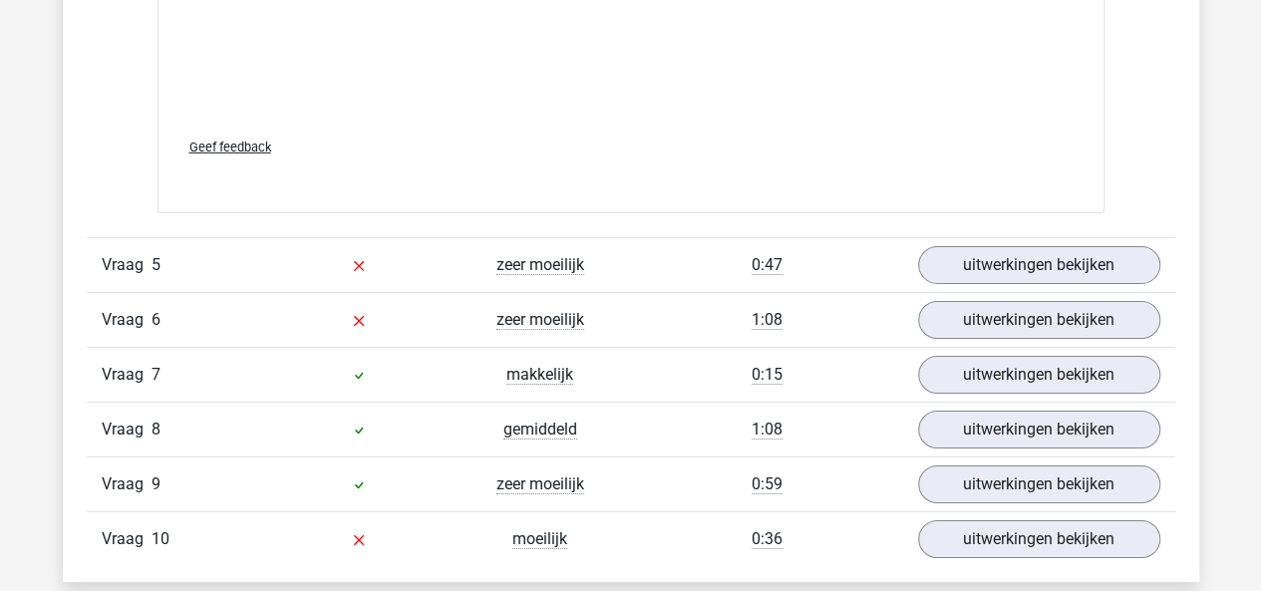
scroll to position [7063, 0]
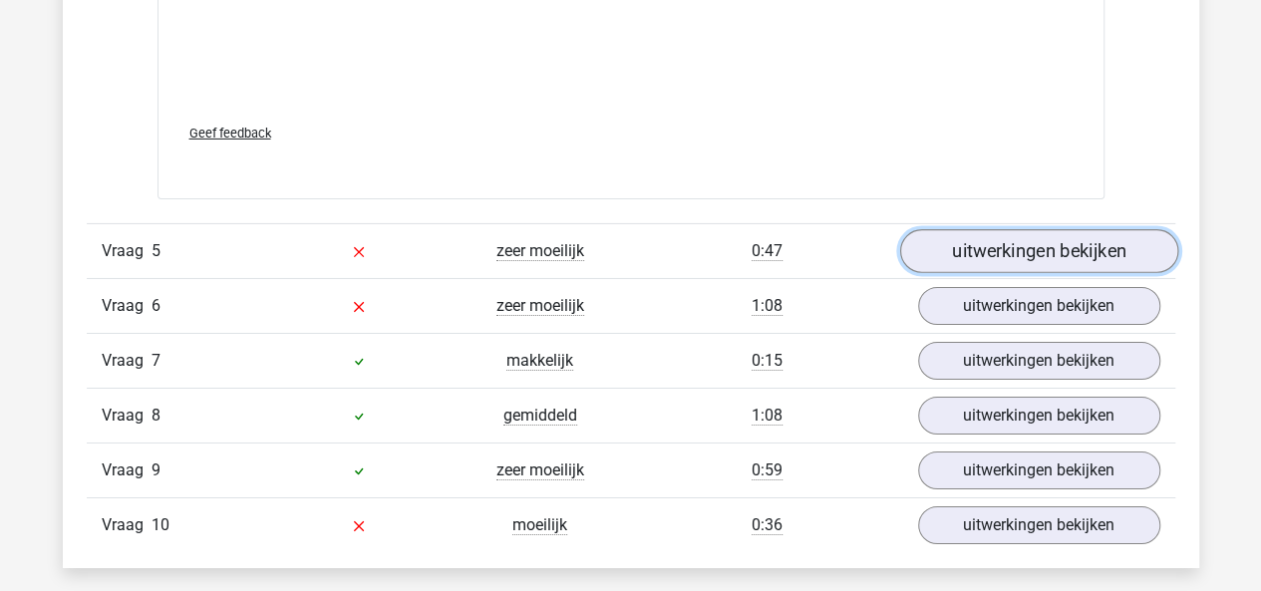
click at [936, 258] on link "uitwerkingen bekijken" at bounding box center [1038, 252] width 278 height 44
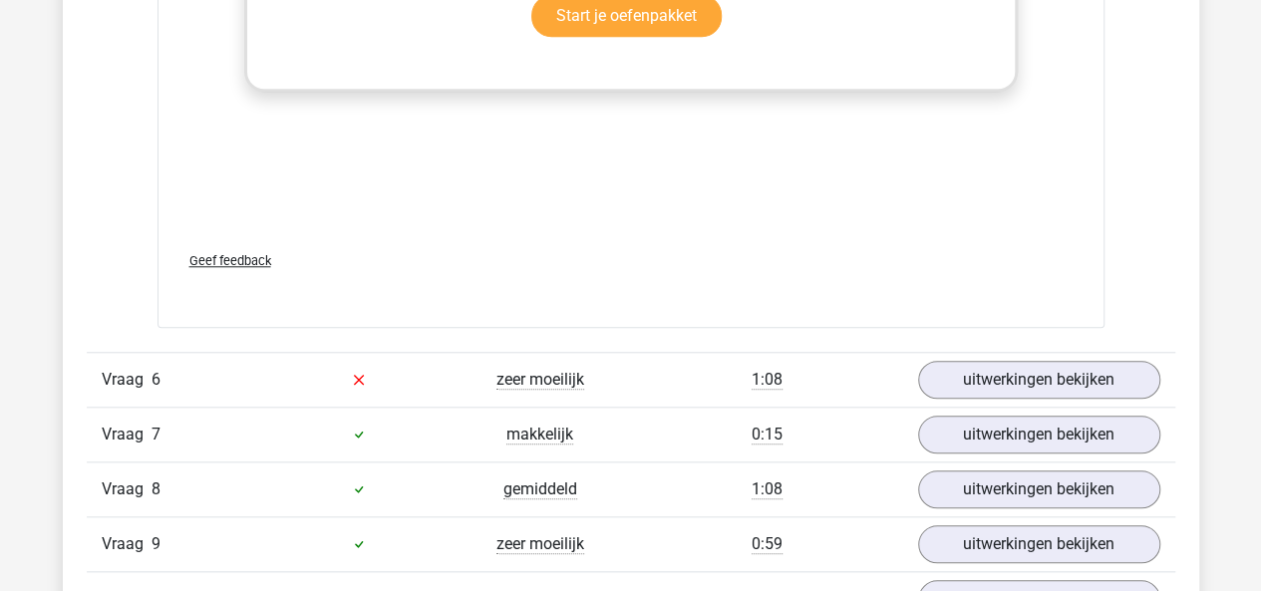
scroll to position [8330, 0]
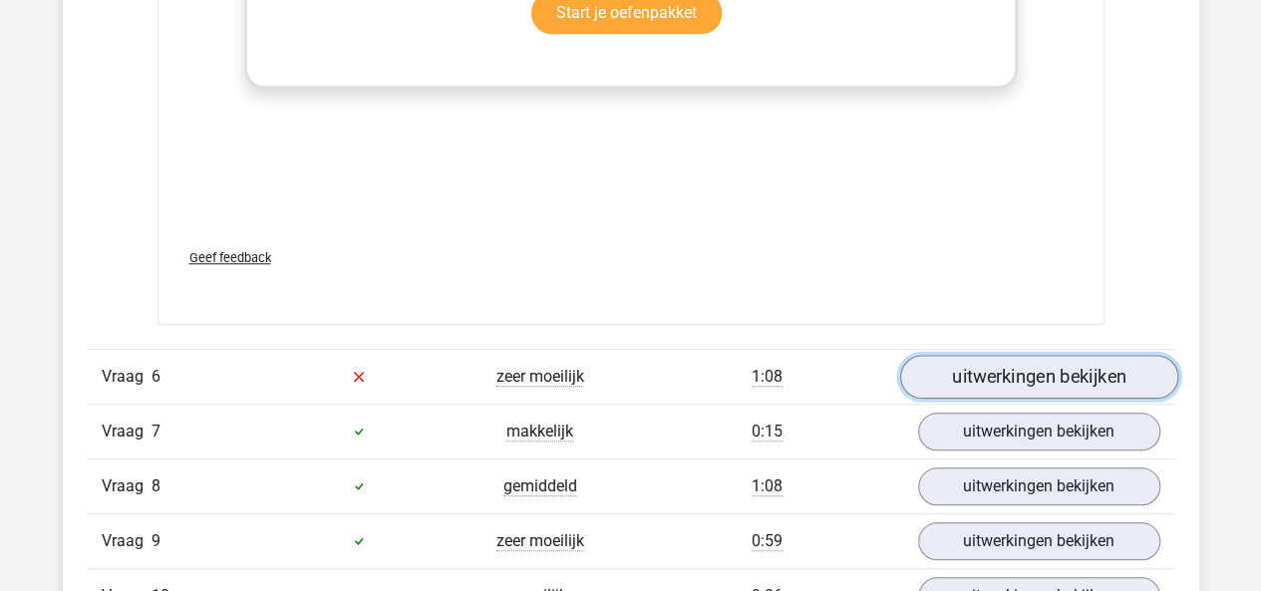
click at [951, 372] on link "uitwerkingen bekijken" at bounding box center [1038, 377] width 278 height 44
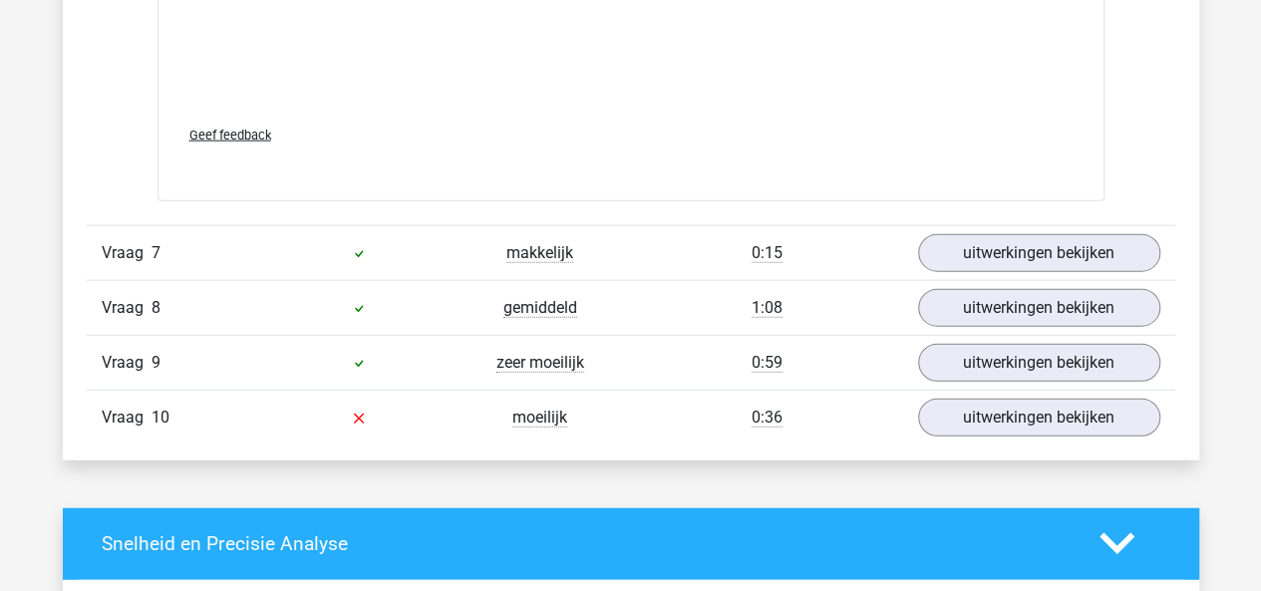
scroll to position [9847, 0]
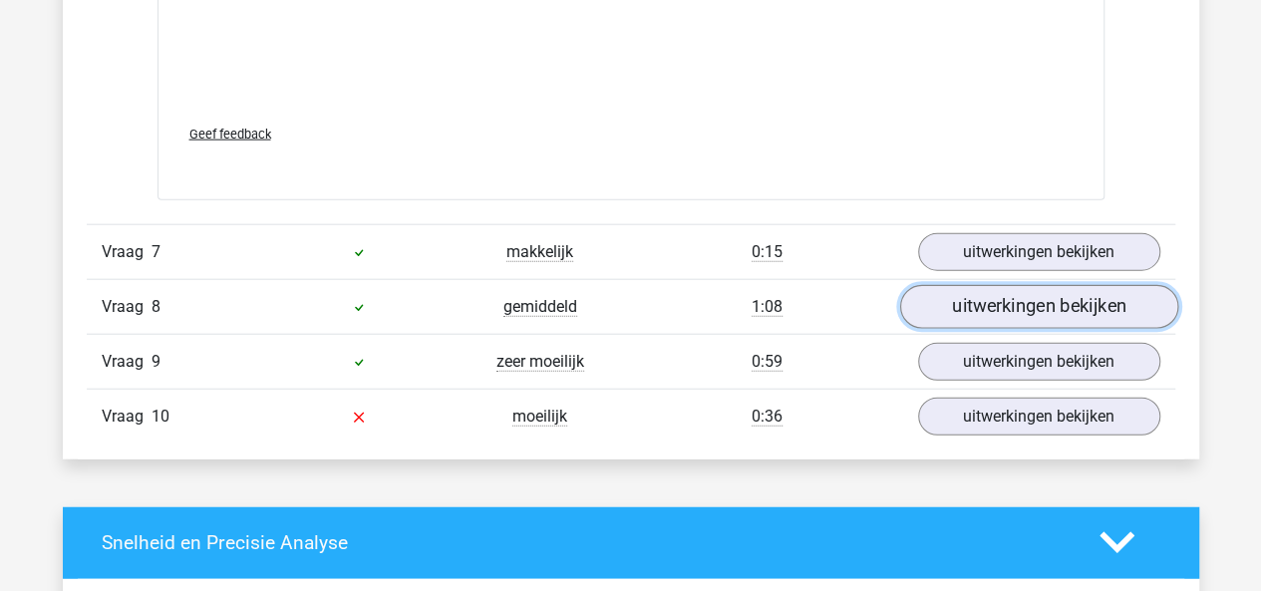
click at [998, 292] on link "uitwerkingen bekijken" at bounding box center [1038, 307] width 278 height 44
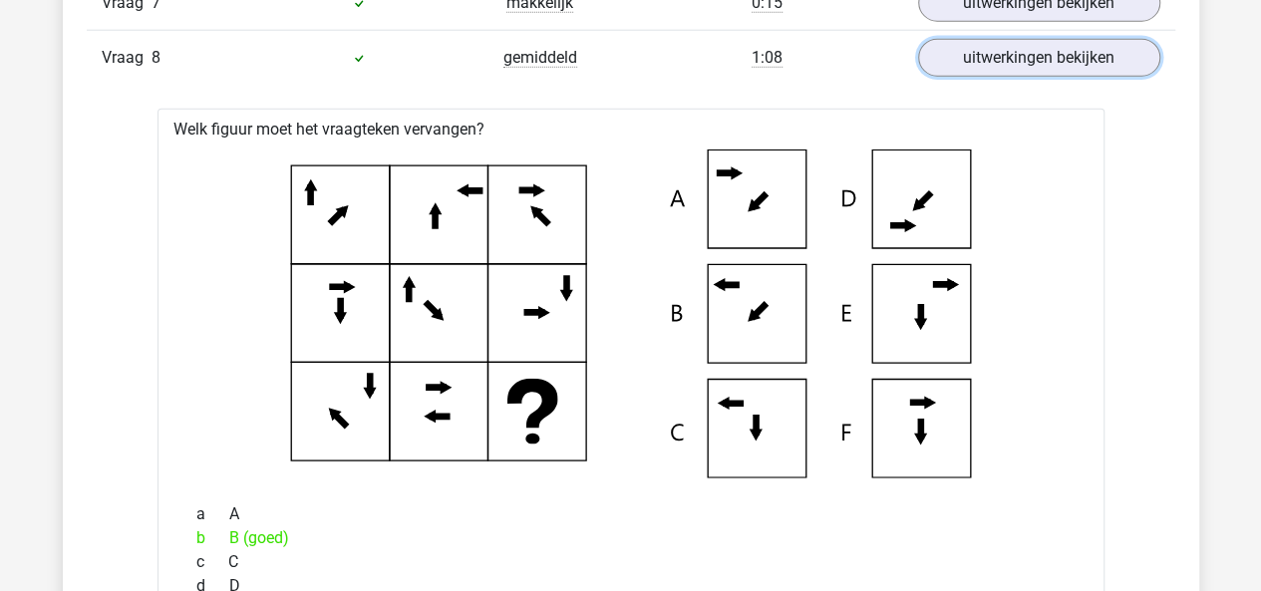
scroll to position [9943, 0]
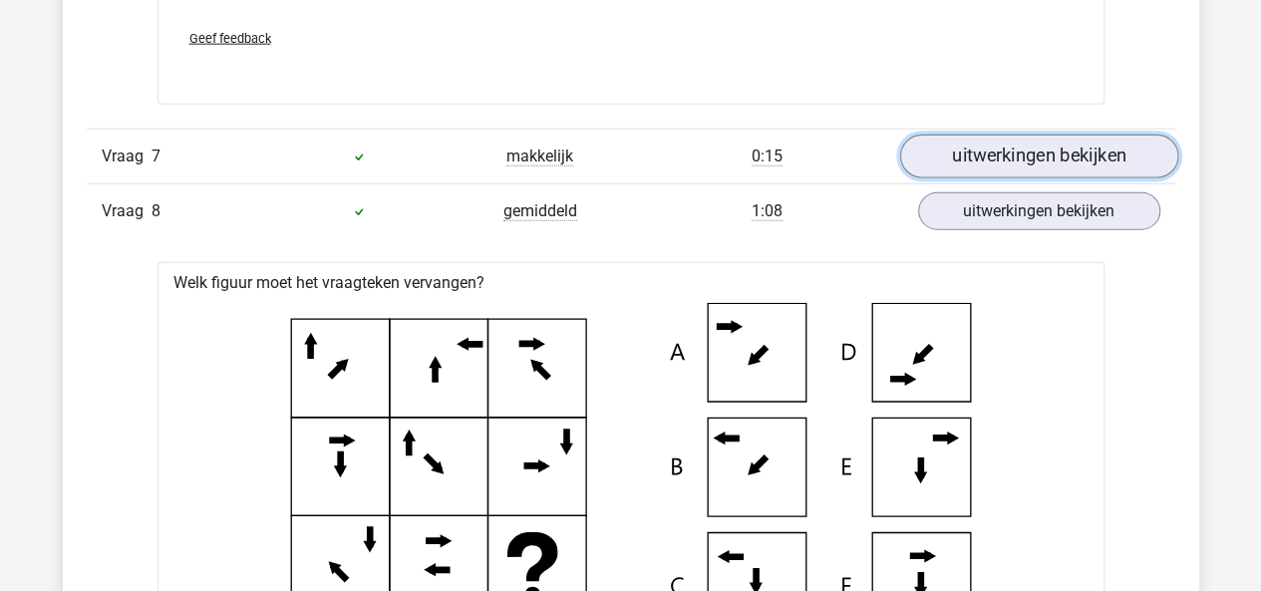
click at [1009, 135] on link "uitwerkingen bekijken" at bounding box center [1038, 157] width 278 height 44
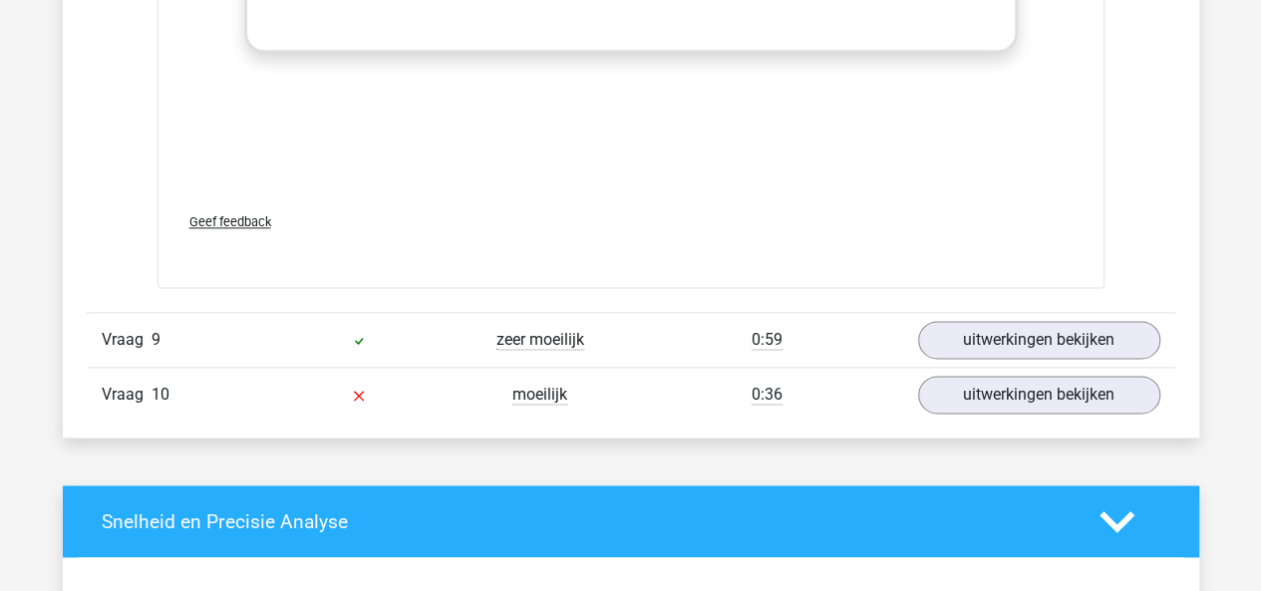
scroll to position [12546, 0]
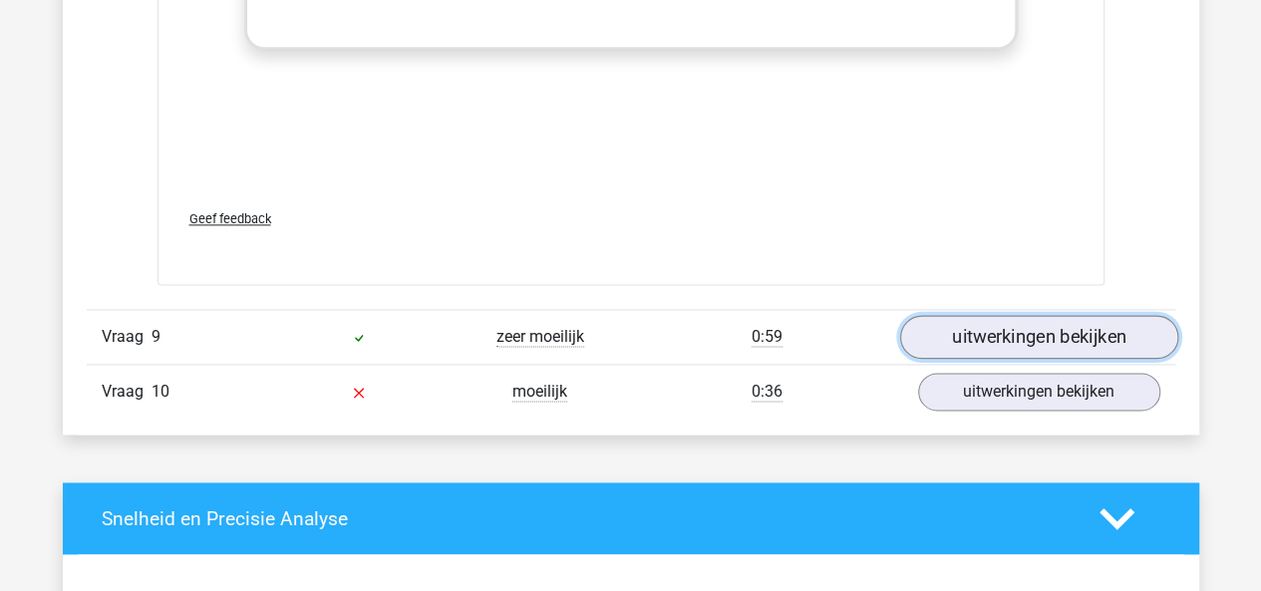
click at [955, 315] on link "uitwerkingen bekijken" at bounding box center [1038, 337] width 278 height 44
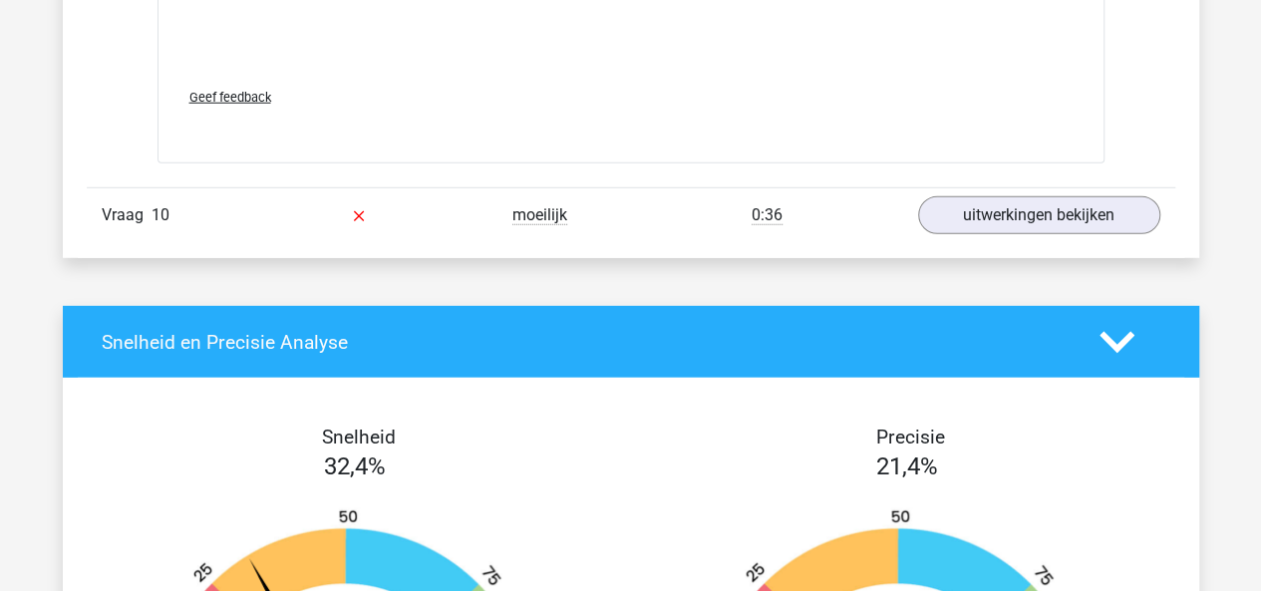
scroll to position [14063, 0]
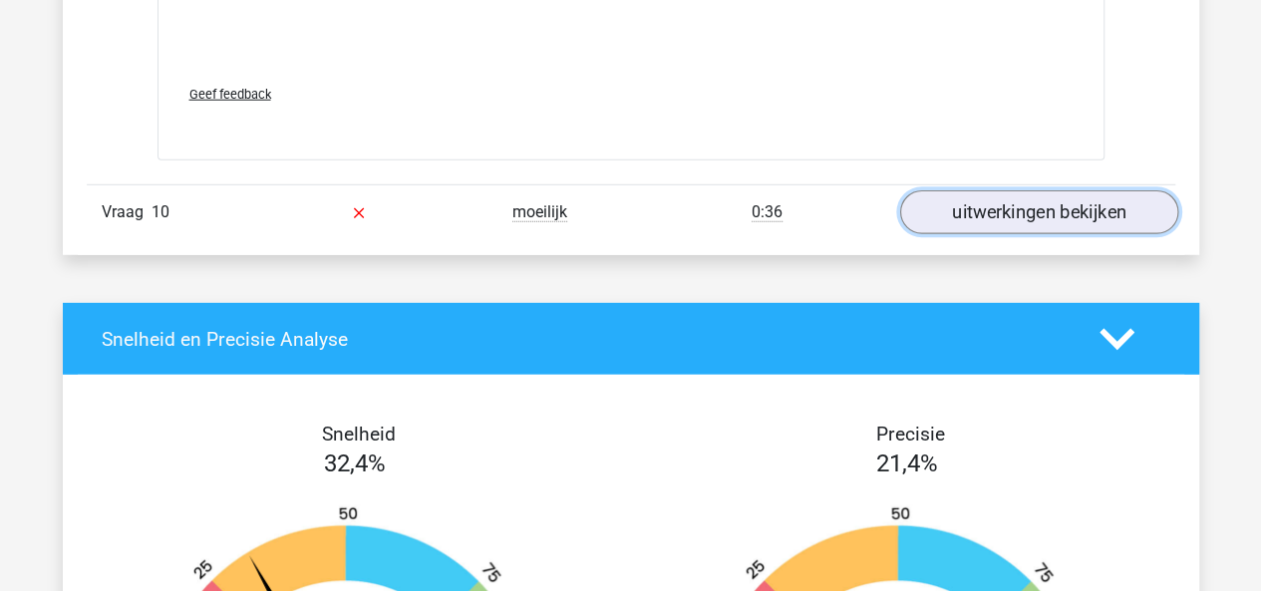
click at [994, 203] on link "uitwerkingen bekijken" at bounding box center [1038, 213] width 278 height 44
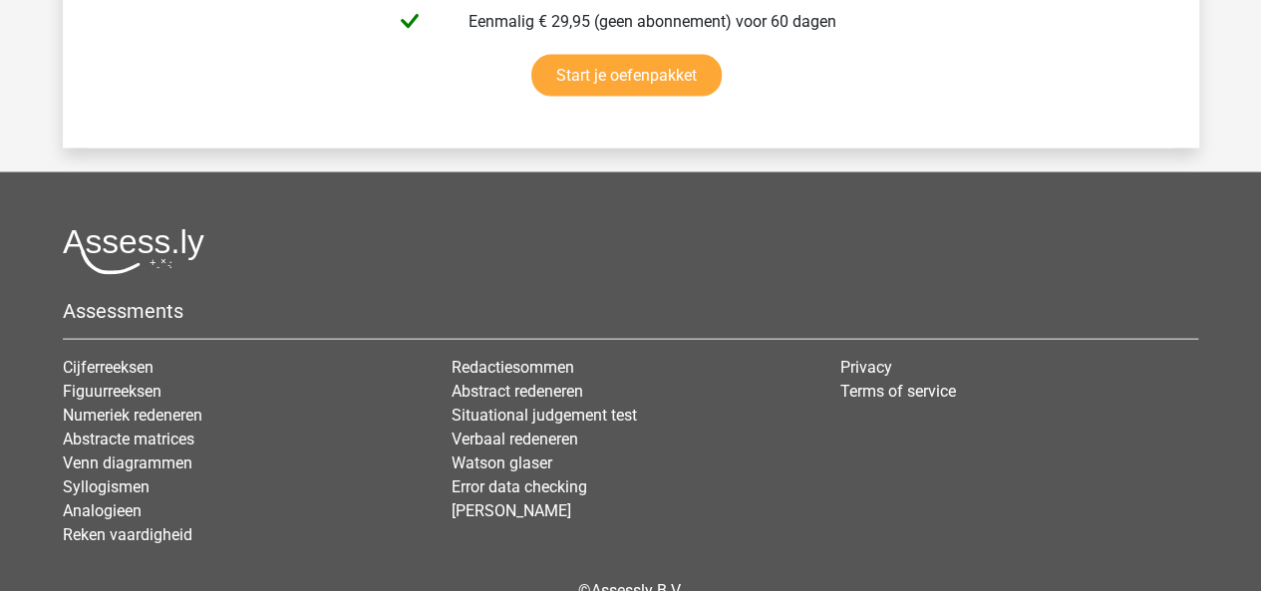
scroll to position [17153, 0]
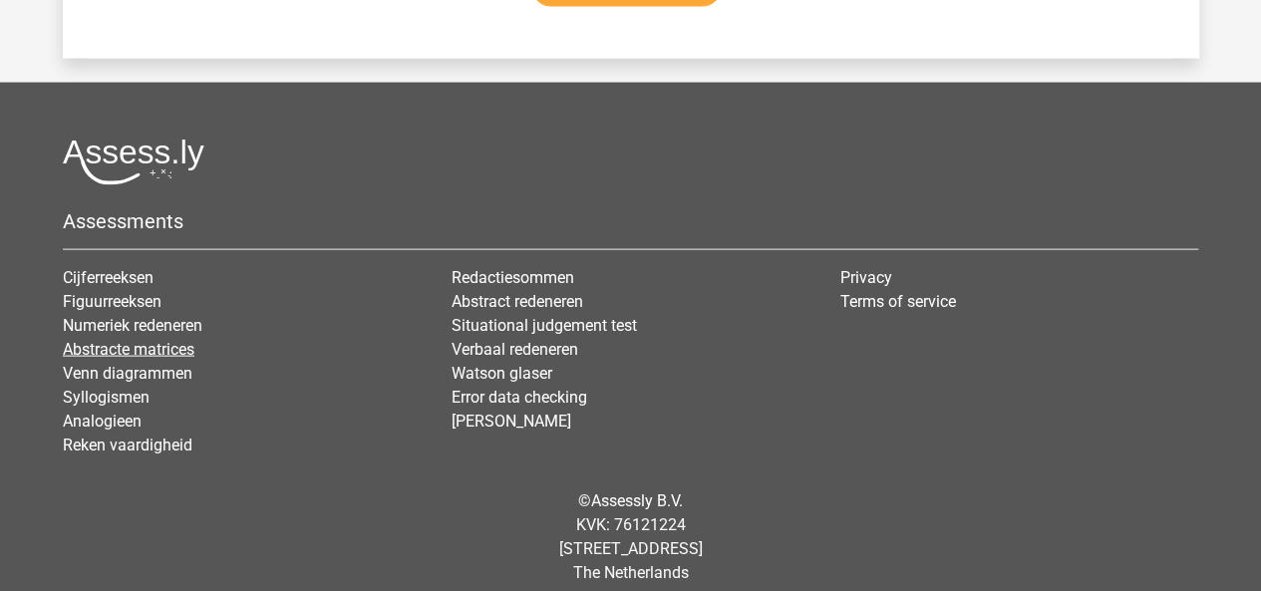
click at [187, 340] on link "Abstracte matrices" at bounding box center [129, 349] width 132 height 19
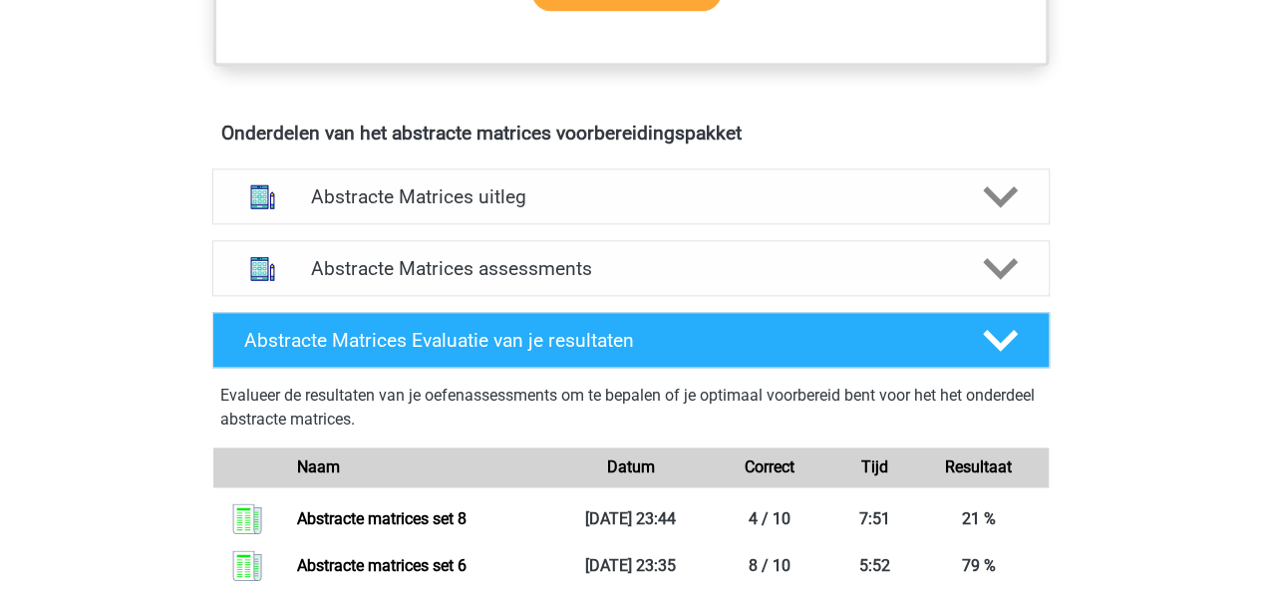
scroll to position [1268, 0]
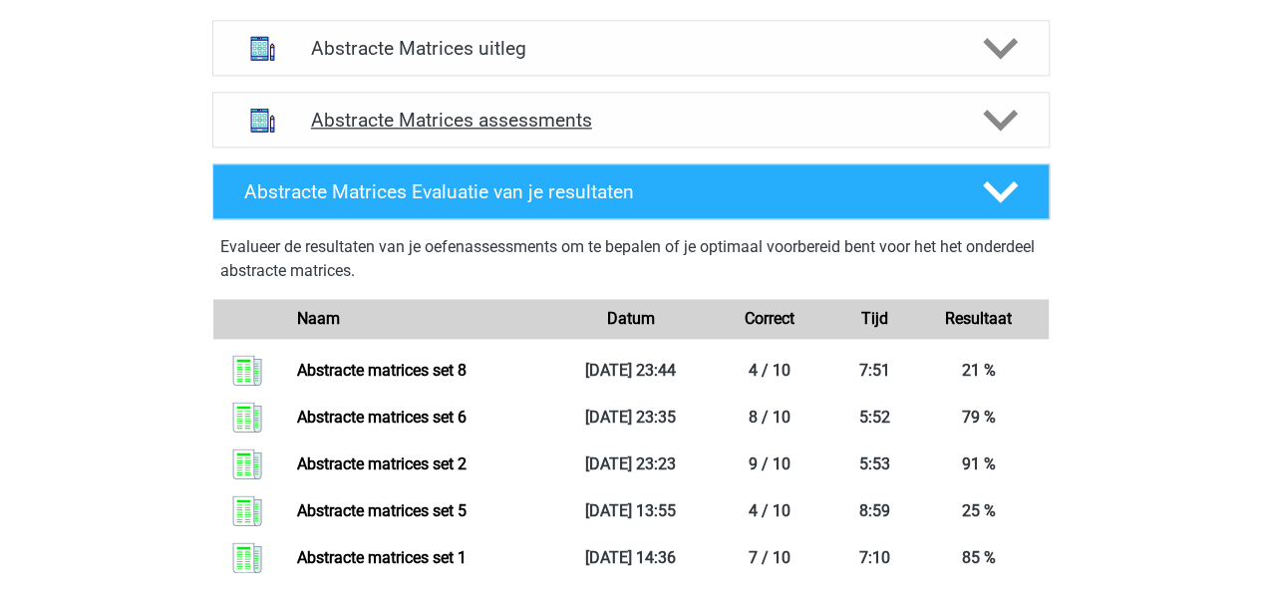
click at [993, 124] on icon at bounding box center [1000, 120] width 35 height 35
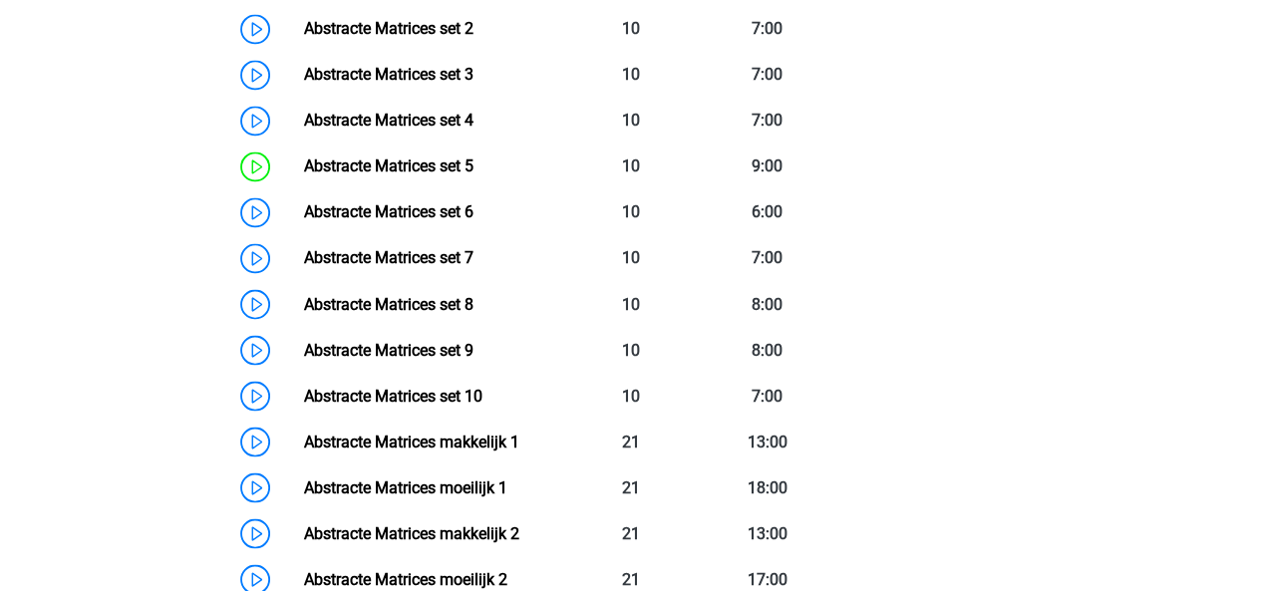
scroll to position [1636, 0]
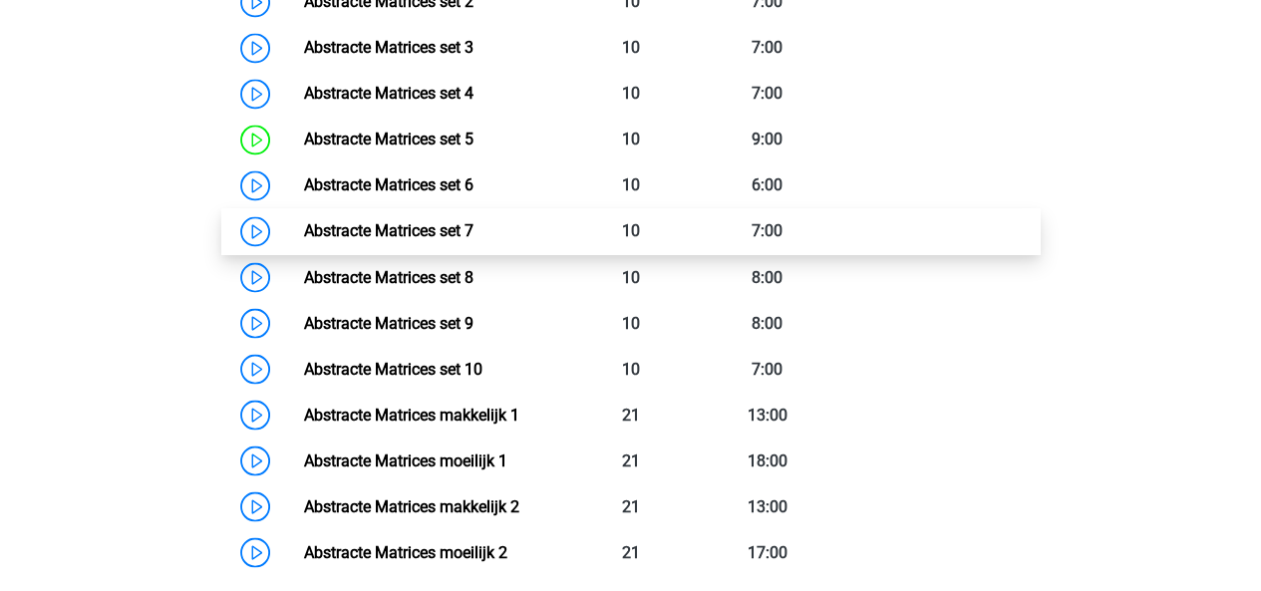
click at [434, 240] on link "Abstracte Matrices set 7" at bounding box center [388, 230] width 169 height 19
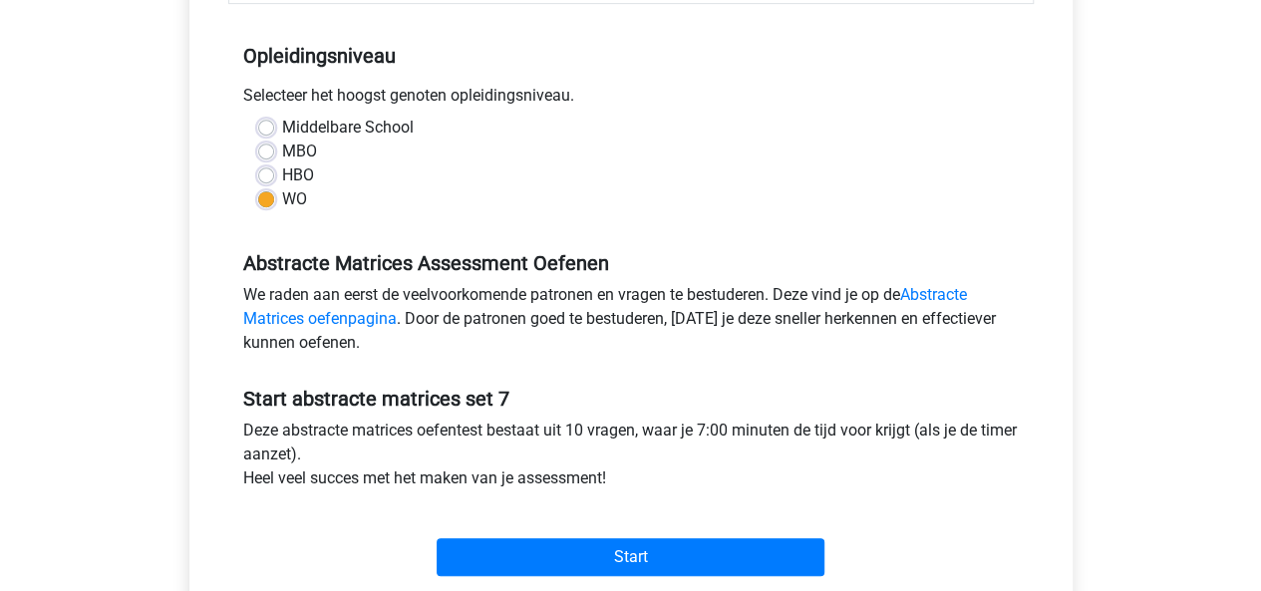
scroll to position [403, 0]
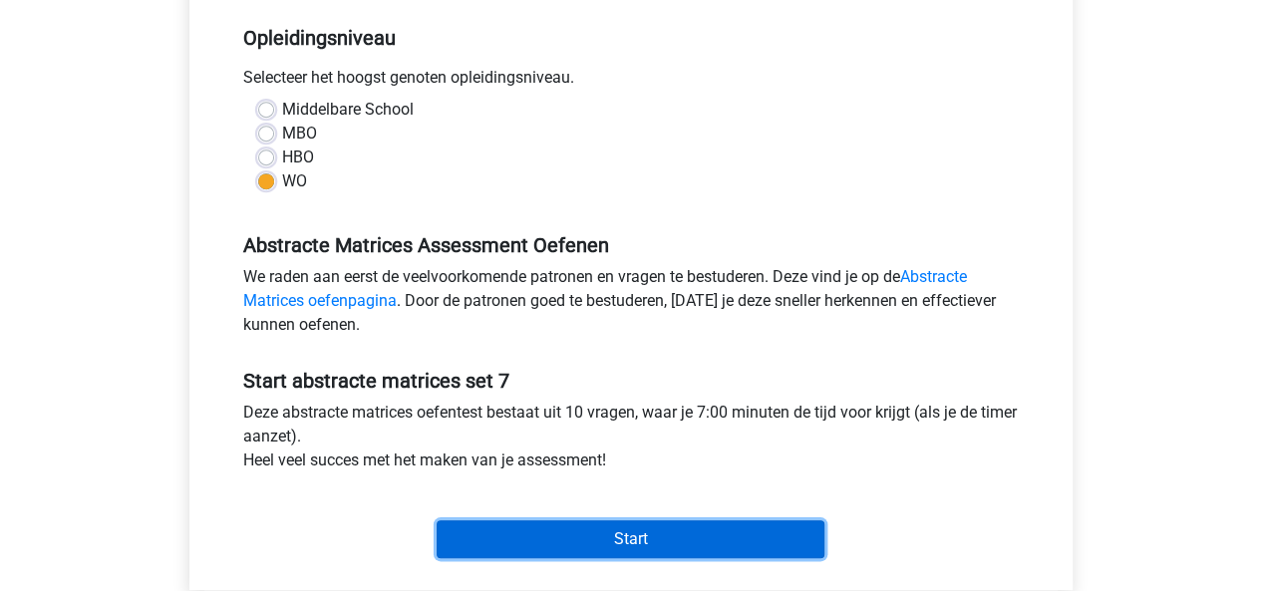
click at [579, 520] on input "Start" at bounding box center [630, 539] width 388 height 38
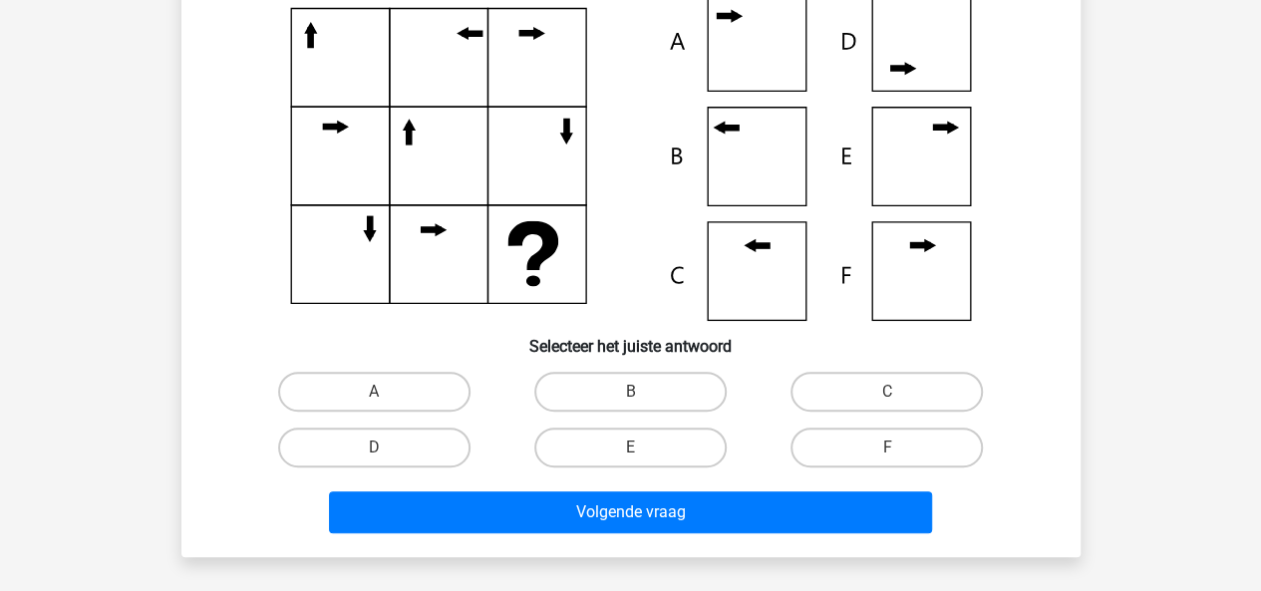
scroll to position [225, 0]
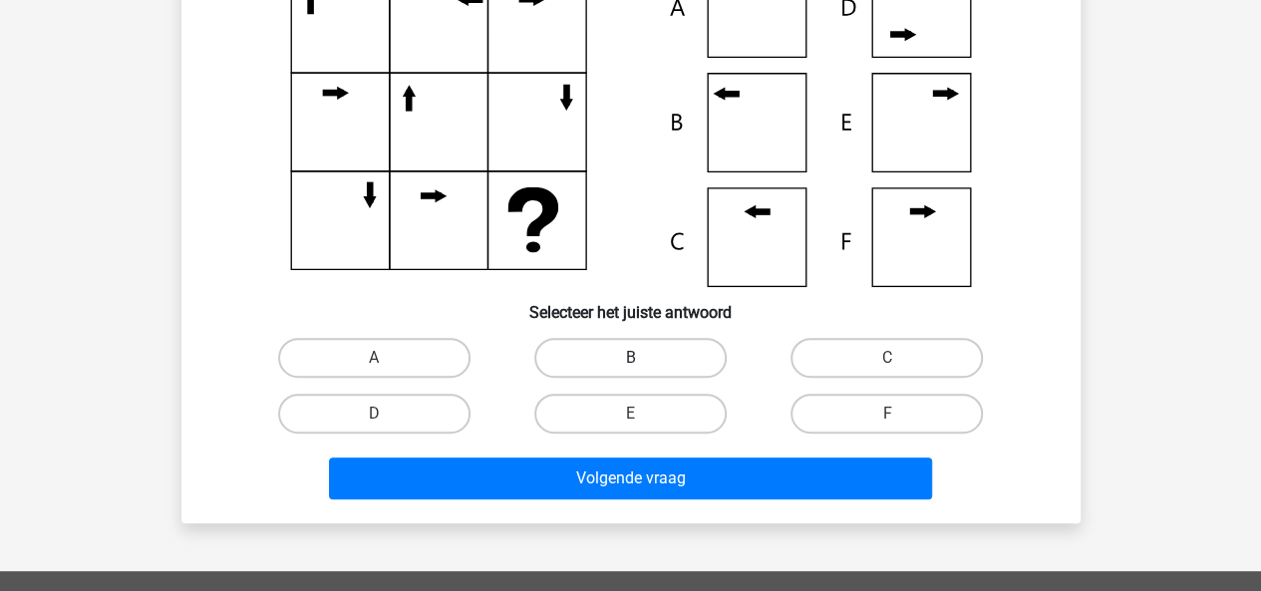
click at [586, 340] on label "B" at bounding box center [630, 358] width 192 height 40
click at [630, 358] on input "B" at bounding box center [636, 364] width 13 height 13
radio input "true"
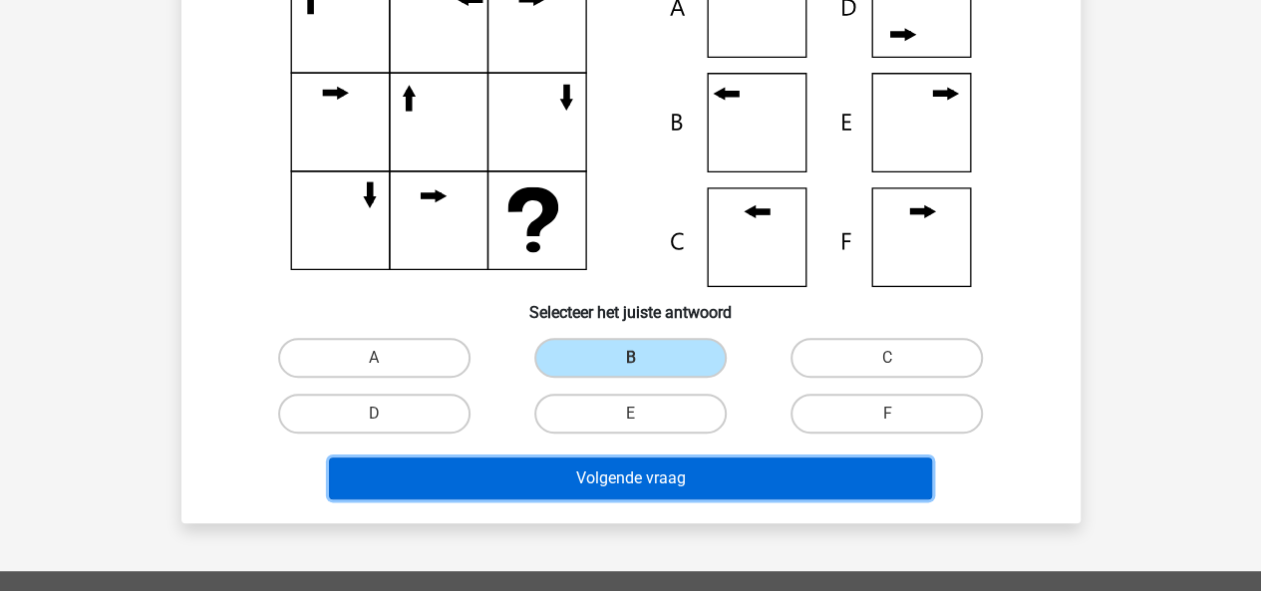
click at [605, 467] on button "Volgende vraag" at bounding box center [630, 478] width 603 height 42
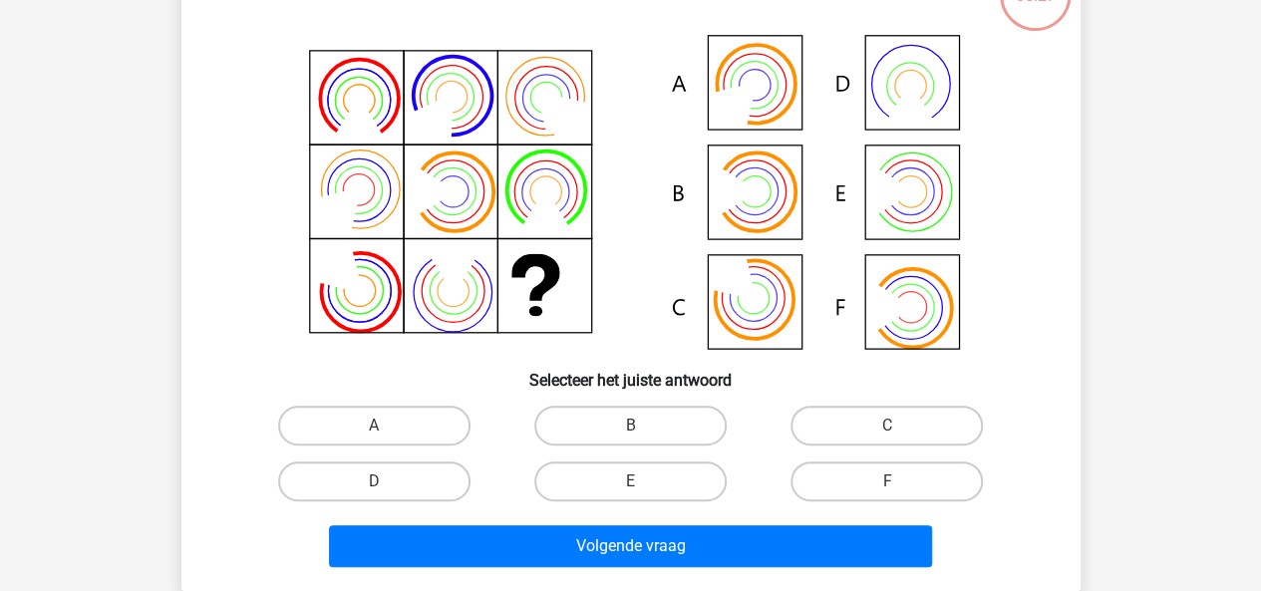
scroll to position [157, 0]
click at [581, 436] on label "B" at bounding box center [630, 426] width 192 height 40
click at [630, 436] on input "B" at bounding box center [636, 431] width 13 height 13
radio input "true"
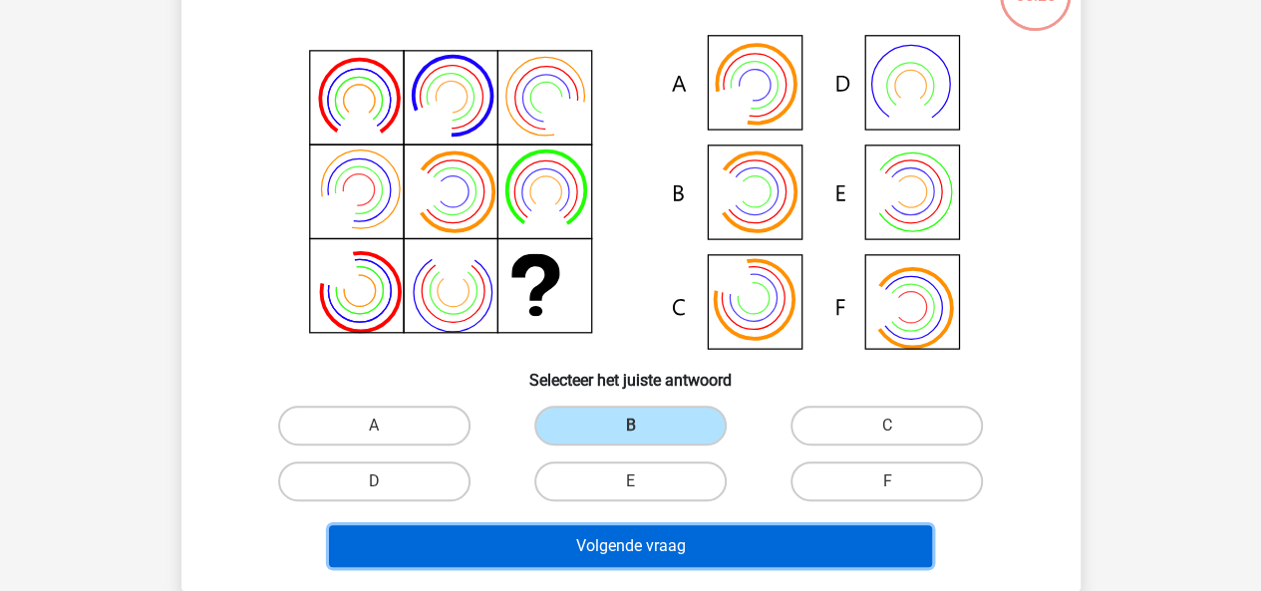
click at [580, 532] on button "Volgende vraag" at bounding box center [630, 546] width 603 height 42
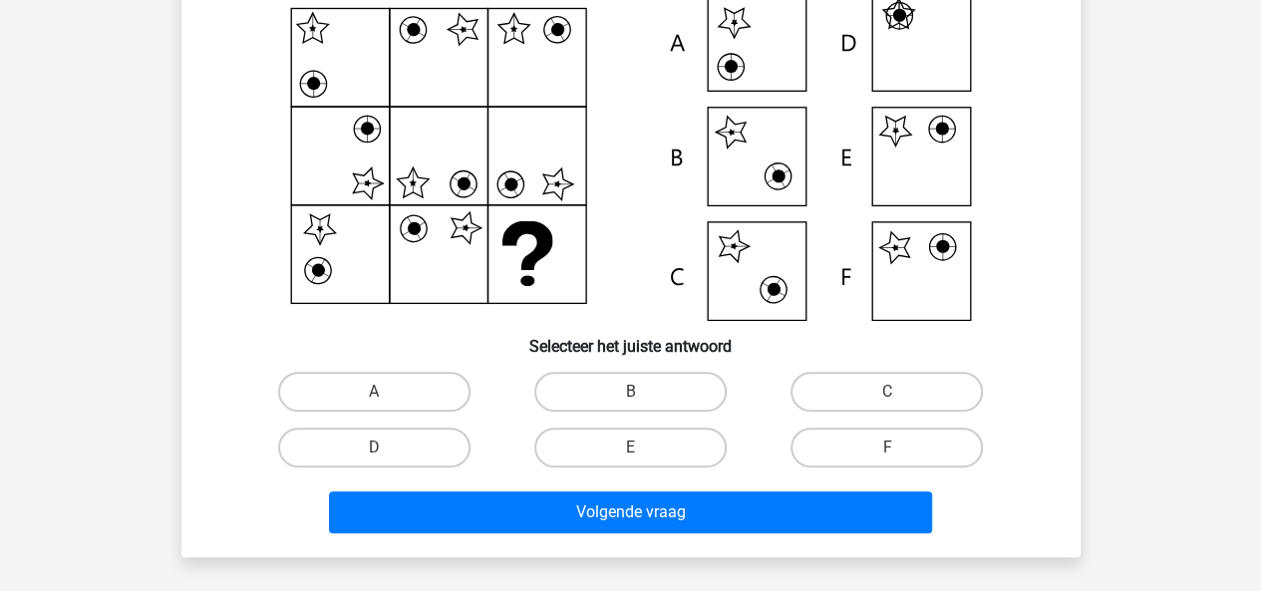
scroll to position [267, 0]
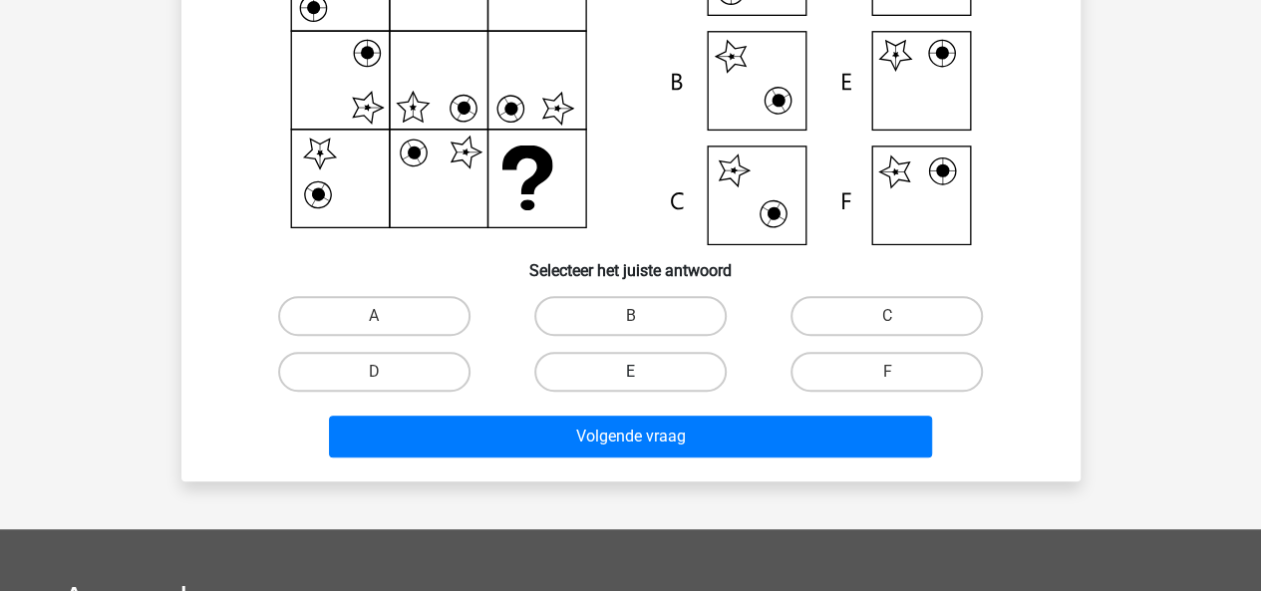
click at [671, 370] on label "E" at bounding box center [630, 372] width 192 height 40
click at [643, 372] on input "E" at bounding box center [636, 378] width 13 height 13
radio input "true"
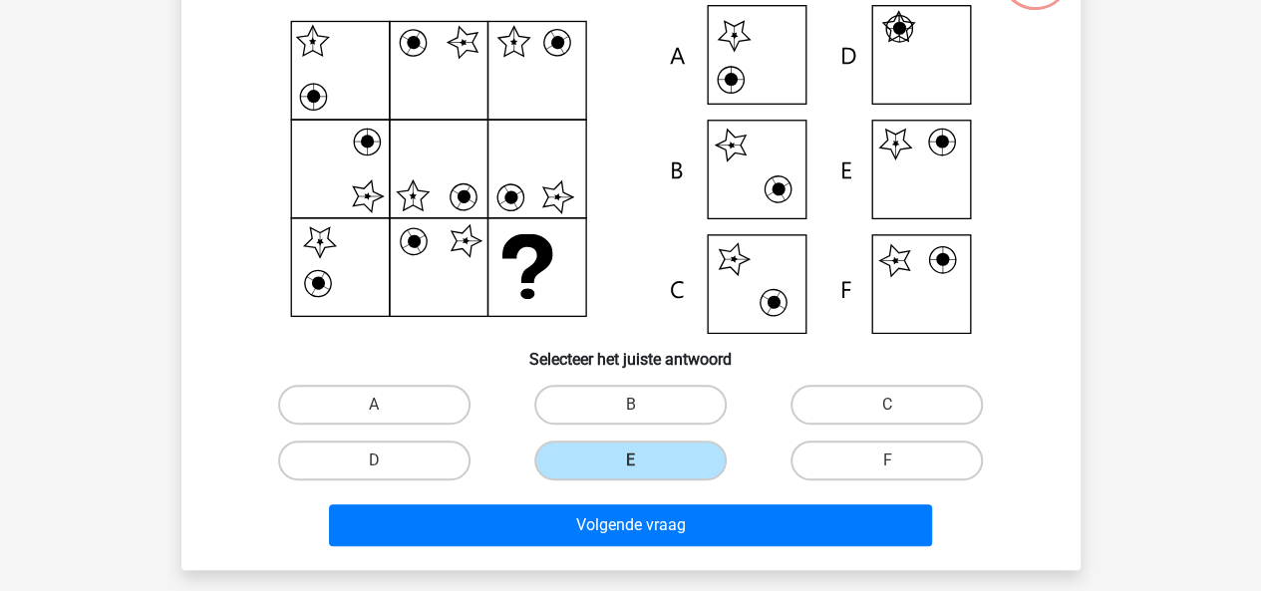
scroll to position [180, 0]
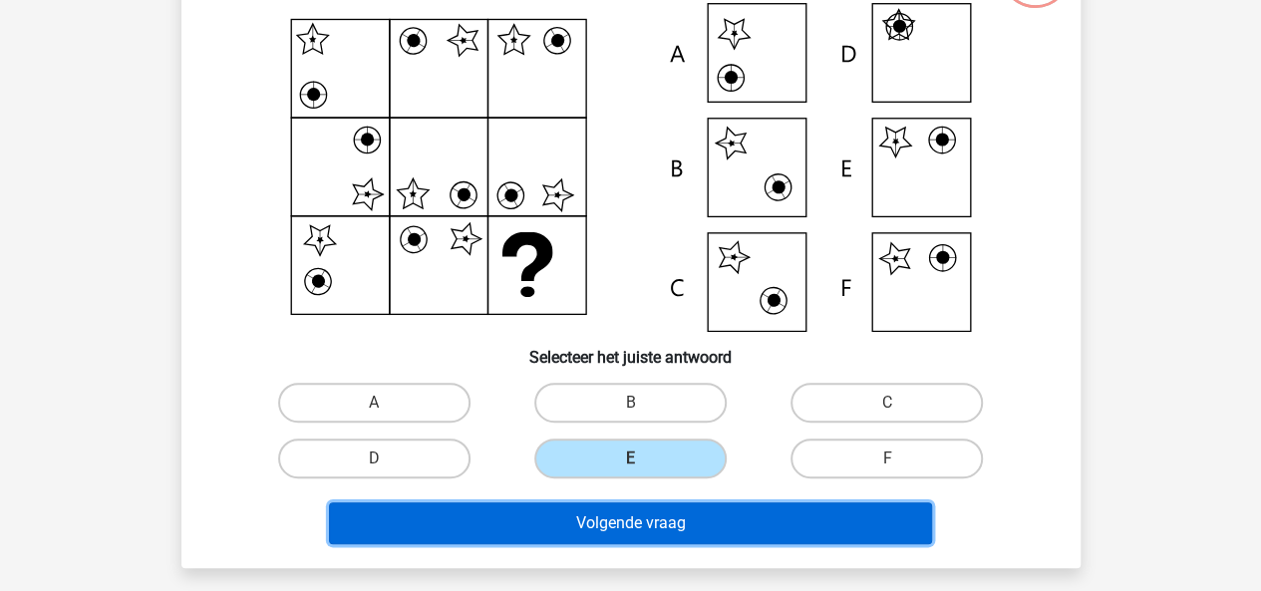
click at [690, 519] on button "Volgende vraag" at bounding box center [630, 523] width 603 height 42
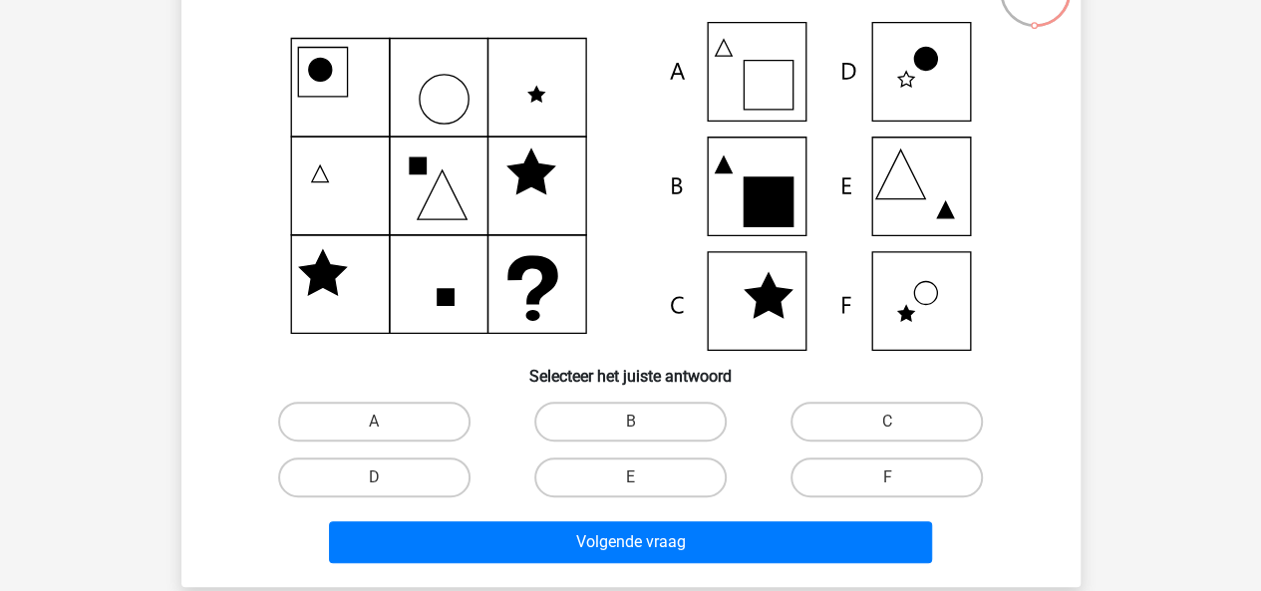
scroll to position [169, 0]
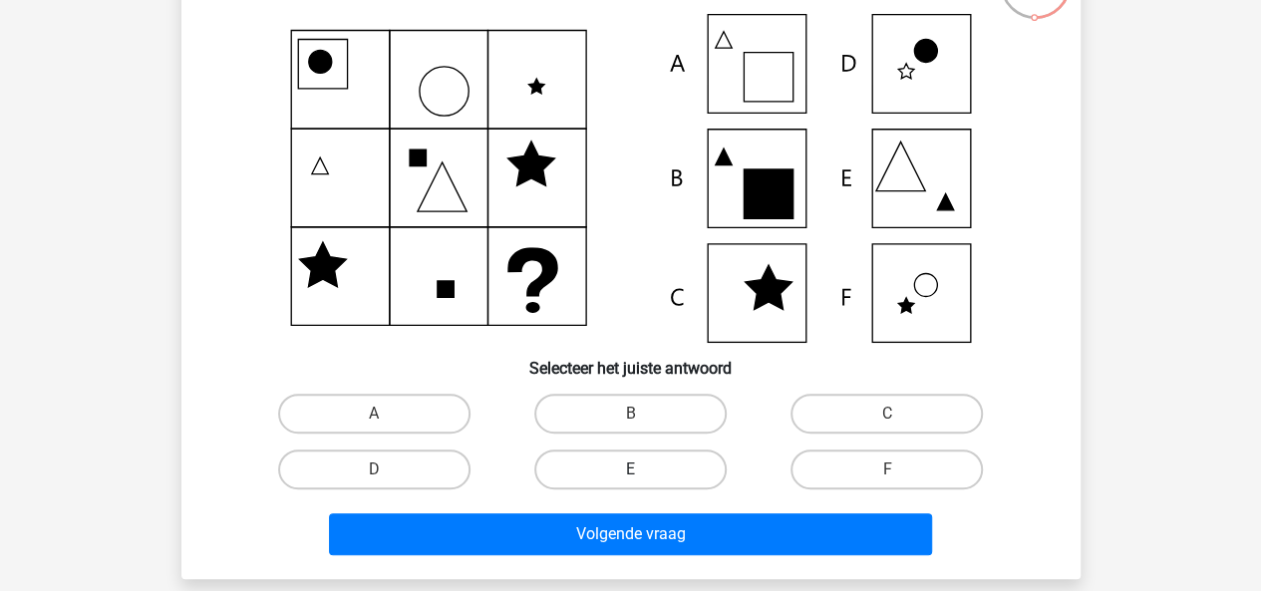
click at [666, 467] on label "E" at bounding box center [630, 469] width 192 height 40
click at [643, 469] on input "E" at bounding box center [636, 475] width 13 height 13
radio input "true"
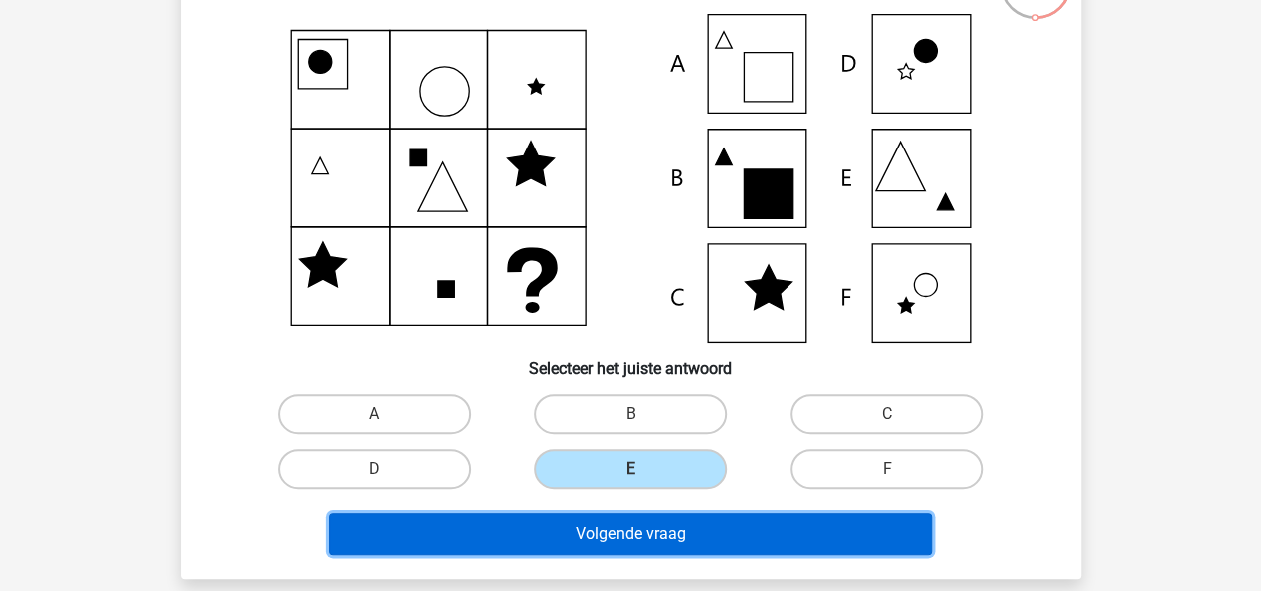
click at [657, 524] on button "Volgende vraag" at bounding box center [630, 534] width 603 height 42
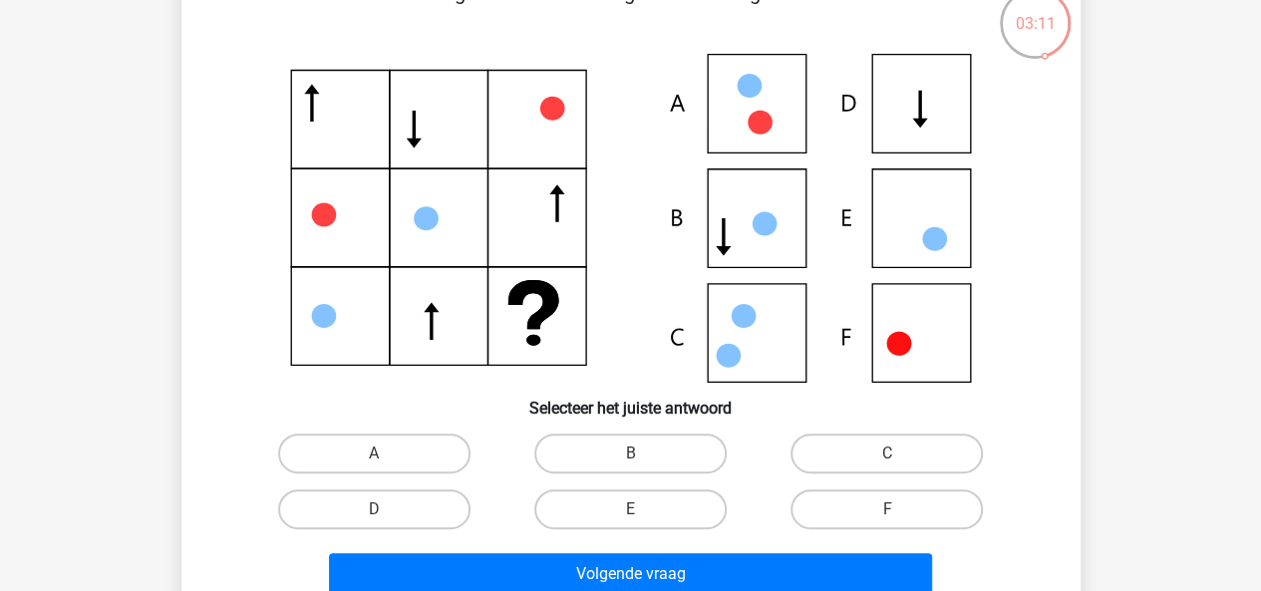
scroll to position [177, 0]
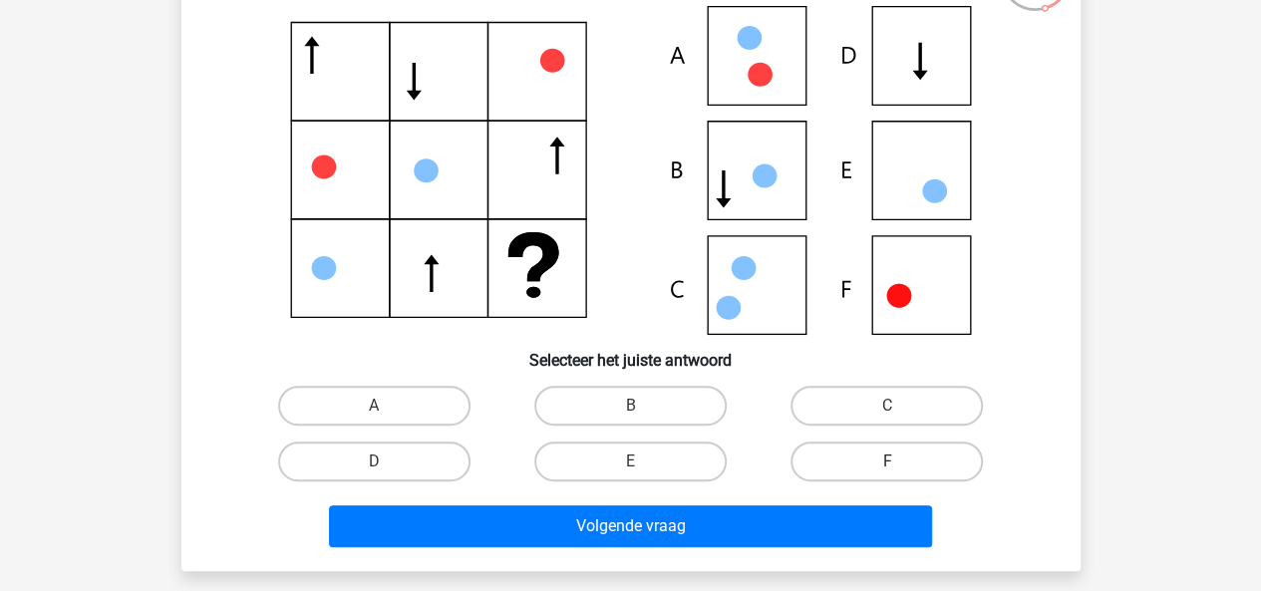
click at [850, 447] on label "F" at bounding box center [886, 461] width 192 height 40
click at [887, 461] on input "F" at bounding box center [893, 467] width 13 height 13
radio input "true"
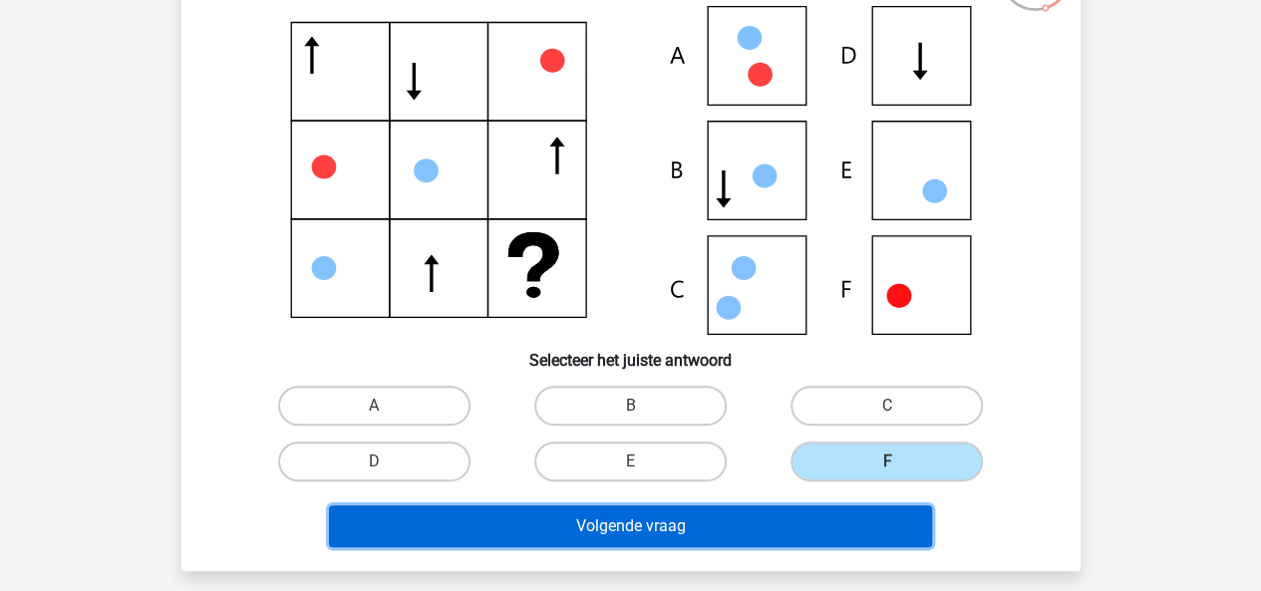
click at [782, 529] on button "Volgende vraag" at bounding box center [630, 526] width 603 height 42
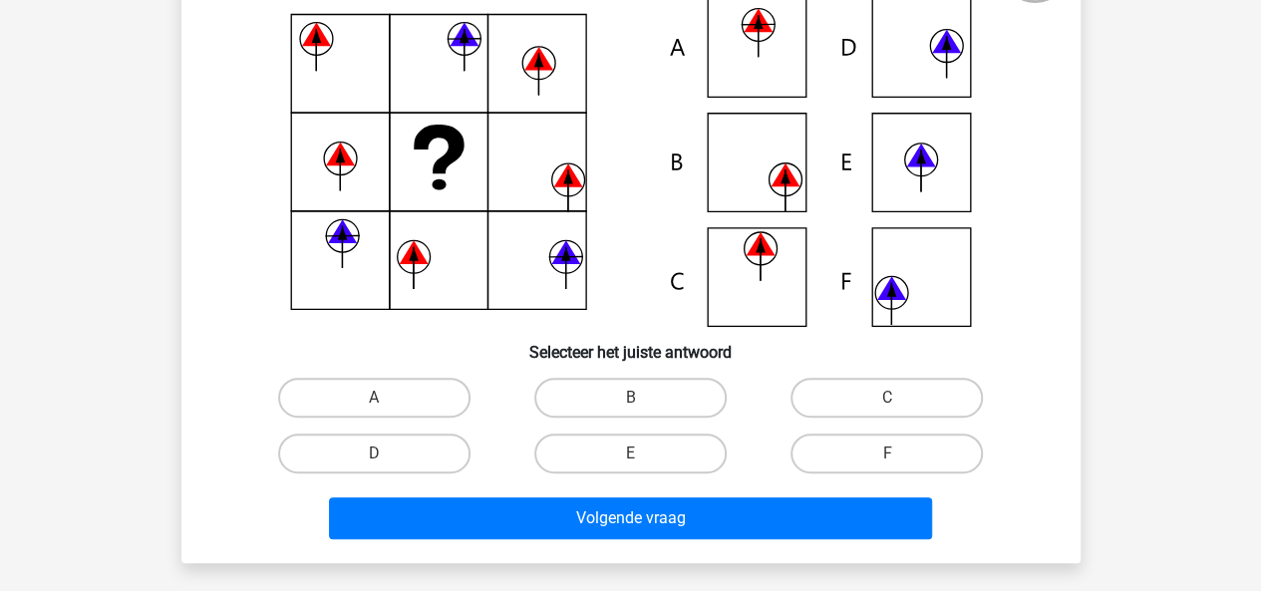
scroll to position [224, 0]
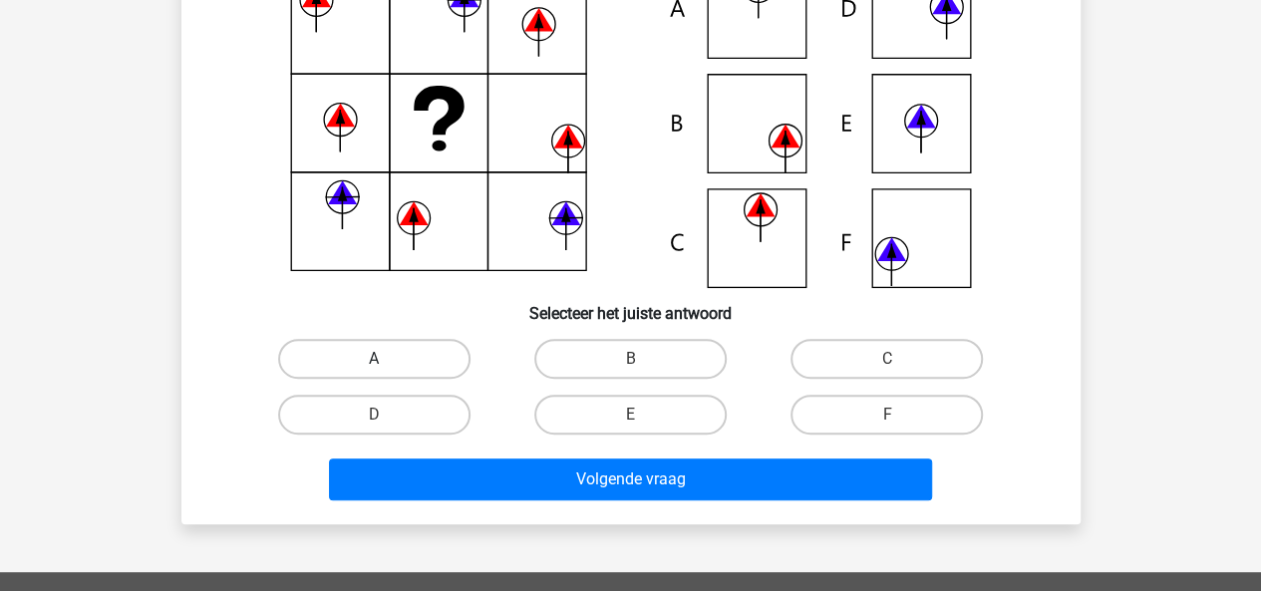
click at [442, 364] on label "A" at bounding box center [374, 359] width 192 height 40
click at [387, 364] on input "A" at bounding box center [380, 365] width 13 height 13
radio input "true"
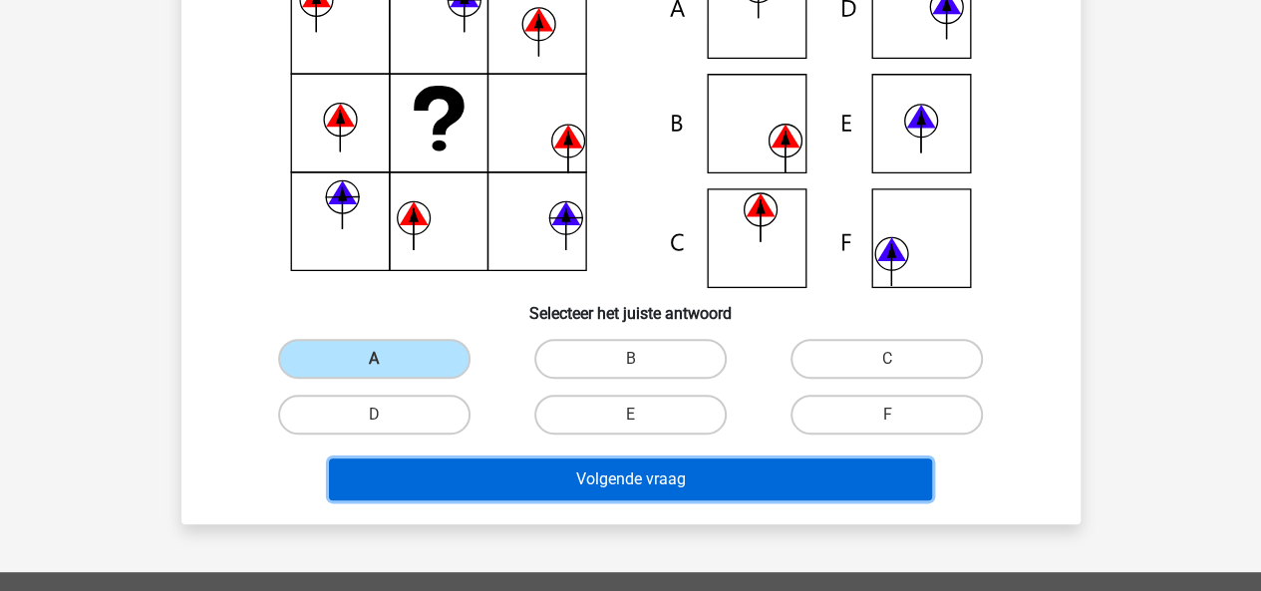
click at [506, 467] on button "Volgende vraag" at bounding box center [630, 479] width 603 height 42
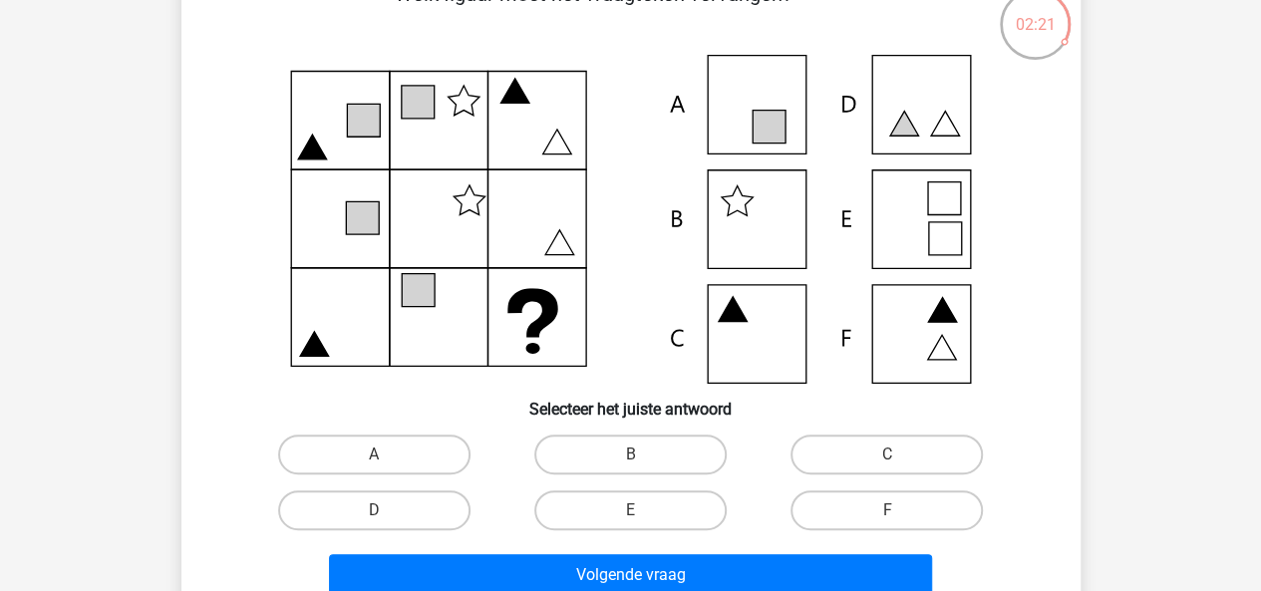
scroll to position [141, 0]
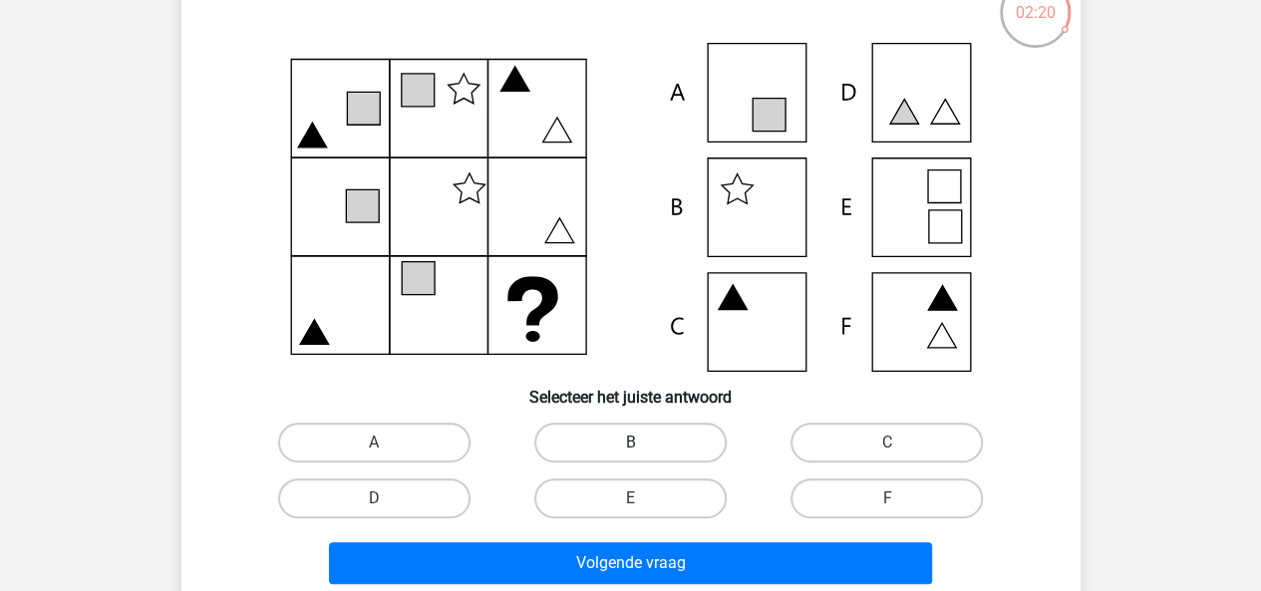
click at [666, 429] on label "B" at bounding box center [630, 442] width 192 height 40
click at [643, 442] on input "B" at bounding box center [636, 448] width 13 height 13
radio input "true"
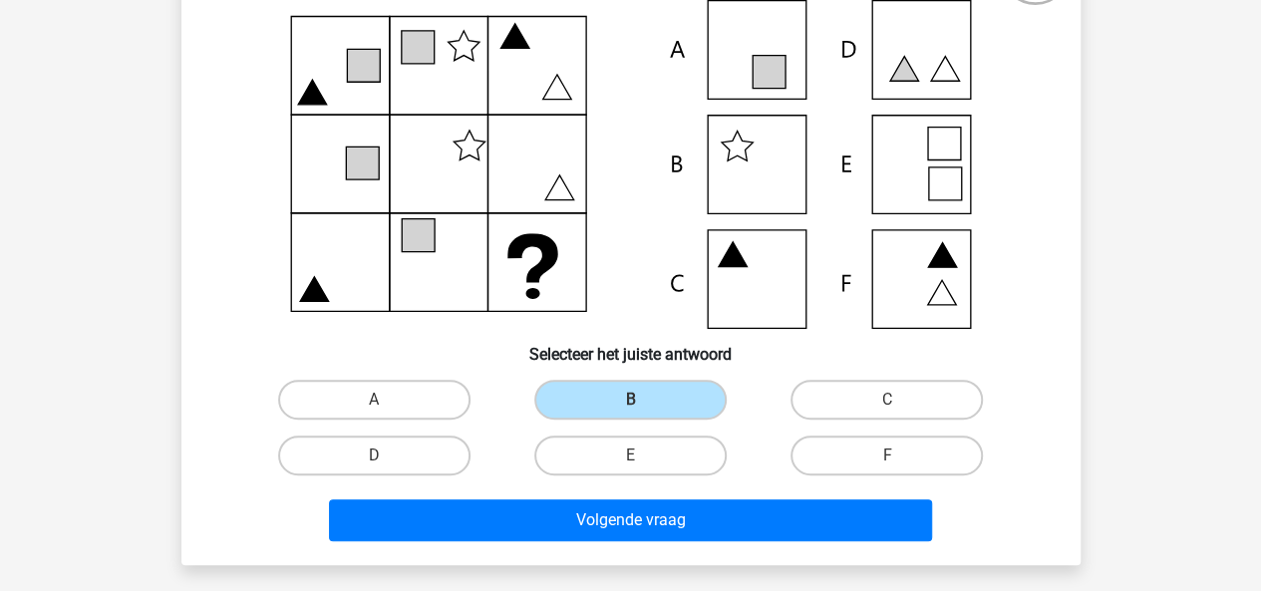
scroll to position [191, 0]
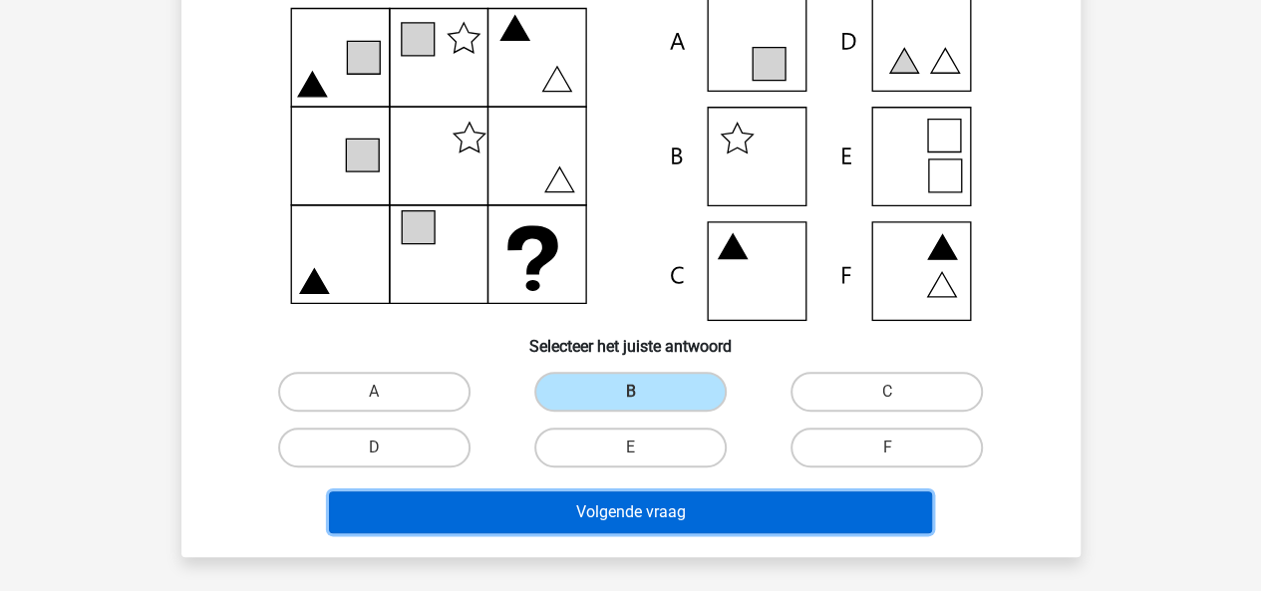
click at [737, 503] on button "Volgende vraag" at bounding box center [630, 512] width 603 height 42
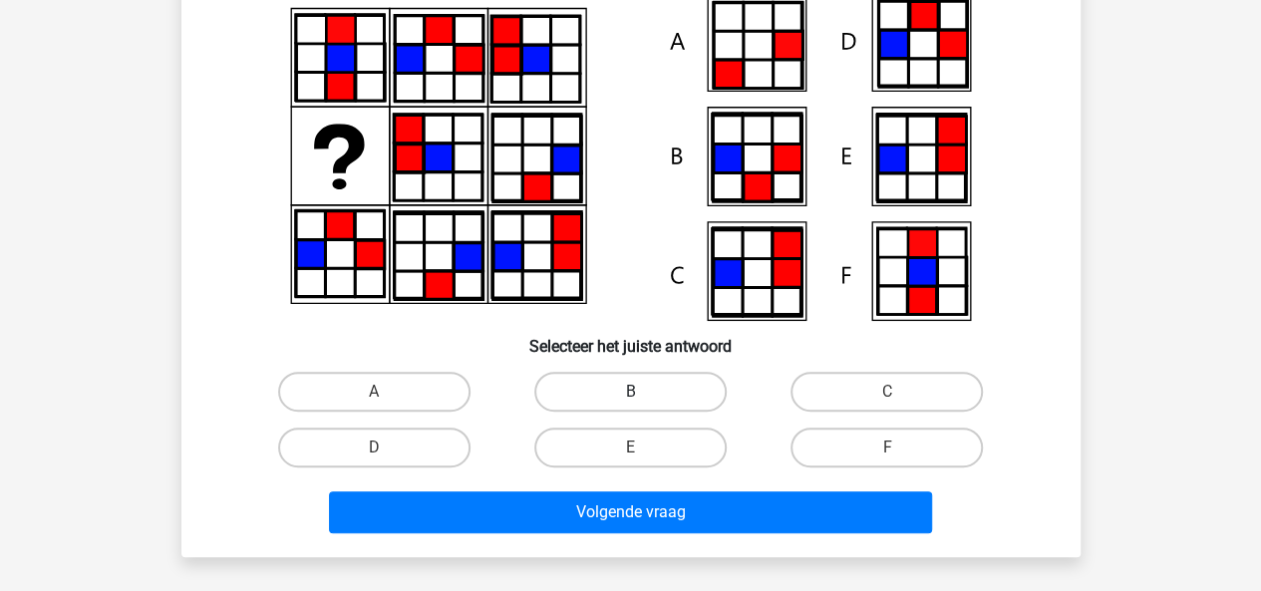
click at [660, 397] on label "B" at bounding box center [630, 392] width 192 height 40
click at [643, 397] on input "B" at bounding box center [636, 398] width 13 height 13
radio input "true"
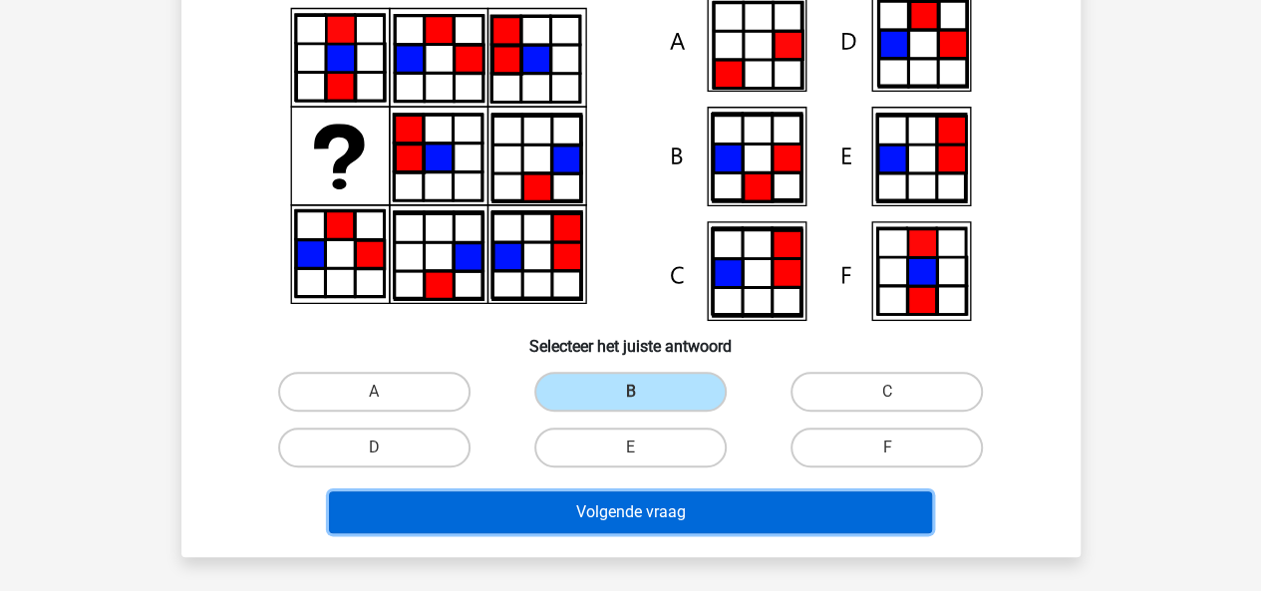
click at [749, 525] on button "Volgende vraag" at bounding box center [630, 512] width 603 height 42
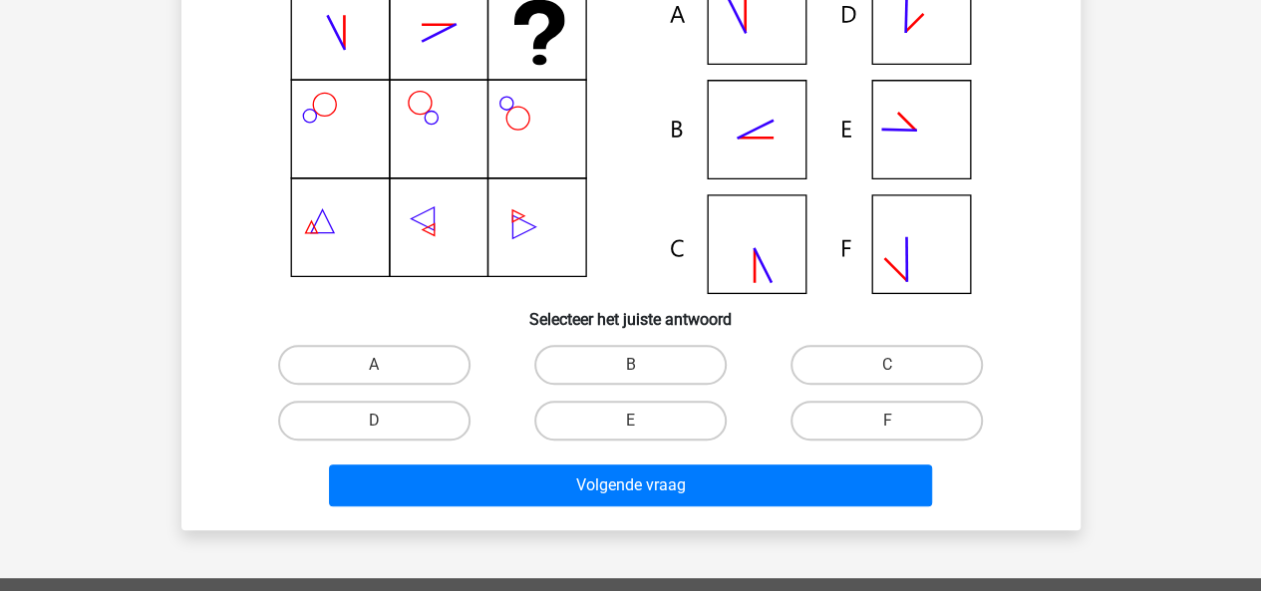
scroll to position [277, 0]
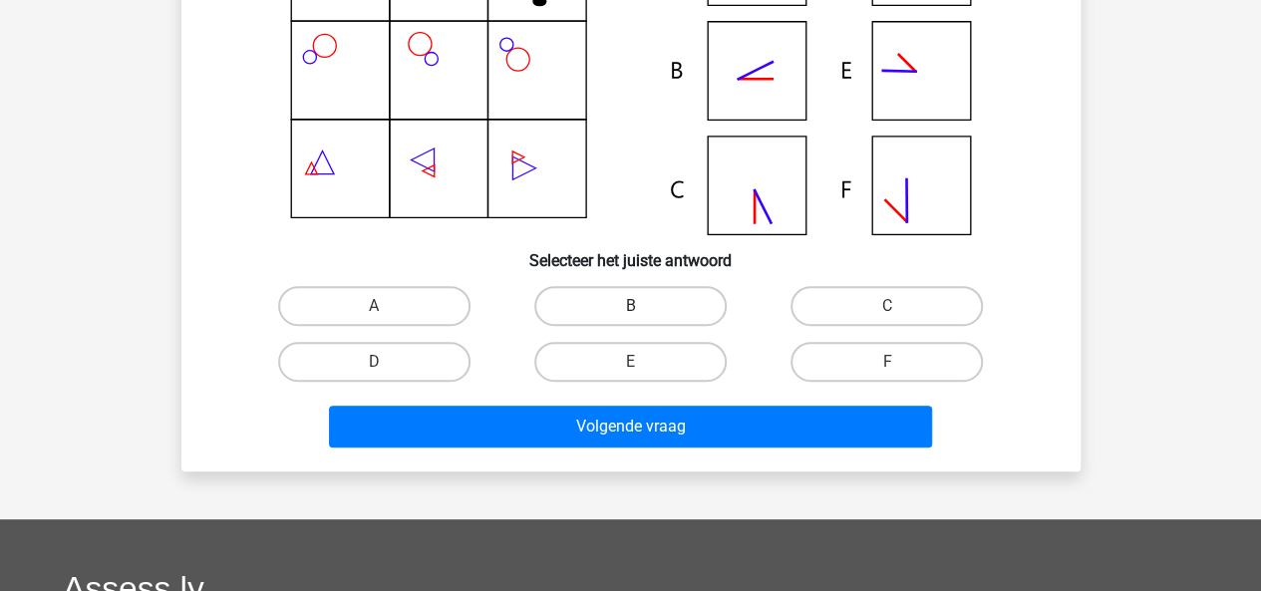
click at [619, 293] on label "B" at bounding box center [630, 306] width 192 height 40
click at [630, 306] on input "B" at bounding box center [636, 312] width 13 height 13
radio input "true"
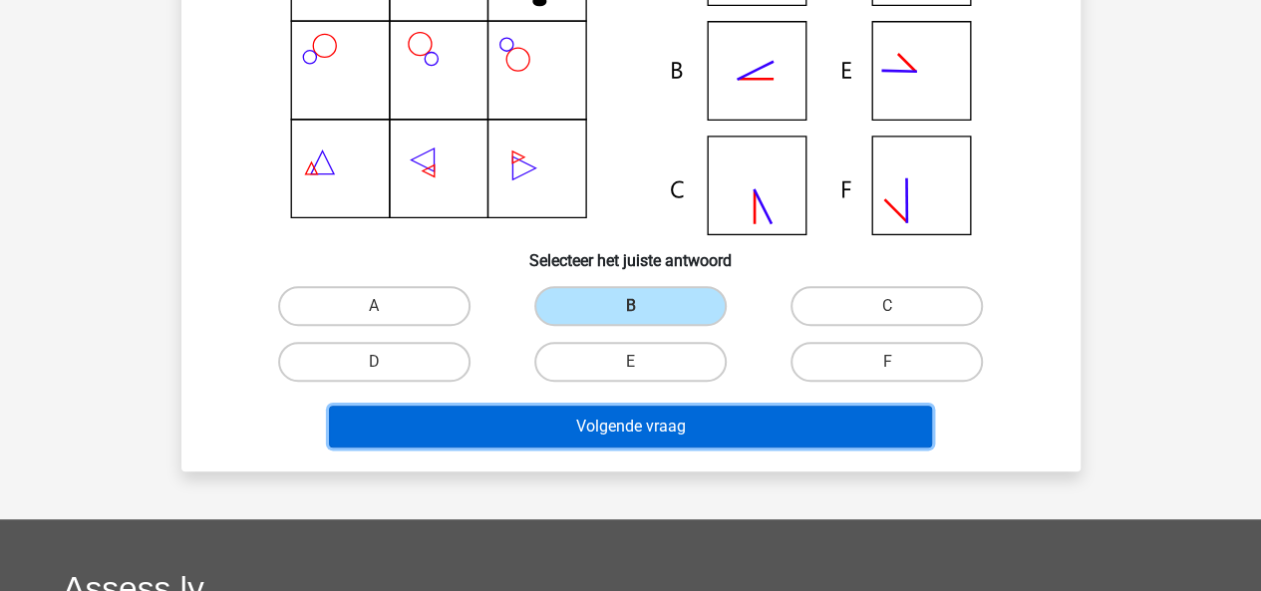
click at [662, 410] on button "Volgende vraag" at bounding box center [630, 427] width 603 height 42
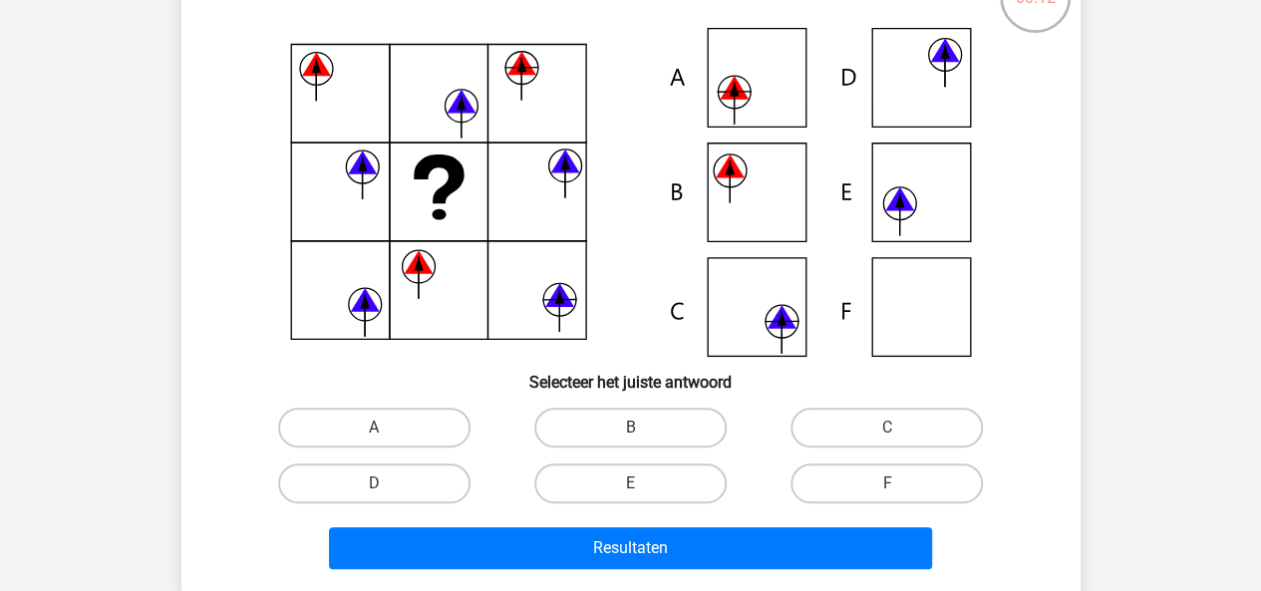
scroll to position [157, 0]
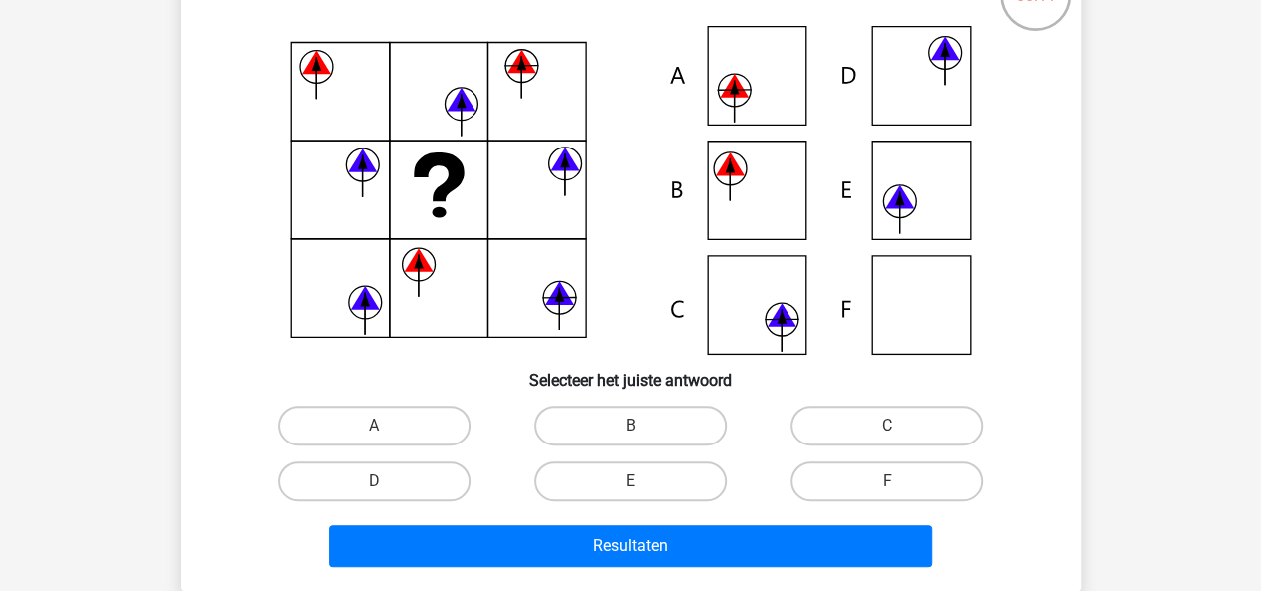
click at [468, 436] on div "A" at bounding box center [374, 426] width 240 height 40
click at [439, 429] on label "A" at bounding box center [374, 426] width 192 height 40
click at [387, 429] on input "A" at bounding box center [380, 431] width 13 height 13
radio input "true"
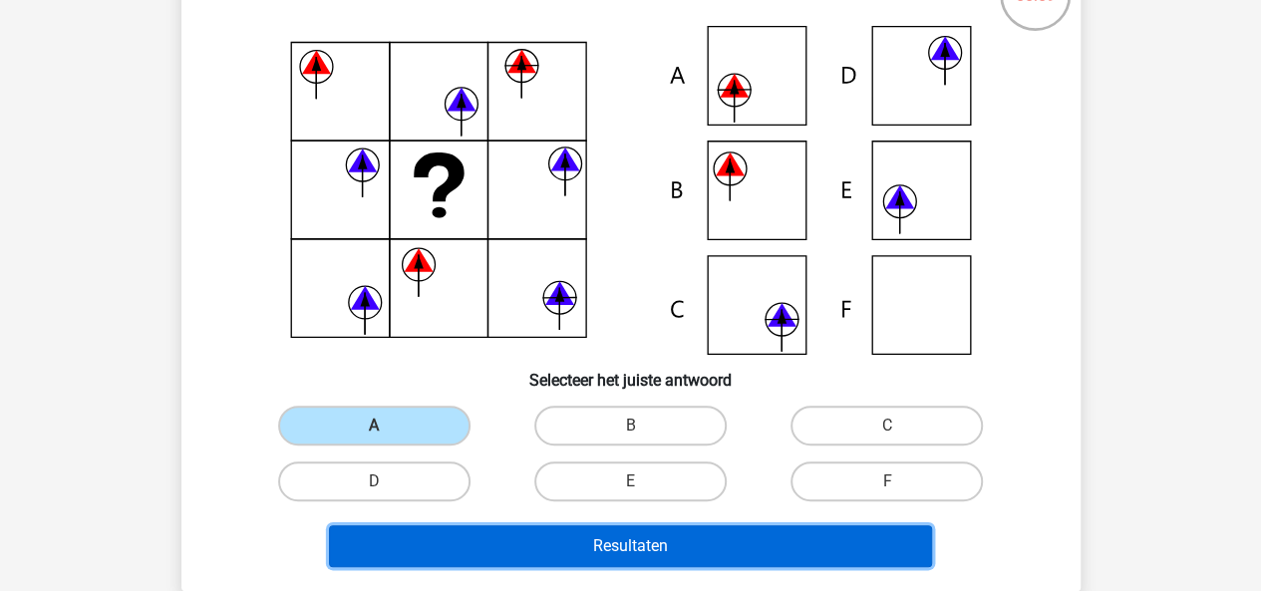
click at [523, 529] on button "Resultaten" at bounding box center [630, 546] width 603 height 42
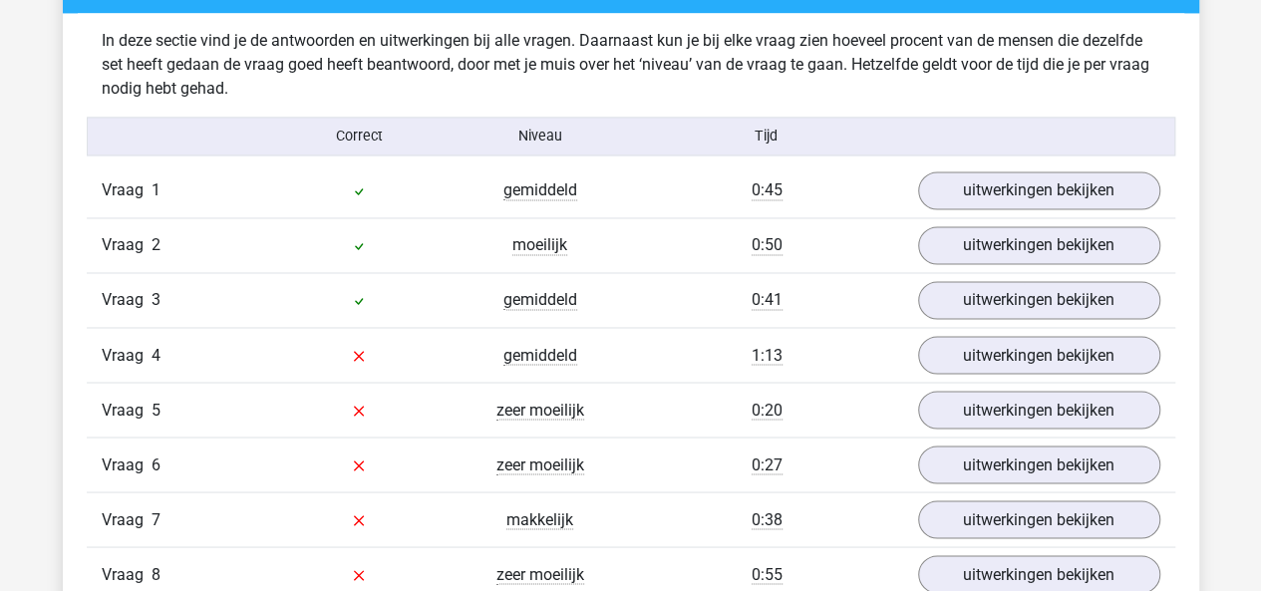
scroll to position [1572, 0]
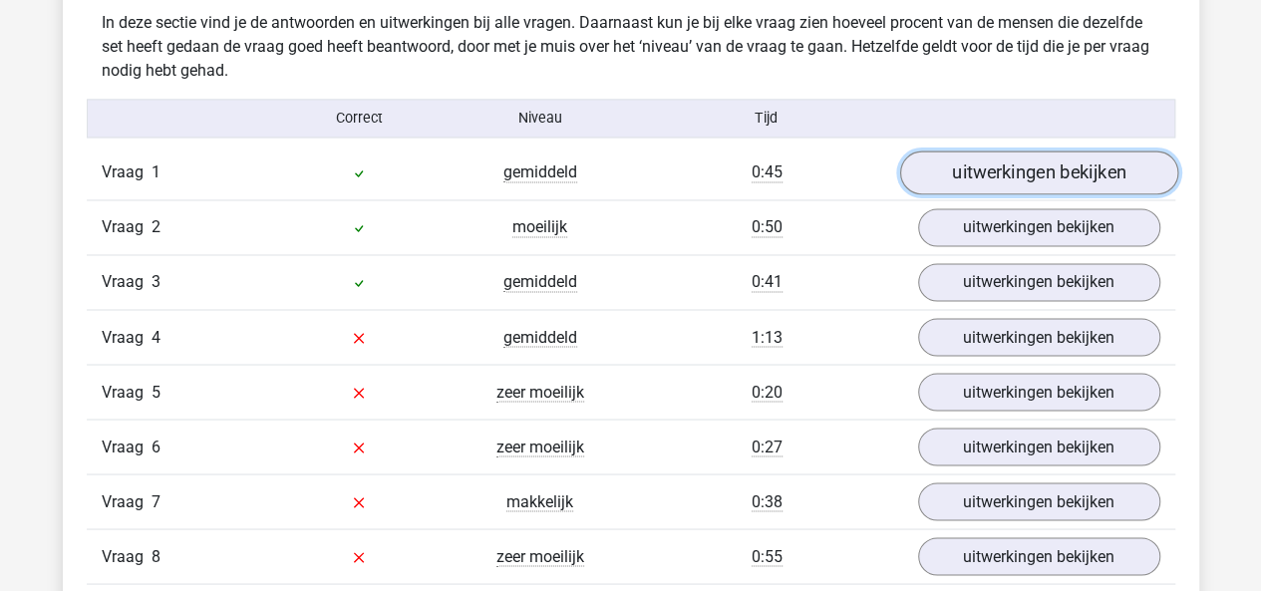
click at [962, 184] on link "uitwerkingen bekijken" at bounding box center [1038, 173] width 278 height 44
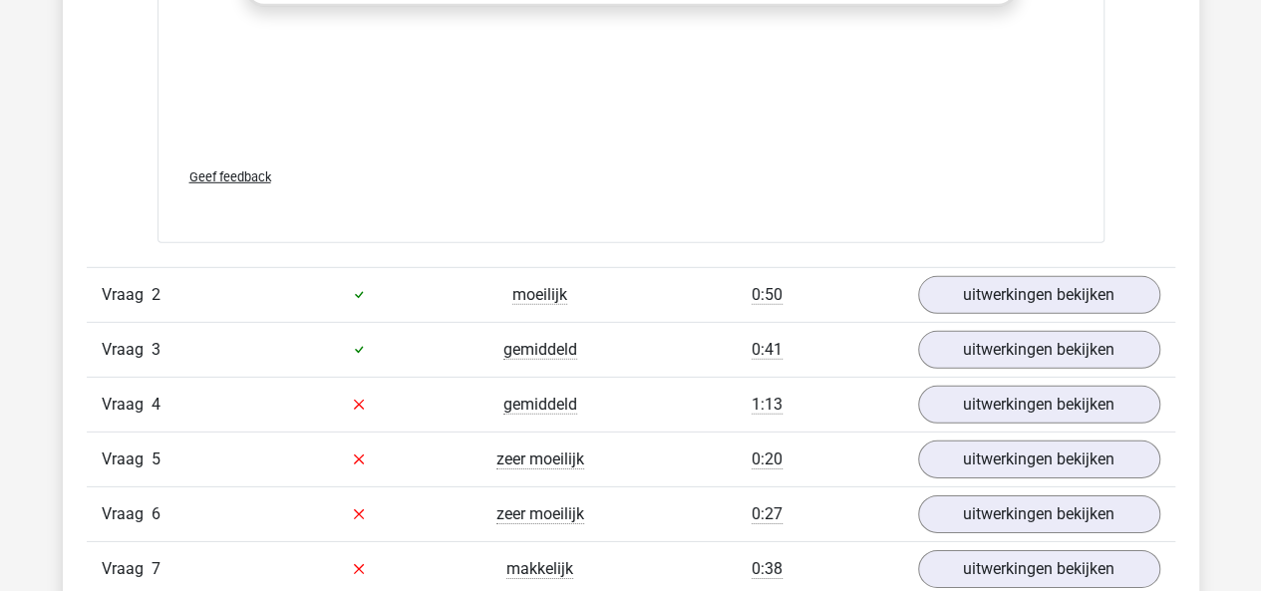
scroll to position [2874, 0]
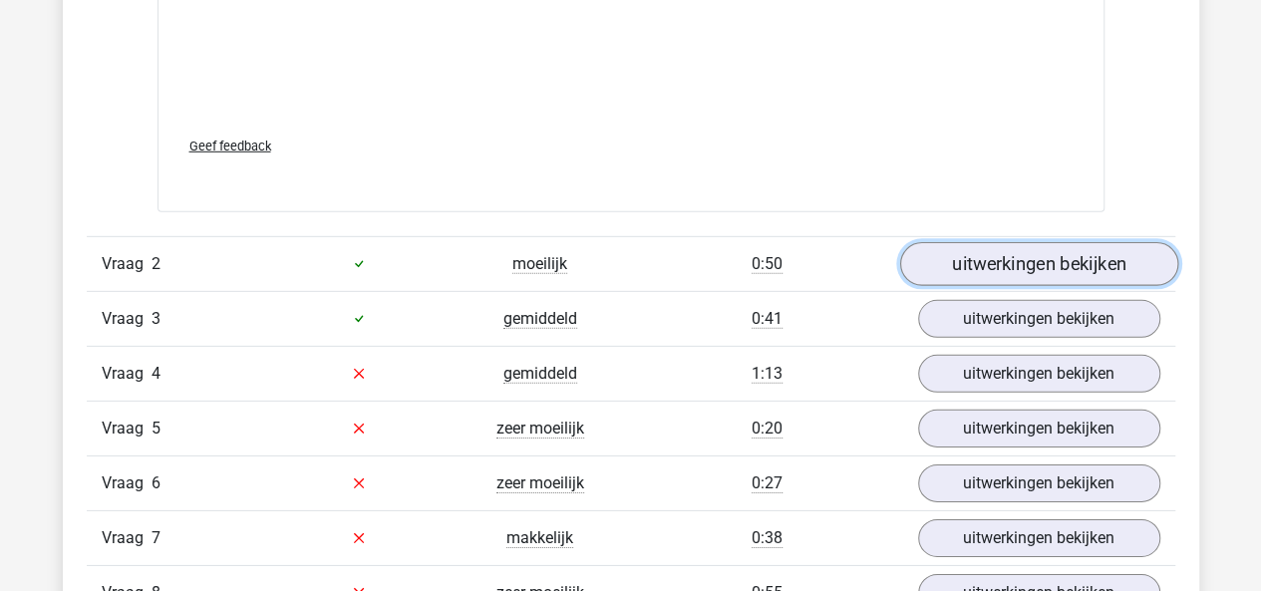
click at [967, 254] on link "uitwerkingen bekijken" at bounding box center [1038, 264] width 278 height 44
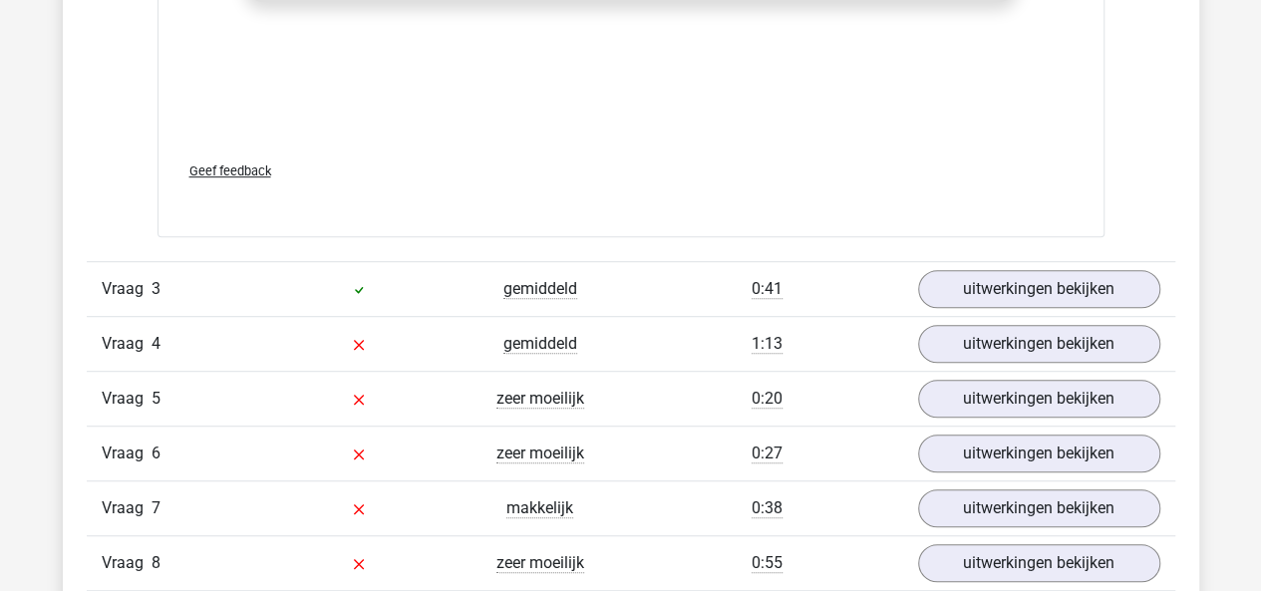
scroll to position [4280, 0]
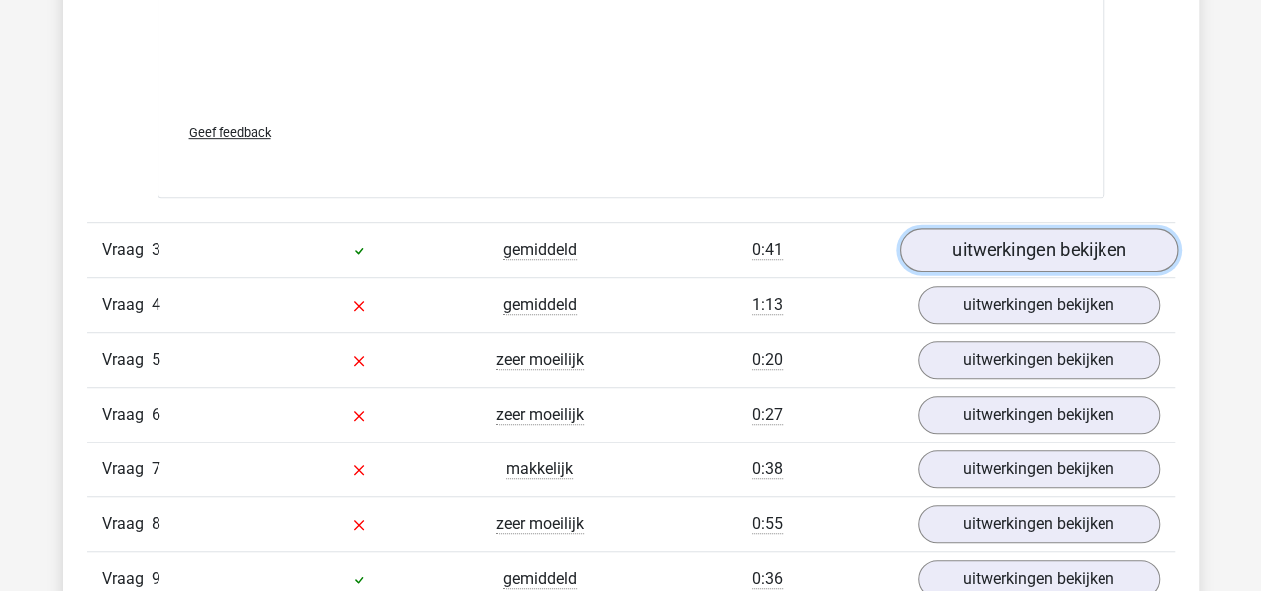
click at [949, 239] on link "uitwerkingen bekijken" at bounding box center [1038, 250] width 278 height 44
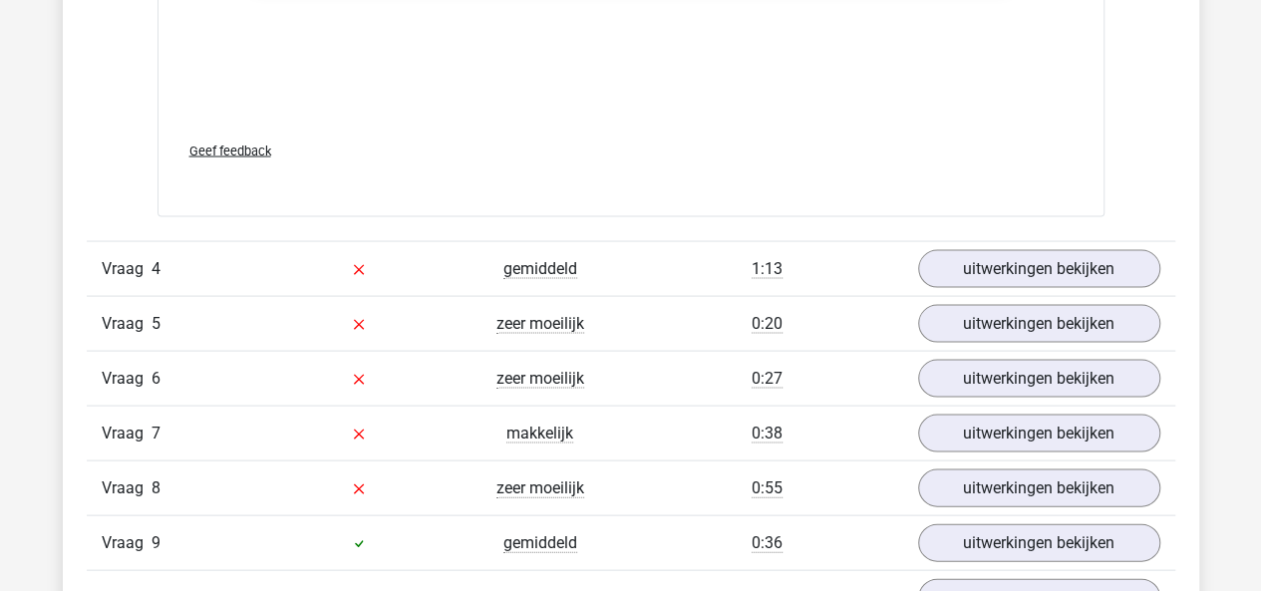
scroll to position [5655, 0]
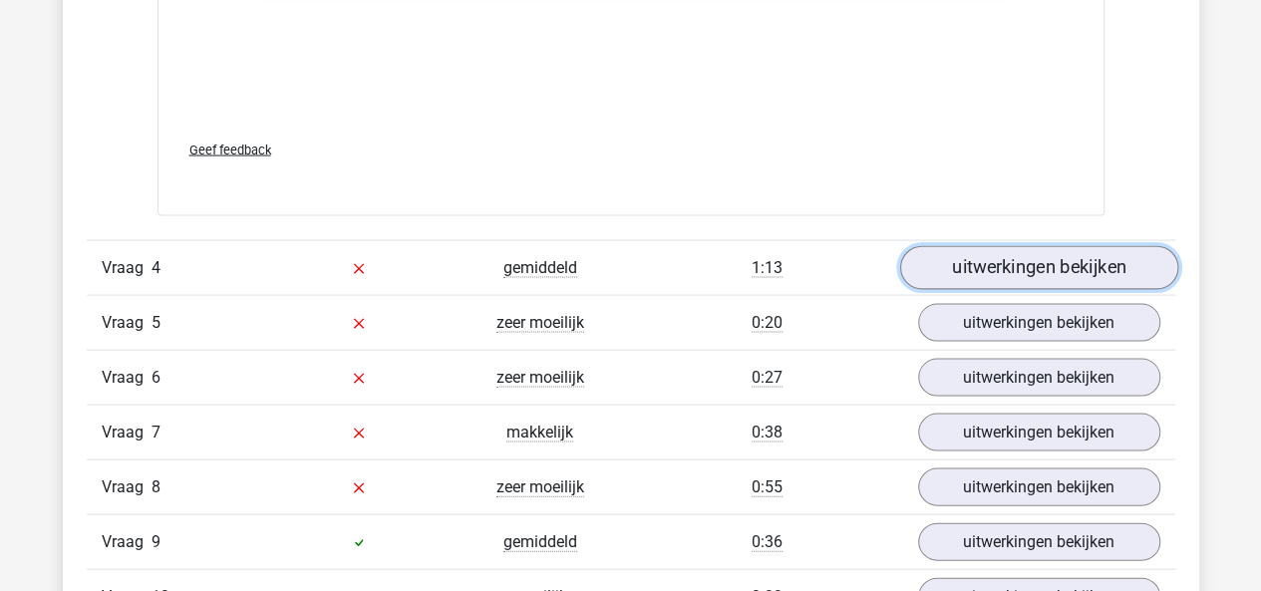
click at [953, 250] on link "uitwerkingen bekijken" at bounding box center [1038, 267] width 278 height 44
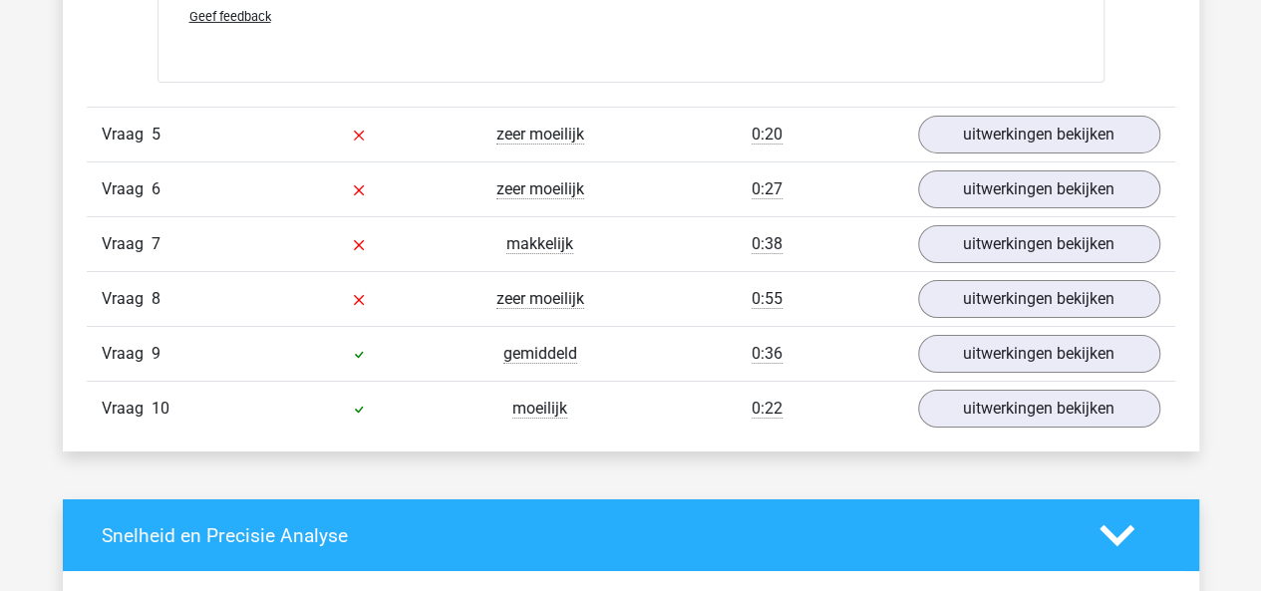
scroll to position [7180, 0]
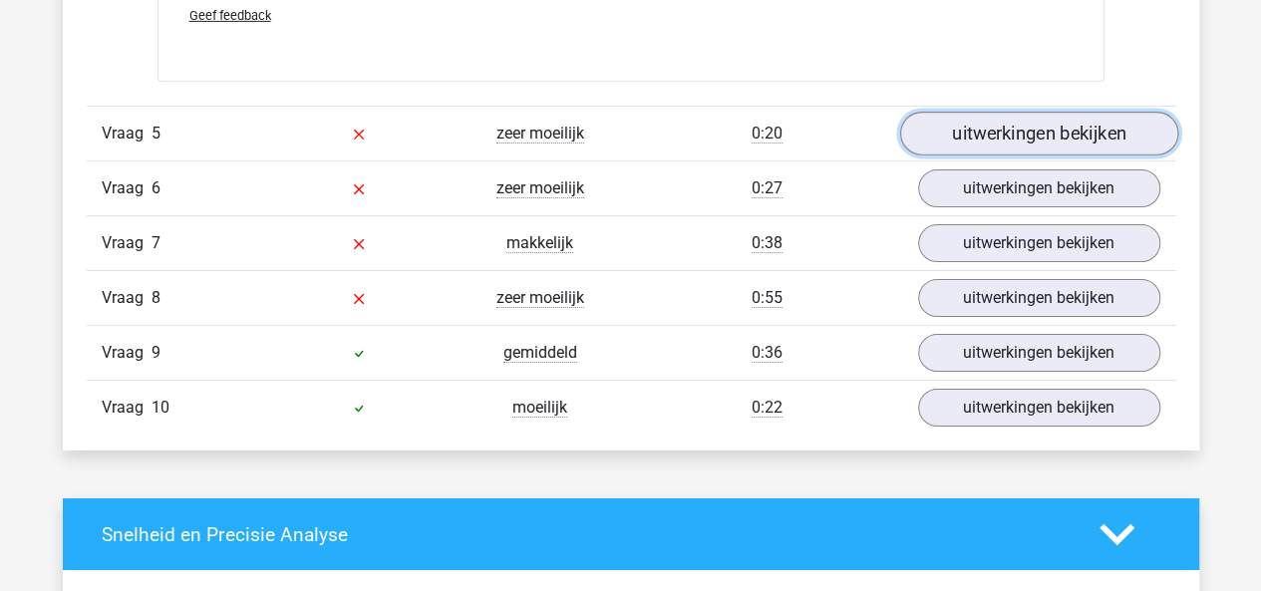
click at [975, 129] on link "uitwerkingen bekijken" at bounding box center [1038, 135] width 278 height 44
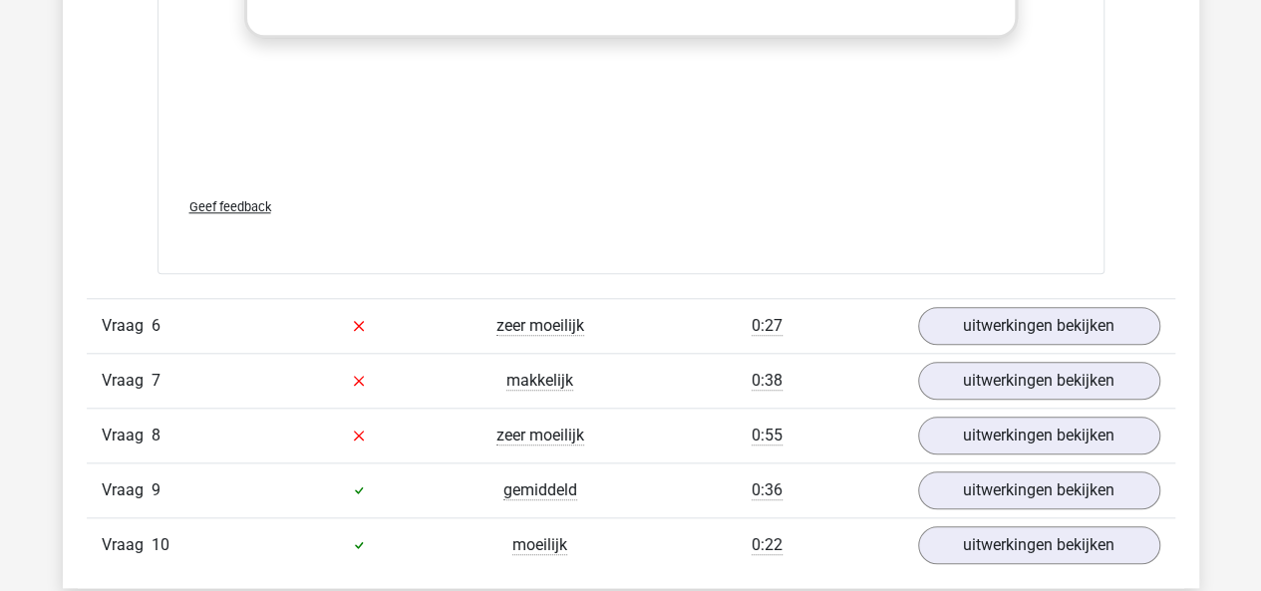
scroll to position [8385, 0]
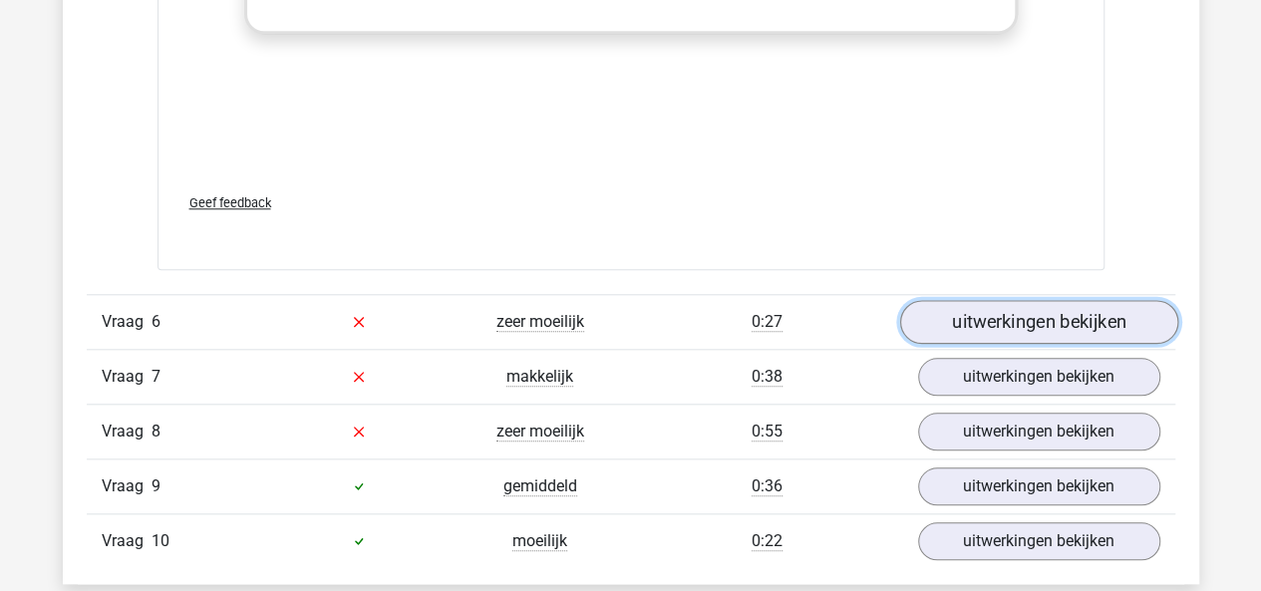
click at [965, 300] on link "uitwerkingen bekijken" at bounding box center [1038, 322] width 278 height 44
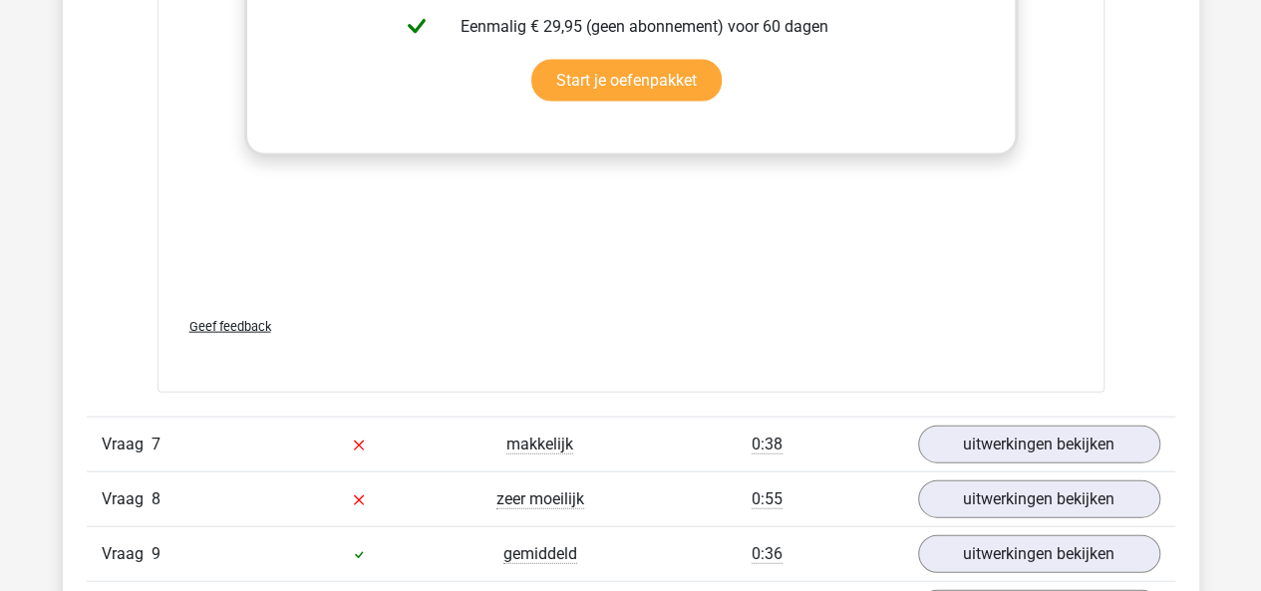
scroll to position [9668, 0]
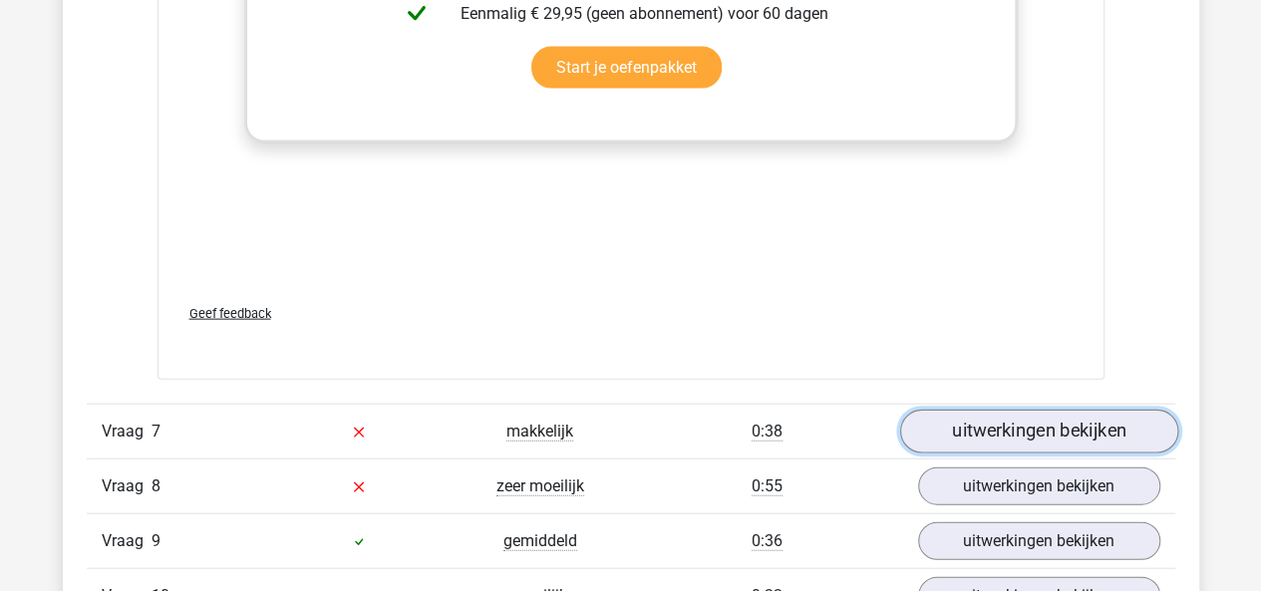
click at [980, 410] on link "uitwerkingen bekijken" at bounding box center [1038, 432] width 278 height 44
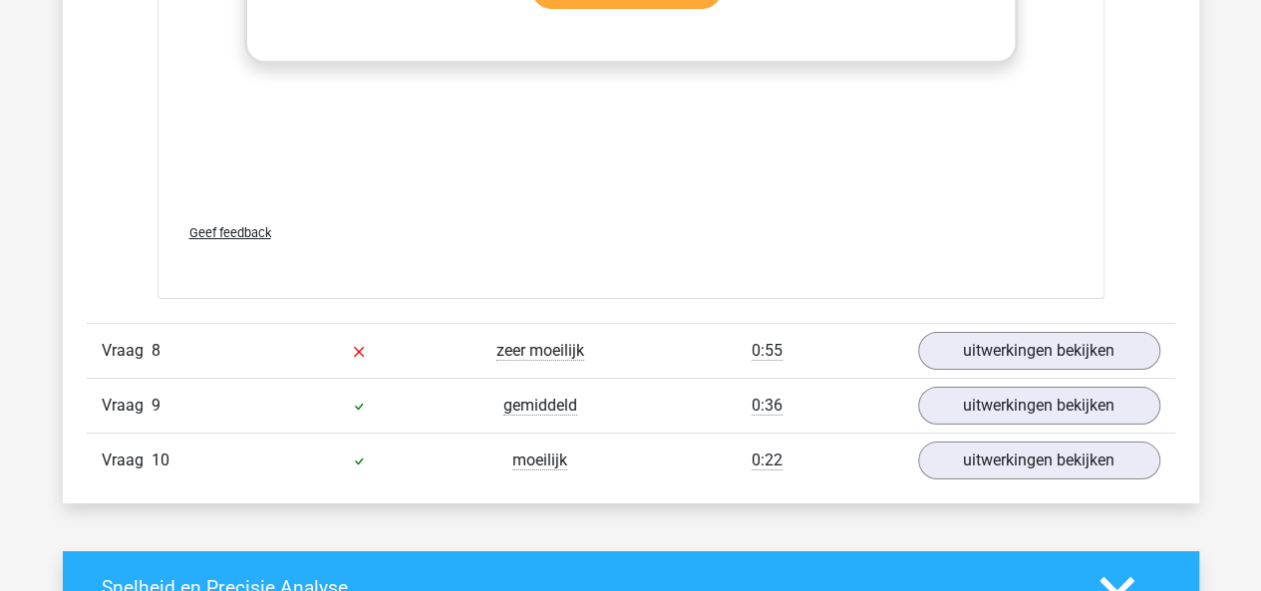
scroll to position [11142, 0]
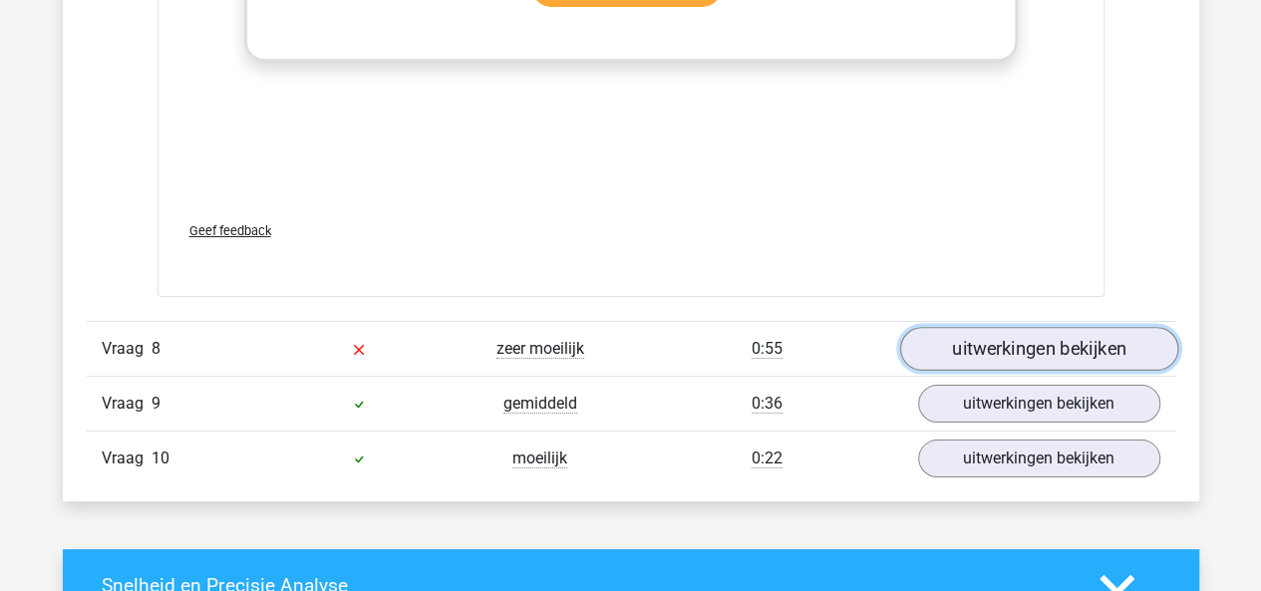
click at [960, 327] on link "uitwerkingen bekijken" at bounding box center [1038, 349] width 278 height 44
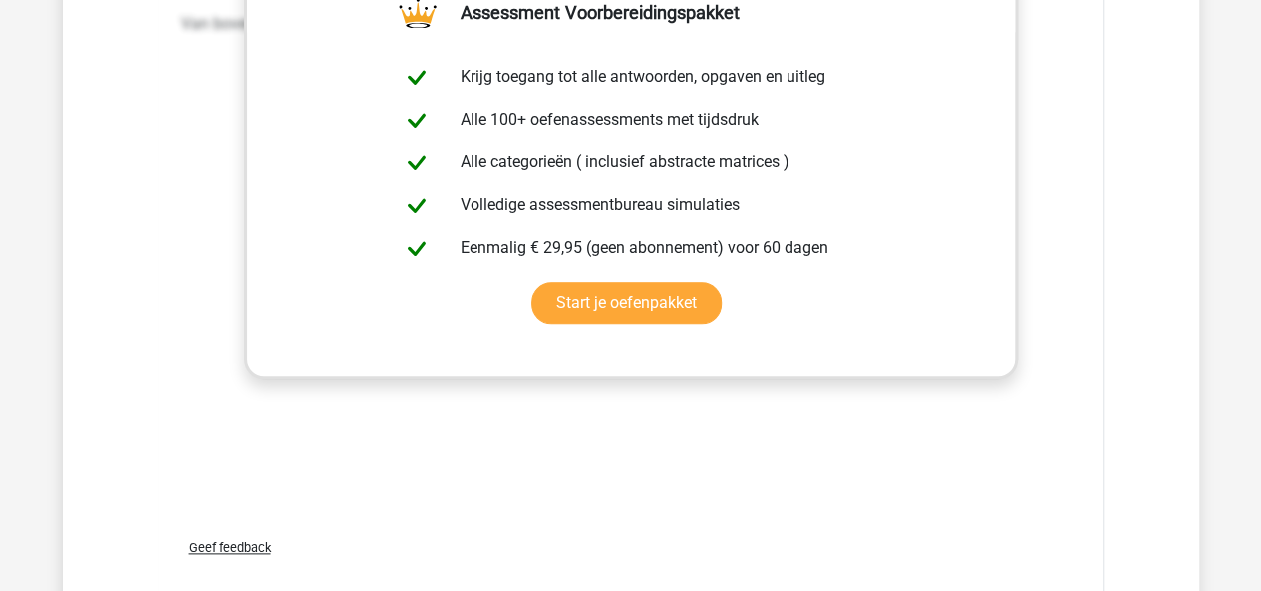
scroll to position [12424, 0]
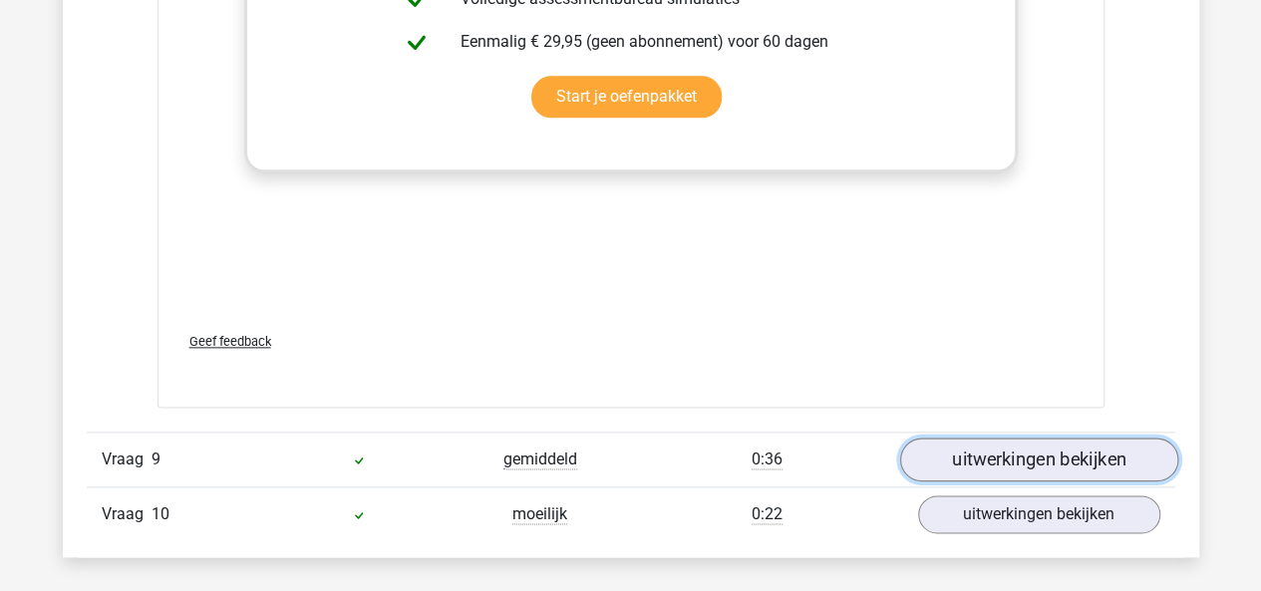
click at [967, 437] on link "uitwerkingen bekijken" at bounding box center [1038, 459] width 278 height 44
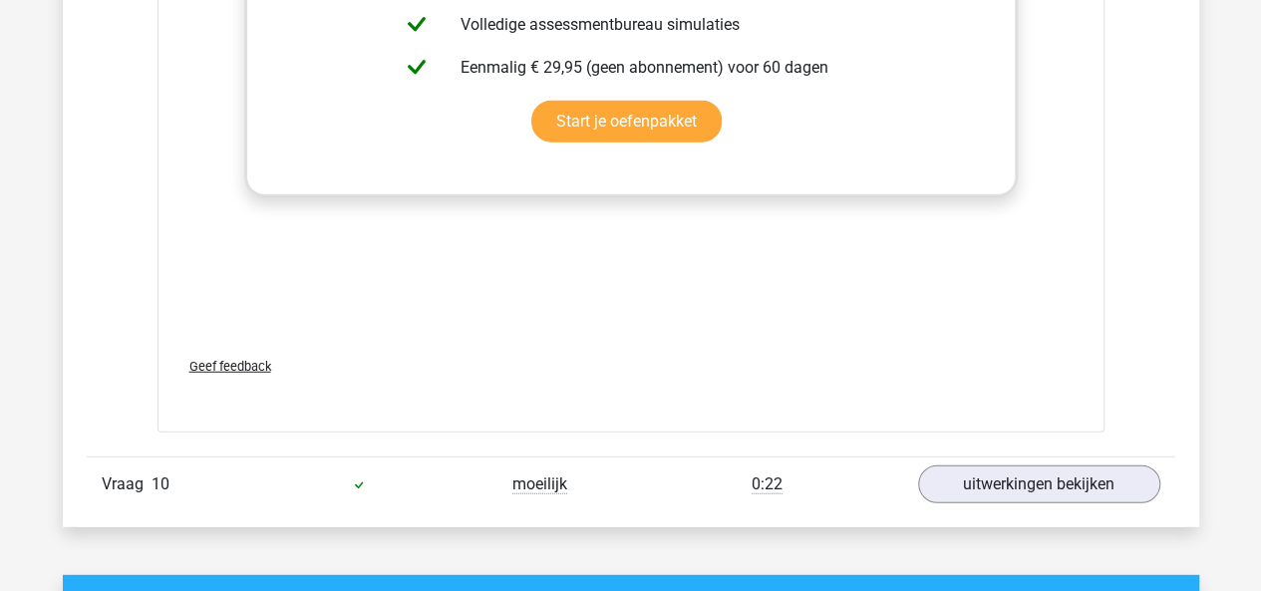
scroll to position [13835, 0]
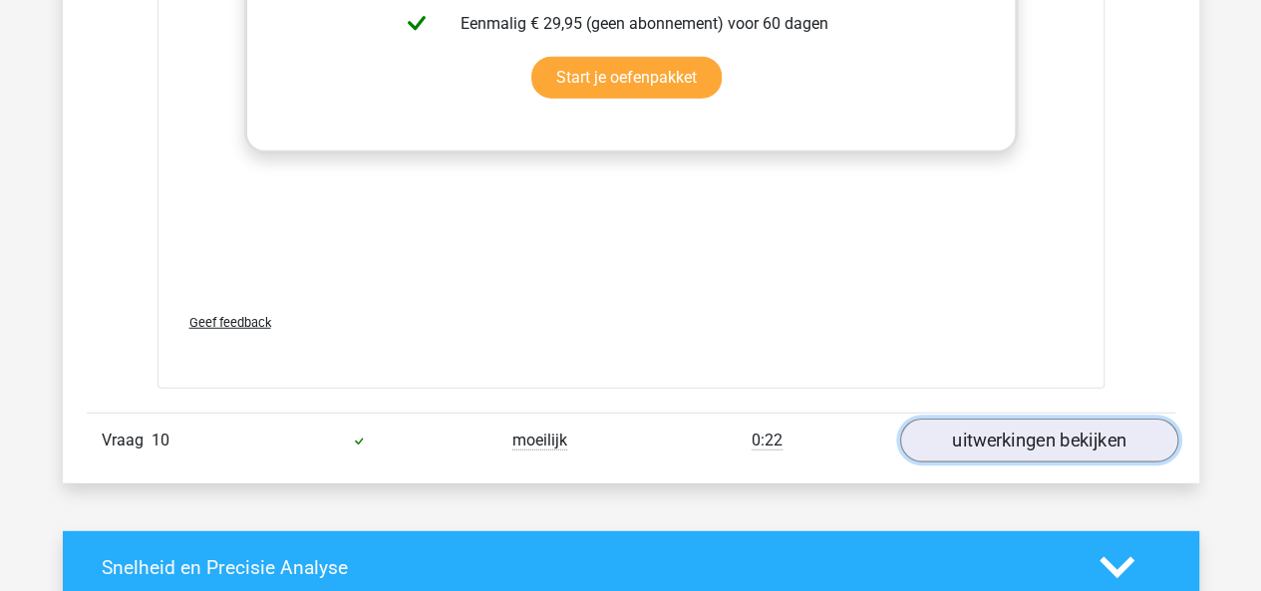
click at [970, 420] on link "uitwerkingen bekijken" at bounding box center [1038, 442] width 278 height 44
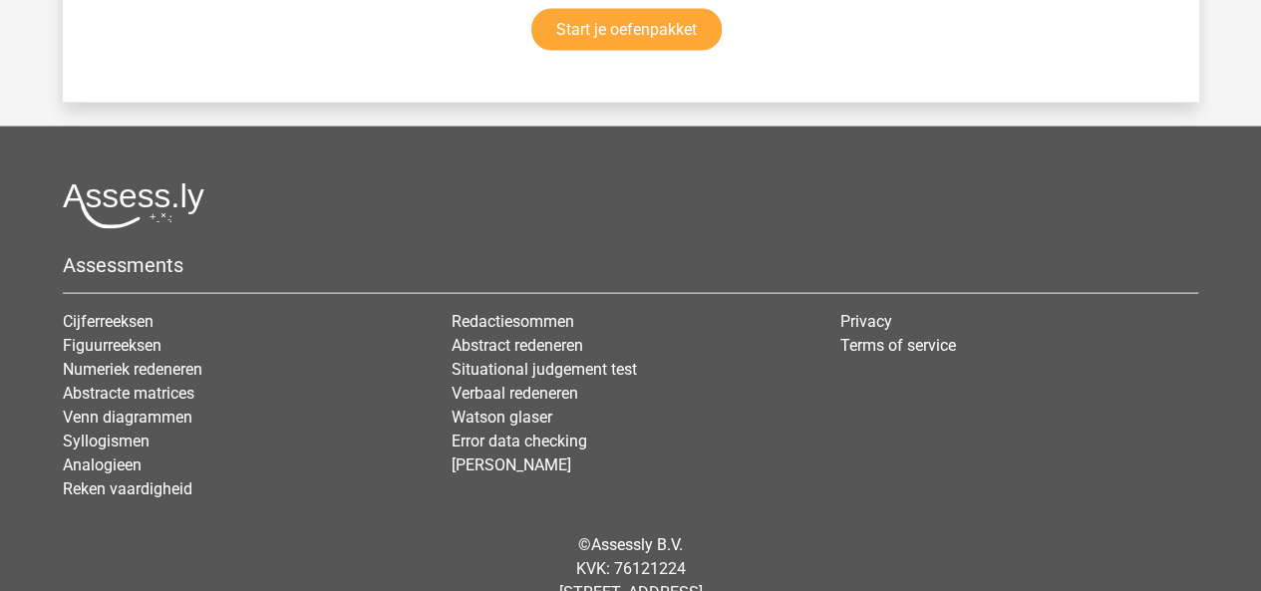
scroll to position [17110, 0]
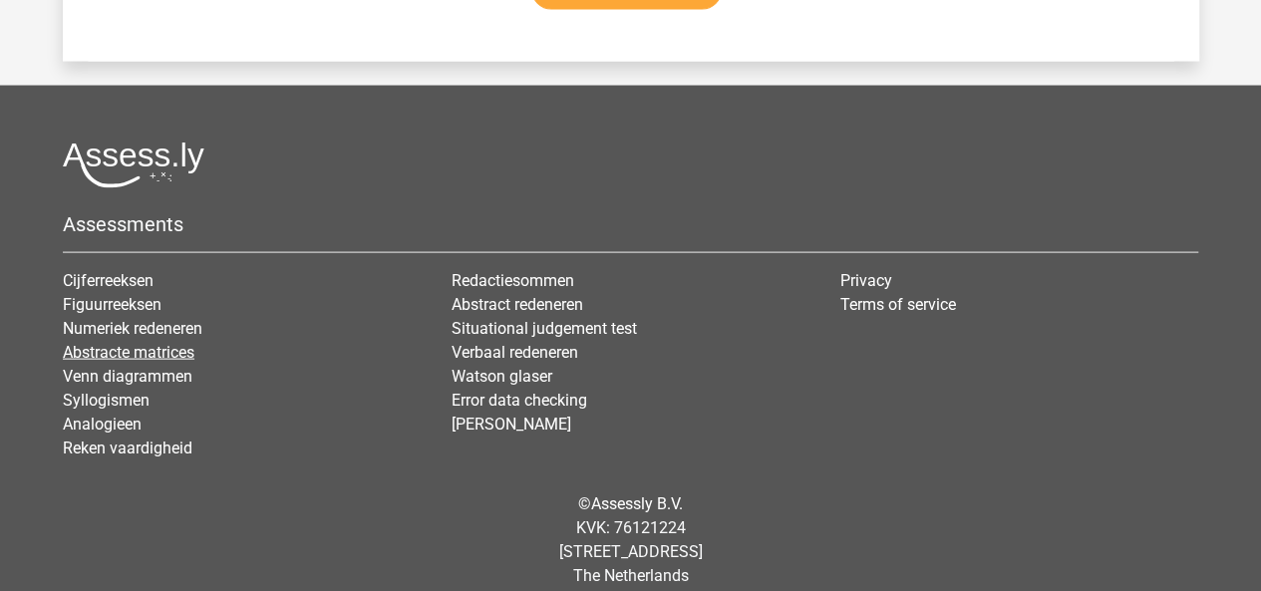
click at [151, 343] on link "Abstracte matrices" at bounding box center [129, 352] width 132 height 19
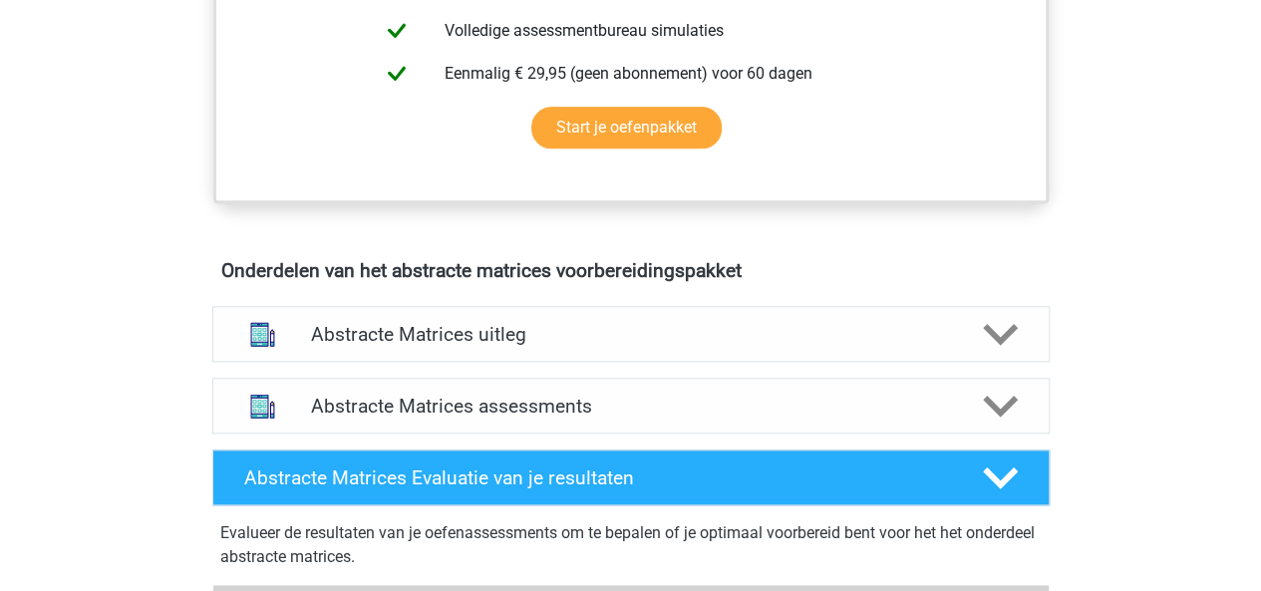
scroll to position [1082, 0]
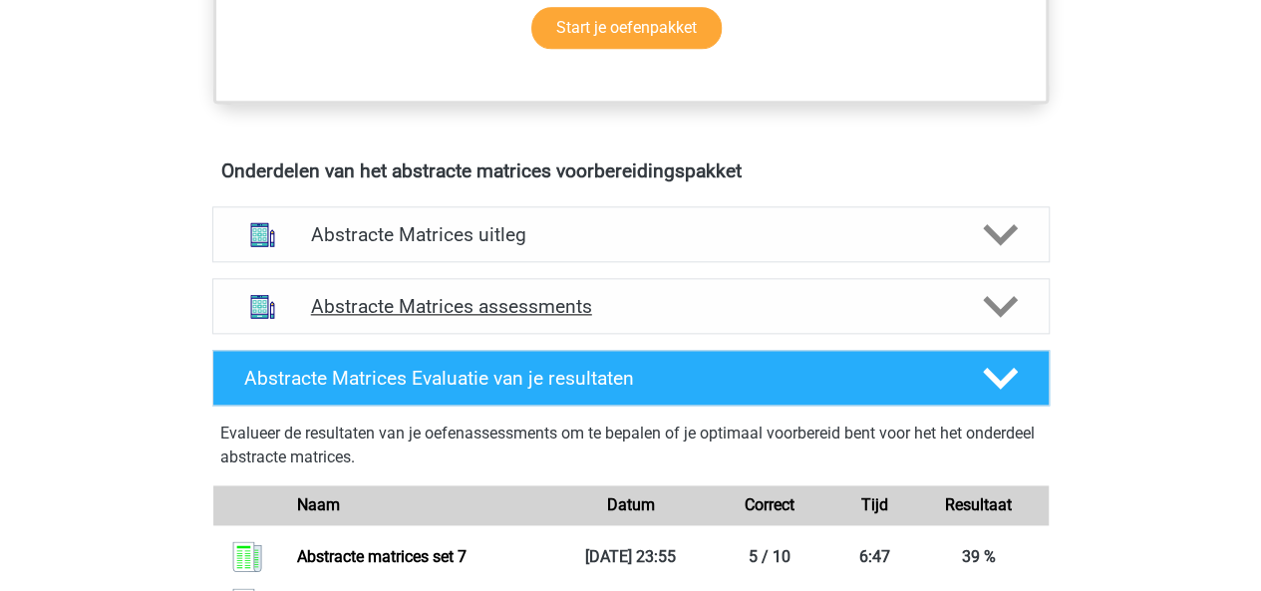
click at [992, 309] on icon at bounding box center [1000, 306] width 35 height 35
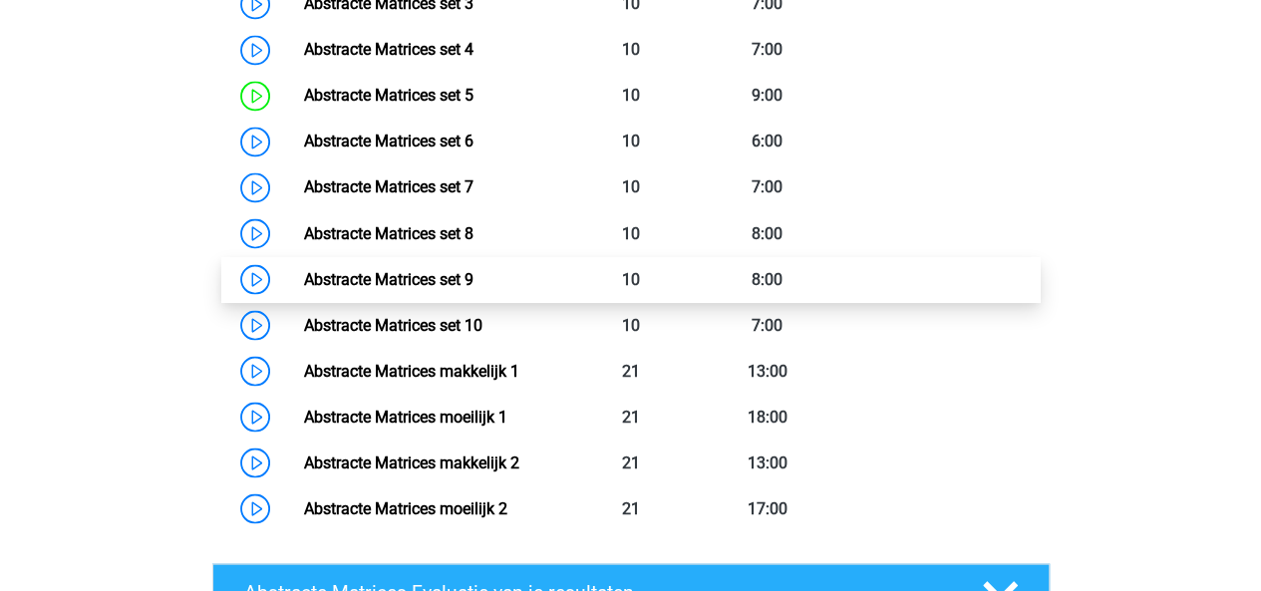
scroll to position [1687, 0]
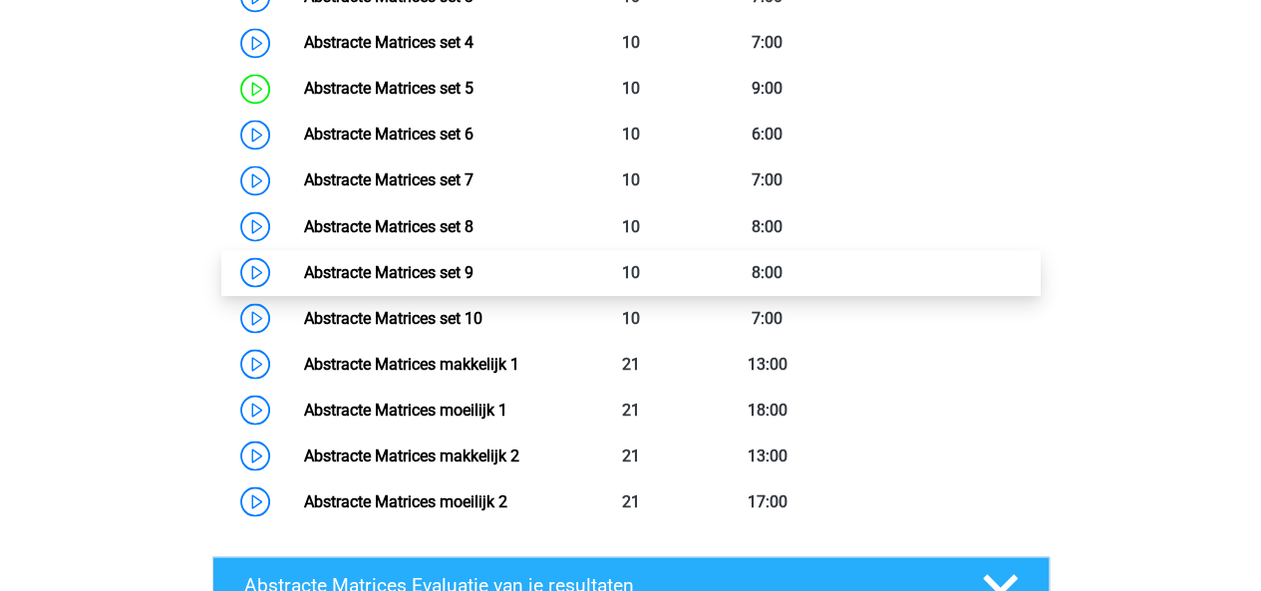
click at [473, 263] on link "Abstracte Matrices set 9" at bounding box center [388, 271] width 169 height 19
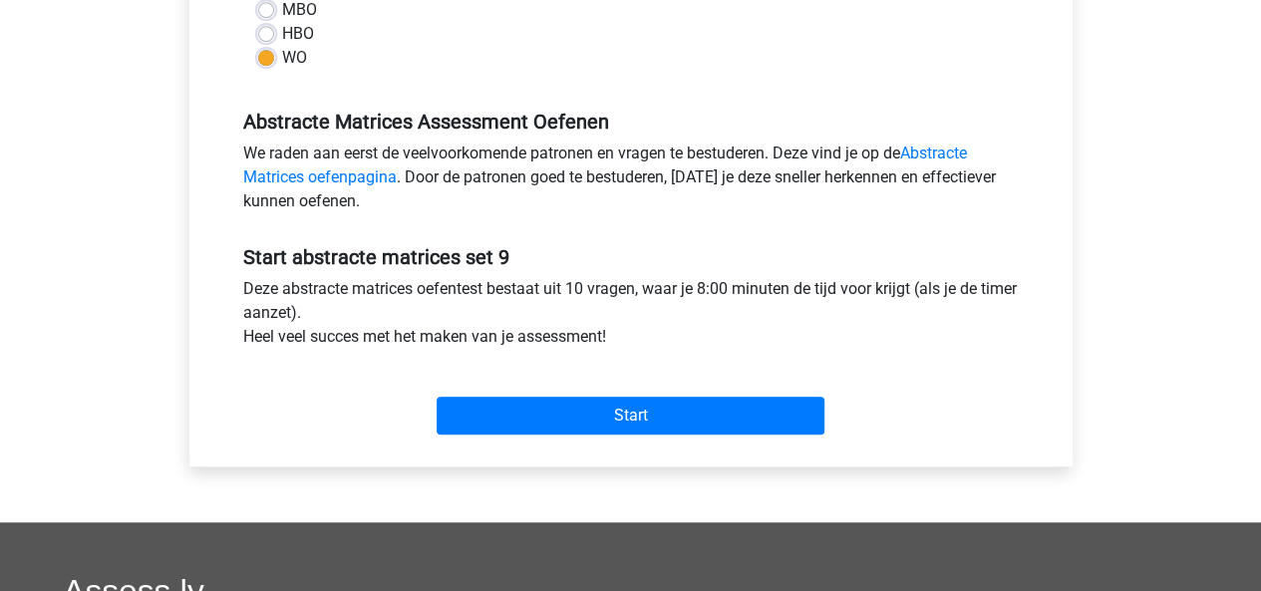
scroll to position [544, 0]
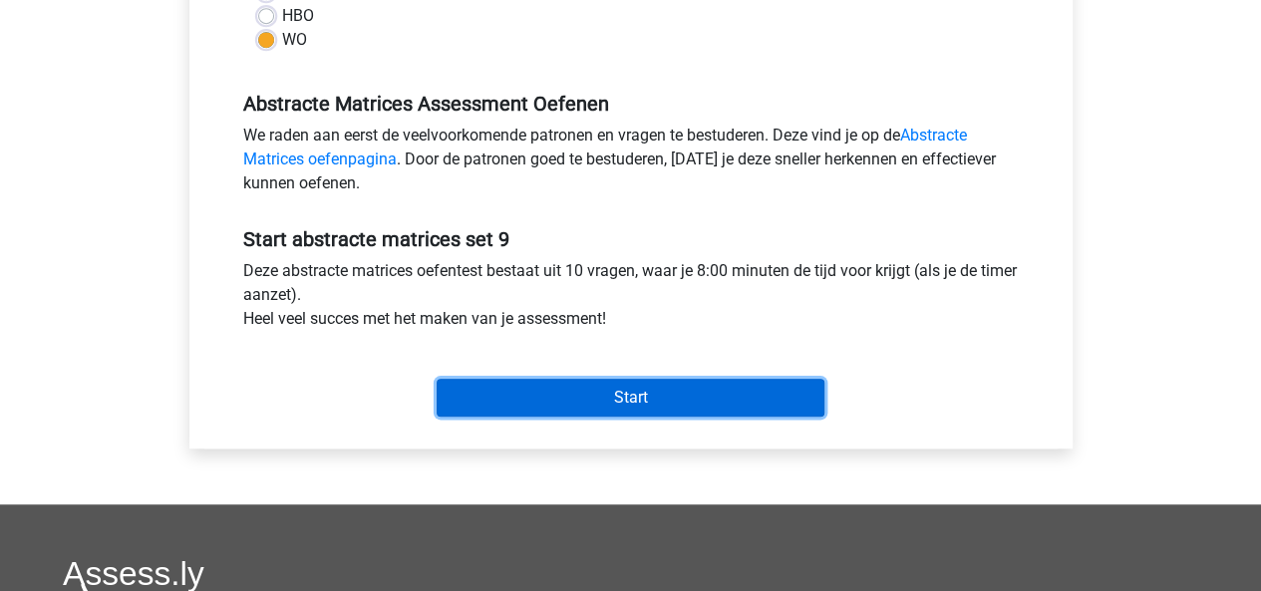
click at [614, 398] on input "Start" at bounding box center [630, 398] width 388 height 38
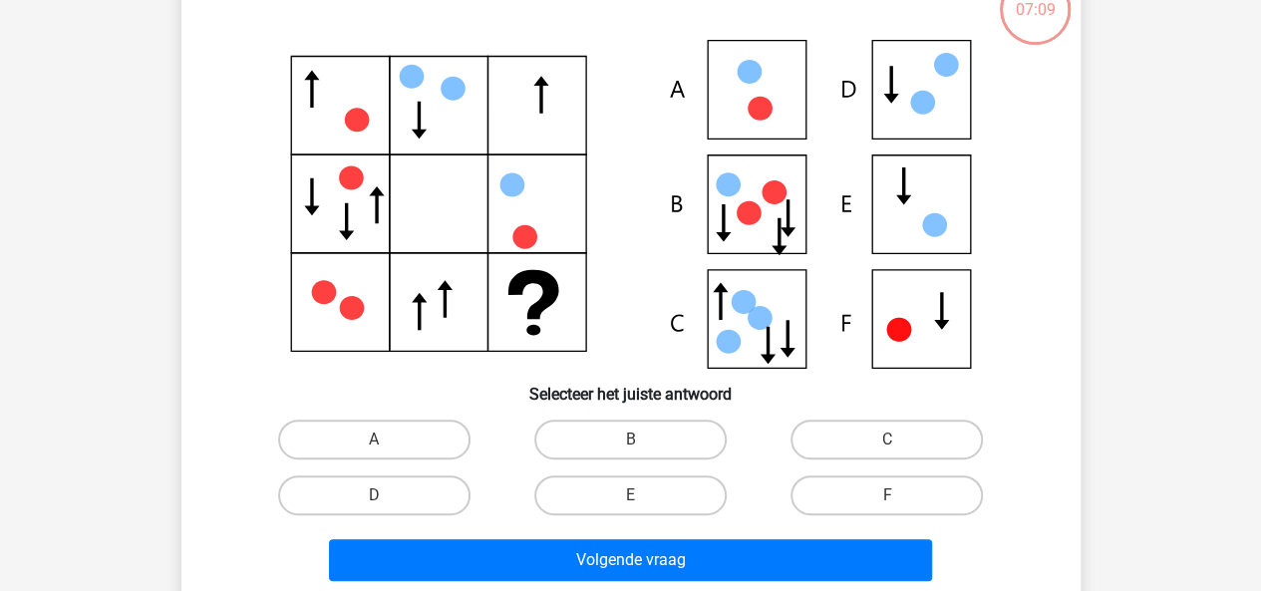
scroll to position [143, 0]
click at [807, 422] on label "C" at bounding box center [886, 440] width 192 height 40
click at [887, 439] on input "C" at bounding box center [893, 445] width 13 height 13
radio input "true"
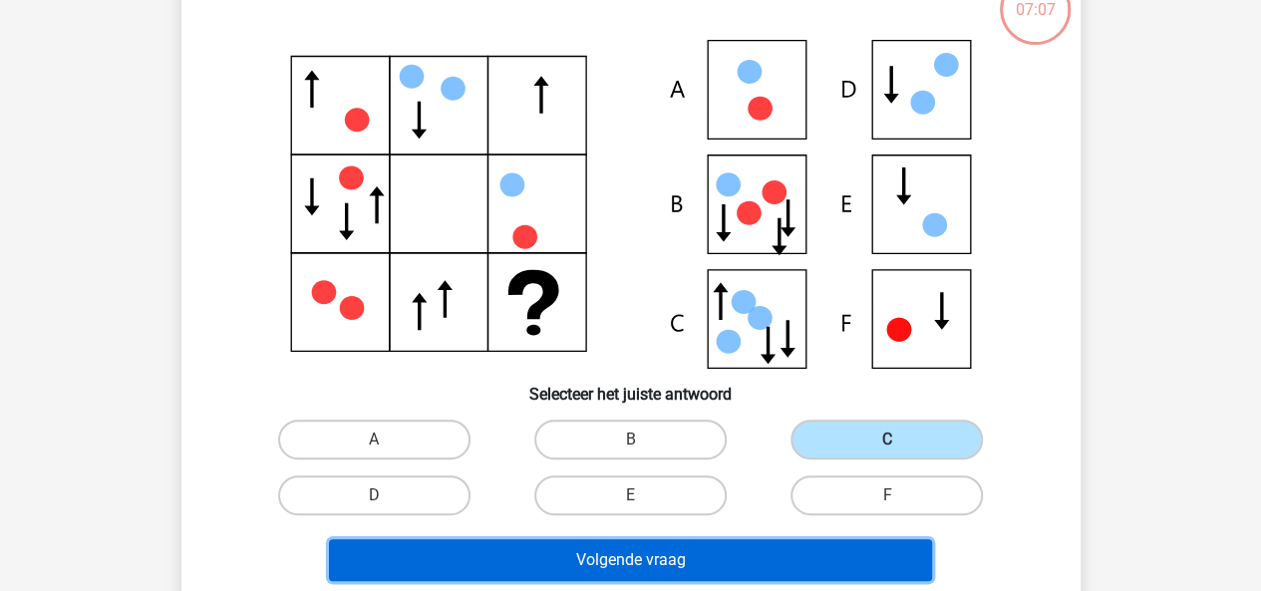
click at [751, 546] on button "Volgende vraag" at bounding box center [630, 560] width 603 height 42
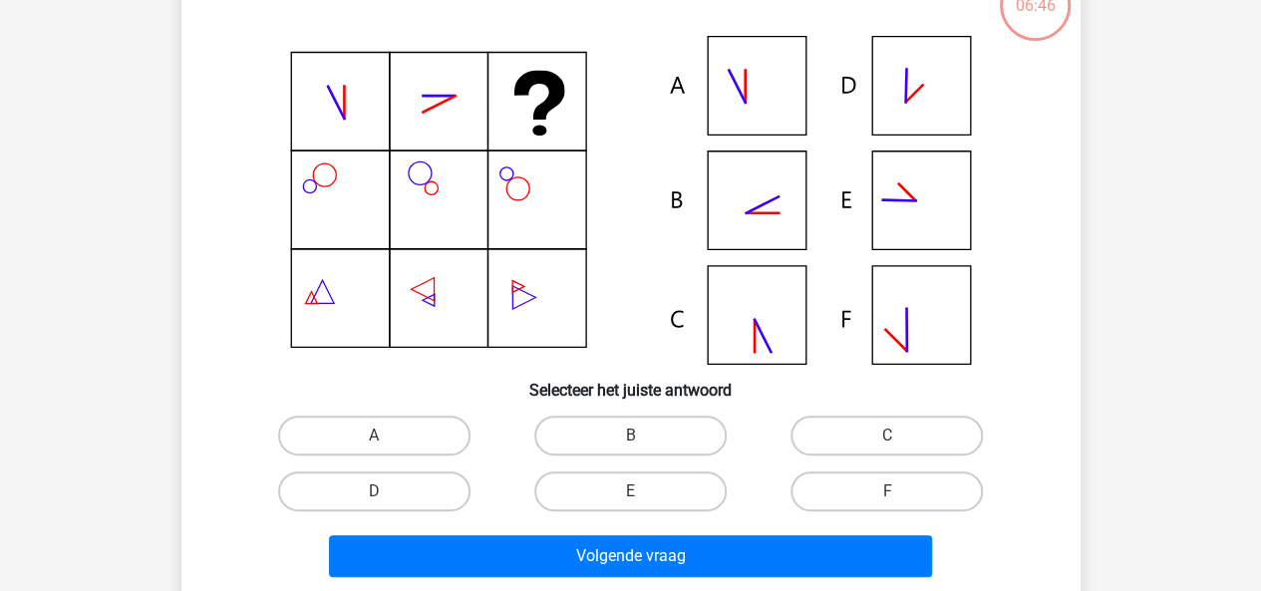
scroll to position [157, 0]
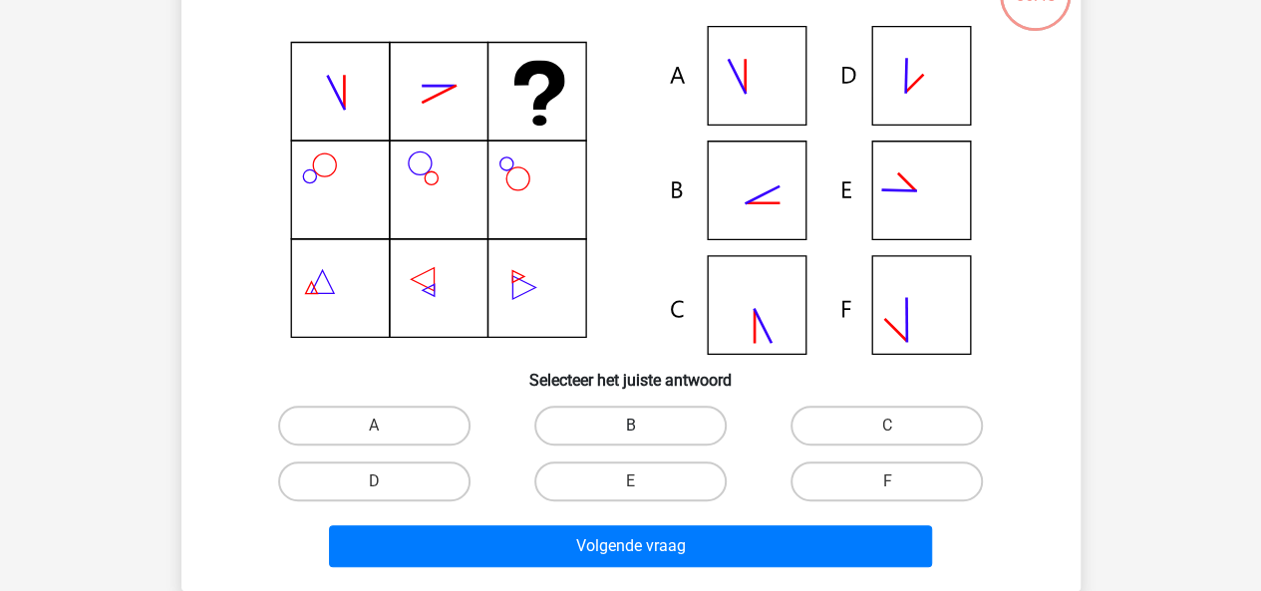
click at [644, 431] on label "B" at bounding box center [630, 426] width 192 height 40
click at [643, 431] on input "B" at bounding box center [636, 431] width 13 height 13
radio input "true"
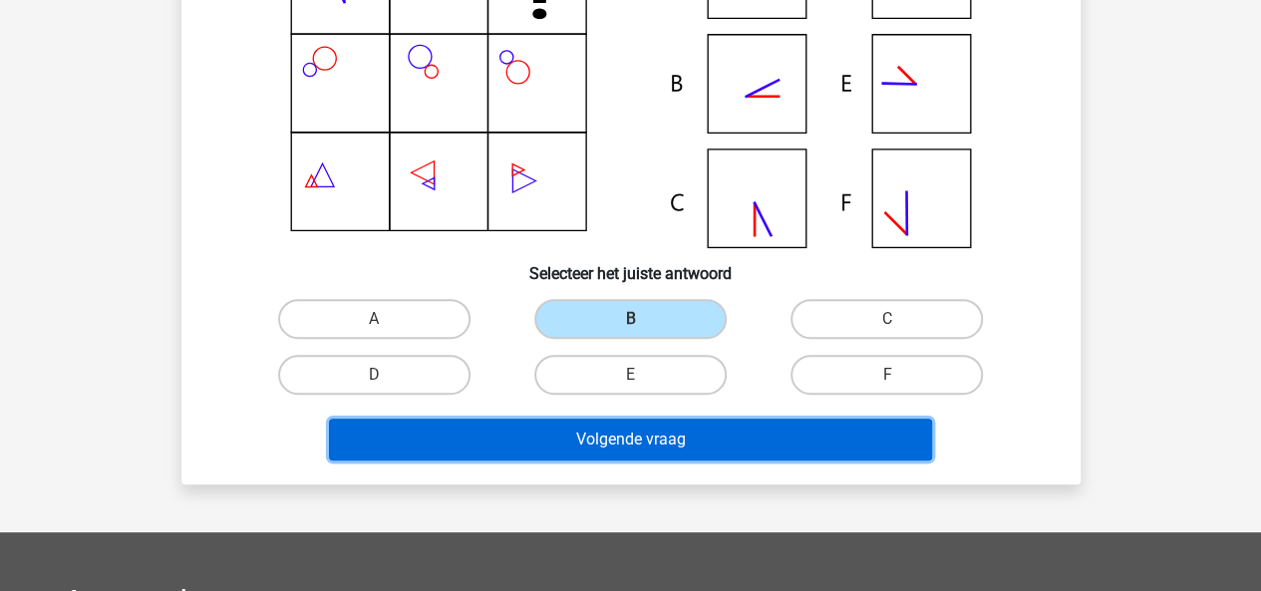
click at [654, 447] on button "Volgende vraag" at bounding box center [630, 440] width 603 height 42
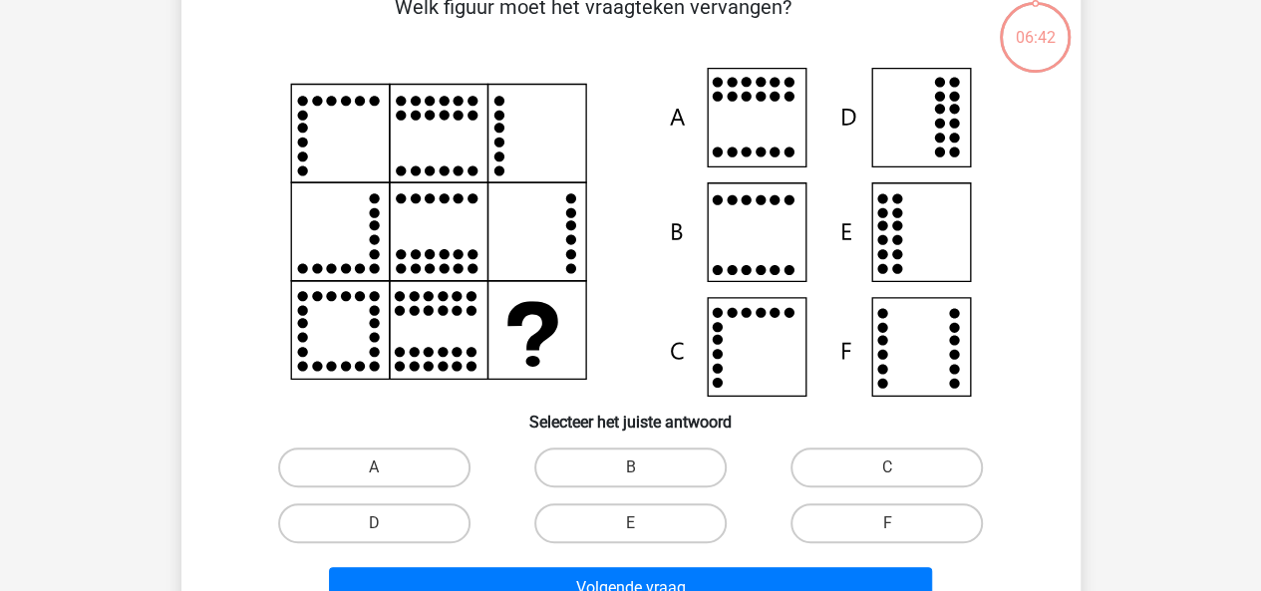
scroll to position [92, 0]
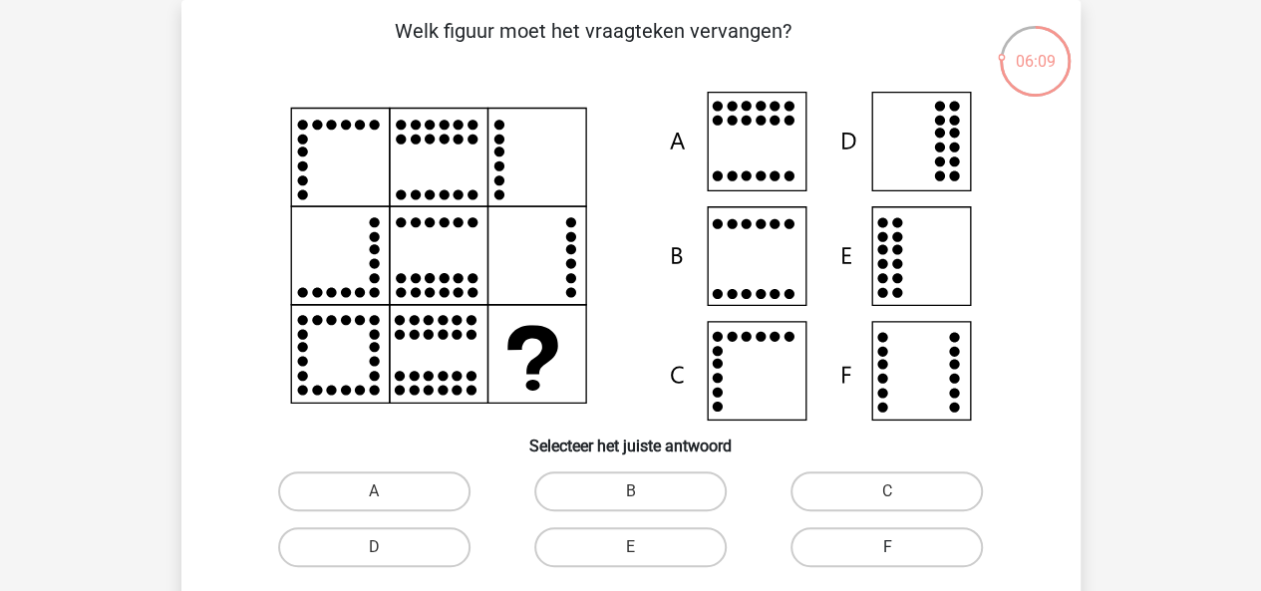
click at [847, 537] on label "F" at bounding box center [886, 547] width 192 height 40
click at [887, 547] on input "F" at bounding box center [893, 553] width 13 height 13
radio input "true"
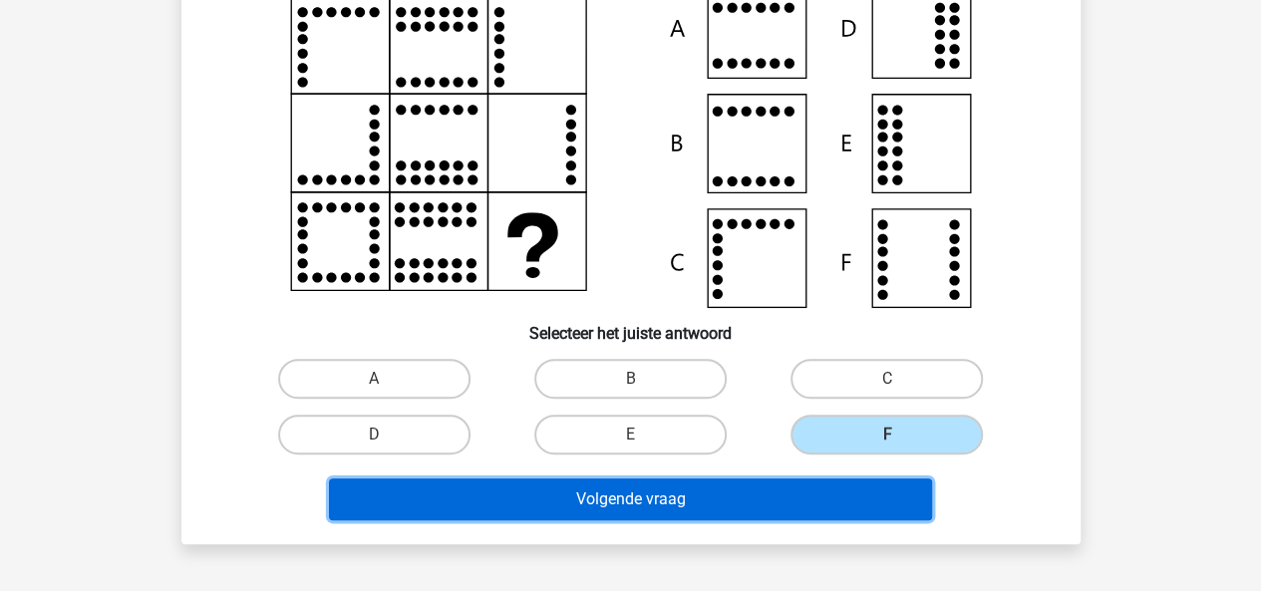
click at [795, 510] on button "Volgende vraag" at bounding box center [630, 499] width 603 height 42
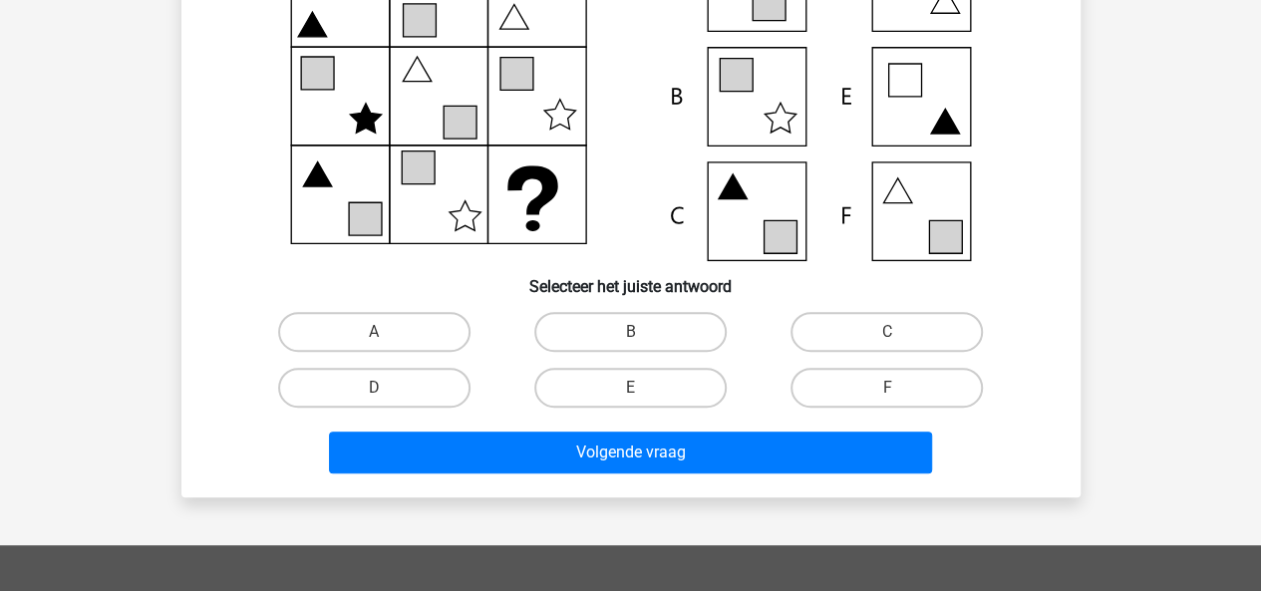
scroll to position [257, 0]
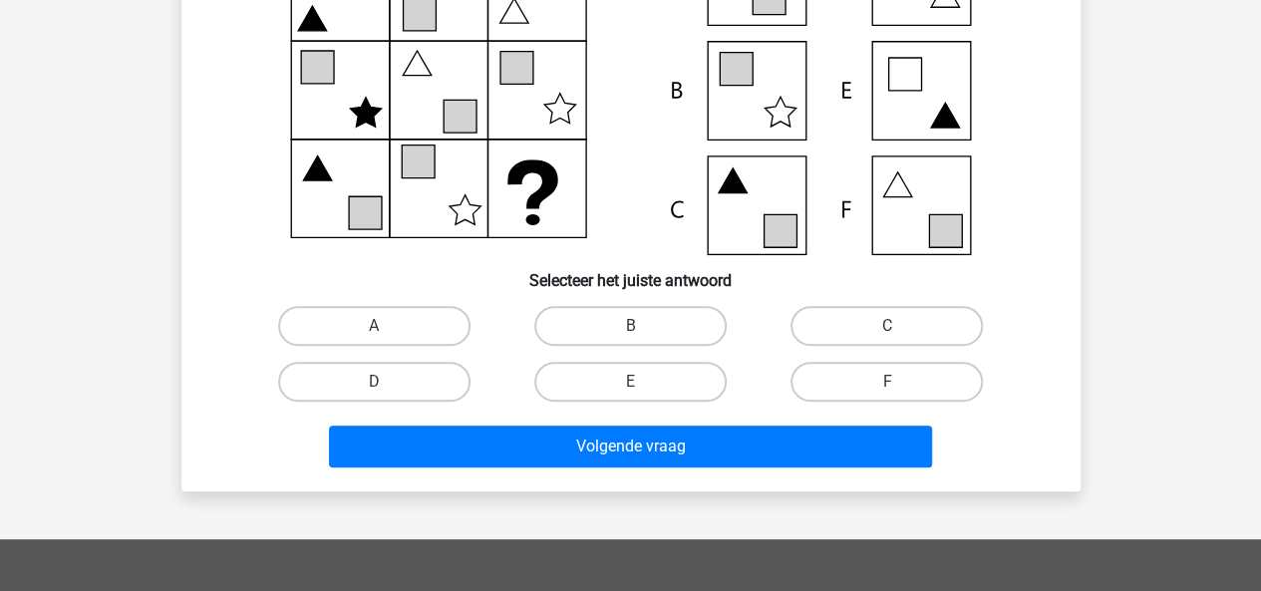
click at [930, 387] on label "F" at bounding box center [886, 382] width 192 height 40
click at [900, 387] on input "F" at bounding box center [893, 388] width 13 height 13
radio input "true"
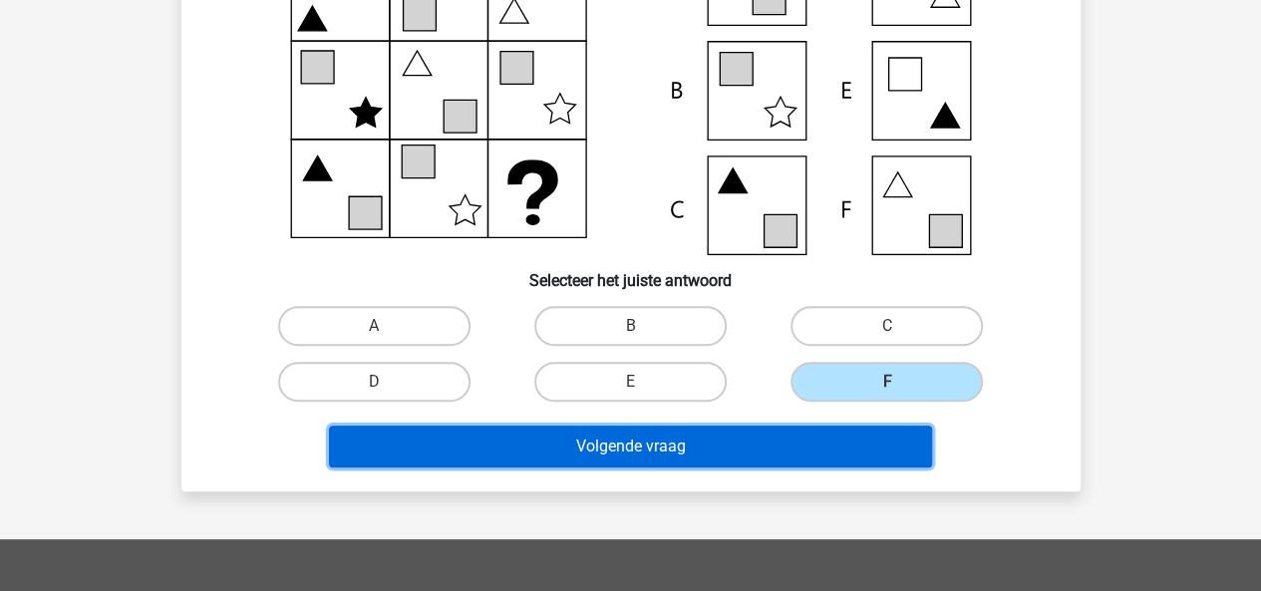
click at [863, 435] on button "Volgende vraag" at bounding box center [630, 446] width 603 height 42
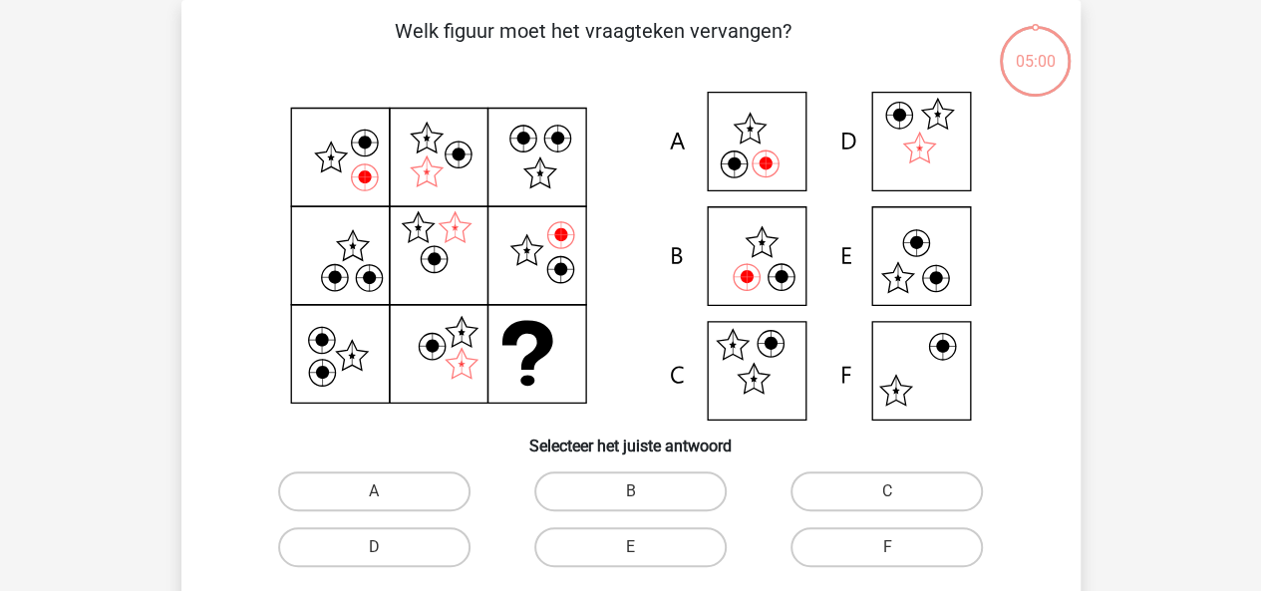
scroll to position [92, 0]
click at [334, 507] on label "A" at bounding box center [374, 491] width 192 height 40
click at [374, 504] on input "A" at bounding box center [380, 497] width 13 height 13
radio input "true"
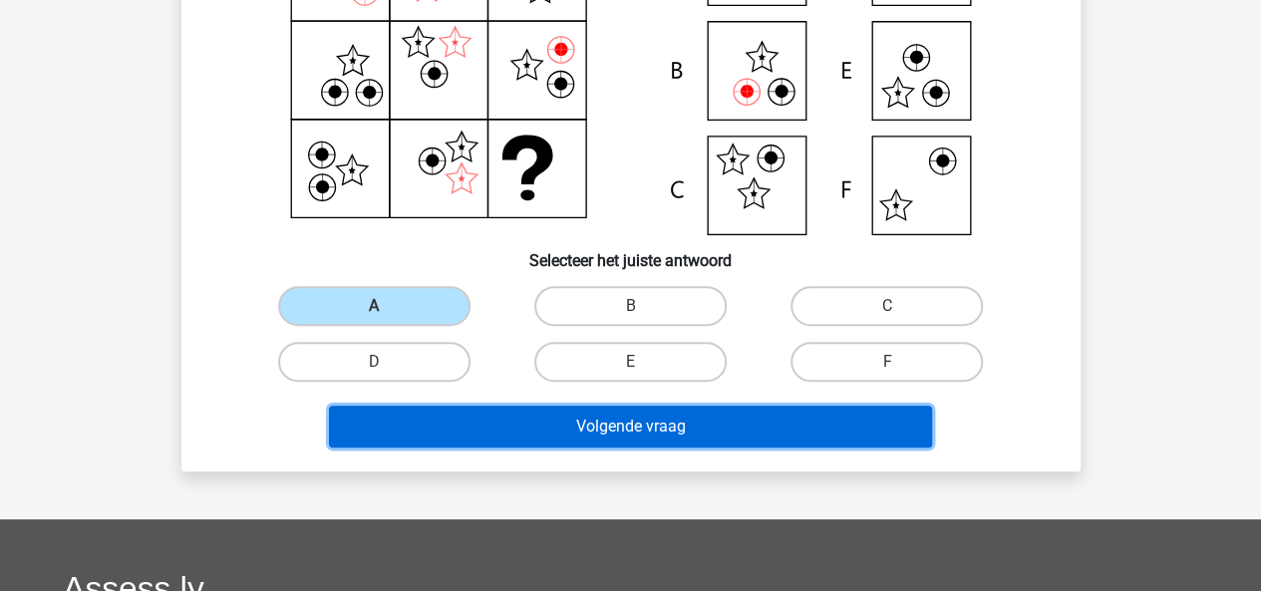
click at [617, 415] on button "Volgende vraag" at bounding box center [630, 427] width 603 height 42
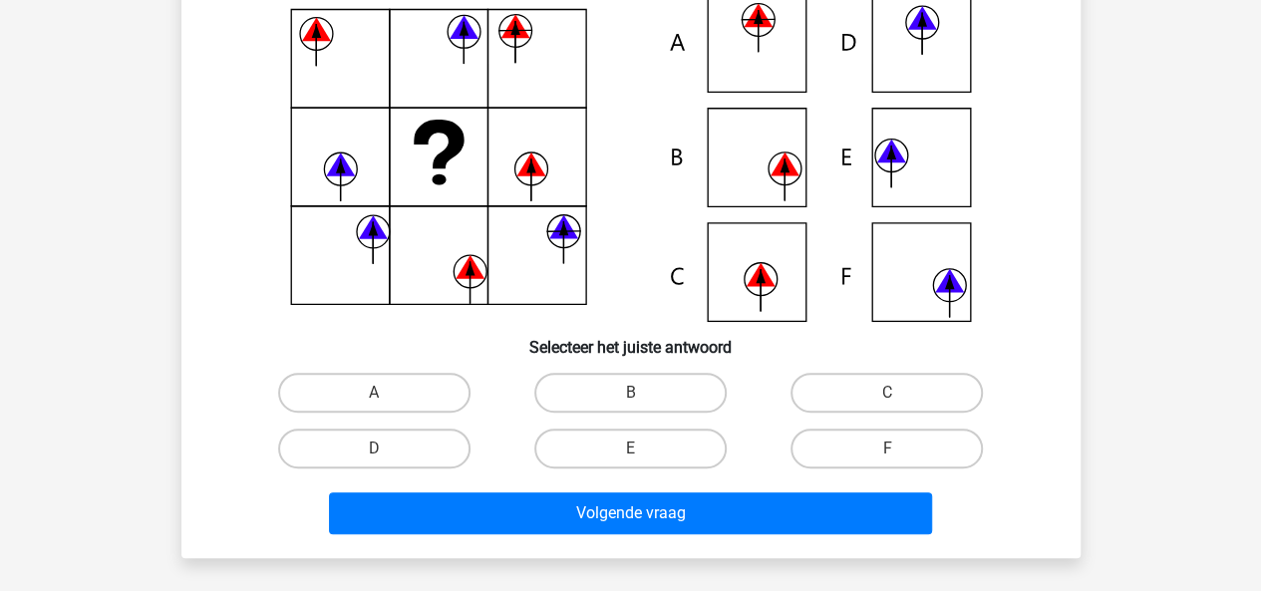
scroll to position [193, 0]
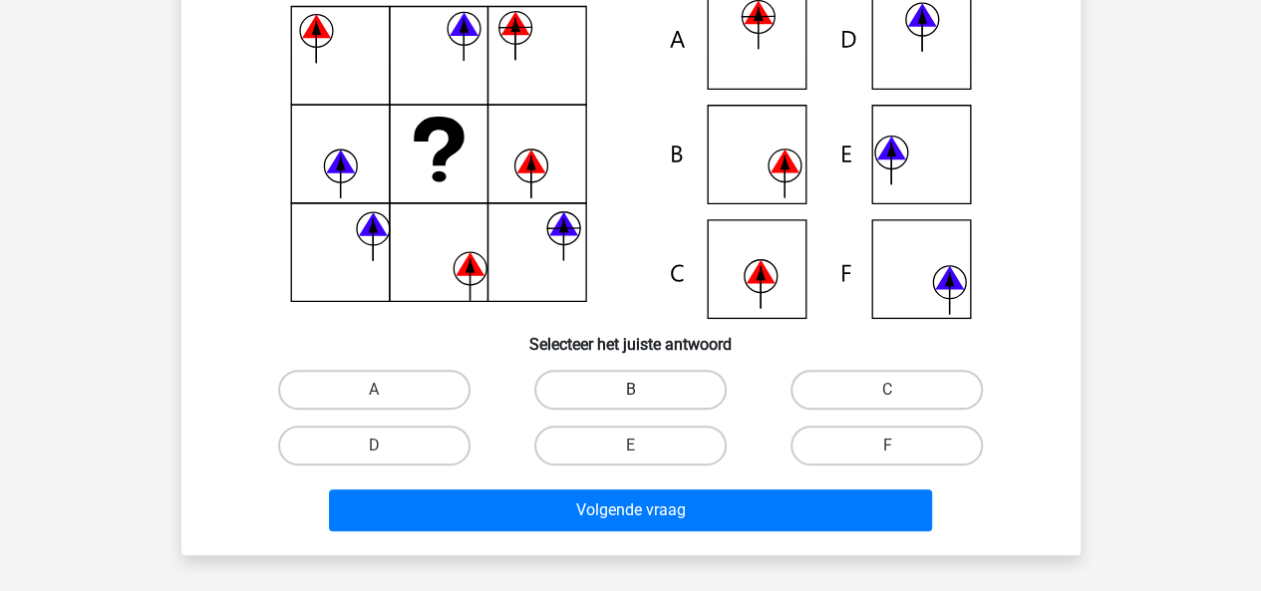
click at [592, 394] on label "B" at bounding box center [630, 390] width 192 height 40
click at [630, 394] on input "B" at bounding box center [636, 396] width 13 height 13
radio input "true"
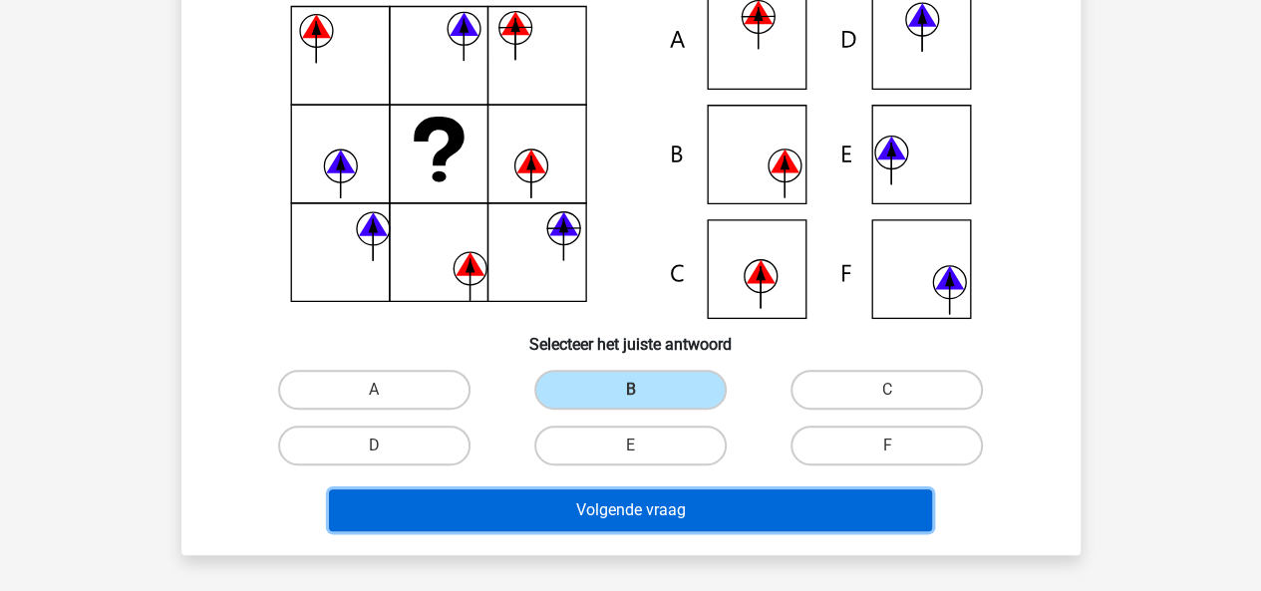
click at [629, 491] on button "Volgende vraag" at bounding box center [630, 510] width 603 height 42
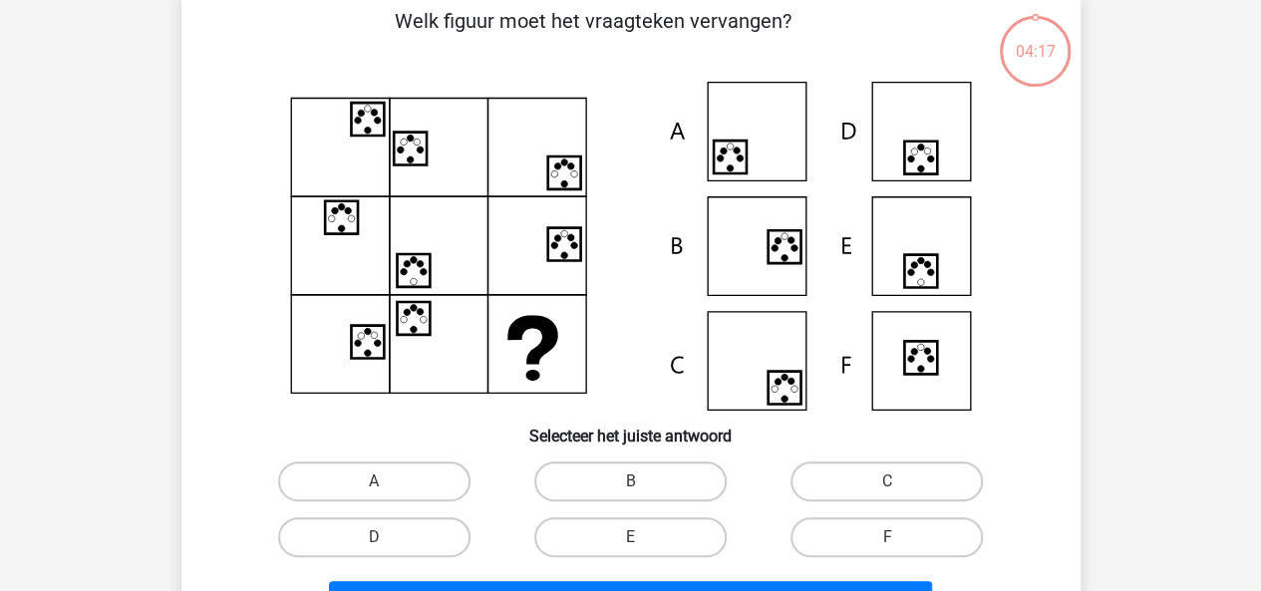
scroll to position [92, 0]
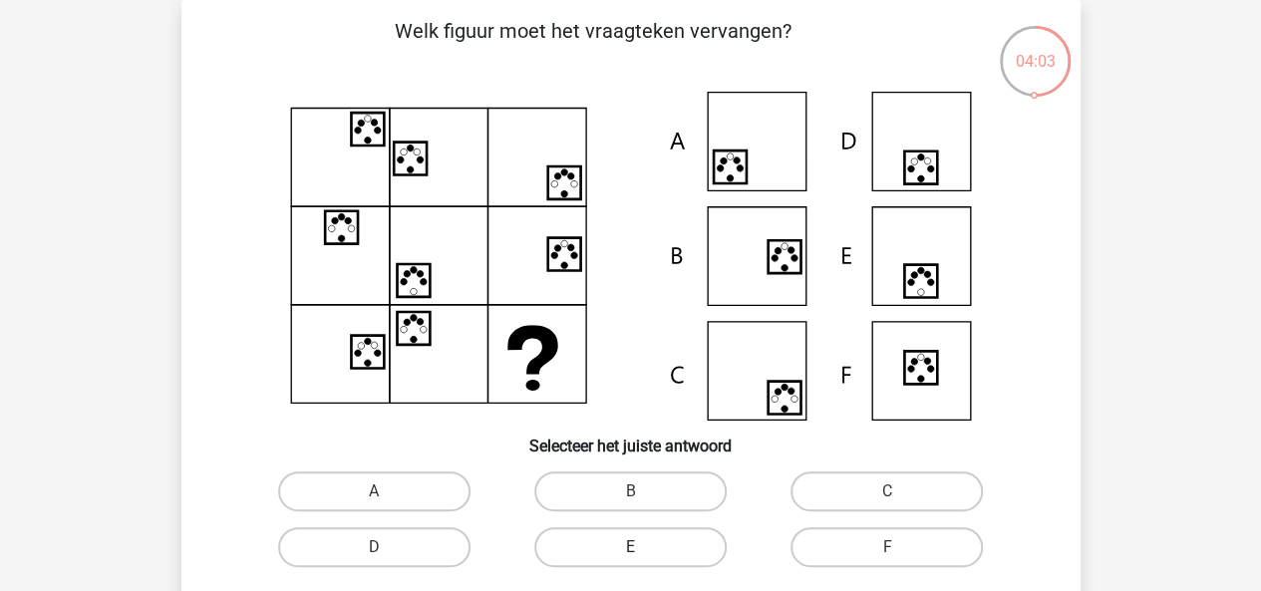
click at [642, 534] on label "E" at bounding box center [630, 547] width 192 height 40
click at [642, 547] on input "E" at bounding box center [636, 553] width 13 height 13
radio input "true"
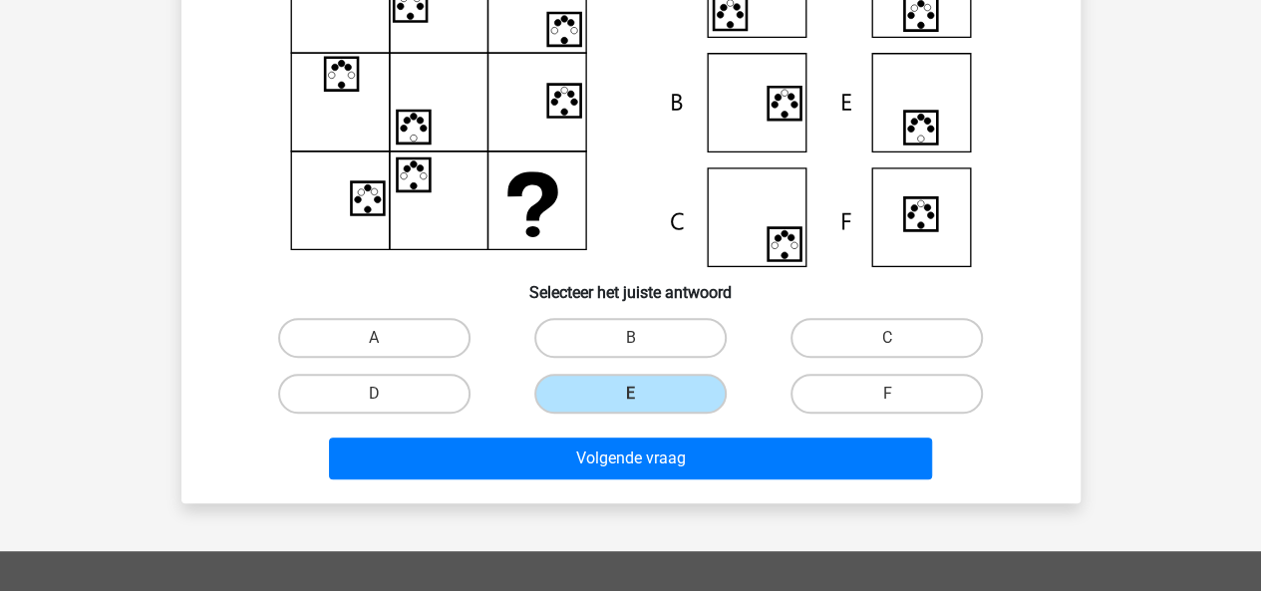
scroll to position [251, 0]
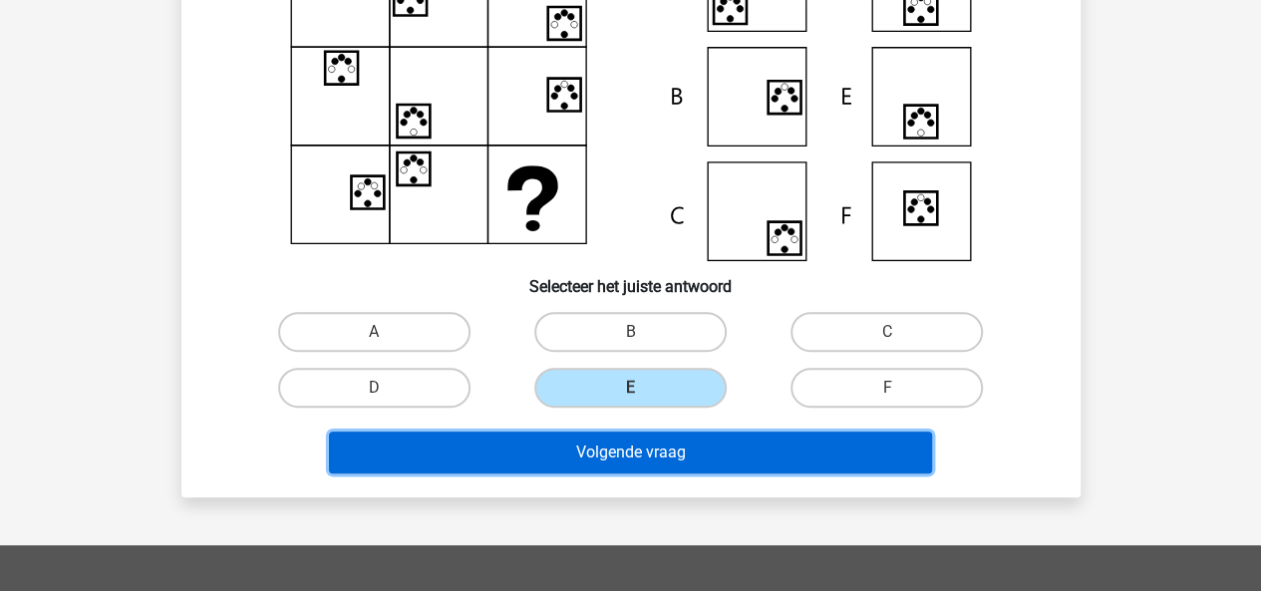
click at [694, 458] on button "Volgende vraag" at bounding box center [630, 452] width 603 height 42
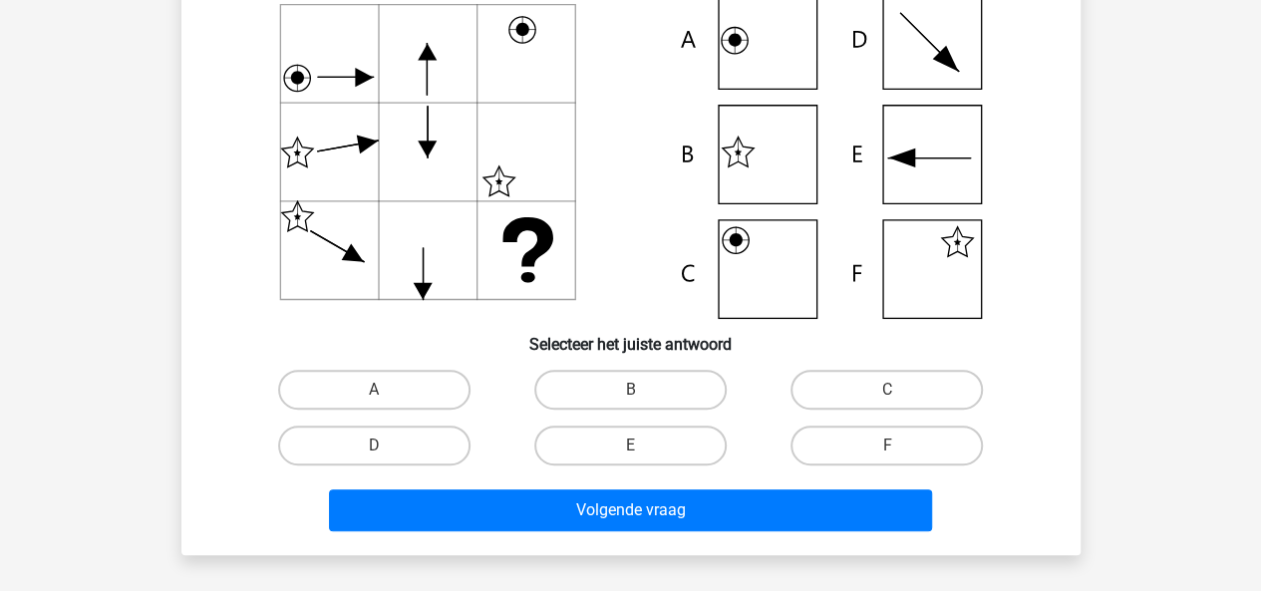
scroll to position [195, 0]
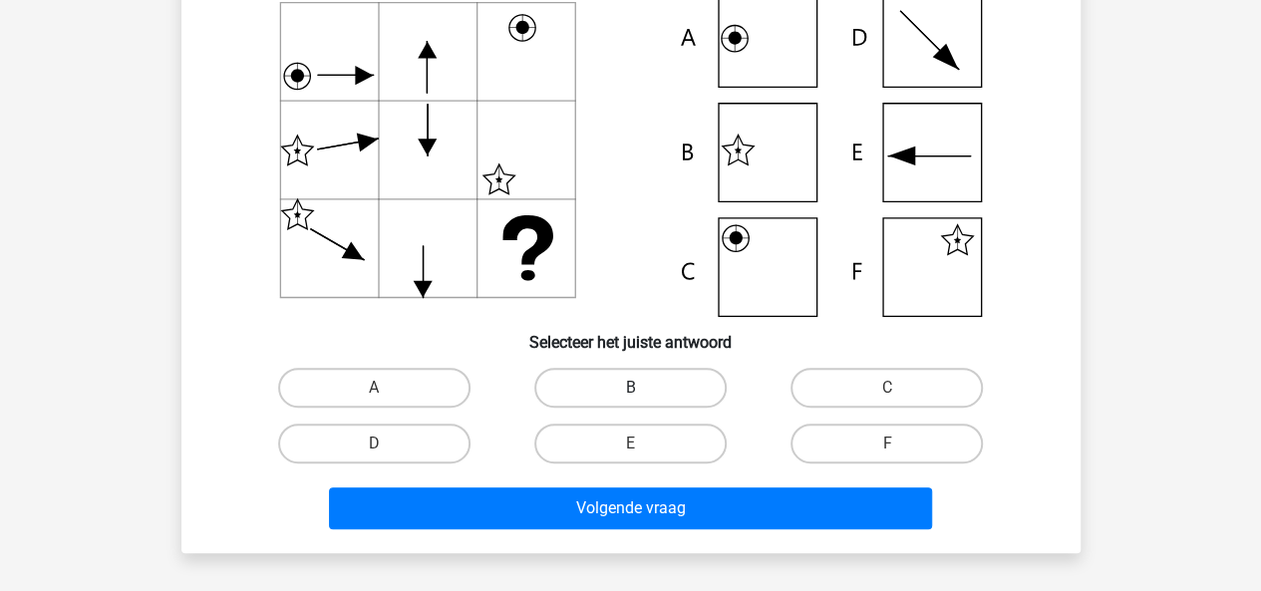
click at [663, 388] on label "B" at bounding box center [630, 388] width 192 height 40
click at [643, 388] on input "B" at bounding box center [636, 394] width 13 height 13
radio input "true"
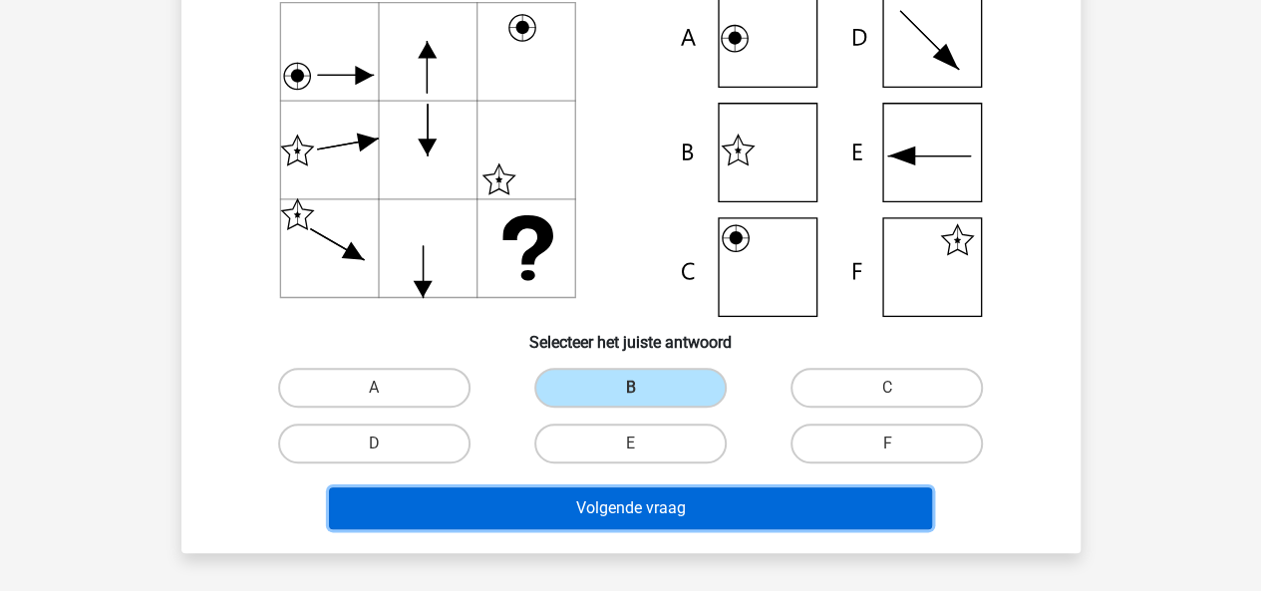
click at [735, 491] on button "Volgende vraag" at bounding box center [630, 508] width 603 height 42
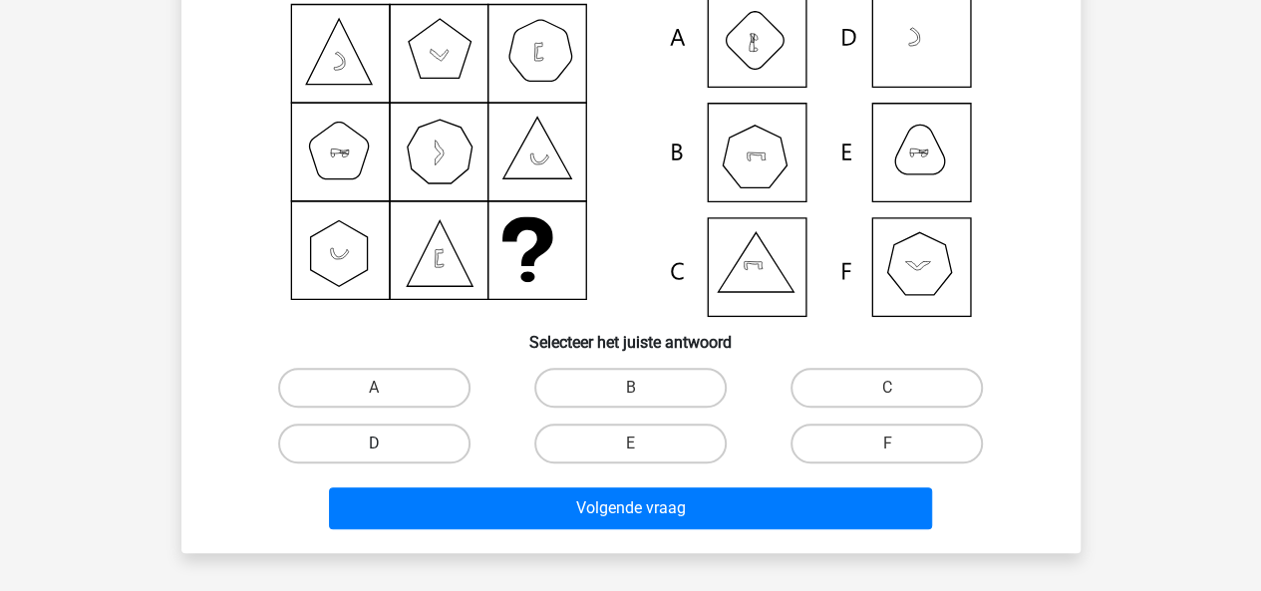
click at [417, 453] on label "D" at bounding box center [374, 443] width 192 height 40
click at [387, 453] on input "D" at bounding box center [380, 449] width 13 height 13
radio input "true"
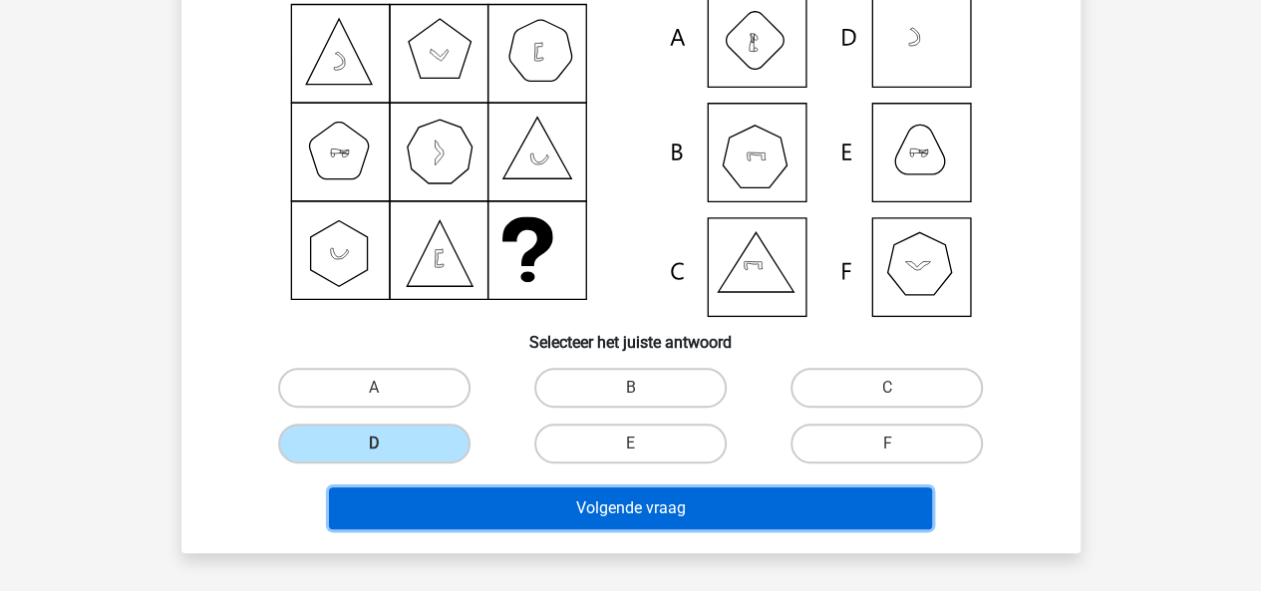
click at [514, 503] on button "Volgende vraag" at bounding box center [630, 508] width 603 height 42
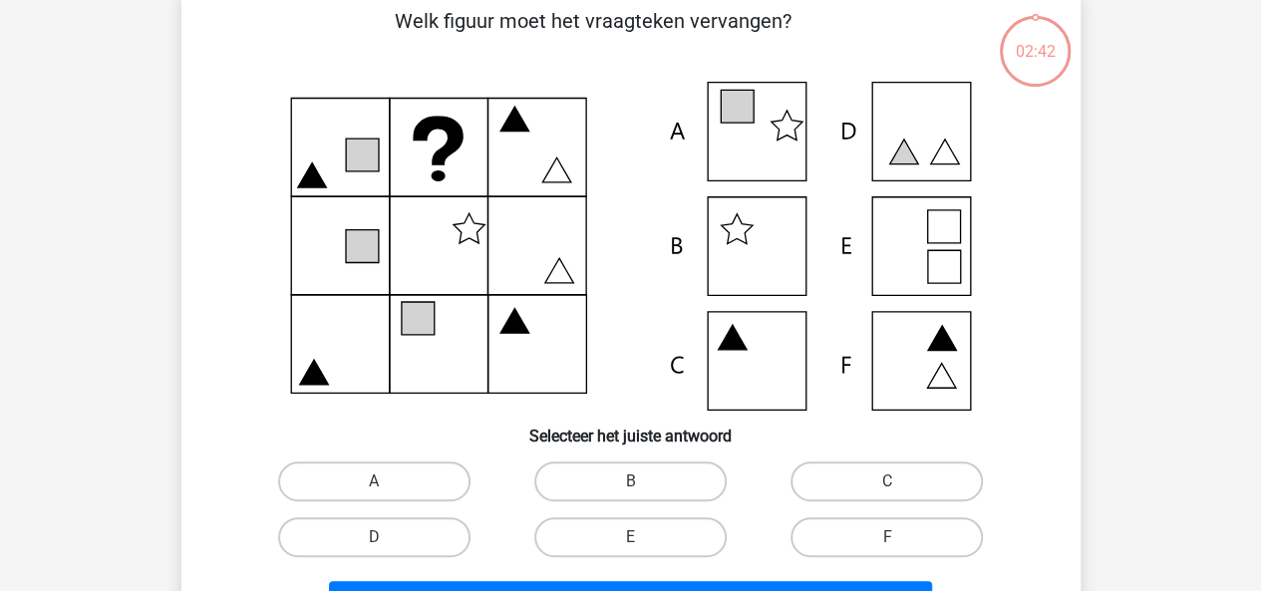
scroll to position [92, 0]
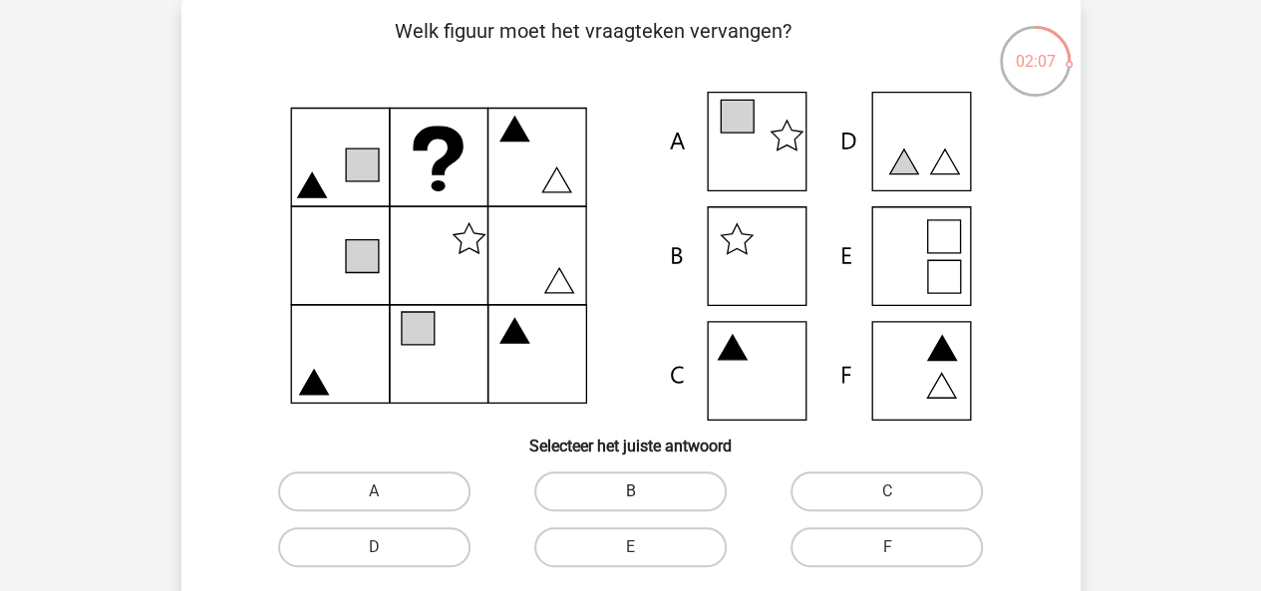
click at [632, 485] on label "B" at bounding box center [630, 491] width 192 height 40
click at [632, 491] on input "B" at bounding box center [636, 497] width 13 height 13
radio input "true"
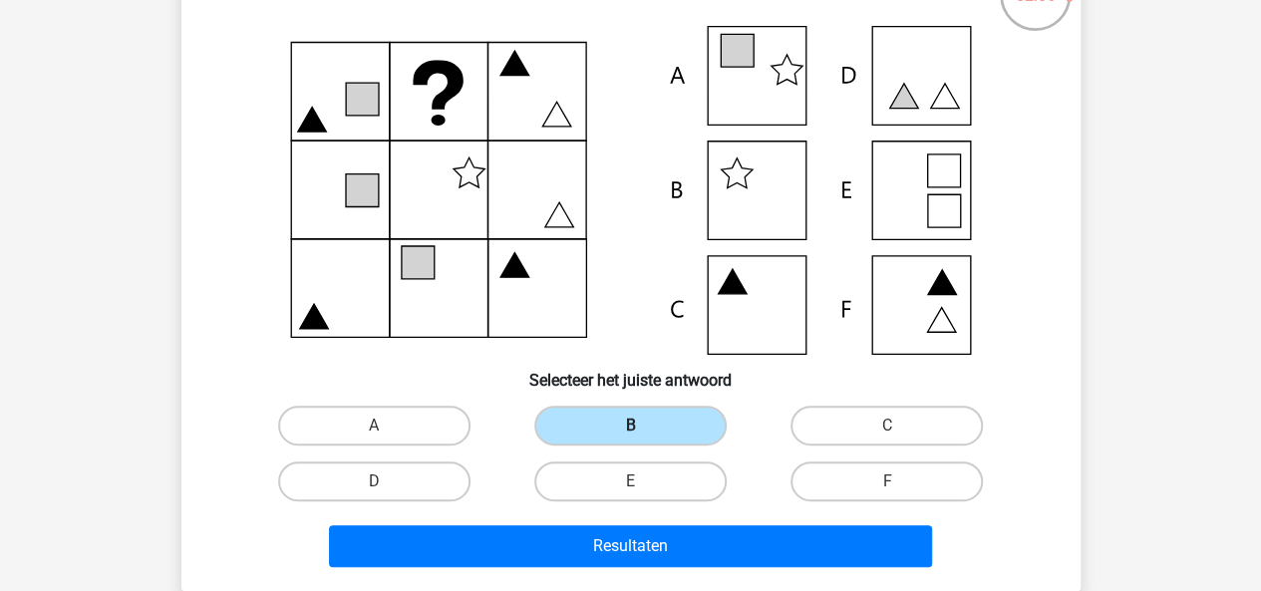
scroll to position [160, 0]
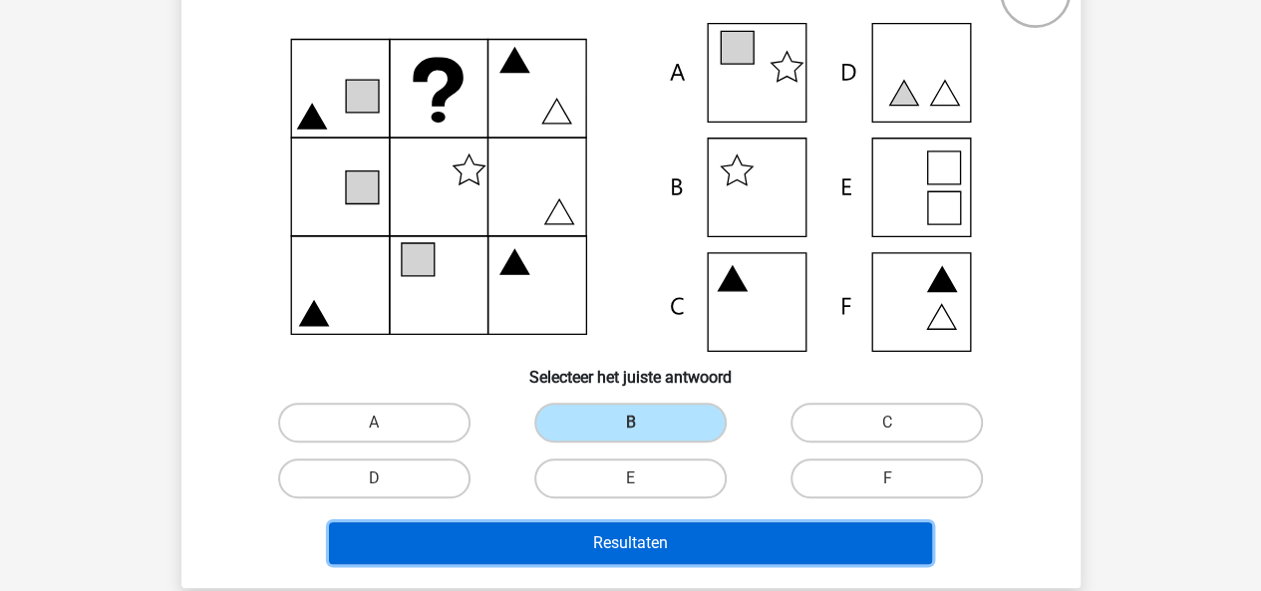
click at [648, 529] on button "Resultaten" at bounding box center [630, 543] width 603 height 42
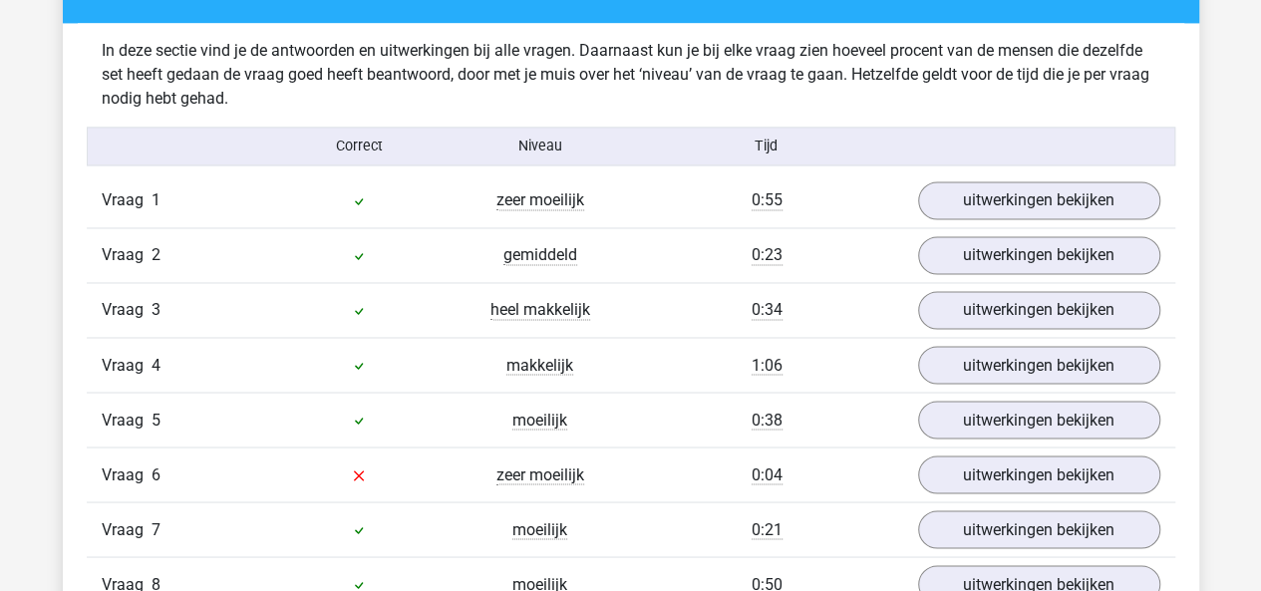
scroll to position [1589, 0]
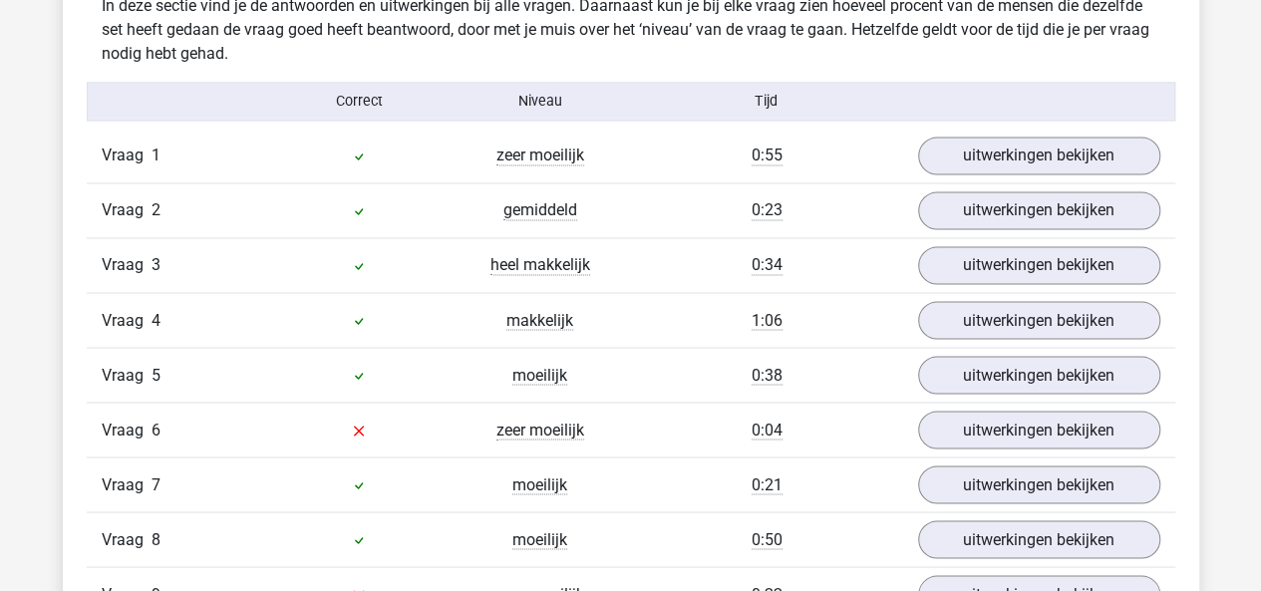
click at [943, 129] on div "Vraag 1 zeer moeilijk 0:55 uitwerkingen bekijken" at bounding box center [631, 156] width 1088 height 54
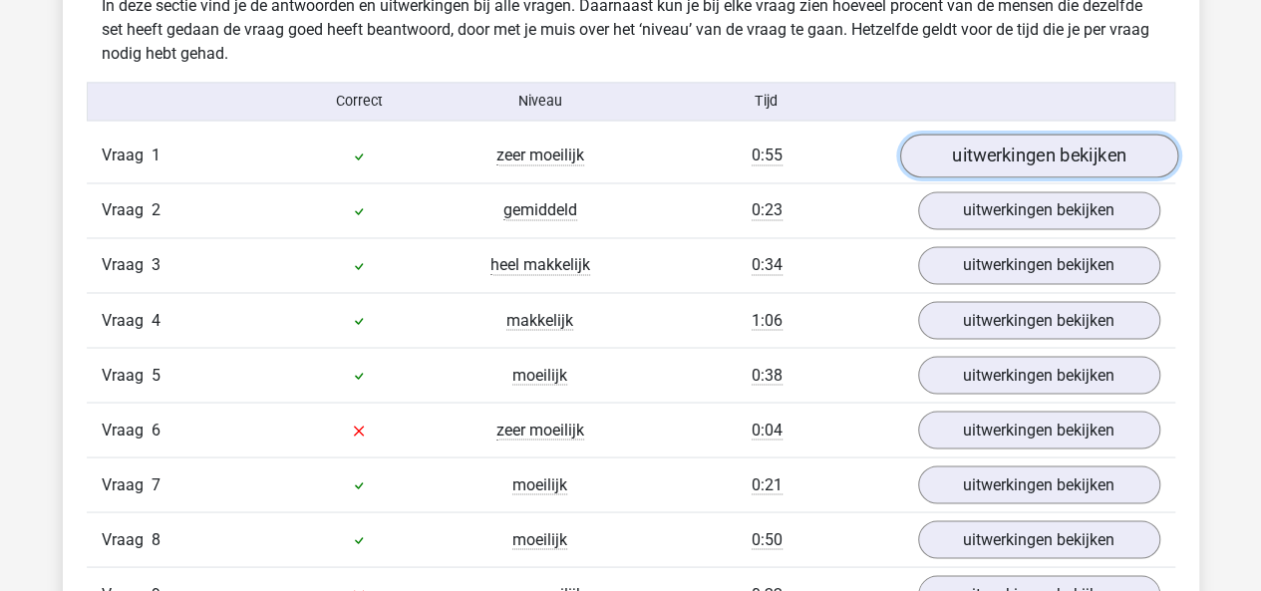
click at [949, 144] on link "uitwerkingen bekijken" at bounding box center [1038, 157] width 278 height 44
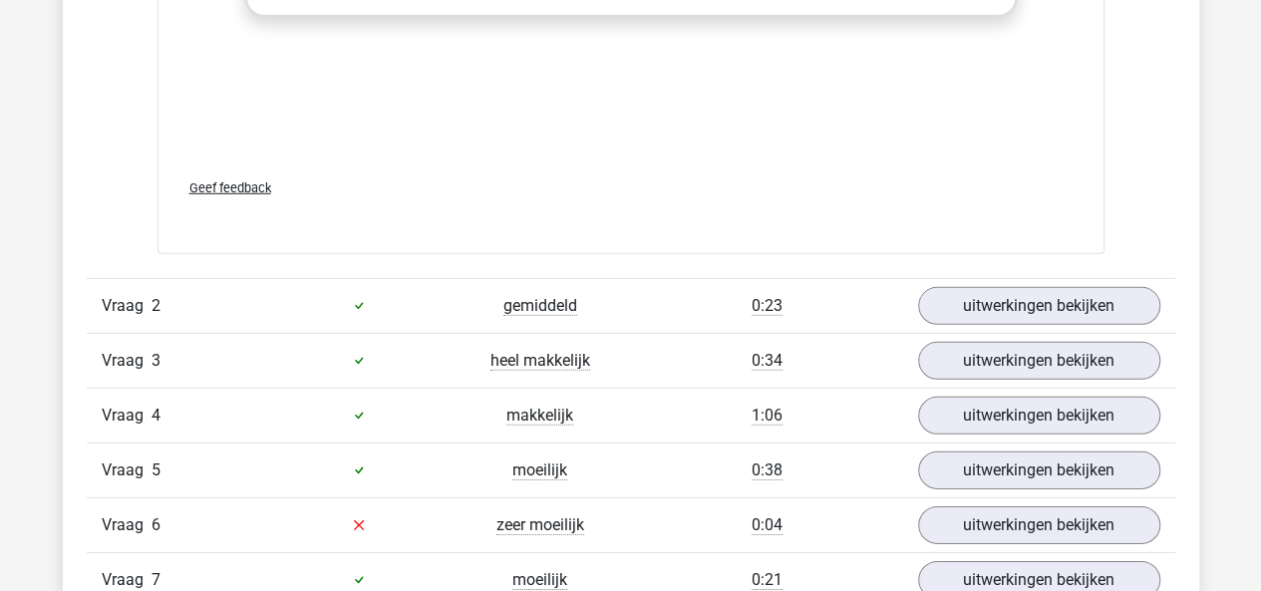
scroll to position [2834, 0]
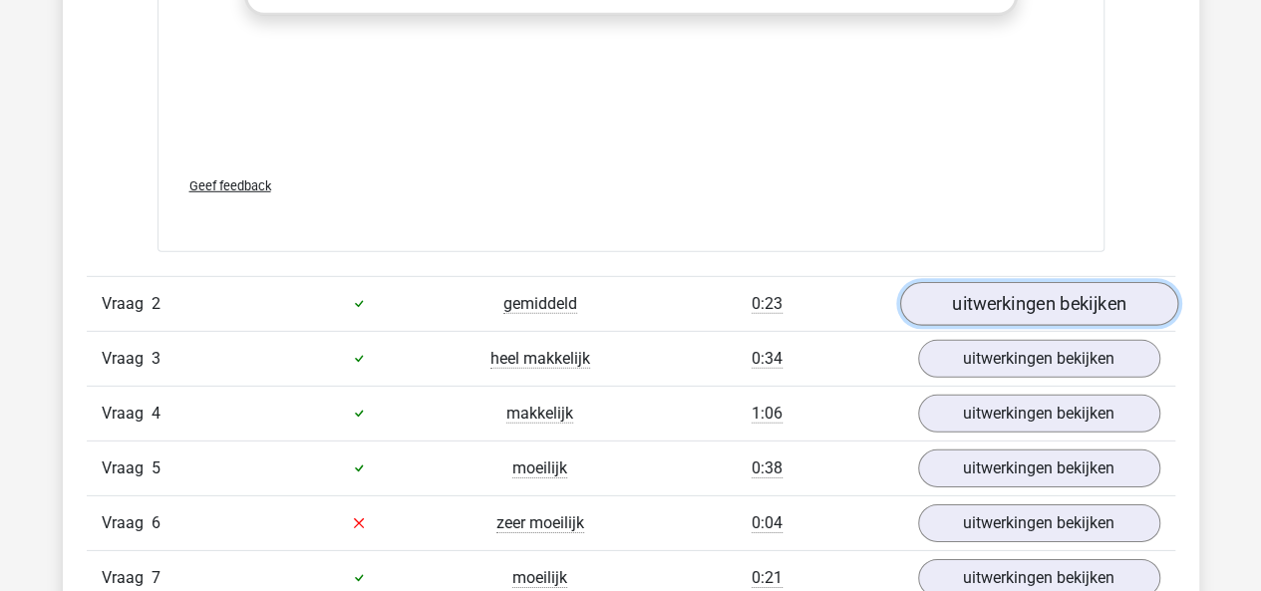
click at [943, 284] on link "uitwerkingen bekijken" at bounding box center [1038, 304] width 278 height 44
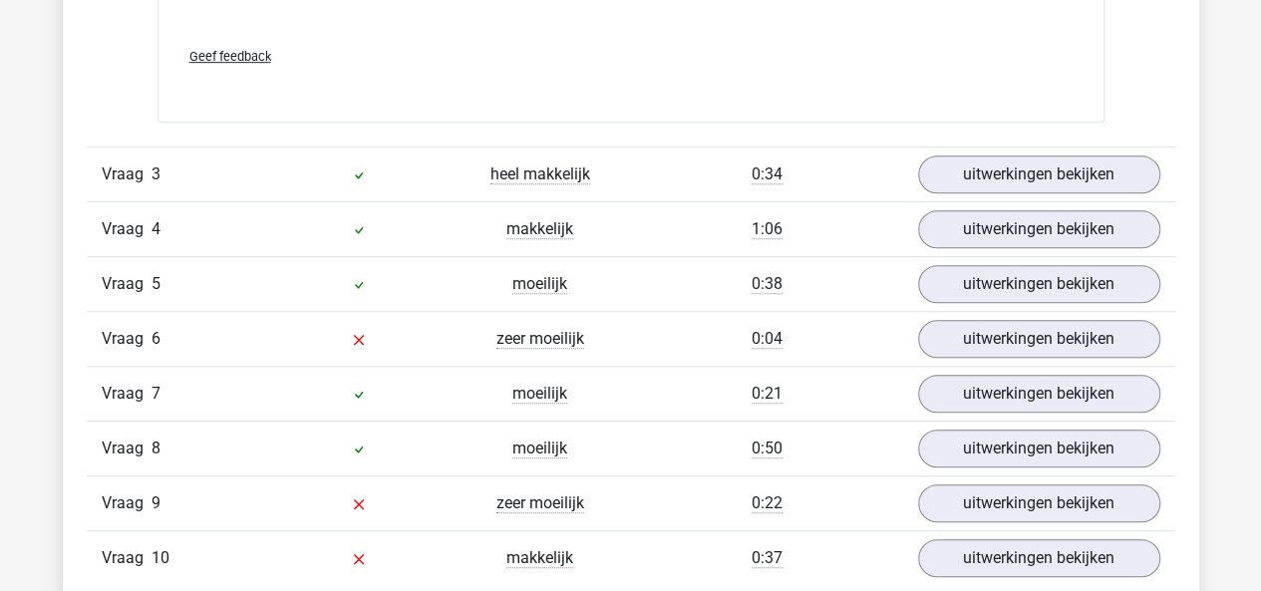
scroll to position [4377, 0]
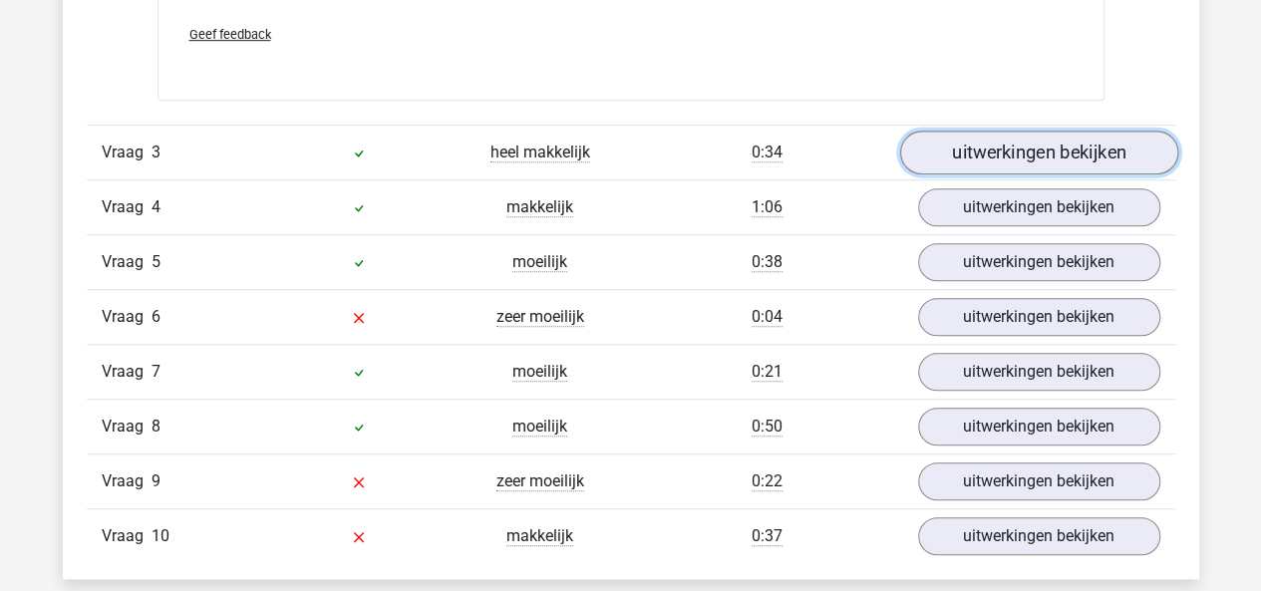
click at [937, 131] on link "uitwerkingen bekijken" at bounding box center [1038, 153] width 278 height 44
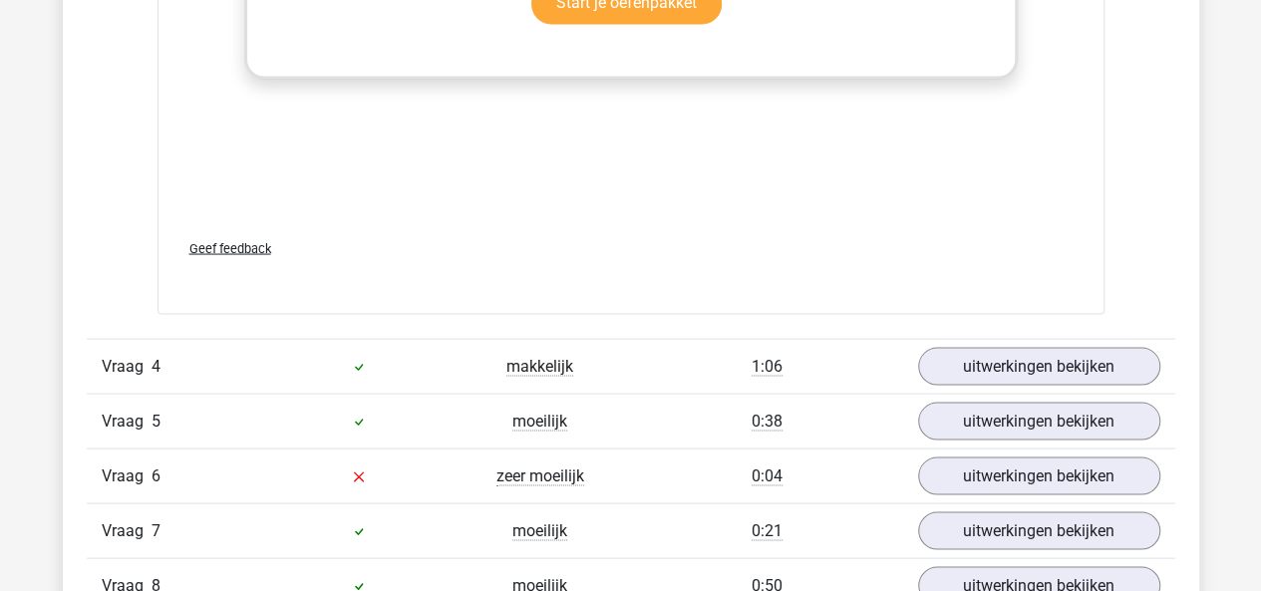
scroll to position [5573, 0]
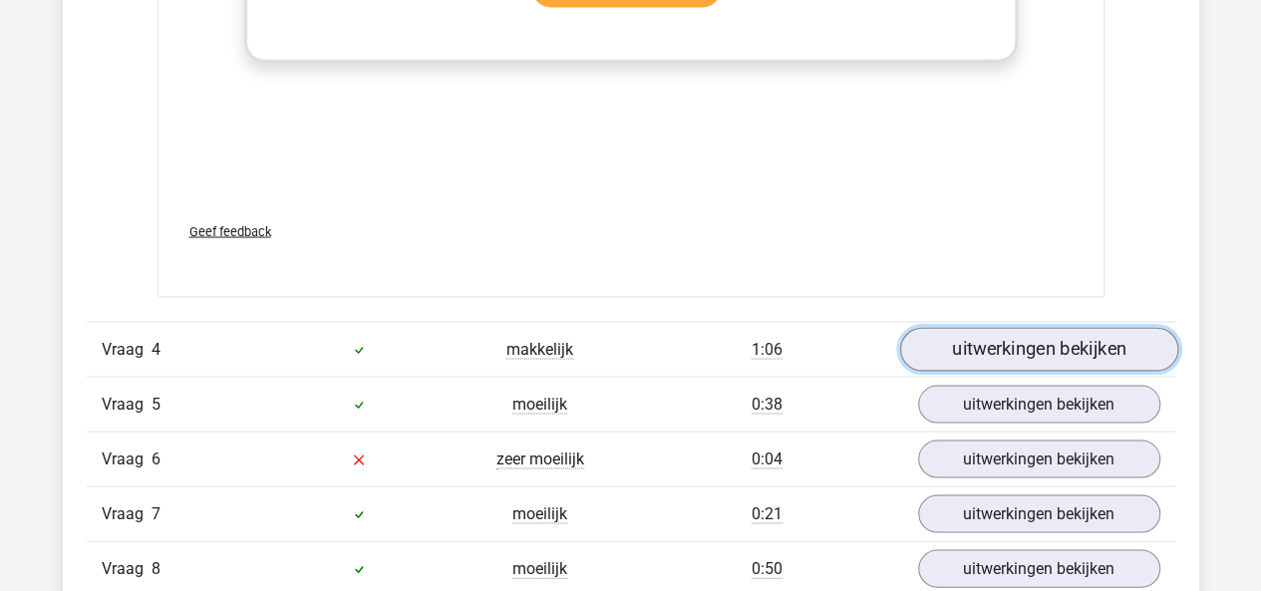
click at [947, 330] on link "uitwerkingen bekijken" at bounding box center [1038, 349] width 278 height 44
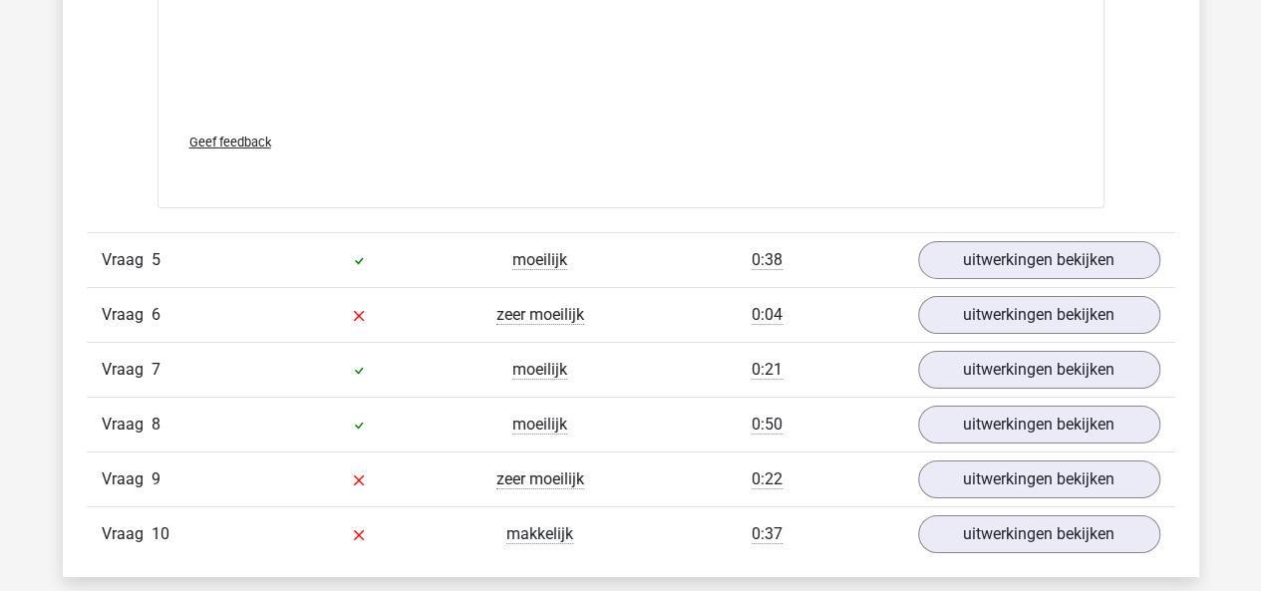
scroll to position [7073, 0]
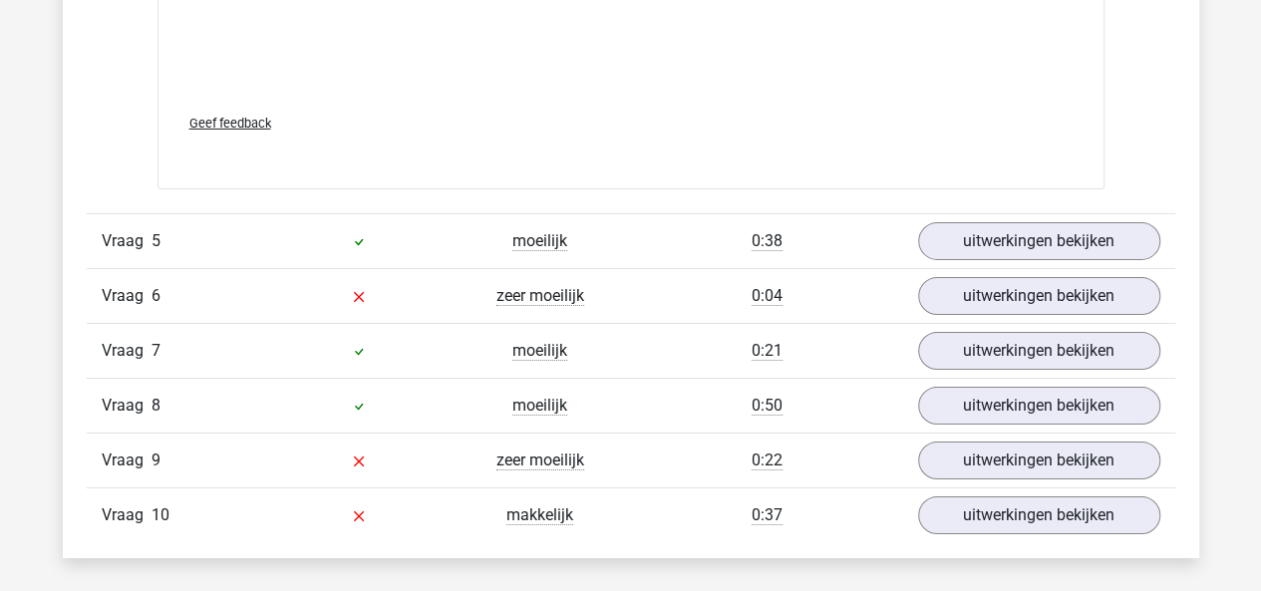
click at [950, 213] on div "Vraag 5 moeilijk 0:38 uitwerkingen bekijken" at bounding box center [631, 240] width 1088 height 55
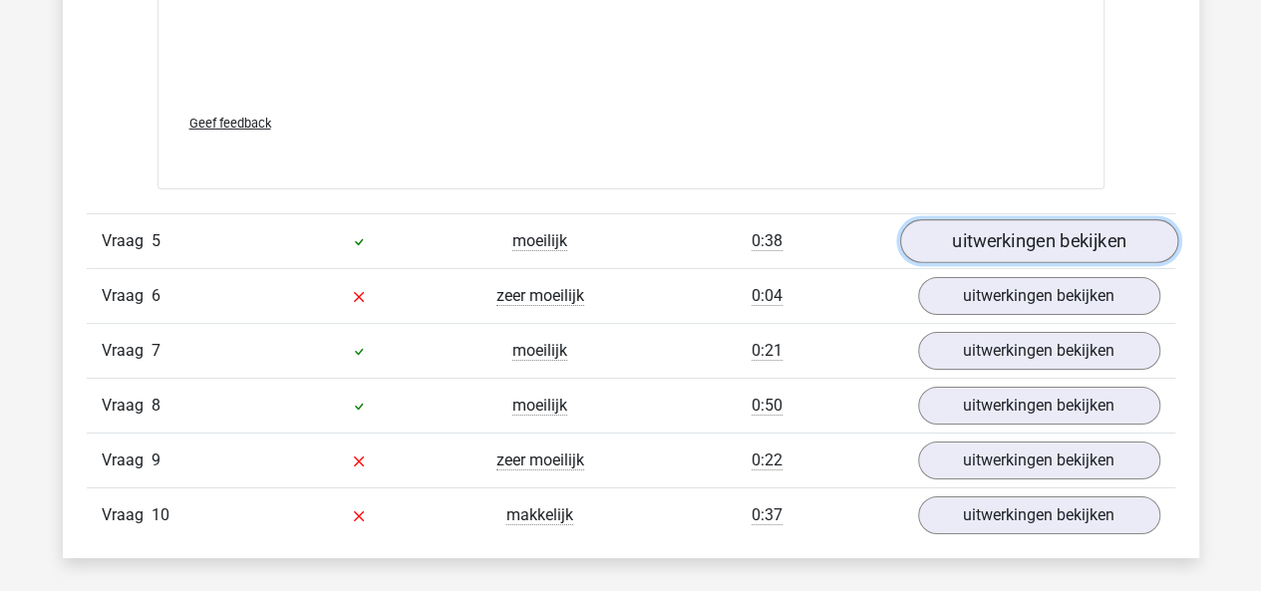
click at [950, 227] on link "uitwerkingen bekijken" at bounding box center [1038, 242] width 278 height 44
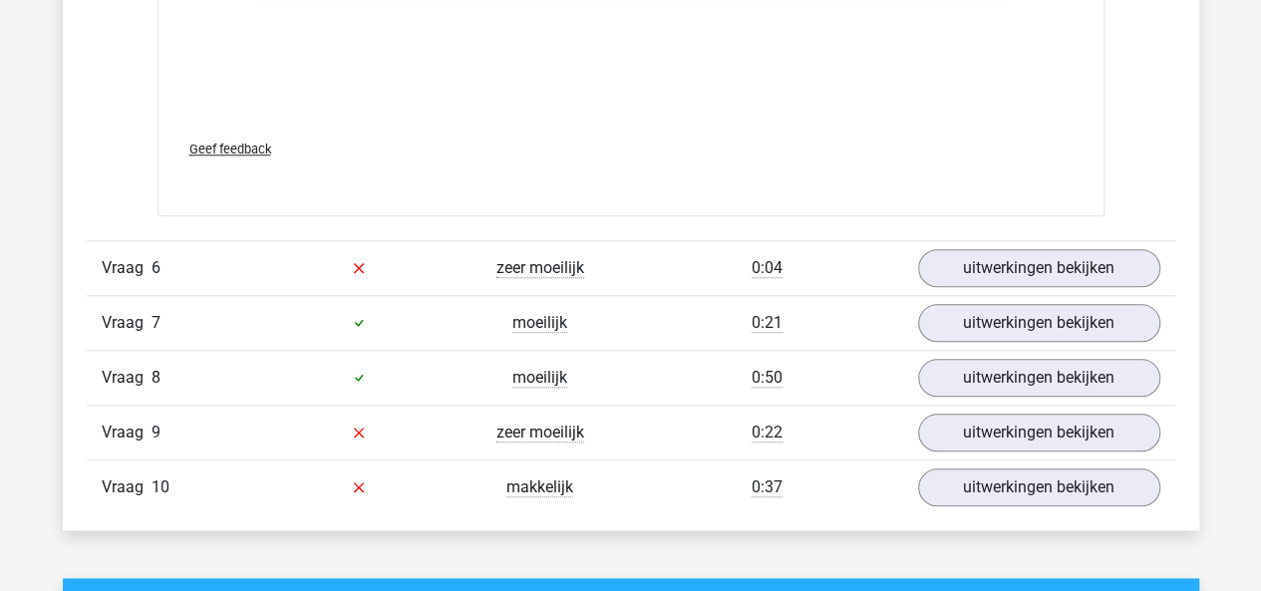
scroll to position [8456, 0]
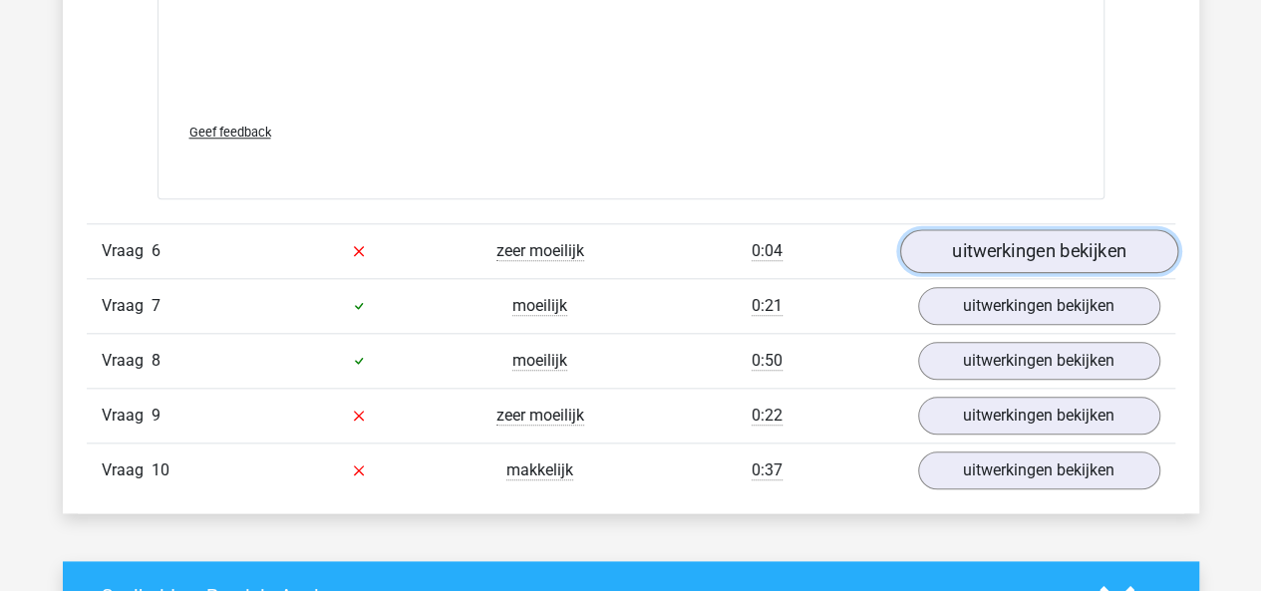
click at [927, 253] on link "uitwerkingen bekijken" at bounding box center [1038, 251] width 278 height 44
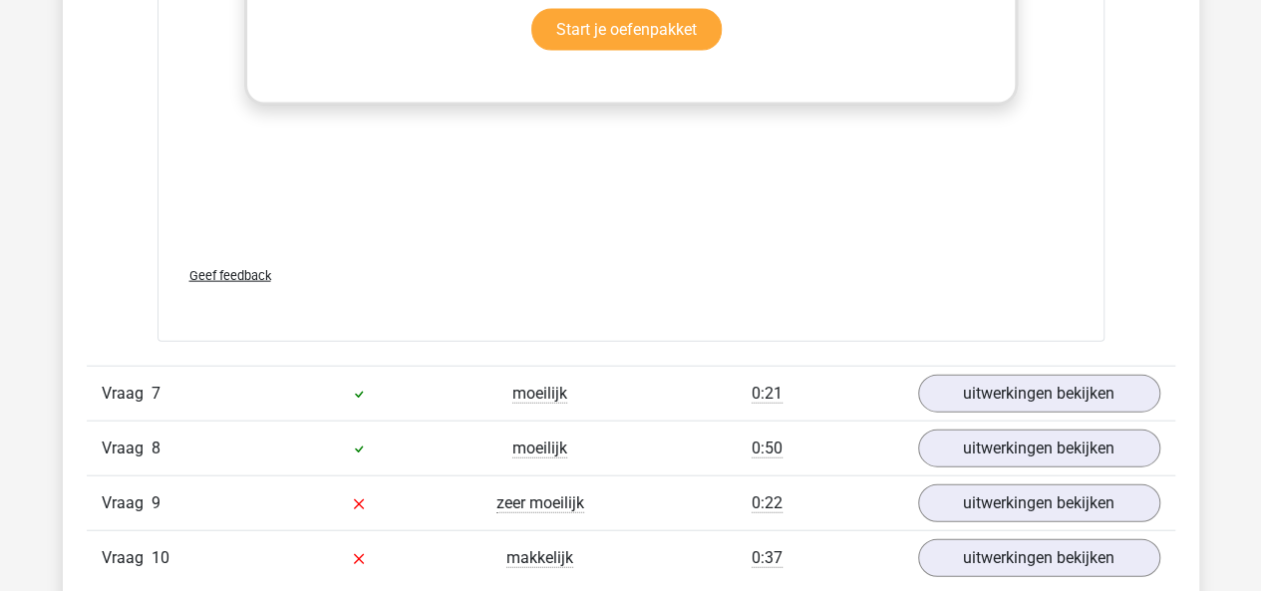
scroll to position [9708, 0]
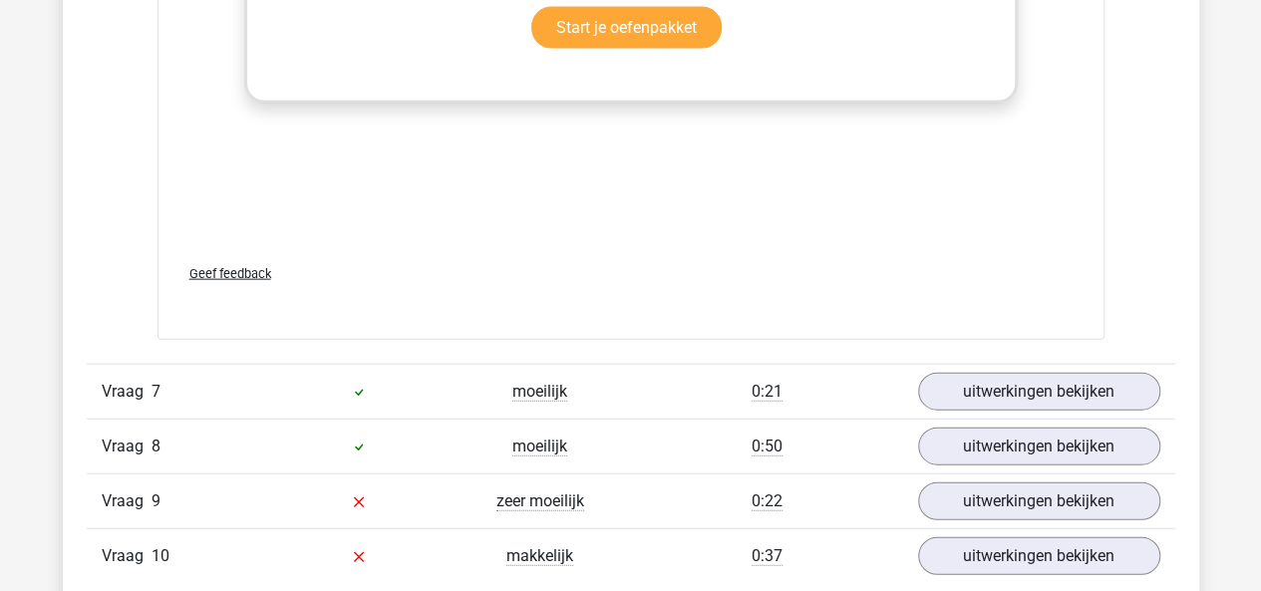
click at [975, 364] on div "Vraag 7 moeilijk 0:21 uitwerkingen bekijken" at bounding box center [631, 391] width 1088 height 55
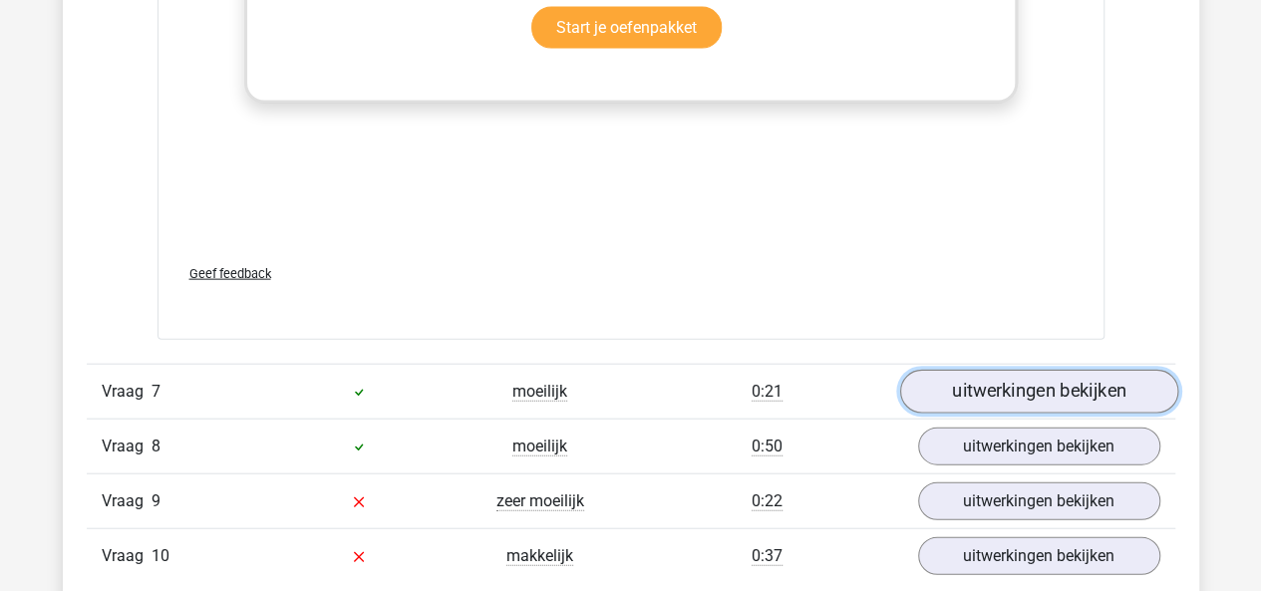
click at [975, 378] on link "uitwerkingen bekijken" at bounding box center [1038, 392] width 278 height 44
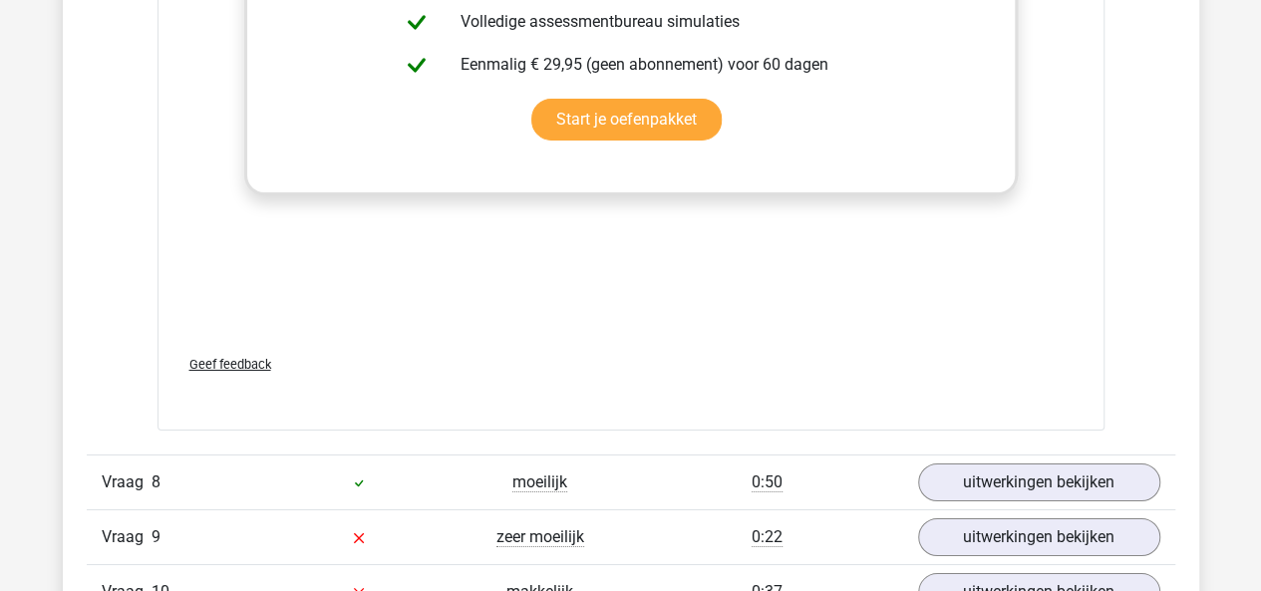
scroll to position [11009, 0]
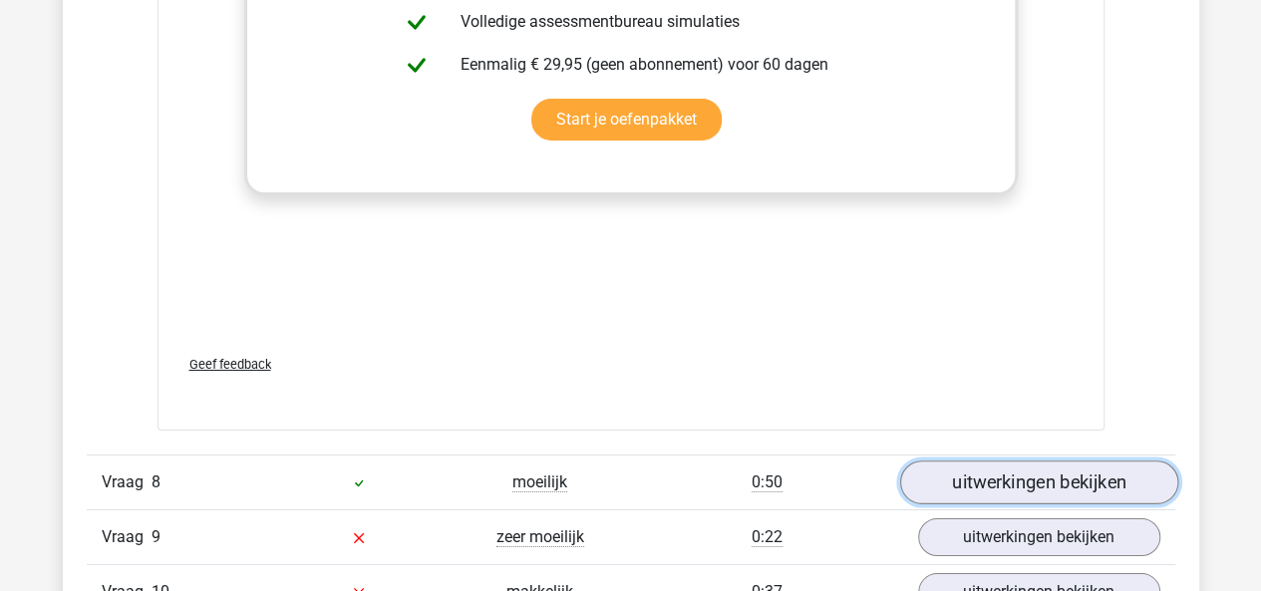
click at [939, 465] on link "uitwerkingen bekijken" at bounding box center [1038, 482] width 278 height 44
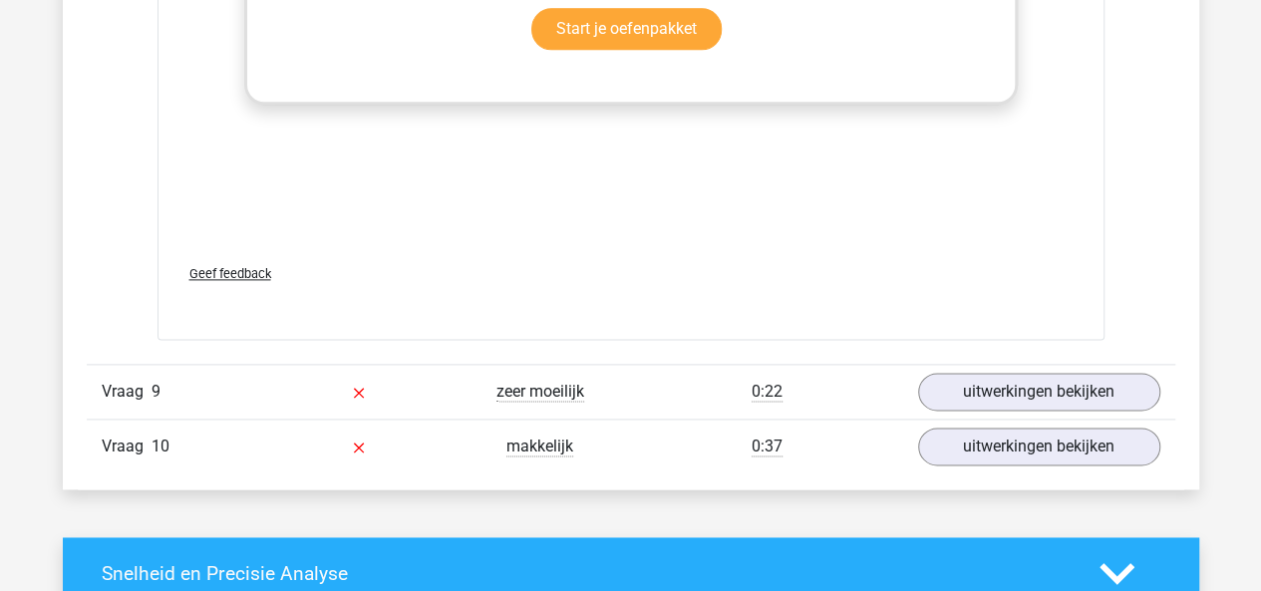
scroll to position [12500, 0]
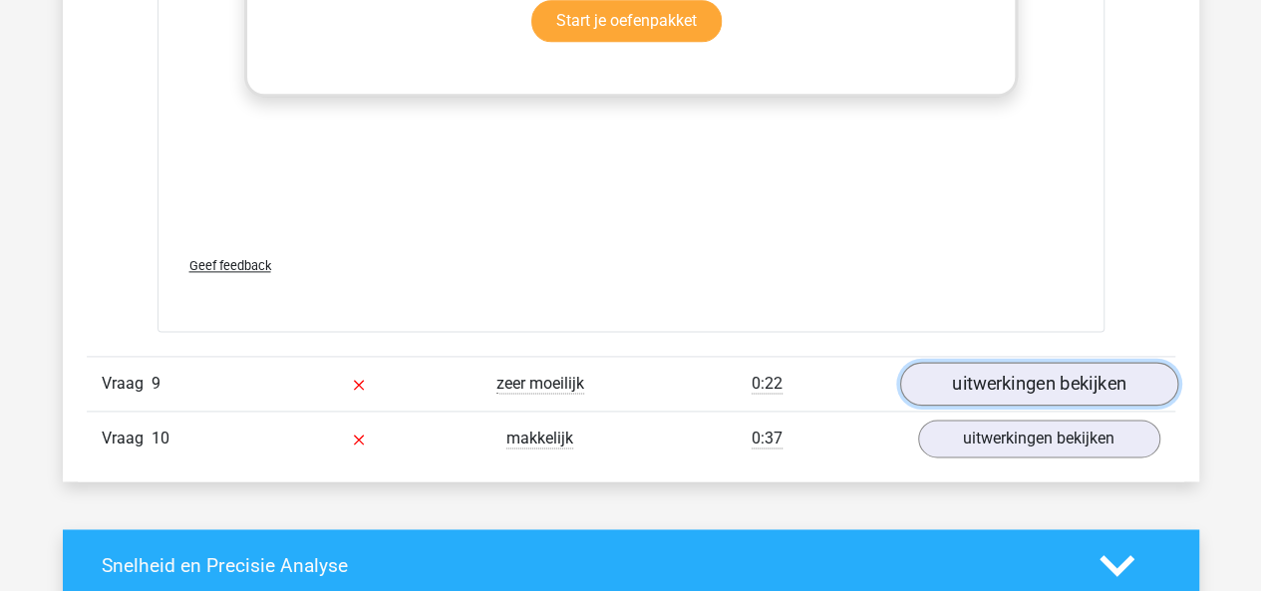
click at [937, 378] on link "uitwerkingen bekijken" at bounding box center [1038, 384] width 278 height 44
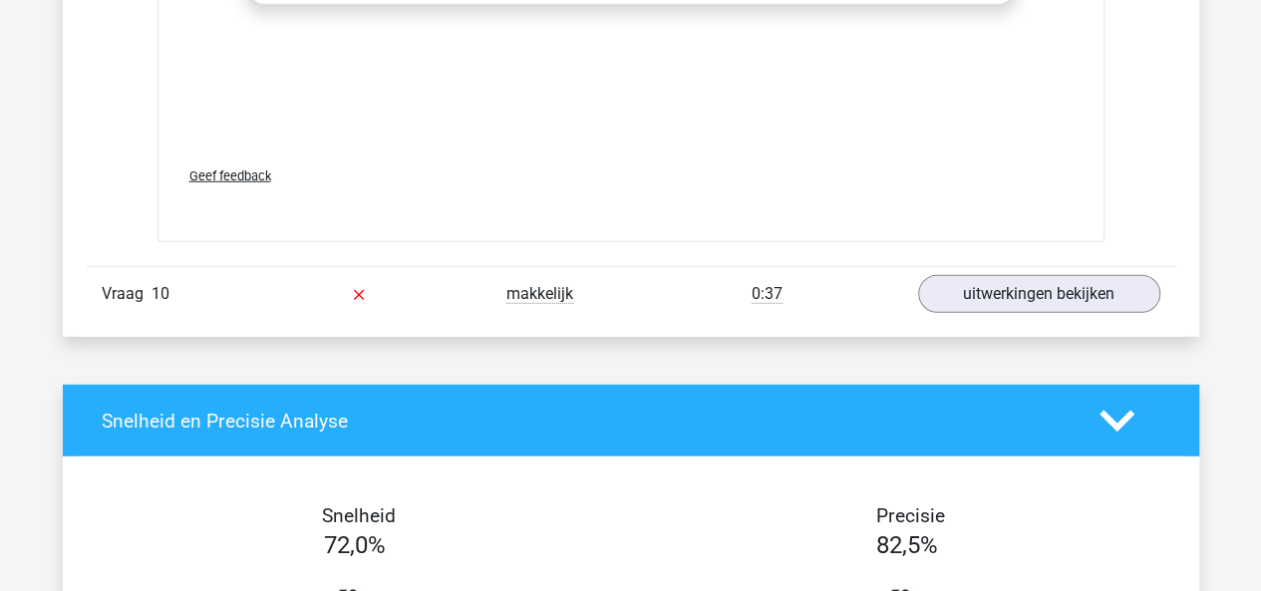
scroll to position [14005, 0]
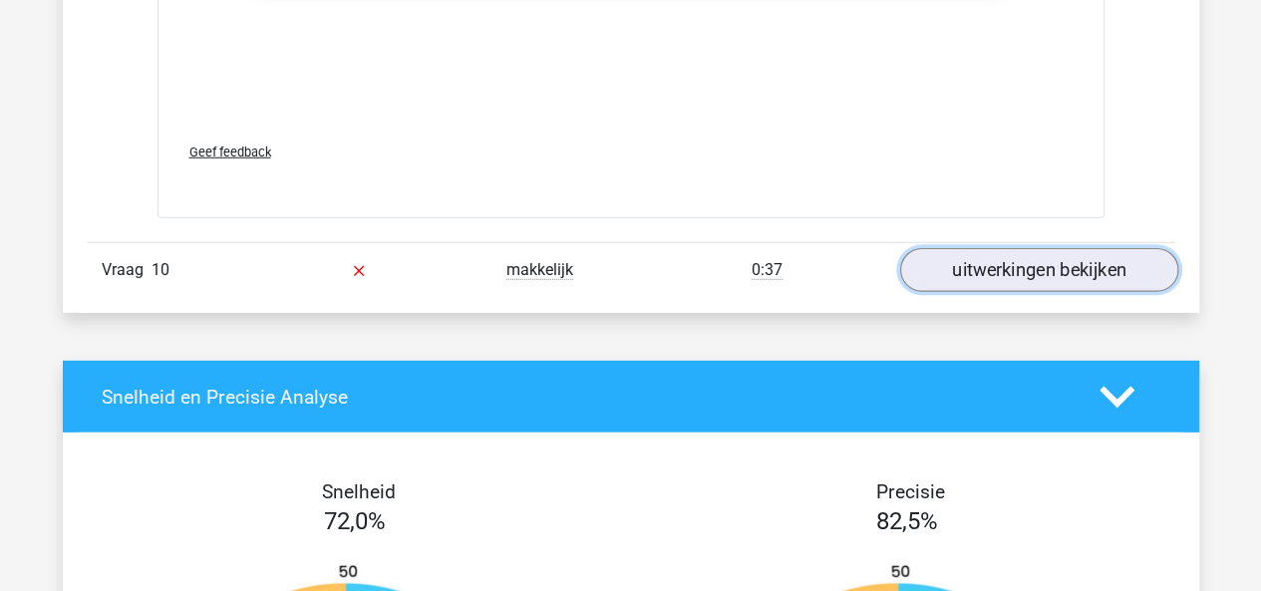
click at [950, 271] on link "uitwerkingen bekijken" at bounding box center [1038, 271] width 278 height 44
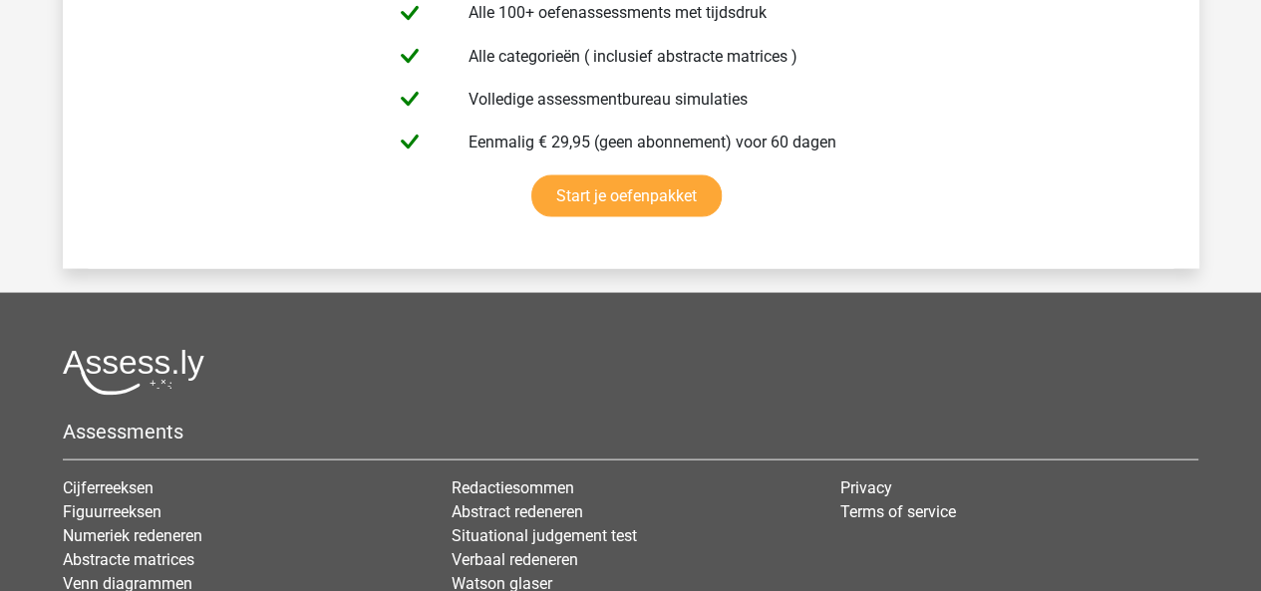
scroll to position [17002, 0]
